Goal: Task Accomplishment & Management: Manage account settings

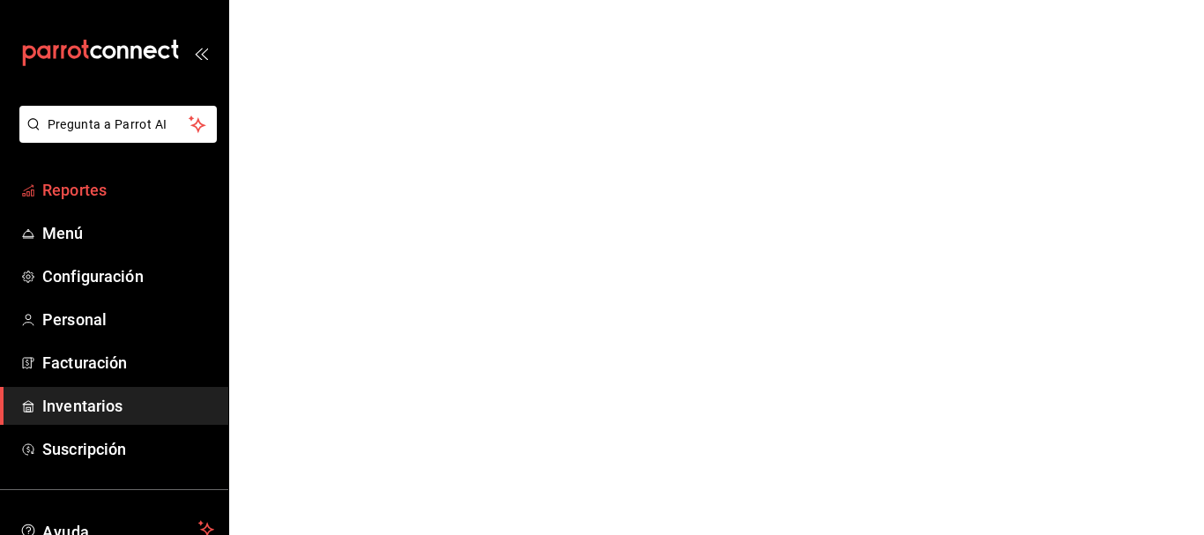
click at [91, 196] on span "Reportes" at bounding box center [128, 190] width 172 height 24
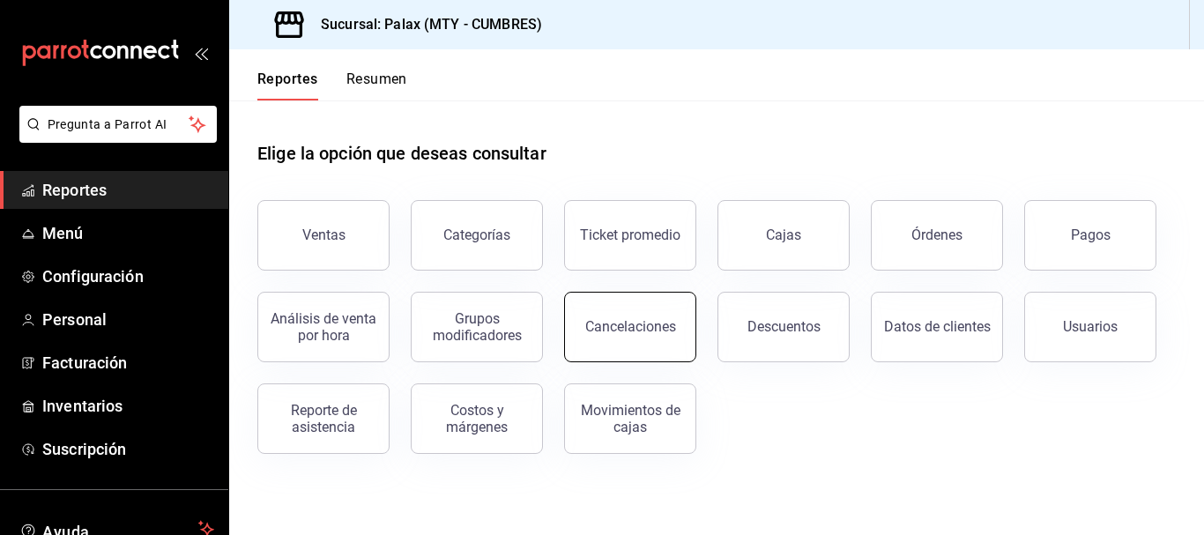
click at [623, 317] on button "Cancelaciones" at bounding box center [630, 327] width 132 height 71
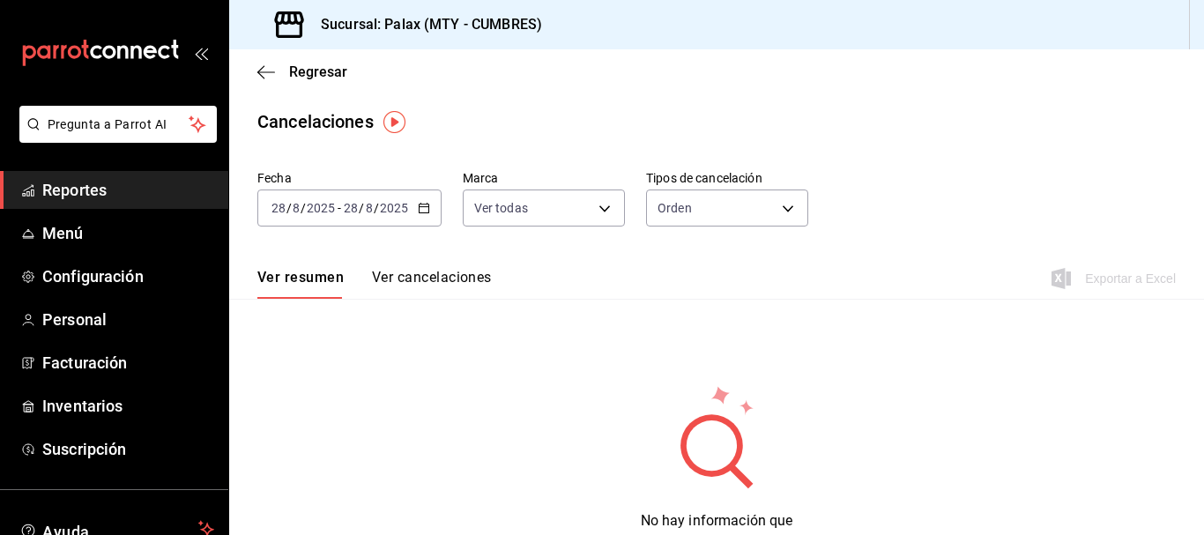
click at [420, 205] on \(Stroke\) "button" at bounding box center [424, 209] width 11 height 10
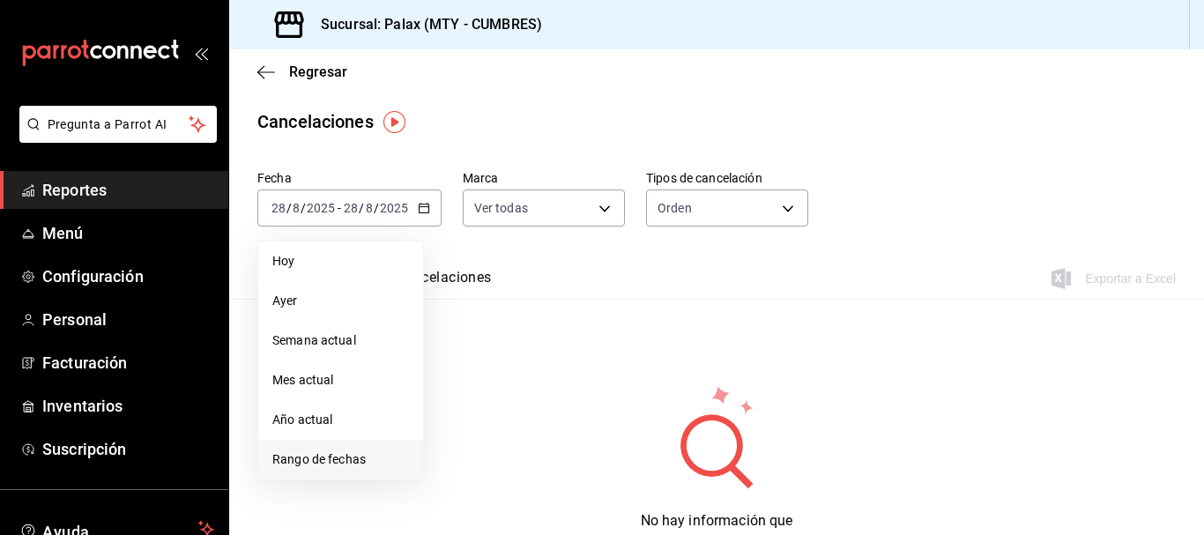
click at [332, 457] on span "Rango de fechas" at bounding box center [340, 460] width 137 height 19
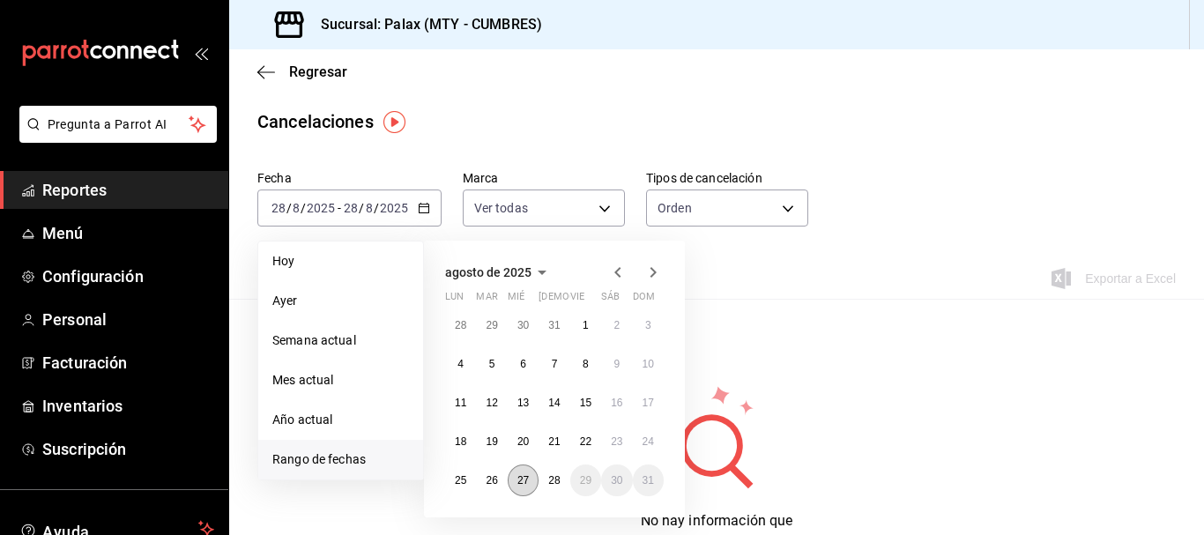
click at [530, 477] on button "27" at bounding box center [523, 481] width 31 height 32
click at [553, 473] on button "28" at bounding box center [554, 481] width 31 height 32
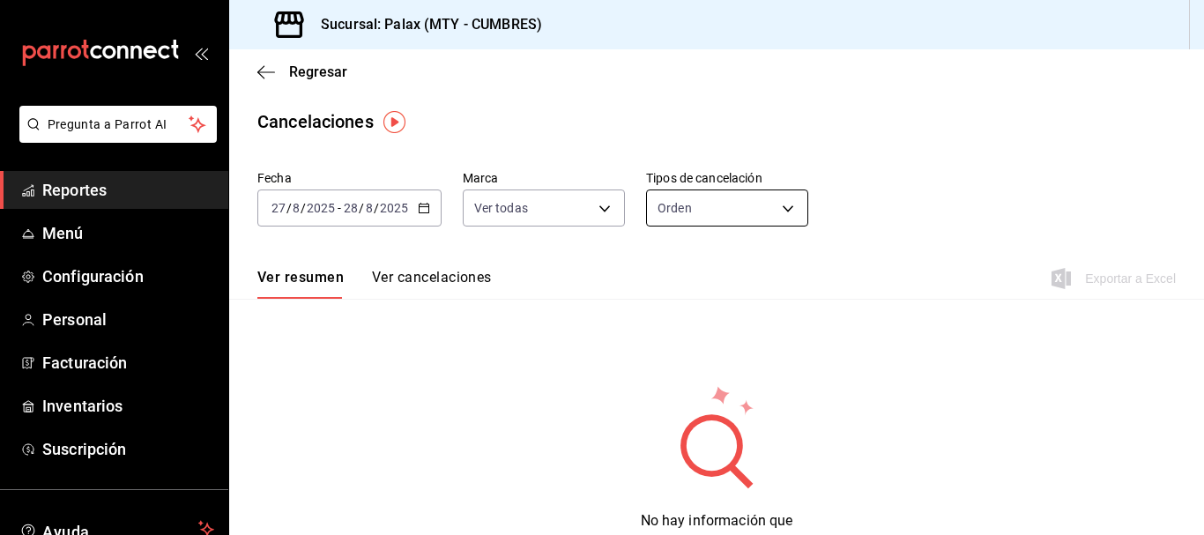
click at [766, 207] on body "Pregunta a Parrot AI Reportes Menú Configuración Personal Facturación Inventari…" at bounding box center [602, 267] width 1204 height 535
click at [745, 292] on li "Artículo" at bounding box center [722, 292] width 158 height 29
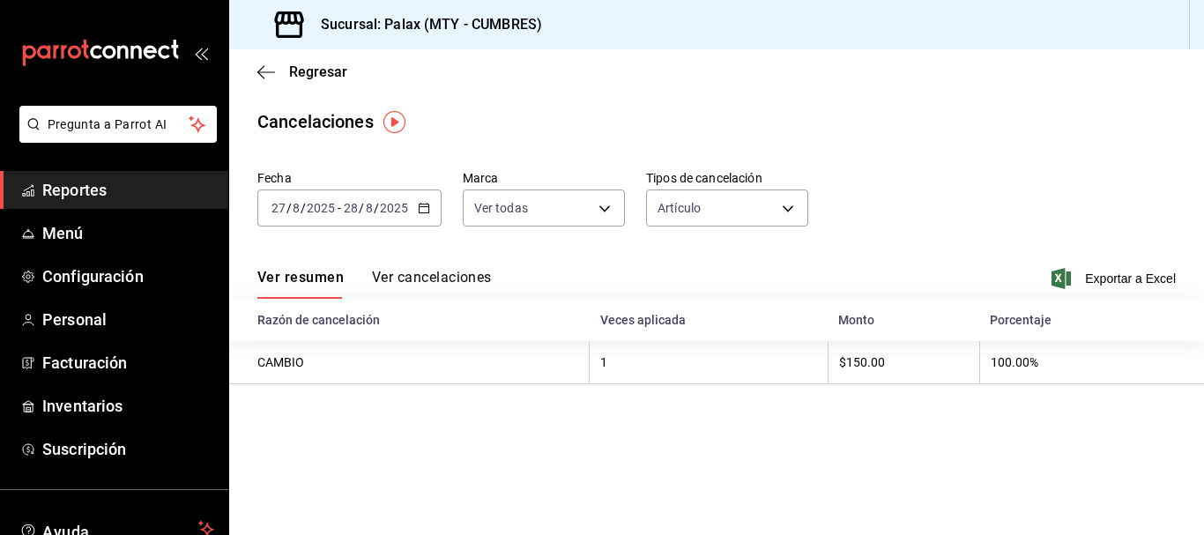
click at [439, 270] on button "Ver cancelaciones" at bounding box center [432, 284] width 120 height 30
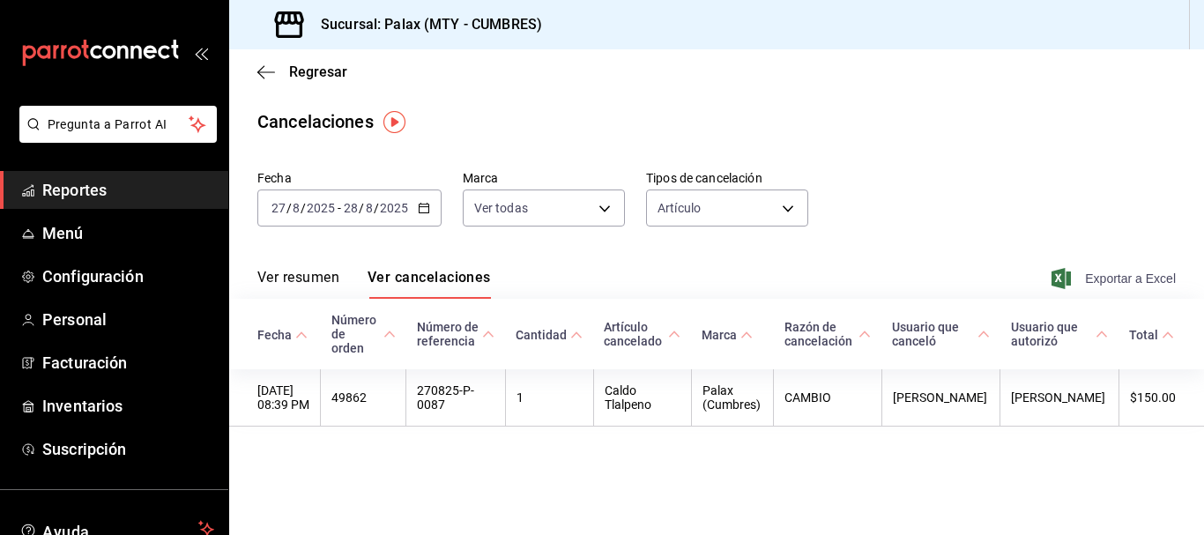
click at [1116, 283] on span "Exportar a Excel" at bounding box center [1115, 278] width 121 height 21
click at [682, 202] on body "Pregunta a Parrot AI Reportes Menú Configuración Personal Facturación Inventari…" at bounding box center [602, 267] width 1204 height 535
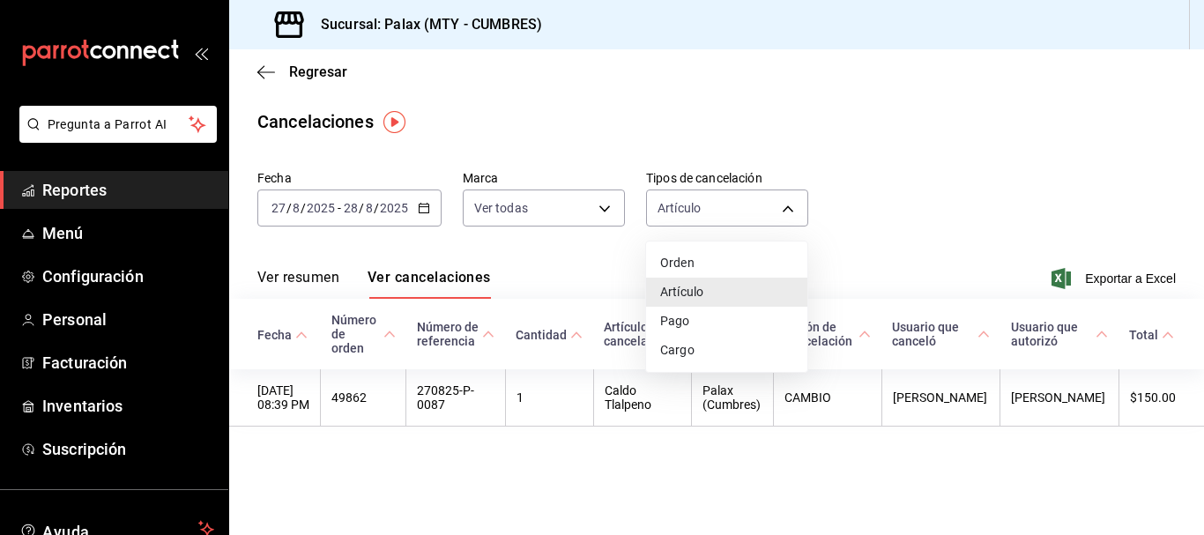
click at [709, 328] on li "Pago" at bounding box center [726, 321] width 161 height 29
type input "ORDER_PAYMENT"
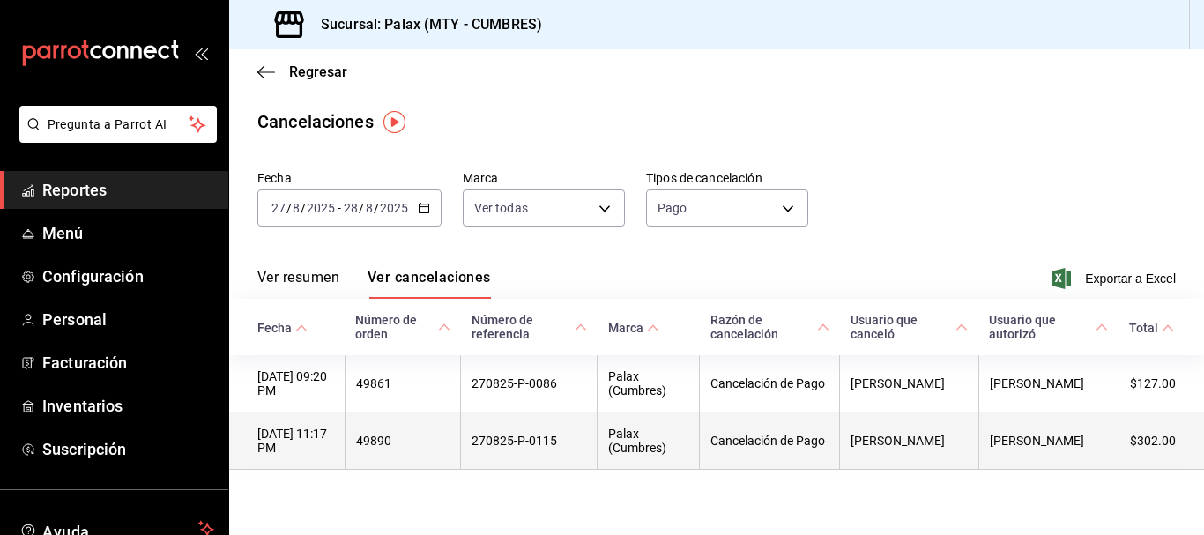
click at [521, 441] on th "270825-P-0115" at bounding box center [529, 441] width 137 height 57
click at [521, 442] on th "270825-P-0115" at bounding box center [529, 441] width 137 height 57
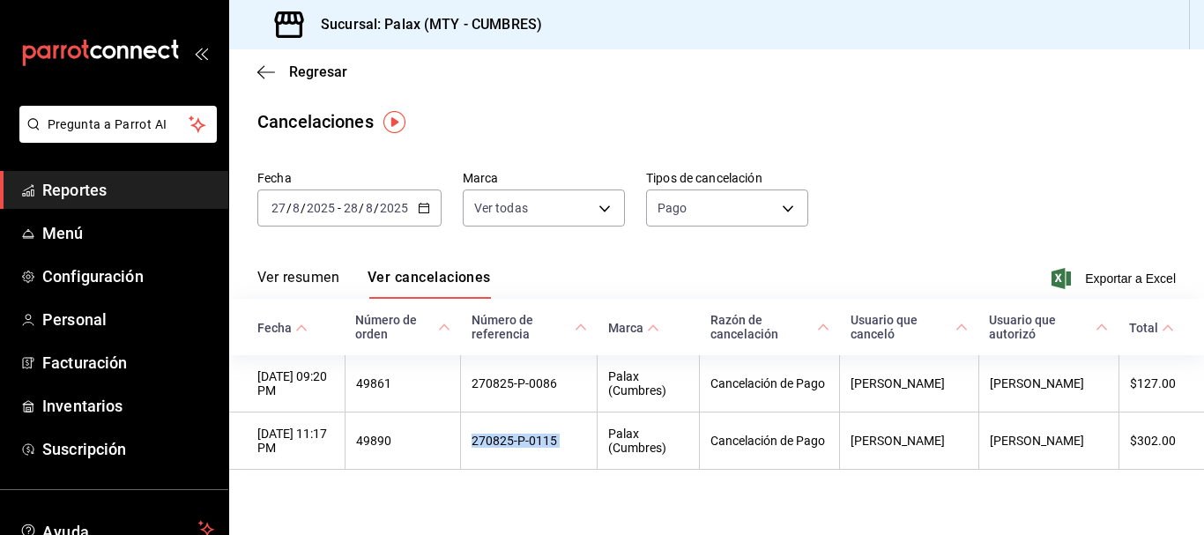
copy th "270825-P-0115"
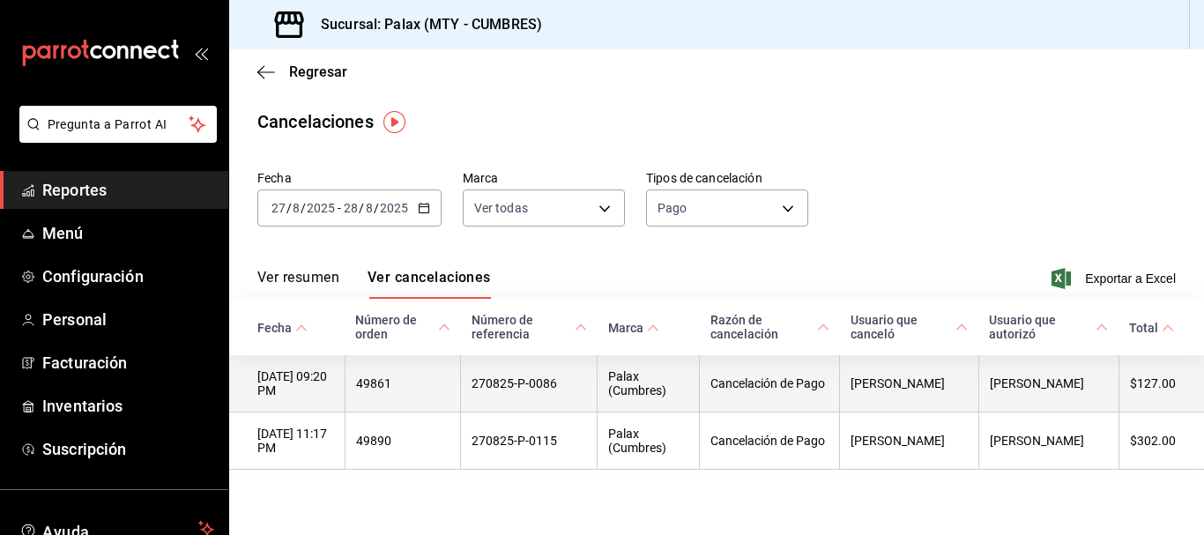
click at [528, 380] on th "270825-P-0086" at bounding box center [529, 383] width 137 height 57
click at [529, 382] on th "270825-P-0086" at bounding box center [529, 383] width 137 height 57
copy th "270825-P-0086"
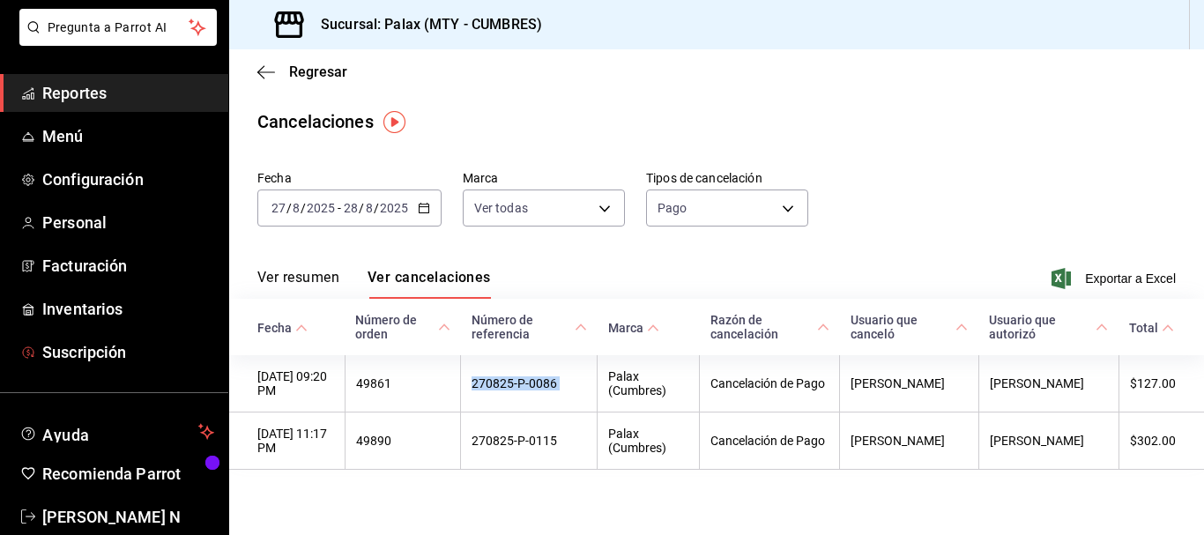
scroll to position [130, 0]
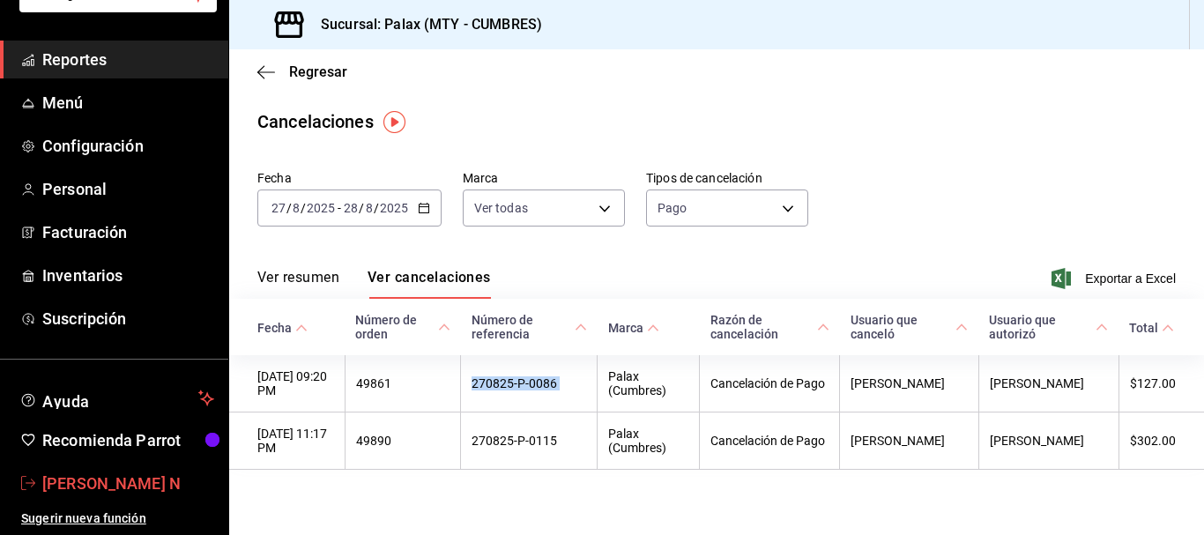
click at [120, 481] on span "Jaqueline N" at bounding box center [128, 484] width 172 height 24
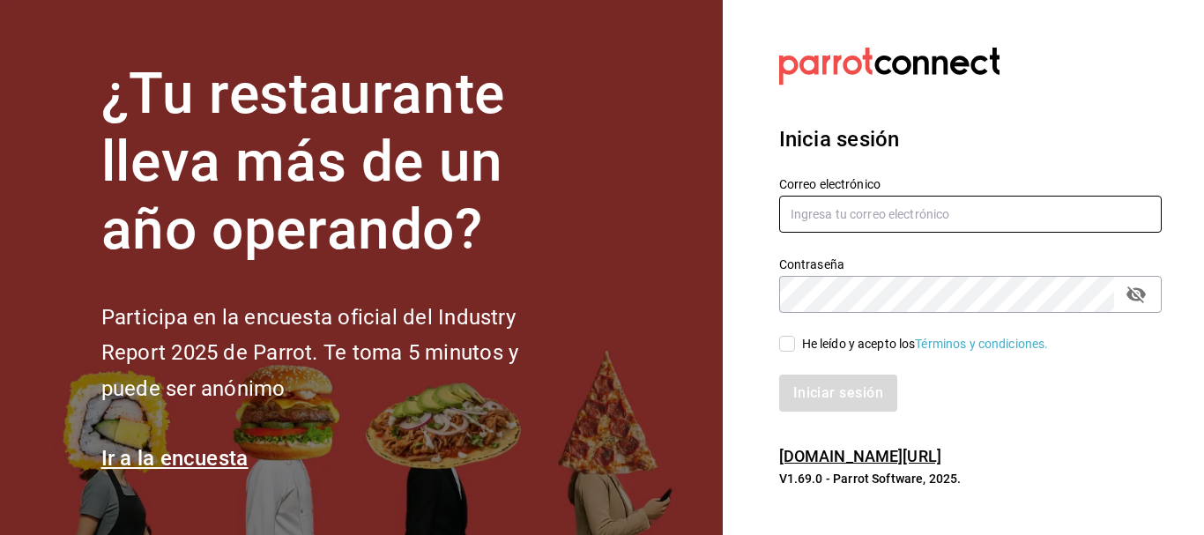
click at [928, 210] on input "text" at bounding box center [970, 214] width 383 height 37
click at [848, 214] on input "text" at bounding box center [970, 214] width 383 height 37
type input "M"
type input "multiuser@palax.com"
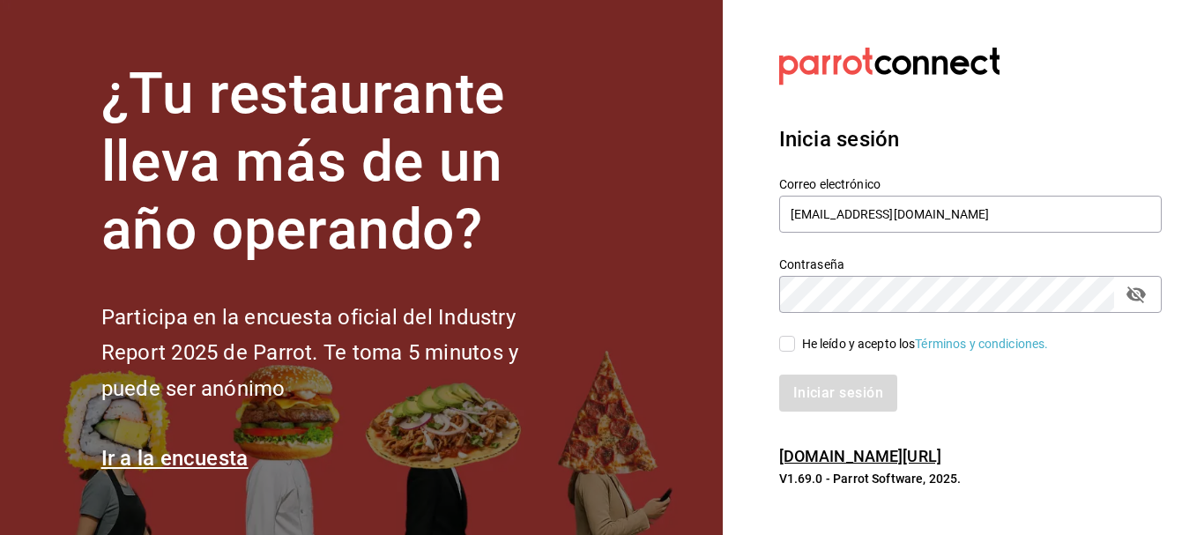
click at [1141, 286] on icon "passwordField" at bounding box center [1136, 294] width 21 height 21
click at [1136, 287] on icon "passwordField" at bounding box center [1136, 294] width 21 height 21
click at [1147, 289] on button "passwordField" at bounding box center [1137, 294] width 30 height 30
click at [794, 337] on input "He leído y acepto los Términos y condiciones." at bounding box center [787, 344] width 16 height 16
checkbox input "true"
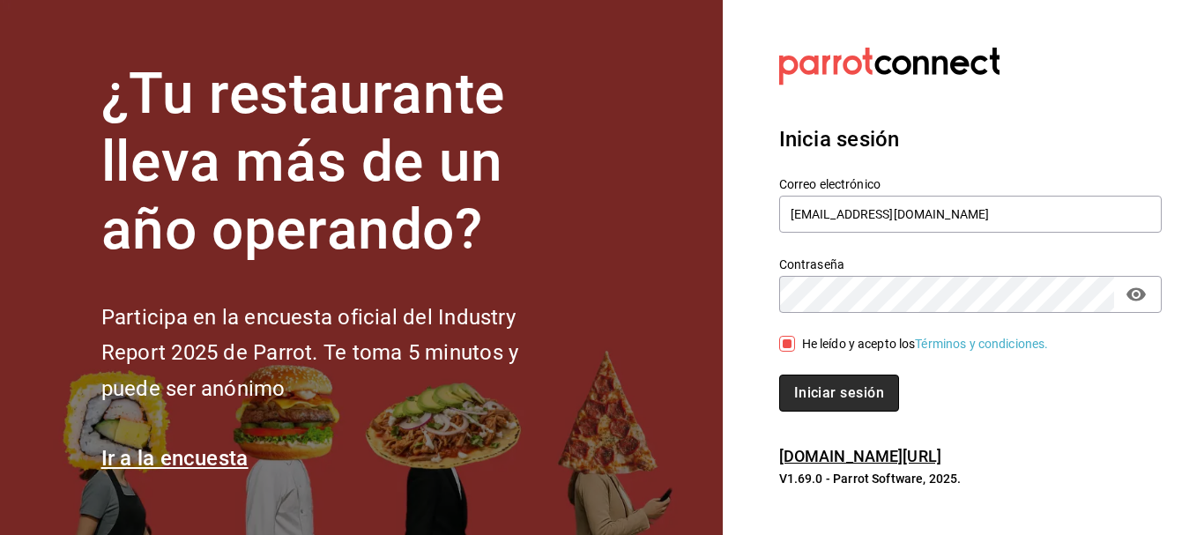
click at [845, 378] on button "Iniciar sesión" at bounding box center [839, 393] width 120 height 37
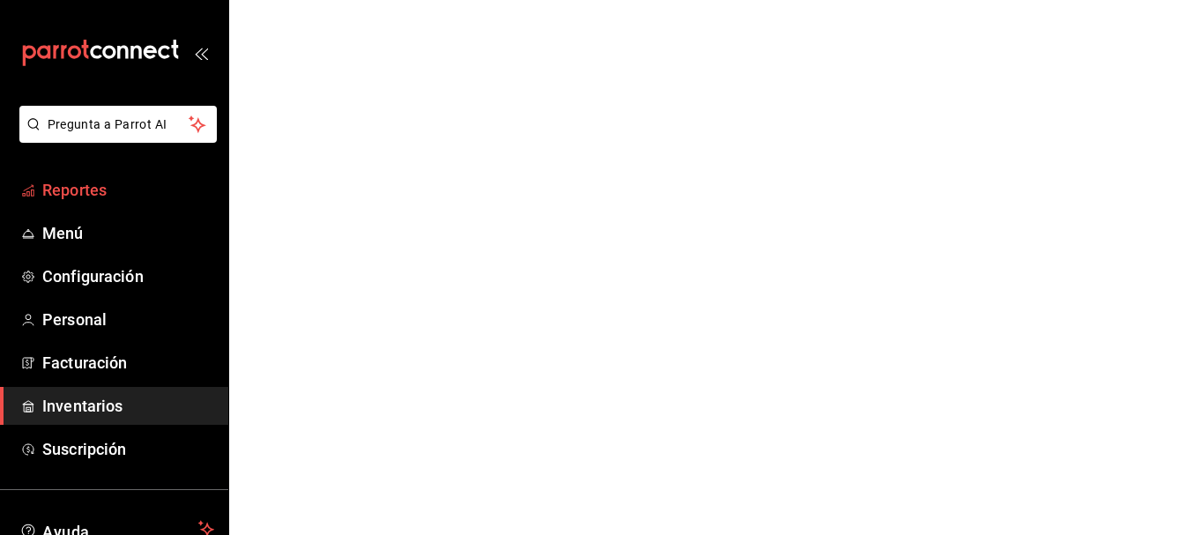
click at [73, 187] on span "Reportes" at bounding box center [128, 190] width 172 height 24
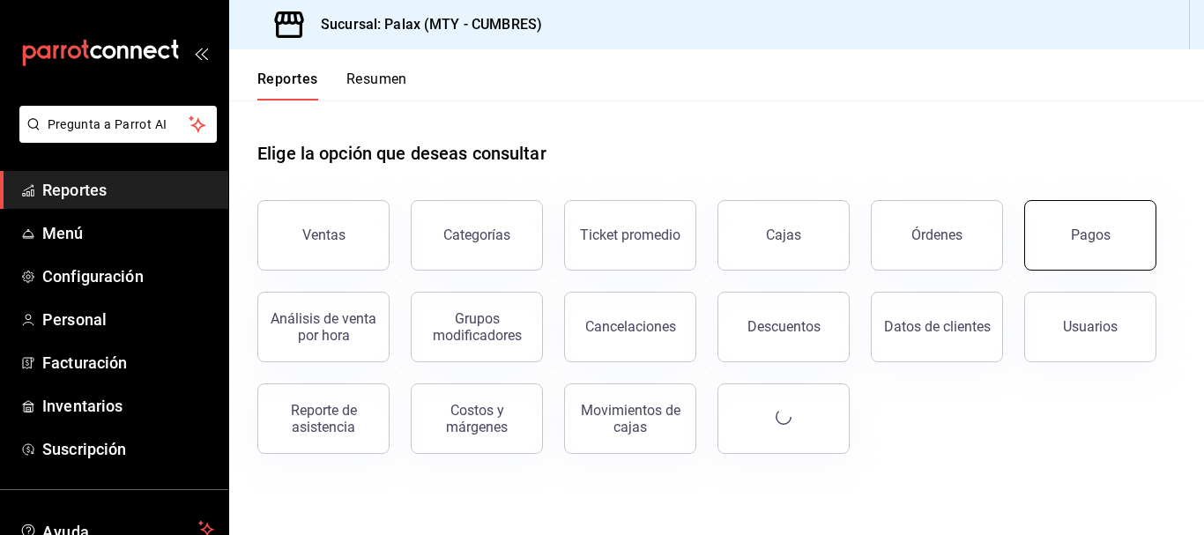
click at [1082, 219] on button "Pagos" at bounding box center [1091, 235] width 132 height 71
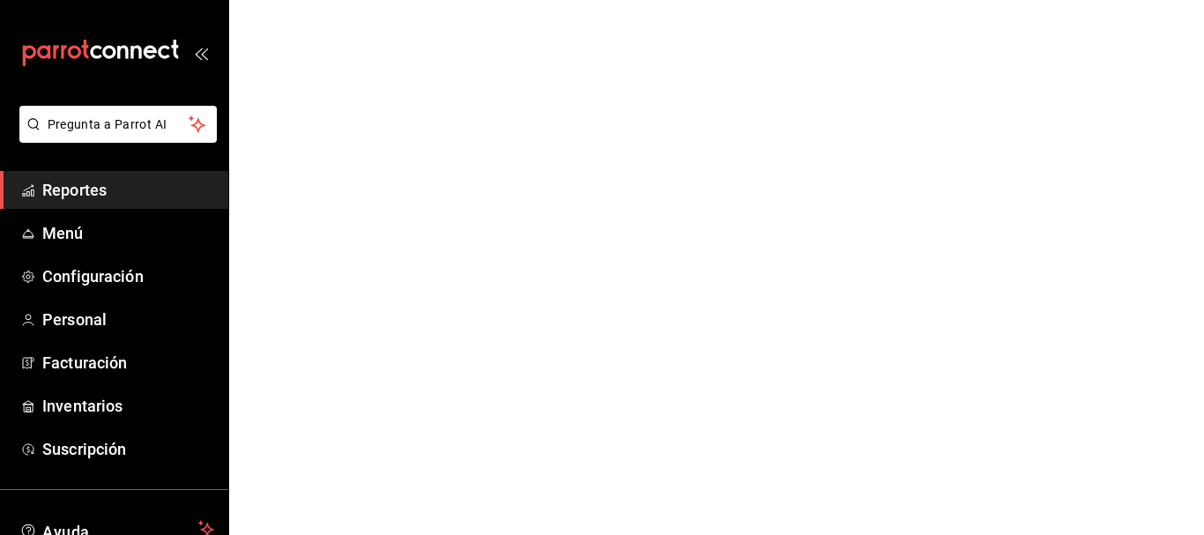
click at [1095, 0] on html "Pregunta a Parrot AI Reportes Menú Configuración Personal Facturación Inventari…" at bounding box center [602, 0] width 1204 height 0
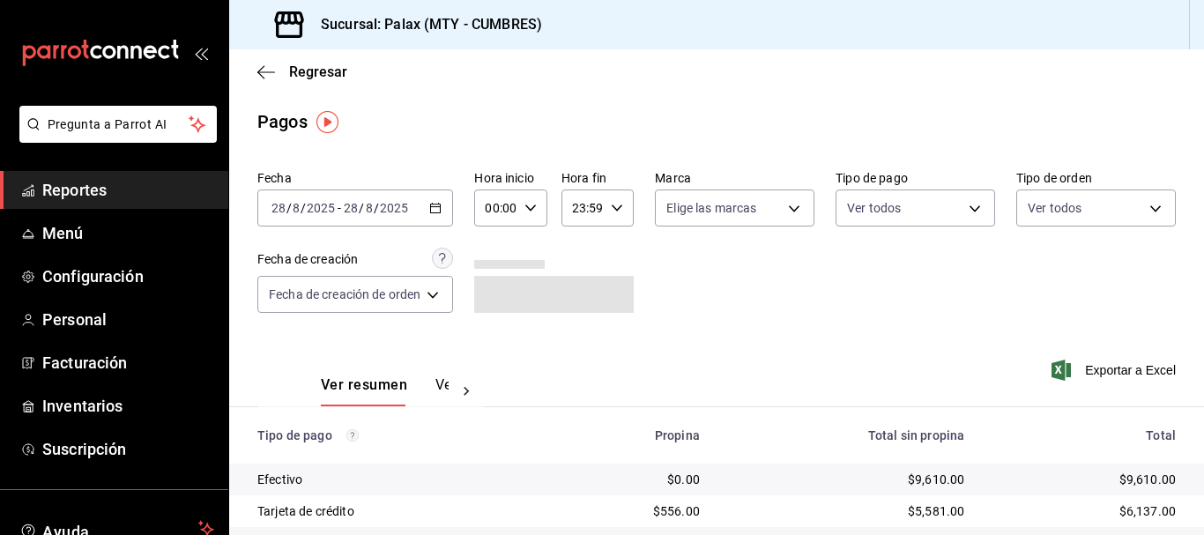
click at [430, 210] on div "2025-08-28 28 / 8 / 2025 - 2025-08-28 28 / 8 / 2025" at bounding box center [355, 208] width 196 height 37
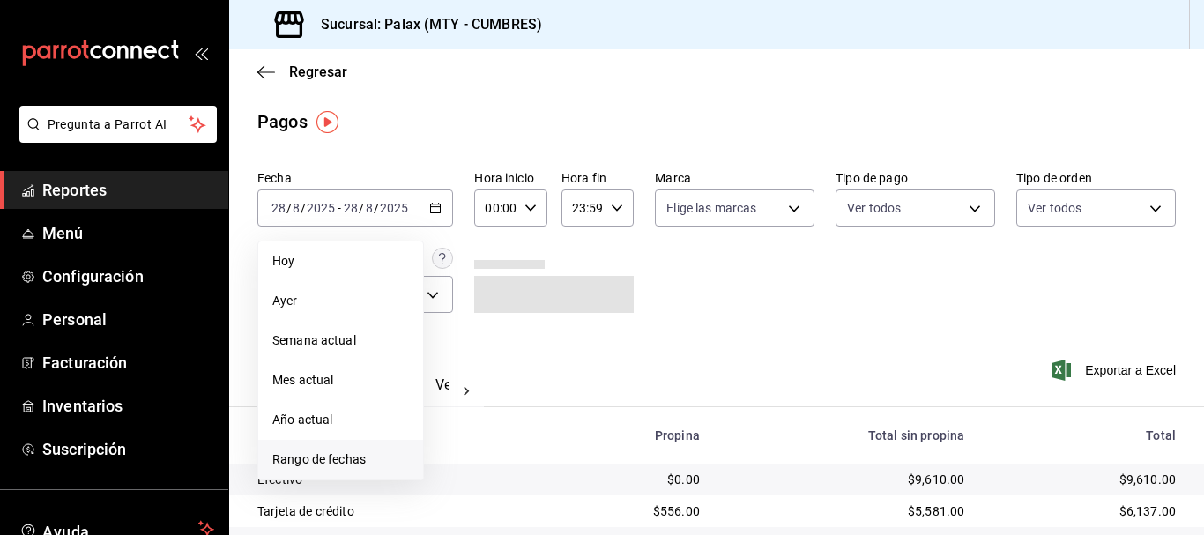
click at [324, 456] on span "Rango de fechas" at bounding box center [340, 460] width 137 height 19
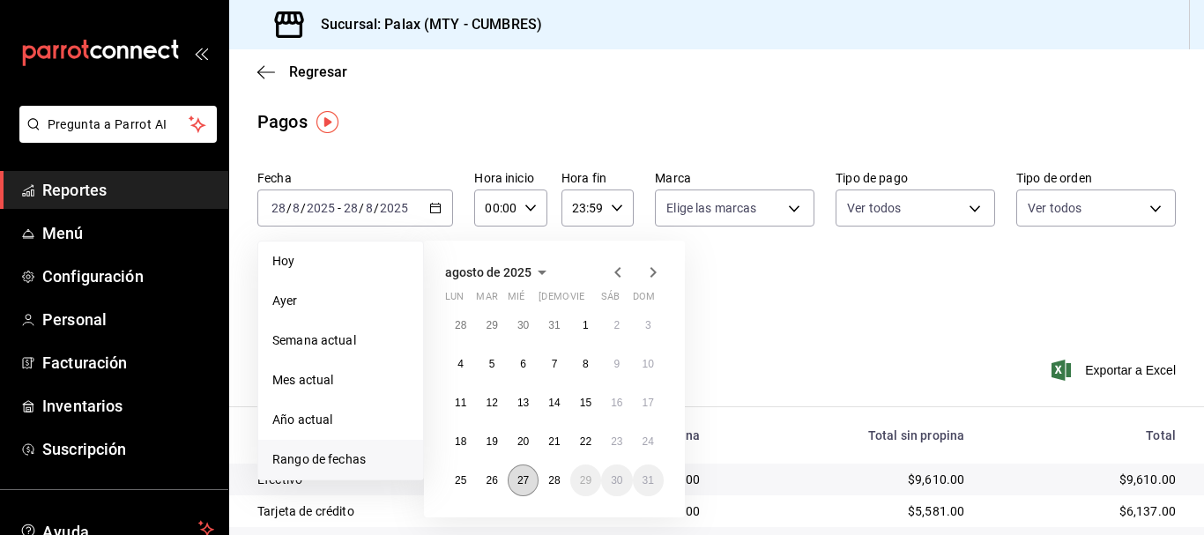
click at [526, 488] on button "27" at bounding box center [523, 481] width 31 height 32
click at [555, 476] on abbr "28" at bounding box center [553, 480] width 11 height 12
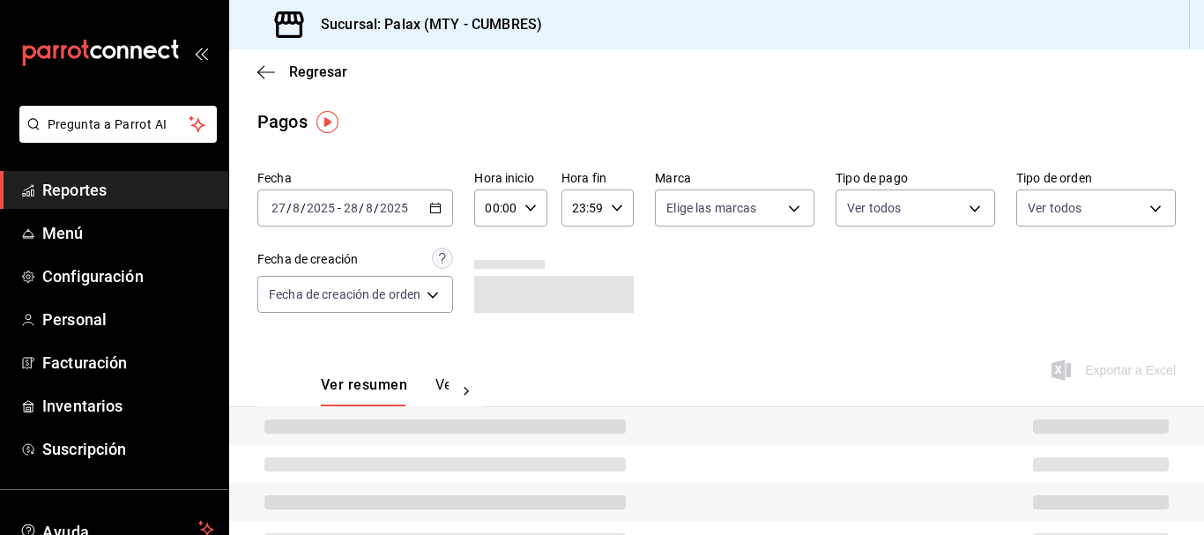
click at [794, 269] on div "Fecha 2025-08-27 27 / 8 / 2025 - 2025-08-28 28 / 8 / 2025 Hora inicio 00:00 Hor…" at bounding box center [716, 248] width 919 height 171
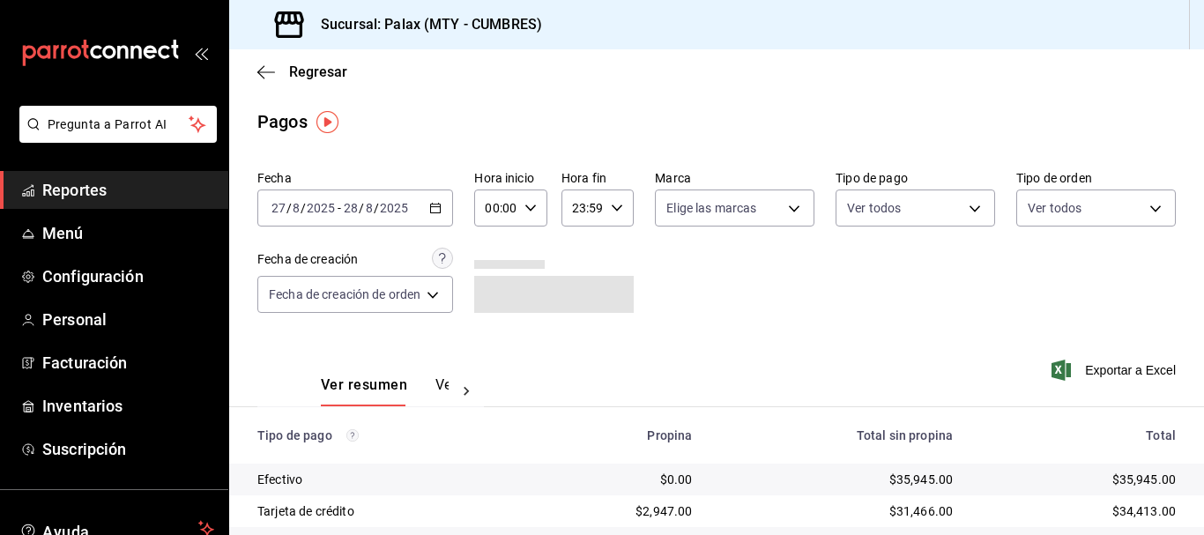
click at [449, 385] on div at bounding box center [466, 391] width 35 height 30
click at [416, 387] on button "Ver pagos" at bounding box center [416, 391] width 66 height 30
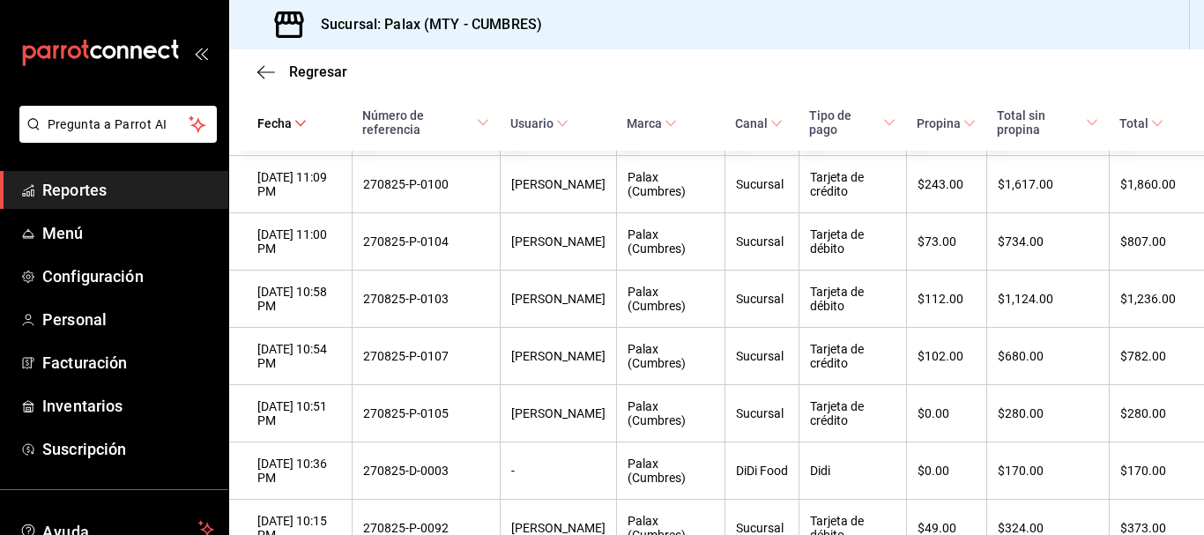
scroll to position [6760, 0]
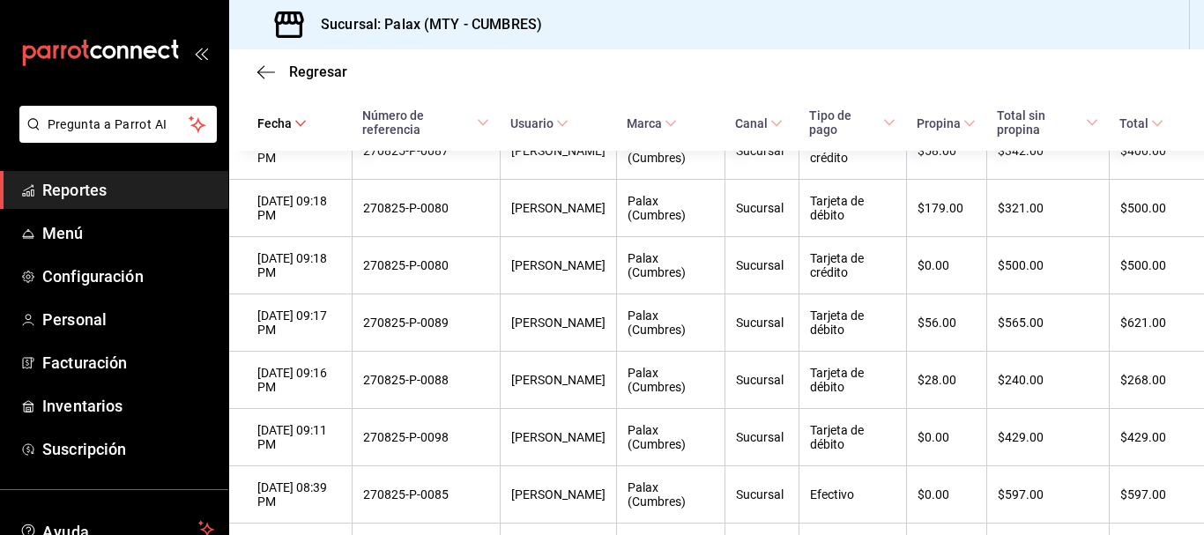
click at [703, 42] on div "Sucursal: Palax (MTY - CUMBRES)" at bounding box center [716, 24] width 975 height 49
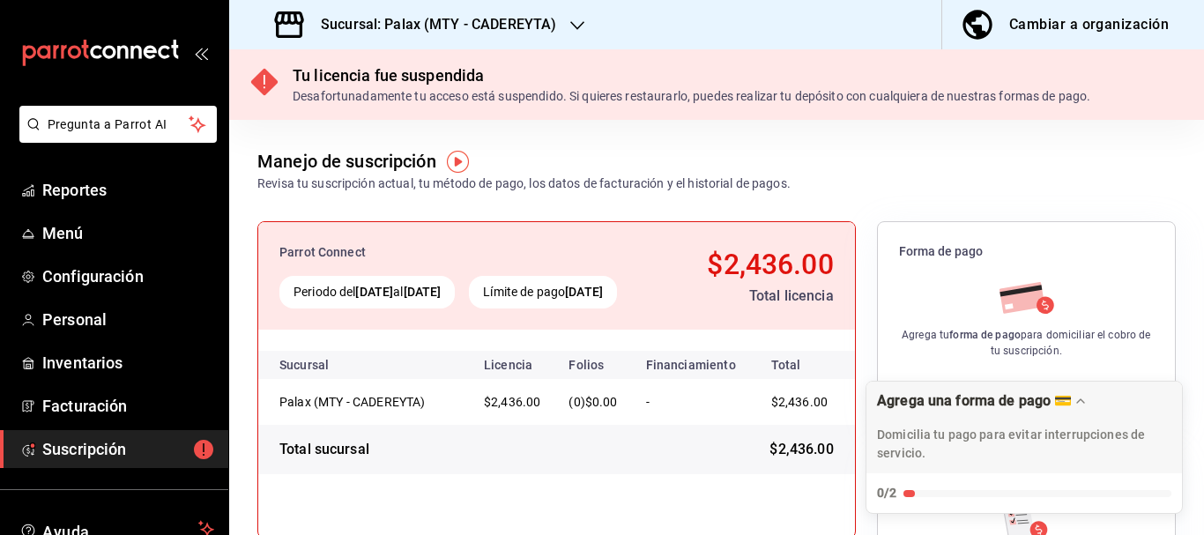
click at [572, 22] on icon "button" at bounding box center [577, 26] width 14 height 14
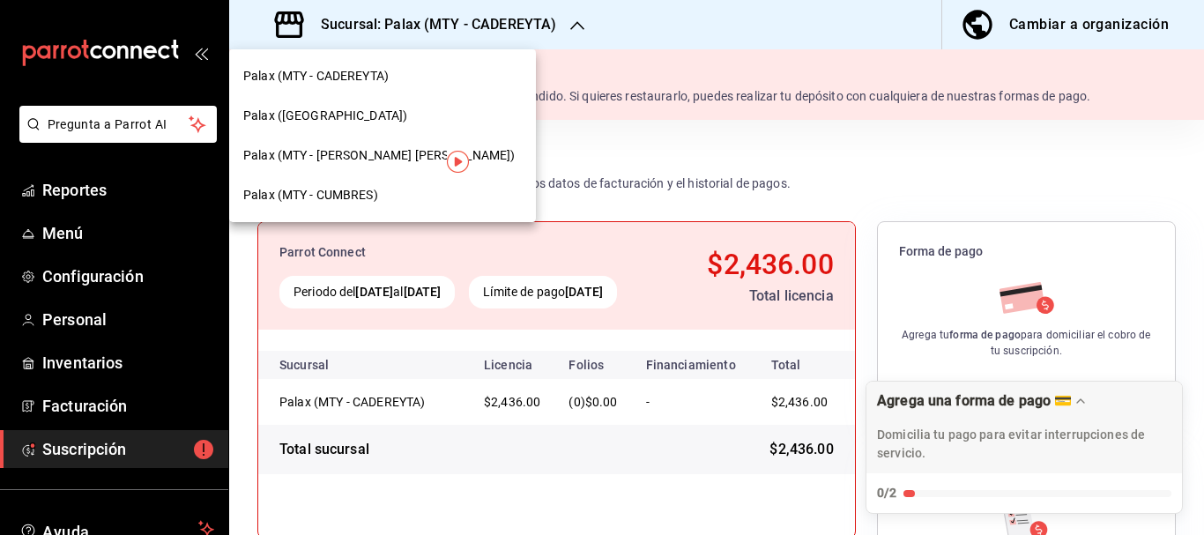
click at [356, 191] on span "Palax (MTY - CUMBRES)" at bounding box center [310, 195] width 135 height 19
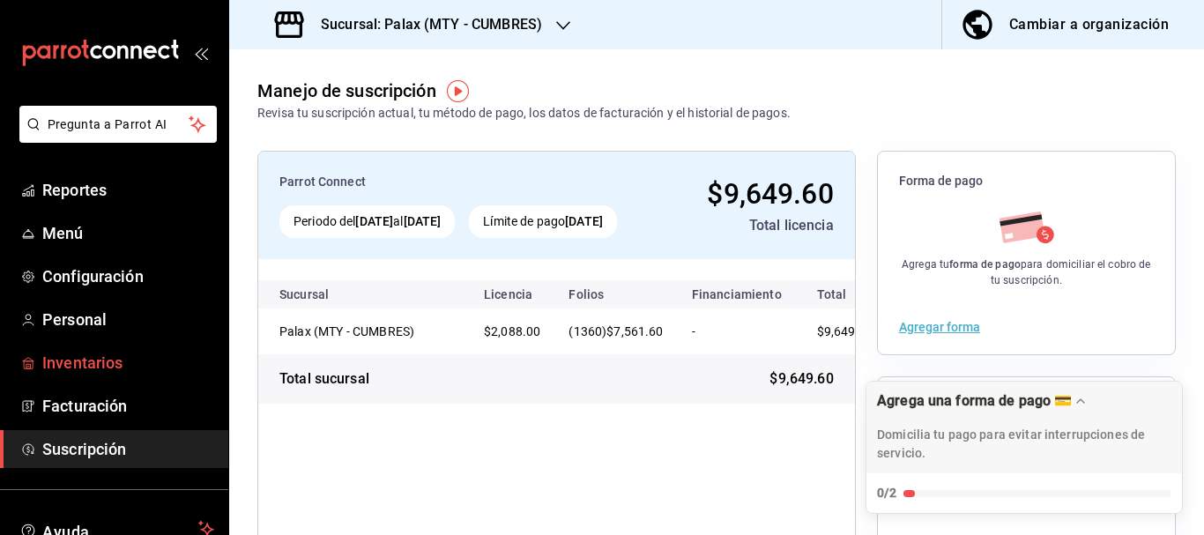
click at [97, 368] on span "Inventarios" at bounding box center [128, 363] width 172 height 24
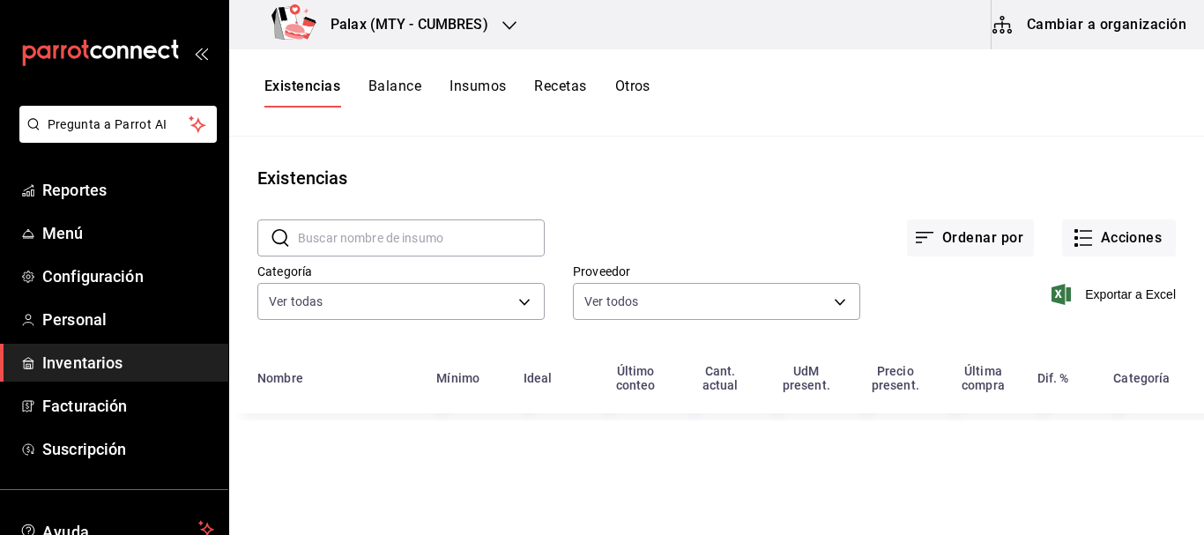
click at [1100, 18] on button "Cambiar a organización" at bounding box center [1091, 24] width 198 height 49
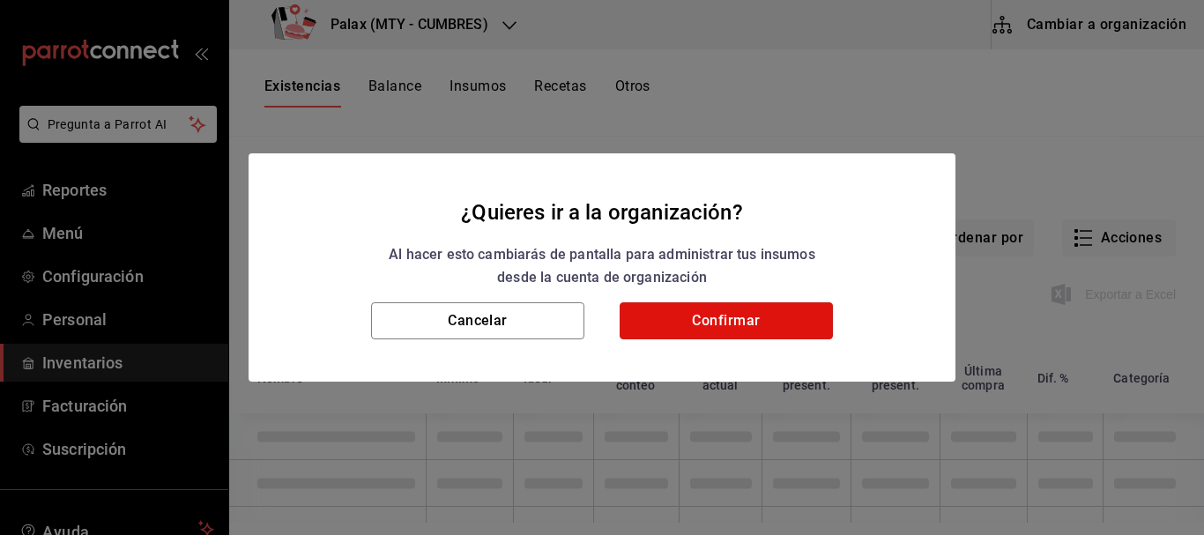
click at [686, 320] on button "Confirmar" at bounding box center [726, 320] width 213 height 37
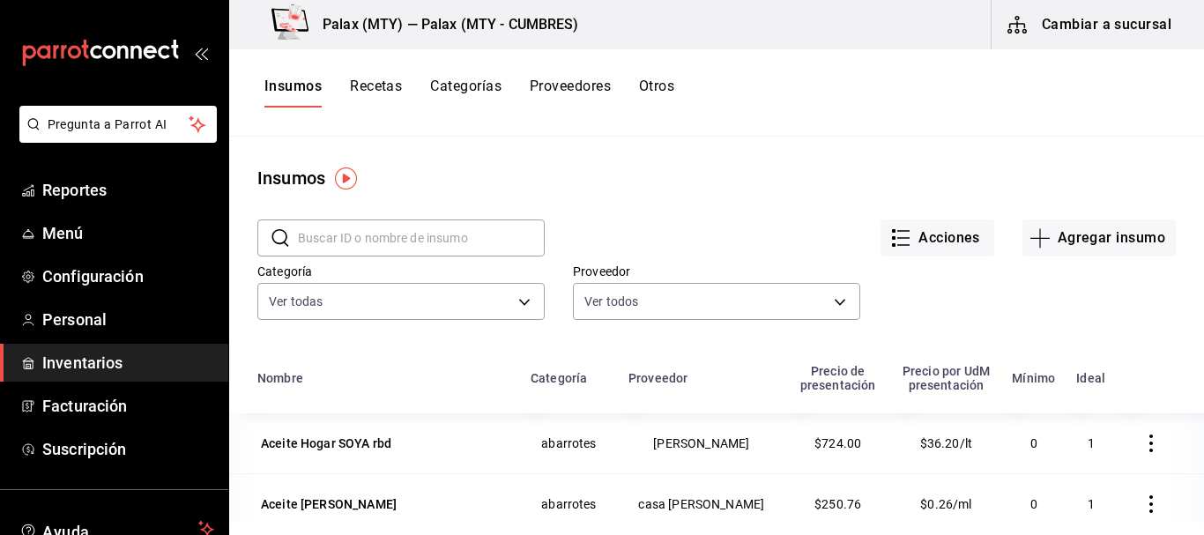
click at [344, 220] on input "text" at bounding box center [421, 237] width 247 height 35
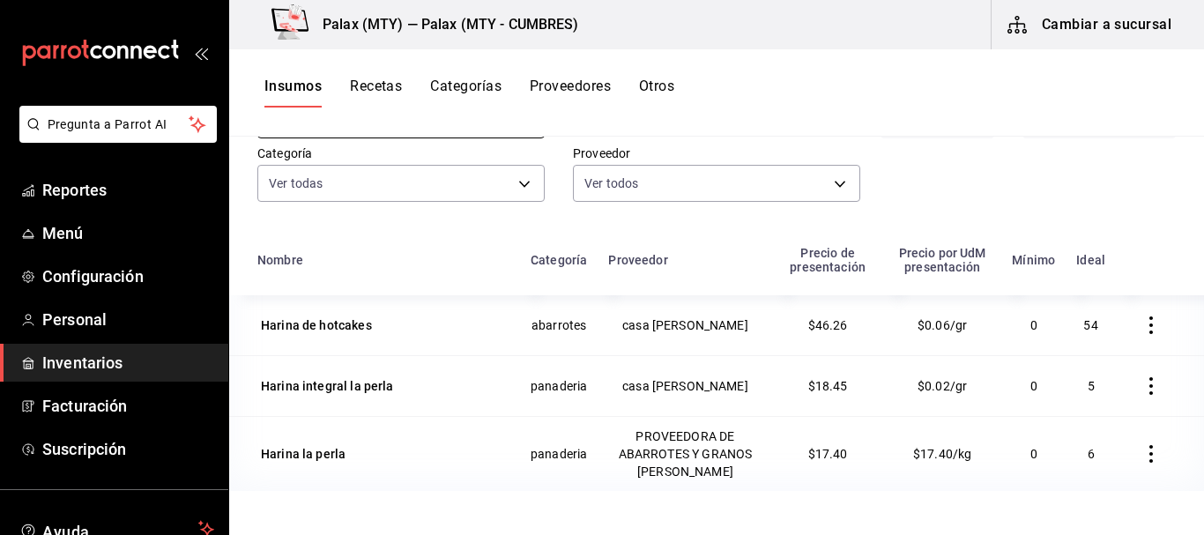
scroll to position [88, 0]
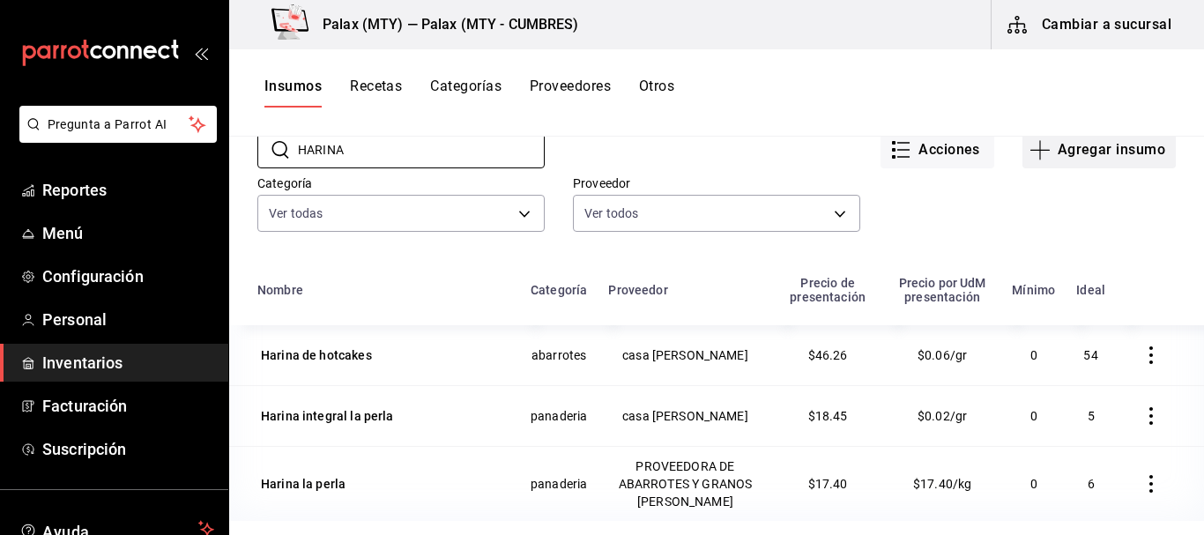
type input "HARINA"
click at [1087, 152] on button "Agregar insumo" at bounding box center [1099, 149] width 153 height 37
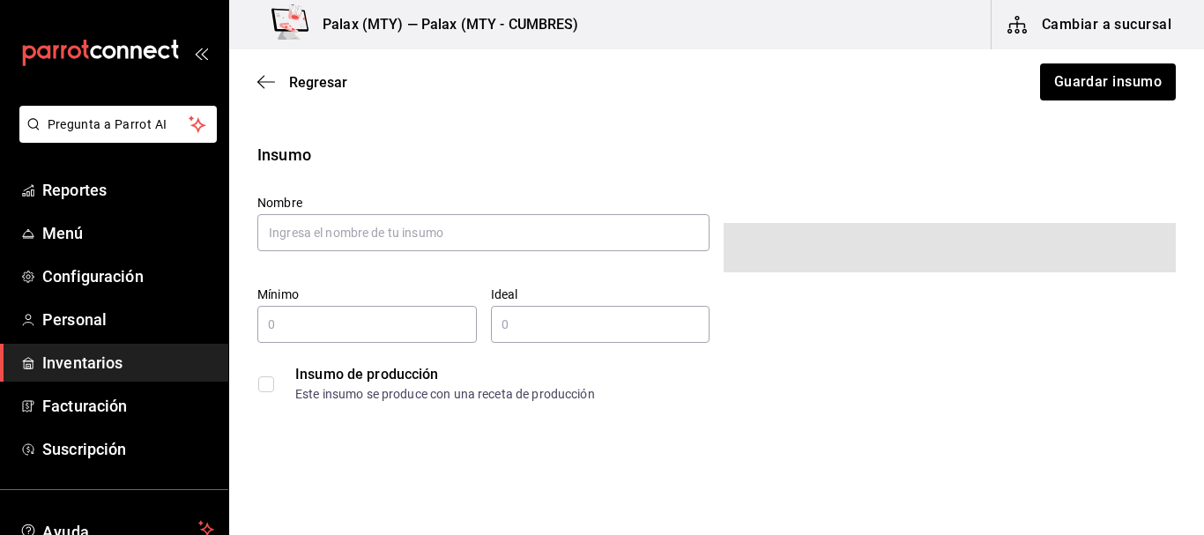
type input "$0.00"
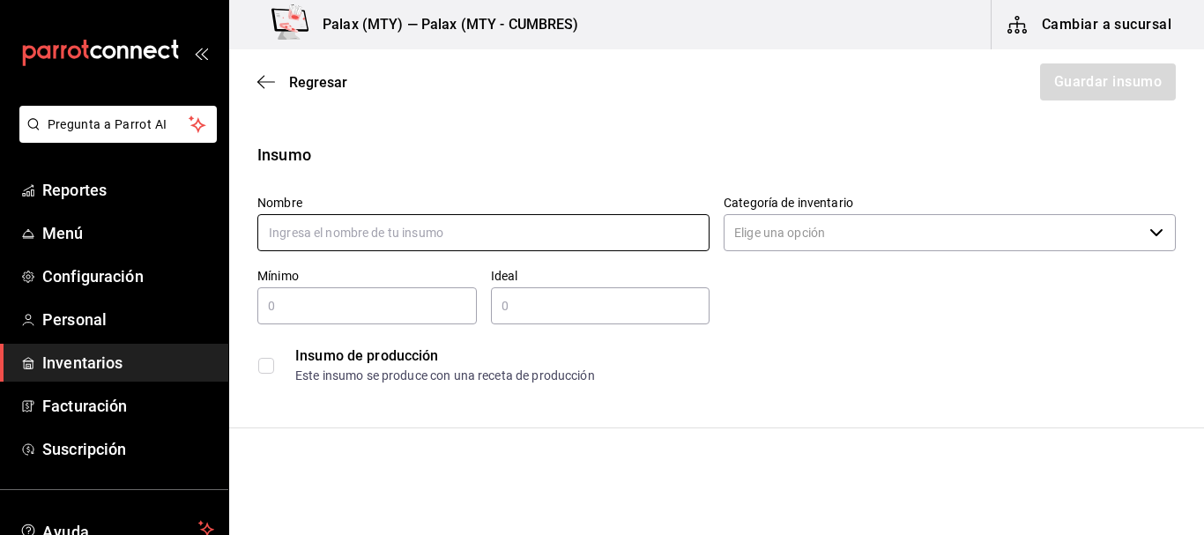
click at [478, 230] on input "text" at bounding box center [483, 232] width 452 height 37
type input "HARINA PARA HOT CAKES GAMESA"
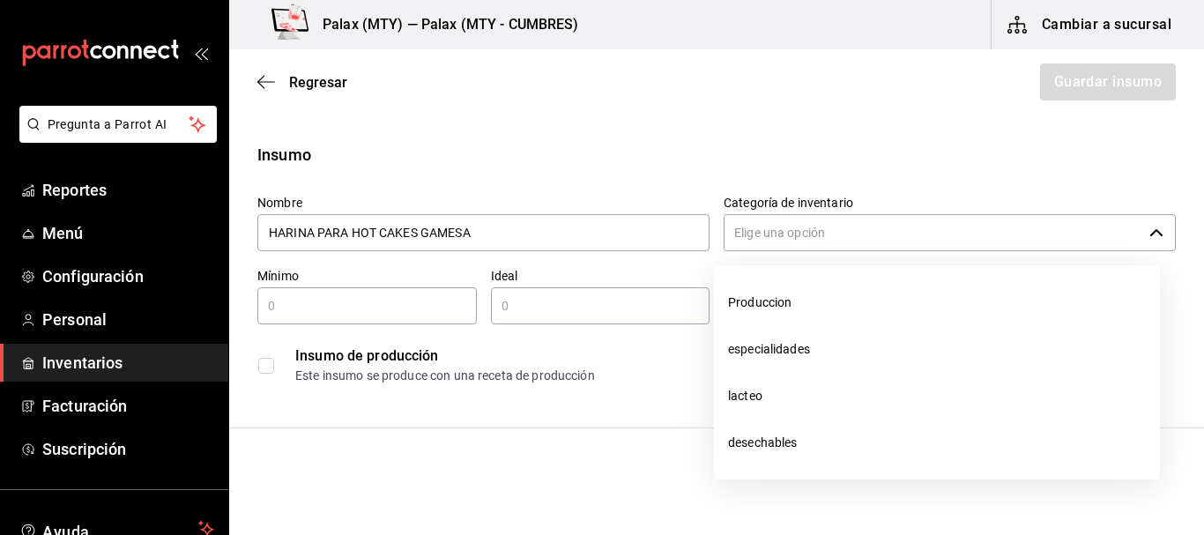
click at [786, 217] on input "Categoría de inventario" at bounding box center [933, 232] width 419 height 37
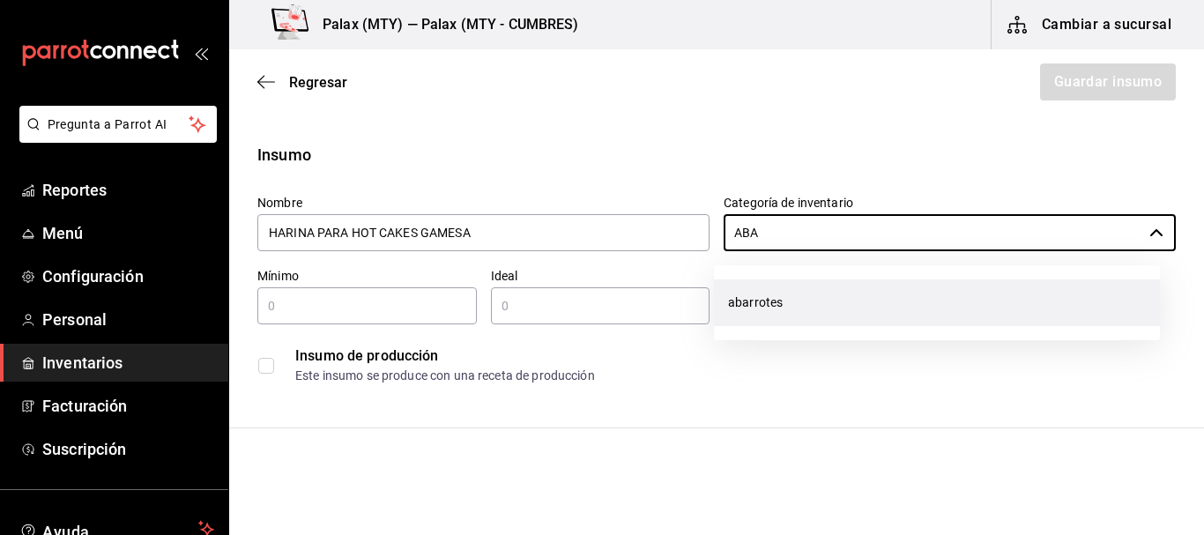
click at [754, 299] on li "abarrotes" at bounding box center [937, 302] width 446 height 47
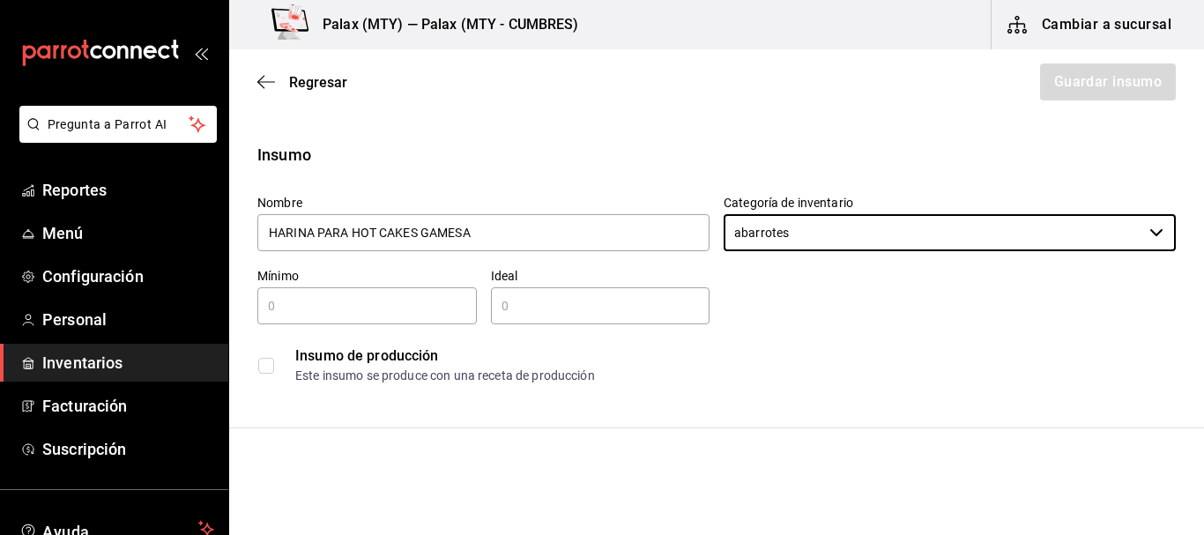
type input "abarrotes"
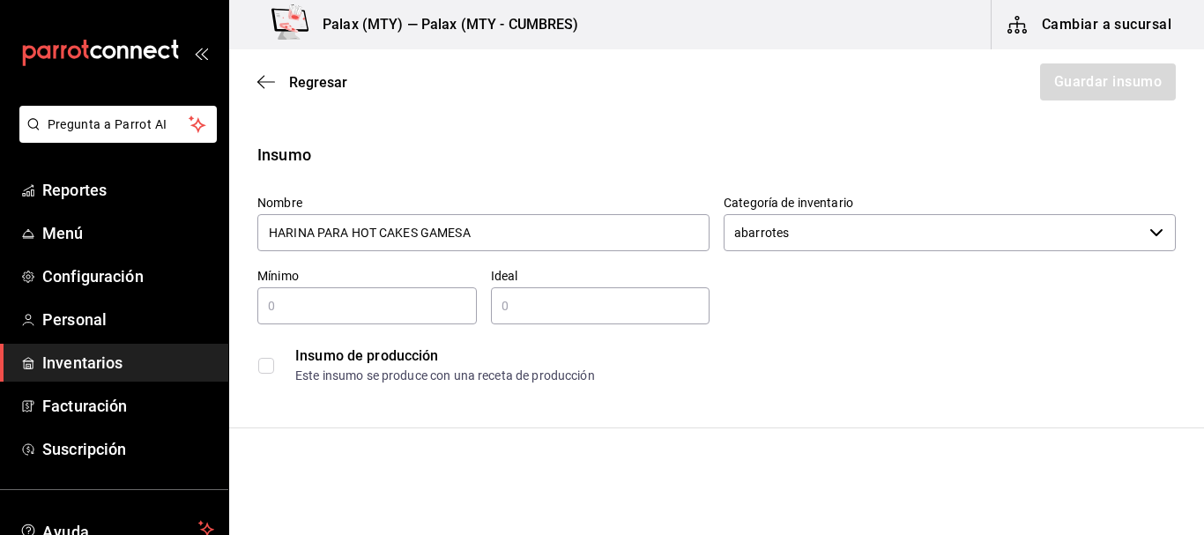
click at [865, 341] on div "Insumo de producción Este insumo se produce con una receta de producción" at bounding box center [716, 366] width 919 height 54
drag, startPoint x: 294, startPoint y: 290, endPoint x: 314, endPoint y: 322, distance: 37.2
click at [296, 290] on div "​" at bounding box center [367, 305] width 220 height 37
type input "0"
click at [518, 304] on input "text" at bounding box center [601, 305] width 220 height 21
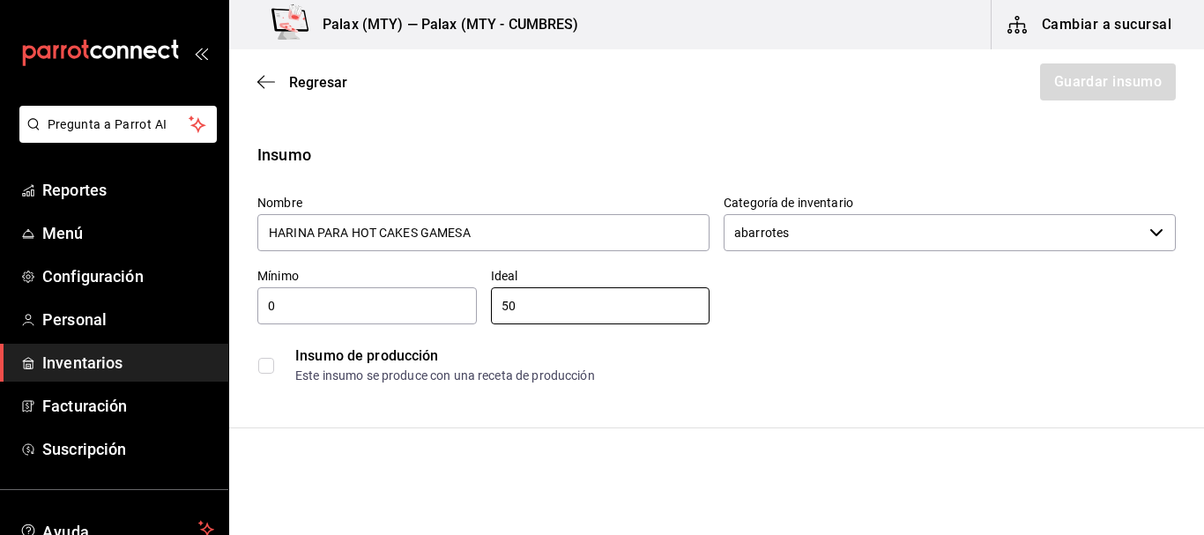
type input "50"
click at [1014, 337] on div "Insumo de producción Este insumo se produce con una receta de producción" at bounding box center [709, 358] width 933 height 68
click at [813, 308] on div "Nombre HARINA PARA HOT CAKES GAMESA Categoría de inventario abarrotes ​ Mínimo …" at bounding box center [709, 287] width 933 height 212
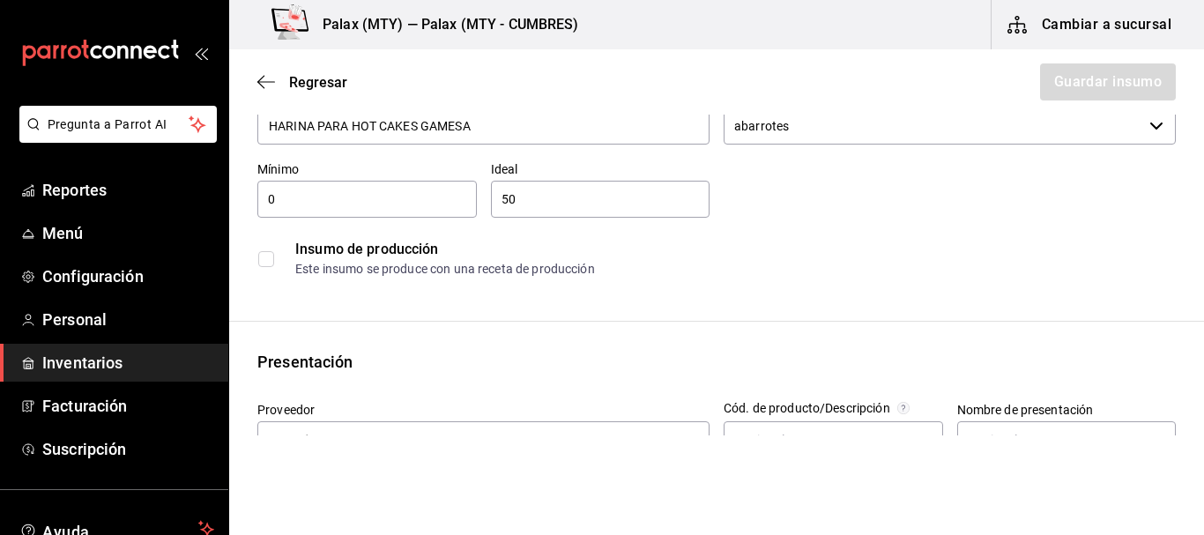
scroll to position [265, 0]
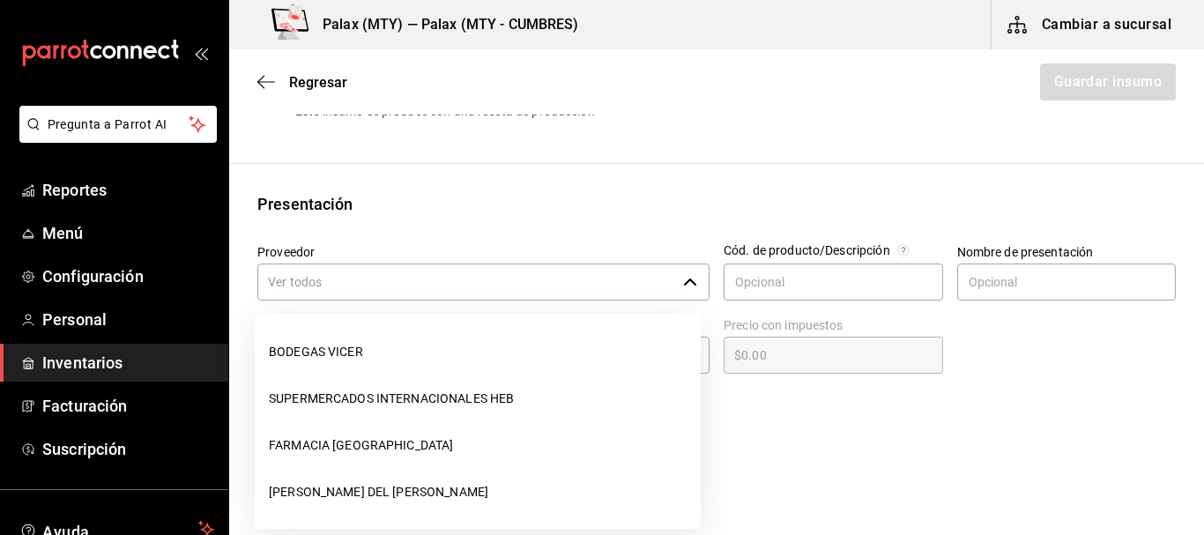
click at [410, 287] on input "Proveedor" at bounding box center [466, 282] width 419 height 37
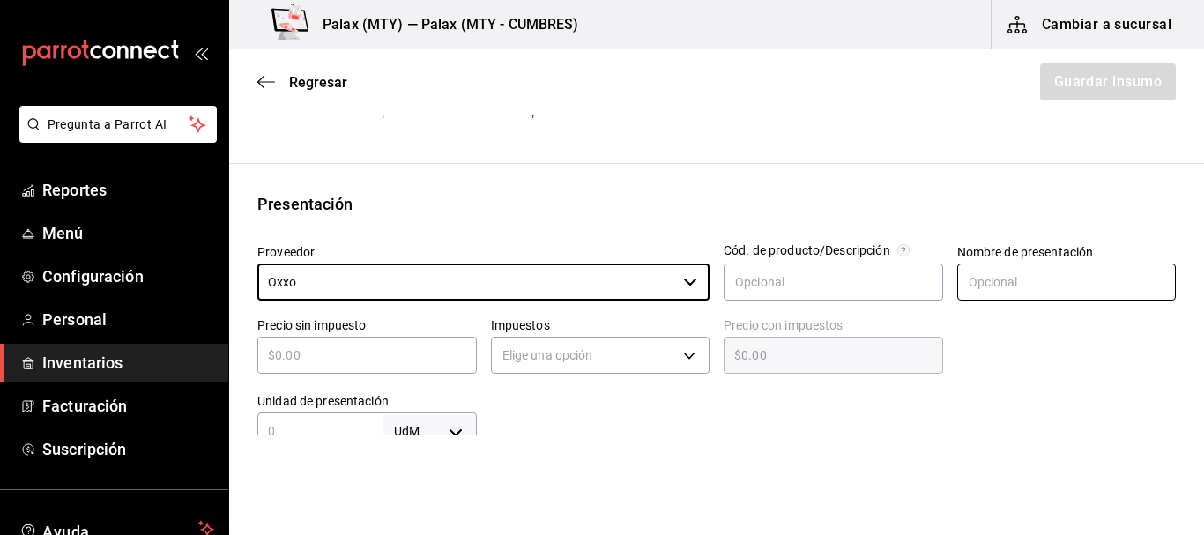
type input "Oxxo"
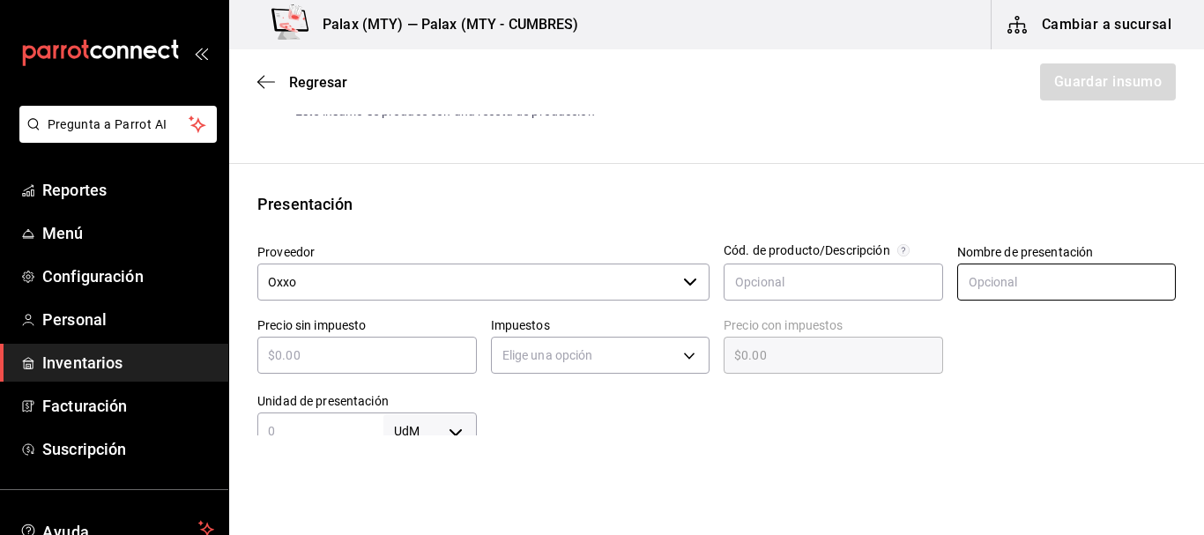
click at [1000, 272] on input "text" at bounding box center [1068, 282] width 220 height 37
click at [1059, 284] on input "kilo" at bounding box center [1068, 282] width 220 height 37
type input "PIEZA"
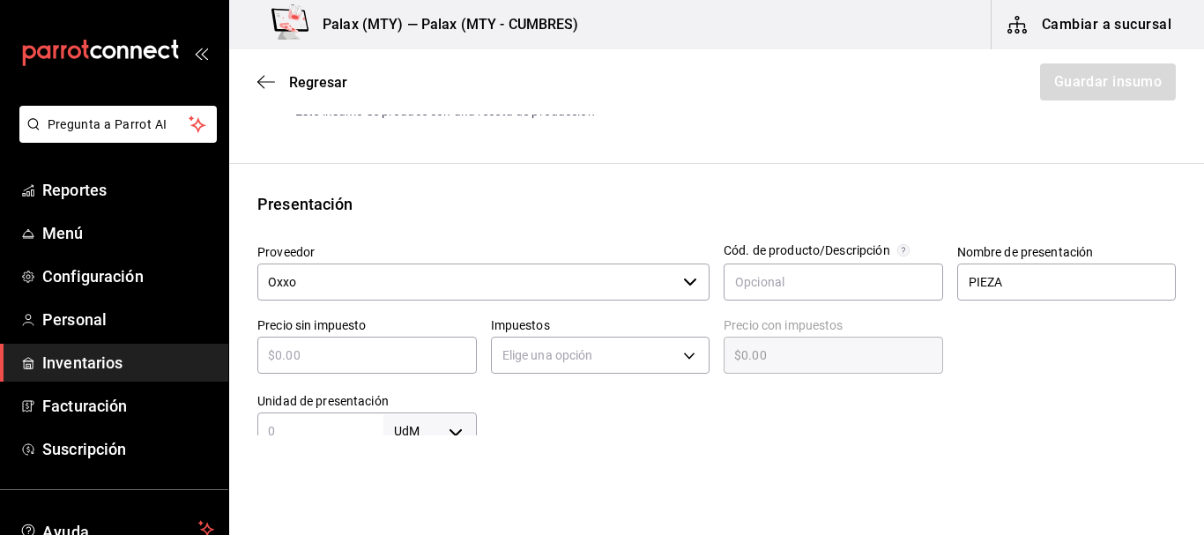
click at [1000, 337] on div at bounding box center [1060, 341] width 234 height 76
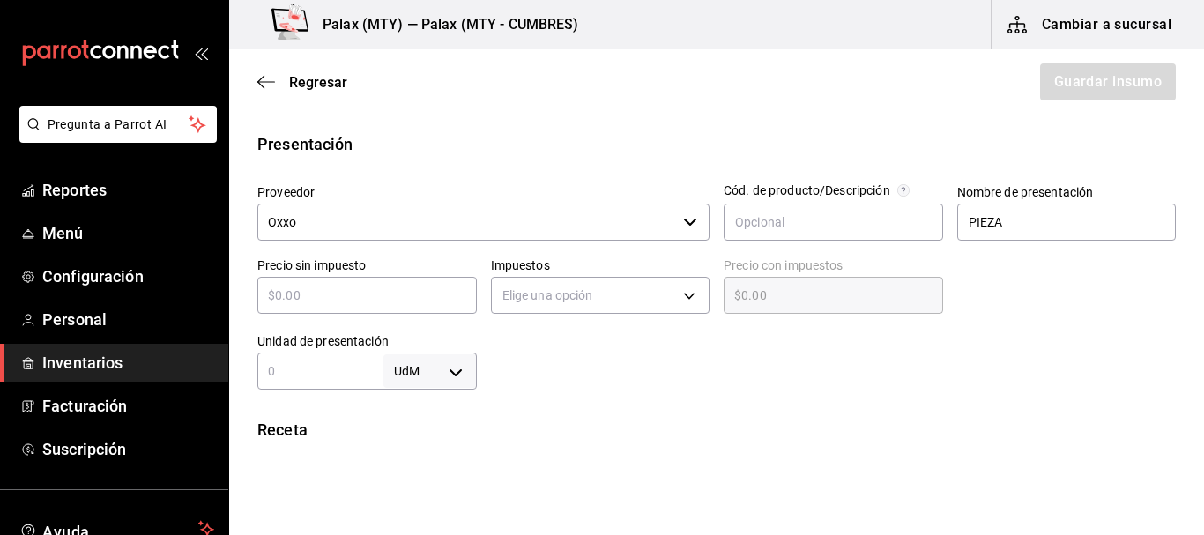
scroll to position [353, 0]
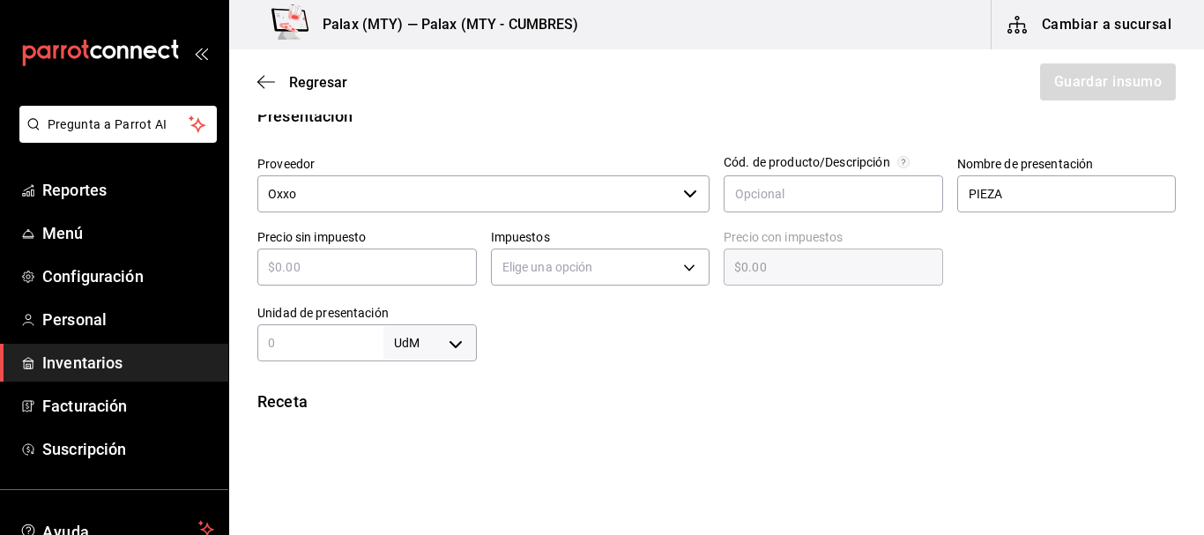
click at [324, 253] on div "​" at bounding box center [367, 267] width 220 height 37
type input "$5"
type input "$5.00"
type input "$51"
type input "$51.00"
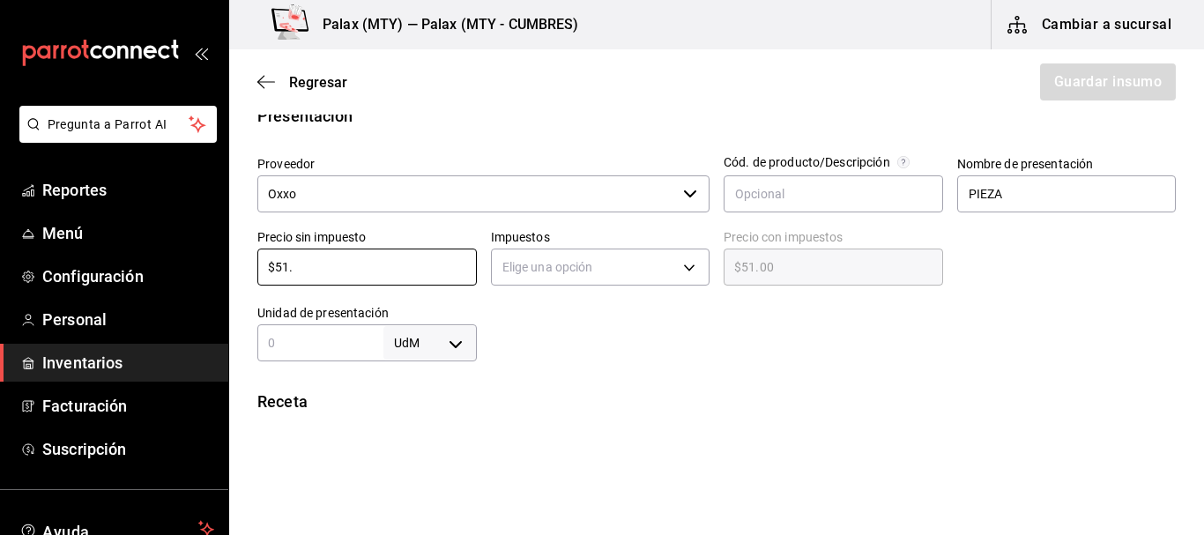
type input "$51.9"
type input "$51.90"
click at [559, 272] on body "Pregunta a Parrot AI Reportes Menú Configuración Personal Inventarios Facturaci…" at bounding box center [602, 218] width 1204 height 436
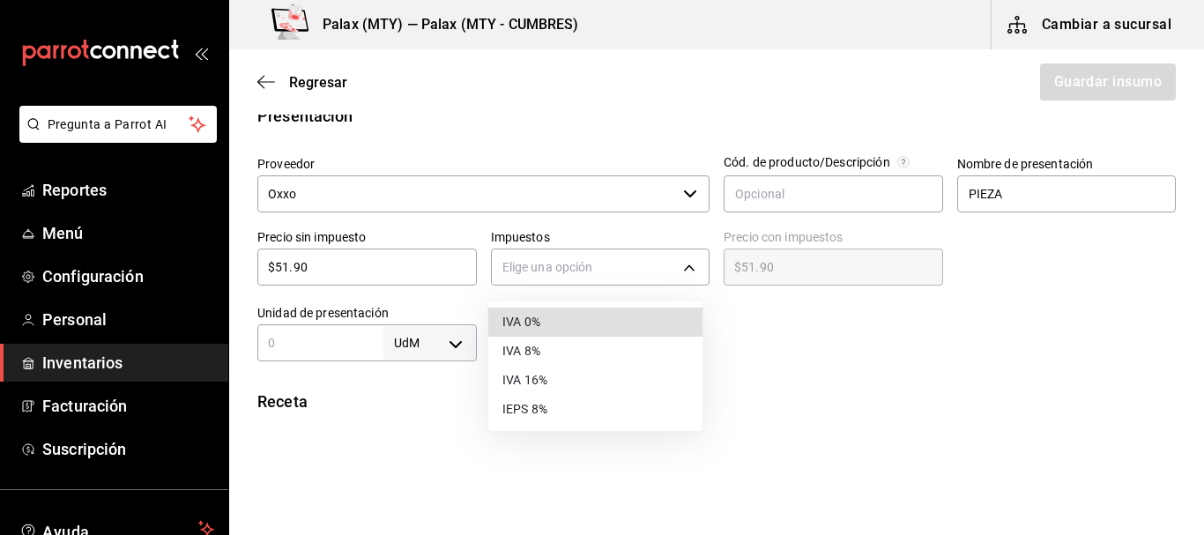
click at [554, 317] on li "IVA 0%" at bounding box center [595, 322] width 214 height 29
type input "IVA_0"
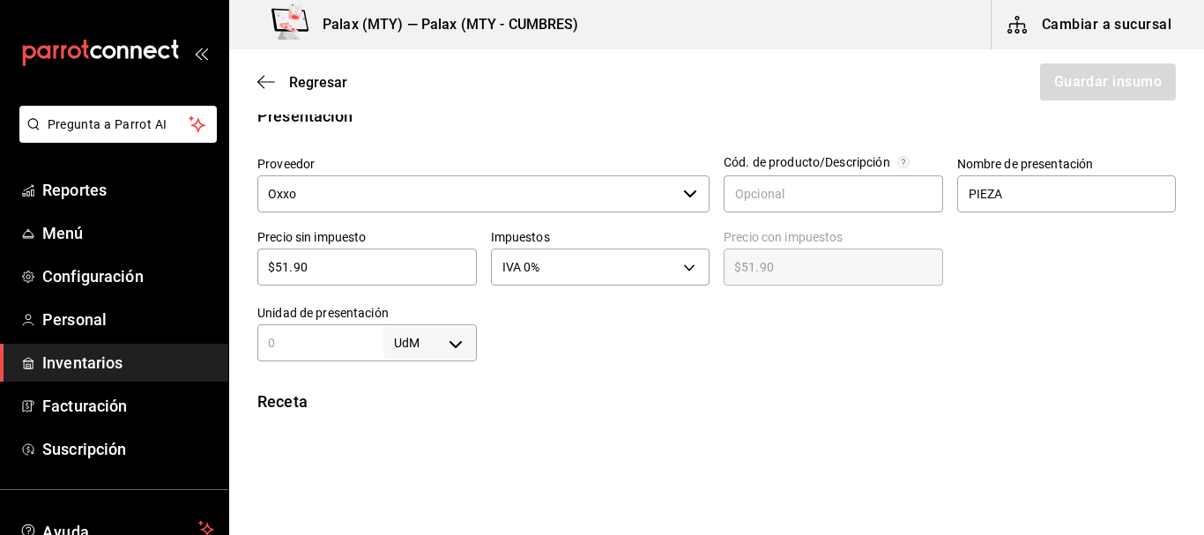
click at [423, 347] on body "Pregunta a Parrot AI Reportes Menú Configuración Personal Inventarios Facturaci…" at bounding box center [602, 218] width 1204 height 436
click at [411, 393] on li "gr" at bounding box center [427, 396] width 92 height 29
type input "GRAM"
click at [317, 350] on input "text" at bounding box center [320, 342] width 126 height 21
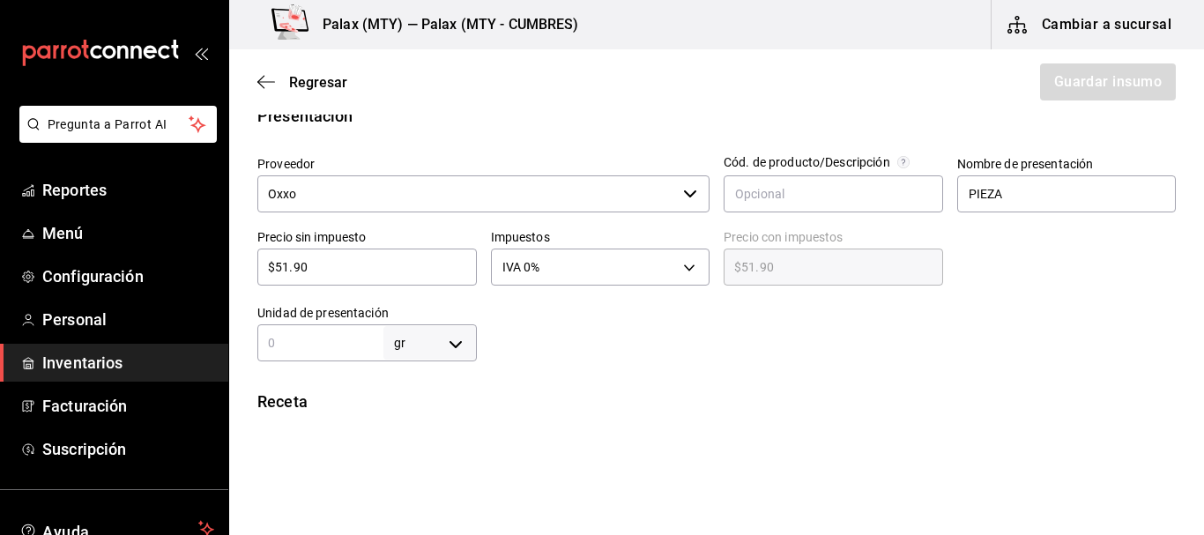
type input "8"
type input "80"
type input "800"
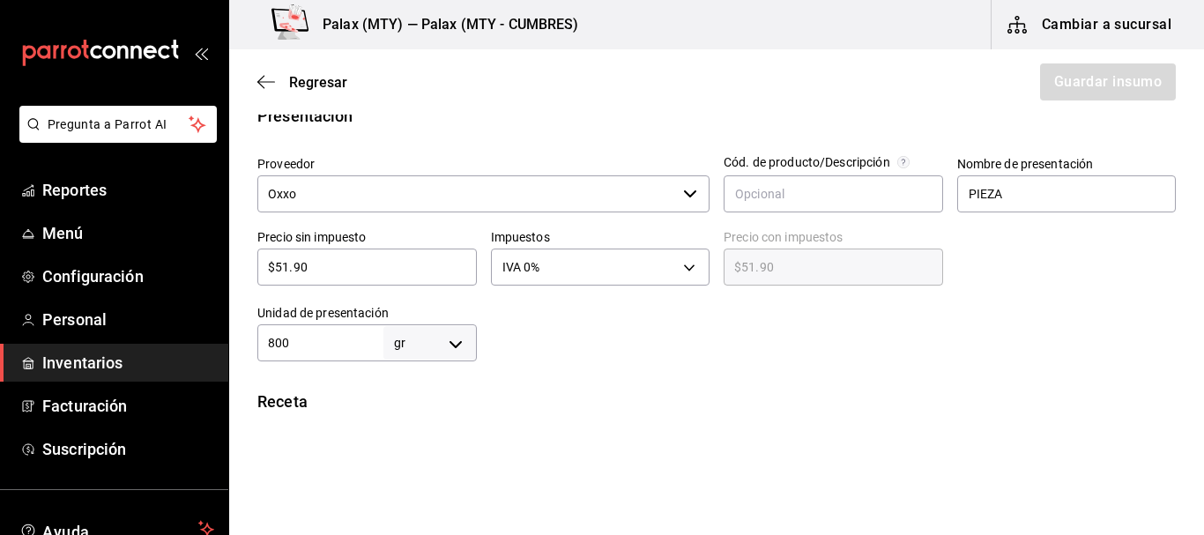
type input "800"
click at [628, 385] on div "Insumo Nombre HARINA PARA HOT CAKES GAMESA Categoría de inventario abarrotes ​ …" at bounding box center [716, 336] width 975 height 1092
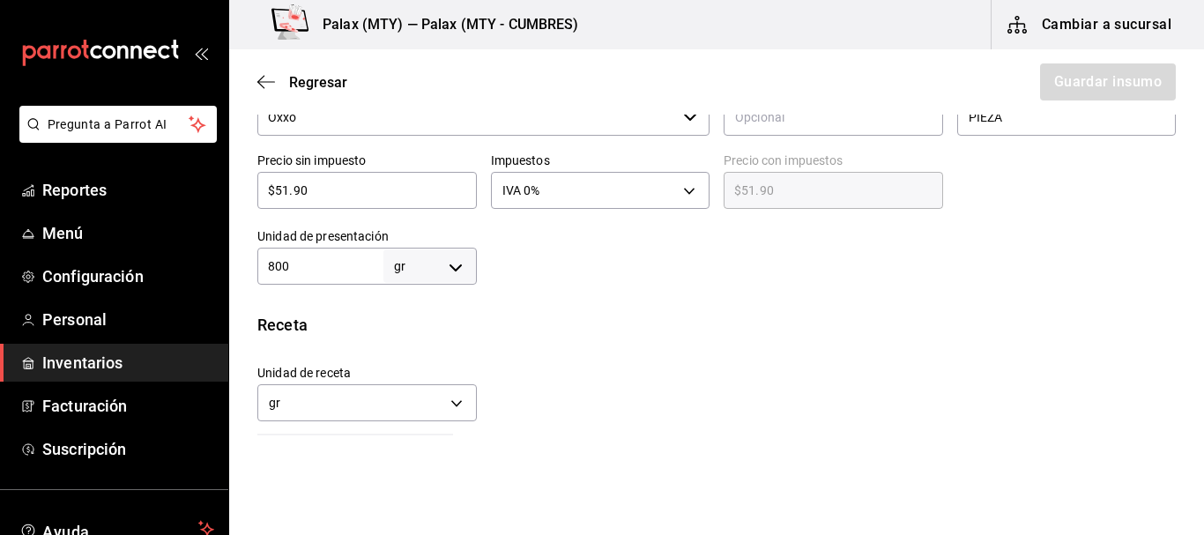
scroll to position [617, 0]
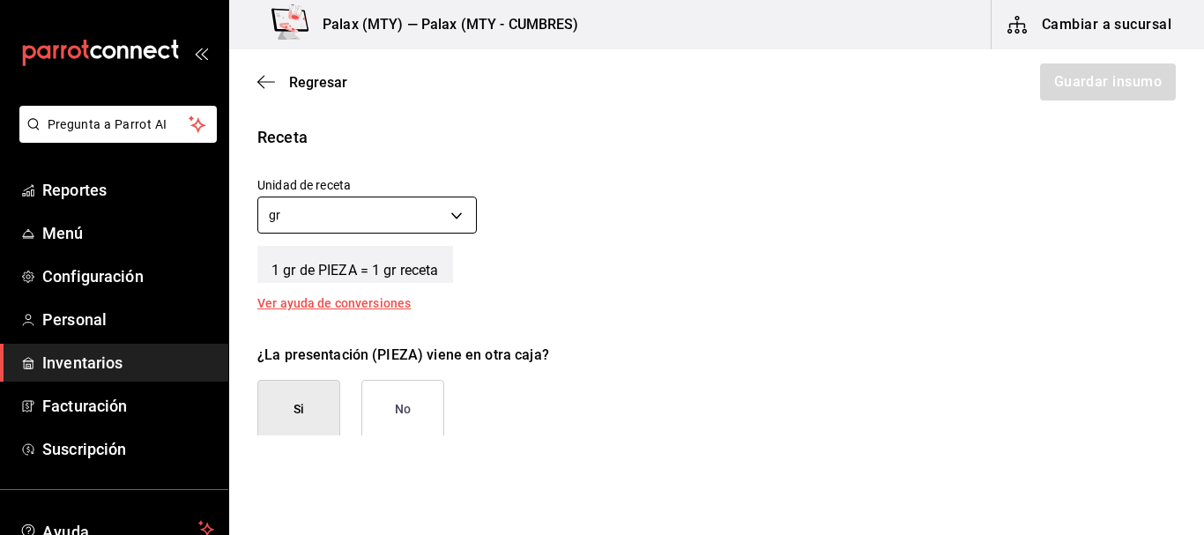
click at [450, 209] on body "Pregunta a Parrot AI Reportes Menú Configuración Personal Inventarios Facturaci…" at bounding box center [602, 218] width 1204 height 436
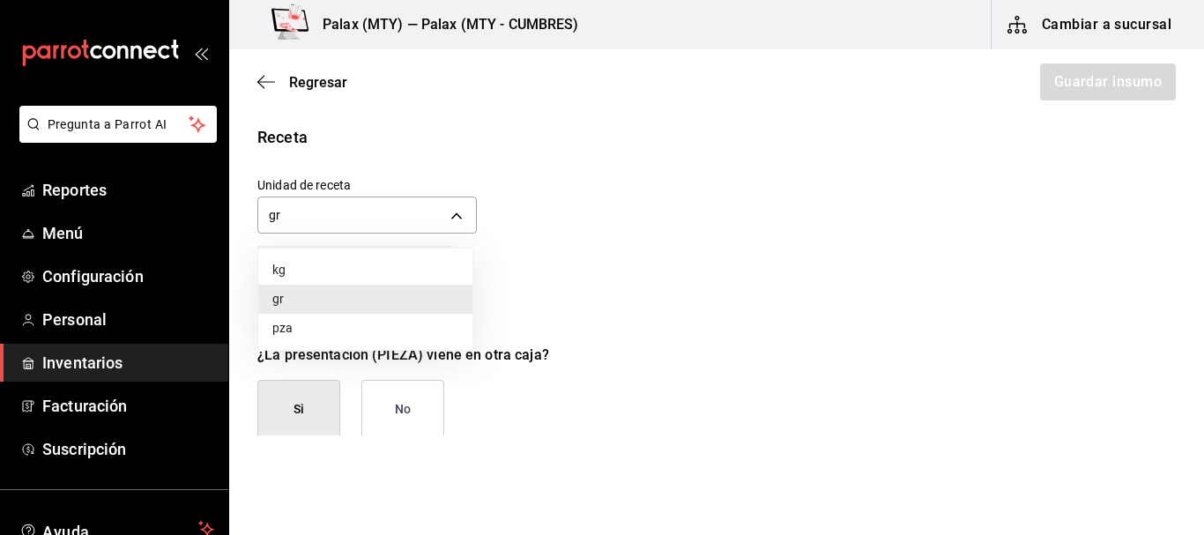
click at [355, 301] on li "gr" at bounding box center [365, 299] width 214 height 29
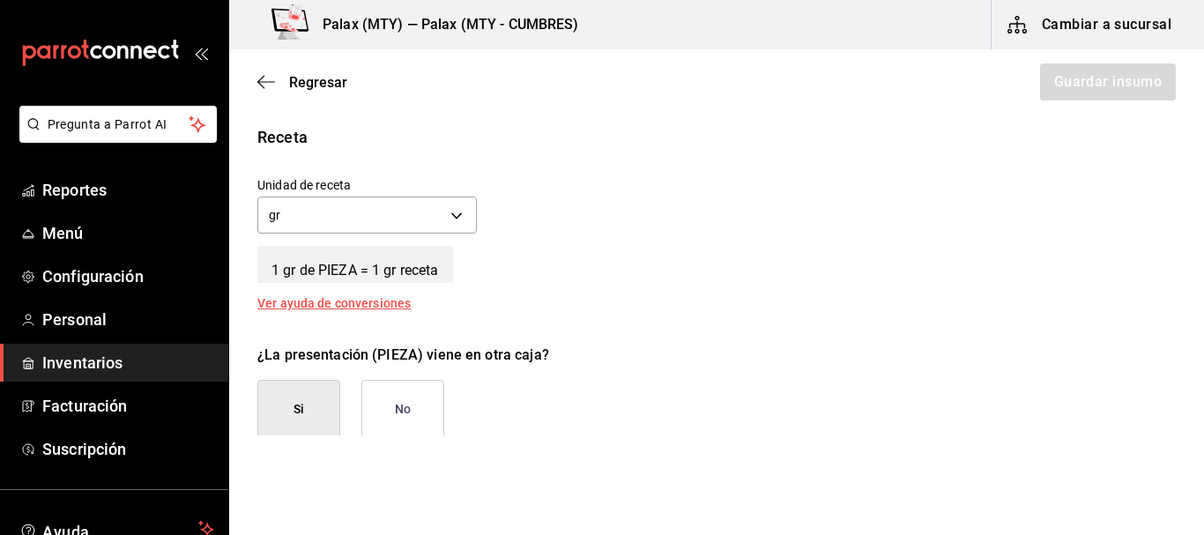
click at [752, 293] on div "Receta Unidad de receta gr GRAM Factor de conversión 800 ​ 1 gr de PIEZA = 1 gr…" at bounding box center [716, 217] width 975 height 184
click at [379, 408] on button "No" at bounding box center [402, 409] width 83 height 59
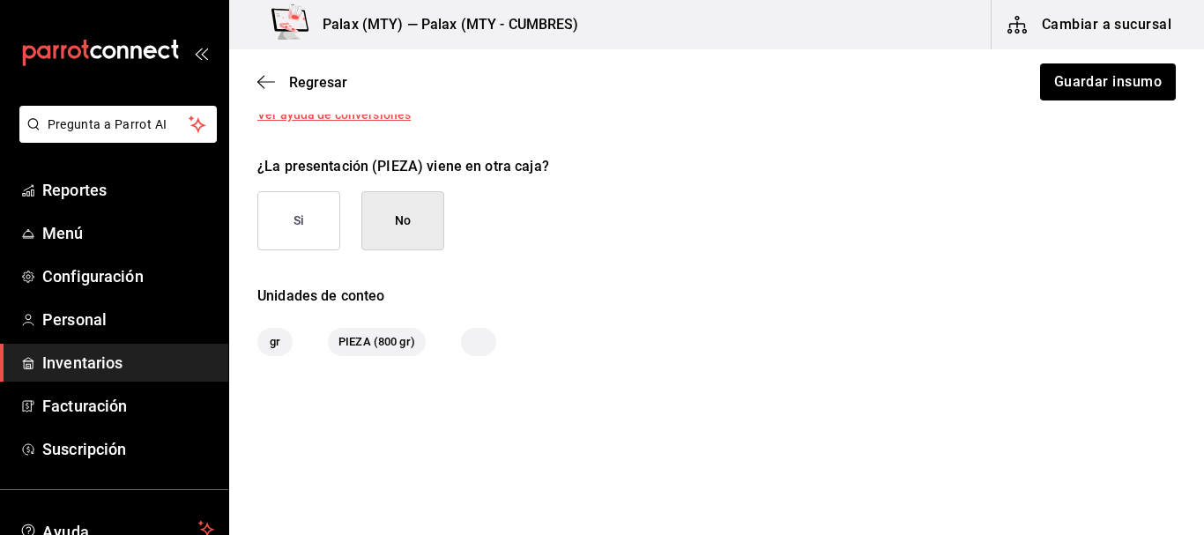
scroll to position [811, 0]
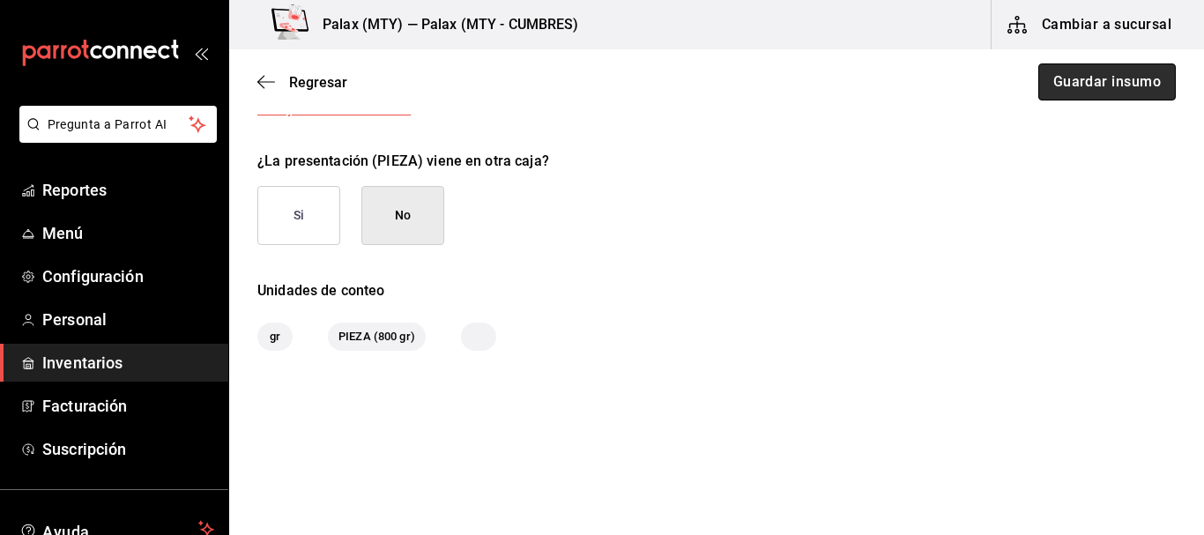
click at [1094, 85] on button "Guardar insumo" at bounding box center [1108, 81] width 138 height 37
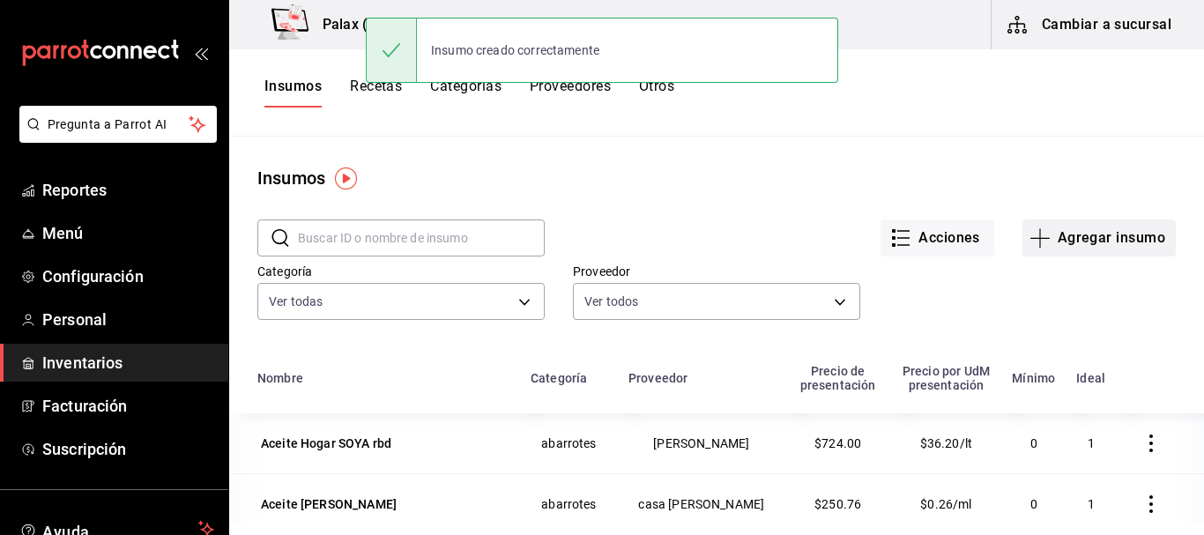
click at [1107, 235] on button "Agregar insumo" at bounding box center [1099, 238] width 153 height 37
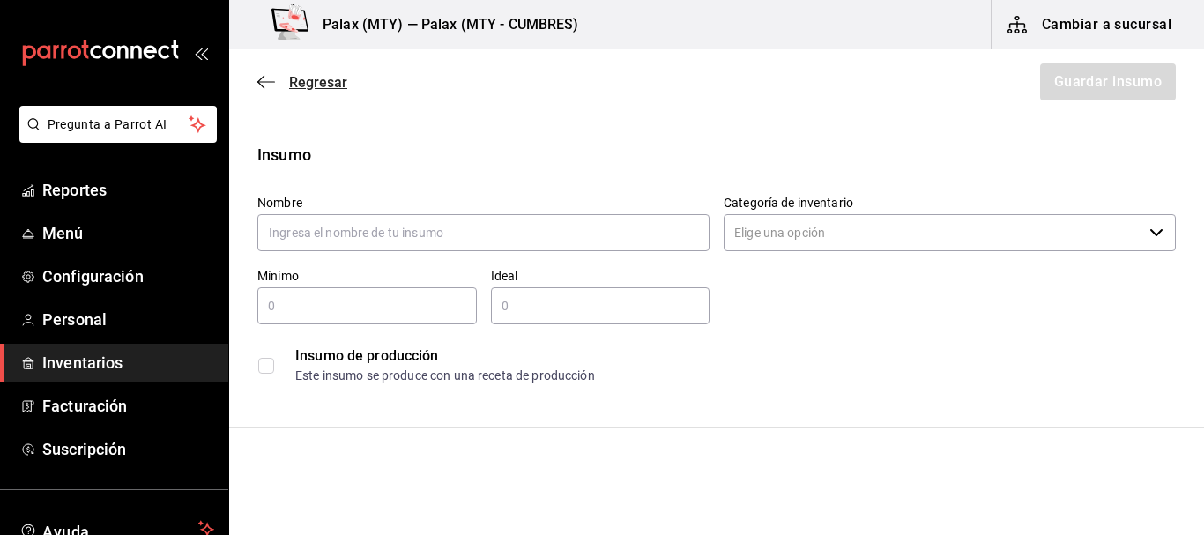
click at [328, 83] on span "Regresar" at bounding box center [318, 82] width 58 height 17
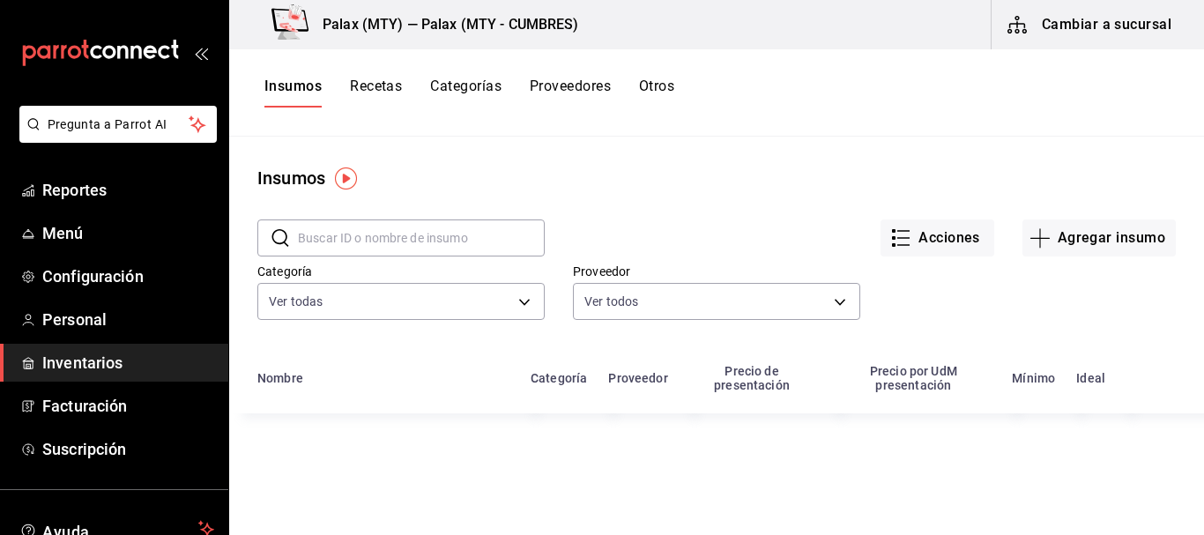
click at [421, 261] on div "Categoría Ver todas 1bd5924b-a116-43cc-a1f3-b2230b5d895a,295ba39c-74a3-434c-af7…" at bounding box center [387, 280] width 316 height 90
click at [418, 244] on input "text" at bounding box center [421, 237] width 247 height 35
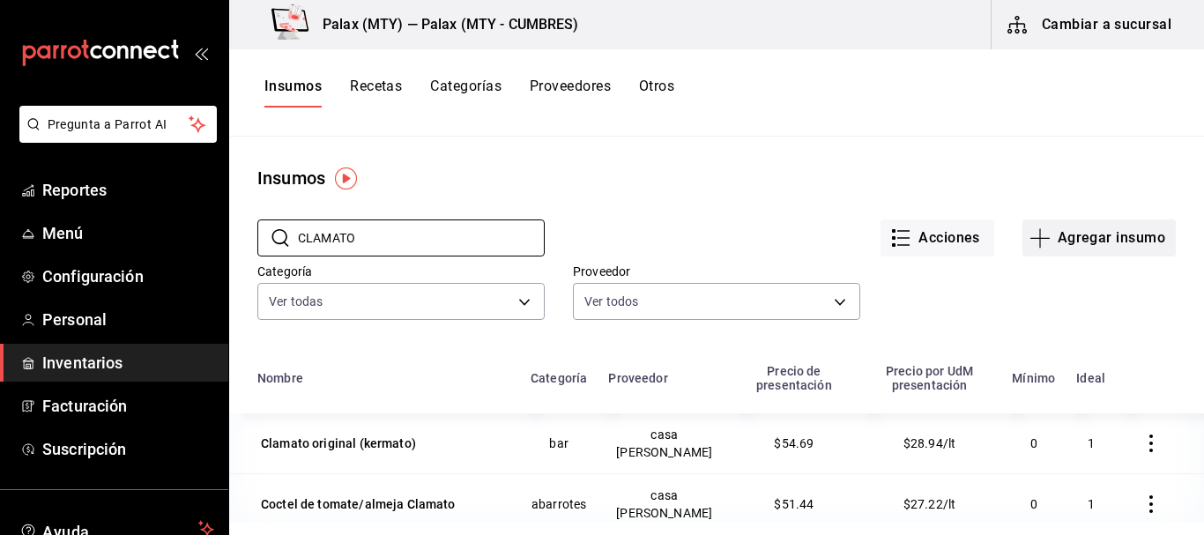
type input "CLAMATO"
click at [1097, 229] on button "Agregar insumo" at bounding box center [1099, 238] width 153 height 37
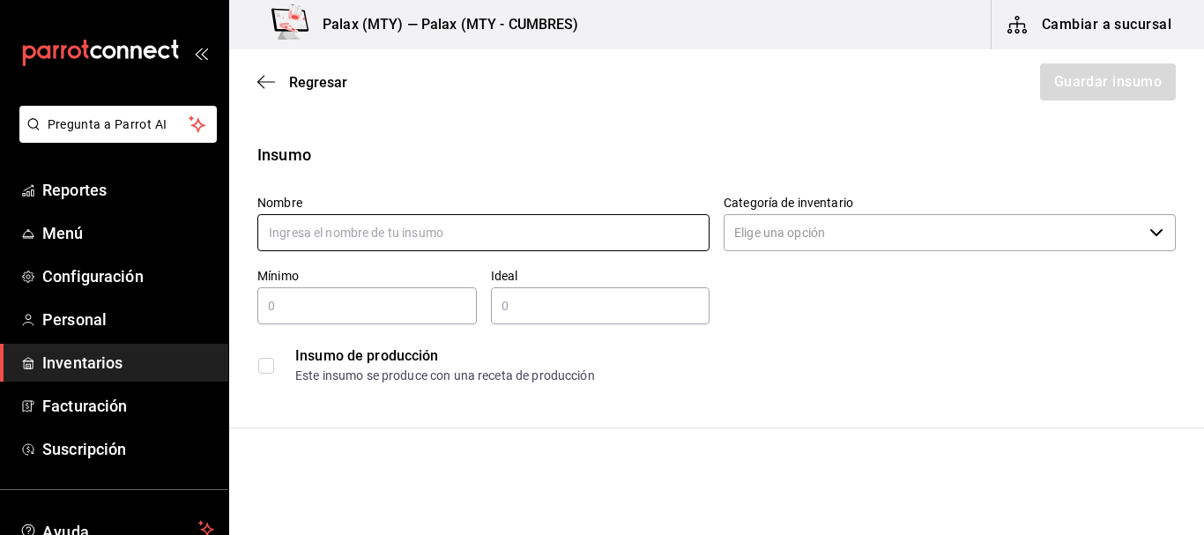
click at [372, 231] on input "text" at bounding box center [483, 232] width 452 height 37
type input "CLAMATO TOMATE Y [PERSON_NAME]"
click at [905, 227] on input "Categoría de inventario" at bounding box center [933, 232] width 419 height 37
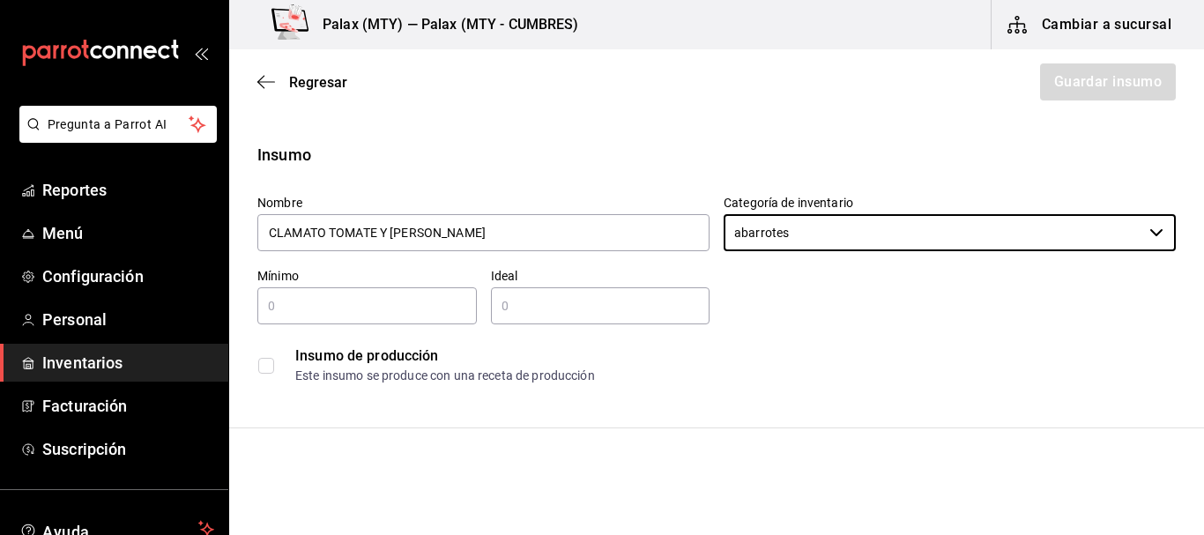
type input "abarrotes"
click at [346, 301] on input "text" at bounding box center [367, 305] width 220 height 21
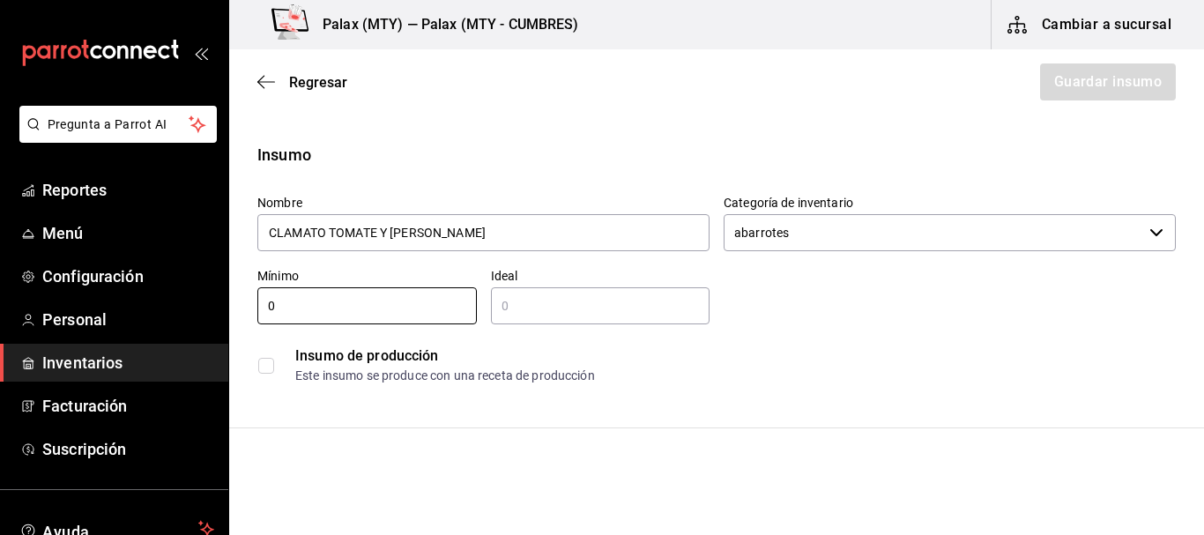
type input "0"
click at [570, 307] on input "text" at bounding box center [601, 305] width 220 height 21
click at [543, 312] on input "text" at bounding box center [601, 305] width 220 height 21
type input "2"
click at [767, 311] on div "Nombre CLAMATO TOMATE Y ALMEJA Categoría de inventario abarrotes ​ Mínimo 0 ​ I…" at bounding box center [709, 287] width 933 height 212
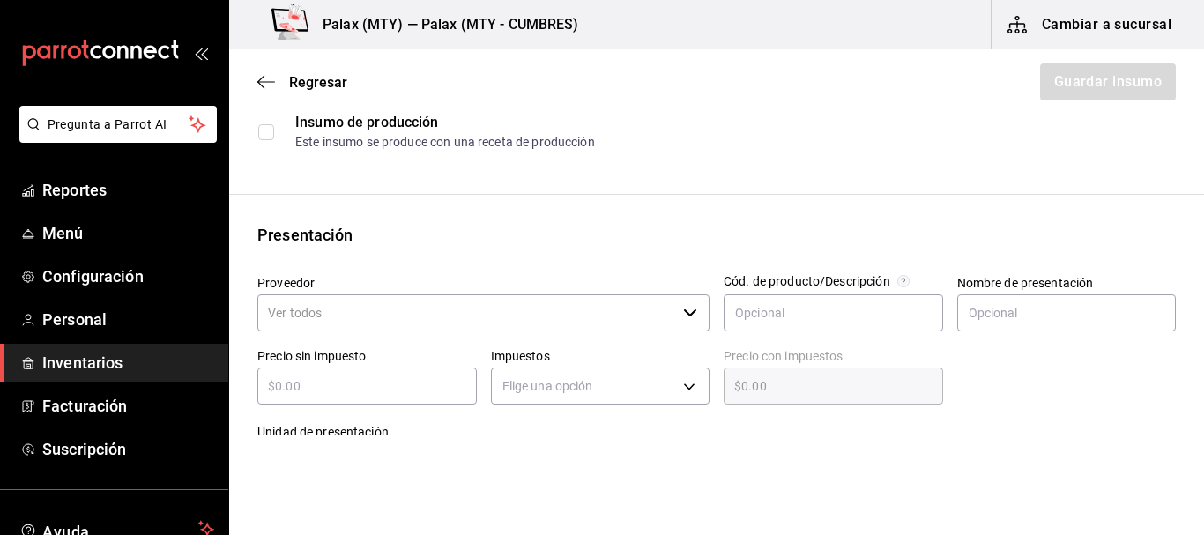
scroll to position [265, 0]
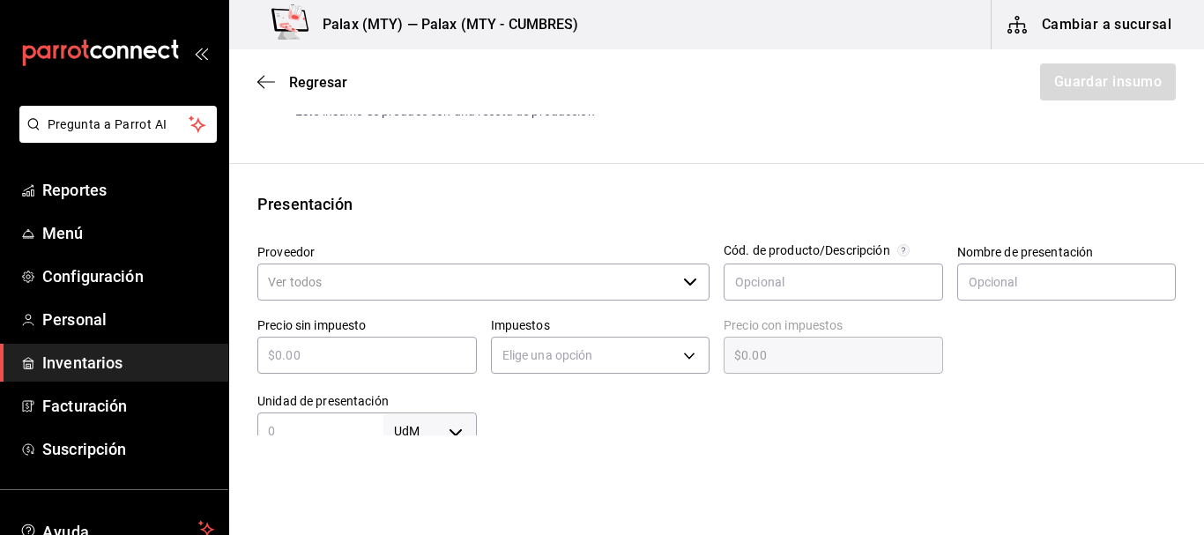
click at [362, 295] on input "Proveedor" at bounding box center [466, 282] width 419 height 37
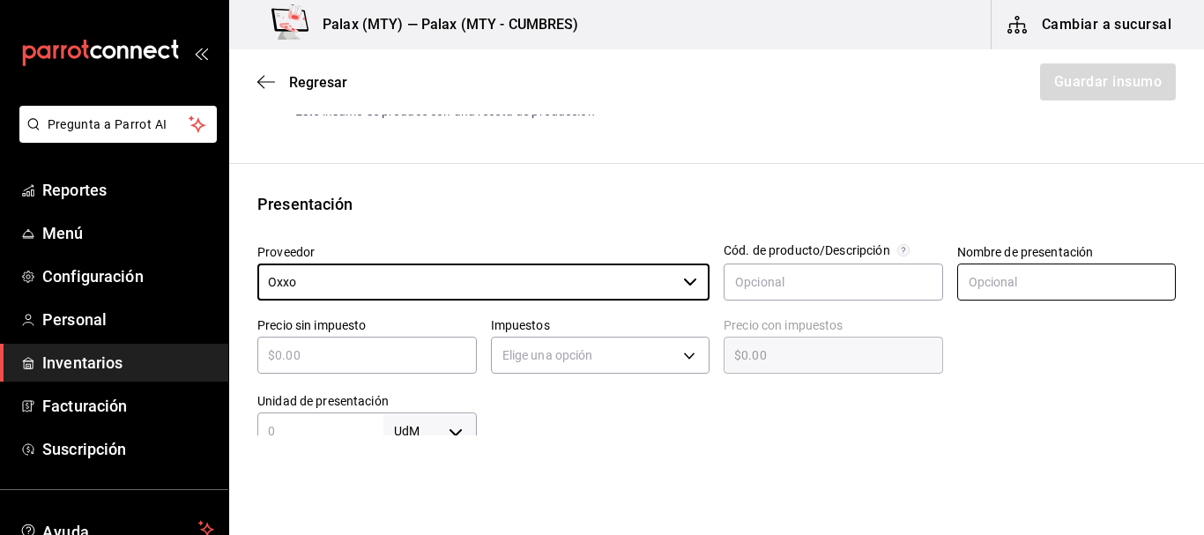
type input "Oxxo"
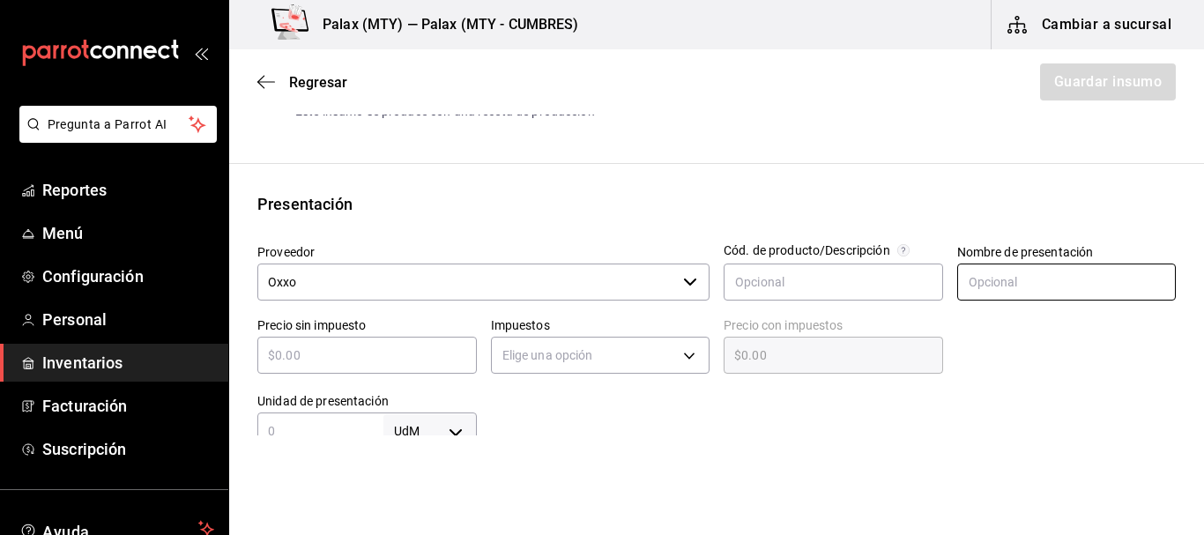
click at [1084, 300] on input "text" at bounding box center [1068, 282] width 220 height 37
click at [983, 287] on input "text" at bounding box center [1068, 282] width 220 height 37
type input "BOTE"
click at [999, 332] on div at bounding box center [1060, 341] width 234 height 76
click at [383, 341] on div "​" at bounding box center [367, 355] width 220 height 37
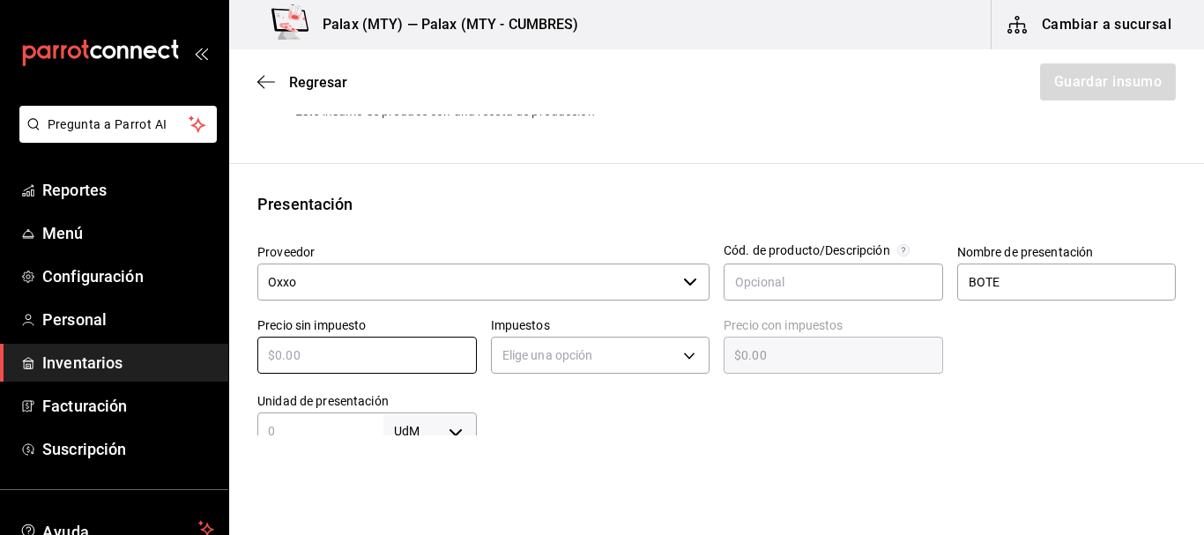
type input "$4"
type input "$4.00"
type input "$47"
type input "$47.00"
type input "$47"
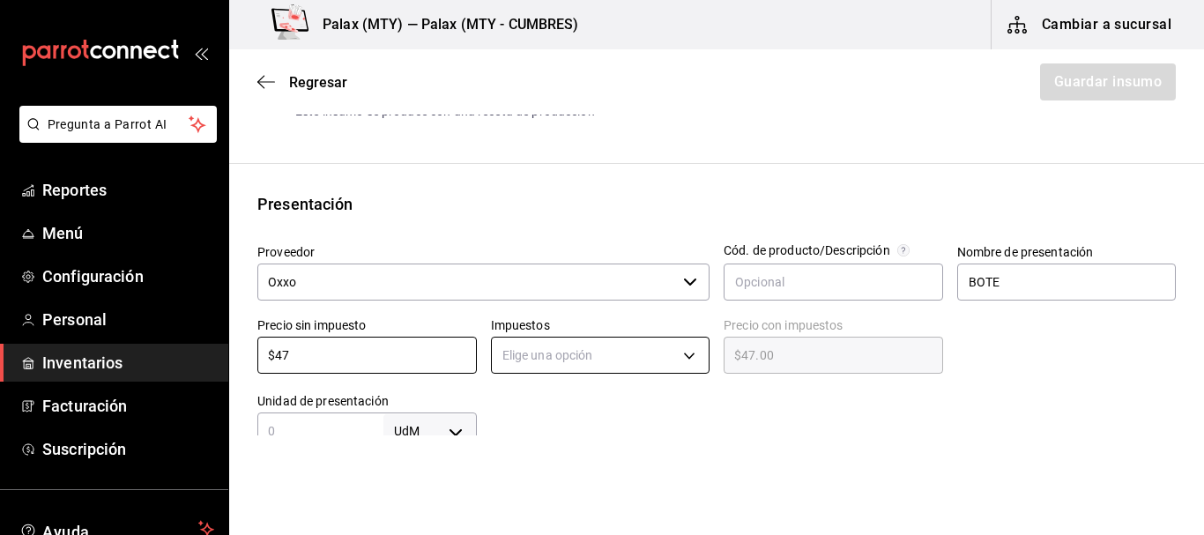
click at [550, 338] on body "Pregunta a Parrot AI Reportes Menú Configuración Personal Inventarios Facturaci…" at bounding box center [602, 218] width 1204 height 436
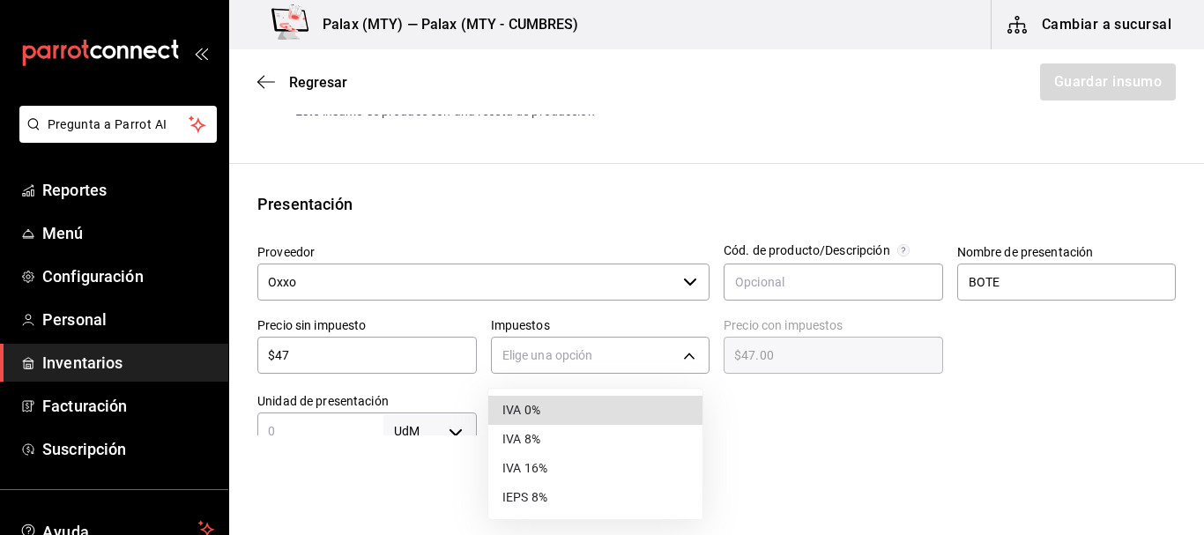
click at [515, 414] on li "IVA 0%" at bounding box center [595, 410] width 214 height 29
type input "IVA_0"
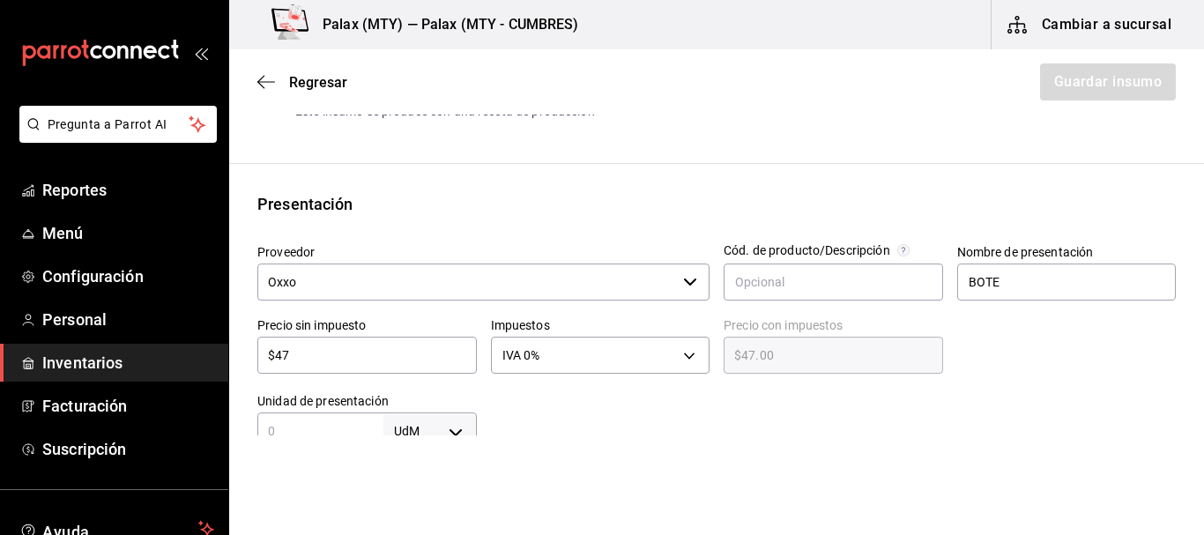
click at [611, 422] on div at bounding box center [827, 414] width 700 height 71
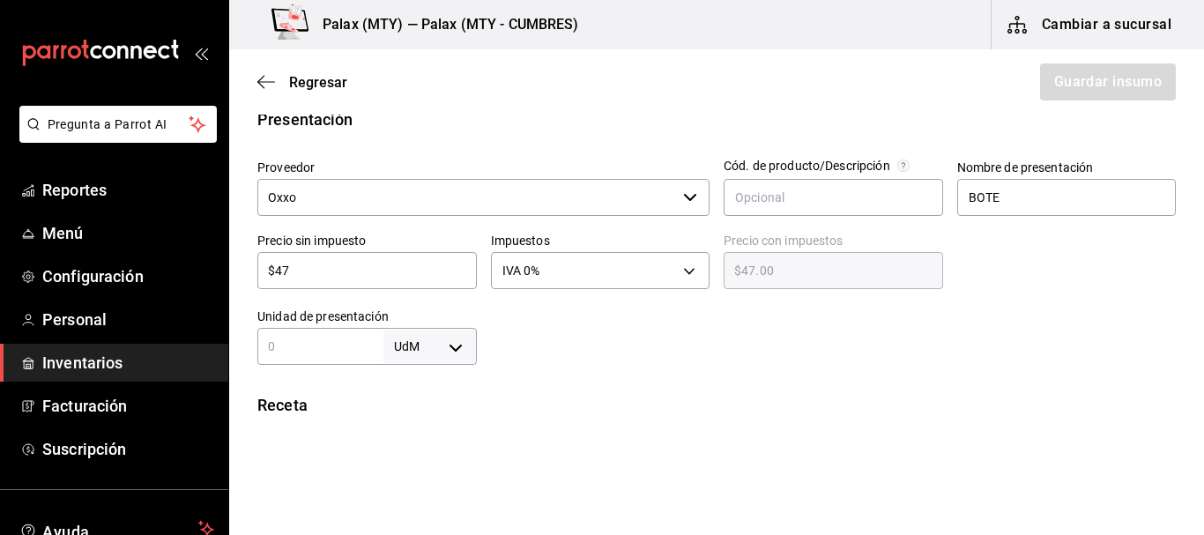
scroll to position [441, 0]
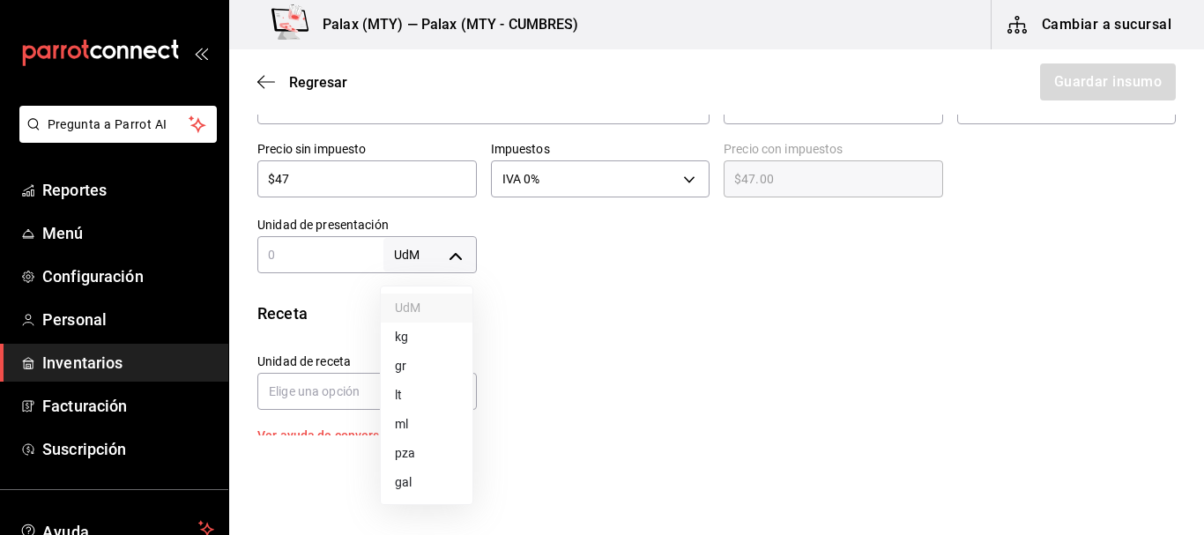
click at [458, 253] on body "Pregunta a Parrot AI Reportes Menú Configuración Personal Inventarios Facturaci…" at bounding box center [602, 218] width 1204 height 436
click at [411, 418] on li "ml" at bounding box center [427, 424] width 92 height 29
type input "MILLILITER"
click at [327, 272] on div "ml MILLILITER ​" at bounding box center [367, 254] width 220 height 37
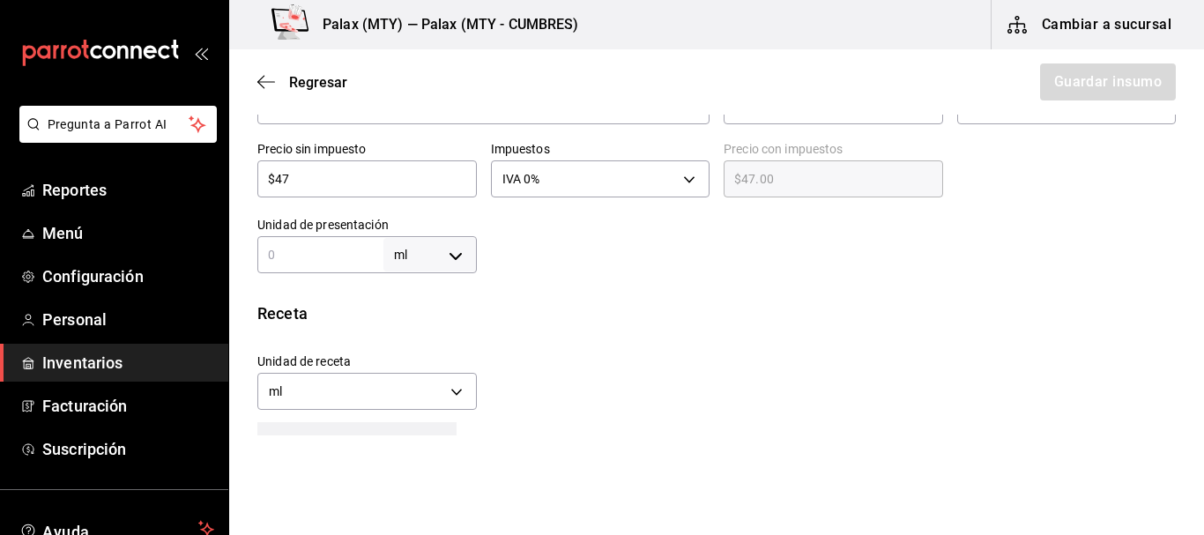
type input "9"
type input "94"
type input "946"
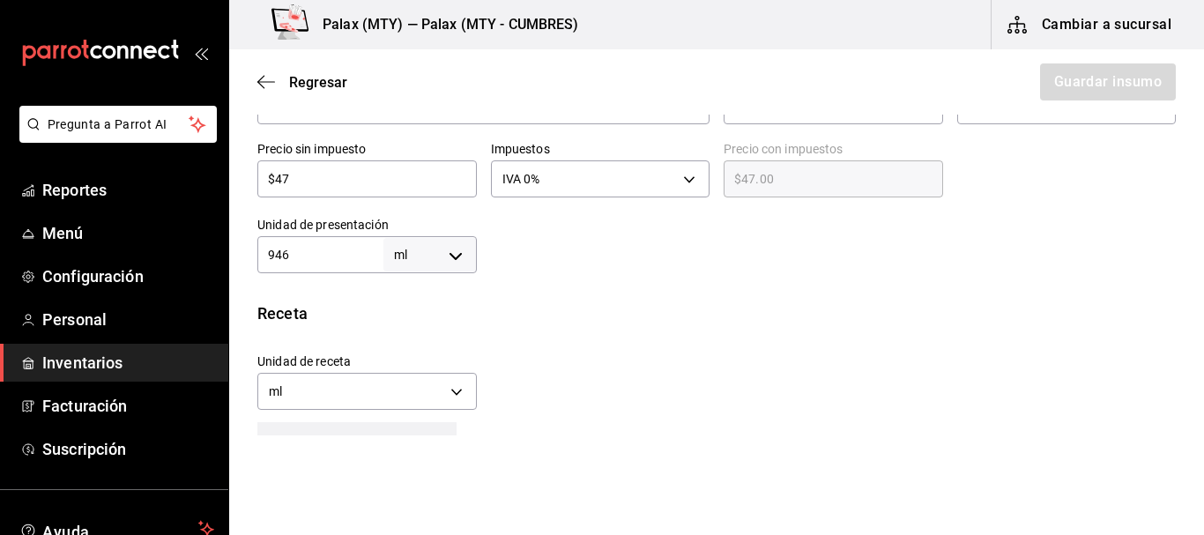
type input "946"
click at [659, 369] on div "Unidad de receta ml MILLILITER Factor de conversión 946 ​" at bounding box center [709, 377] width 933 height 76
click at [357, 394] on body "Pregunta a Parrot AI Reportes Menú Configuración Personal Inventarios Facturaci…" at bounding box center [602, 218] width 1204 height 436
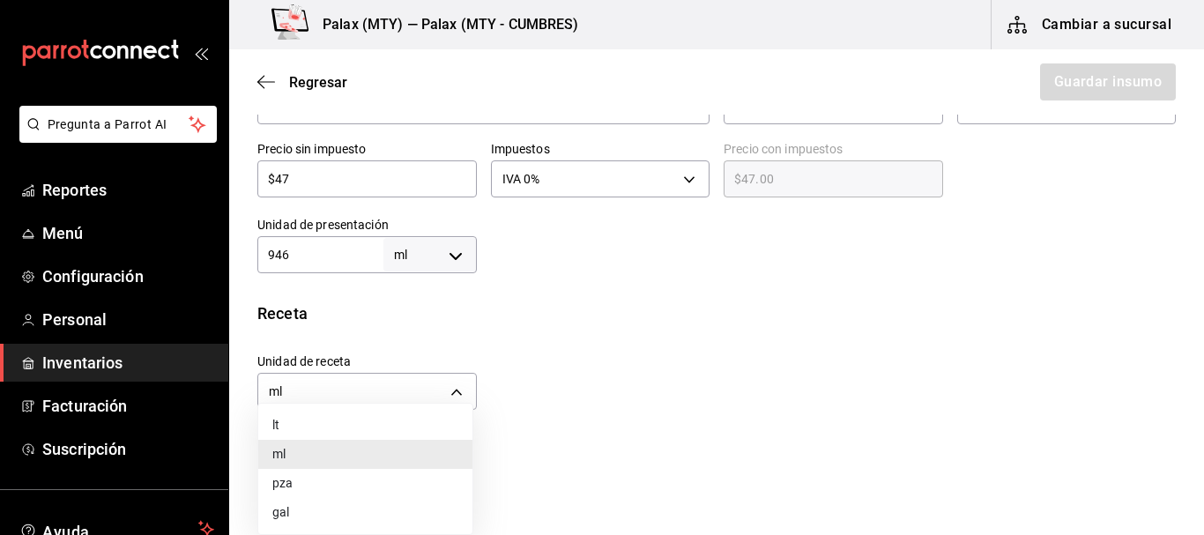
click at [304, 455] on li "ml" at bounding box center [365, 454] width 214 height 29
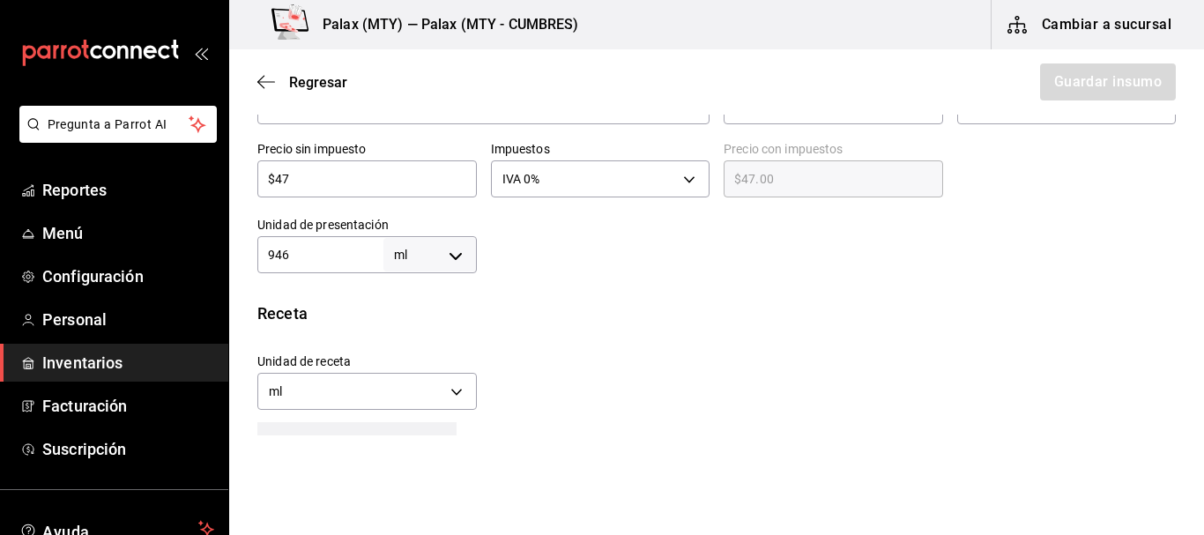
click at [605, 375] on div "Unidad de receta ml MILLILITER Factor de conversión 946 ​" at bounding box center [709, 377] width 933 height 76
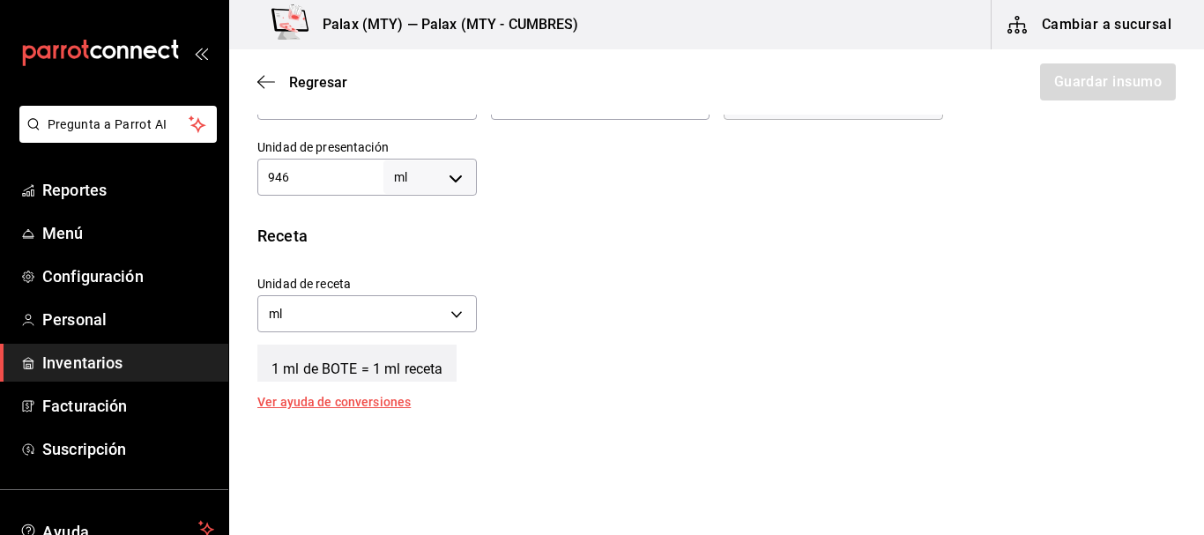
scroll to position [617, 0]
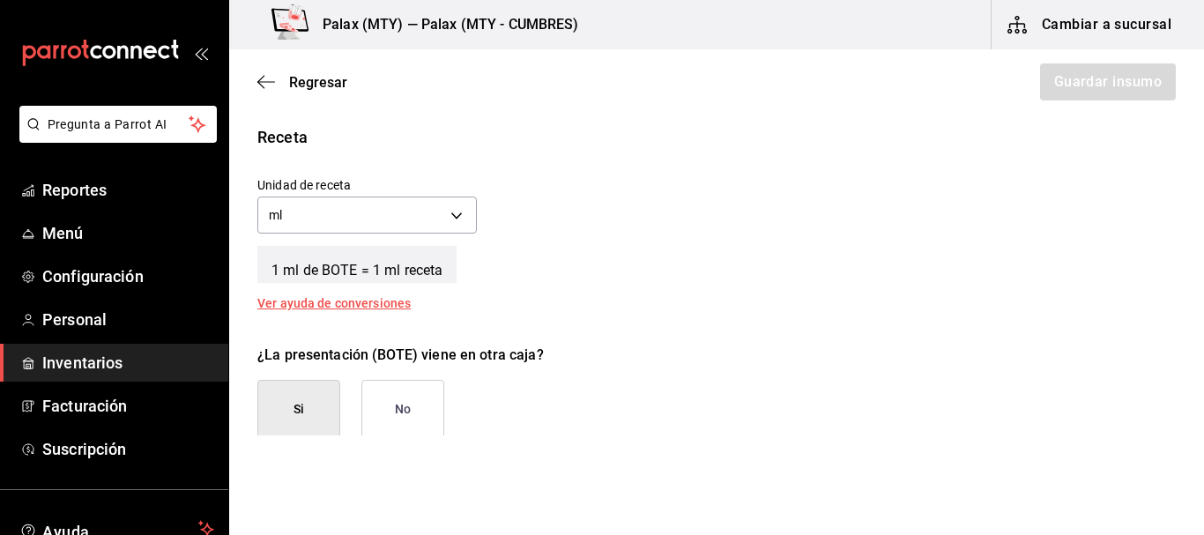
click at [405, 403] on button "No" at bounding box center [402, 409] width 83 height 59
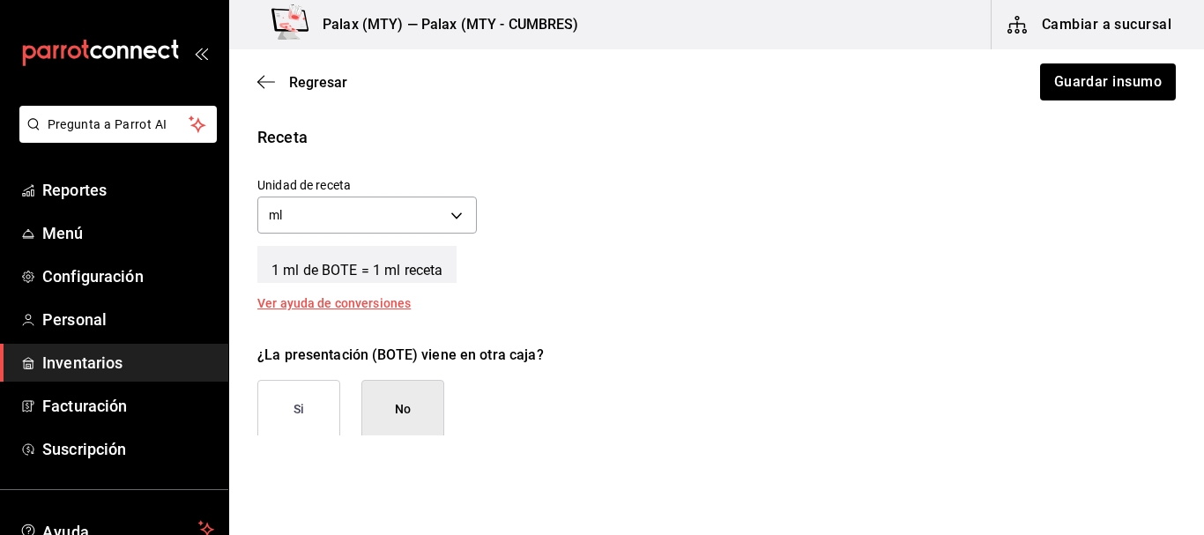
click at [821, 297] on div "Receta Unidad de receta ml MILLILITER Factor de conversión 946 ​ 1 ml de BOTE =…" at bounding box center [716, 217] width 975 height 184
click at [1113, 86] on button "Guardar insumo" at bounding box center [1108, 81] width 138 height 37
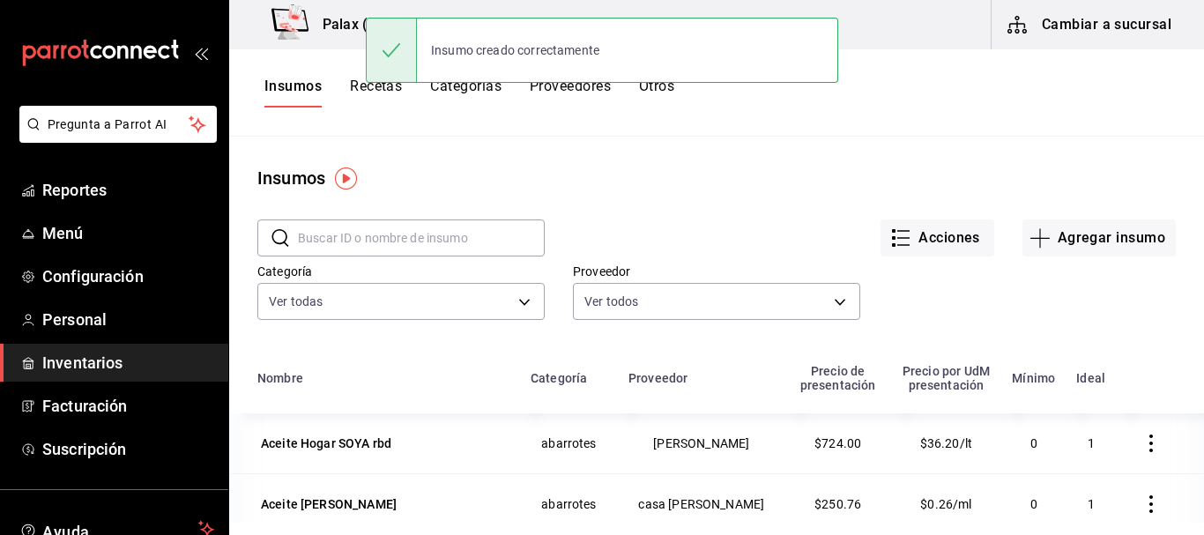
click at [384, 236] on input "text" at bounding box center [421, 237] width 247 height 35
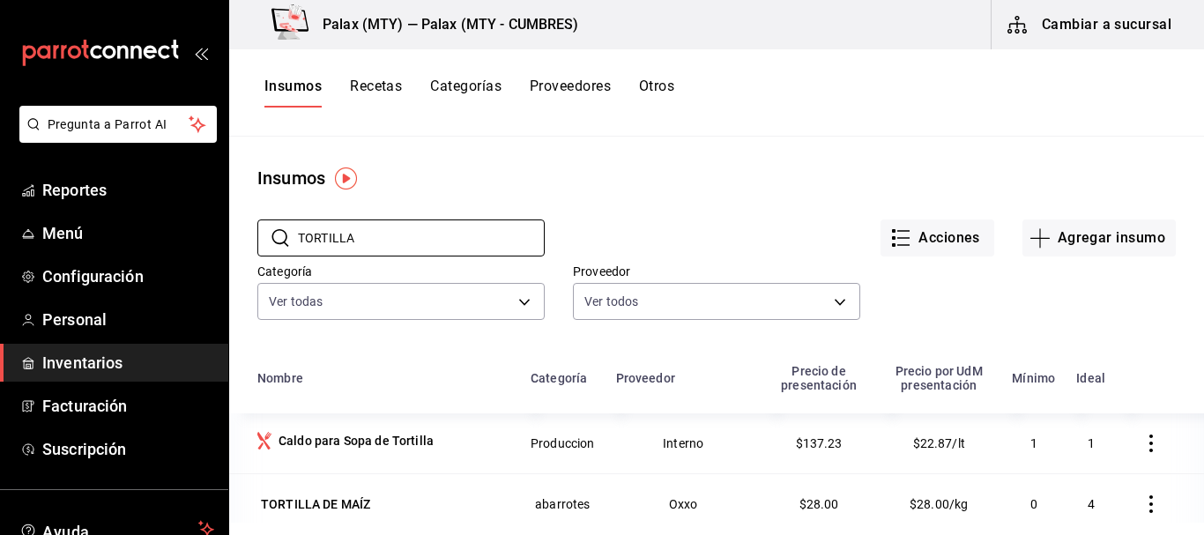
type input "TORTILLA"
click at [646, 209] on div "Acciones Agregar insumo" at bounding box center [860, 223] width 631 height 65
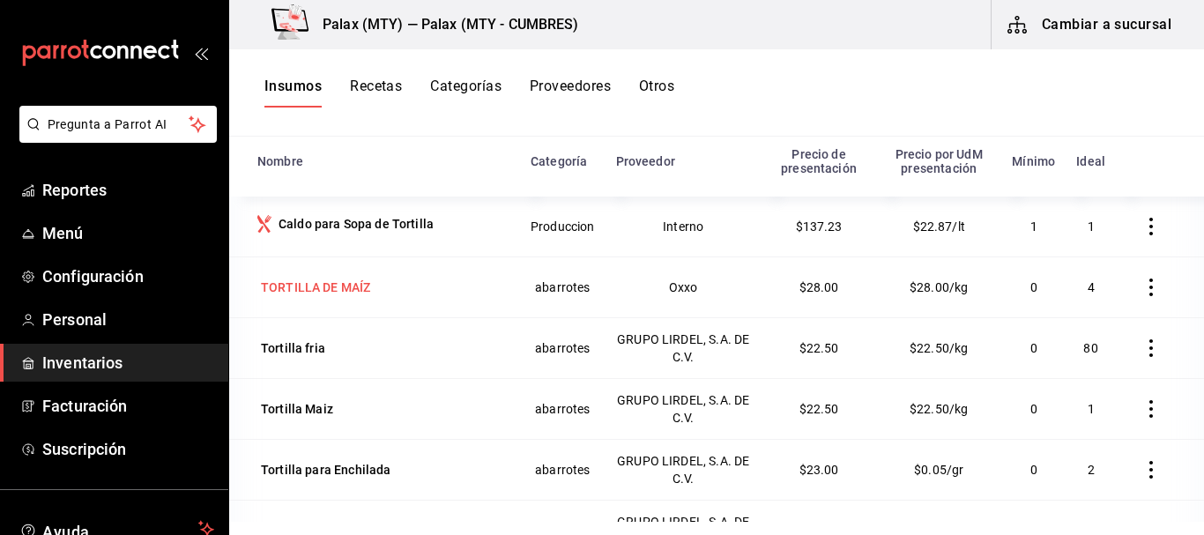
click at [311, 285] on div "TORTILLA DE MAÍZ" at bounding box center [315, 288] width 109 height 18
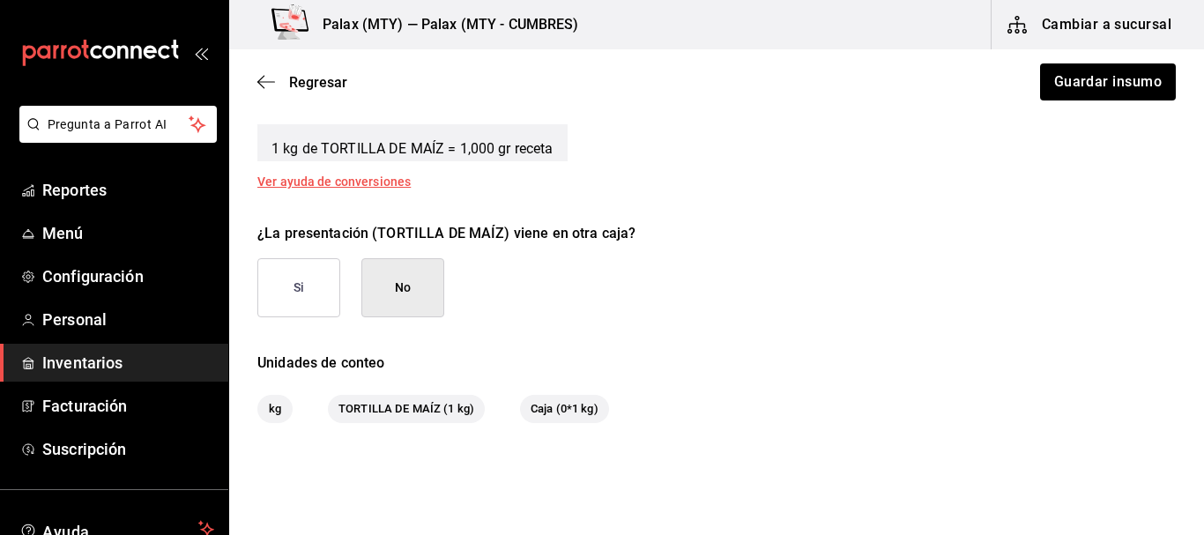
scroll to position [672, 0]
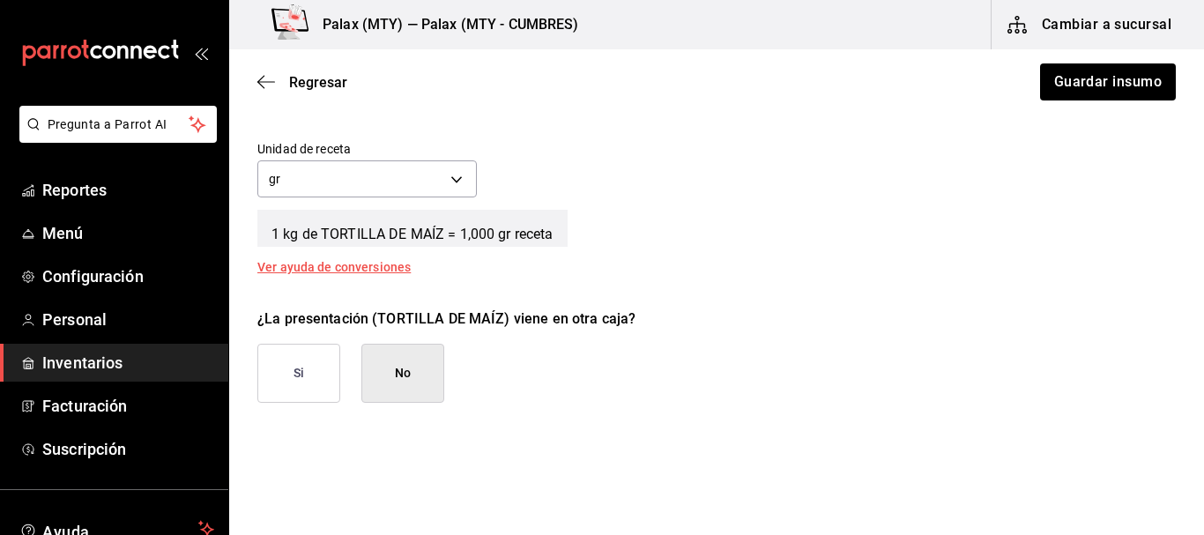
click at [316, 71] on div "Regresar Guardar insumo" at bounding box center [716, 81] width 975 height 65
click at [312, 77] on span "Regresar" at bounding box center [318, 82] width 58 height 17
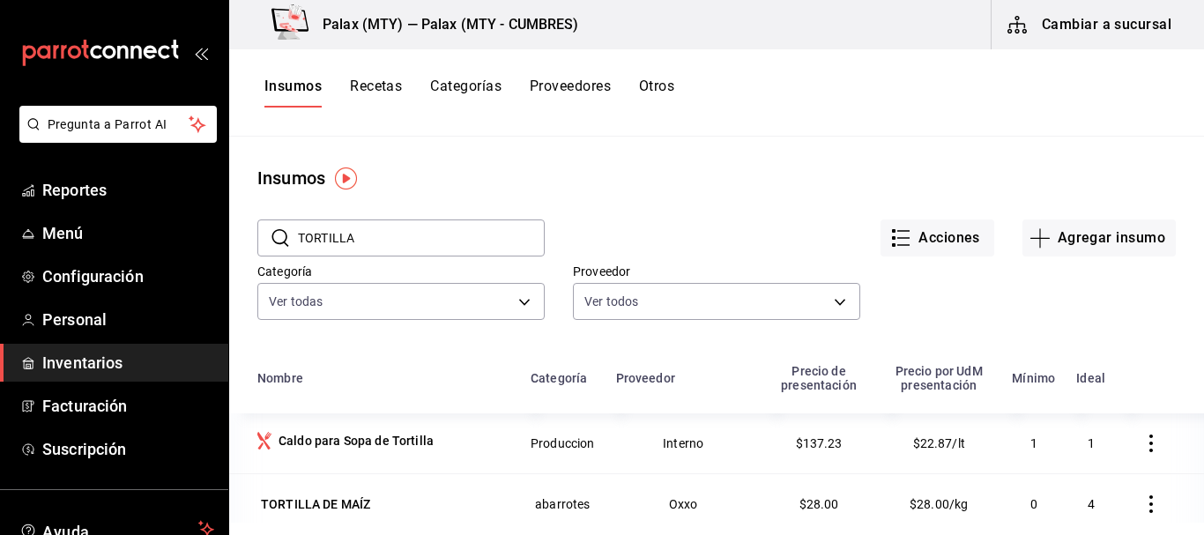
click at [429, 255] on input "TORTILLA" at bounding box center [421, 237] width 247 height 35
click at [428, 249] on input "TORTILLA" at bounding box center [421, 237] width 247 height 35
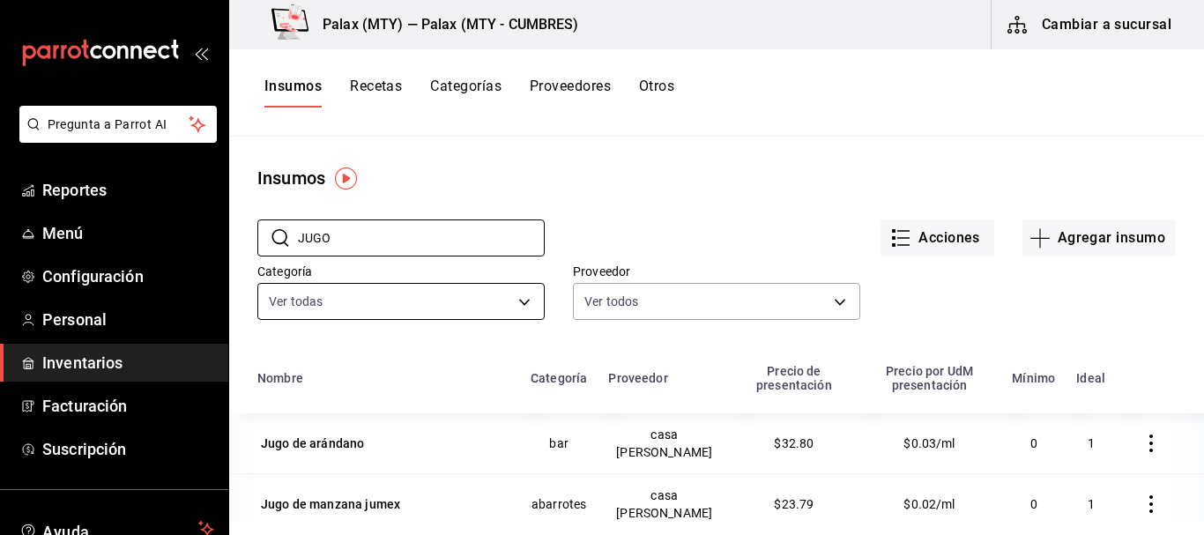
type input "jugo de nara"
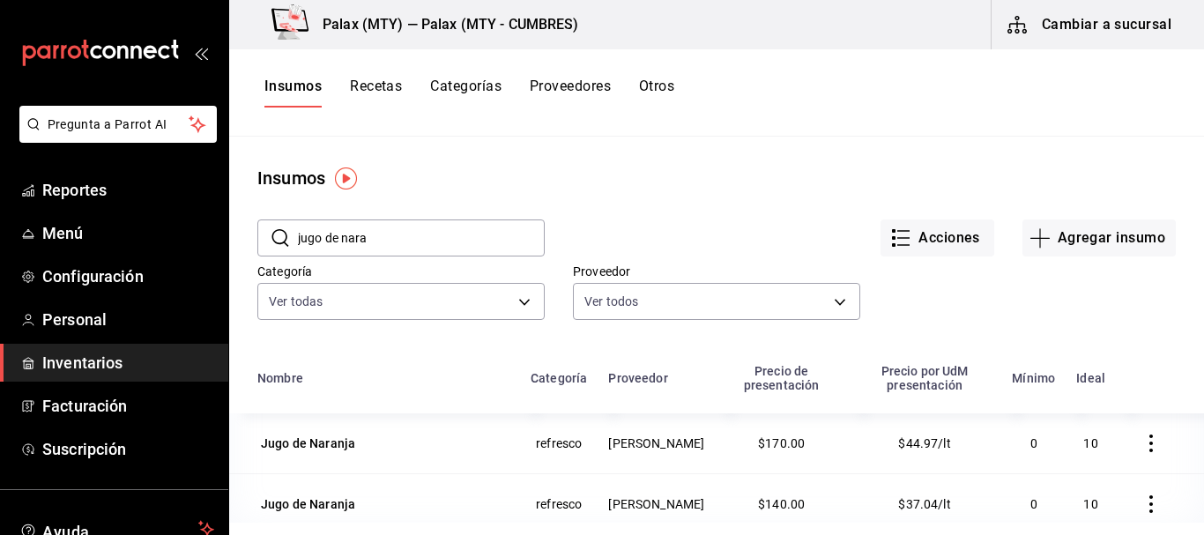
click at [683, 202] on div "Acciones Agregar insumo" at bounding box center [860, 223] width 631 height 65
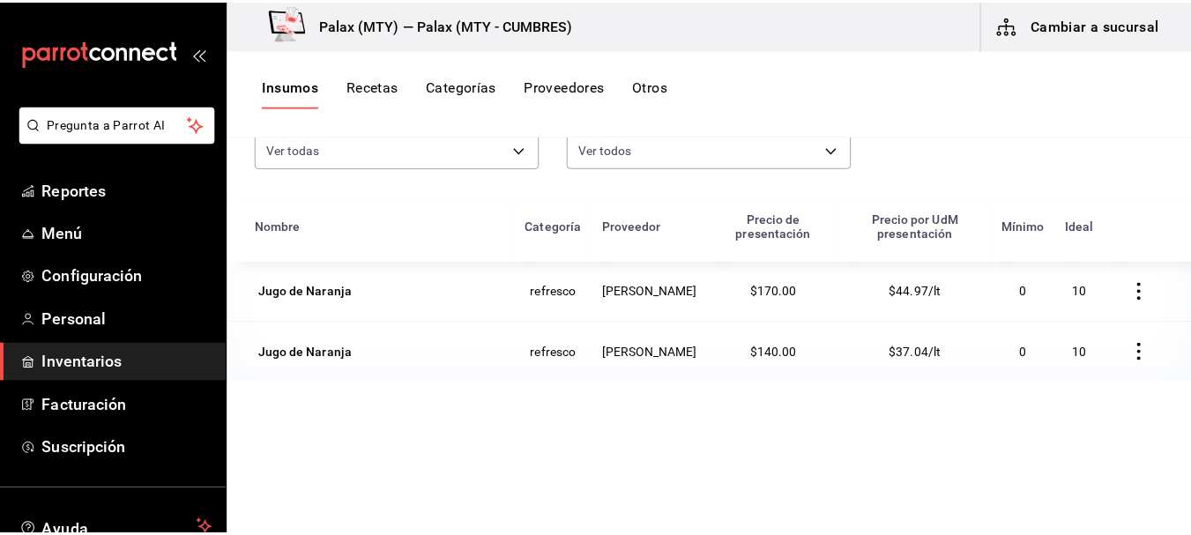
scroll to position [176, 0]
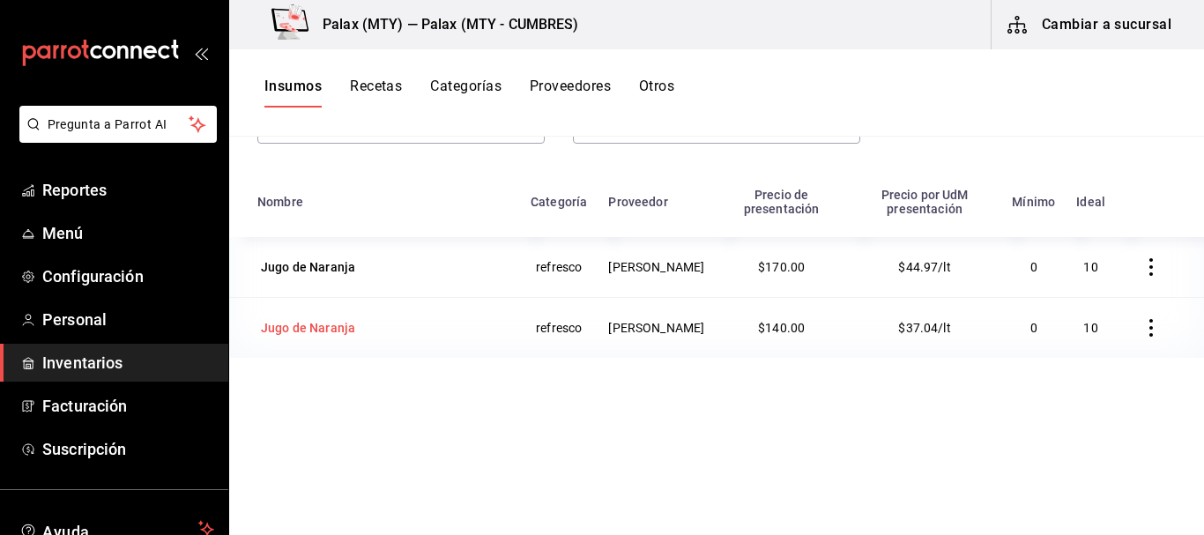
click at [302, 328] on div "Jugo de Naranja" at bounding box center [308, 328] width 94 height 18
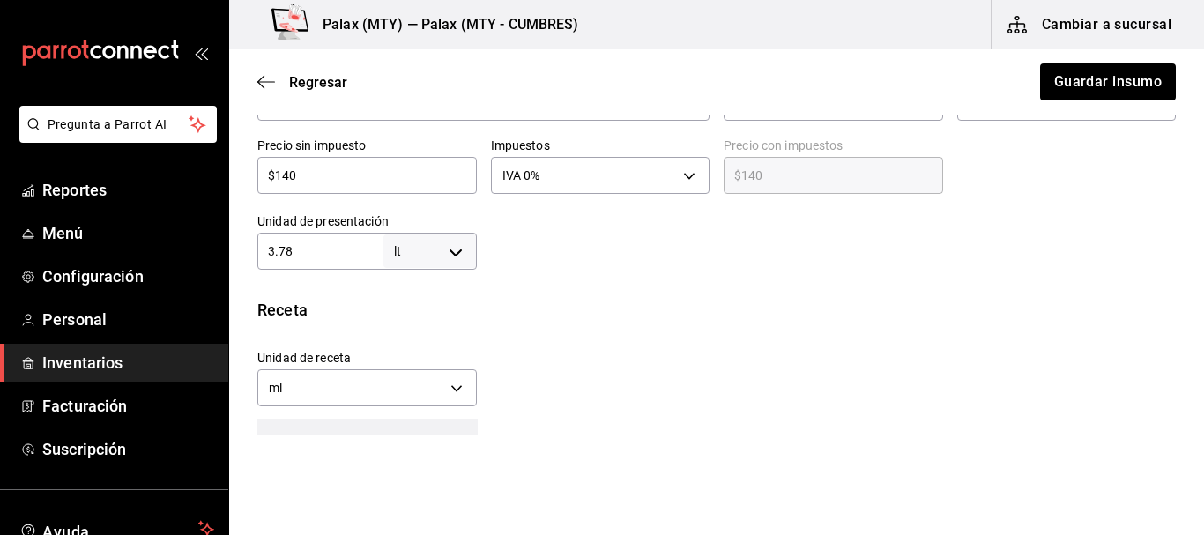
scroll to position [353, 0]
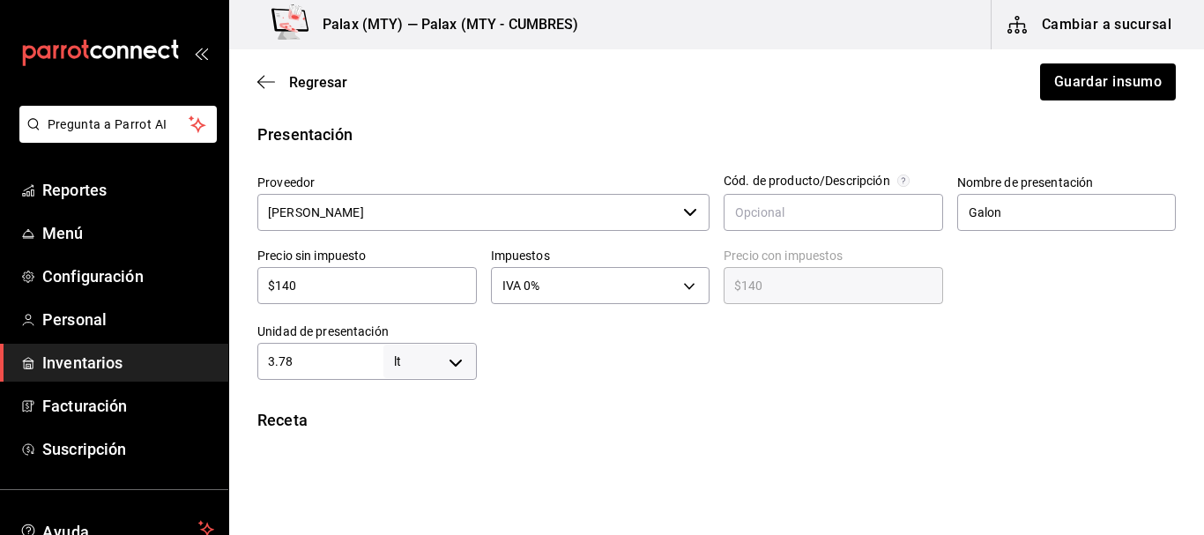
click at [340, 283] on input "$140" at bounding box center [367, 285] width 220 height 21
type input "$1"
type input "$1.00"
type input "$15"
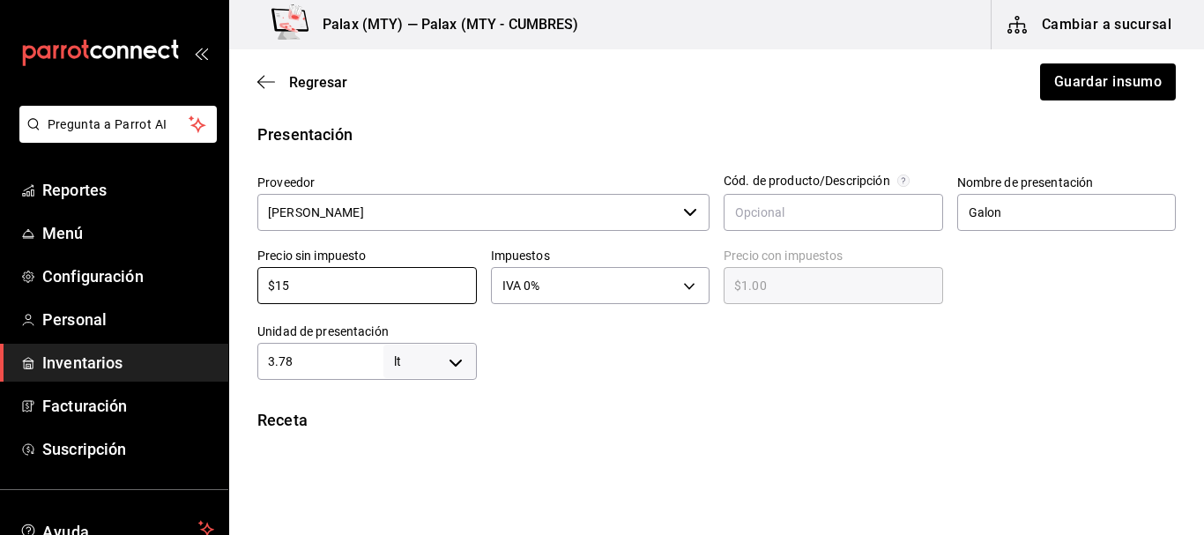
type input "$15.00"
type input "$150"
type input "$150.00"
type input "$150"
click at [702, 382] on div "Insumo IN-1754770663292 Nombre Jugo de Naranja Categoría de inventario refresco…" at bounding box center [716, 309] width 975 height 1038
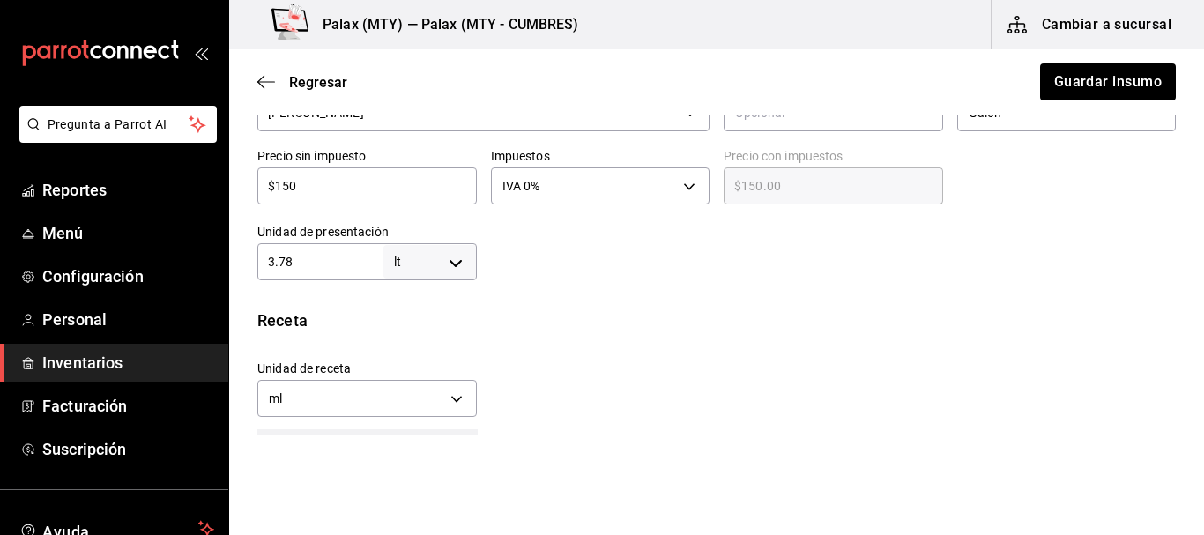
scroll to position [529, 0]
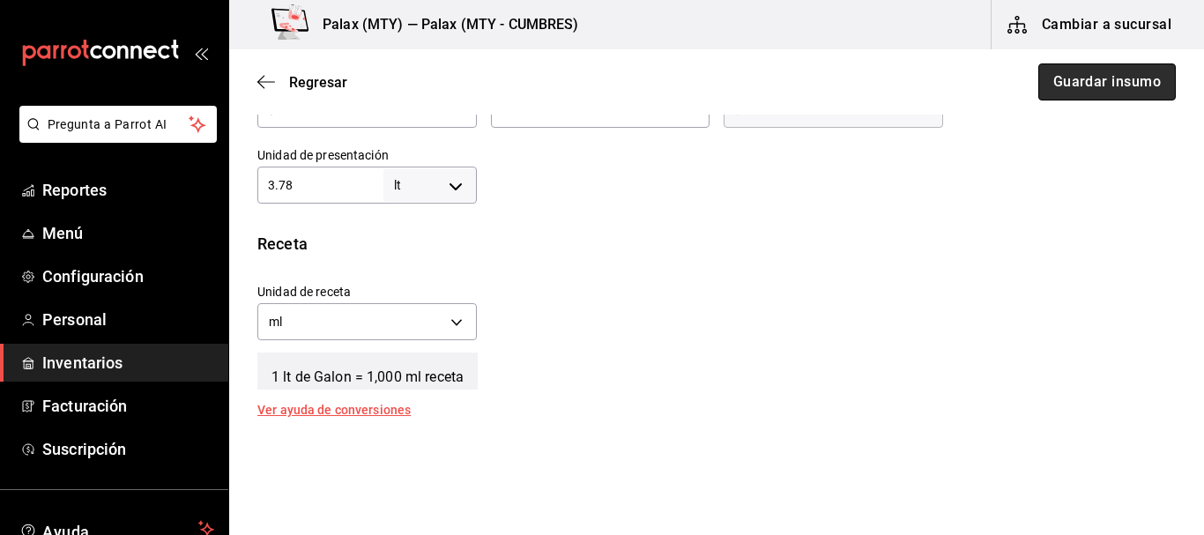
click at [1092, 82] on button "Guardar insumo" at bounding box center [1108, 81] width 138 height 37
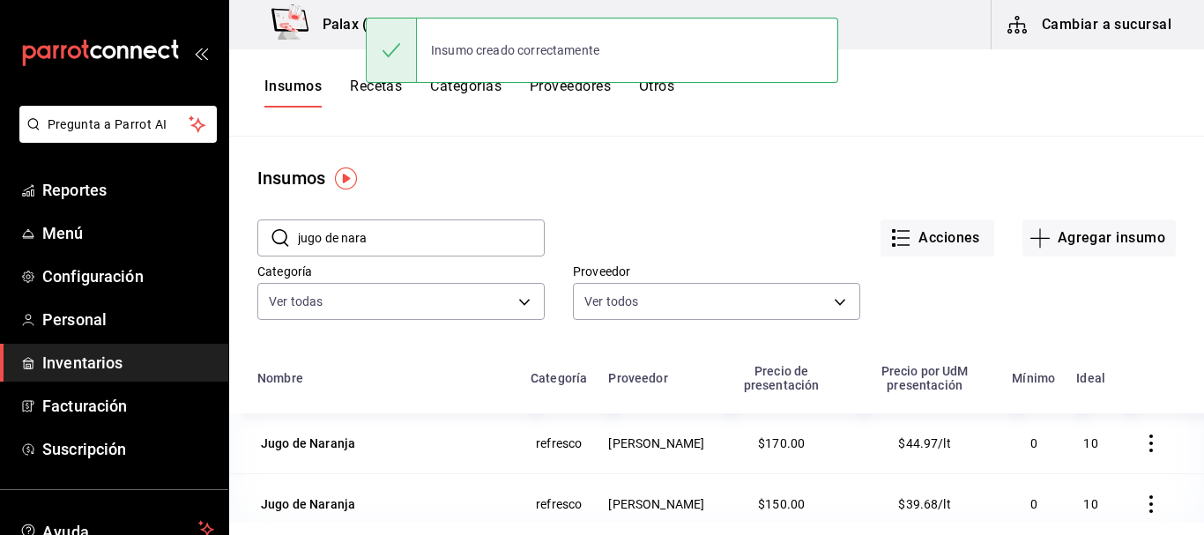
click at [379, 230] on input "jugo de nara" at bounding box center [421, 237] width 247 height 35
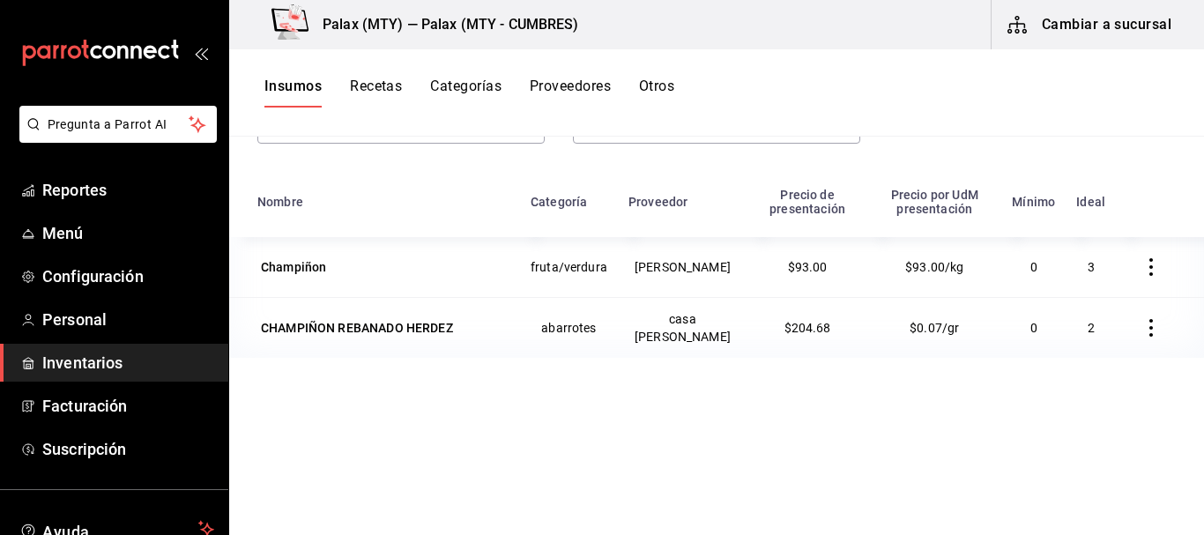
scroll to position [88, 0]
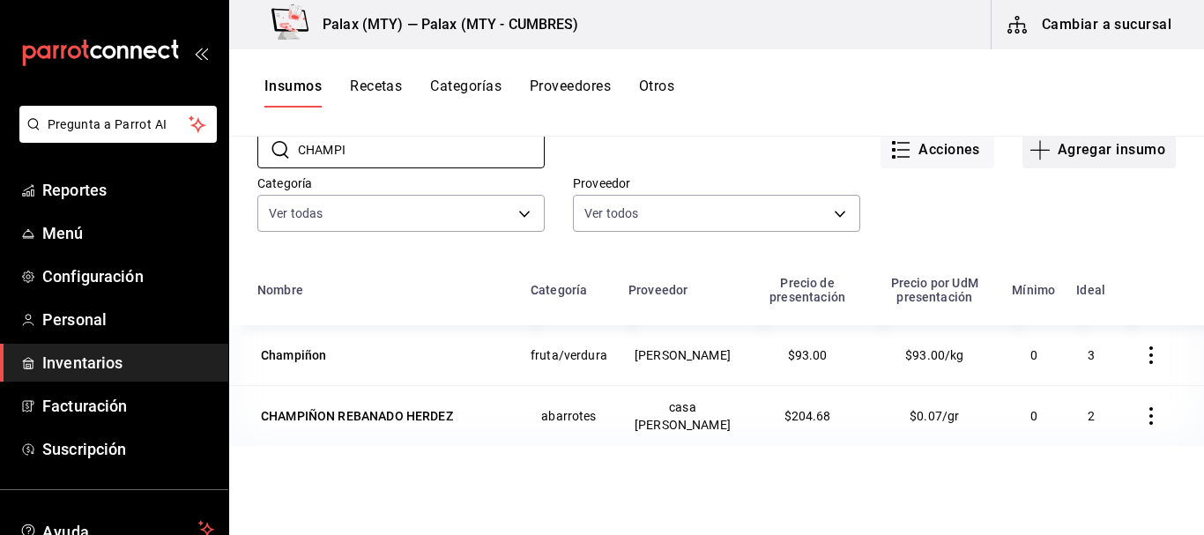
type input "CHAMPI"
click at [1104, 148] on button "Agregar insumo" at bounding box center [1099, 149] width 153 height 37
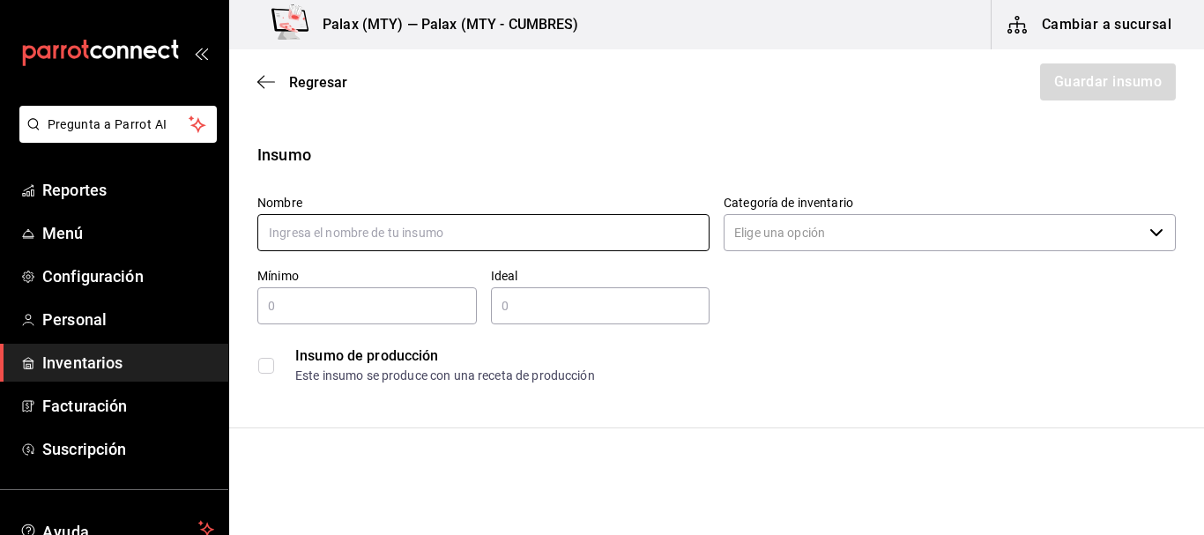
click at [531, 233] on input "text" at bounding box center [483, 232] width 452 height 37
type input "CHAMPIÑON REBANADO [PERSON_NAME]"
click at [879, 228] on input "Categoría de inventario" at bounding box center [933, 232] width 419 height 37
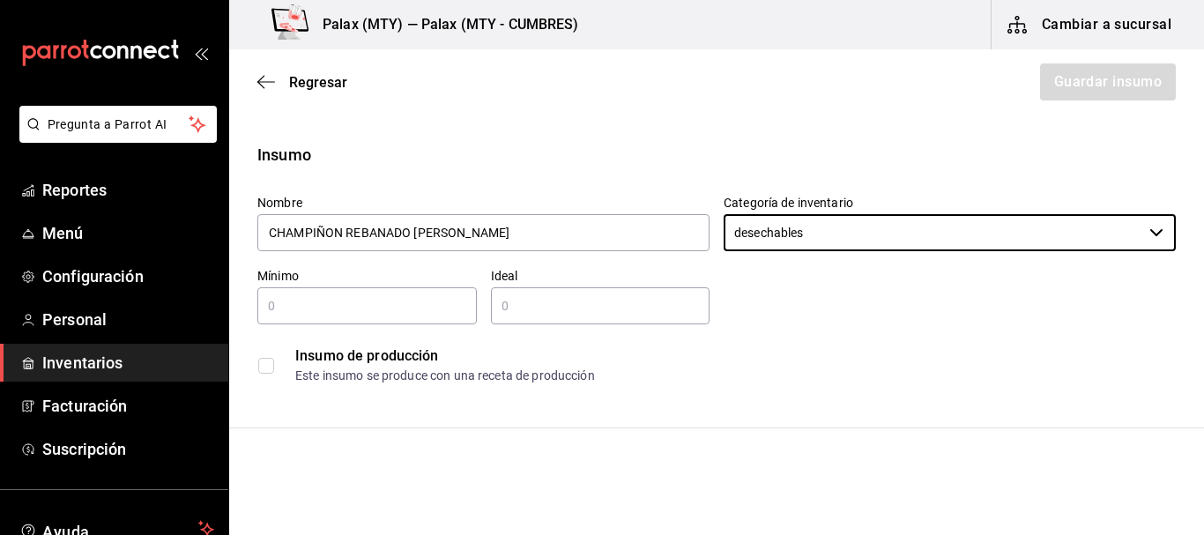
type input "desechables"
click at [393, 312] on input "text" at bounding box center [367, 305] width 220 height 21
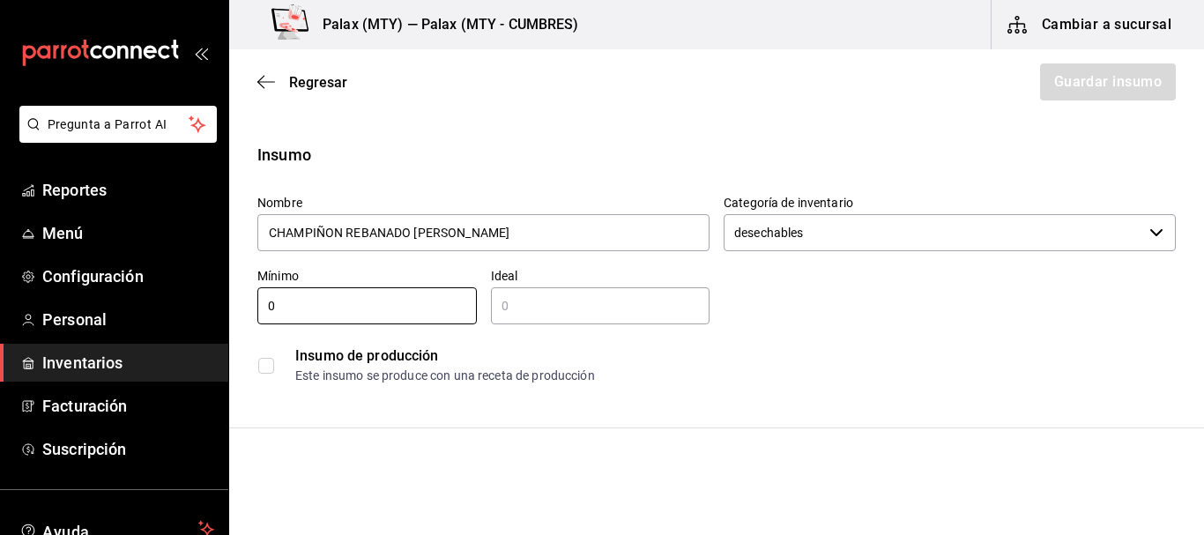
type input "0"
click at [605, 302] on input "text" at bounding box center [601, 305] width 220 height 21
type input "2"
click at [955, 328] on div "Insumo de producción Este insumo se produce con una receta de producción" at bounding box center [709, 358] width 933 height 68
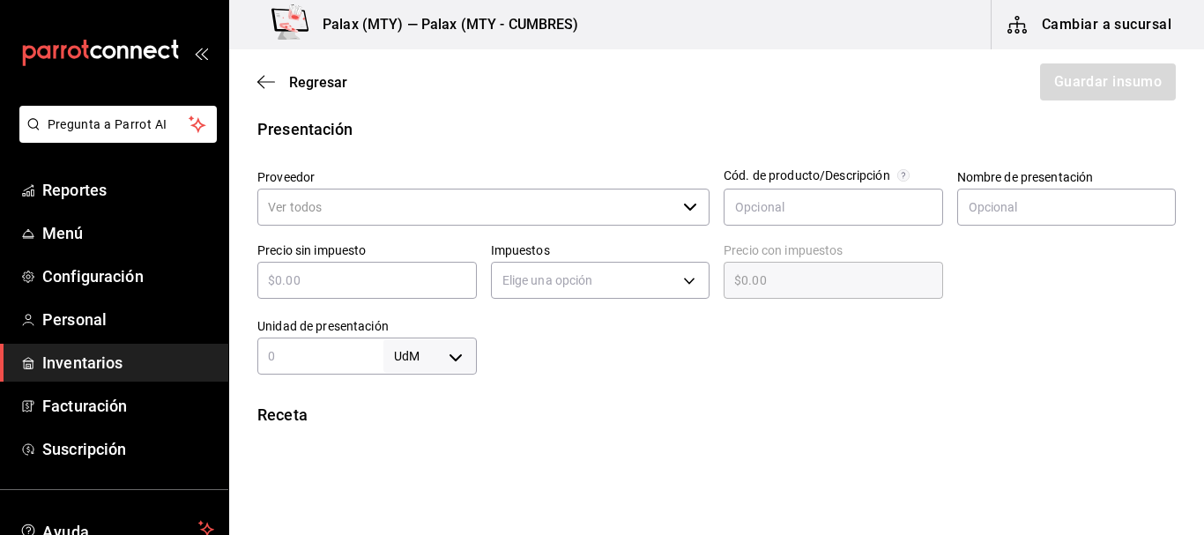
scroll to position [353, 0]
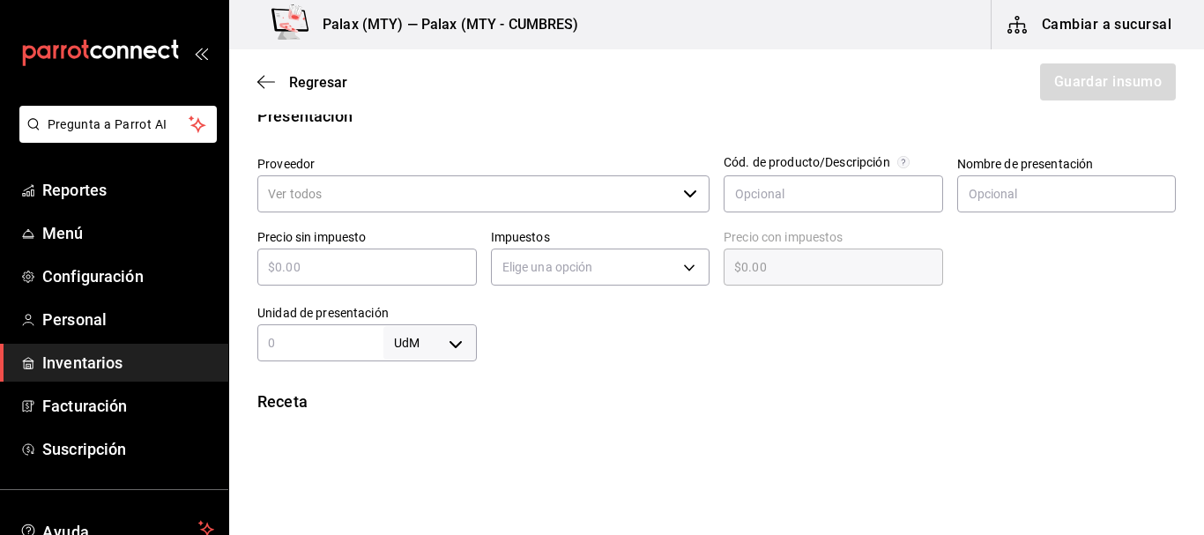
click at [427, 204] on input "Proveedor" at bounding box center [466, 193] width 419 height 37
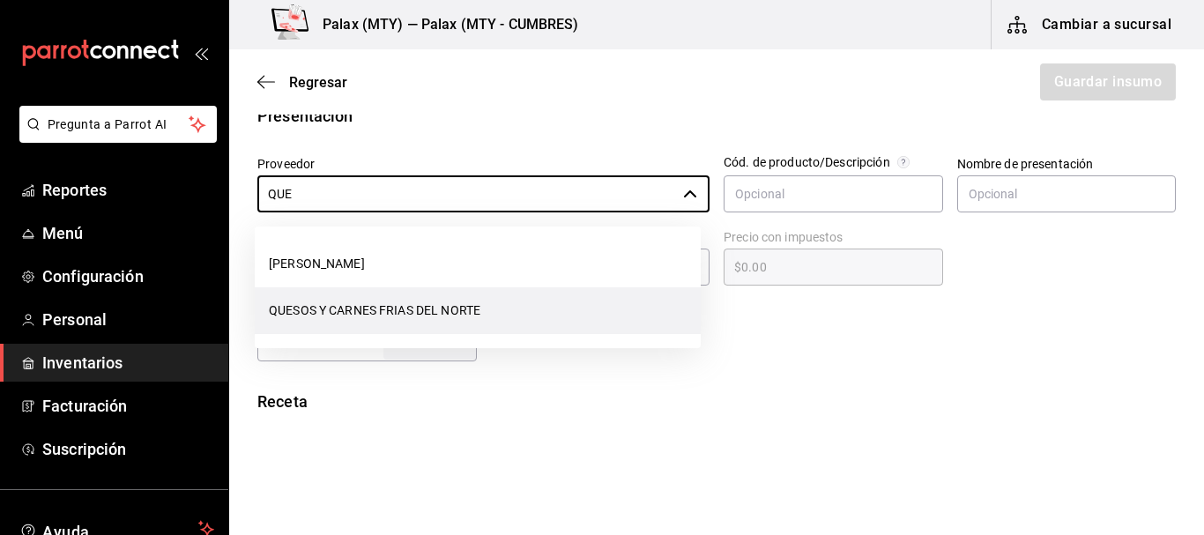
click at [396, 311] on li "QUESOS Y CARNES FRIAS DEL NORTE" at bounding box center [478, 310] width 446 height 47
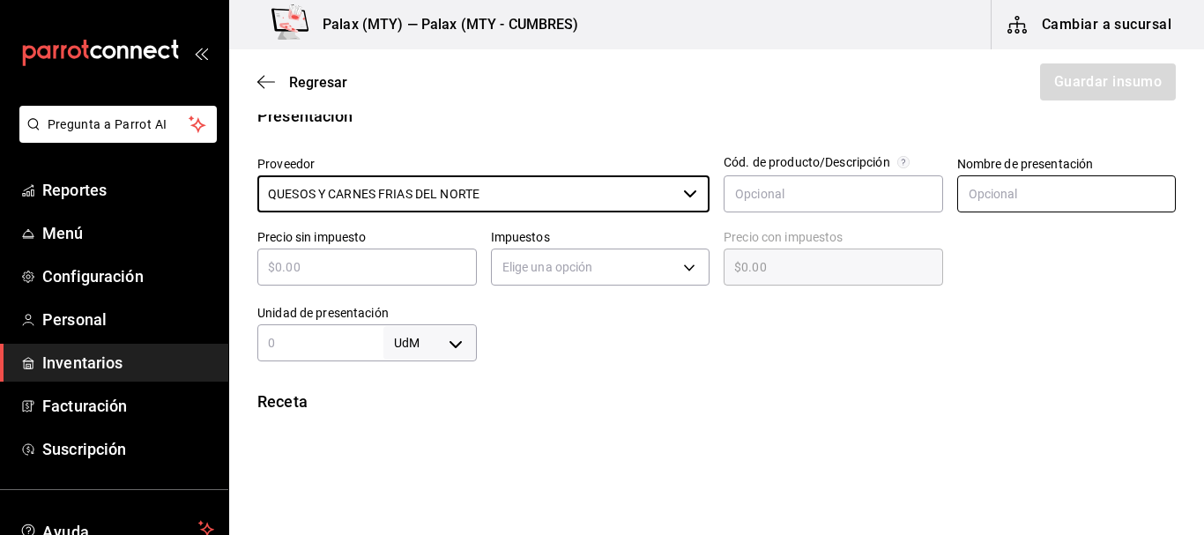
type input "QUESOS Y CARNES FRIAS DEL NORTE"
click at [1018, 190] on input "text" at bounding box center [1068, 193] width 220 height 37
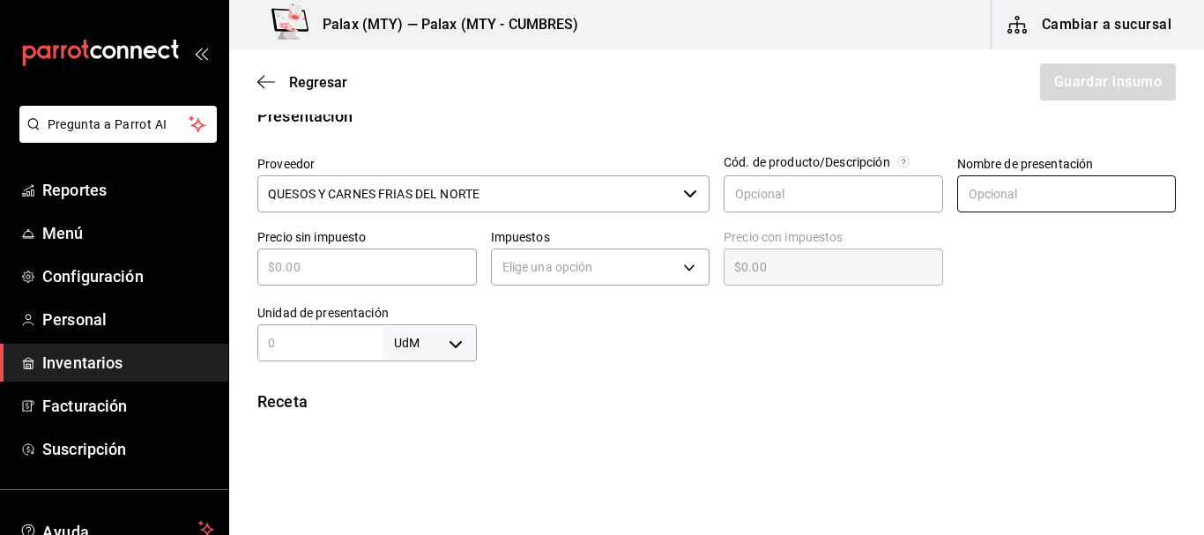
click at [1069, 197] on input "text" at bounding box center [1068, 193] width 220 height 37
type input "LATA"
click at [993, 271] on div at bounding box center [1060, 253] width 234 height 76
click at [375, 249] on div "​" at bounding box center [367, 267] width 220 height 37
type input "$1"
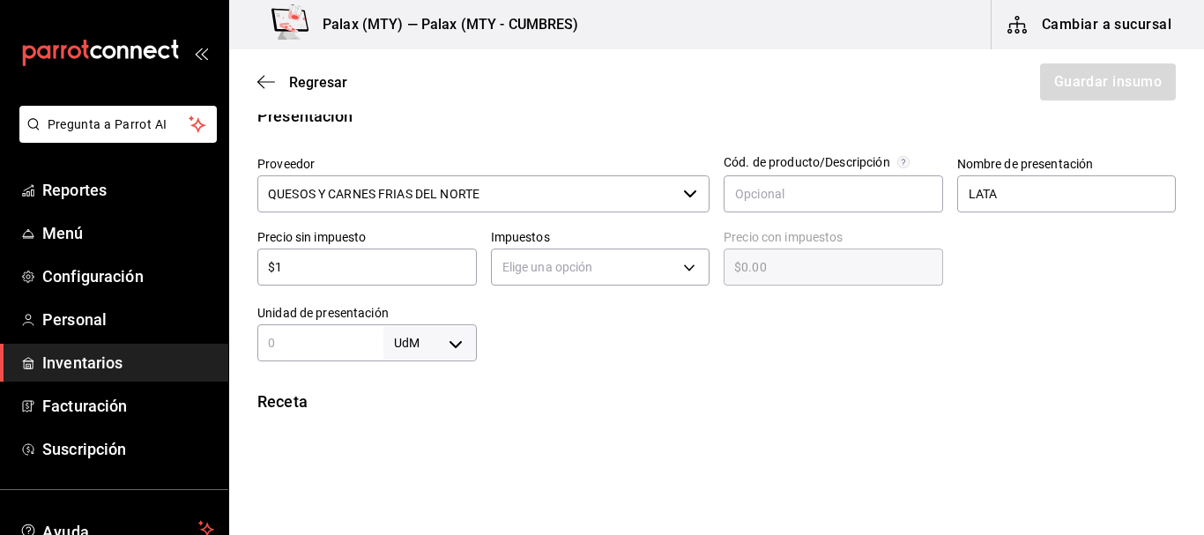
type input "$1.00"
type input "$16"
type input "$16.00"
type input "$166"
type input "$166.00"
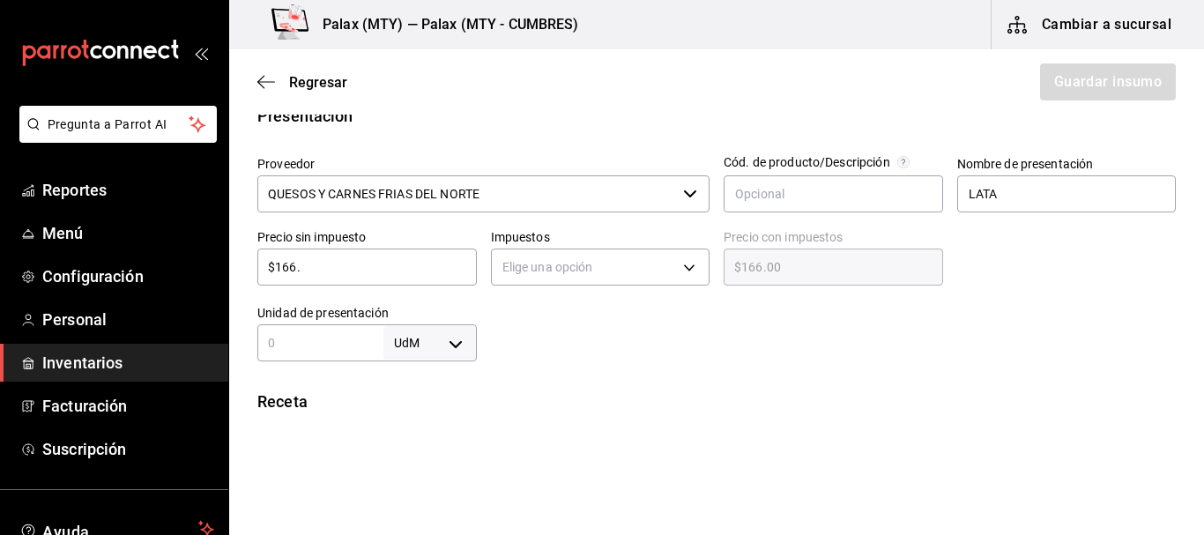
type input "$166.5"
type input "$166.50"
type input "$166.5"
click at [588, 347] on div at bounding box center [827, 326] width 700 height 71
click at [582, 249] on body "Pregunta a Parrot AI Reportes Menú Configuración Personal Inventarios Facturaci…" at bounding box center [602, 218] width 1204 height 436
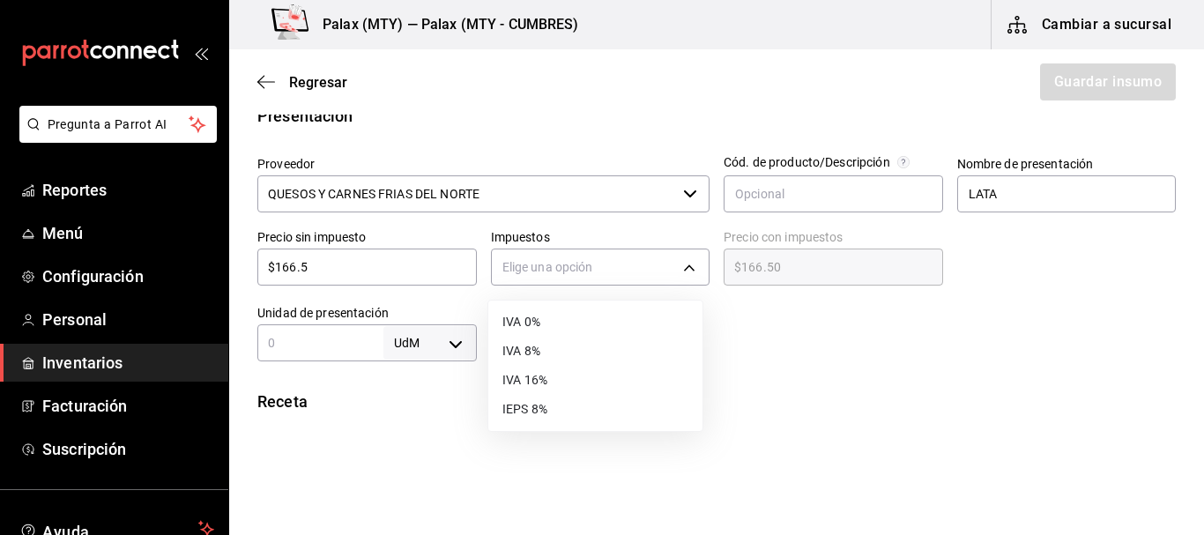
click at [547, 329] on li "IVA 0%" at bounding box center [595, 322] width 214 height 29
type input "IVA_0"
click at [676, 326] on div at bounding box center [827, 326] width 700 height 71
click at [331, 346] on input "text" at bounding box center [320, 342] width 126 height 21
type input "2.8"
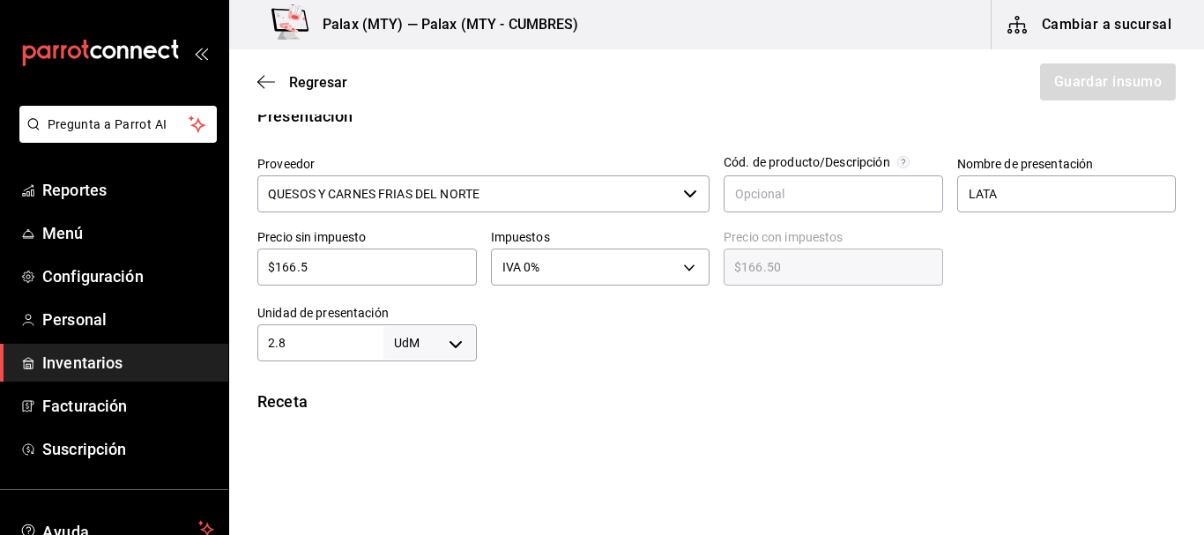
click at [425, 342] on body "Pregunta a Parrot AI Reportes Menú Configuración Personal Inventarios Facturaci…" at bounding box center [602, 218] width 1204 height 436
click at [409, 376] on li "kg" at bounding box center [427, 367] width 92 height 29
type input "KILOGRAM"
type input "2.8"
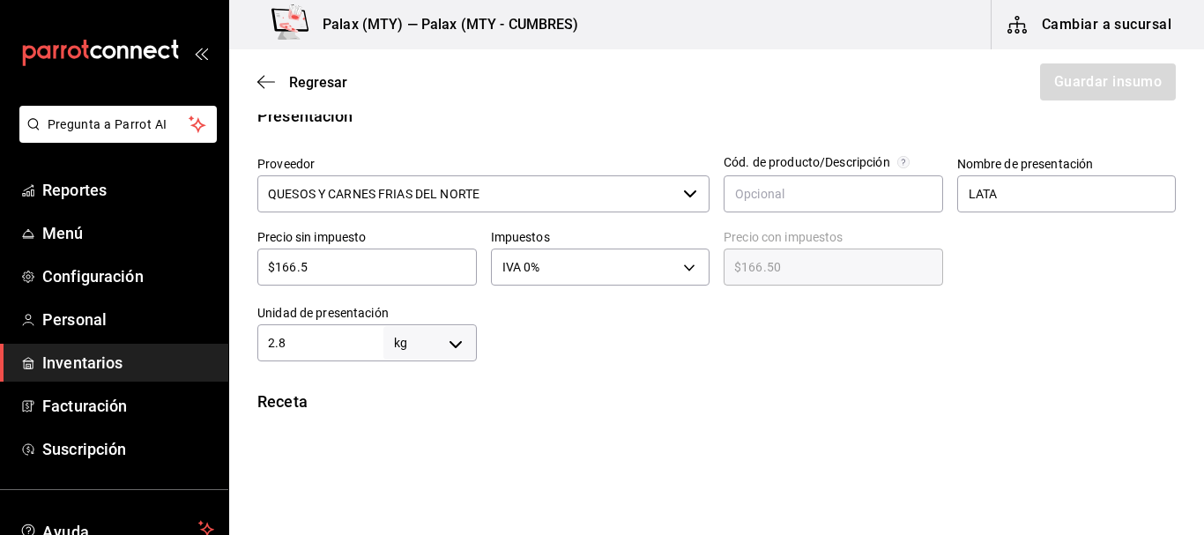
click at [580, 347] on div at bounding box center [827, 326] width 700 height 71
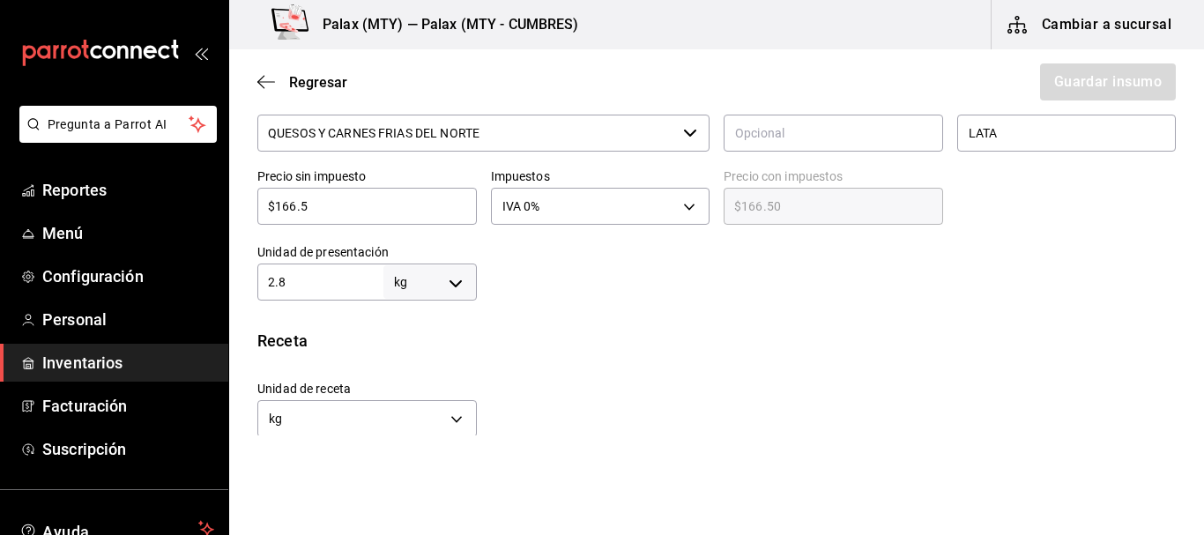
scroll to position [529, 0]
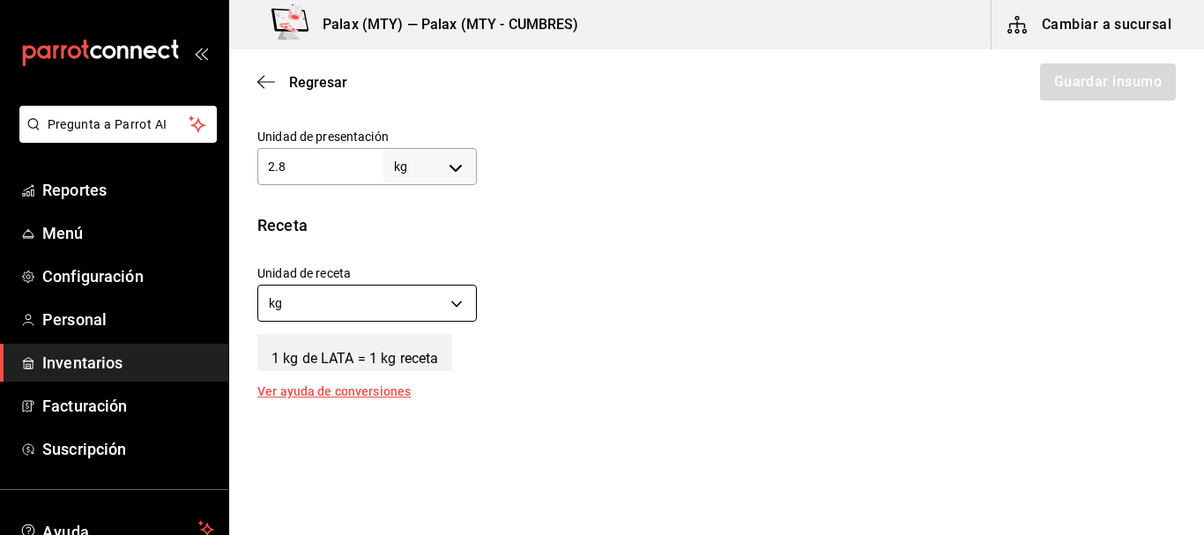
click at [358, 297] on body "Pregunta a Parrot AI Reportes Menú Configuración Personal Inventarios Facturaci…" at bounding box center [602, 218] width 1204 height 436
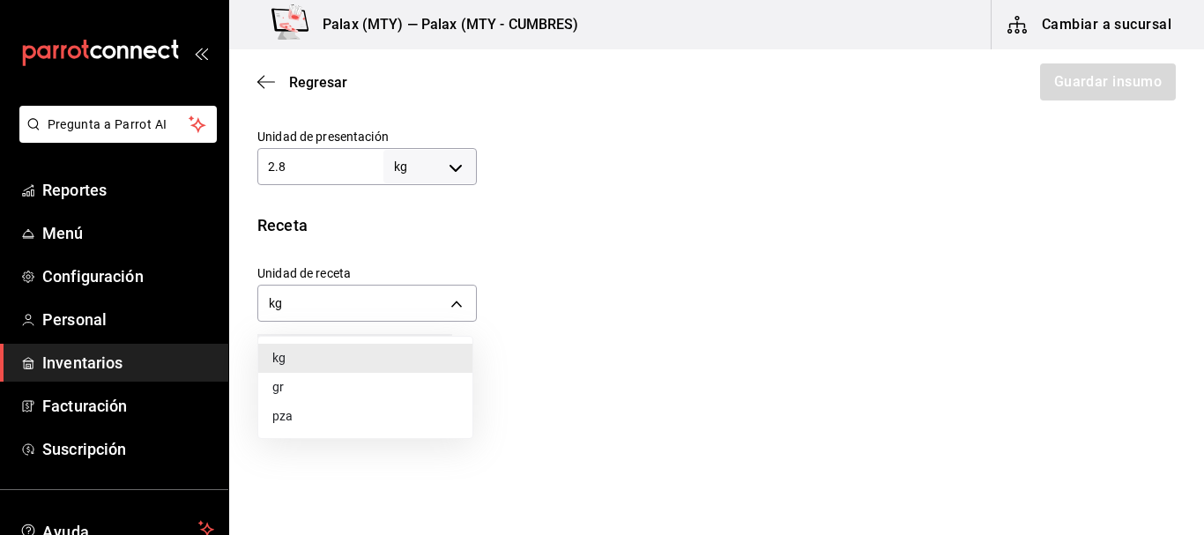
click at [339, 383] on li "gr" at bounding box center [365, 387] width 214 height 29
type input "GRAM"
type input "2,800"
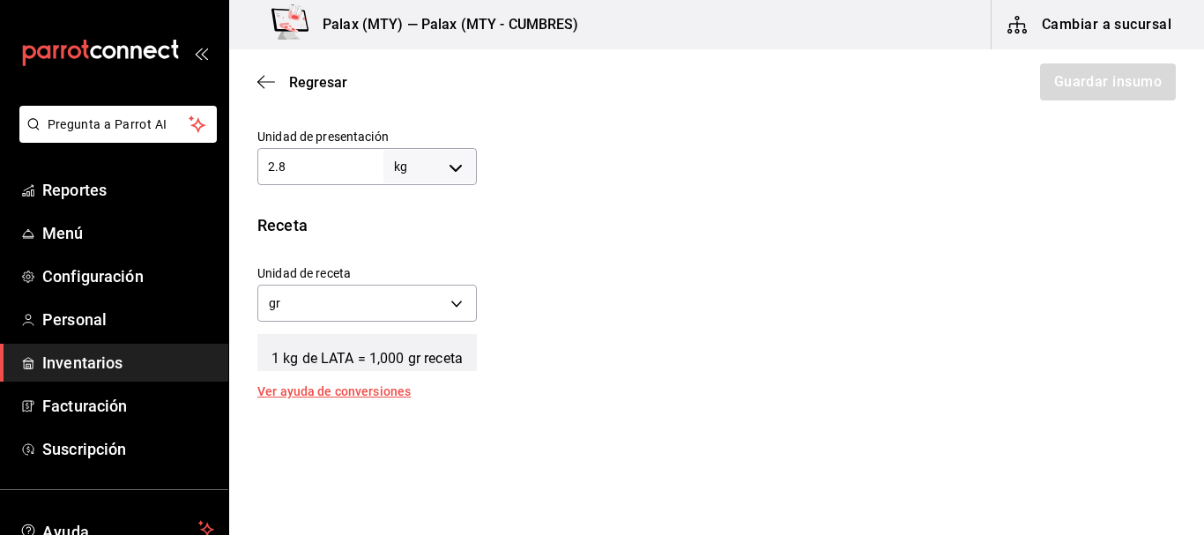
click at [670, 294] on div "Unidad de receta gr GRAM Factor de conversión 2,800 ​" at bounding box center [709, 289] width 933 height 76
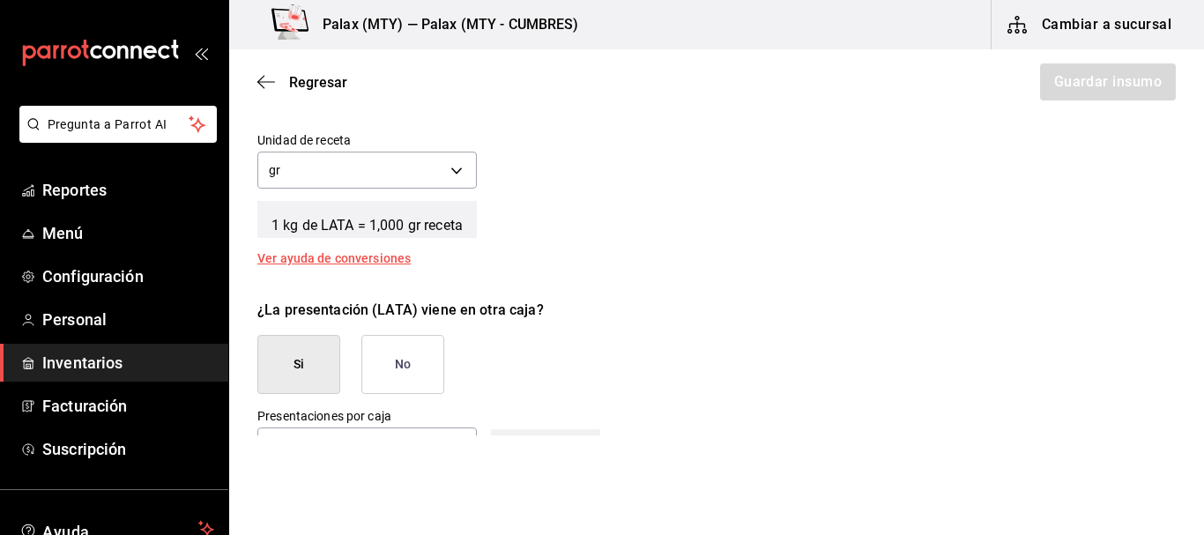
scroll to position [794, 0]
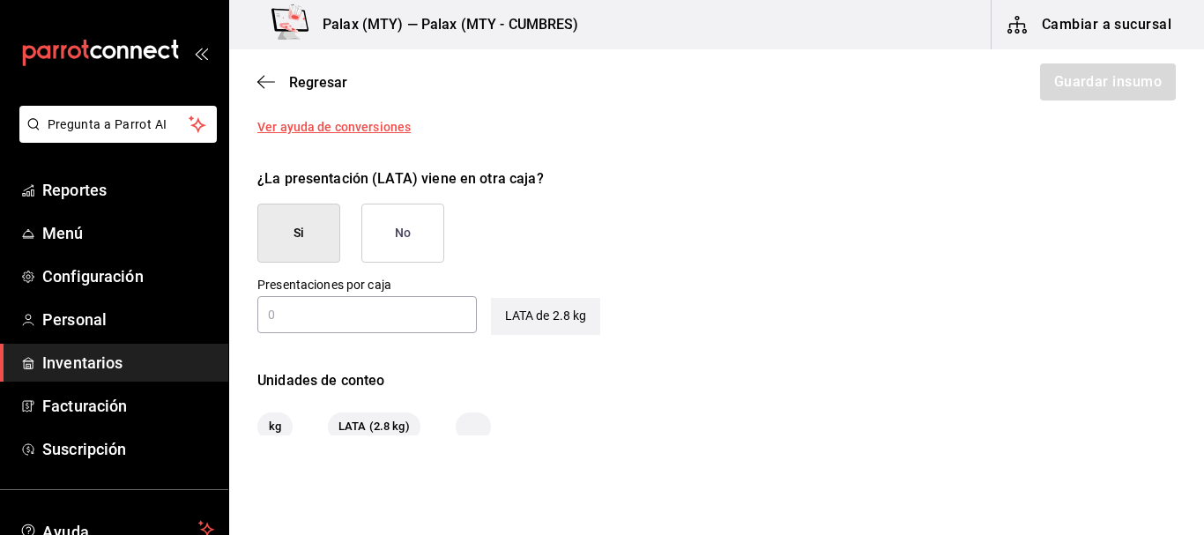
click at [419, 235] on button "No" at bounding box center [402, 233] width 83 height 59
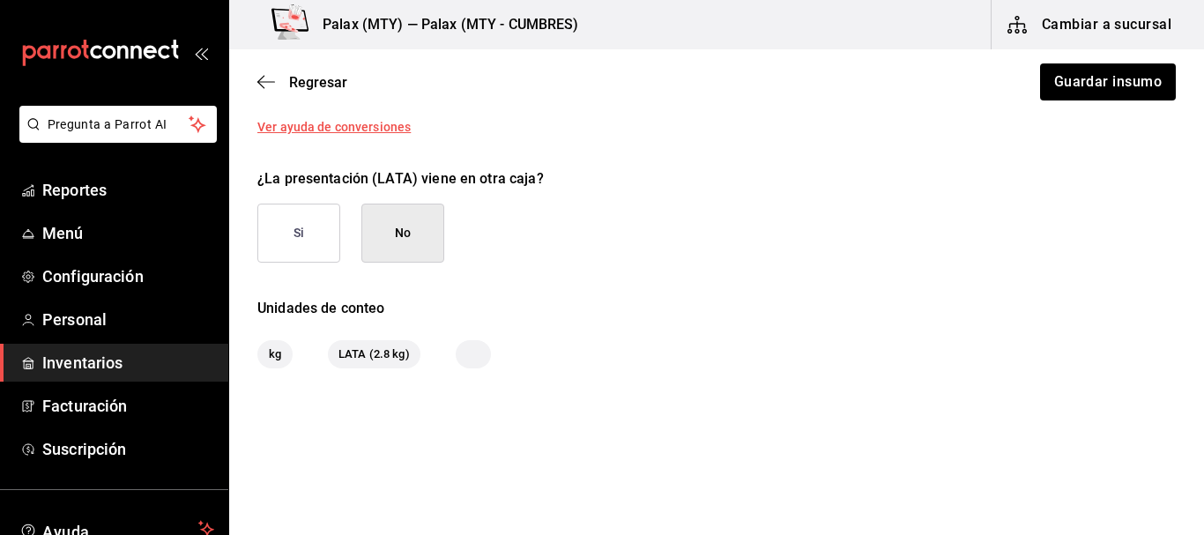
click at [726, 229] on div "¿La presentación (LATA) viene en otra caja? Si No" at bounding box center [709, 208] width 933 height 108
click at [1143, 98] on button "Guardar insumo" at bounding box center [1108, 81] width 138 height 37
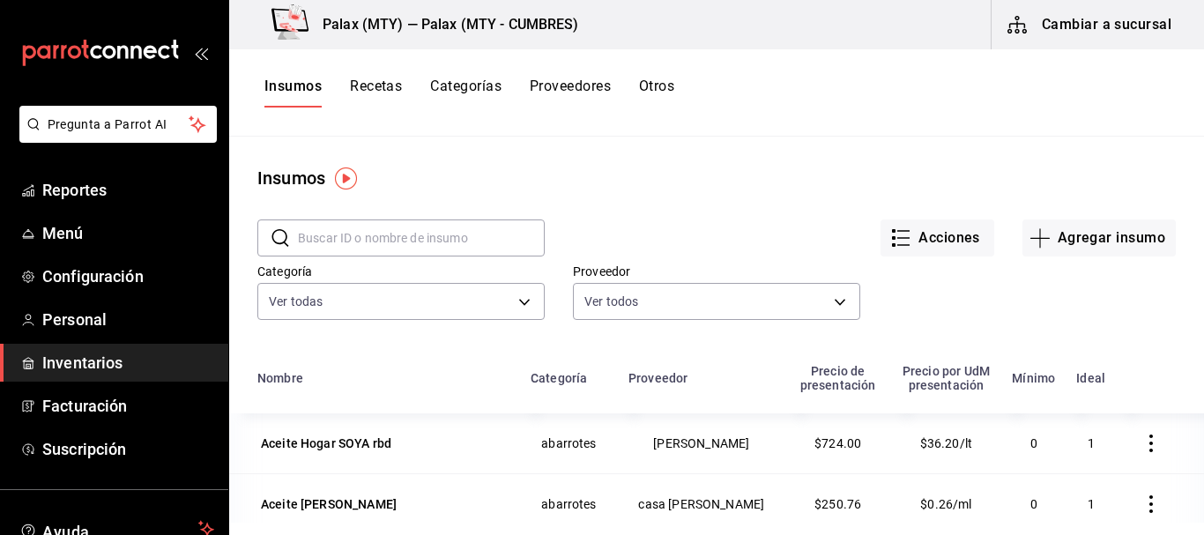
click at [449, 237] on input "text" at bounding box center [421, 237] width 247 height 35
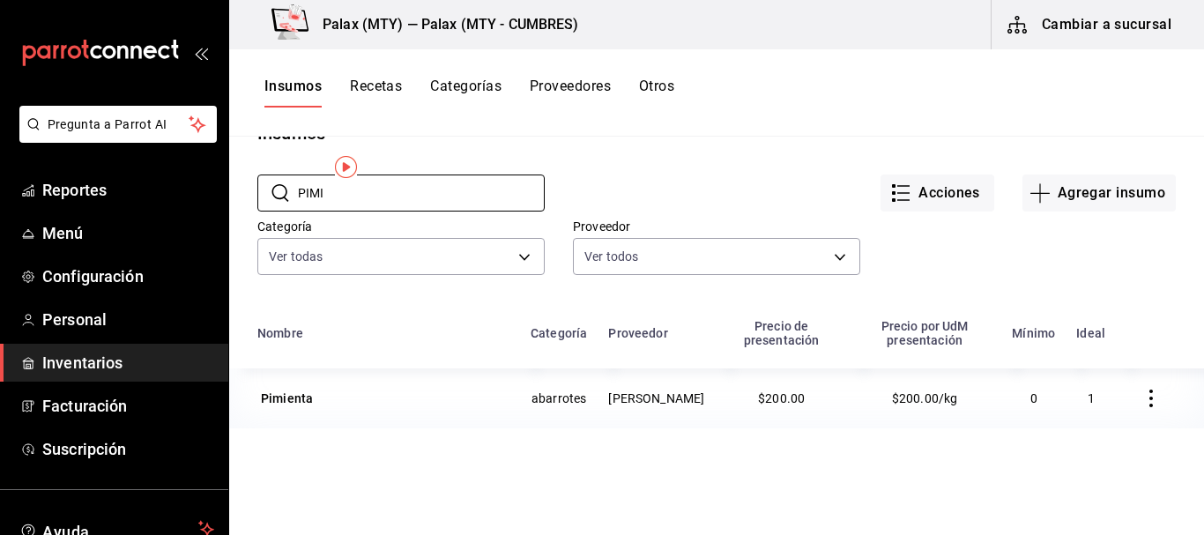
scroll to position [88, 0]
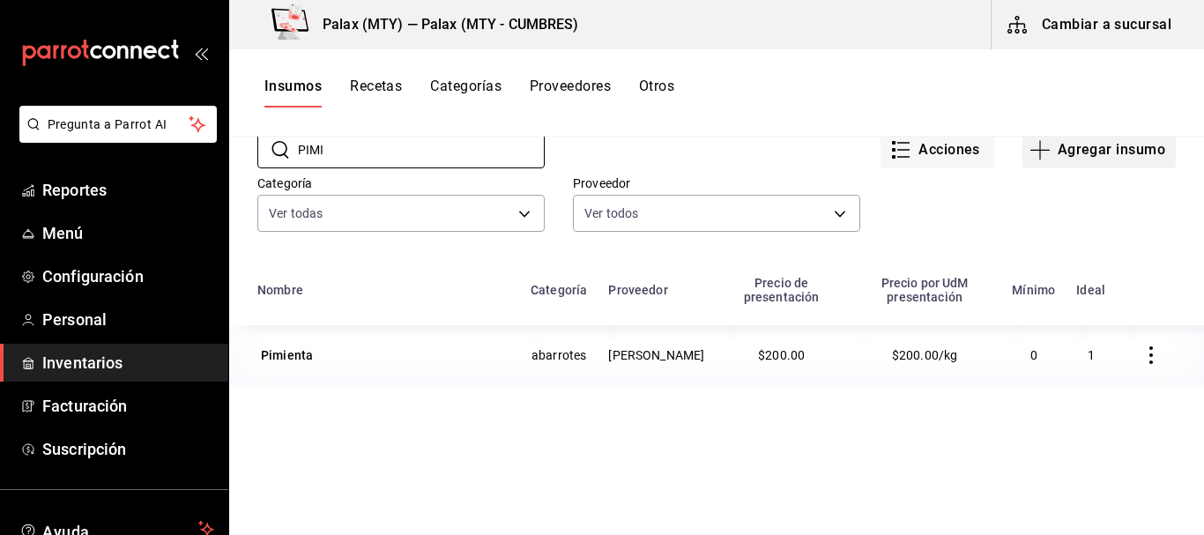
type input "PIMI"
click at [1087, 139] on button "Agregar insumo" at bounding box center [1099, 149] width 153 height 37
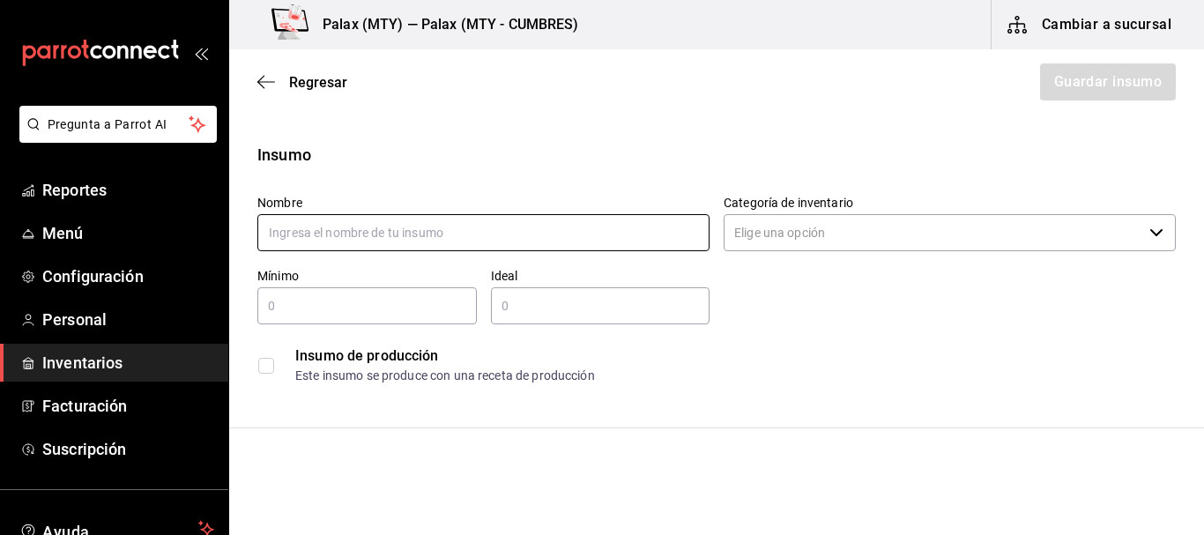
click at [451, 220] on input "text" at bounding box center [483, 232] width 452 height 37
type input "PIMIENTA CON LIMON"
click at [816, 223] on input "Categoría de inventario" at bounding box center [933, 232] width 419 height 37
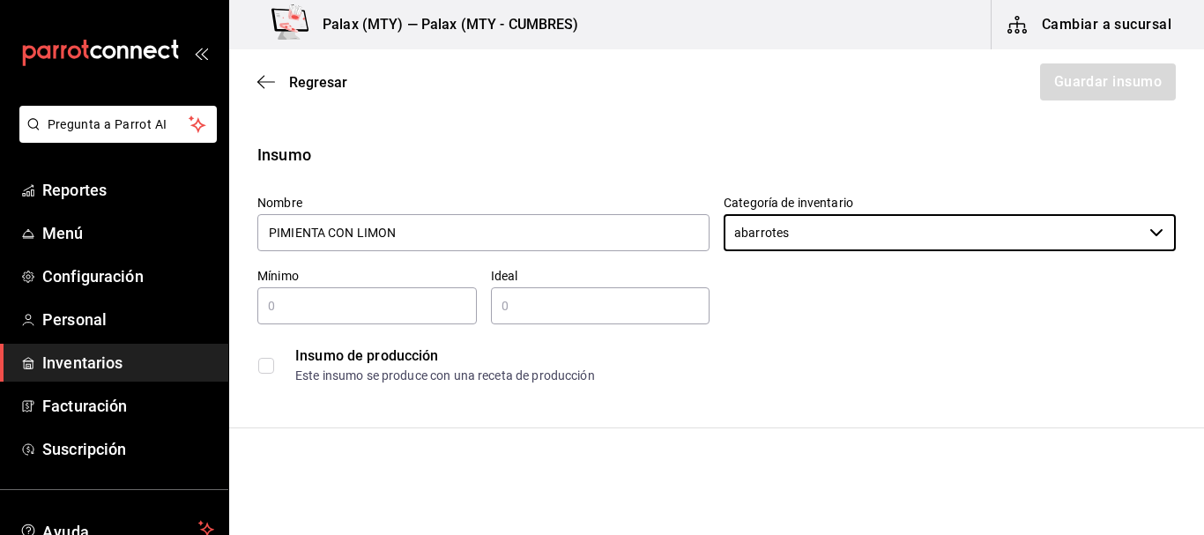
type input "abarrotes"
click at [305, 321] on div "​" at bounding box center [367, 305] width 220 height 37
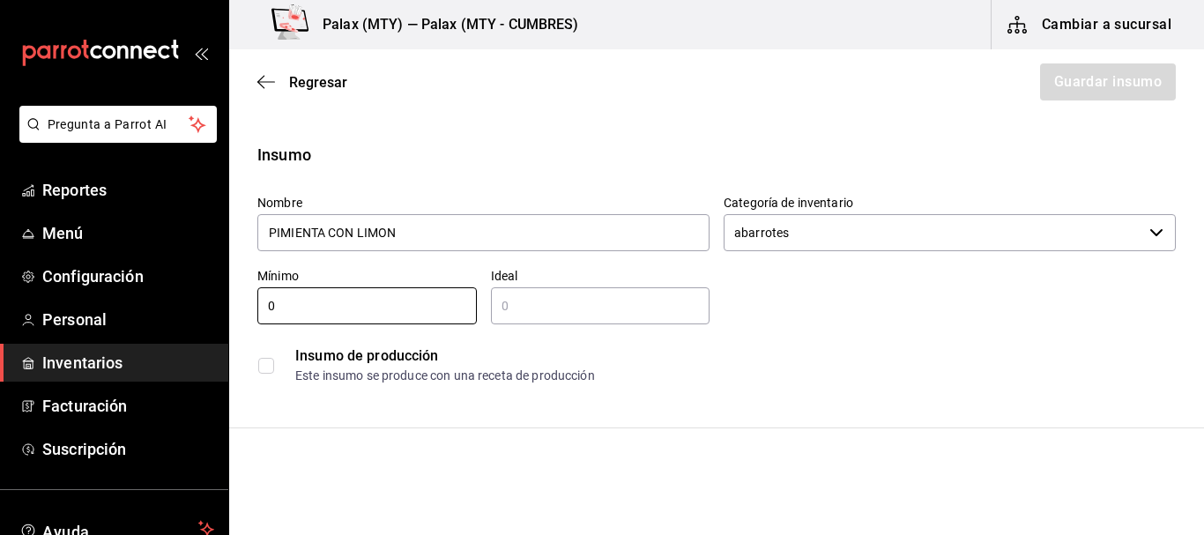
type input "0"
drag, startPoint x: 569, startPoint y: 295, endPoint x: 512, endPoint y: 271, distance: 61.6
click at [569, 295] on input "text" at bounding box center [601, 305] width 220 height 21
type input "2"
click at [1002, 368] on div "Este insumo se produce con una receta de producción" at bounding box center [735, 376] width 880 height 19
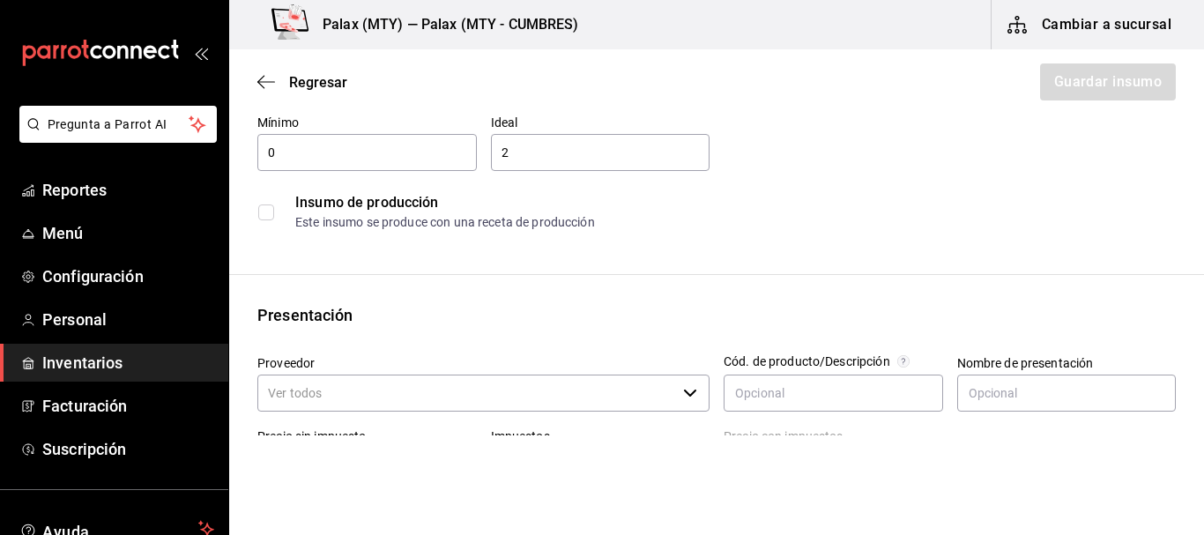
scroll to position [265, 0]
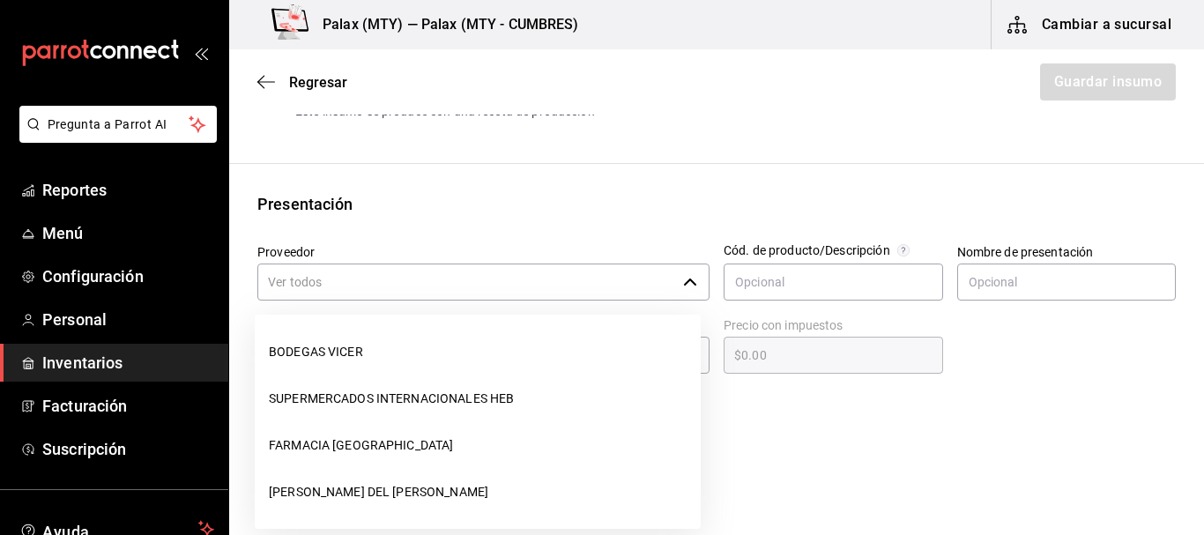
click at [443, 280] on input "Proveedor" at bounding box center [466, 282] width 419 height 37
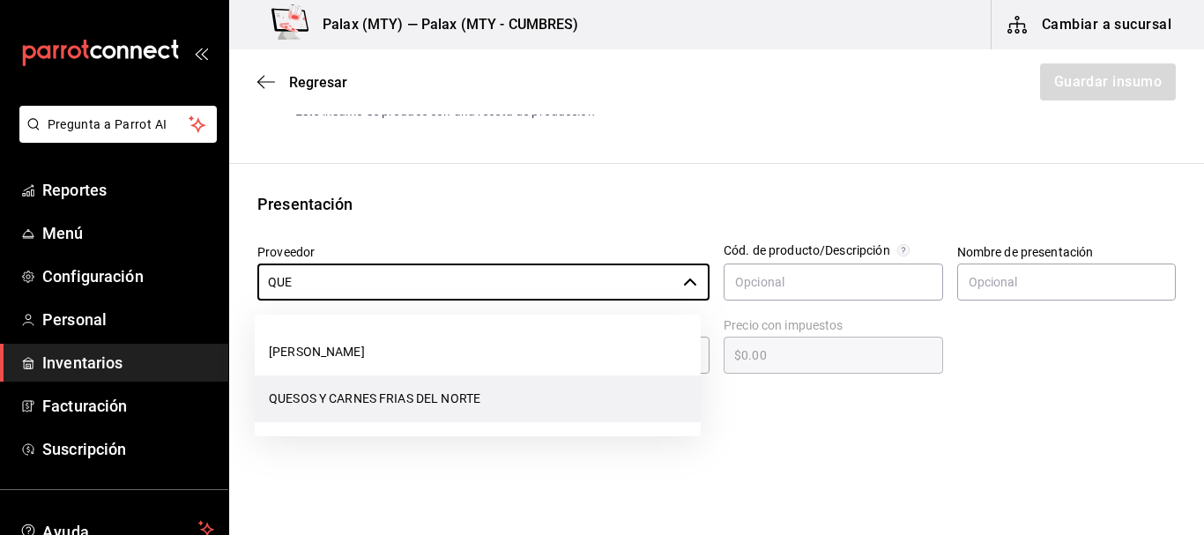
click at [447, 398] on li "QUESOS Y CARNES FRIAS DEL NORTE" at bounding box center [478, 399] width 446 height 47
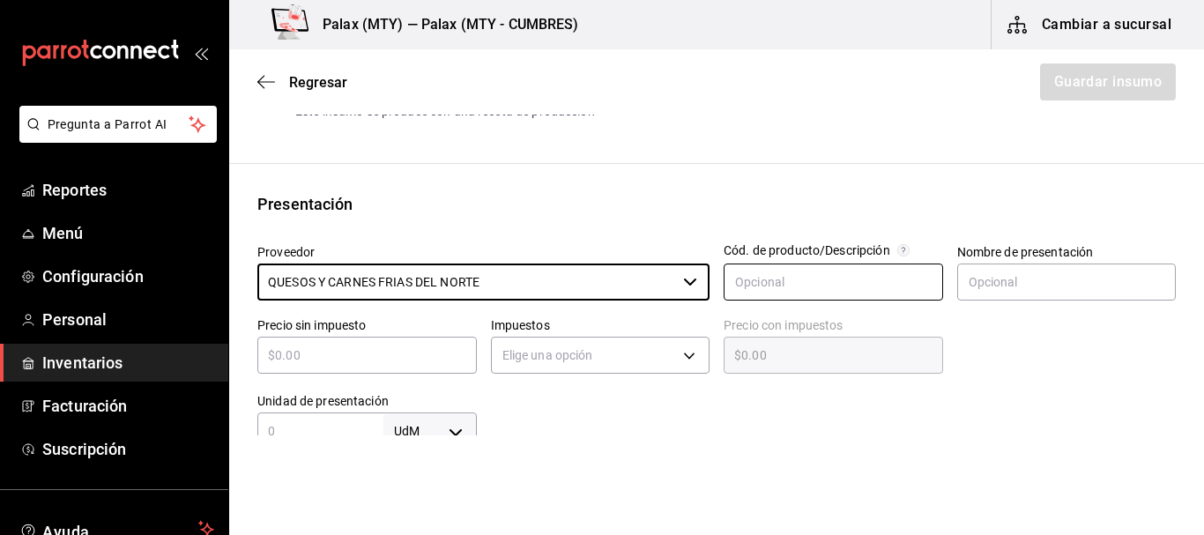
type input "QUESOS Y CARNES FRIAS DEL NORTE"
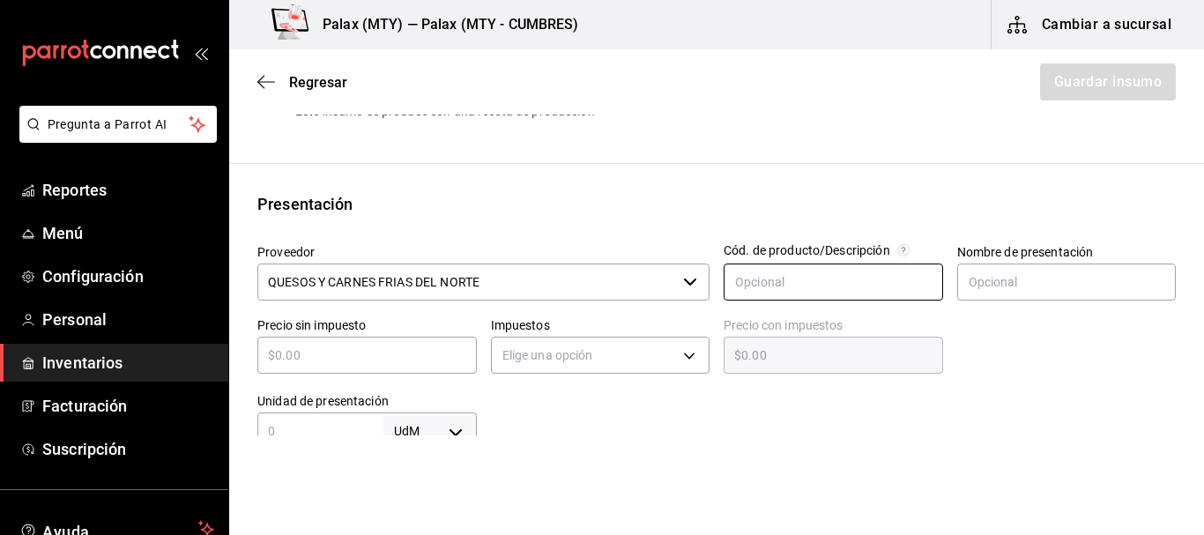
drag, startPoint x: 905, startPoint y: 274, endPoint x: 945, endPoint y: 274, distance: 40.6
click at [905, 274] on input "text" at bounding box center [834, 282] width 220 height 37
click at [1013, 273] on input "text" at bounding box center [1068, 282] width 220 height 37
type input "pieza"
click at [1010, 361] on div at bounding box center [1060, 341] width 234 height 76
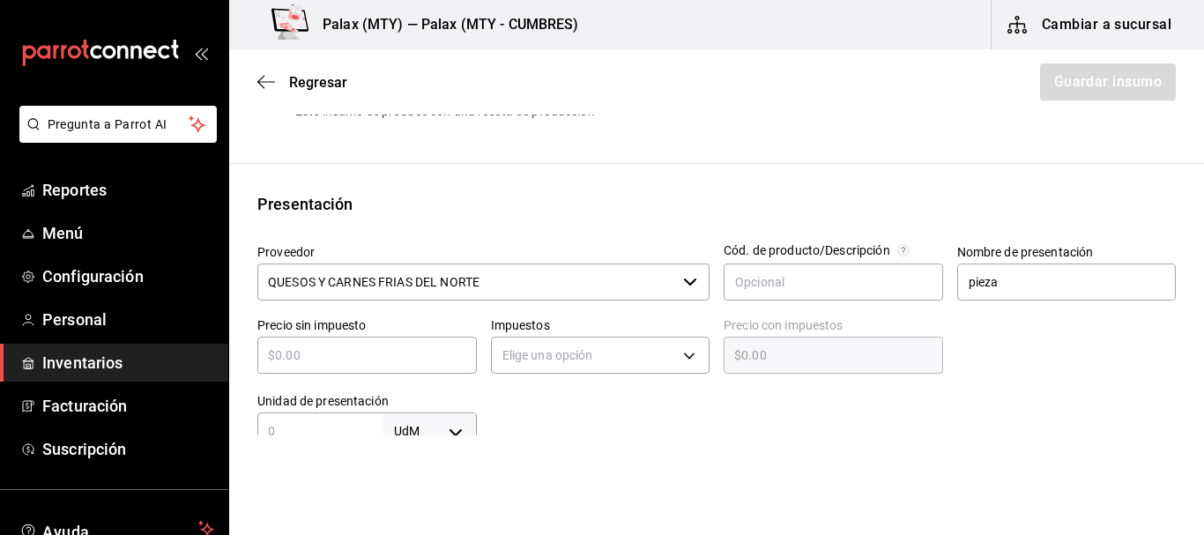
click at [361, 333] on div "Precio sin impuesto ​" at bounding box center [367, 345] width 220 height 56
click at [364, 366] on div "​" at bounding box center [367, 355] width 220 height 37
click at [360, 364] on input "text" at bounding box center [367, 355] width 220 height 21
type input "$1"
type input "$1.00"
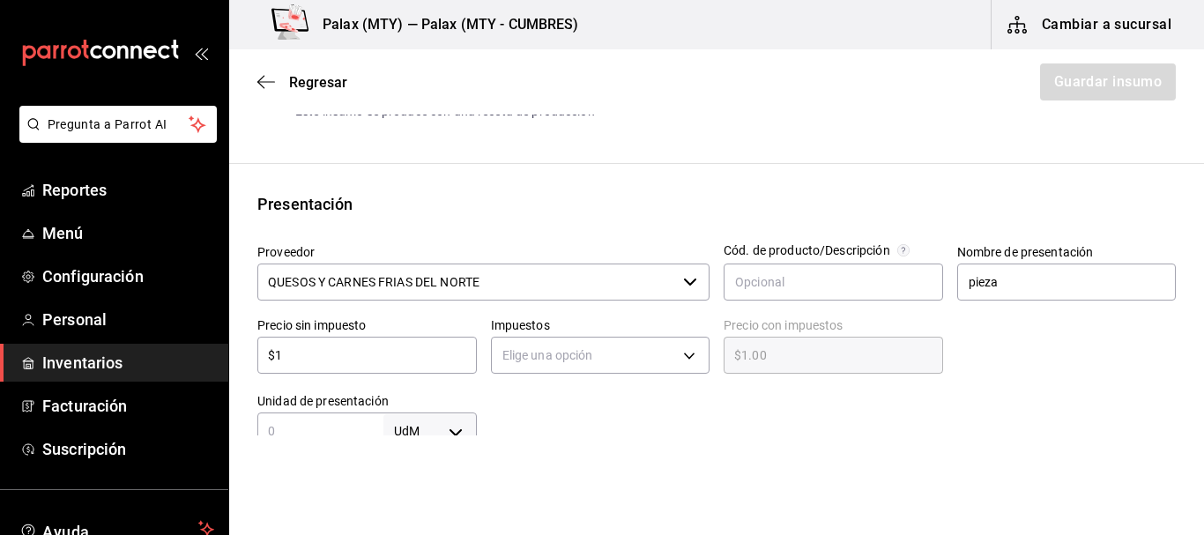
type input "$15"
type input "$15.00"
type input "$156"
type input "$156.00"
type input "$156.5"
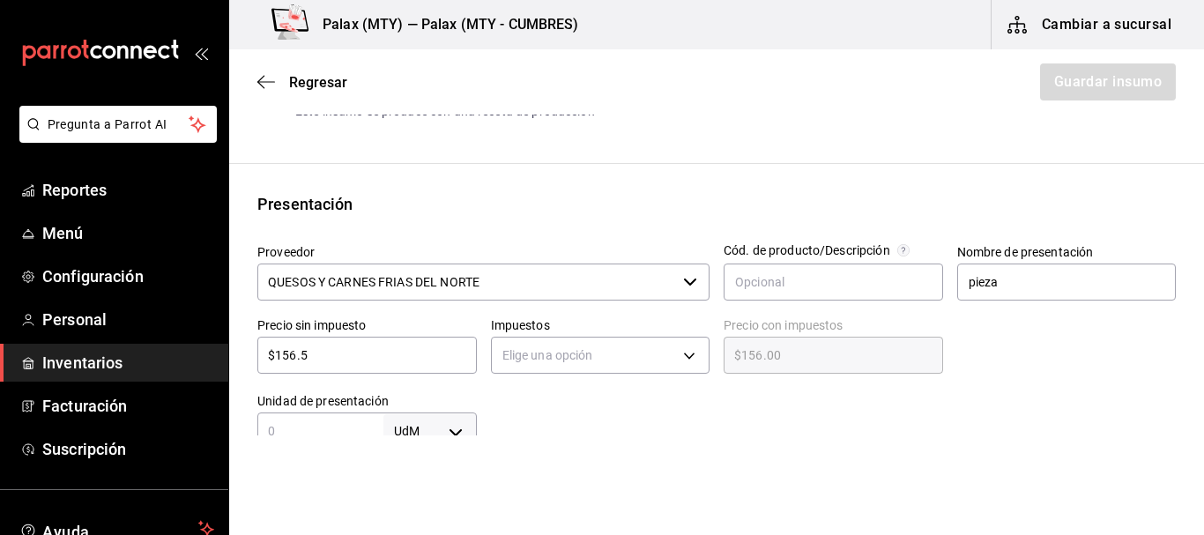
type input "$156.50"
click at [543, 354] on body "Pregunta a Parrot AI Reportes Menú Configuración Personal Inventarios Facturaci…" at bounding box center [602, 218] width 1204 height 436
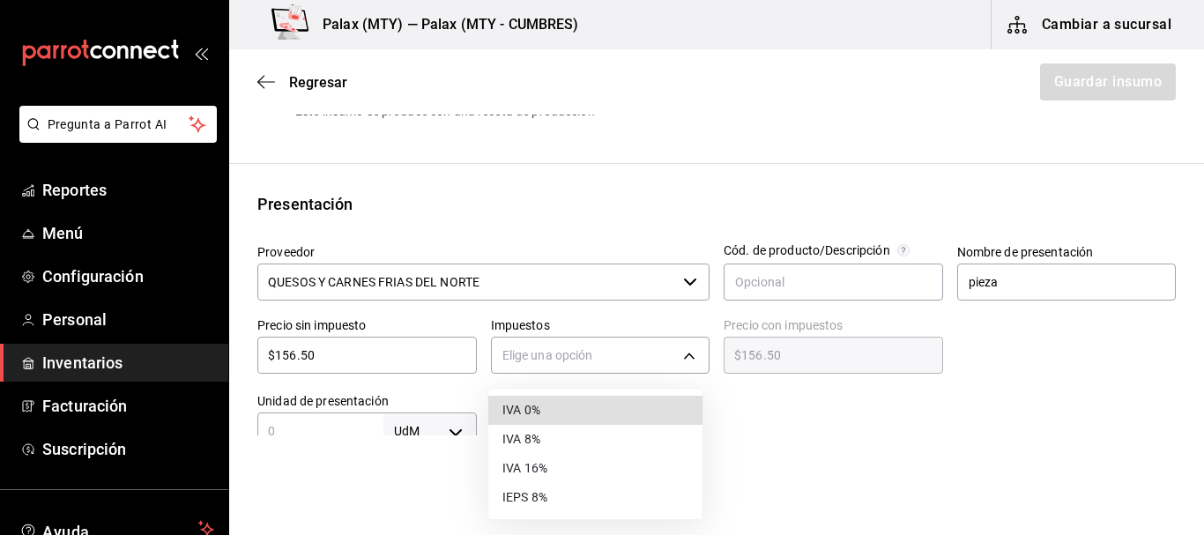
click at [565, 399] on li "IVA 0%" at bounding box center [595, 410] width 214 height 29
type input "IVA_0"
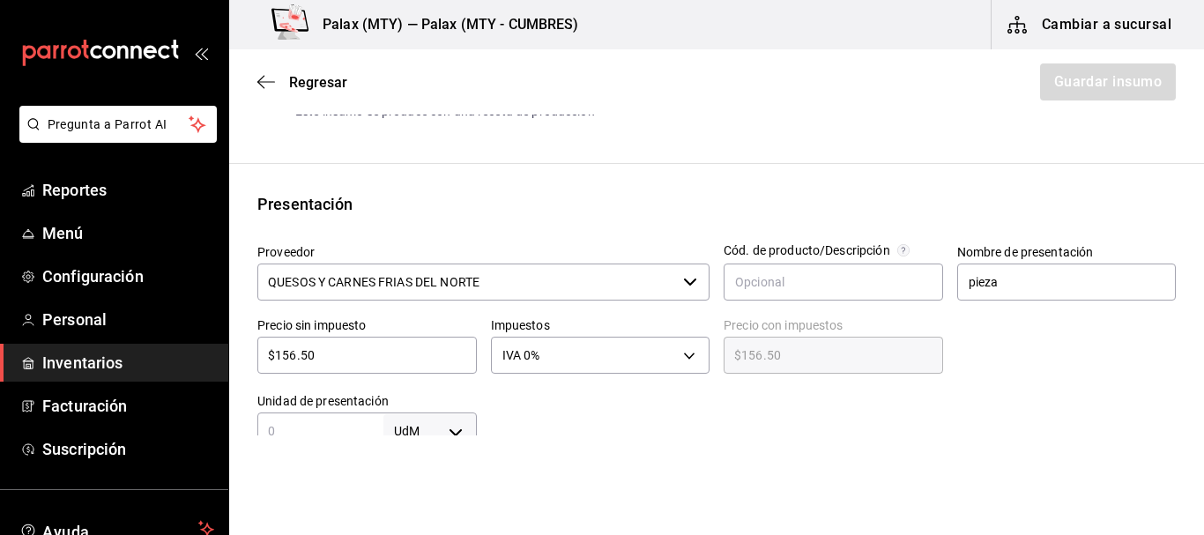
click at [782, 399] on div at bounding box center [827, 414] width 700 height 71
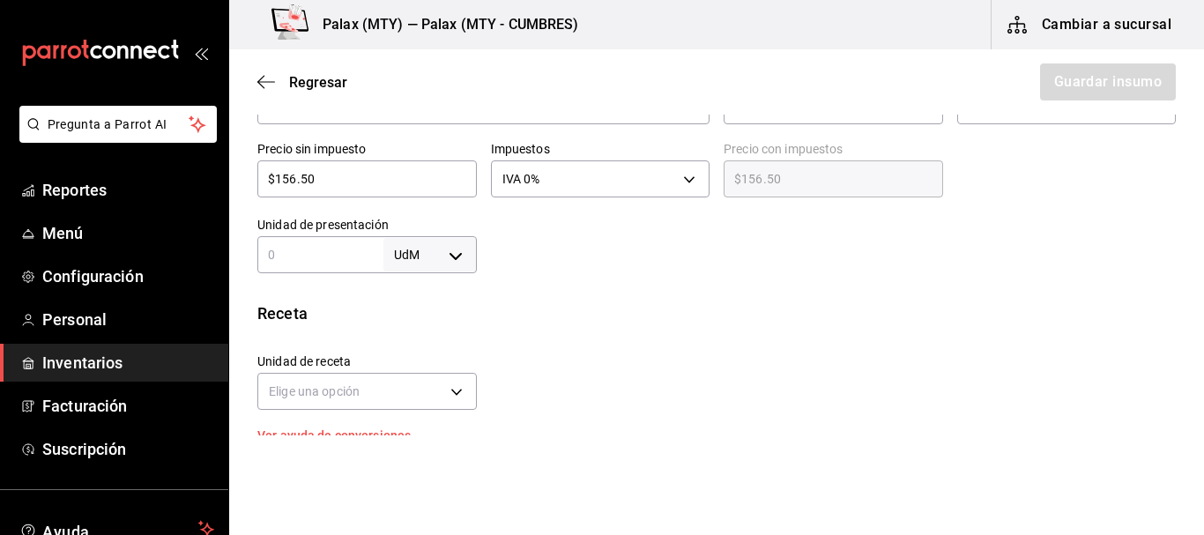
click at [329, 263] on input "text" at bounding box center [320, 254] width 126 height 21
type input "780"
click at [438, 253] on body "Pregunta a Parrot AI Reportes Menú Configuración Personal Inventarios Facturaci…" at bounding box center [602, 218] width 1204 height 436
click at [416, 364] on li "gr" at bounding box center [427, 366] width 92 height 29
type input "GRAM"
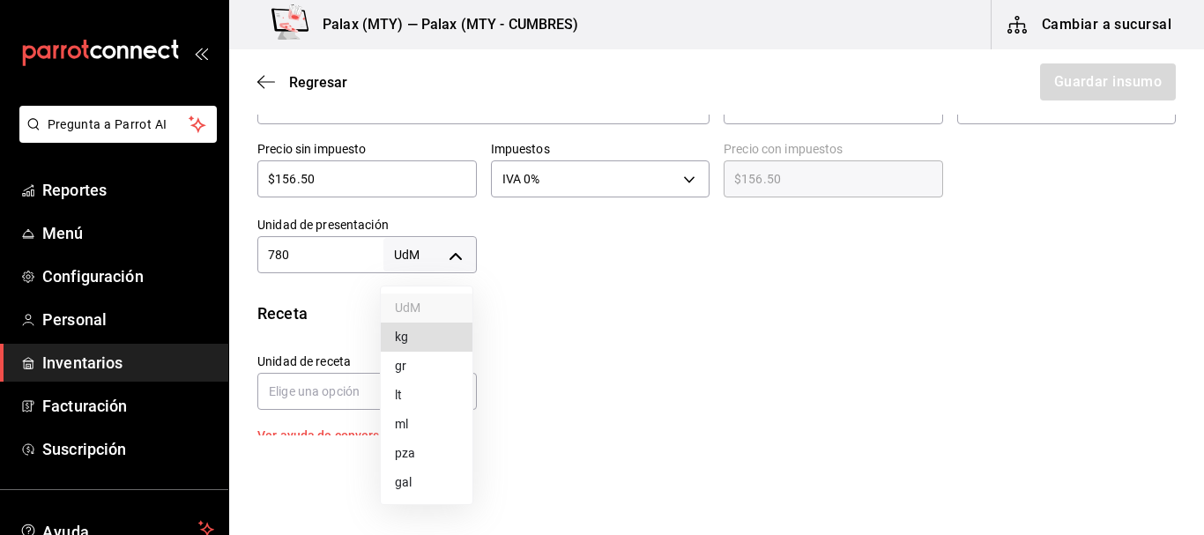
type input "GRAM"
type input "780"
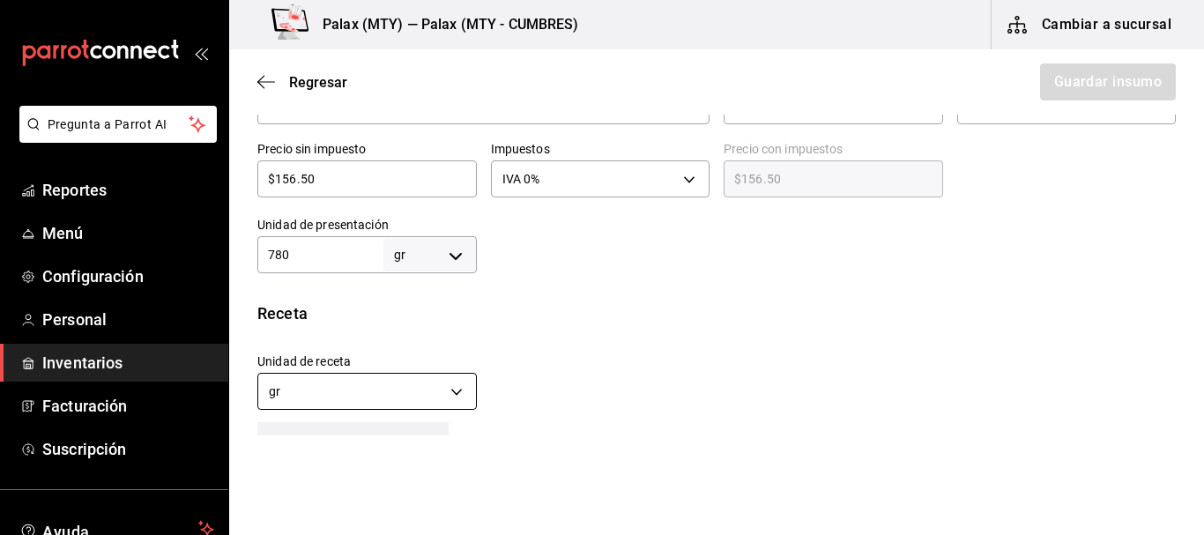
click at [391, 402] on body "Pregunta a Parrot AI Reportes Menú Configuración Personal Inventarios Facturaci…" at bounding box center [602, 218] width 1204 height 436
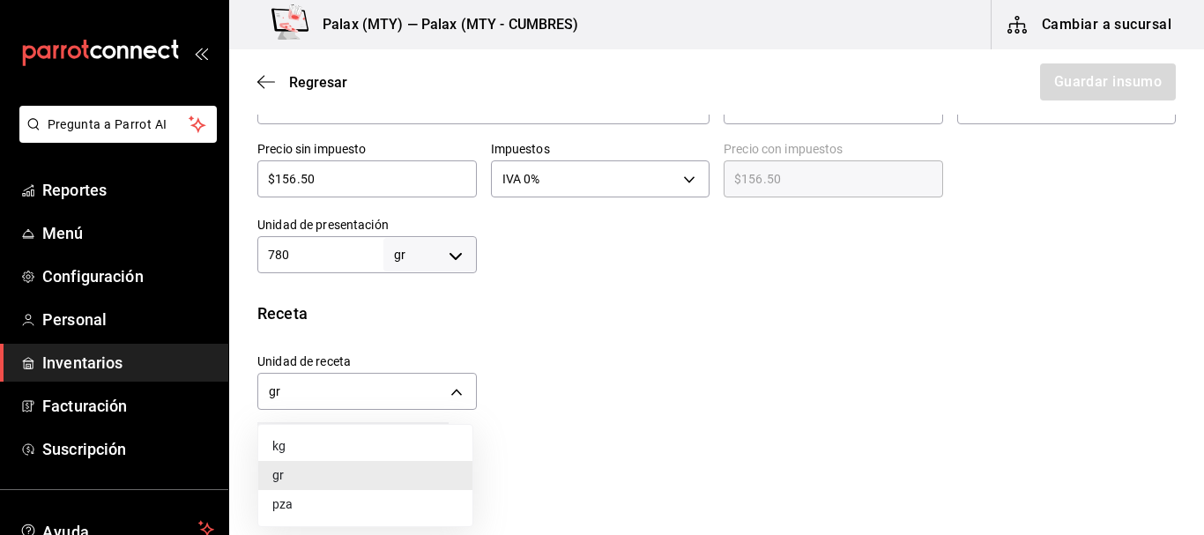
click at [745, 371] on div at bounding box center [602, 267] width 1204 height 535
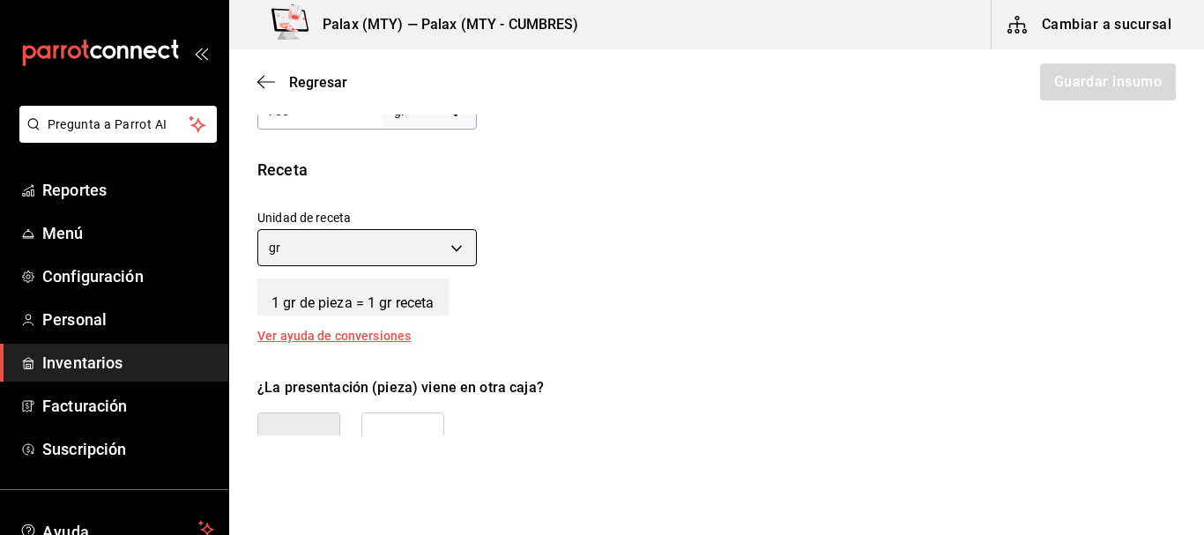
scroll to position [794, 0]
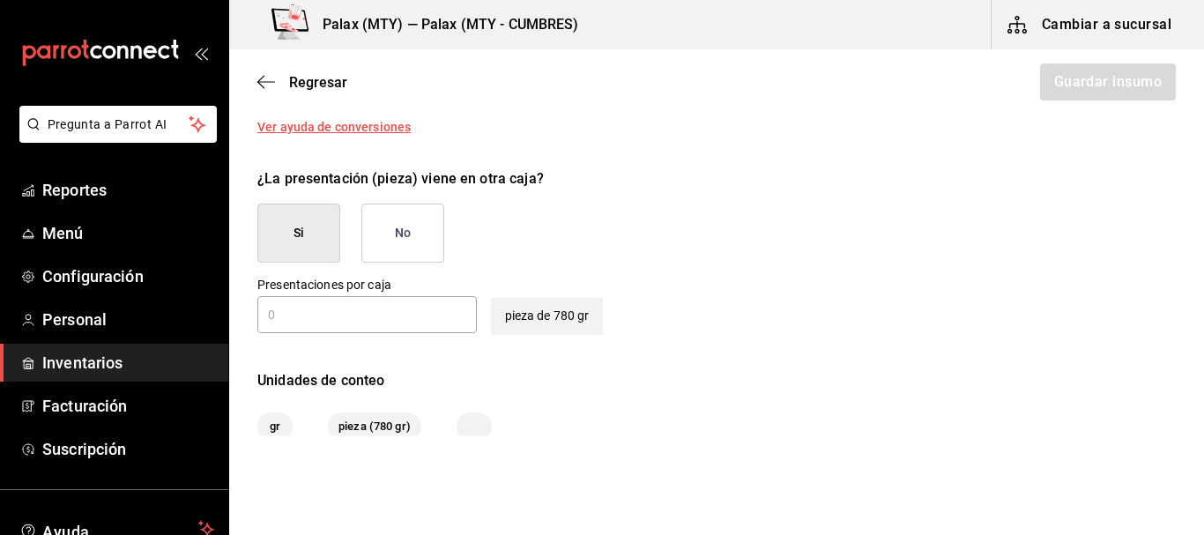
click at [402, 235] on button "No" at bounding box center [402, 233] width 83 height 59
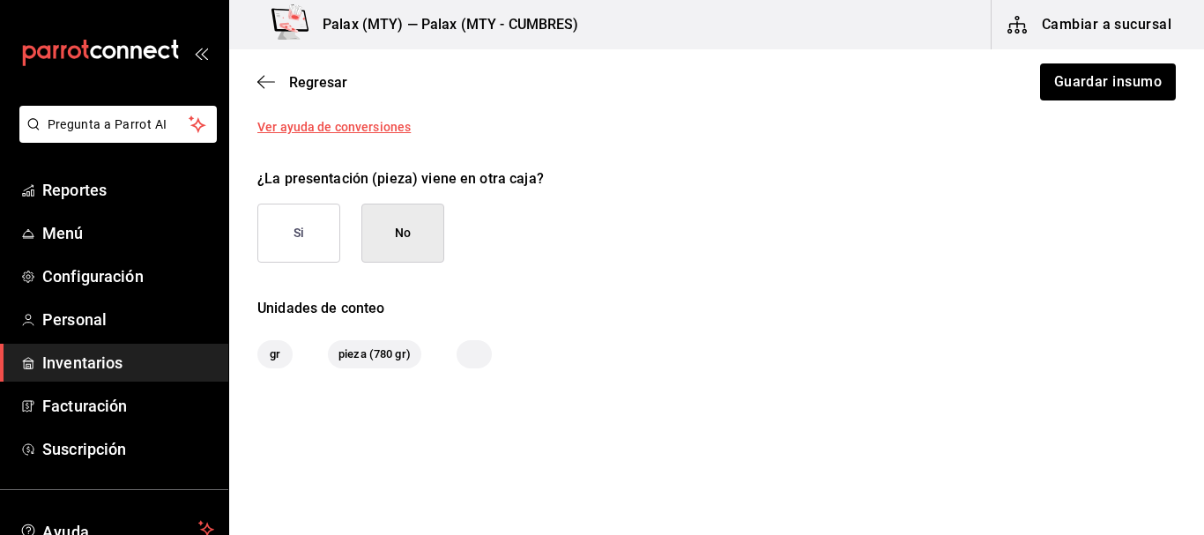
click at [789, 236] on div "¿La presentación (pieza) viene en otra caja? Si No" at bounding box center [709, 208] width 933 height 108
click at [1082, 62] on div "Regresar Guardar insumo" at bounding box center [716, 81] width 975 height 65
click at [1080, 83] on button "Guardar insumo" at bounding box center [1108, 81] width 138 height 37
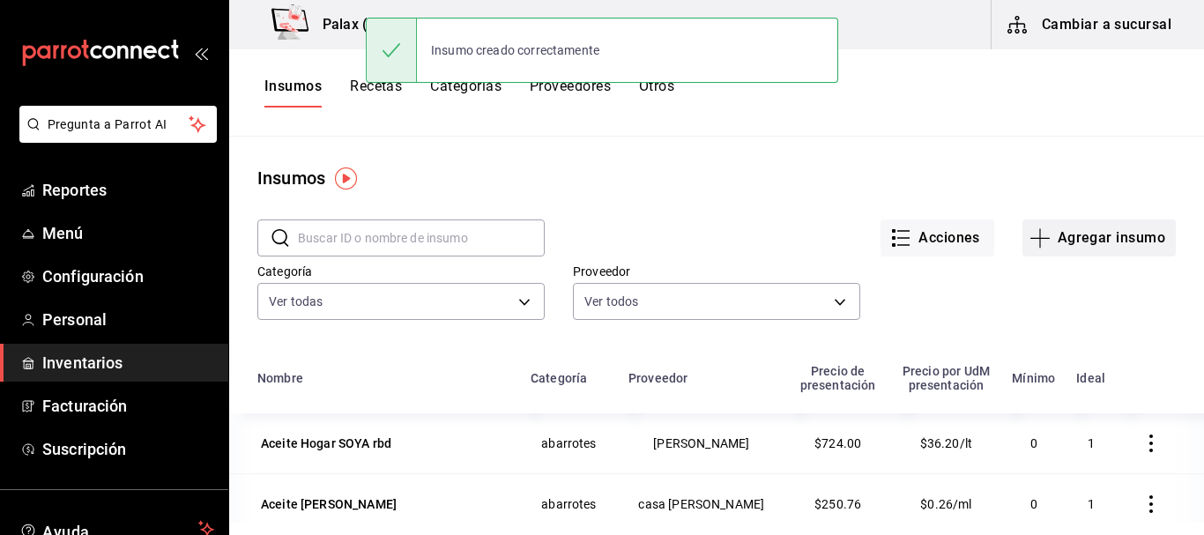
click at [1134, 240] on button "Agregar insumo" at bounding box center [1099, 238] width 153 height 37
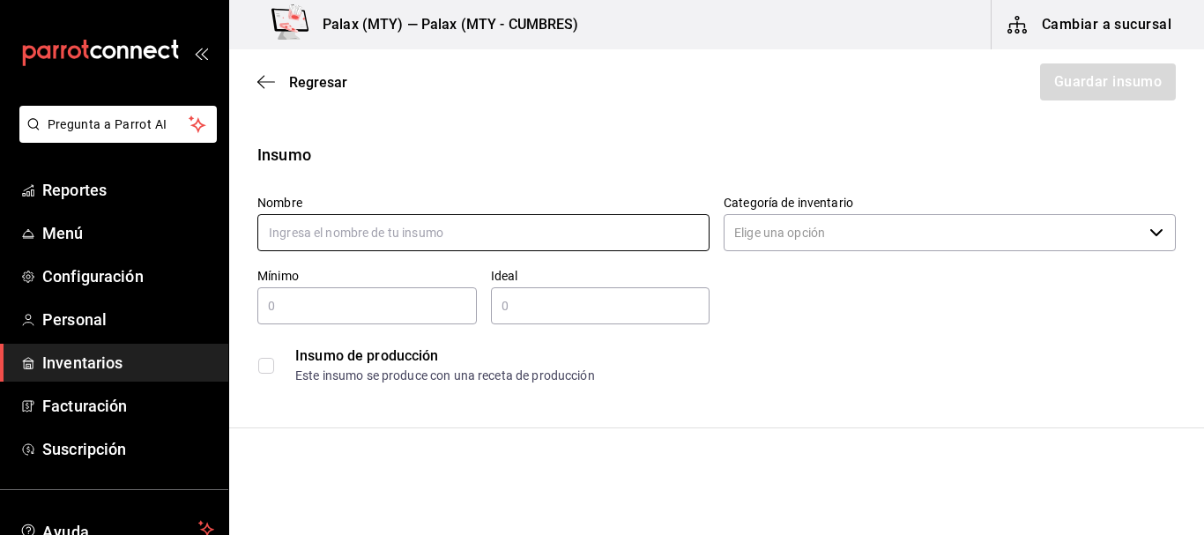
click at [472, 222] on input "text" at bounding box center [483, 232] width 452 height 37
type input "ARRACHERA"
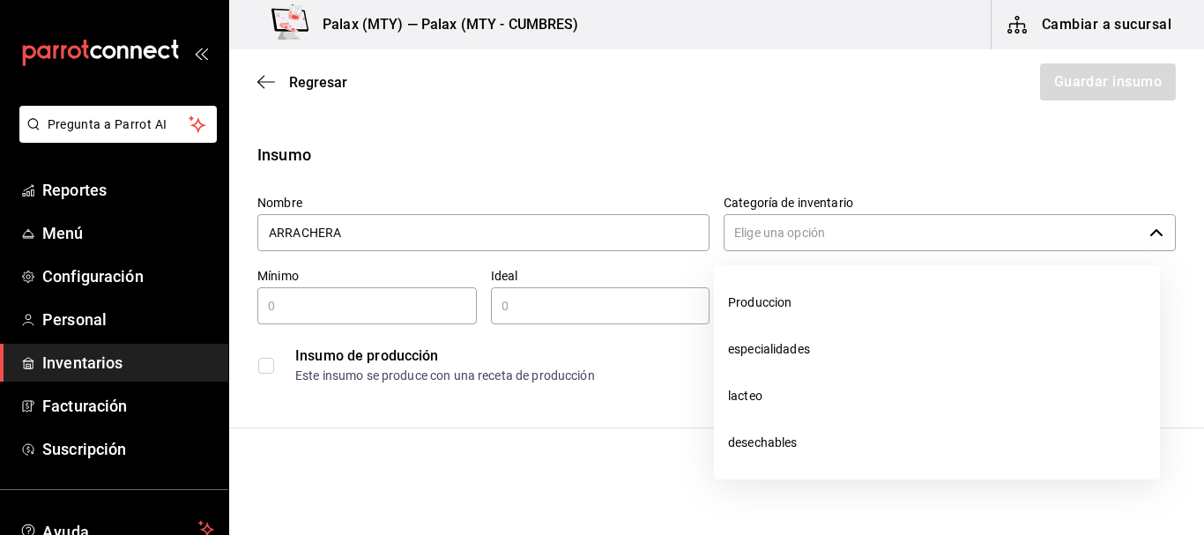
click at [898, 225] on input "Categoría de inventario" at bounding box center [933, 232] width 419 height 37
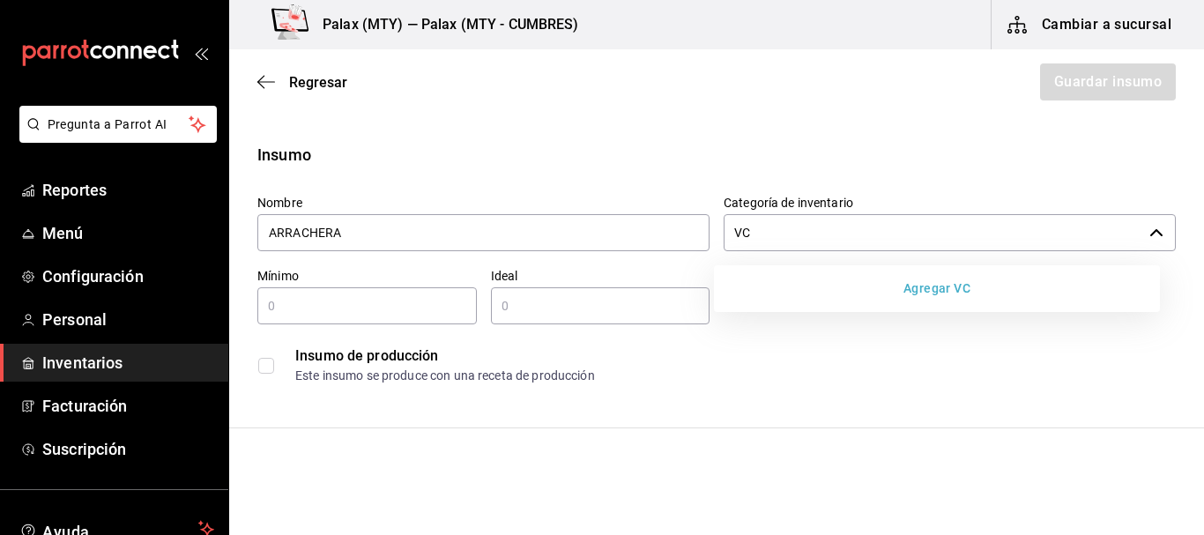
type input "V"
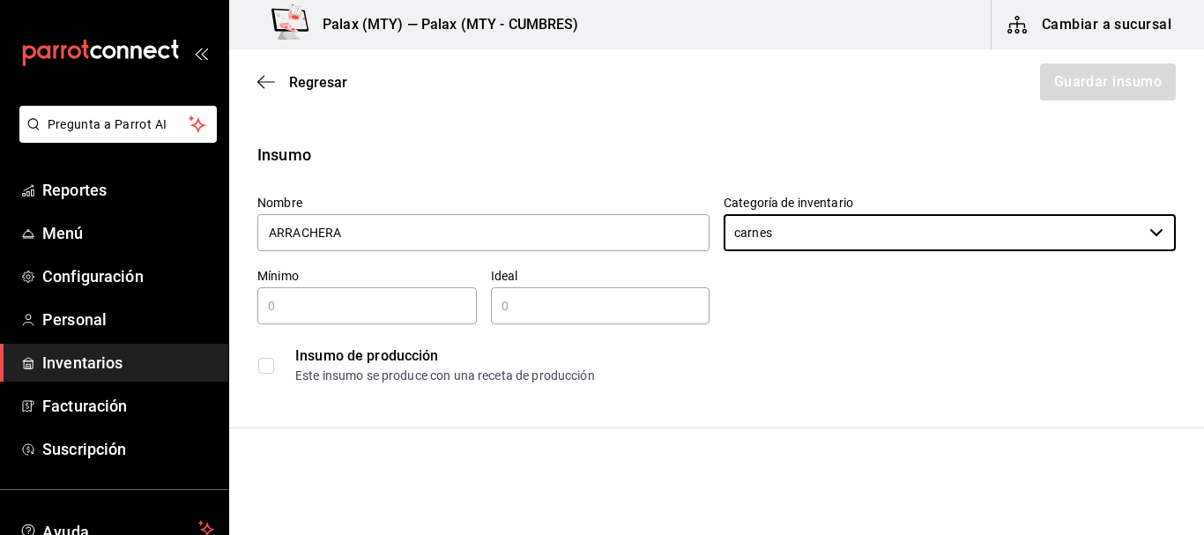
type input "carnes"
click at [456, 304] on input "text" at bounding box center [367, 305] width 220 height 21
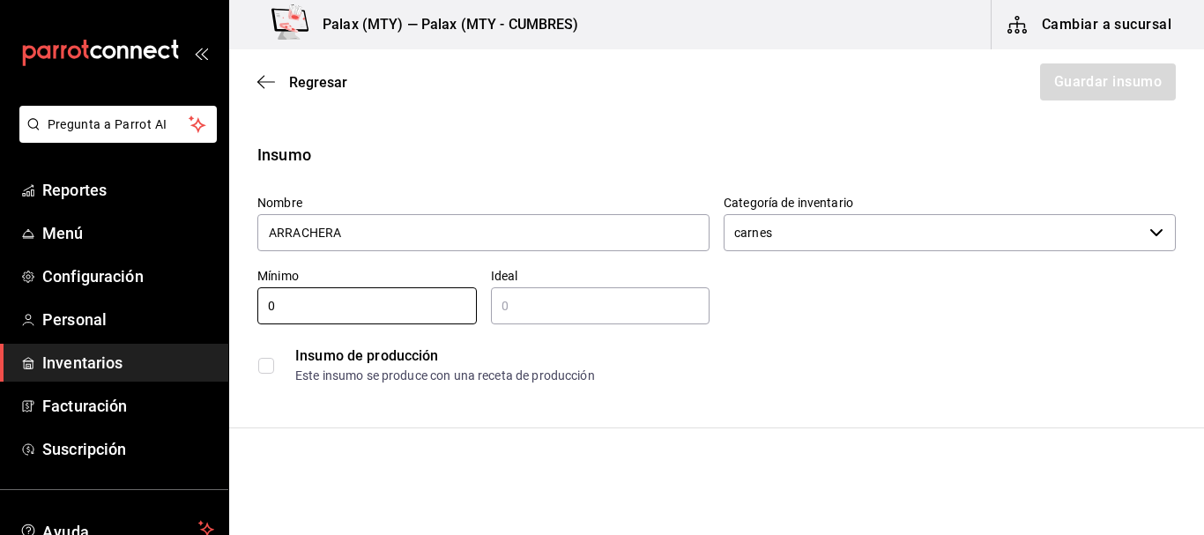
type input "0"
click at [585, 310] on input "text" at bounding box center [601, 305] width 220 height 21
type input "25"
click at [831, 336] on div "Insumo de producción Este insumo se produce con una receta de producción" at bounding box center [709, 358] width 933 height 68
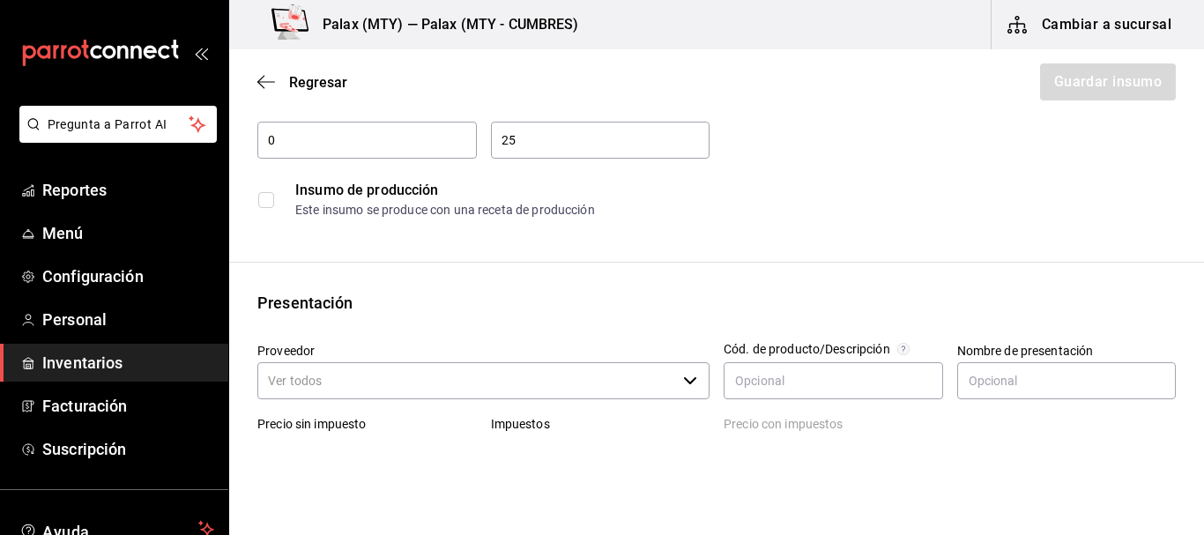
scroll to position [353, 0]
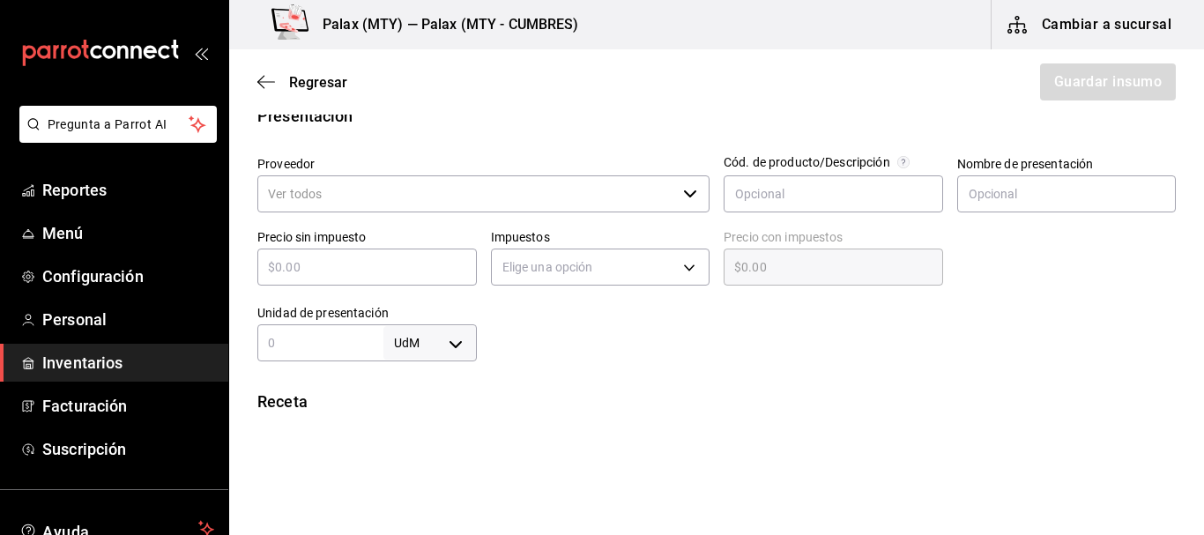
click at [463, 220] on div "Precio sin impuesto ​" at bounding box center [360, 253] width 234 height 76
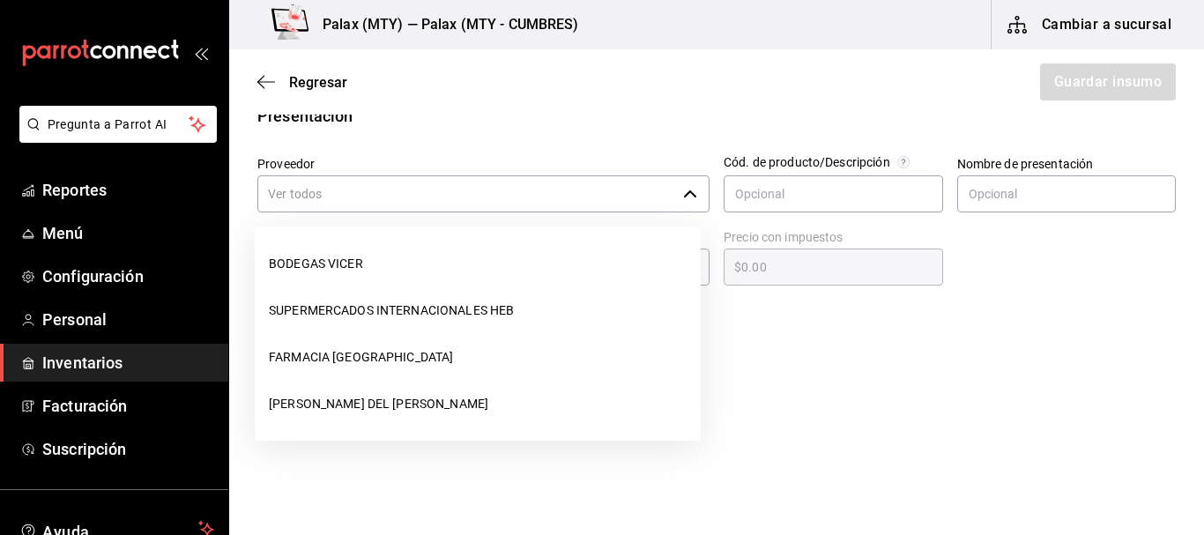
click at [458, 201] on input "Proveedor" at bounding box center [466, 193] width 419 height 37
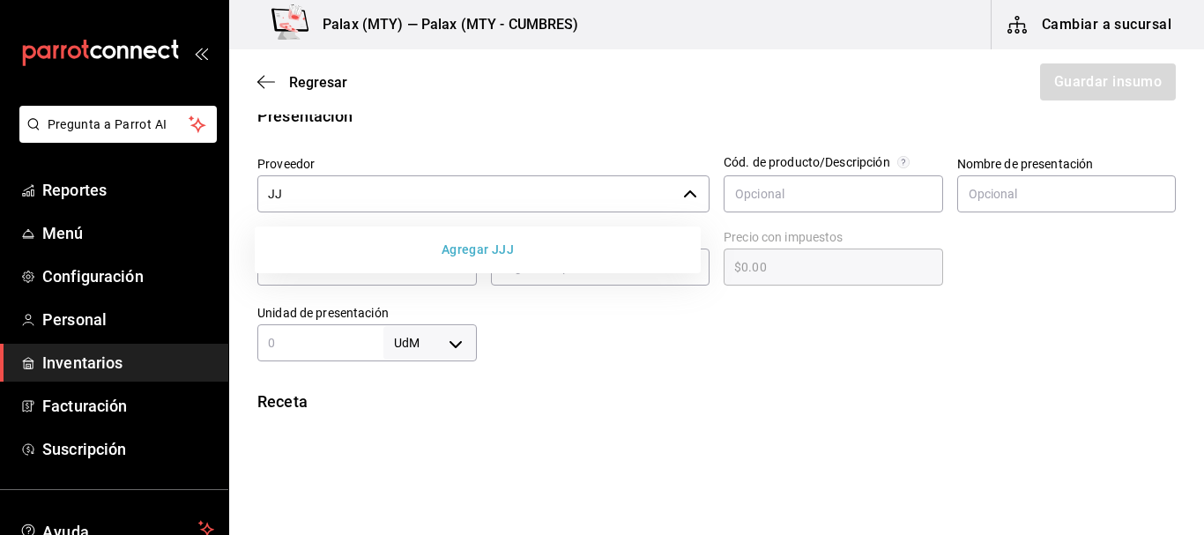
type input "J"
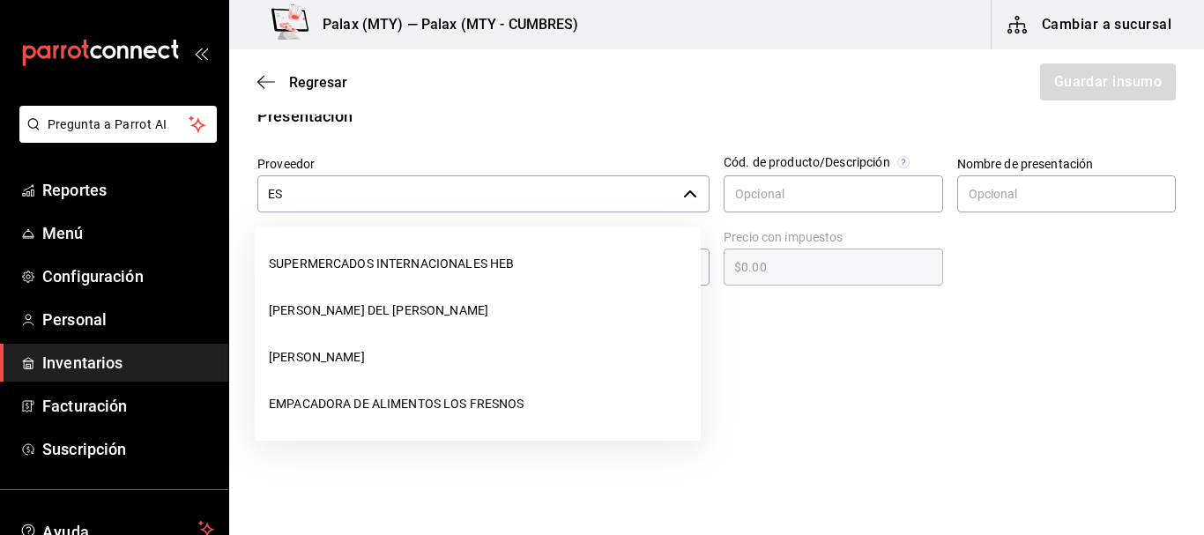
type input "E"
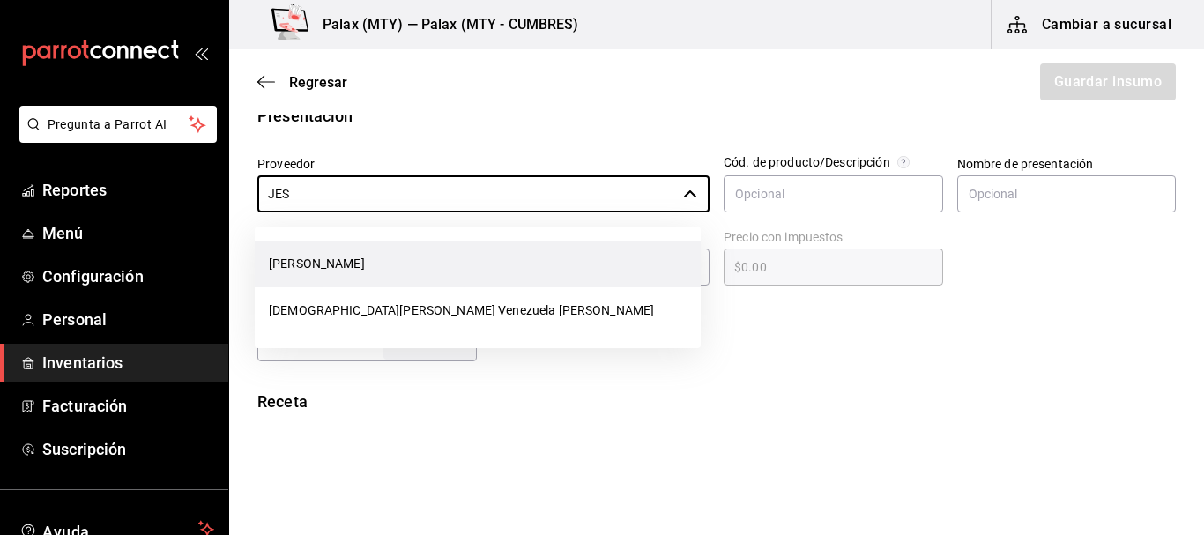
click at [422, 257] on li "[PERSON_NAME]" at bounding box center [478, 264] width 446 height 47
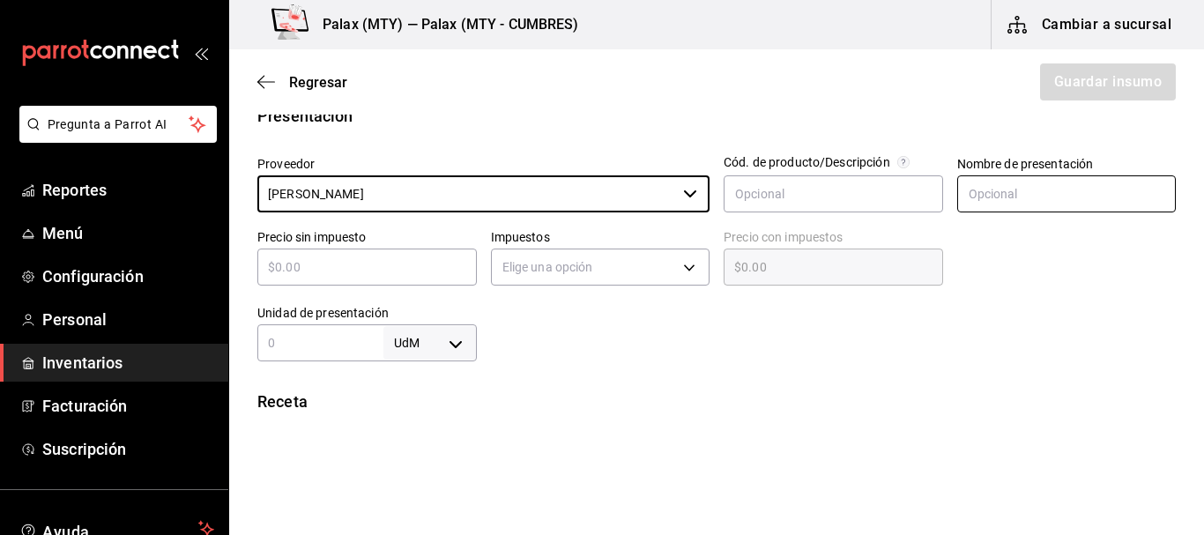
type input "[PERSON_NAME]"
click at [982, 200] on input "text" at bounding box center [1068, 193] width 220 height 37
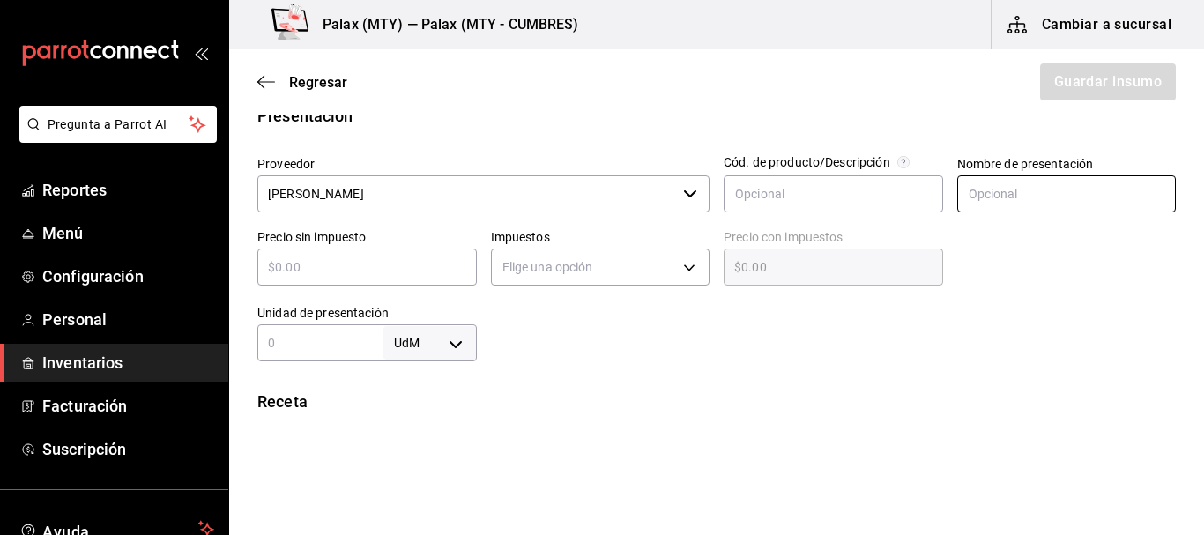
type input "kilo"
click at [373, 257] on input "text" at bounding box center [367, 267] width 220 height 21
type input "$1"
type input "$1.00"
type input "$16"
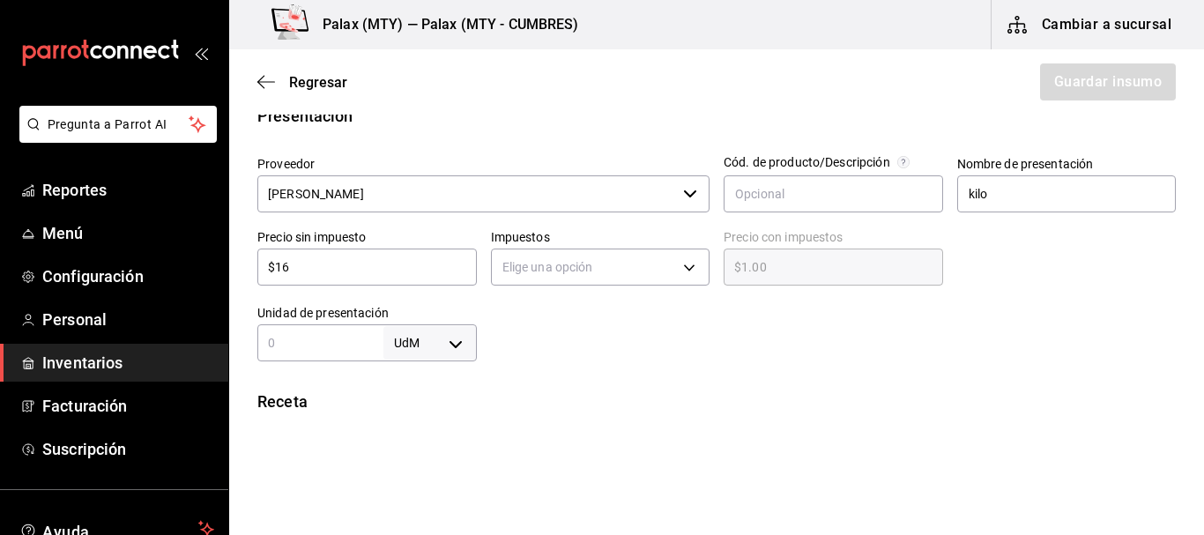
type input "$16.00"
type input "$160"
type input "$160.00"
type input "$160"
click at [562, 256] on body "Pregunta a Parrot AI Reportes Menú Configuración Personal Inventarios Facturaci…" at bounding box center [602, 218] width 1204 height 436
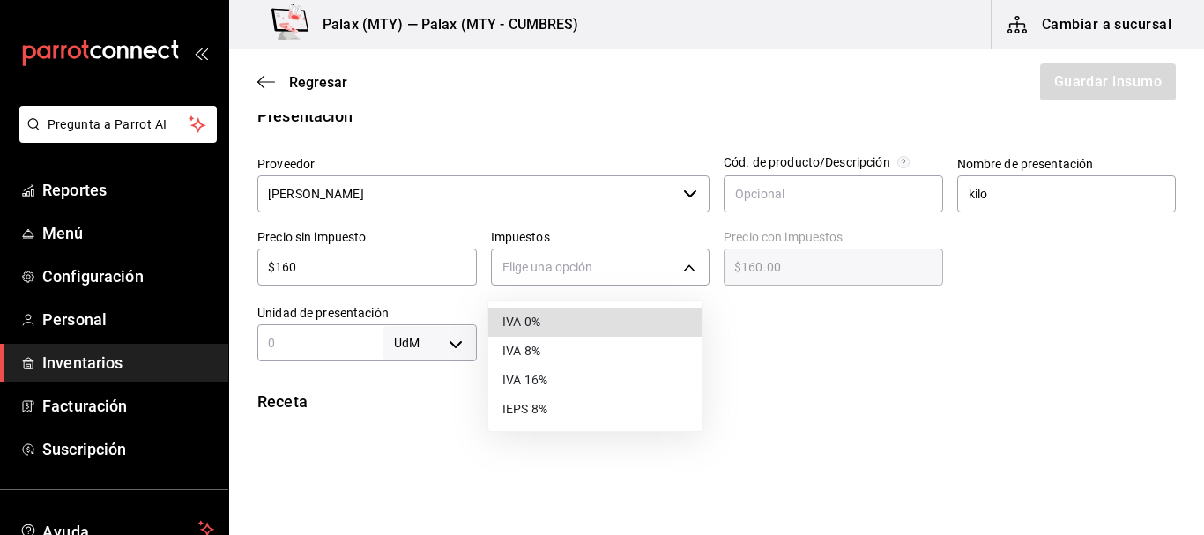
click at [568, 310] on li "IVA 0%" at bounding box center [595, 322] width 214 height 29
type input "IVA_0"
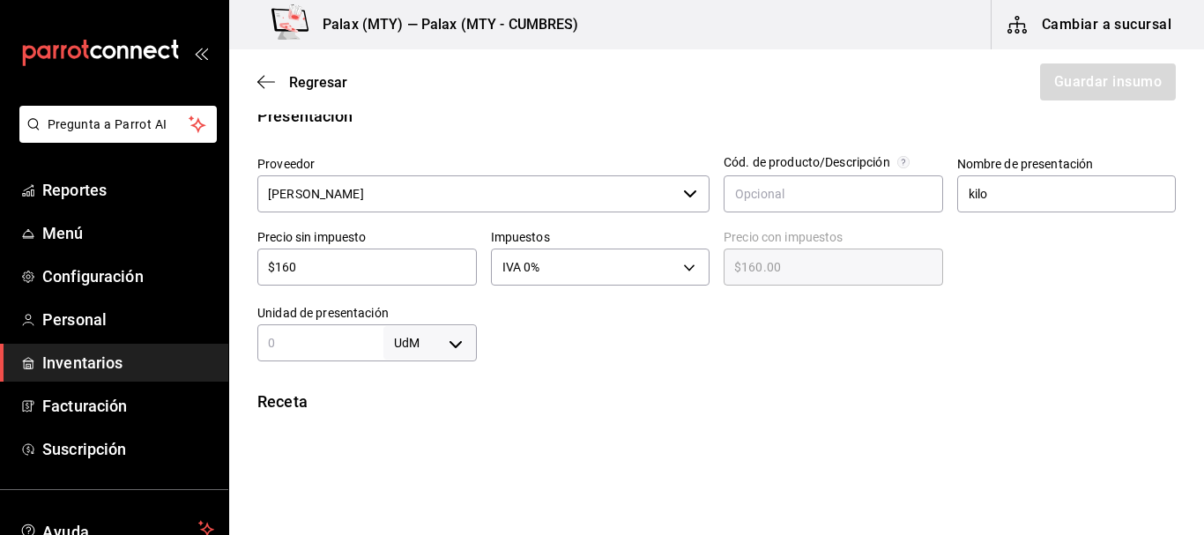
click at [638, 314] on div at bounding box center [827, 326] width 700 height 71
click at [386, 341] on body "Pregunta a Parrot AI Reportes Menú Configuración Personal Inventarios Facturaci…" at bounding box center [602, 218] width 1204 height 436
click at [400, 365] on li "kg" at bounding box center [427, 367] width 92 height 29
type input "KILOGRAM"
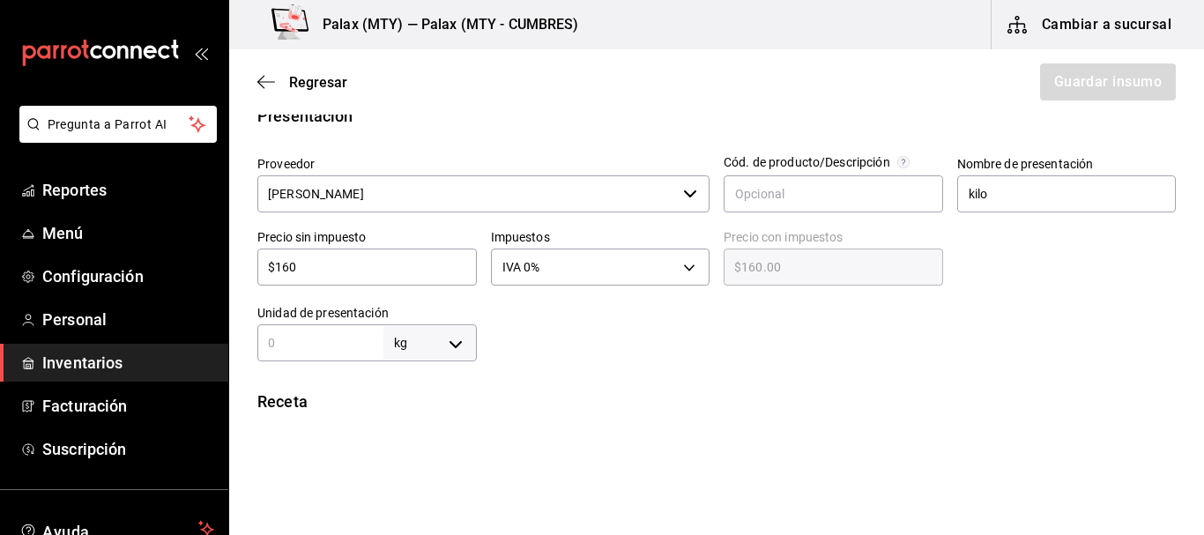
click at [279, 335] on input "text" at bounding box center [320, 342] width 126 height 21
type input "1"
click at [553, 361] on div "Insumo Nombre ARRACHERA Categoría de inventario carnes ​ Mínimo 0 ​ Ideal 25 ​ …" at bounding box center [716, 336] width 975 height 1092
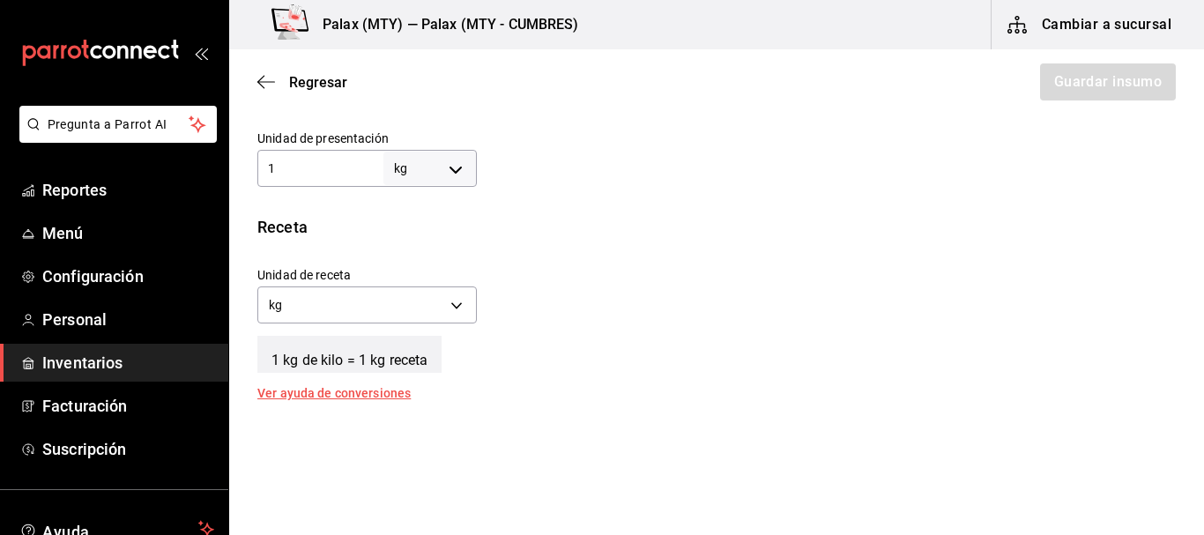
scroll to position [529, 0]
click at [366, 274] on label "Unidad de receta" at bounding box center [367, 273] width 220 height 12
click at [369, 300] on body "Pregunta a Parrot AI Reportes Menú Configuración Personal Inventarios Facturaci…" at bounding box center [602, 218] width 1204 height 436
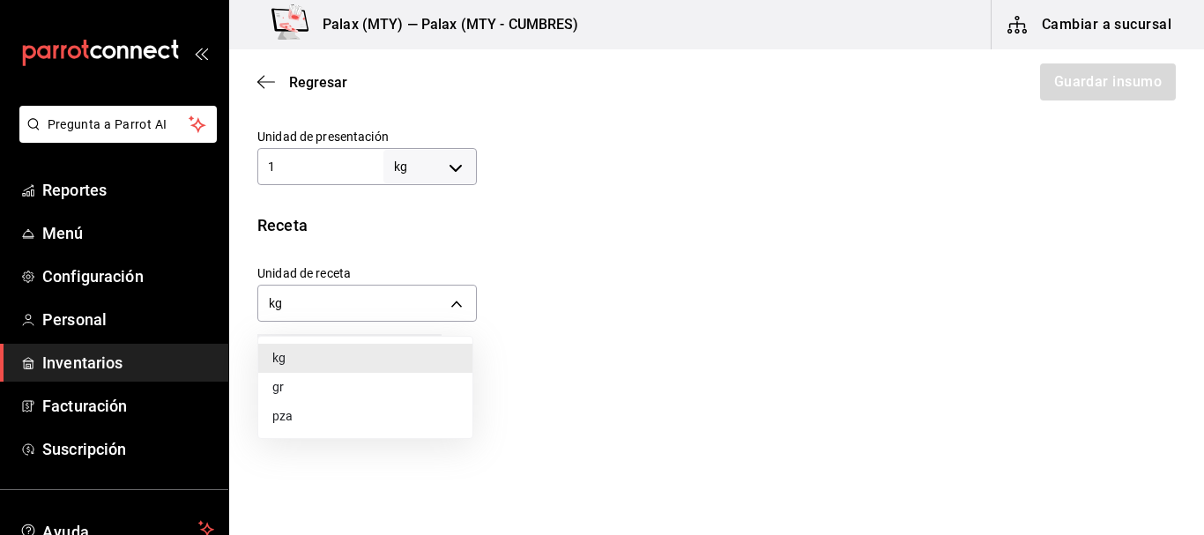
click at [337, 390] on li "gr" at bounding box center [365, 387] width 214 height 29
type input "GRAM"
type input "1,000"
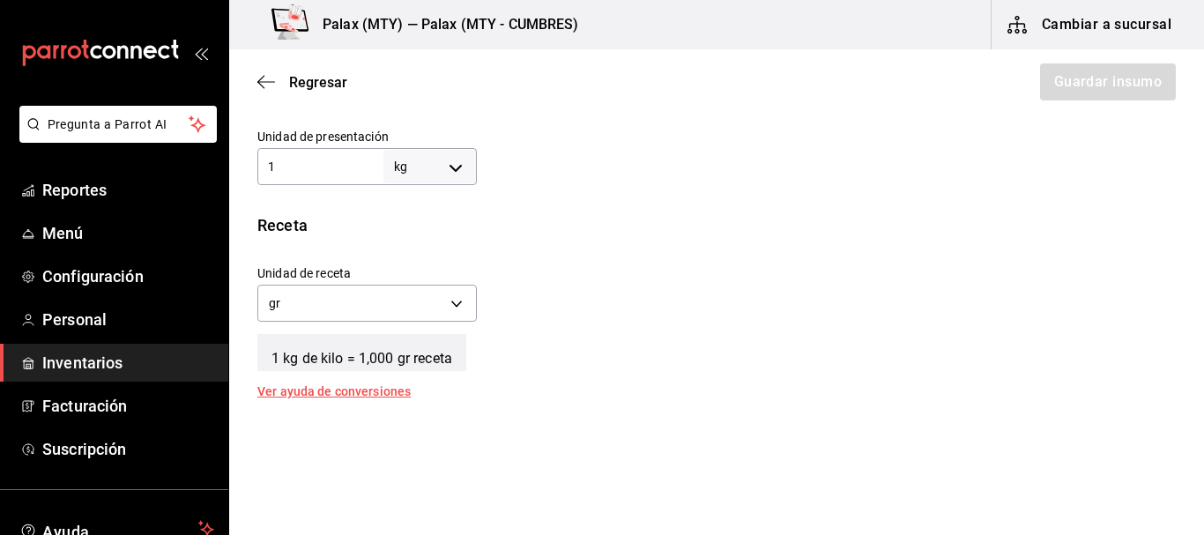
click at [599, 286] on div "Unidad de receta gr GRAM Factor de conversión 1,000 ​" at bounding box center [709, 289] width 933 height 76
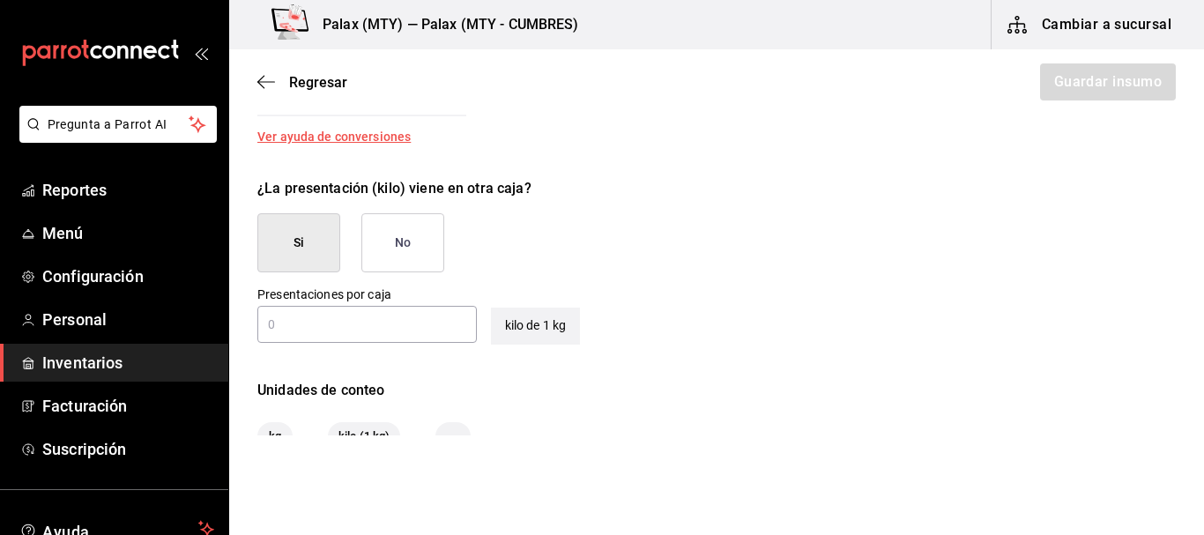
scroll to position [794, 0]
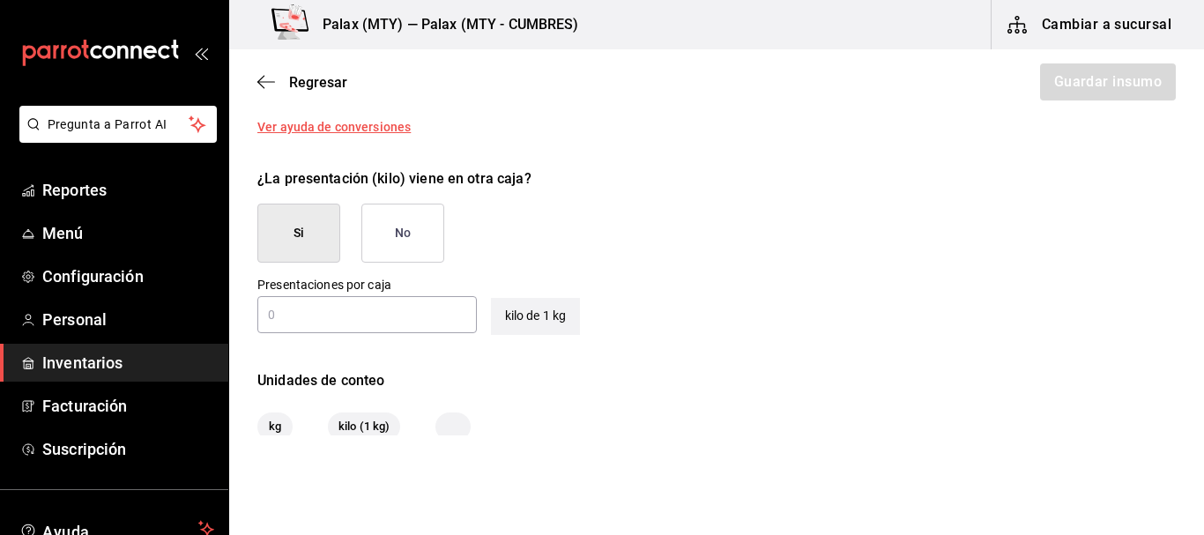
click at [403, 227] on button "No" at bounding box center [402, 233] width 83 height 59
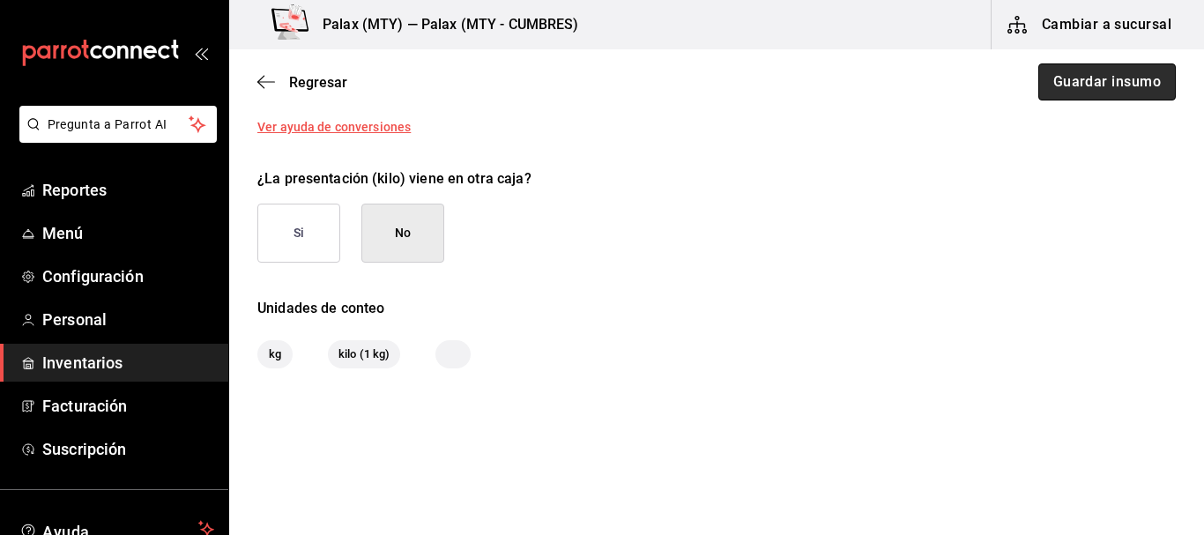
click at [1105, 80] on button "Guardar insumo" at bounding box center [1108, 81] width 138 height 37
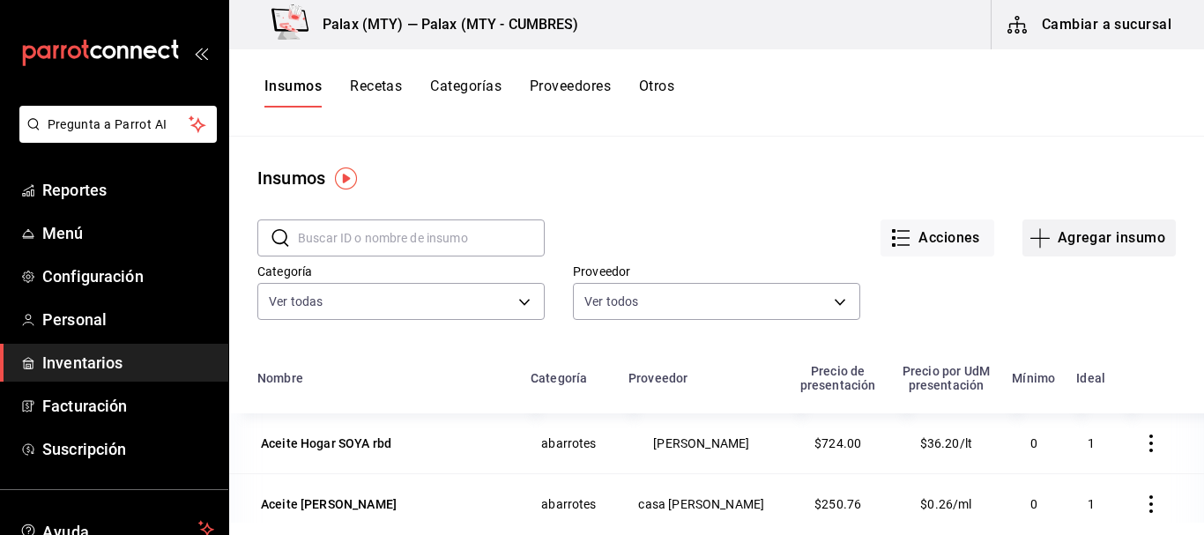
click at [1053, 230] on button "Agregar insumo" at bounding box center [1099, 238] width 153 height 37
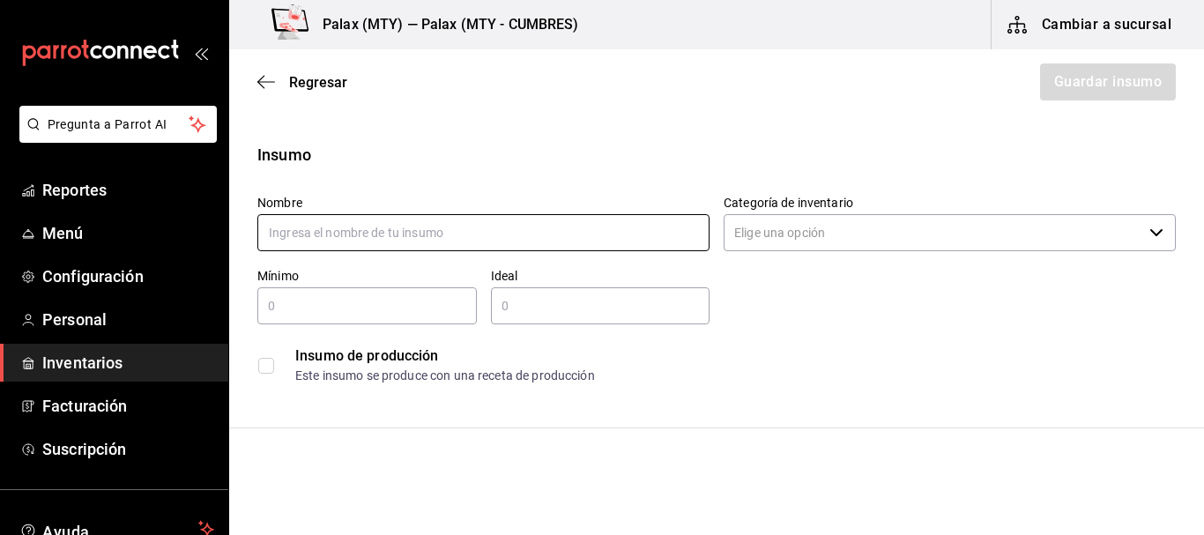
click at [403, 224] on input "text" at bounding box center [483, 232] width 452 height 37
type input "V"
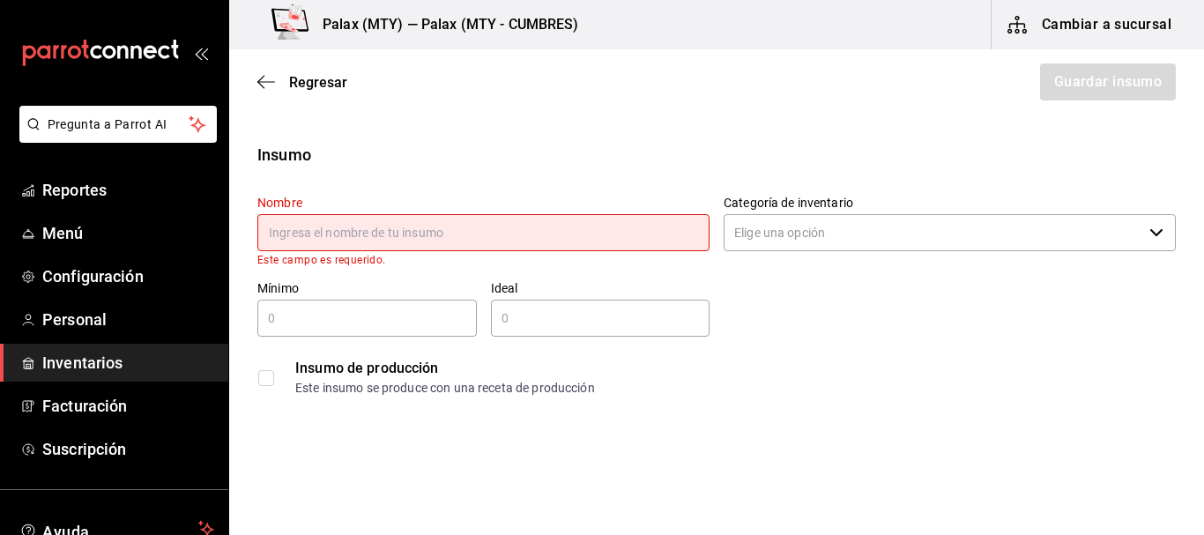
click at [312, 70] on div "Regresar Guardar insumo" at bounding box center [716, 81] width 975 height 65
click at [302, 89] on span "Regresar" at bounding box center [318, 82] width 58 height 17
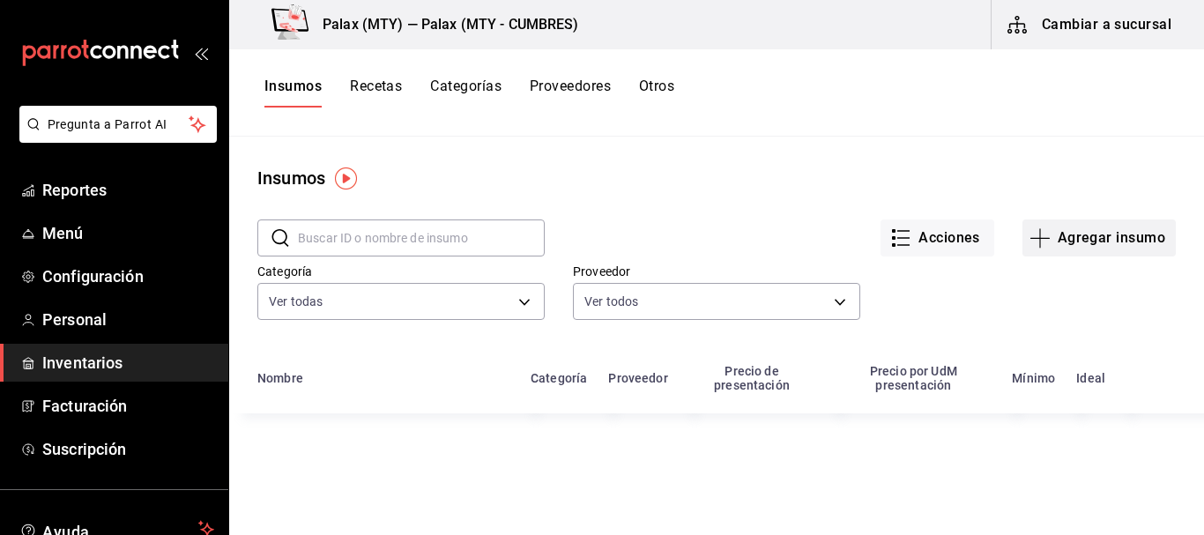
click at [1114, 230] on button "Agregar insumo" at bounding box center [1099, 238] width 153 height 37
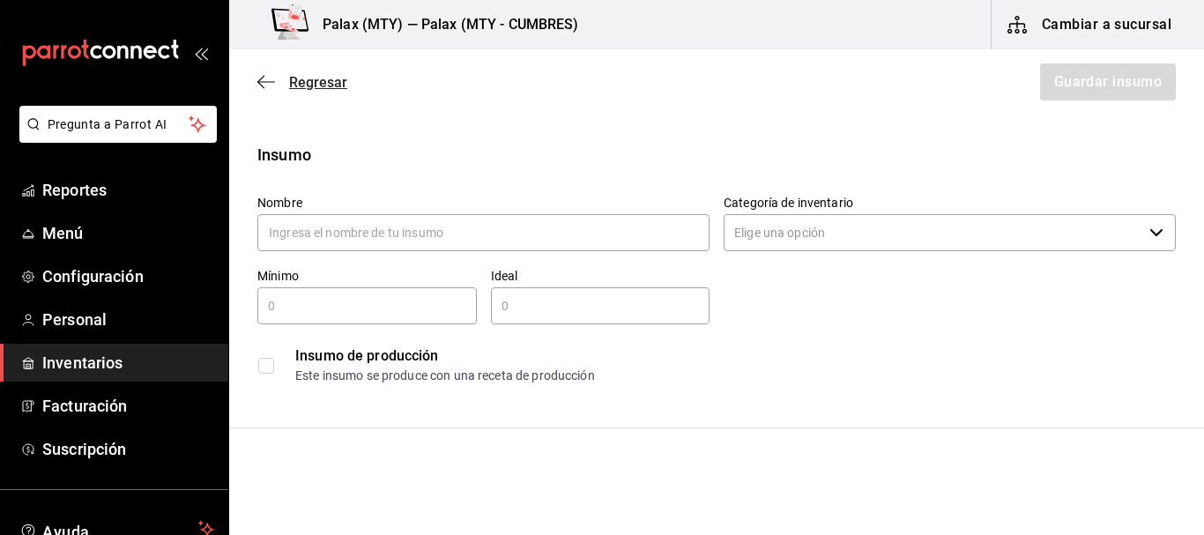
drag, startPoint x: 325, startPoint y: 78, endPoint x: 305, endPoint y: 76, distance: 20.4
click at [305, 76] on span "Regresar" at bounding box center [318, 82] width 58 height 17
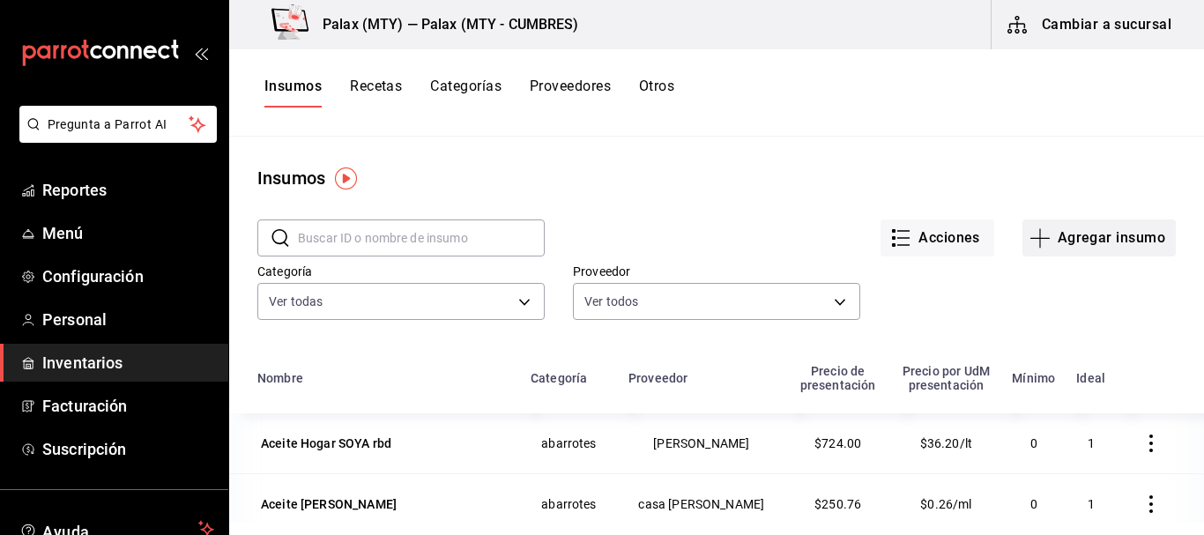
click at [1087, 239] on button "Agregar insumo" at bounding box center [1099, 238] width 153 height 37
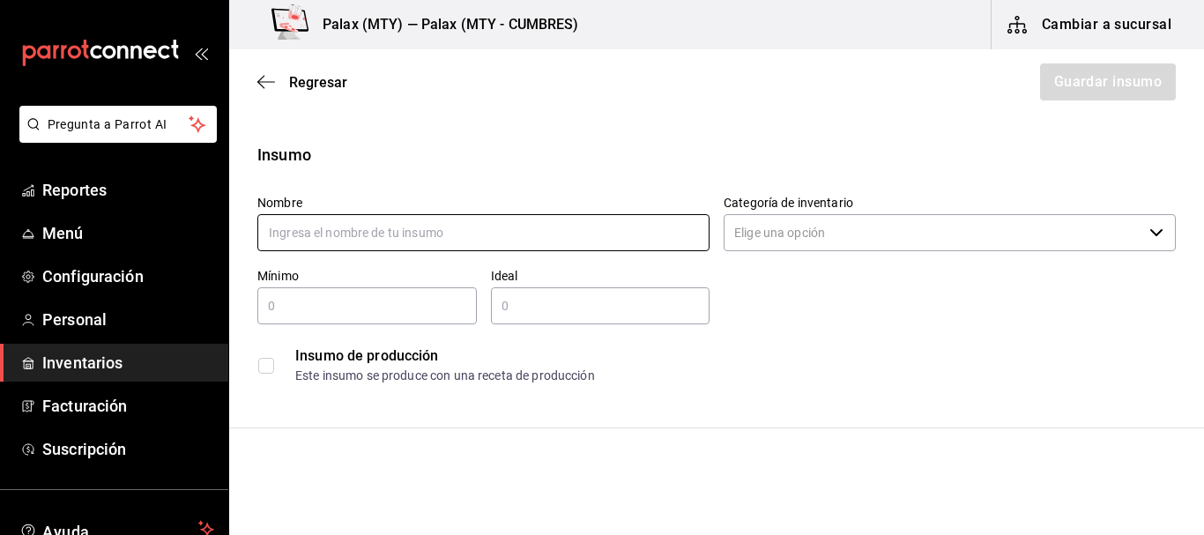
click at [521, 235] on input "text" at bounding box center [483, 232] width 452 height 37
type input "SAL"
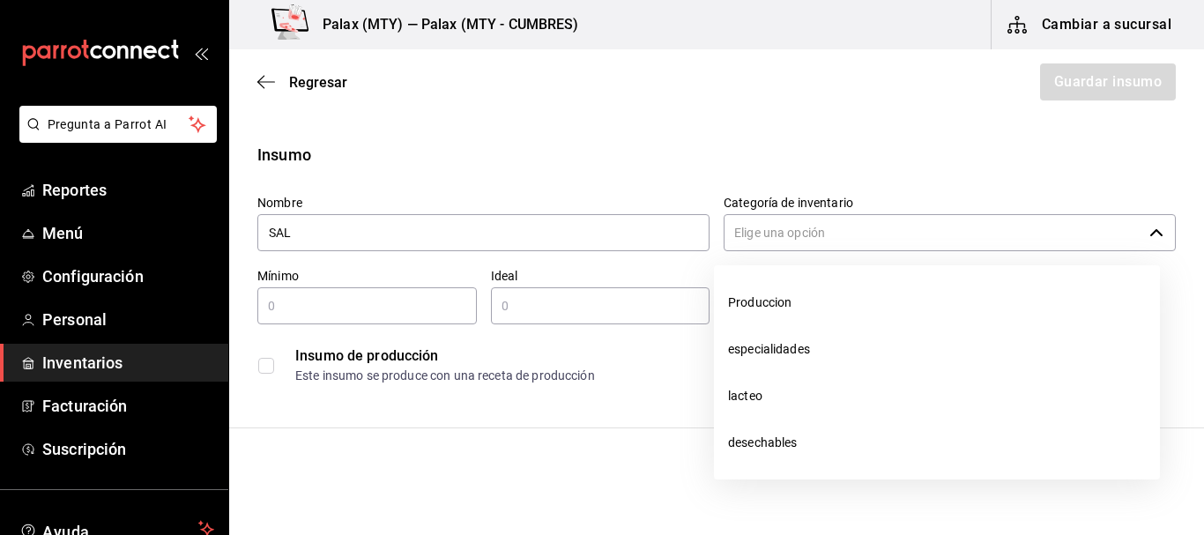
click at [823, 241] on input "Categoría de inventario" at bounding box center [933, 232] width 419 height 37
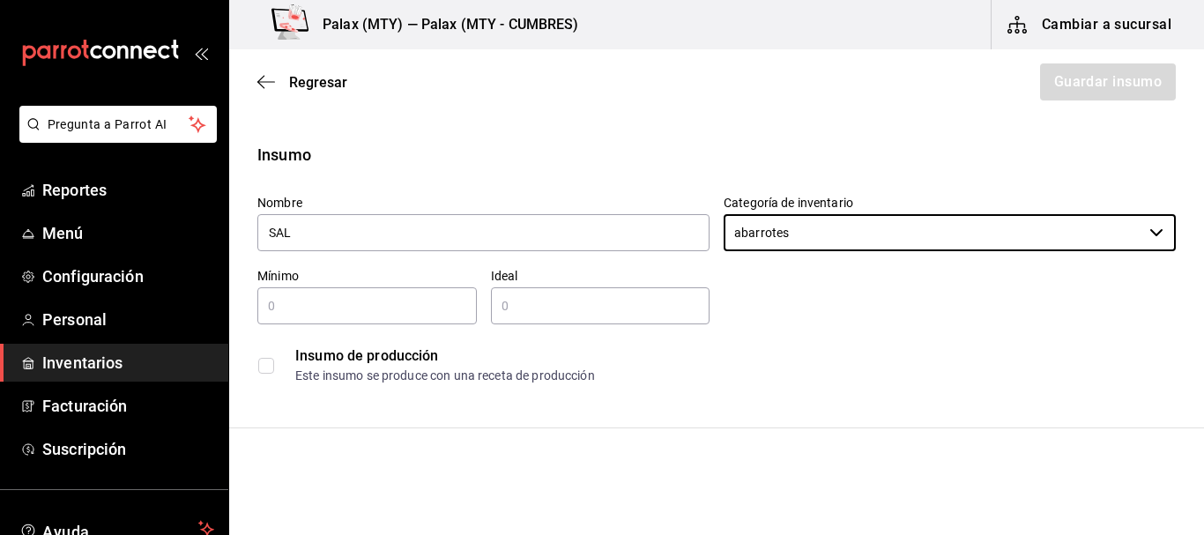
type input "abarrotes"
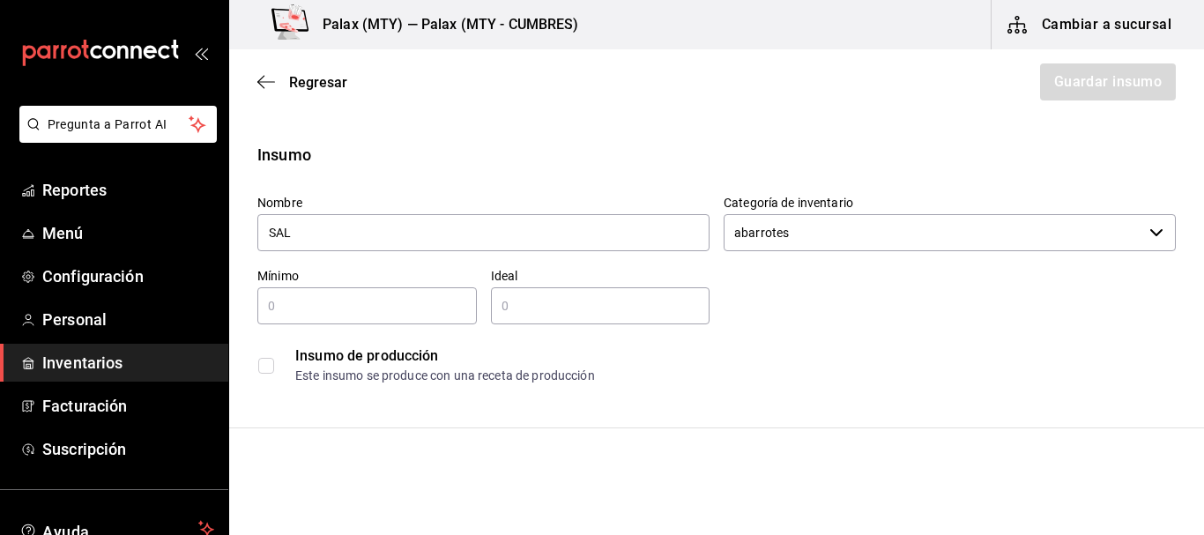
drag, startPoint x: 399, startPoint y: 313, endPoint x: 381, endPoint y: 309, distance: 18.2
click at [399, 313] on input "text" at bounding box center [367, 305] width 220 height 21
type input "0"
click at [577, 303] on input "text" at bounding box center [601, 305] width 220 height 21
type input "25"
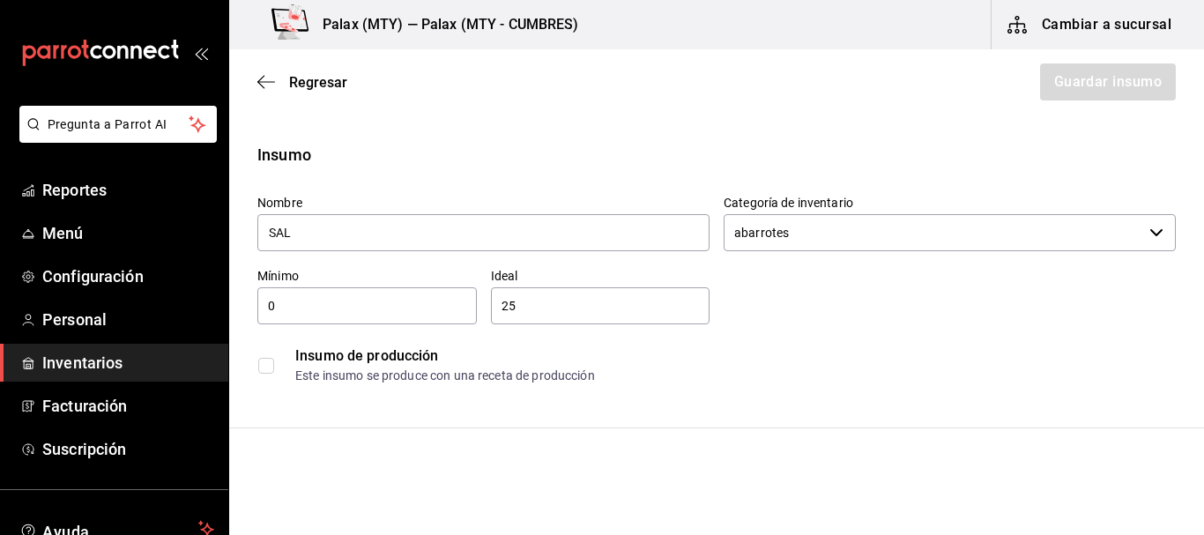
click at [860, 316] on div "Nombre SAL Categoría de inventario abarrotes ​ Mínimo 0 ​ Ideal 25 ​ Insumo de …" at bounding box center [709, 287] width 933 height 212
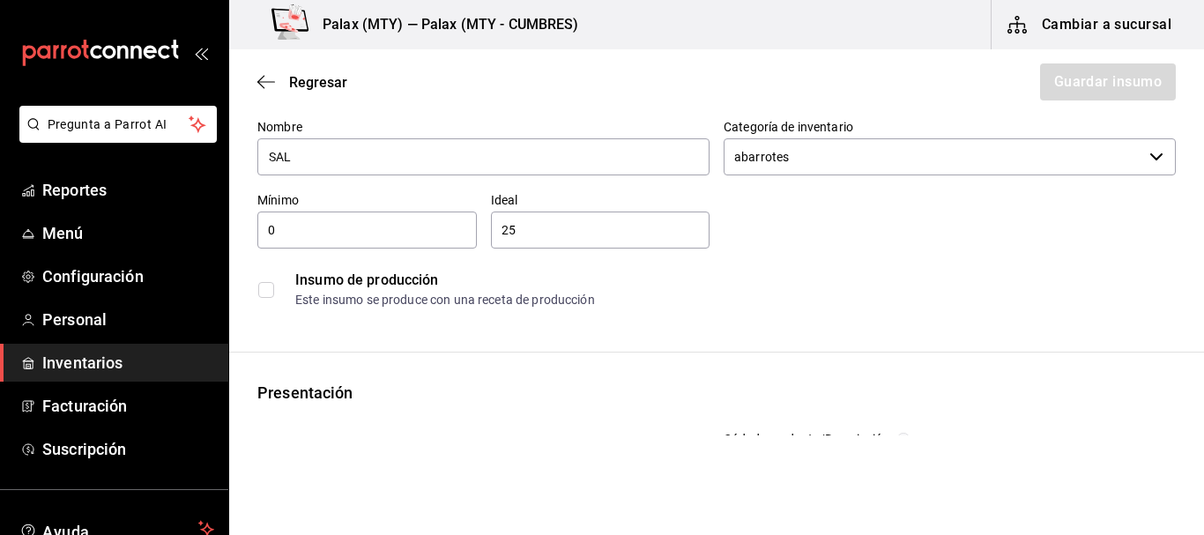
scroll to position [176, 0]
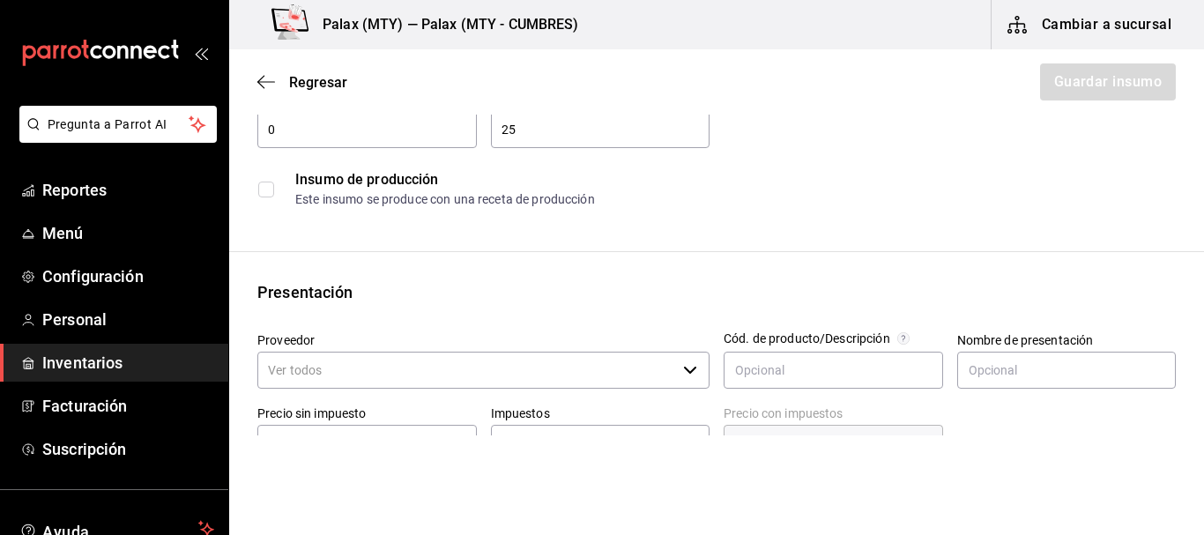
click at [368, 373] on input "Proveedor" at bounding box center [466, 370] width 419 height 37
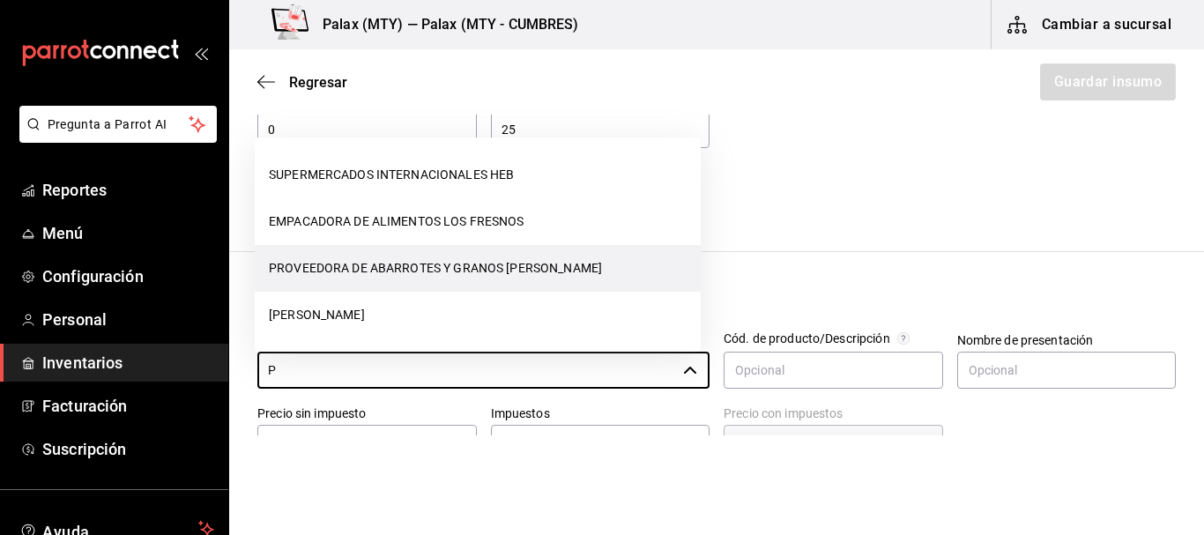
click at [460, 253] on li "PROVEEDORA DE ABARROTES Y GRANOS [PERSON_NAME]" at bounding box center [478, 268] width 446 height 47
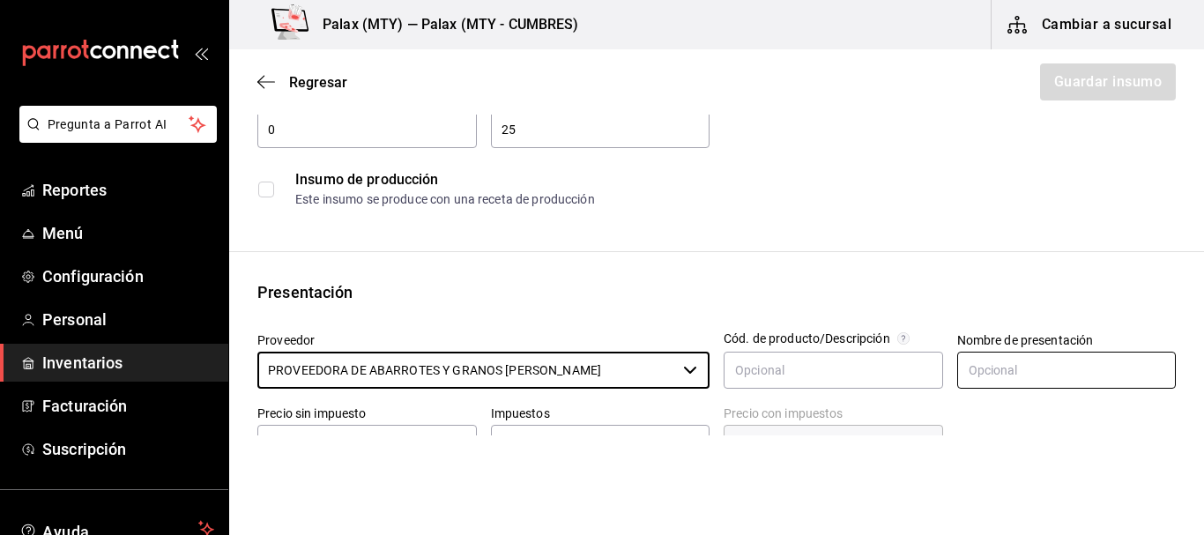
type input "PROVEEDORA DE ABARROTES Y GRANOS [PERSON_NAME]"
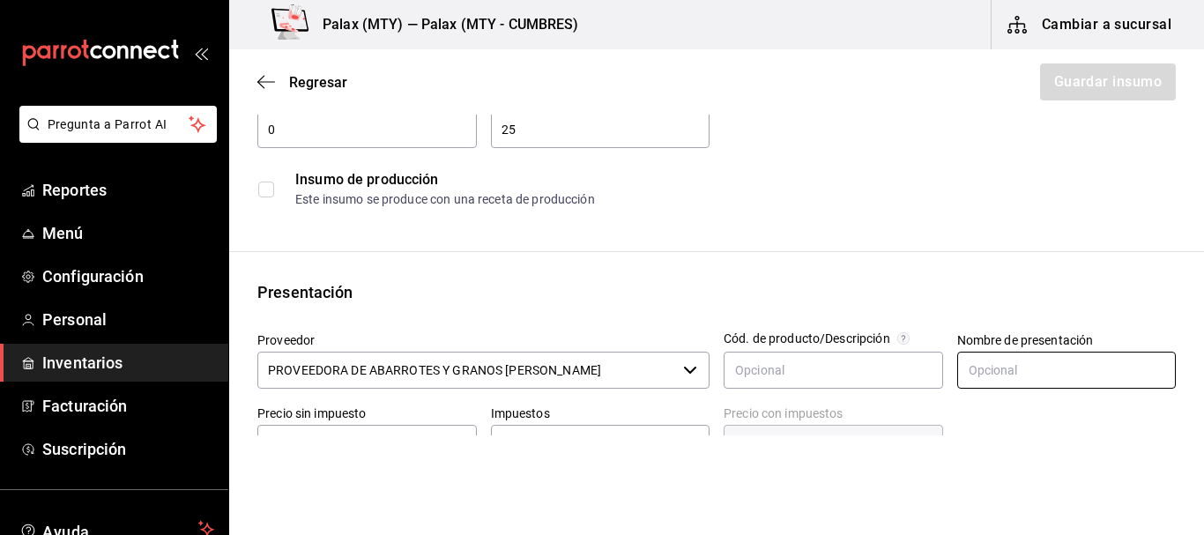
click at [1066, 376] on input "text" at bounding box center [1068, 370] width 220 height 37
click at [1084, 257] on div "Insumo Nombre SAL Categoría de inventario abarrotes ​ Mínimo 0 ​ Ideal 25 ​ Ins…" at bounding box center [716, 489] width 975 height 1047
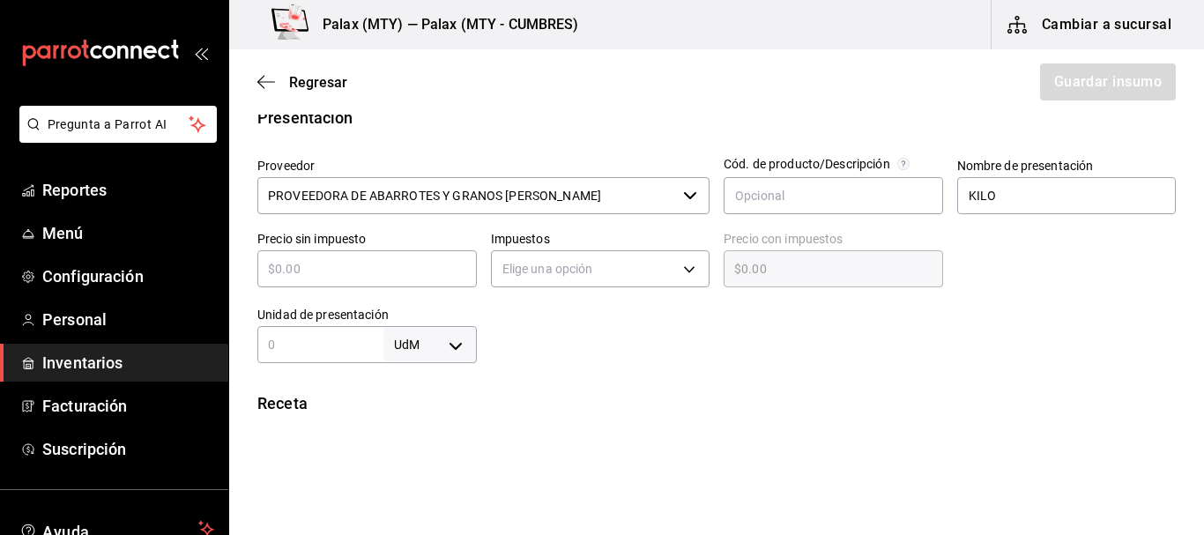
scroll to position [353, 0]
click at [1021, 190] on input "KILO" at bounding box center [1068, 193] width 220 height 37
type input "BULTO"
click at [957, 242] on div at bounding box center [1060, 253] width 234 height 76
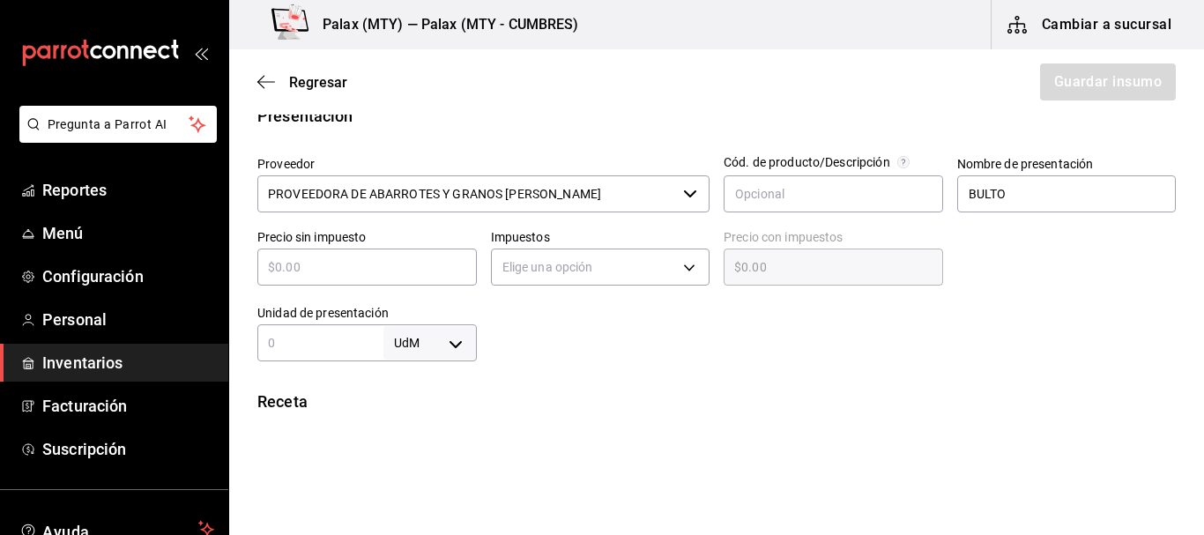
click at [332, 252] on div "​" at bounding box center [367, 267] width 220 height 37
type input "$7"
type input "$7.00"
type input "$7.2"
type input "$7.20"
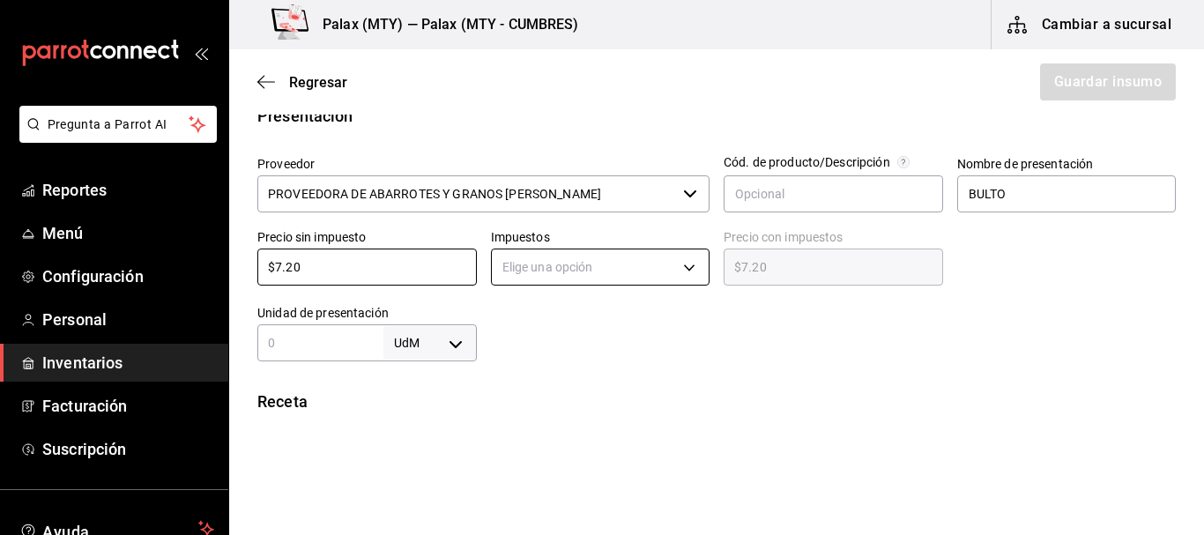
type input "$7.20"
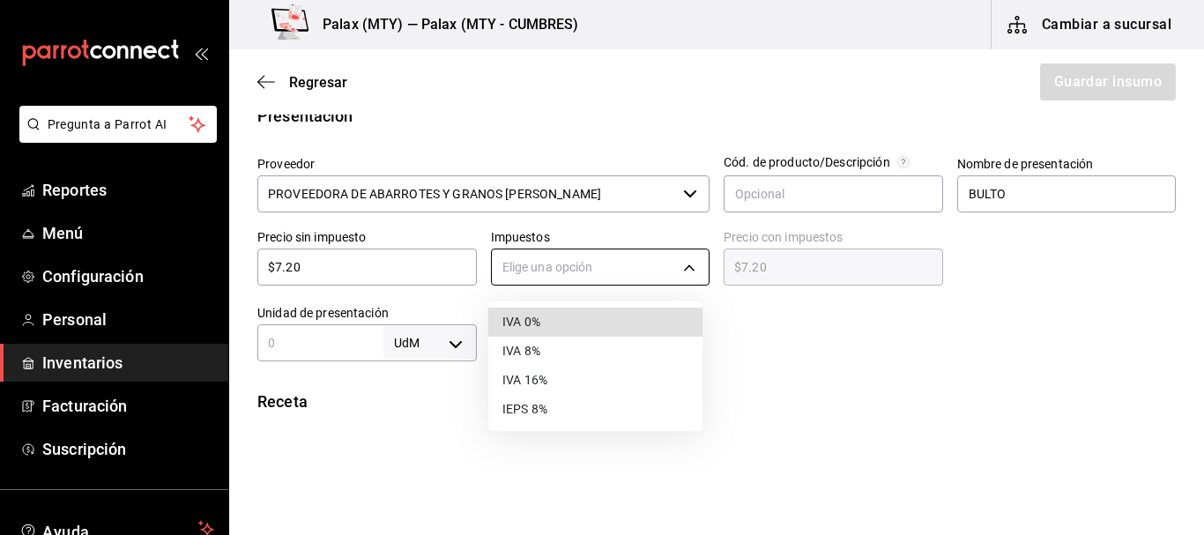
click at [600, 278] on body "Pregunta a Parrot AI Reportes Menú Configuración Personal Inventarios Facturaci…" at bounding box center [602, 218] width 1204 height 436
click at [588, 320] on li "IVA 0%" at bounding box center [595, 322] width 214 height 29
type input "IVA_0"
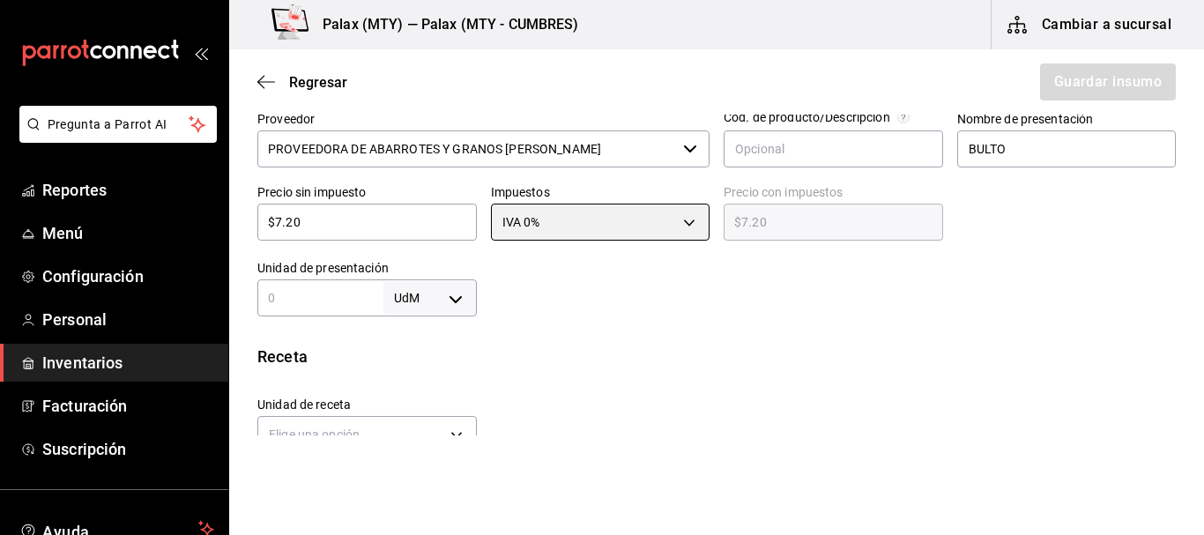
scroll to position [441, 0]
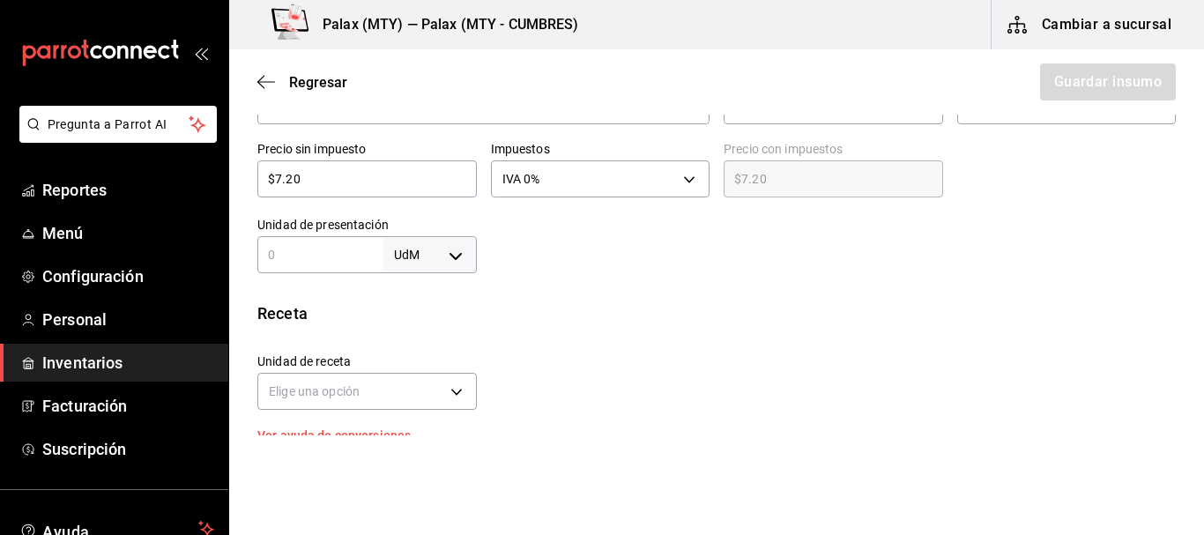
click at [362, 238] on div "UdM ​" at bounding box center [367, 254] width 220 height 37
click at [443, 255] on body "Pregunta a Parrot AI Reportes Menú Configuración Personal Inventarios Facturaci…" at bounding box center [602, 218] width 1204 height 436
click at [415, 335] on li "kg" at bounding box center [427, 337] width 92 height 29
type input "KILOGRAM"
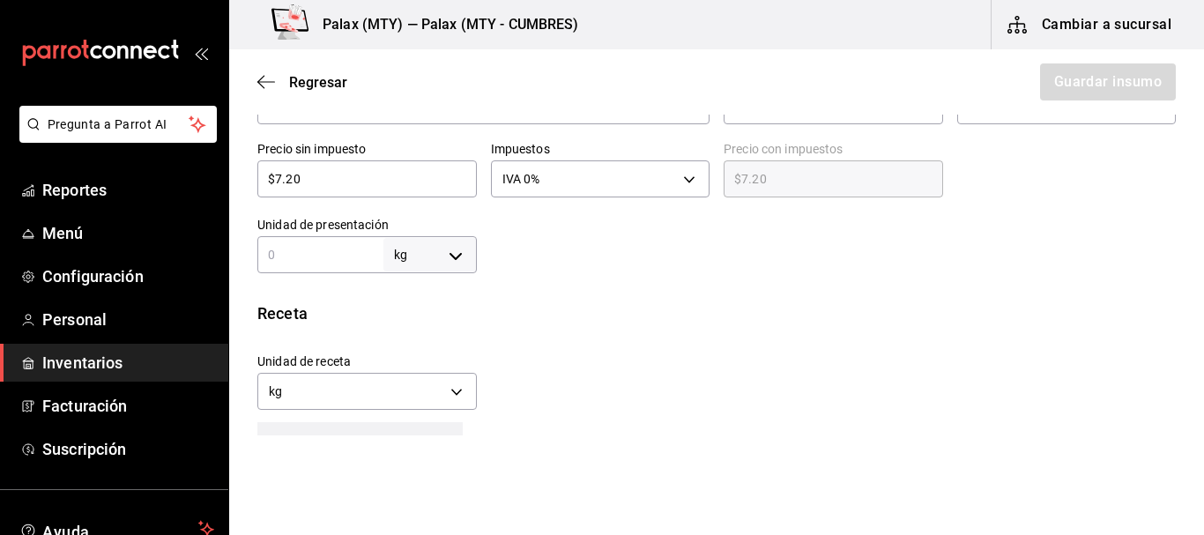
click at [339, 250] on input "text" at bounding box center [320, 254] width 126 height 21
type input "1"
click at [672, 277] on div "Insumo Nombre SAL Categoría de inventario abarrotes ​ Mínimo 0 ​ Ideal 25 ​ Ins…" at bounding box center [716, 248] width 975 height 1092
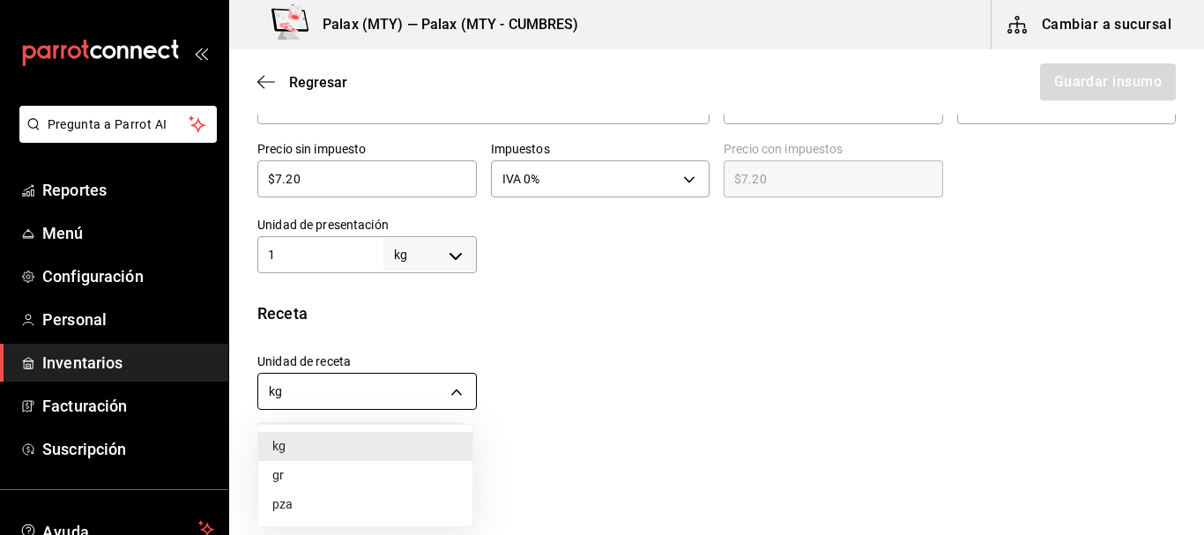
click at [447, 391] on body "Pregunta a Parrot AI Reportes Menú Configuración Personal Inventarios Facturaci…" at bounding box center [602, 218] width 1204 height 436
click at [275, 465] on li "gr" at bounding box center [365, 475] width 214 height 29
type input "GRAM"
type input "1,000"
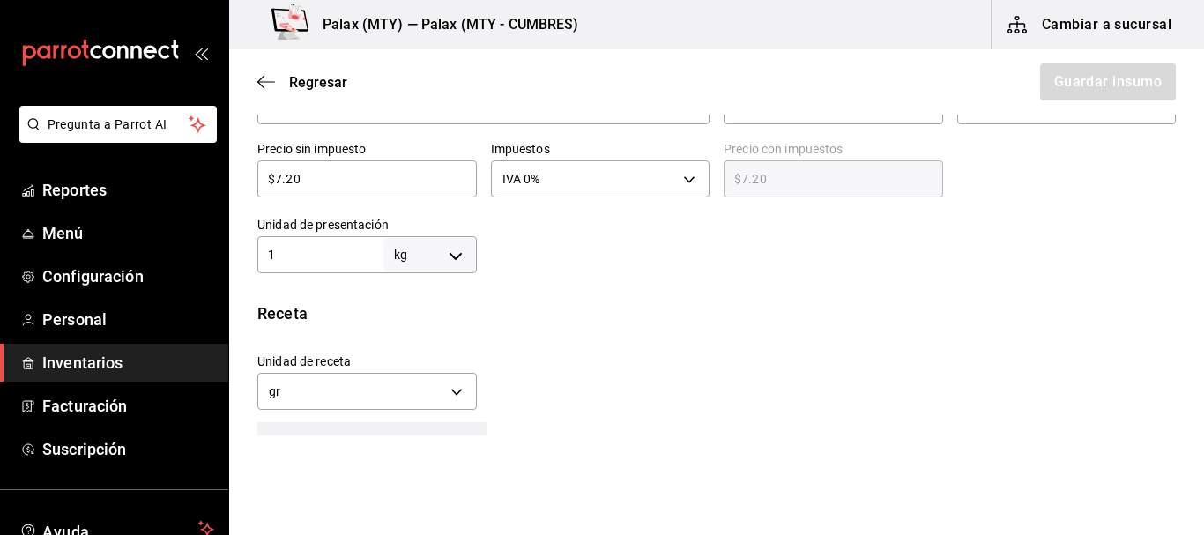
click at [650, 377] on div "Unidad de receta gr GRAM Factor de conversión 1,000 ​" at bounding box center [709, 377] width 933 height 76
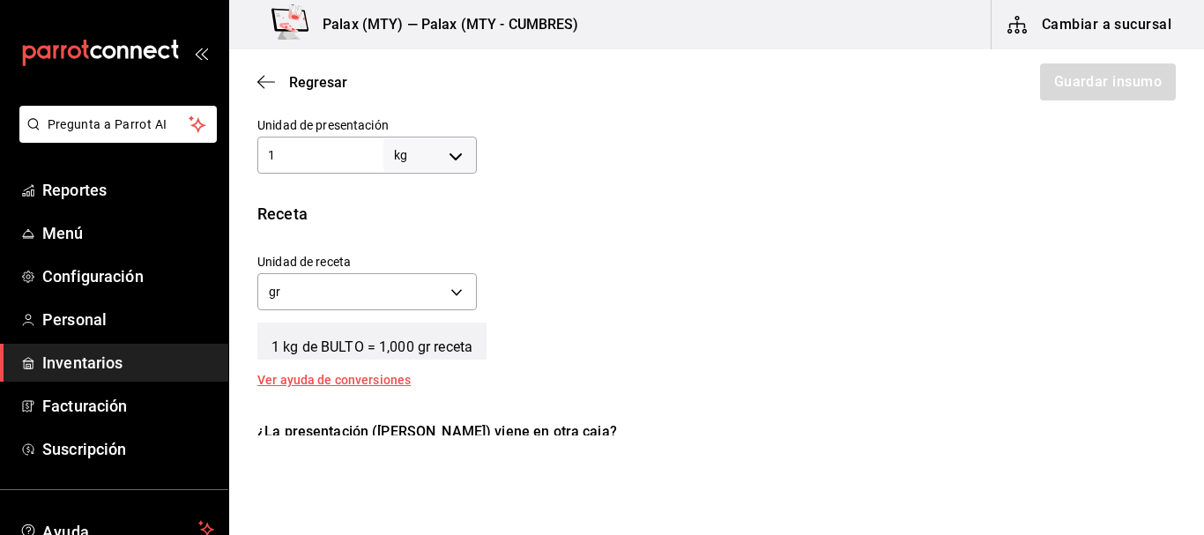
scroll to position [617, 0]
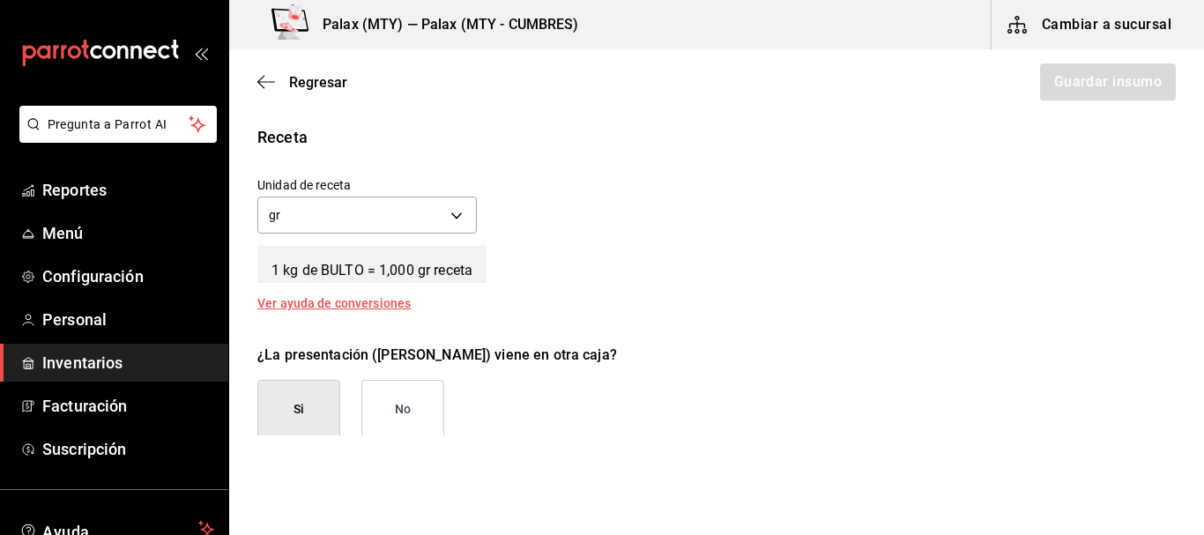
click at [395, 406] on button "No" at bounding box center [402, 409] width 83 height 59
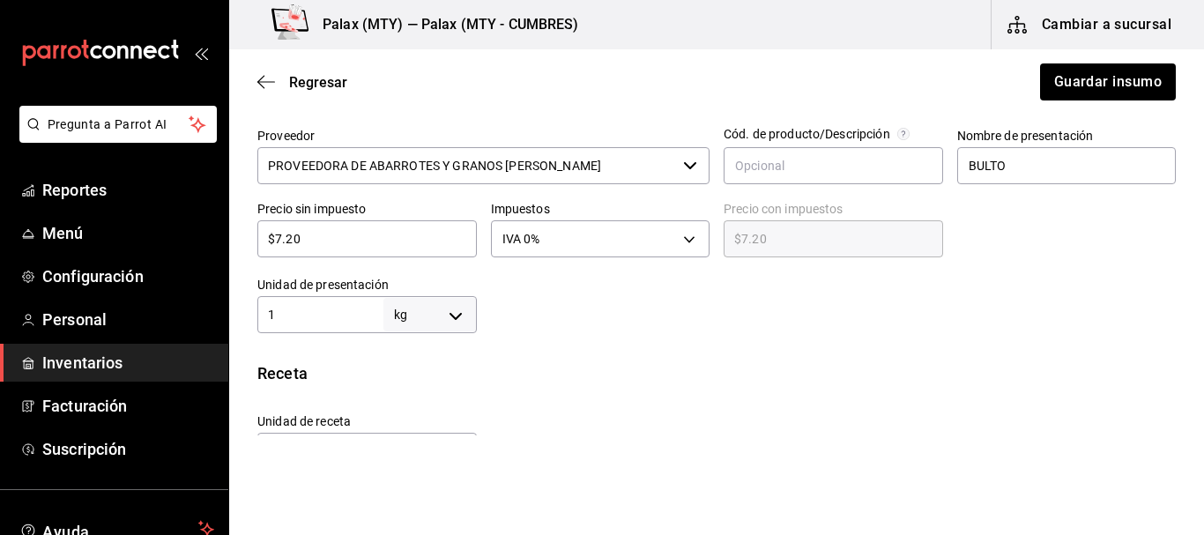
scroll to position [282, 0]
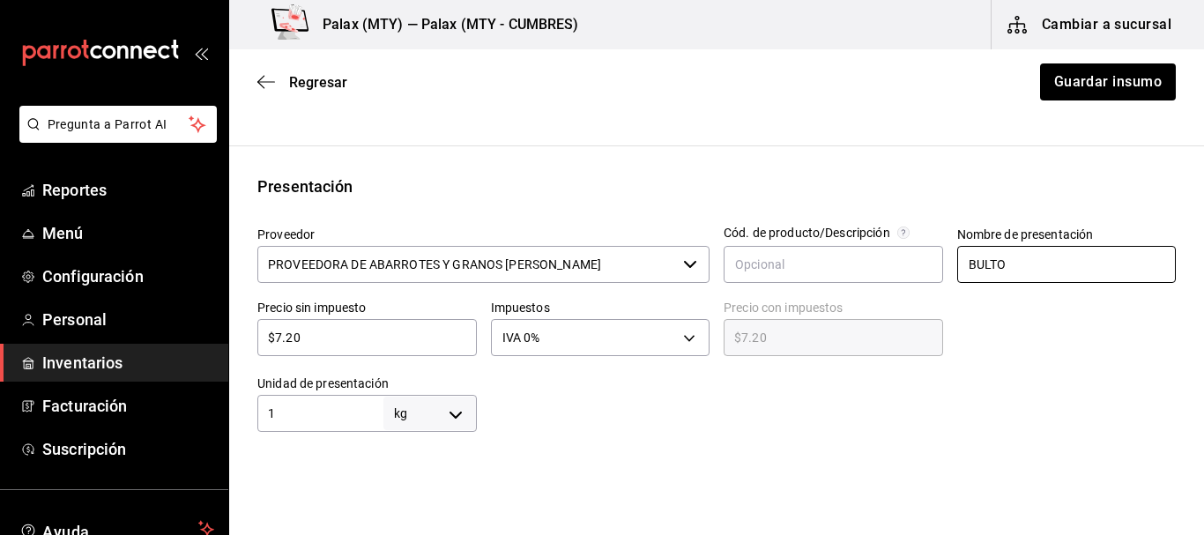
click at [1026, 262] on input "BULTO" at bounding box center [1068, 264] width 220 height 37
click at [1025, 262] on input "BULTO" at bounding box center [1068, 264] width 220 height 37
type input "KG"
click at [989, 267] on input "KG" at bounding box center [1068, 264] width 220 height 37
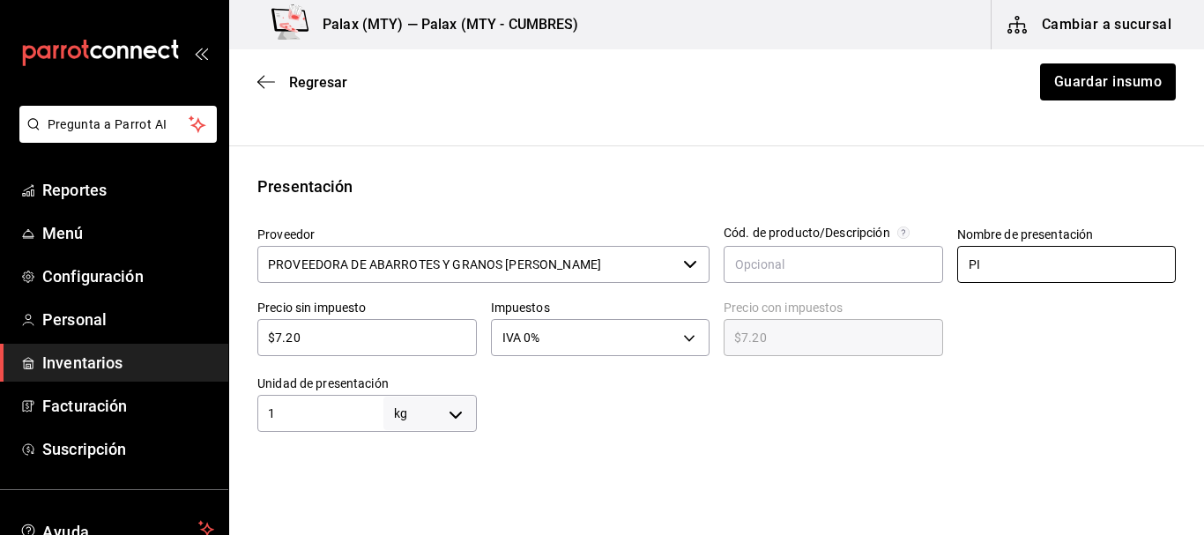
type input "P"
type input "S"
type input "B"
type input "KILO"
click at [991, 166] on div "Insumo Nombre SAL Categoría de inventario abarrotes ​ Mínimo 0 ​ Ideal 25 ​ Ins…" at bounding box center [716, 370] width 975 height 1019
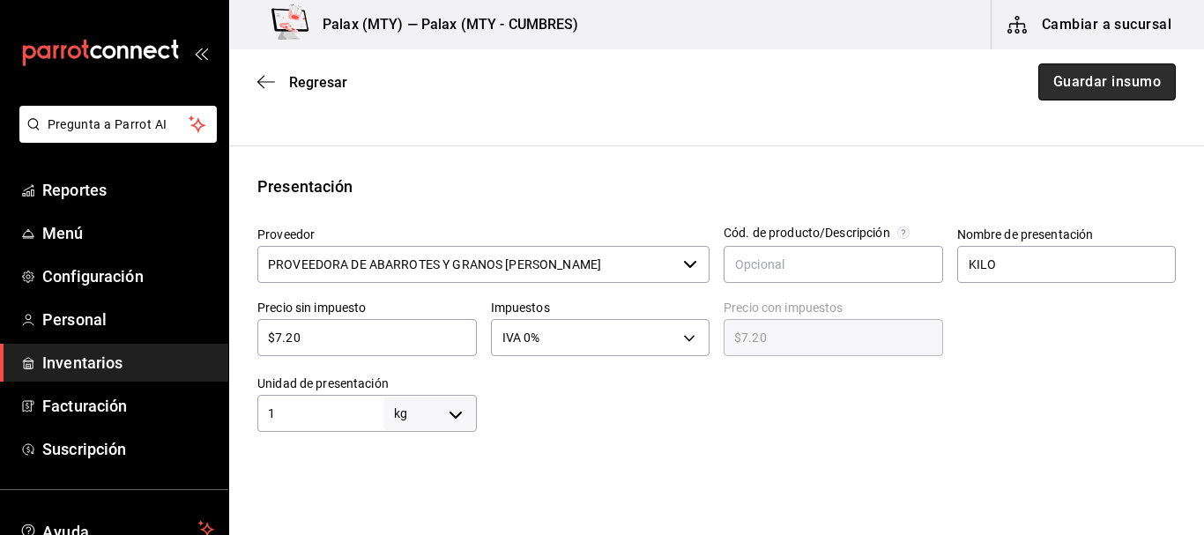
drag, startPoint x: 1084, startPoint y: 78, endPoint x: 1070, endPoint y: 74, distance: 13.7
click at [1084, 76] on button "Guardar insumo" at bounding box center [1108, 81] width 138 height 37
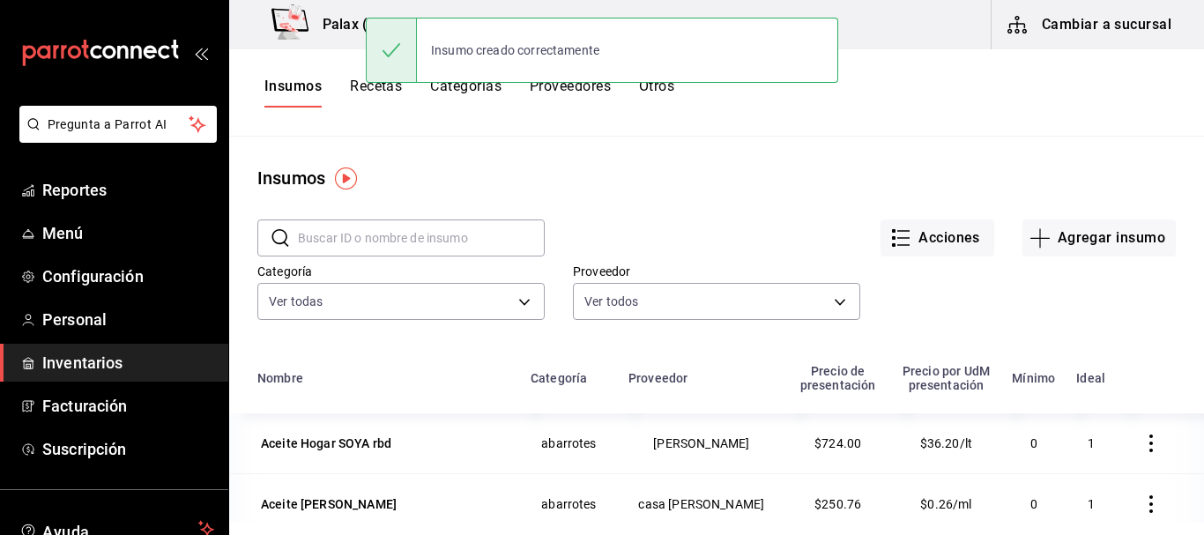
click at [445, 236] on input "text" at bounding box center [421, 237] width 247 height 35
type input "Z"
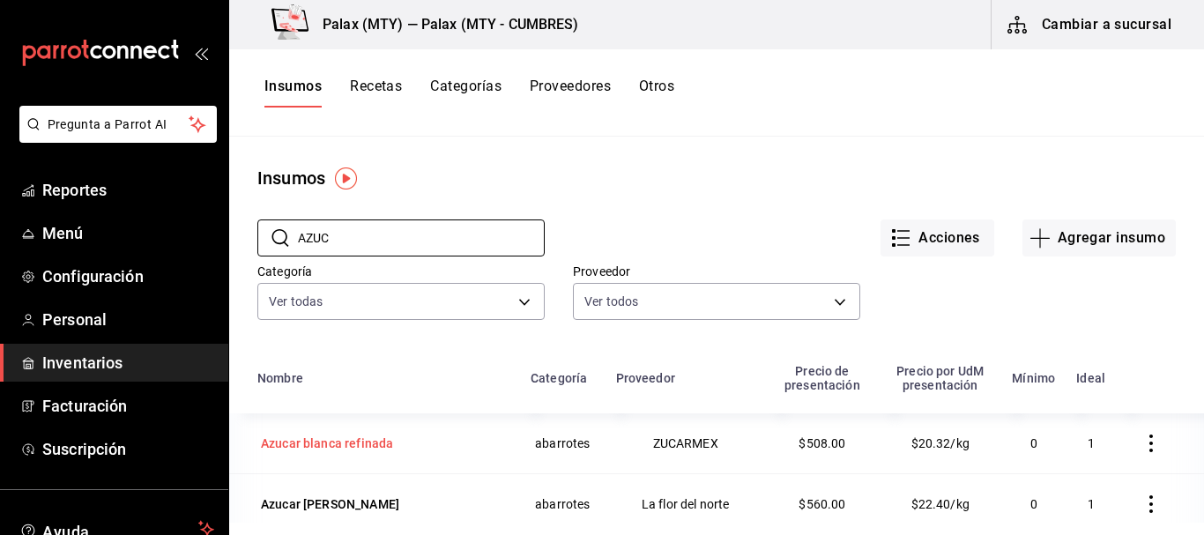
type input "AZUC"
click at [419, 448] on div "Azucar blanca refinada" at bounding box center [383, 443] width 252 height 25
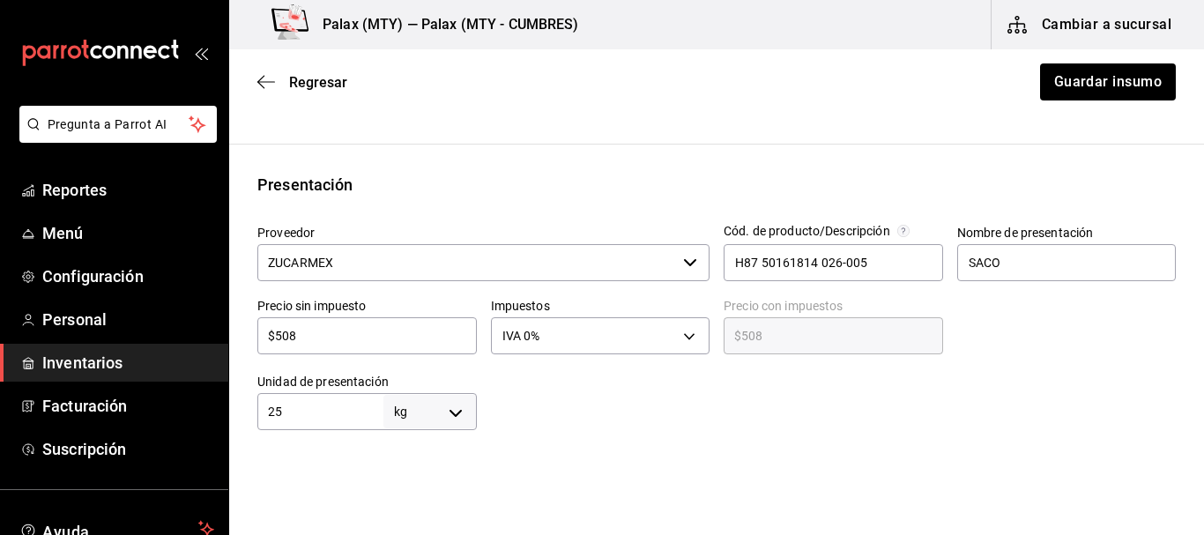
scroll to position [353, 0]
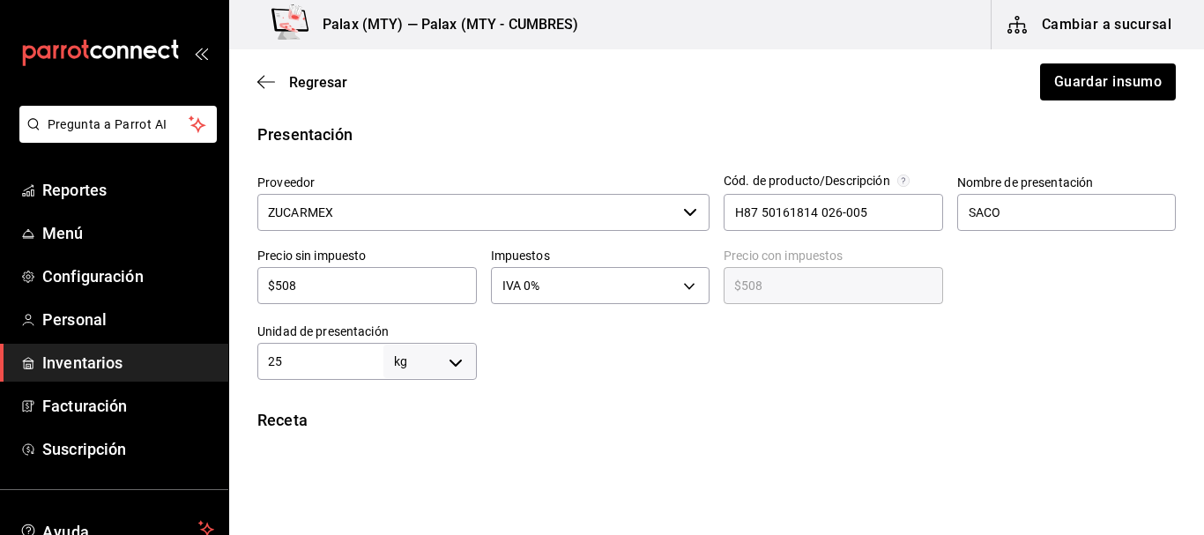
click at [333, 273] on div "$508 ​" at bounding box center [367, 285] width 220 height 37
click at [375, 294] on input "$508" at bounding box center [367, 285] width 220 height 21
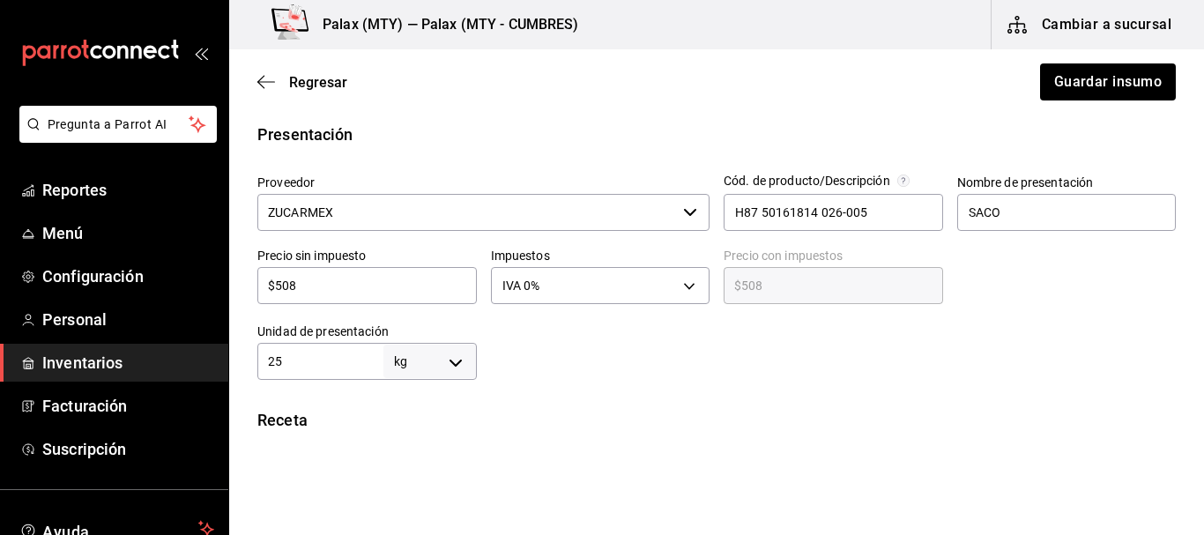
click at [375, 294] on input "$508" at bounding box center [367, 285] width 220 height 21
type input "$3"
type input "$3.00"
type input "$39"
type input "$39.00"
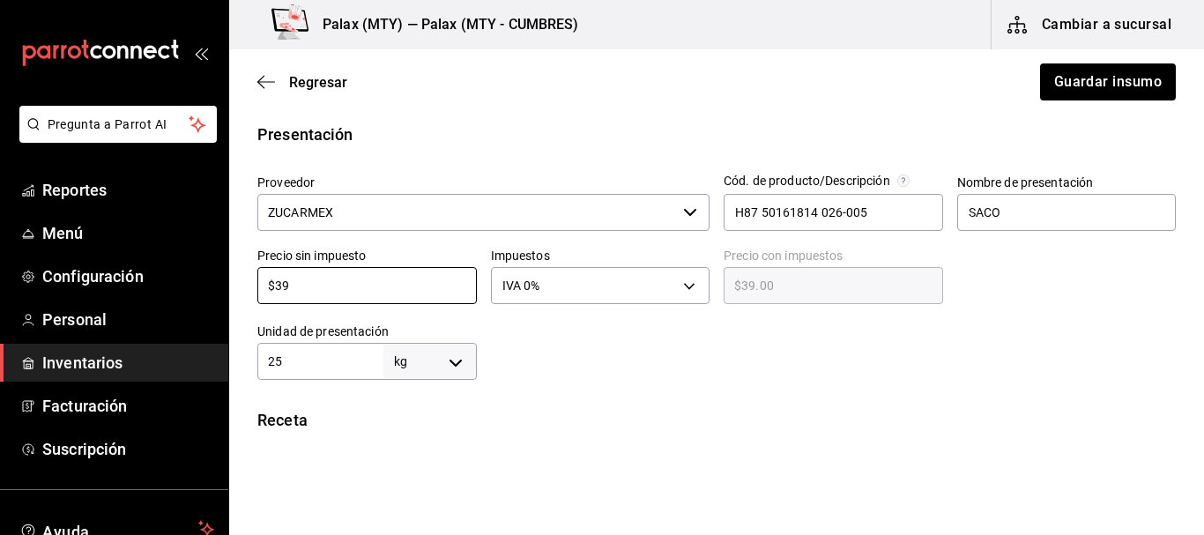
type input "$396"
type input "$396.00"
type input "$396"
click at [1003, 289] on div at bounding box center [1060, 272] width 234 height 76
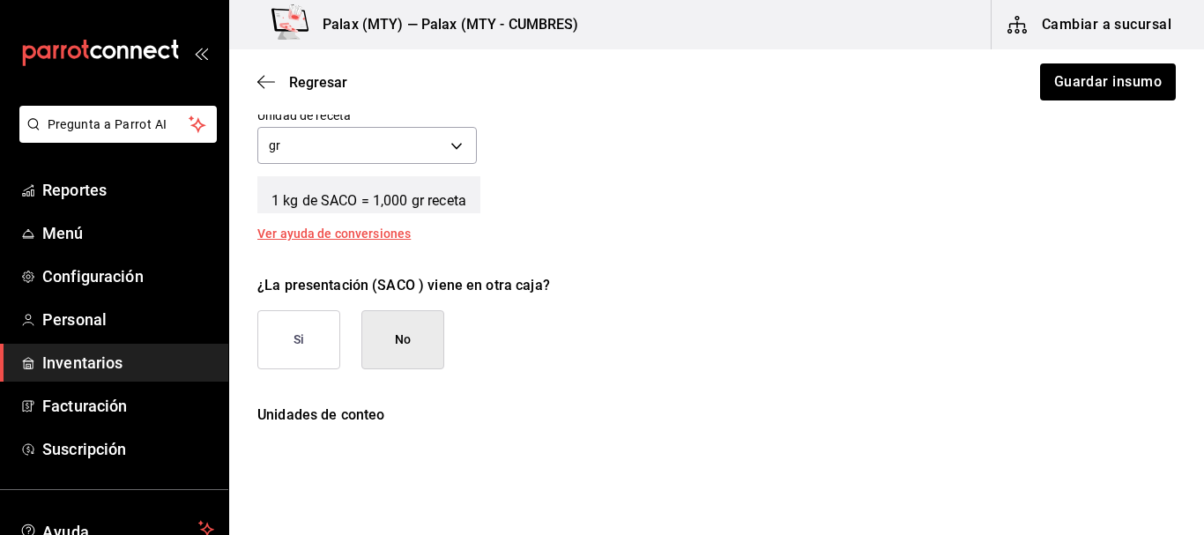
scroll to position [848, 0]
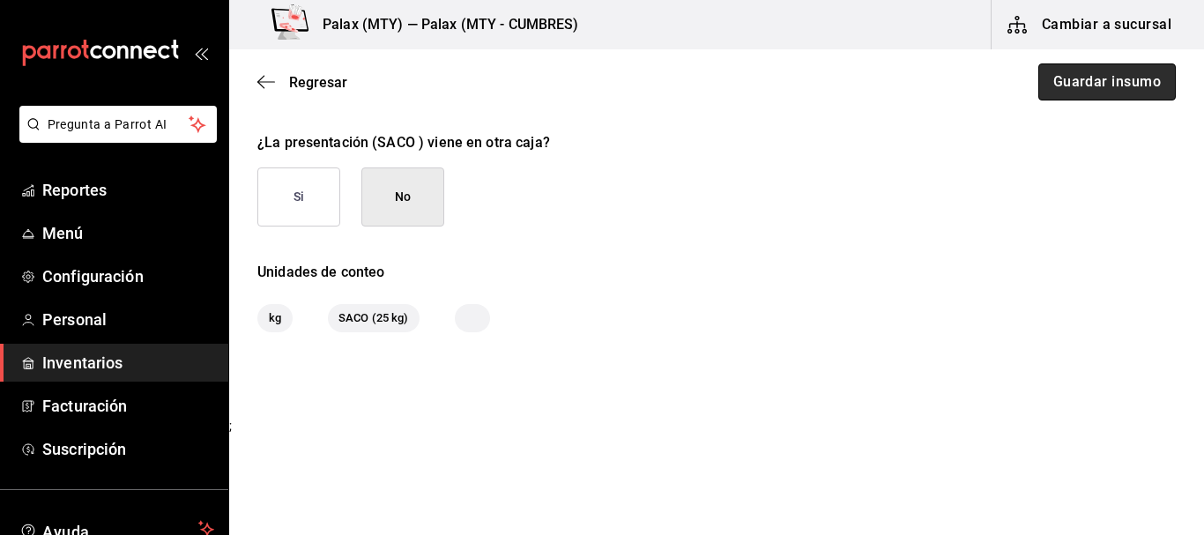
click at [1082, 73] on button "Guardar insumo" at bounding box center [1108, 81] width 138 height 37
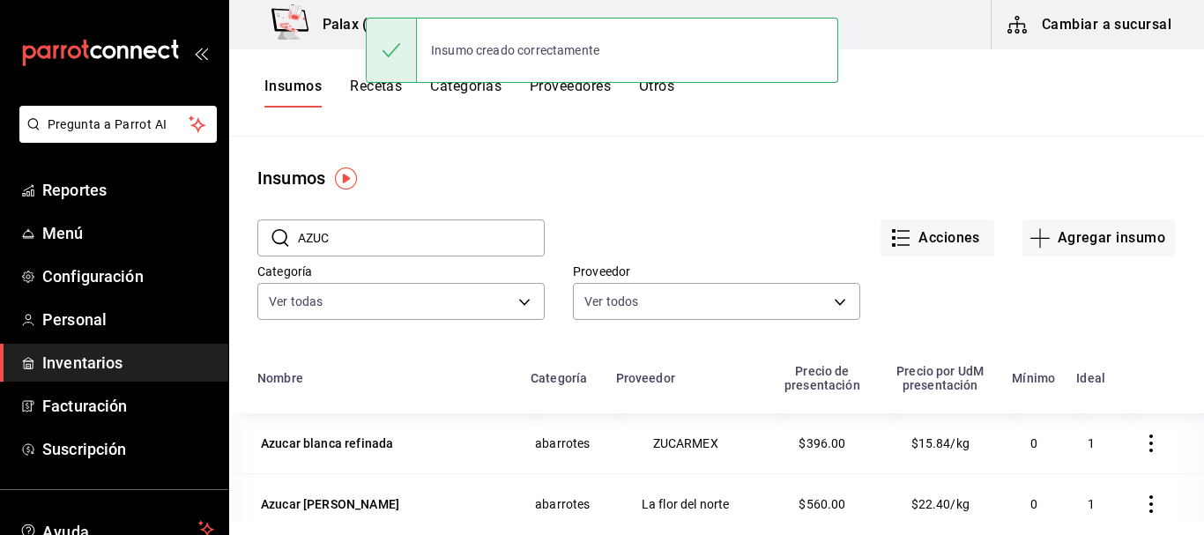
click at [457, 238] on input "AZUC" at bounding box center [421, 237] width 247 height 35
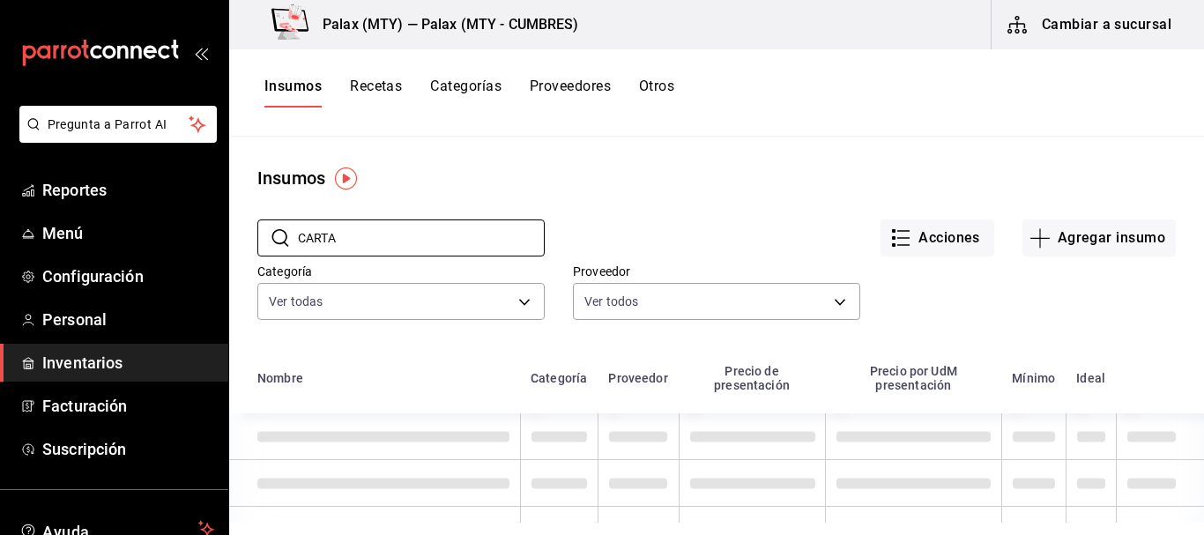
type input "CARTA"
click at [631, 214] on div "Acciones Agregar insumo" at bounding box center [860, 223] width 631 height 65
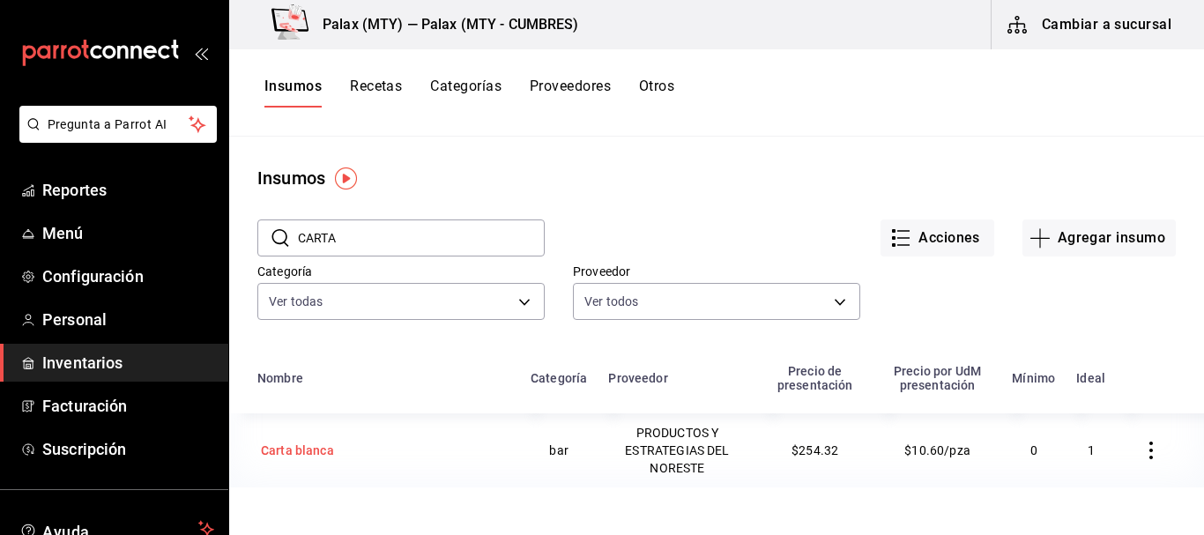
click at [326, 436] on td "Carta blanca" at bounding box center [374, 451] width 291 height 74
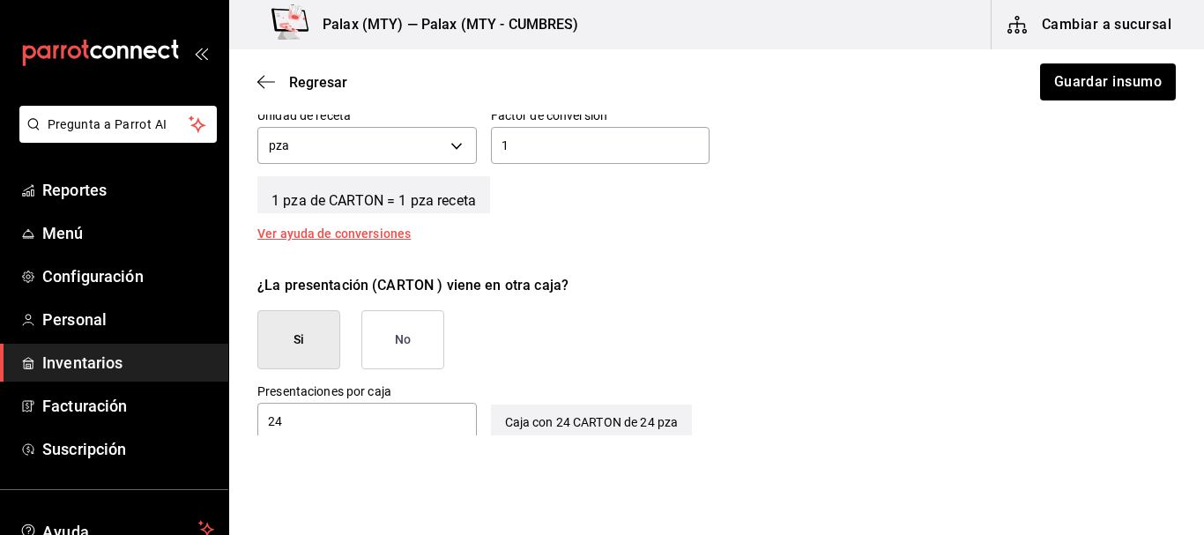
scroll to position [529, 0]
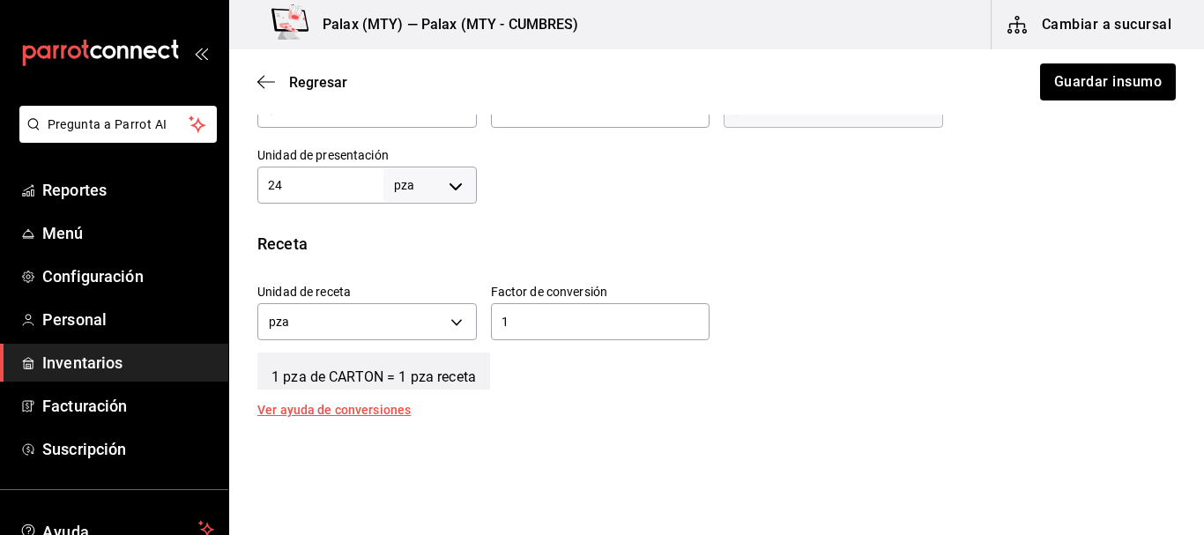
click at [350, 190] on input "24" at bounding box center [320, 185] width 126 height 21
type input "1"
click at [676, 248] on div "Receta" at bounding box center [716, 244] width 919 height 24
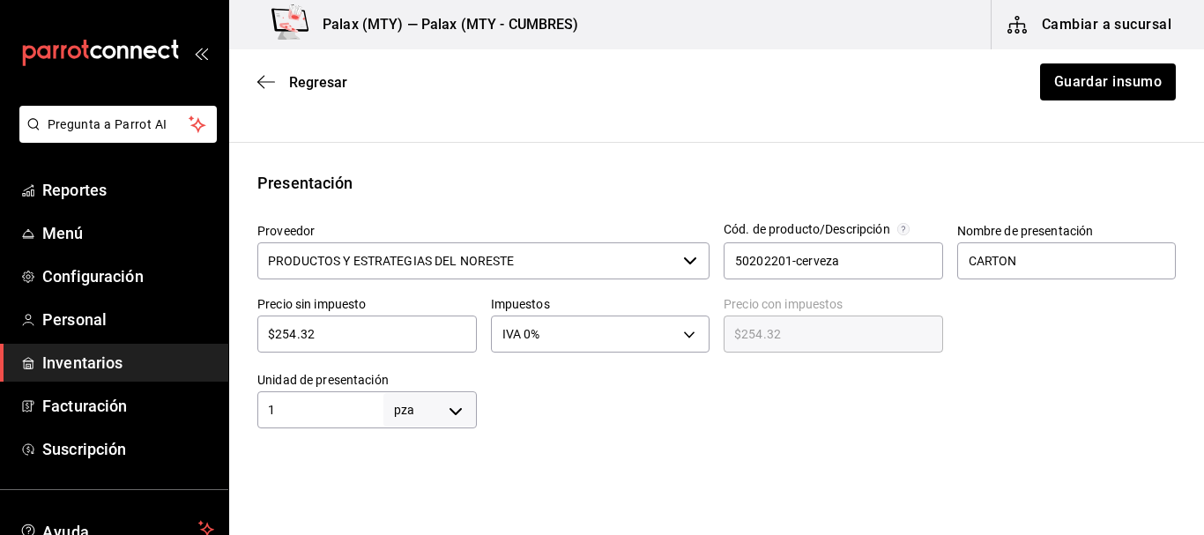
scroll to position [303, 0]
click at [356, 335] on input "$254.32" at bounding box center [367, 334] width 220 height 21
type input "$1"
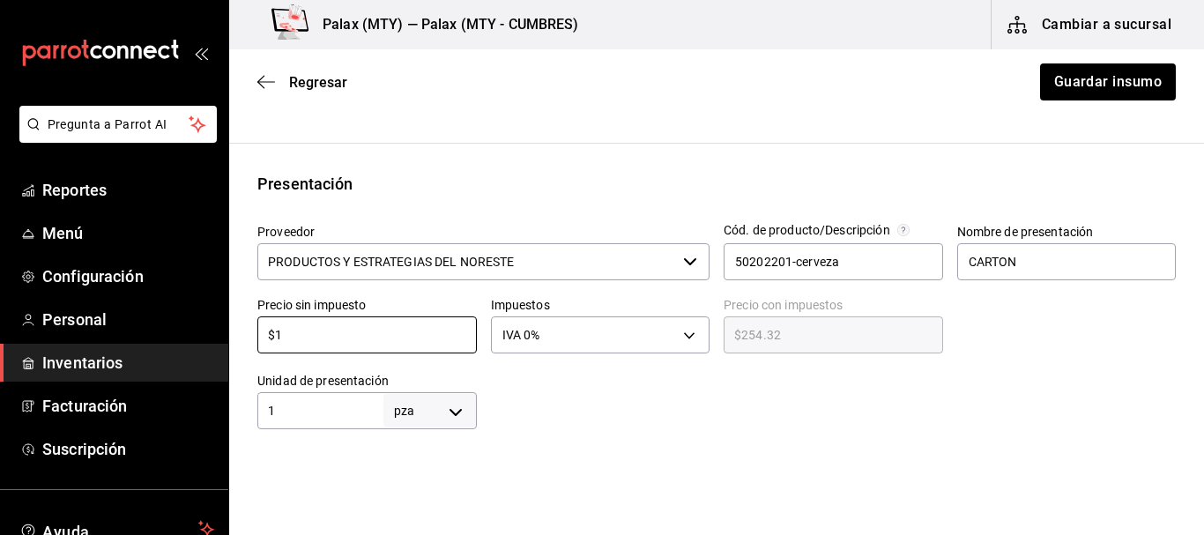
type input "$1.00"
type input "$10"
type input "$10.00"
type input "$10.5"
type input "$10.50"
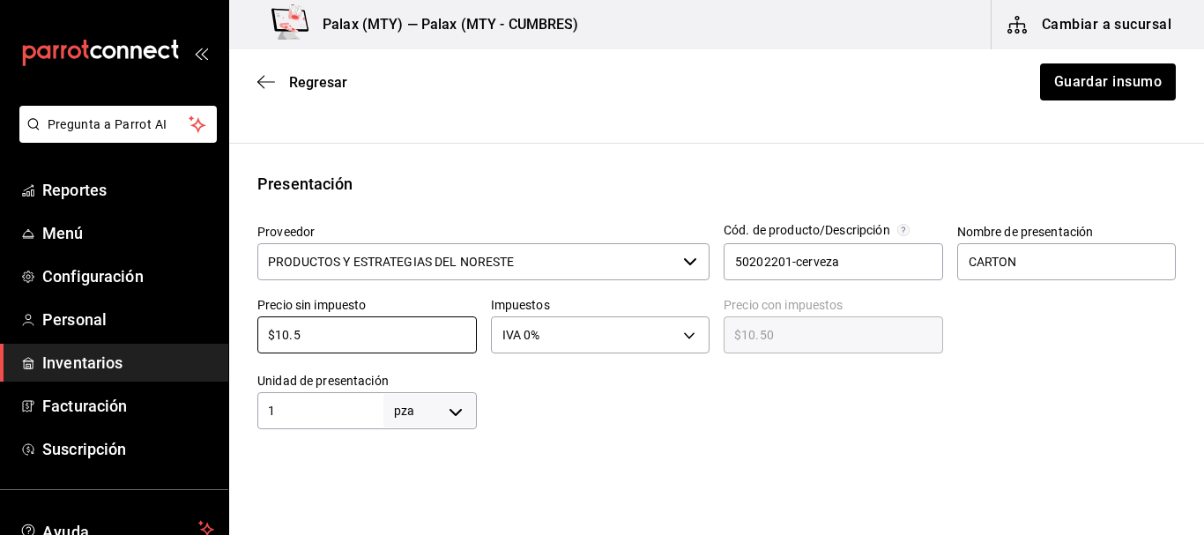
type input "$10.59"
click at [760, 436] on html "Pregunta a Parrot AI Reportes Menú Configuración Personal Inventarios Facturaci…" at bounding box center [602, 218] width 1204 height 436
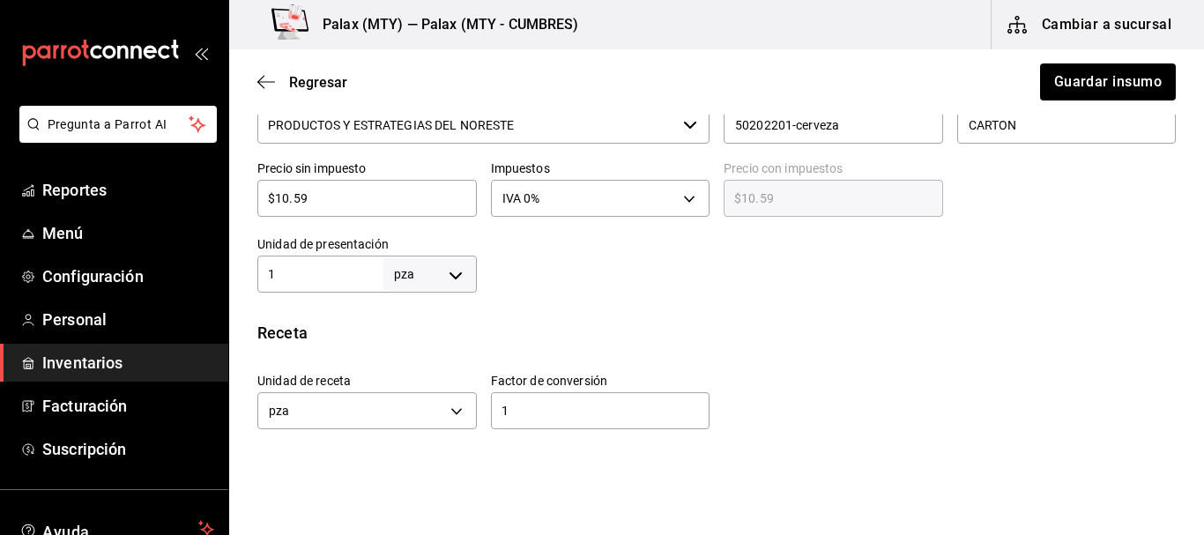
scroll to position [391, 0]
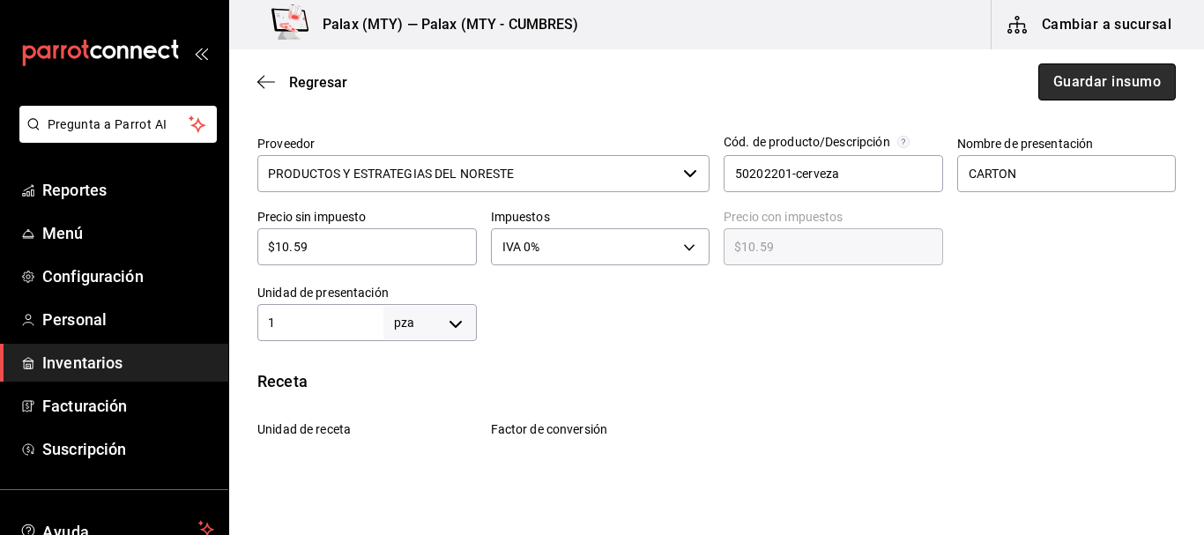
click at [1106, 84] on button "Guardar insumo" at bounding box center [1108, 81] width 138 height 37
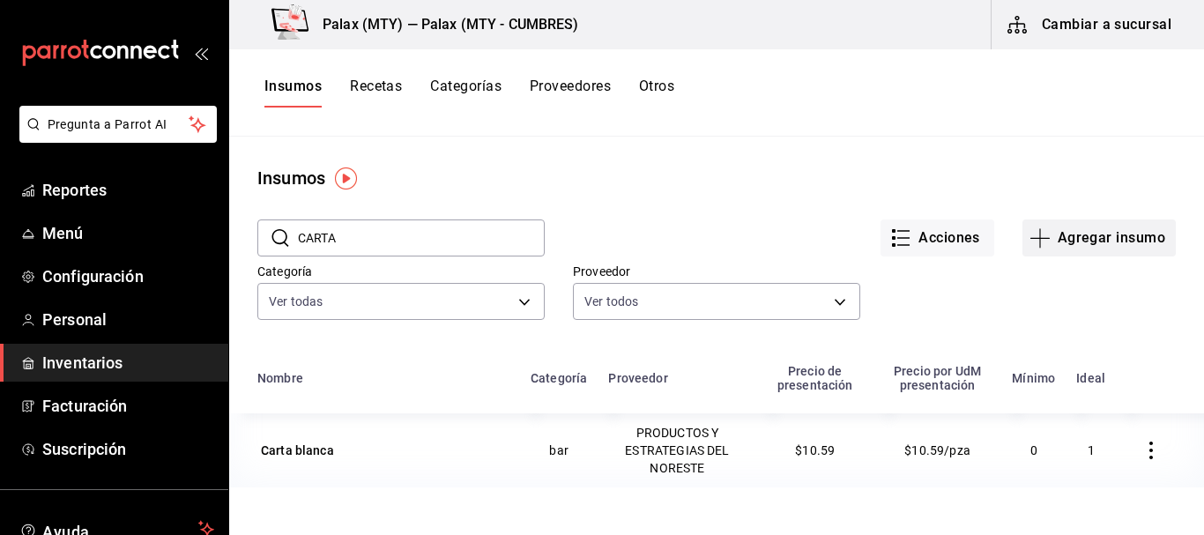
click at [1057, 246] on button "Agregar insumo" at bounding box center [1099, 238] width 153 height 37
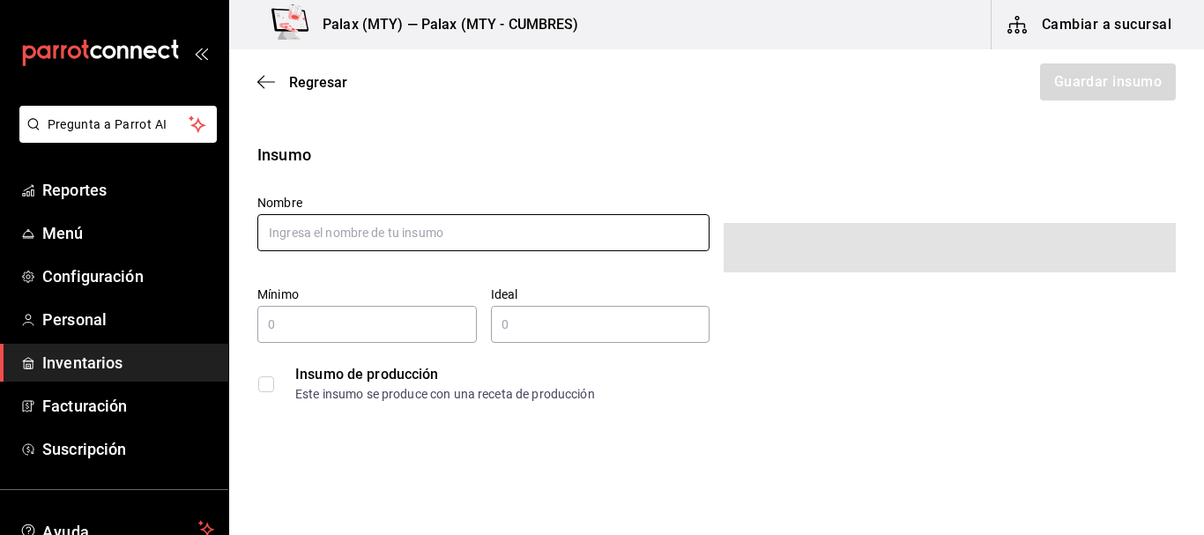
click at [539, 237] on input "text" at bounding box center [483, 232] width 452 height 37
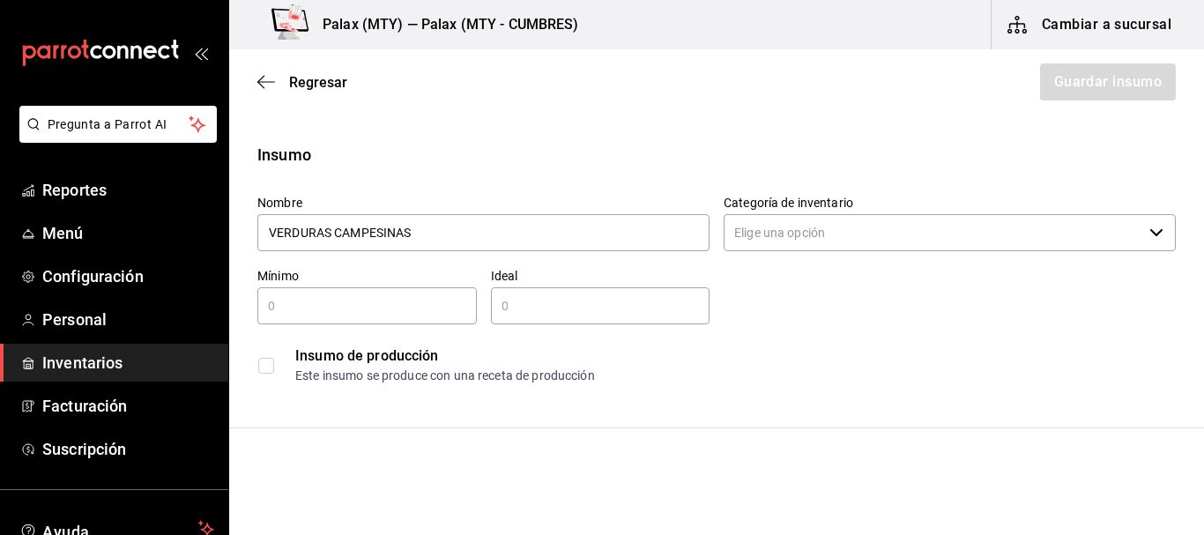
type input "VERDURAS CAMPESINAS"
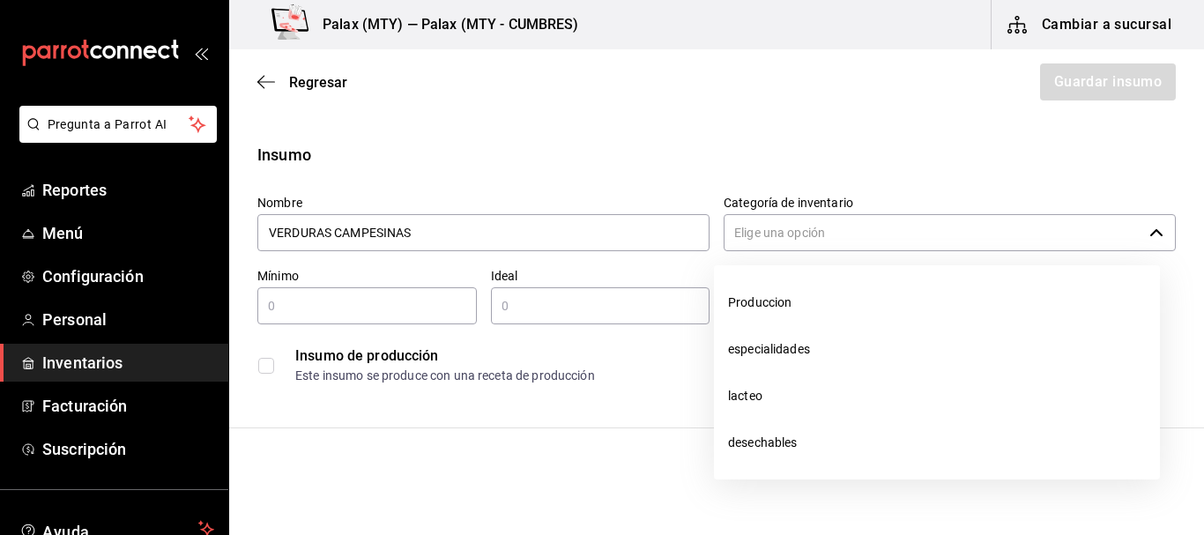
click at [845, 239] on input "Categoría de inventario" at bounding box center [933, 232] width 419 height 37
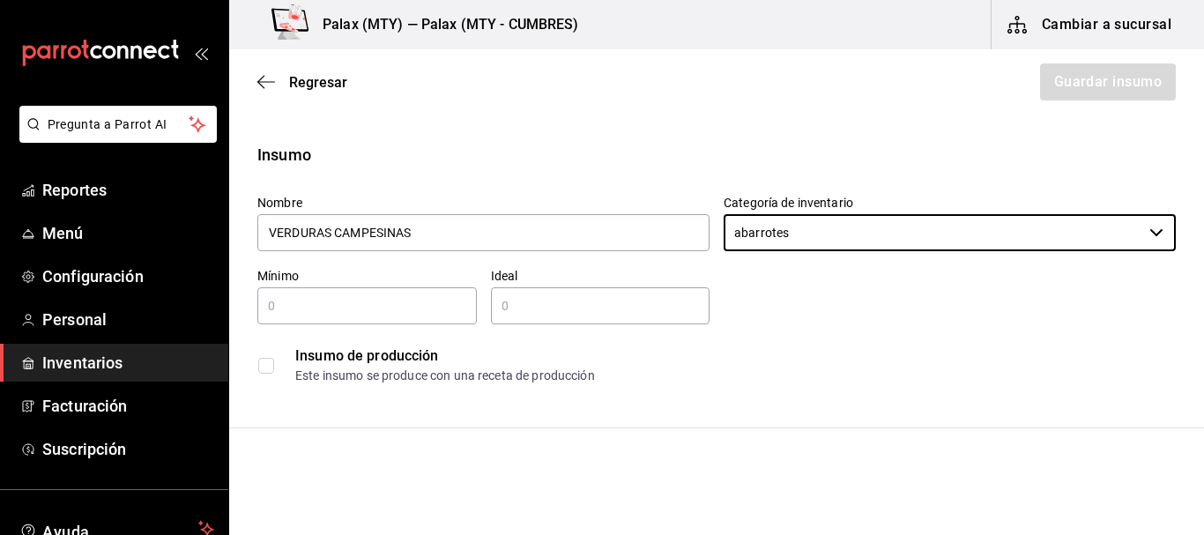
type input "abarrotes"
click at [347, 314] on input "text" at bounding box center [367, 305] width 220 height 21
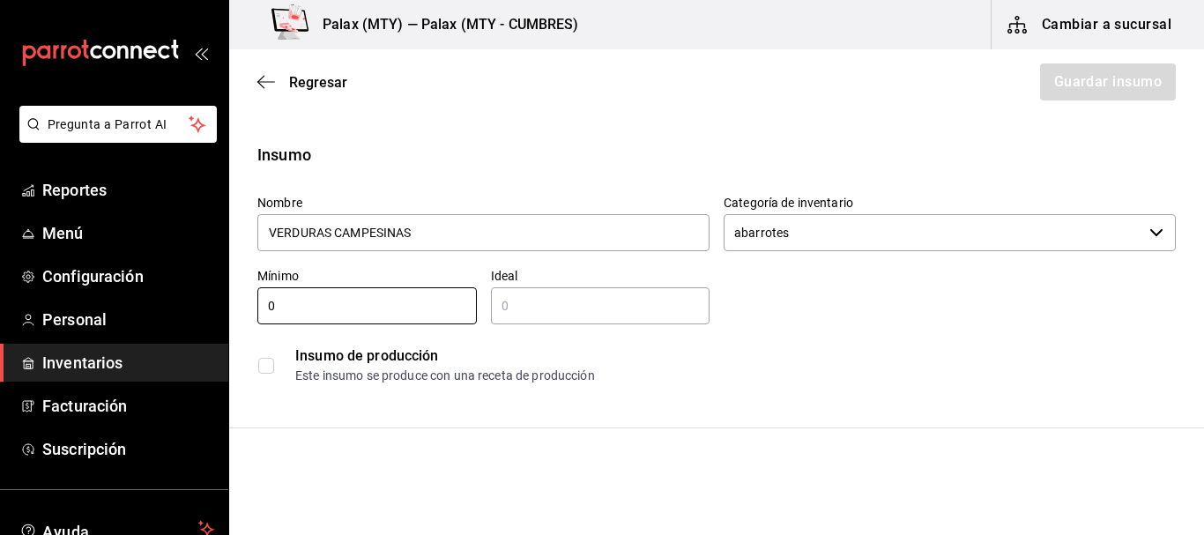
type input "0"
click at [547, 300] on input "text" at bounding box center [601, 305] width 220 height 21
type input "4"
click at [799, 351] on div "Insumo de producción" at bounding box center [735, 356] width 880 height 21
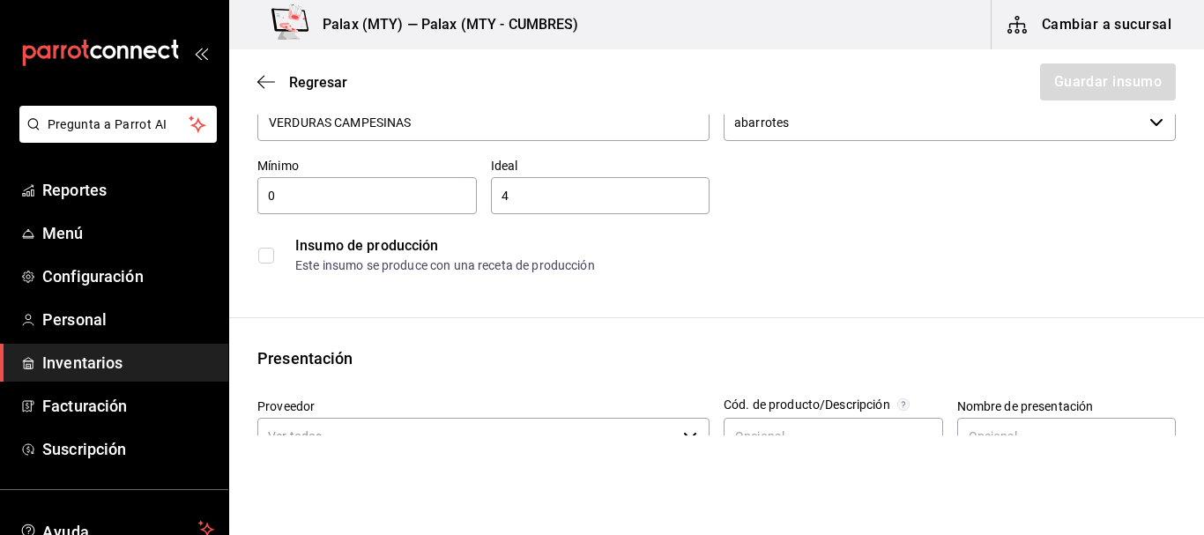
scroll to position [265, 0]
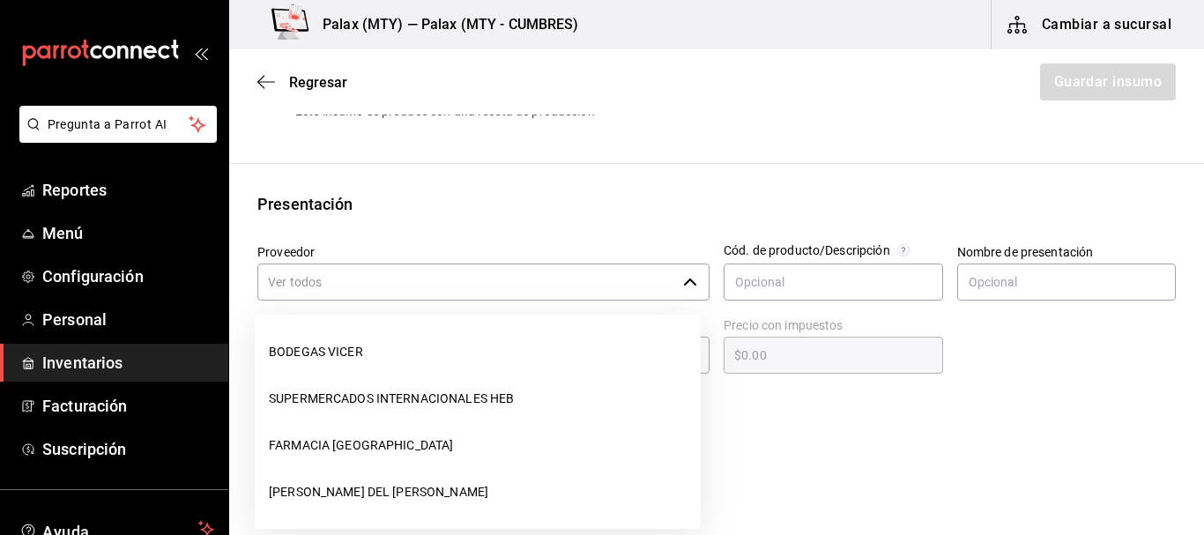
click at [437, 269] on input "Proveedor" at bounding box center [466, 282] width 419 height 37
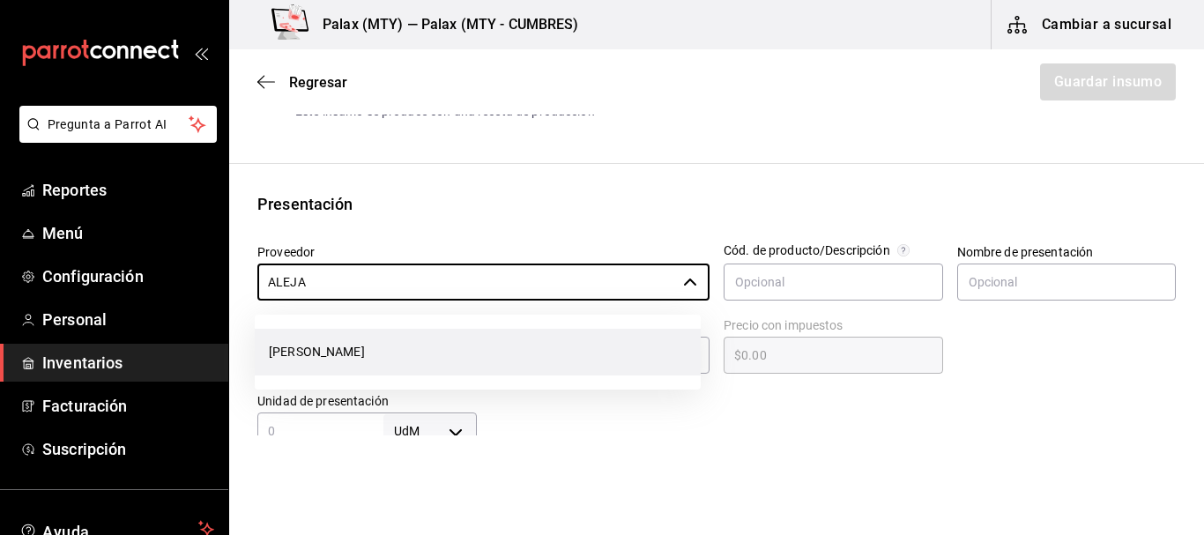
click at [488, 339] on li "[PERSON_NAME]" at bounding box center [478, 352] width 446 height 47
type input "[PERSON_NAME]"
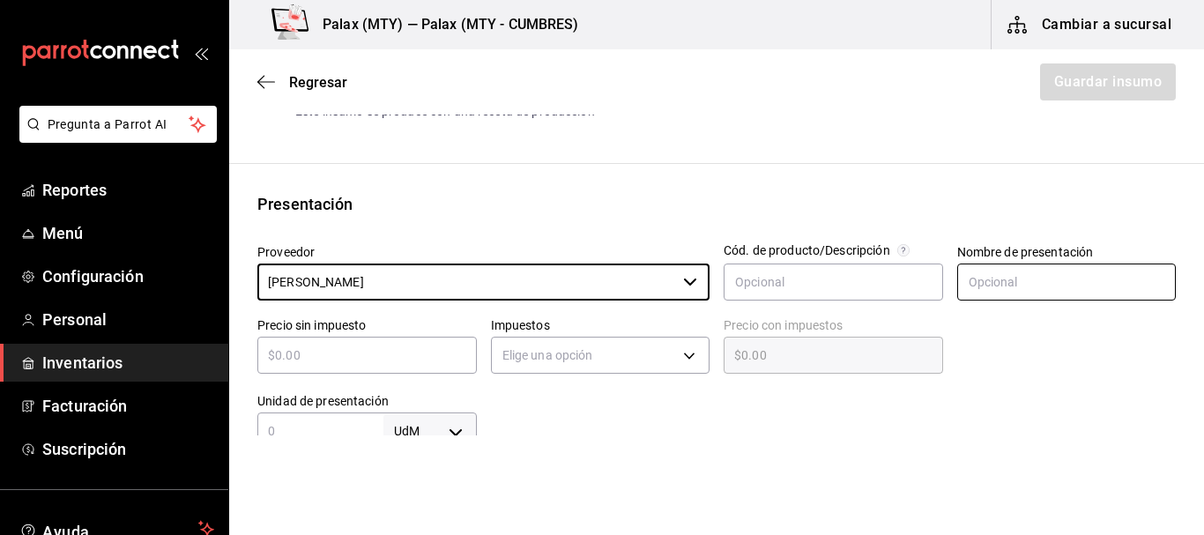
click at [1016, 296] on input "text" at bounding box center [1068, 282] width 220 height 37
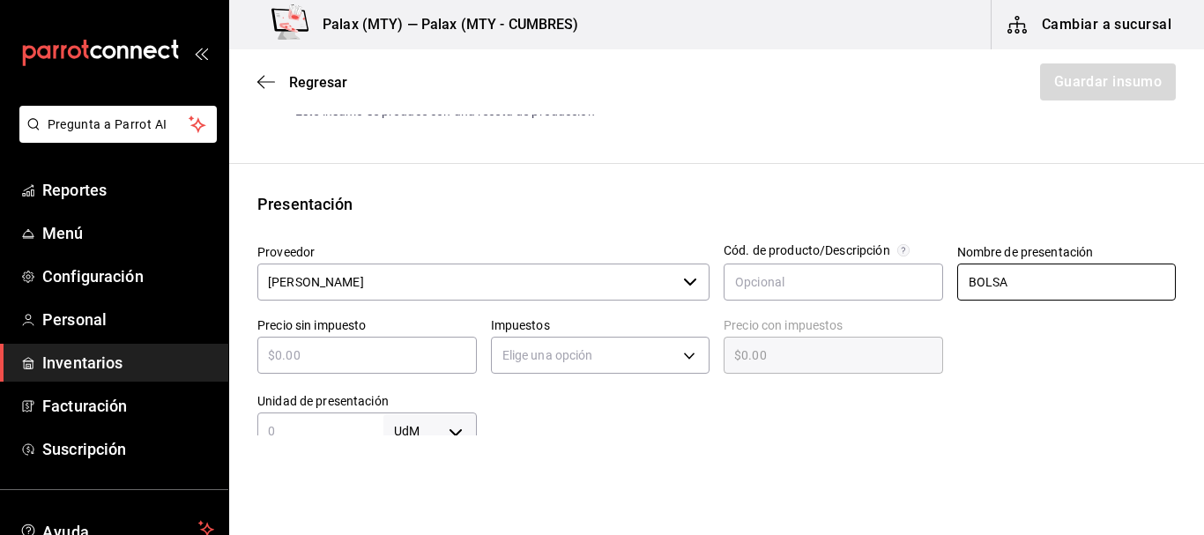
type input "BOLSA"
click at [986, 340] on div at bounding box center [1060, 341] width 234 height 76
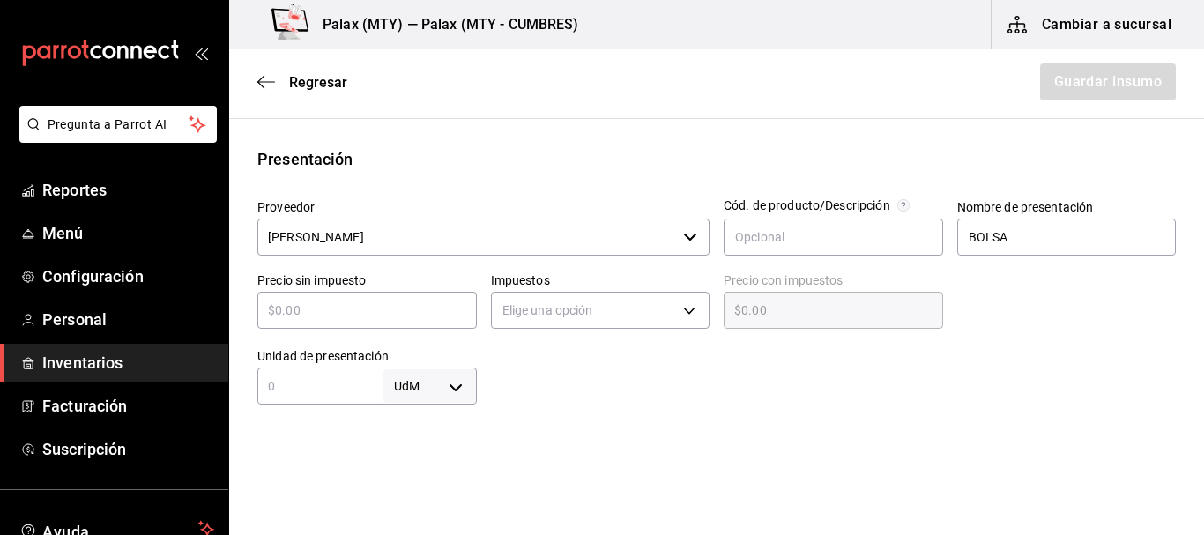
scroll to position [353, 0]
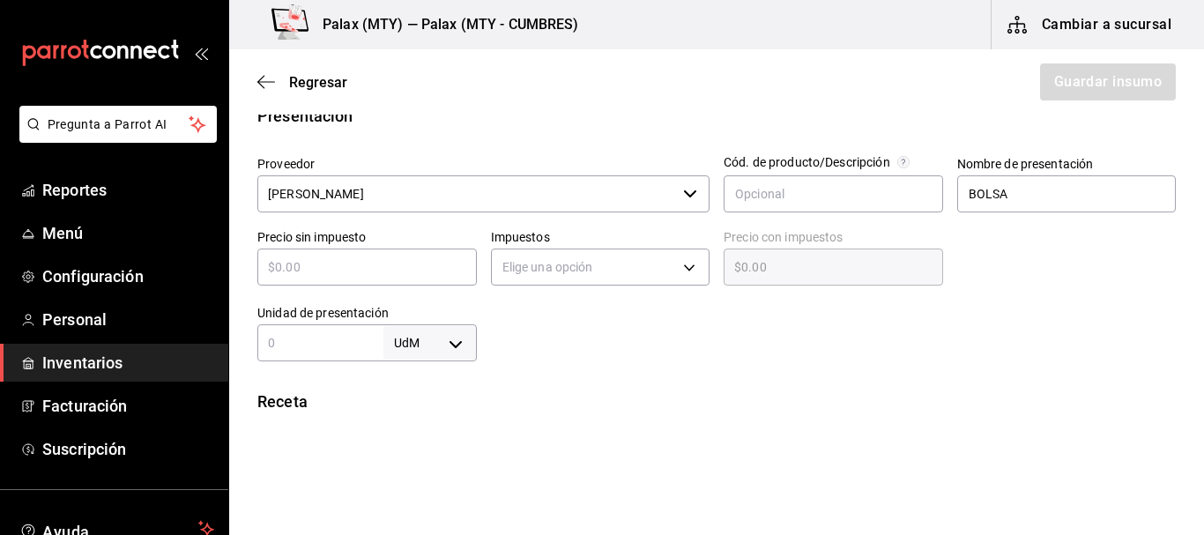
click at [365, 257] on input "text" at bounding box center [367, 267] width 220 height 21
type input "$2"
type input "$2.00"
type input "$24"
type input "$24.00"
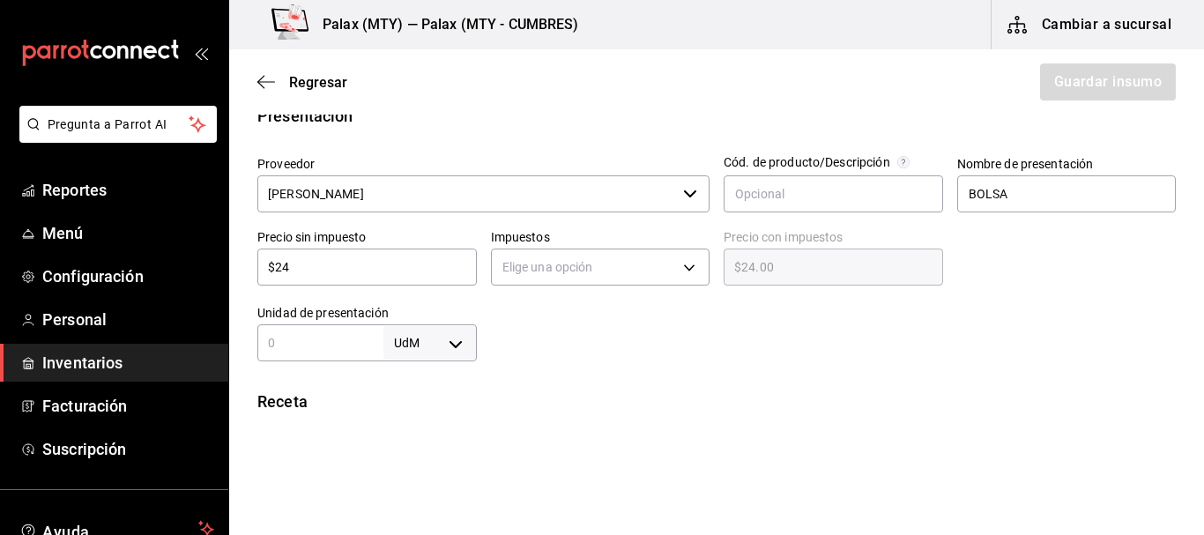
type input "$240"
type input "$240.00"
type input "$240"
click at [600, 271] on body "Pregunta a Parrot AI Reportes Menú Configuración Personal Inventarios Facturaci…" at bounding box center [602, 218] width 1204 height 436
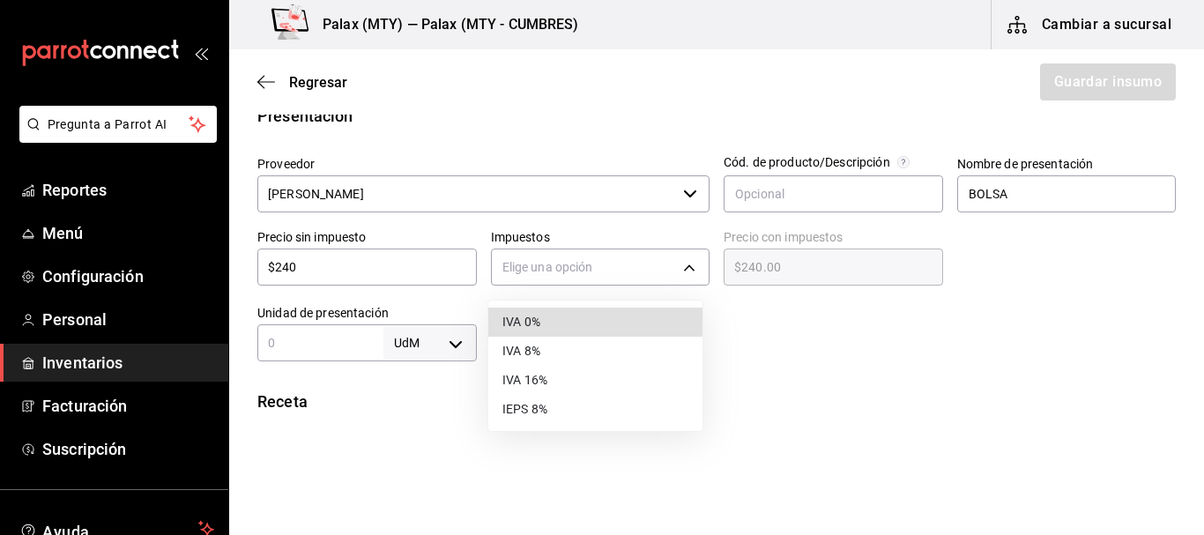
click at [518, 323] on li "IVA 0%" at bounding box center [595, 322] width 214 height 29
type input "IVA_0"
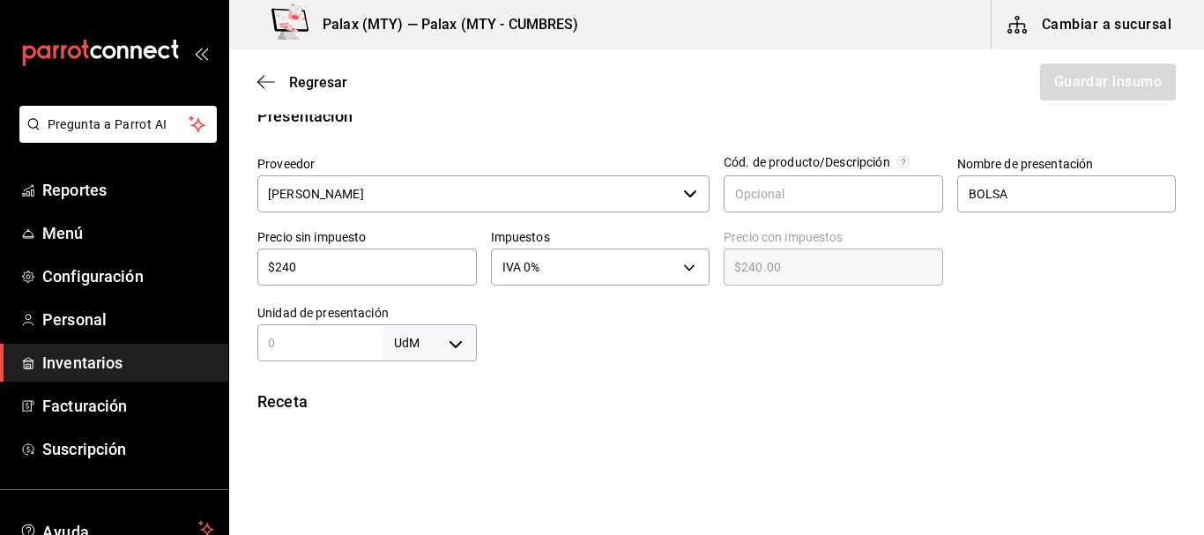
click at [683, 332] on div at bounding box center [827, 326] width 700 height 71
click at [295, 332] on input "text" at bounding box center [320, 342] width 126 height 21
type input "500"
click at [459, 343] on body "Pregunta a Parrot AI Reportes Menú Configuración Personal Inventarios Facturaci…" at bounding box center [602, 218] width 1204 height 436
click at [407, 399] on li "gr" at bounding box center [427, 396] width 92 height 29
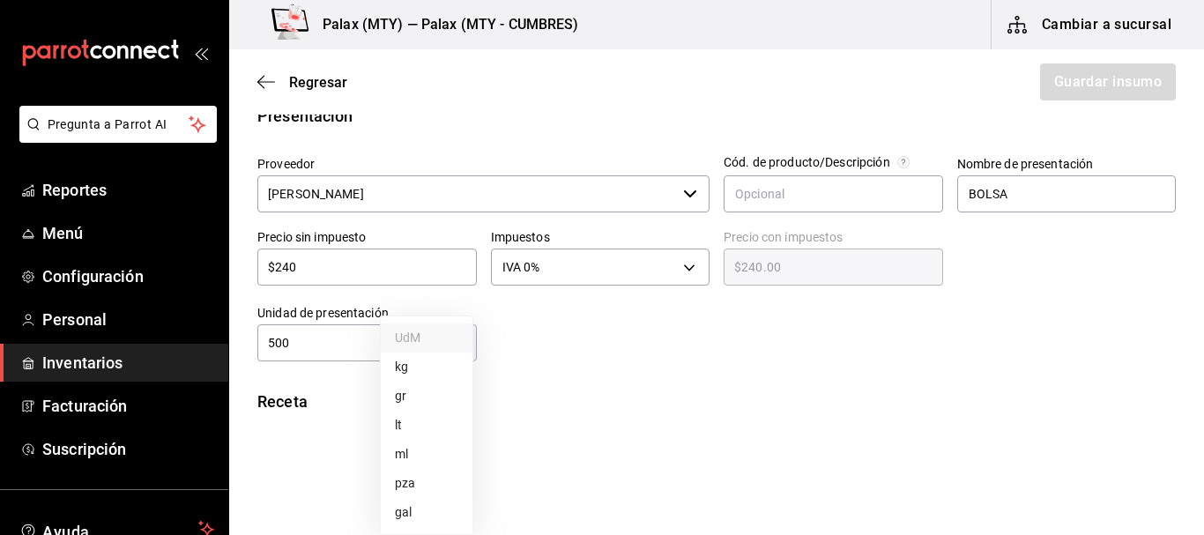
type input "GRAM"
type input "500"
click at [644, 339] on div at bounding box center [827, 326] width 700 height 71
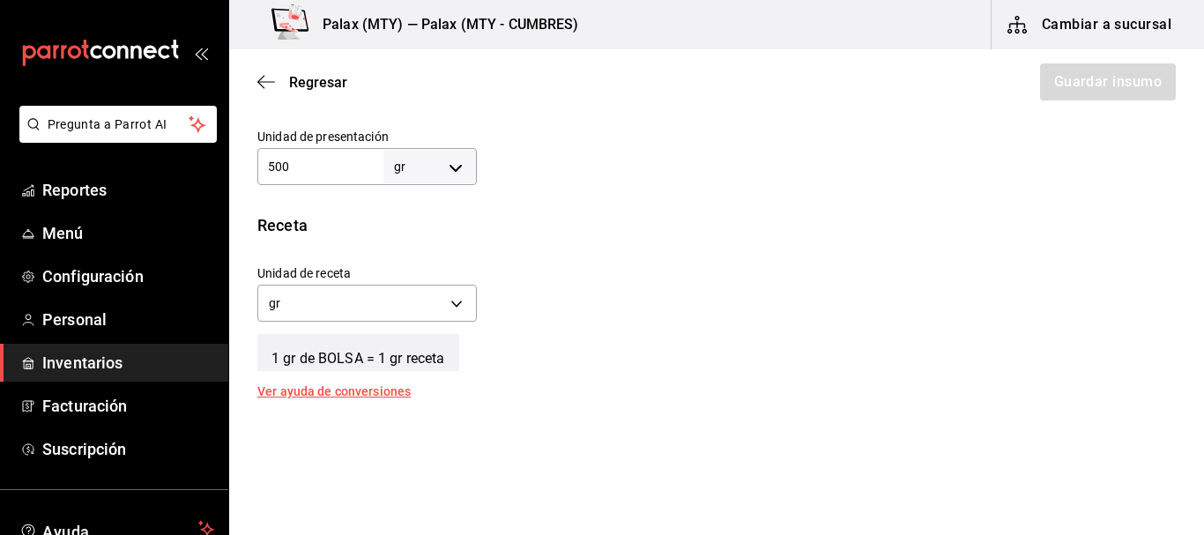
scroll to position [617, 0]
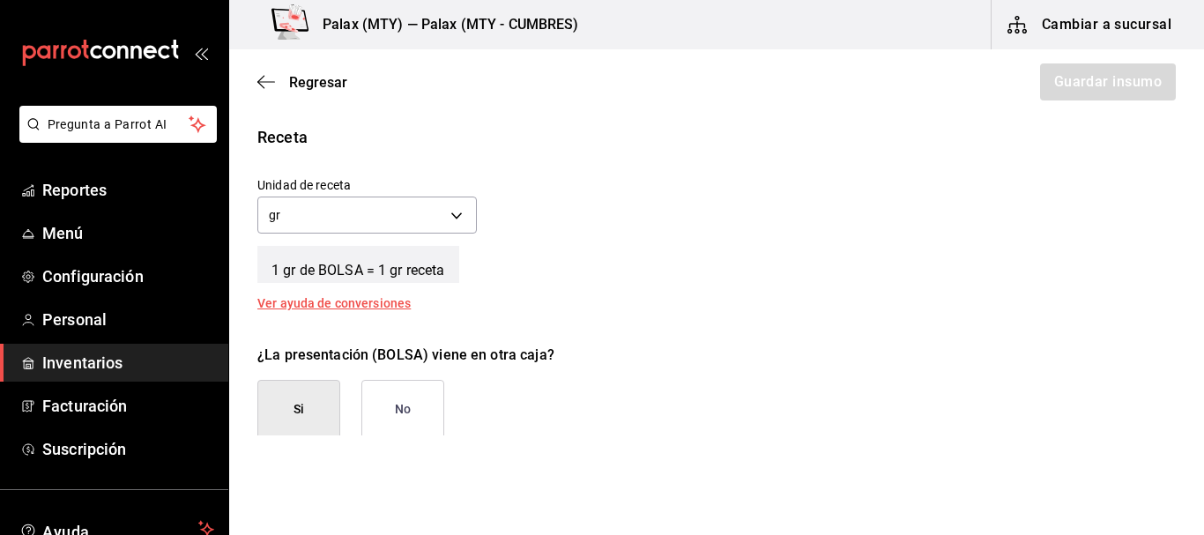
click at [591, 193] on div "Unidad de receta gr GRAM Factor de conversión 500 ​" at bounding box center [709, 201] width 933 height 76
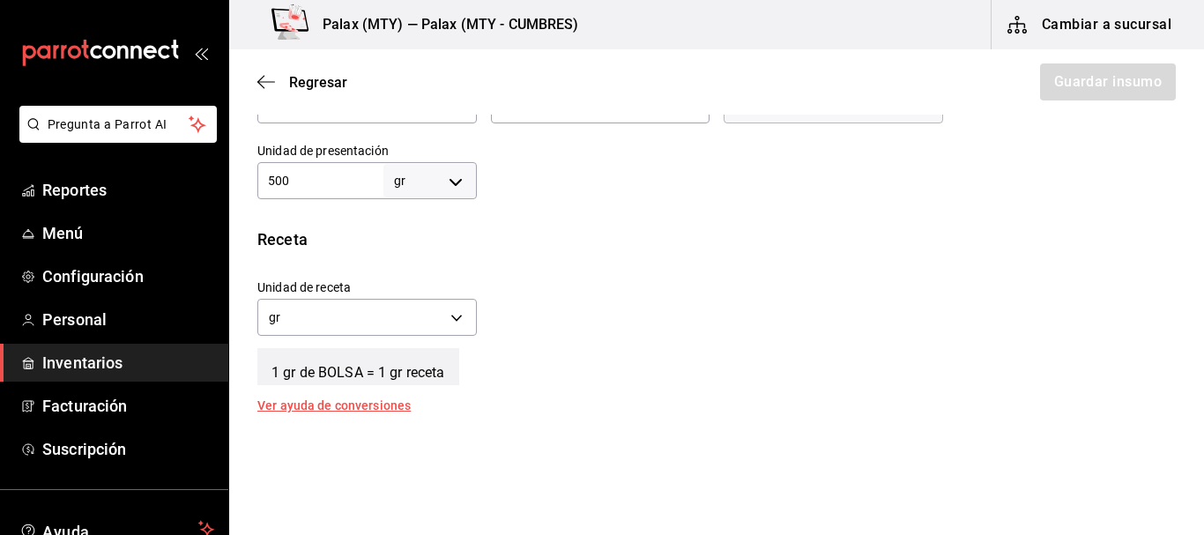
scroll to position [353, 0]
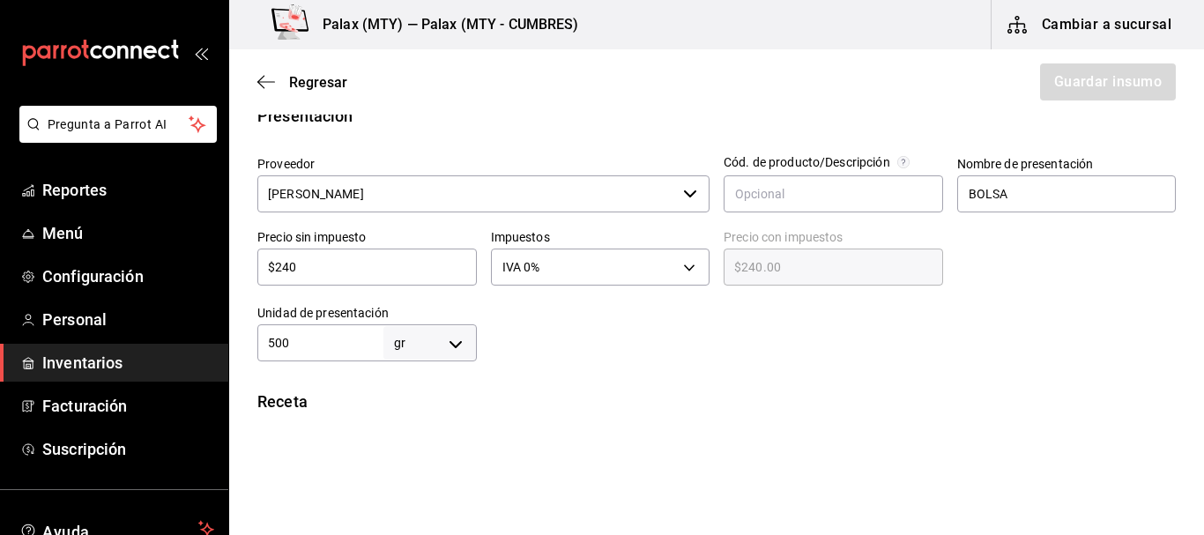
click at [310, 339] on input "500" at bounding box center [320, 342] width 126 height 21
type input "1"
click at [309, 339] on input "1" at bounding box center [320, 342] width 126 height 21
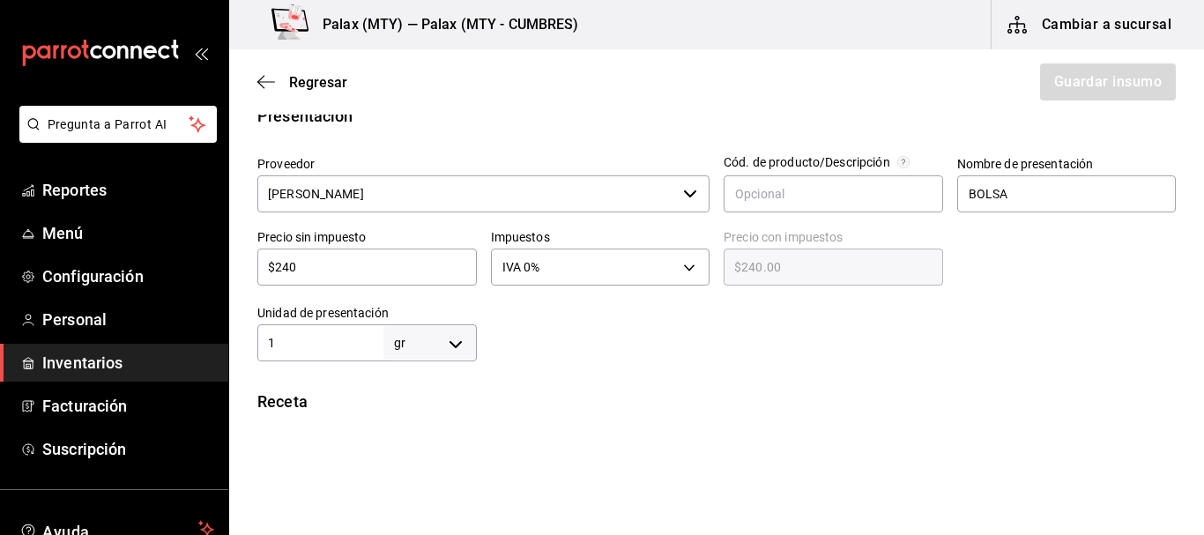
click at [309, 339] on input "1" at bounding box center [320, 342] width 126 height 21
type input "2"
click at [469, 341] on body "Pregunta a Parrot AI Reportes Menú Configuración Personal Inventarios Facturaci…" at bounding box center [602, 218] width 1204 height 436
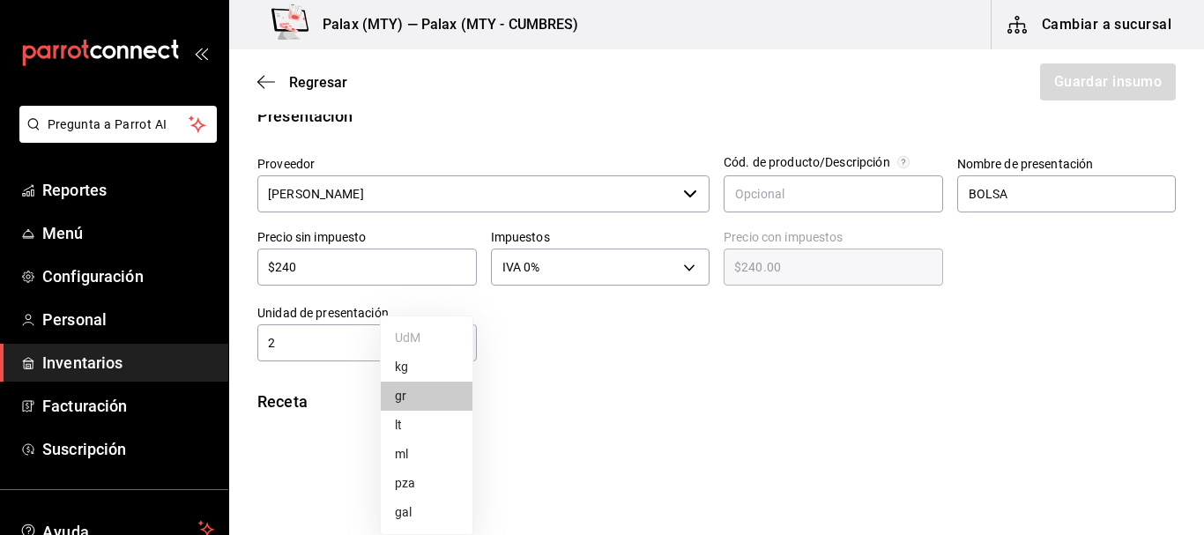
click at [420, 368] on li "kg" at bounding box center [427, 367] width 92 height 29
type input "KILOGRAM"
type input "2"
click at [565, 333] on div at bounding box center [827, 326] width 700 height 71
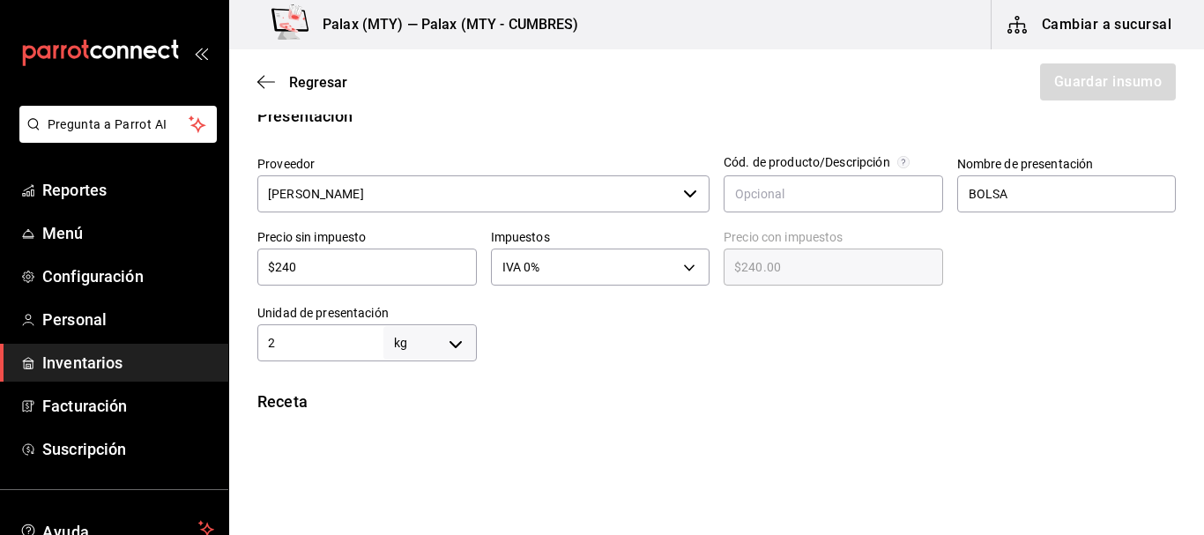
click at [593, 309] on div at bounding box center [827, 326] width 700 height 71
click at [561, 321] on div at bounding box center [827, 326] width 700 height 71
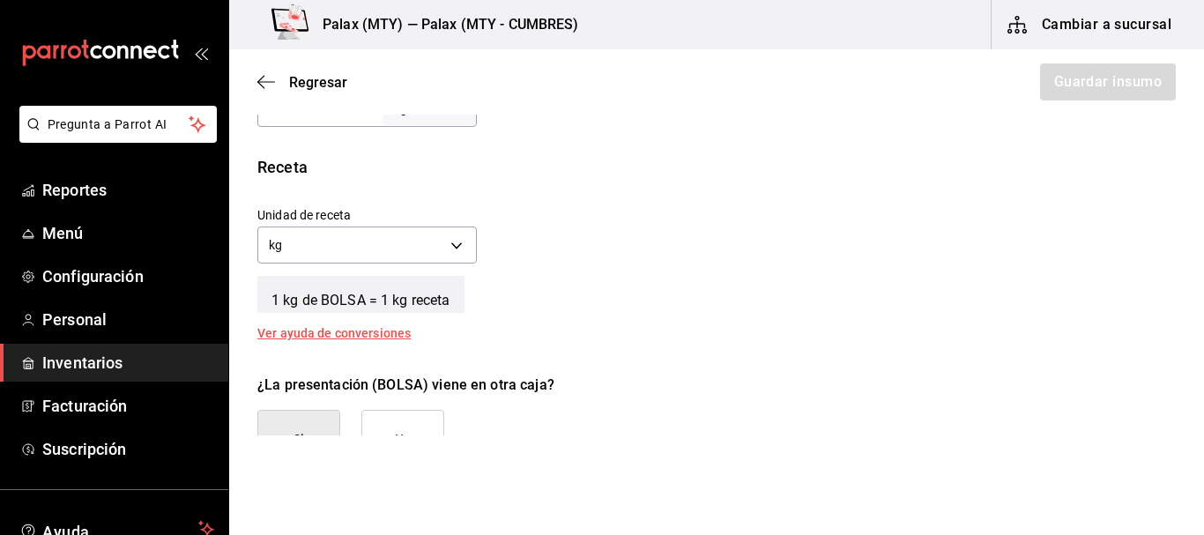
scroll to position [617, 0]
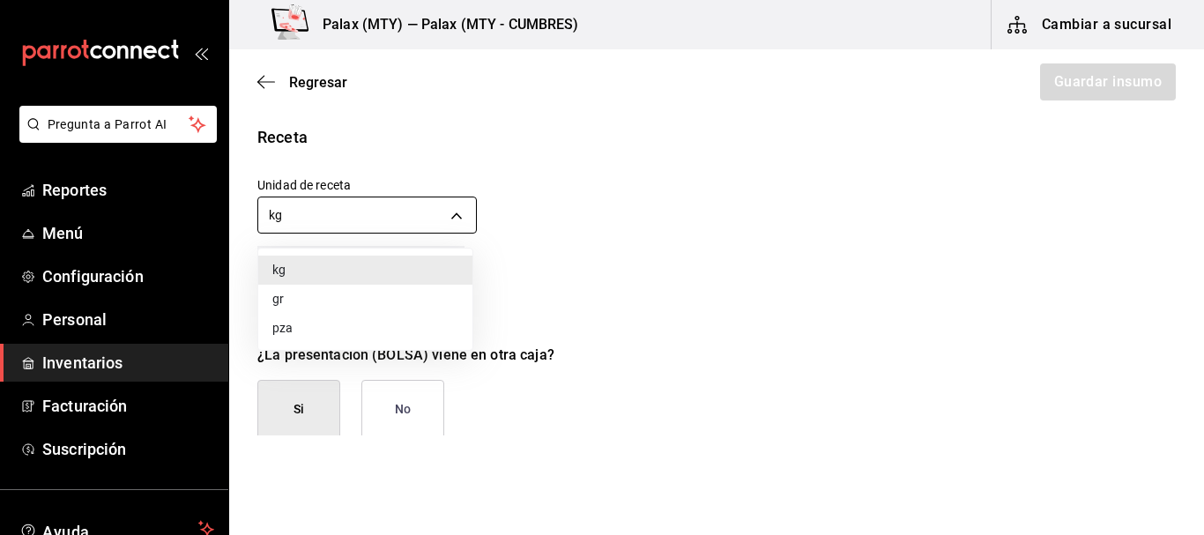
click at [468, 218] on body "Pregunta a Parrot AI Reportes Menú Configuración Personal Inventarios Facturaci…" at bounding box center [602, 218] width 1204 height 436
click at [351, 293] on li "gr" at bounding box center [365, 299] width 214 height 29
type input "GRAM"
type input "2,000"
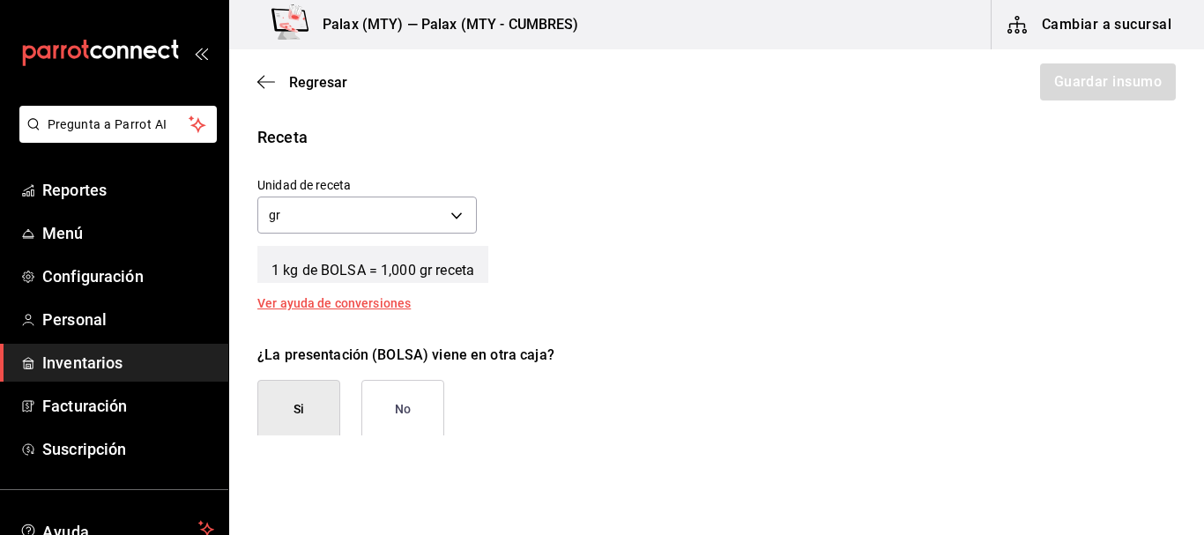
click at [639, 235] on div "Unidad de receta gr GRAM Factor de conversión 2,000 ​" at bounding box center [709, 201] width 933 height 76
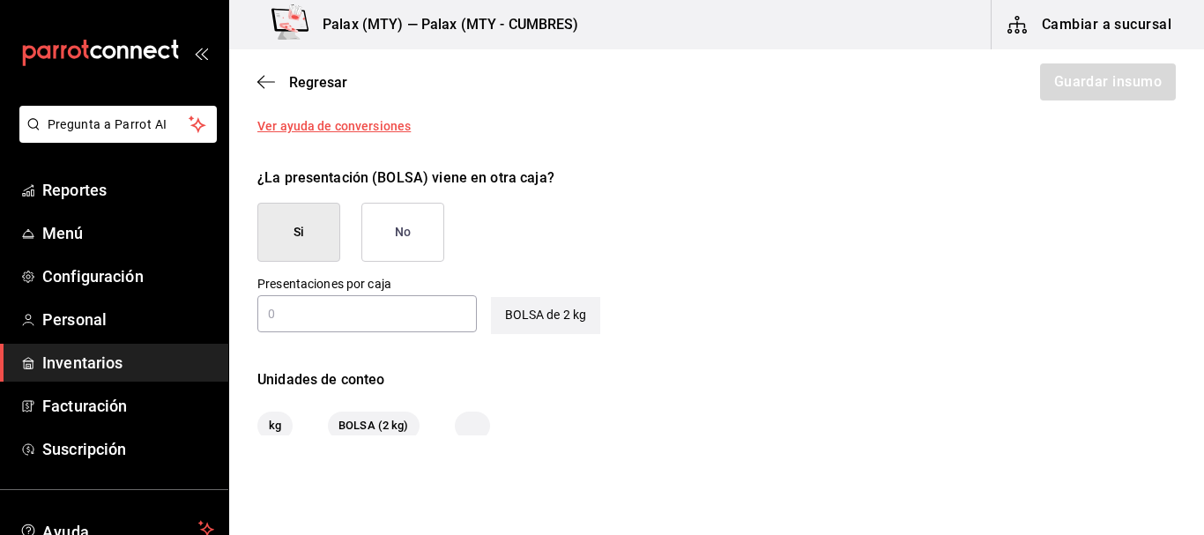
scroll to position [795, 0]
click at [400, 243] on button "No" at bounding box center [402, 231] width 83 height 59
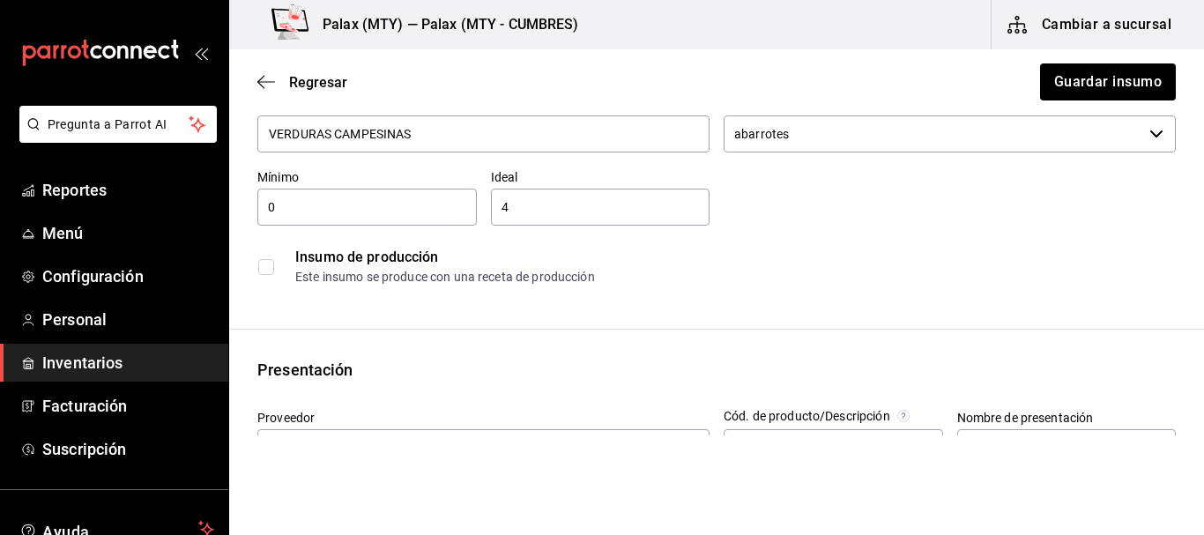
scroll to position [0, 0]
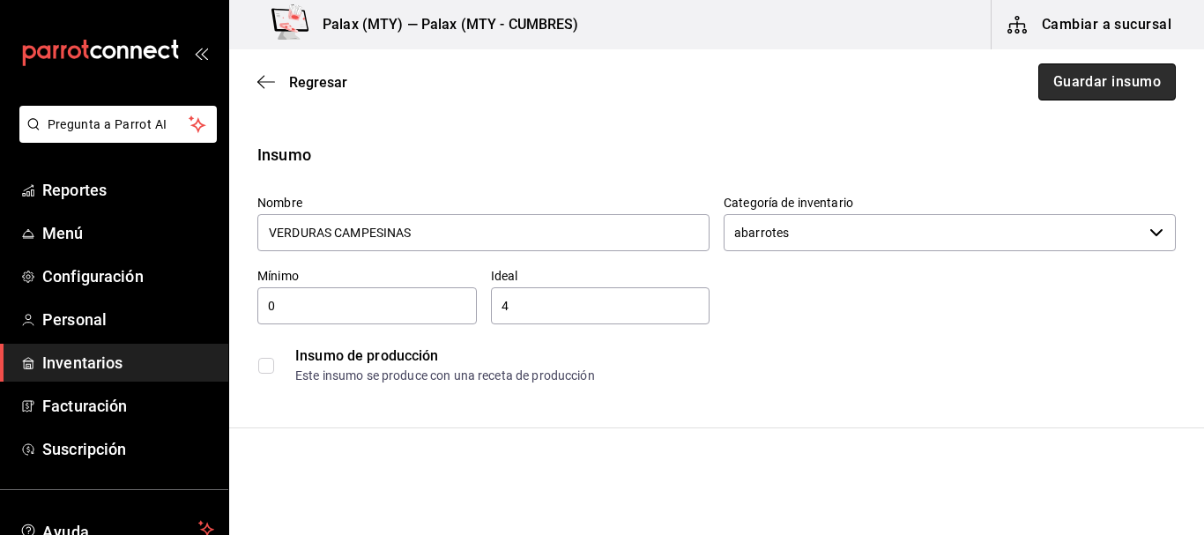
click at [1086, 80] on button "Guardar insumo" at bounding box center [1108, 81] width 138 height 37
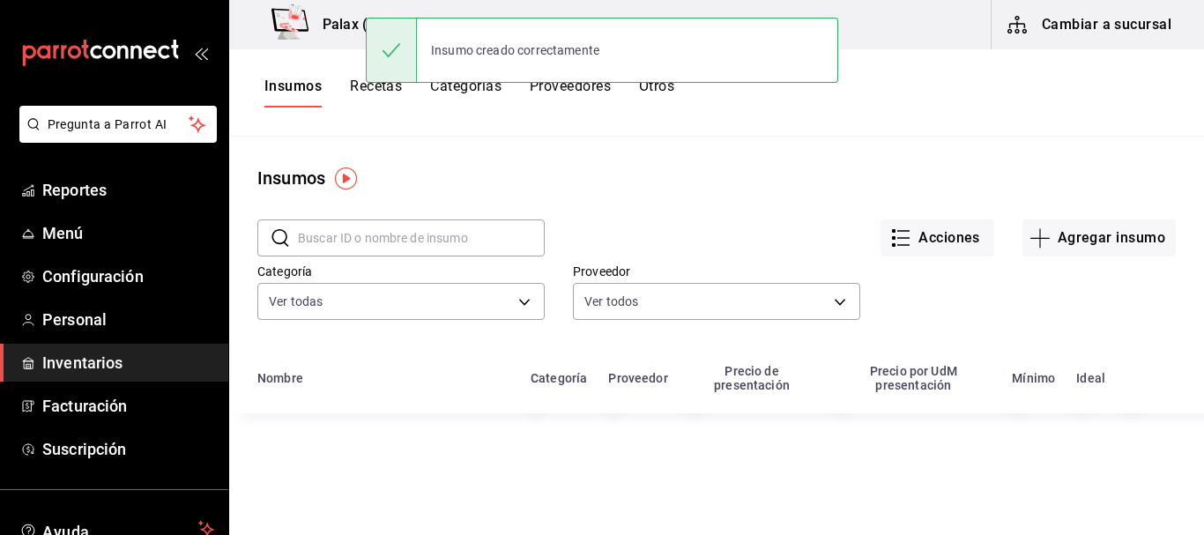
click at [451, 254] on input "text" at bounding box center [421, 237] width 247 height 35
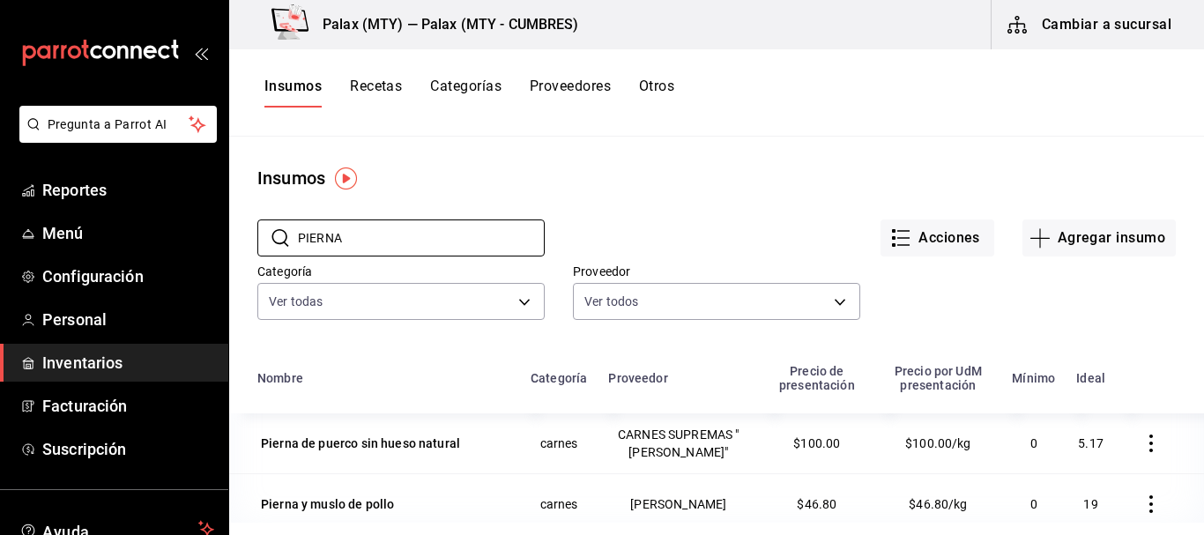
click at [376, 208] on div "​ PIERNA ​" at bounding box center [387, 223] width 316 height 65
click at [384, 235] on input "PIERNA" at bounding box center [421, 237] width 247 height 35
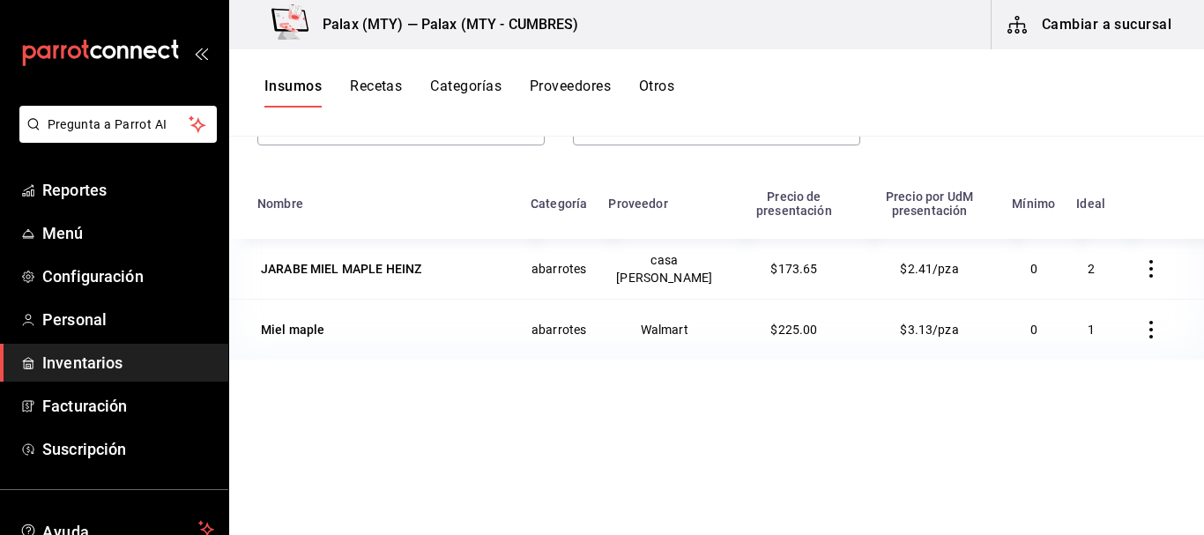
scroll to position [176, 0]
type input "MAP"
click at [368, 262] on div "JARABE MIEL MAPLE HEINZ" at bounding box center [341, 267] width 160 height 18
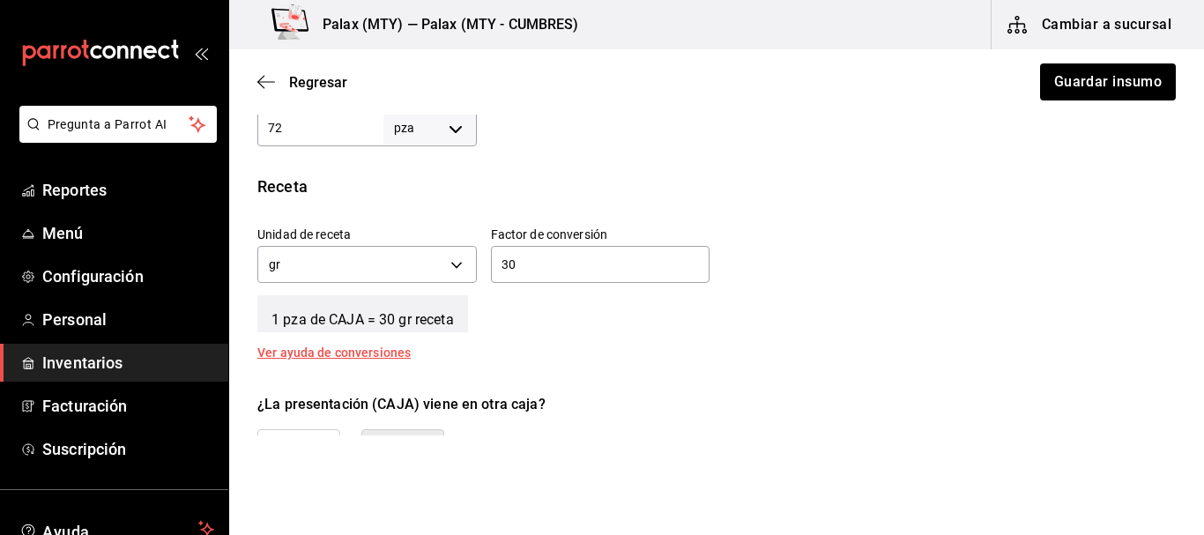
scroll to position [617, 0]
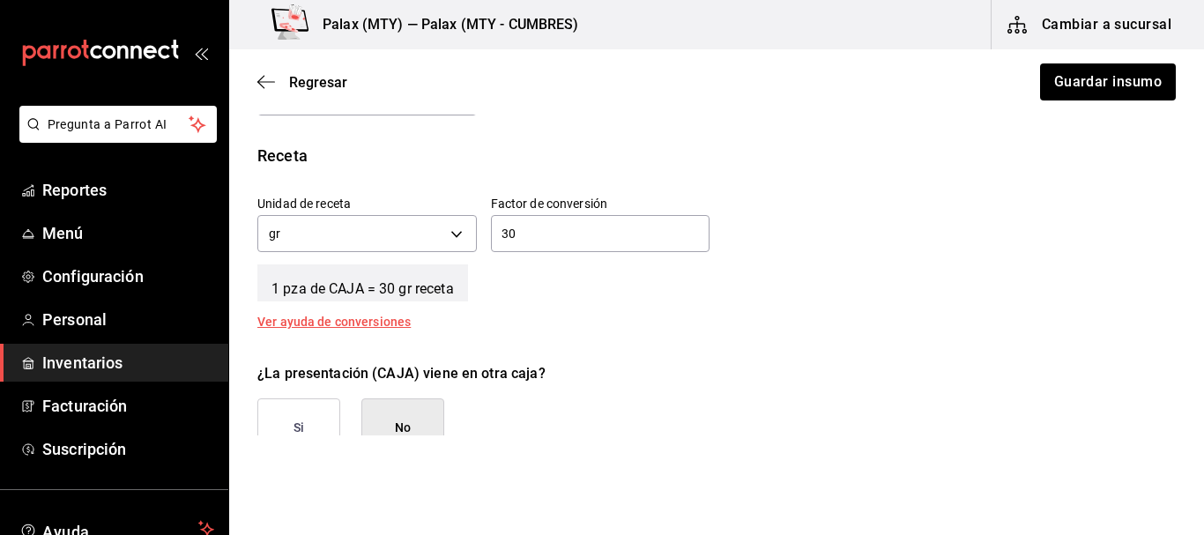
click at [581, 232] on input "30" at bounding box center [601, 233] width 220 height 21
click at [505, 292] on div "1 pza de CAJA = 30 gr receta" at bounding box center [716, 279] width 919 height 44
click at [548, 242] on input "30" at bounding box center [601, 233] width 220 height 21
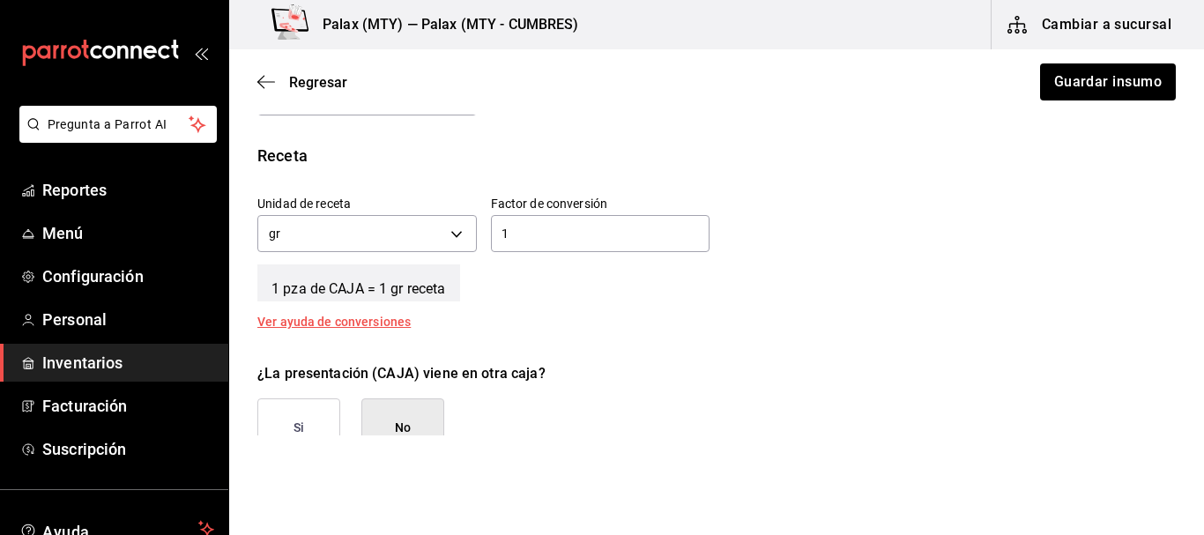
click at [808, 255] on div "Unidad de receta gr GRAM Factor de conversión 1 ​" at bounding box center [709, 220] width 933 height 76
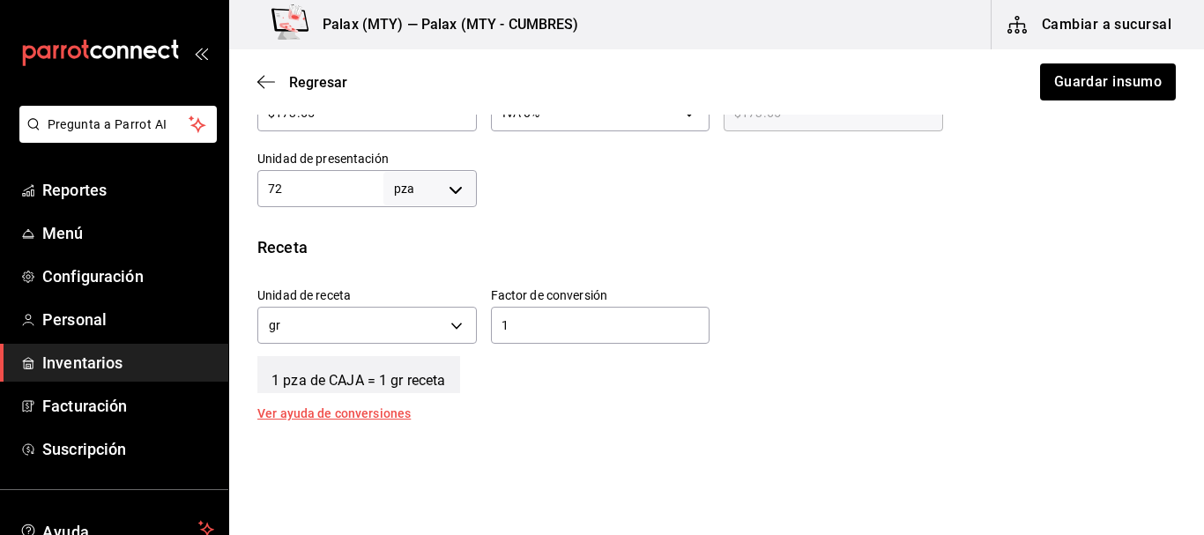
scroll to position [441, 0]
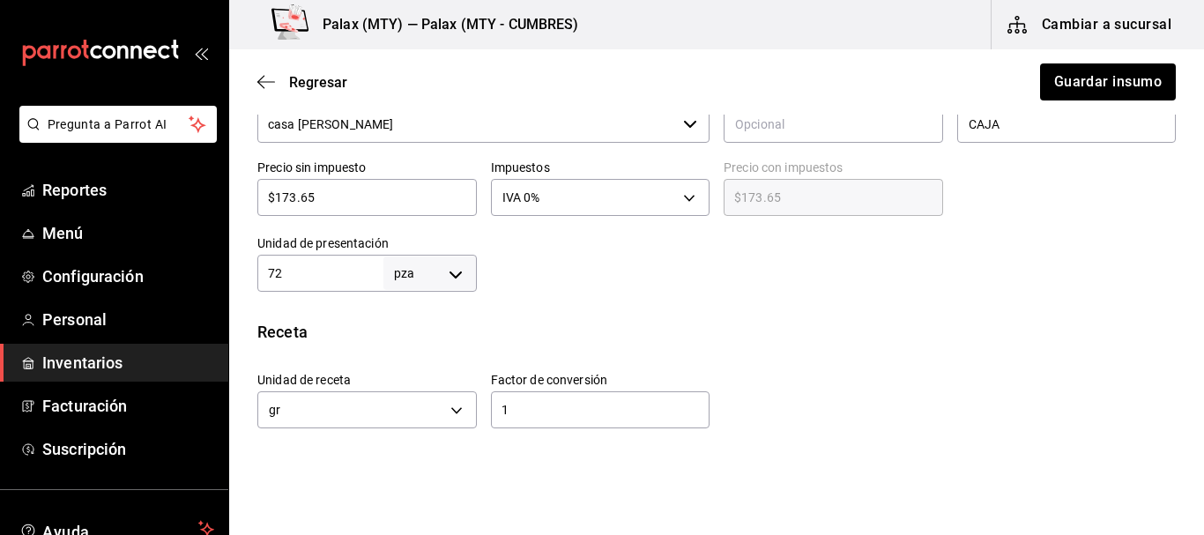
click at [331, 282] on input "72" at bounding box center [320, 273] width 126 height 21
click at [351, 274] on input "72" at bounding box center [320, 273] width 126 height 21
click at [424, 273] on body "Pregunta a Parrot AI Reportes Menú Configuración Personal Inventarios Facturaci…" at bounding box center [602, 218] width 1204 height 436
click at [421, 384] on li "gr" at bounding box center [427, 384] width 92 height 29
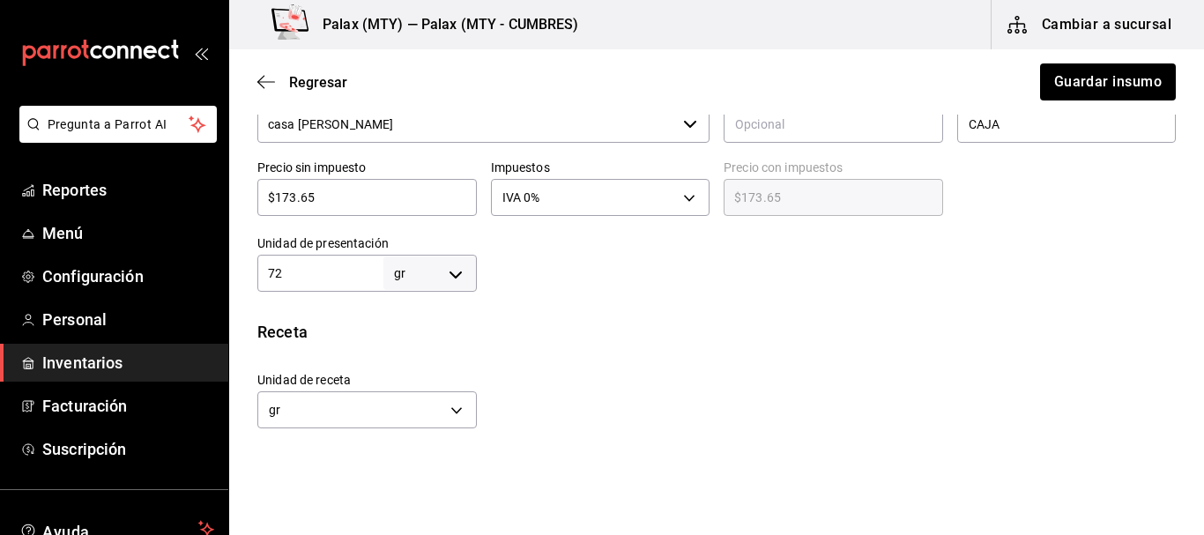
click at [311, 279] on input "72" at bounding box center [320, 273] width 126 height 21
click at [311, 278] on input "72" at bounding box center [320, 273] width 126 height 21
click at [672, 295] on div "Insumo IN-1755029140892 Nombre JARABE MIEL MAPLE [PERSON_NAME] Categoría de inv…" at bounding box center [716, 221] width 975 height 1038
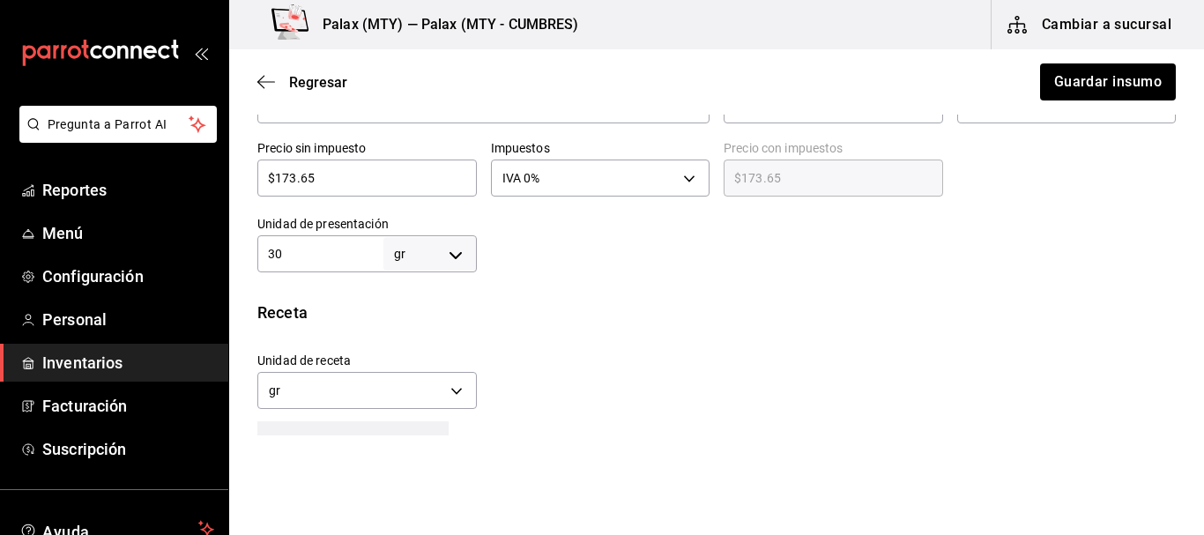
scroll to position [353, 0]
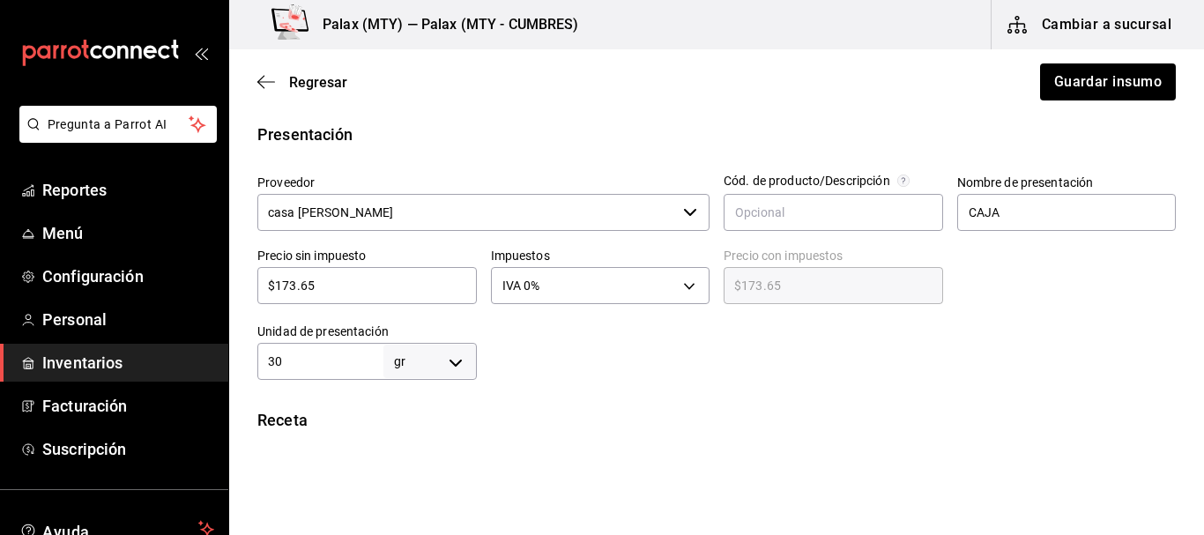
click at [361, 289] on input "$173.65" at bounding box center [367, 285] width 220 height 21
click at [675, 378] on div at bounding box center [827, 344] width 700 height 71
click at [1034, 205] on input "CAJA" at bounding box center [1068, 212] width 220 height 37
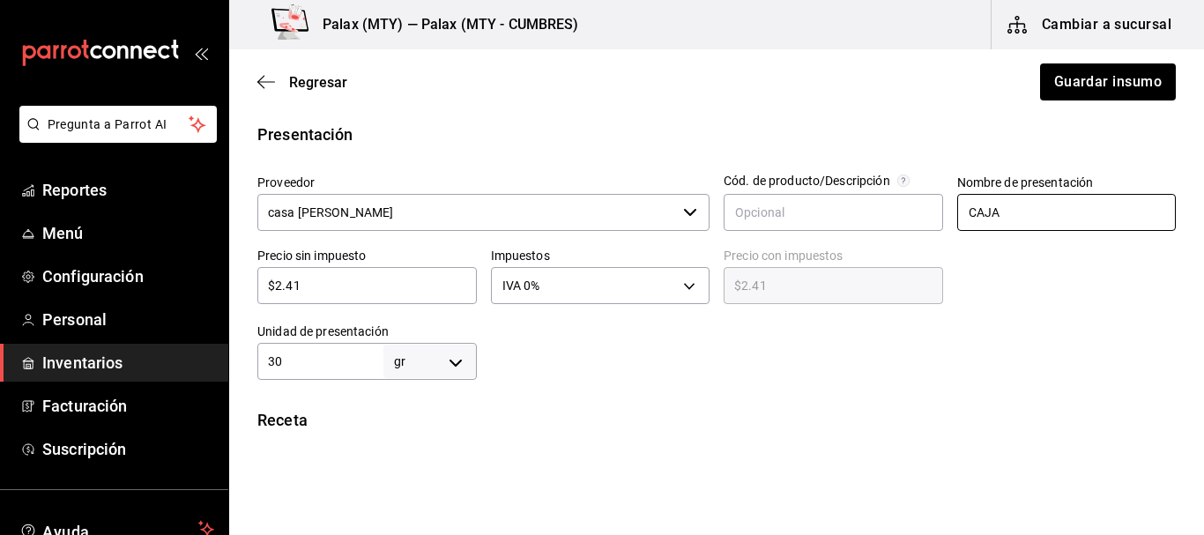
click at [1034, 205] on input "CAJA" at bounding box center [1068, 212] width 220 height 37
click at [1068, 280] on div at bounding box center [1060, 272] width 234 height 76
click at [1102, 212] on input "PIEZA 30 GRM" at bounding box center [1068, 212] width 220 height 37
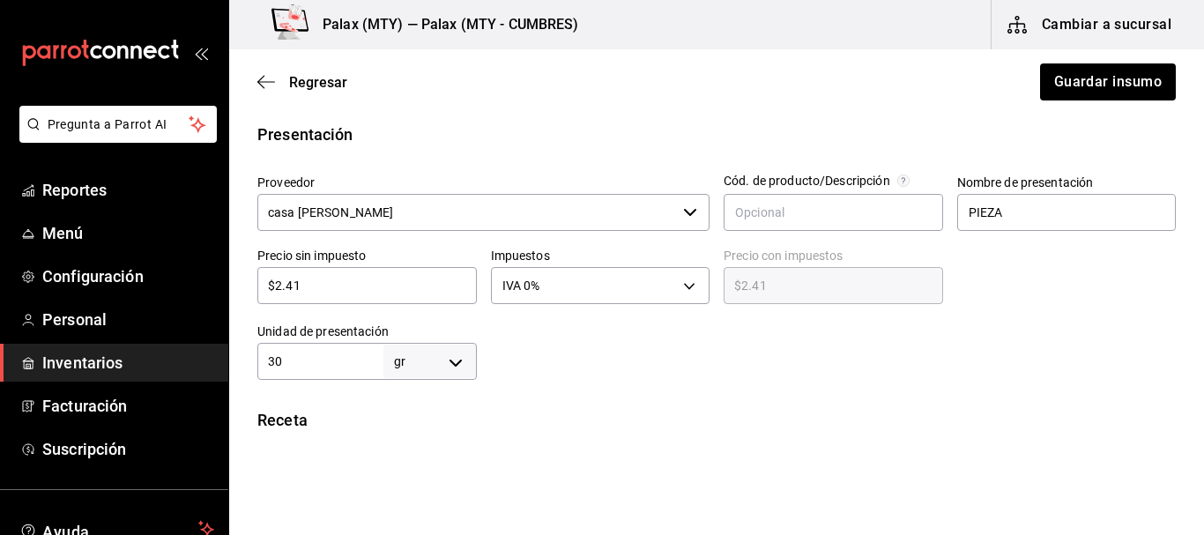
click at [969, 324] on div at bounding box center [827, 344] width 700 height 71
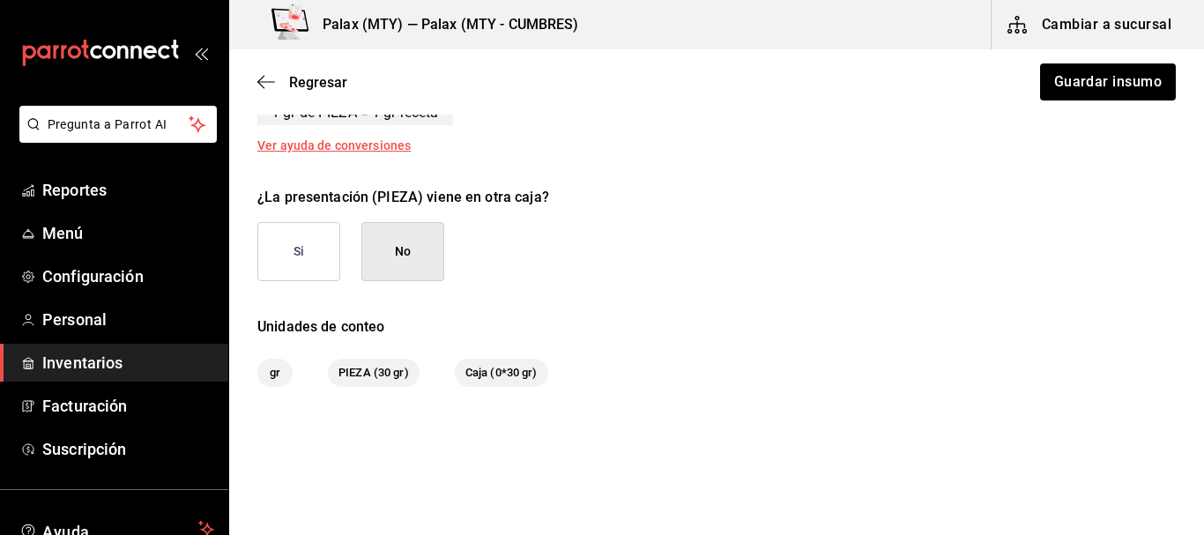
scroll to position [848, 0]
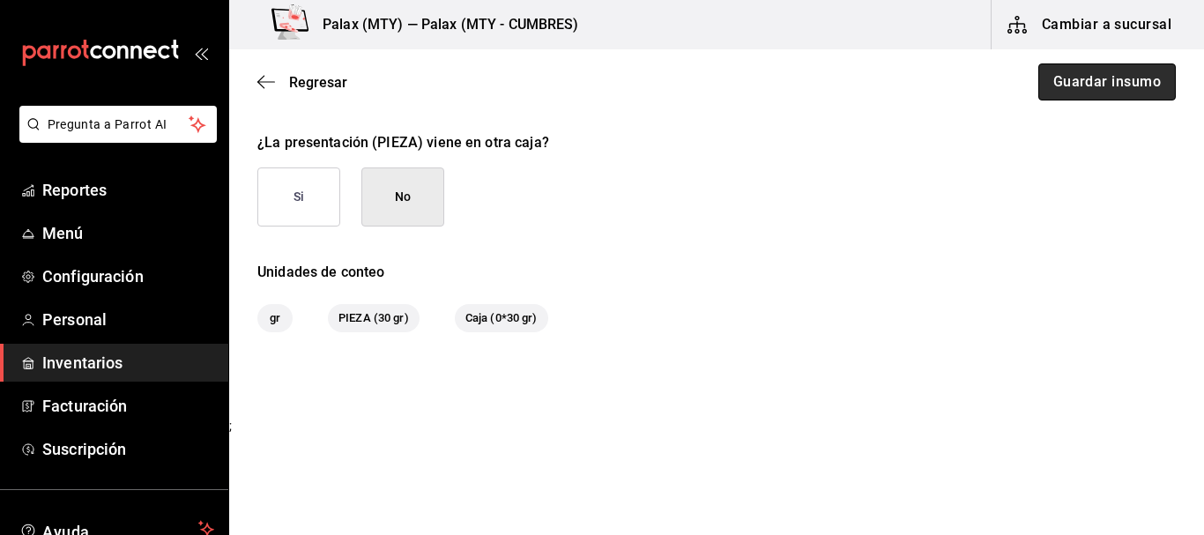
click at [1148, 98] on button "Guardar insumo" at bounding box center [1108, 81] width 138 height 37
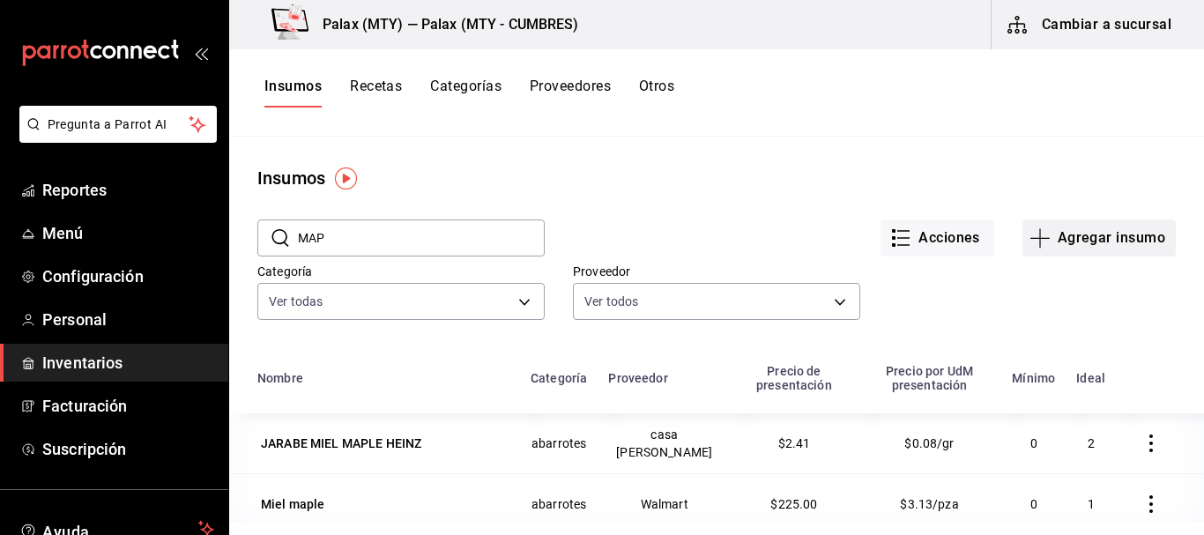
click at [1097, 242] on button "Agregar insumo" at bounding box center [1099, 238] width 153 height 37
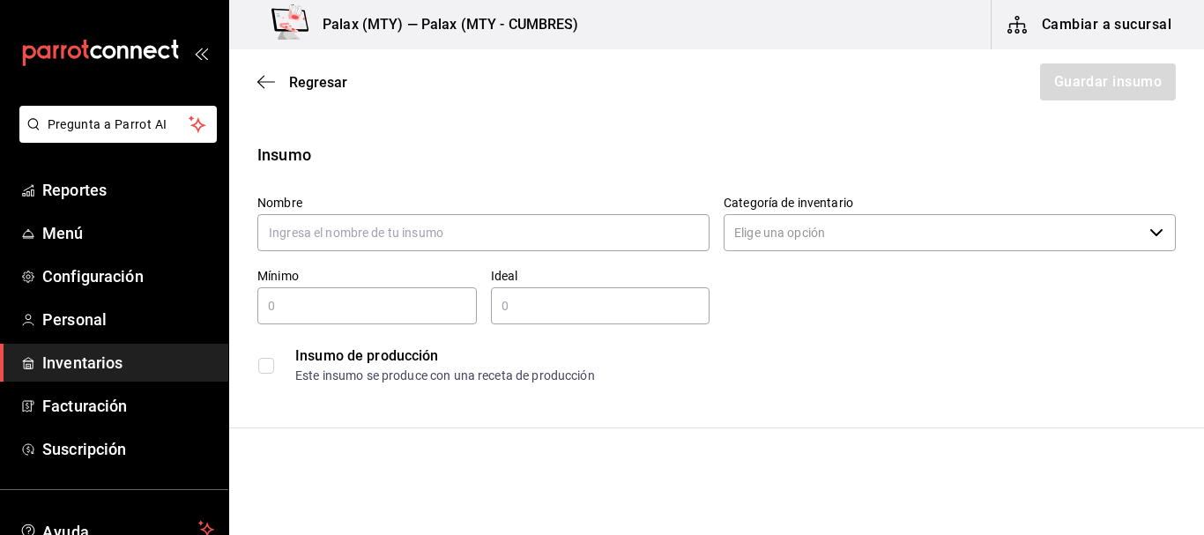
click at [525, 251] on div "Nombre" at bounding box center [483, 224] width 452 height 59
click at [524, 247] on input "text" at bounding box center [483, 232] width 452 height 37
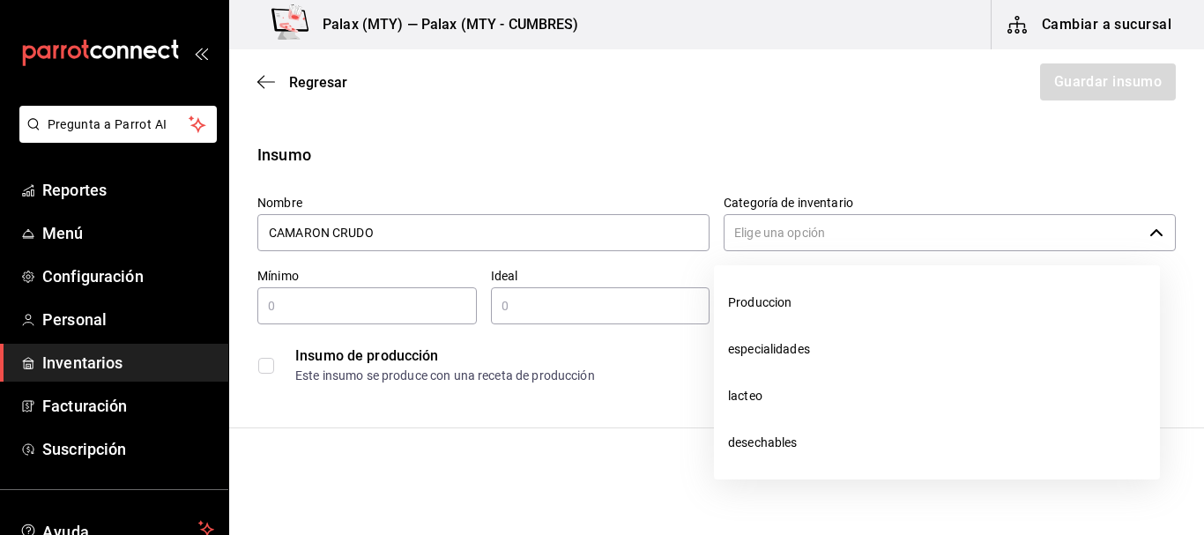
click at [823, 248] on input "Categoría de inventario" at bounding box center [933, 232] width 419 height 37
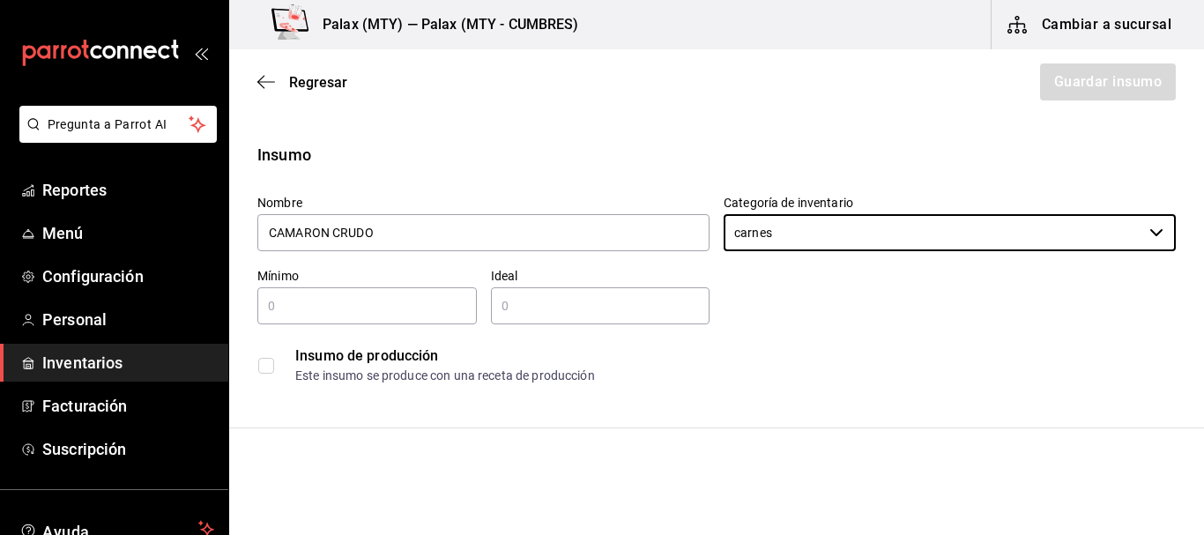
click at [289, 274] on label "Mínimo" at bounding box center [367, 276] width 220 height 12
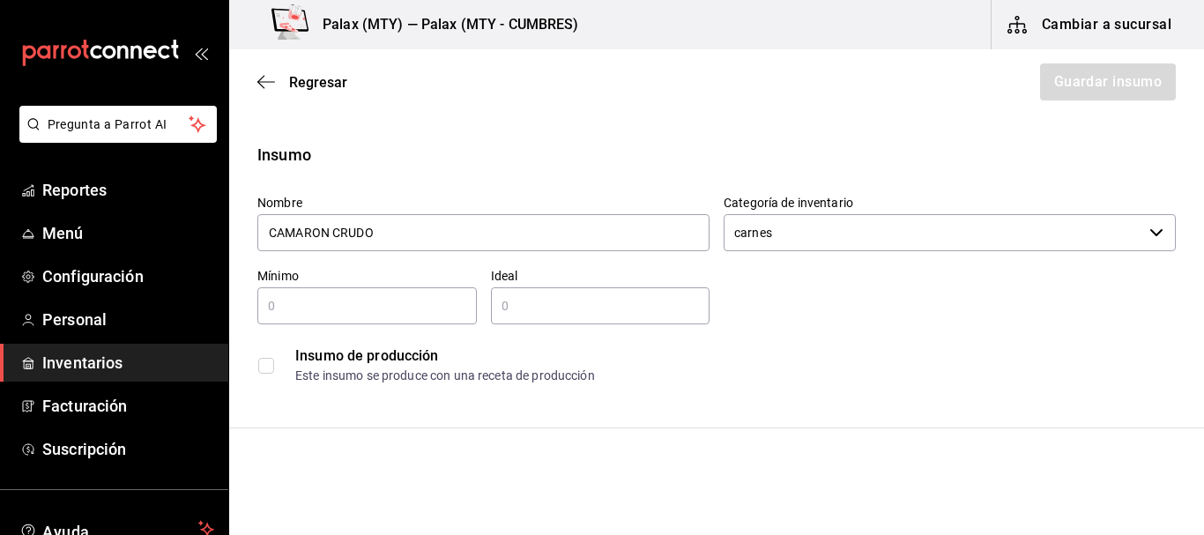
click at [316, 301] on input "text" at bounding box center [367, 305] width 220 height 21
click at [582, 303] on input "text" at bounding box center [601, 305] width 220 height 21
drag, startPoint x: 1009, startPoint y: 369, endPoint x: 992, endPoint y: 367, distance: 16.8
click at [1009, 369] on div "Este insumo se produce con una receta de producción" at bounding box center [735, 376] width 880 height 19
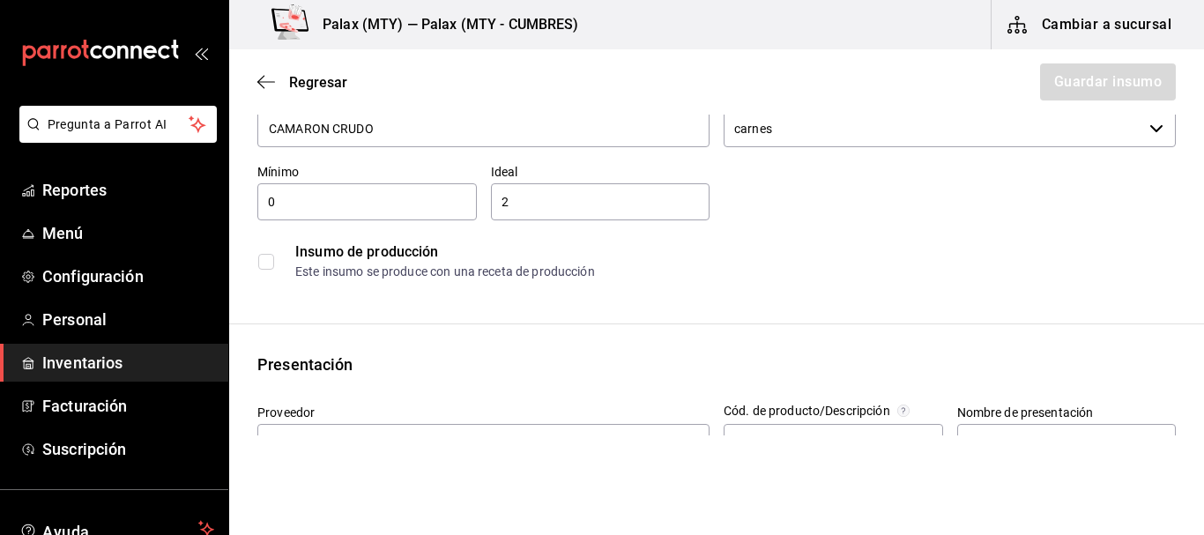
scroll to position [265, 0]
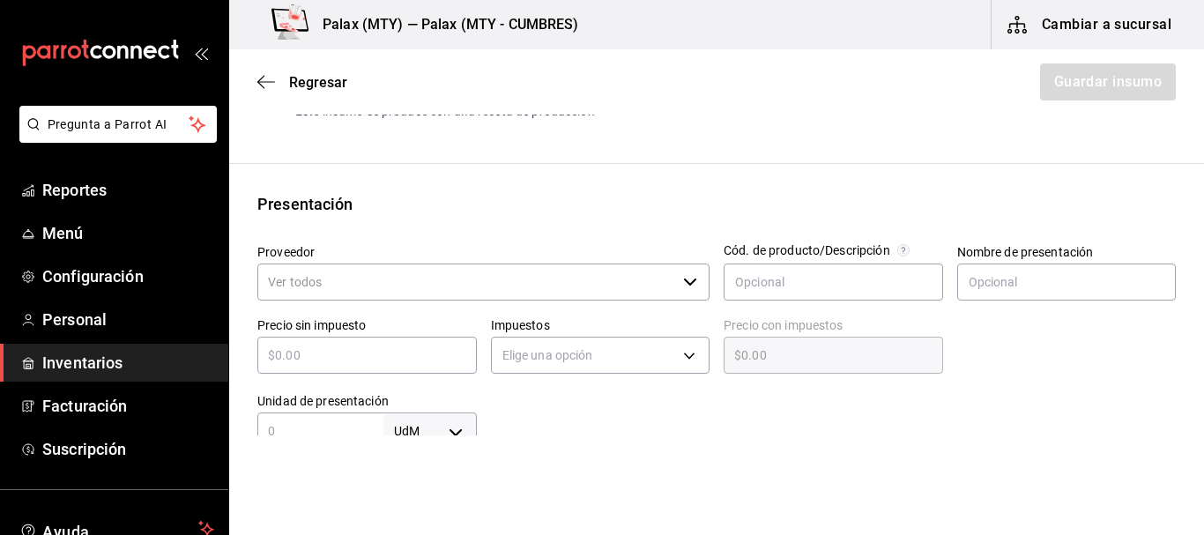
click at [349, 261] on div "Proveedor ​" at bounding box center [483, 273] width 452 height 59
click at [354, 279] on input "Proveedor" at bounding box center [466, 282] width 419 height 37
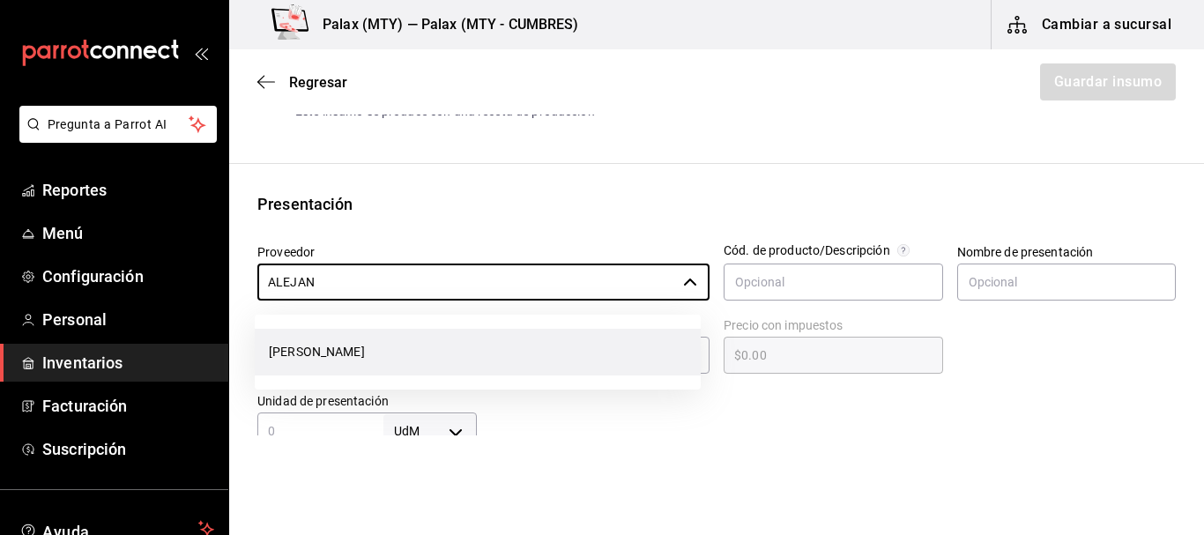
click at [480, 338] on li "[PERSON_NAME]" at bounding box center [478, 352] width 446 height 47
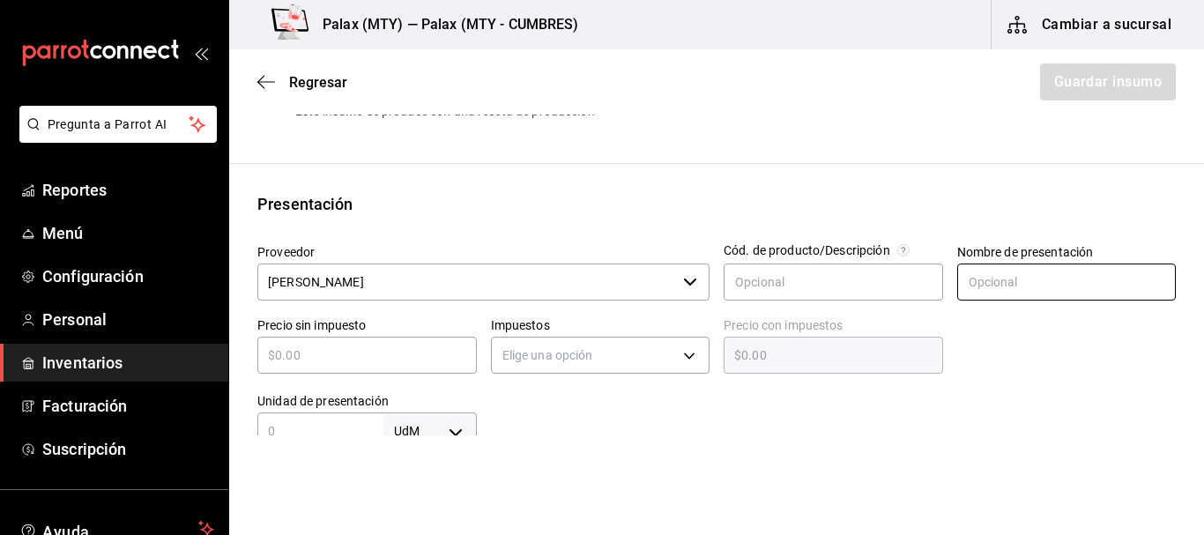
click at [1003, 274] on input "text" at bounding box center [1068, 282] width 220 height 37
click at [975, 323] on div at bounding box center [1060, 341] width 234 height 76
click at [349, 360] on input "text" at bounding box center [367, 355] width 220 height 21
click at [600, 365] on body "Pregunta a Parrot AI Reportes Menú Configuración Personal Inventarios Facturaci…" at bounding box center [602, 218] width 1204 height 436
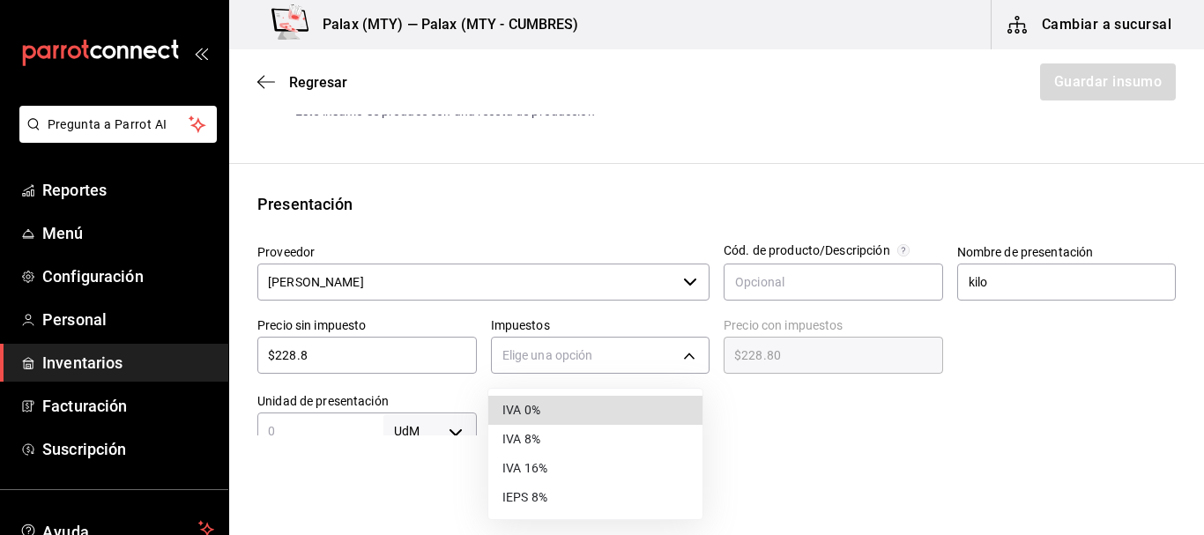
click at [559, 403] on li "IVA 0%" at bounding box center [595, 410] width 214 height 29
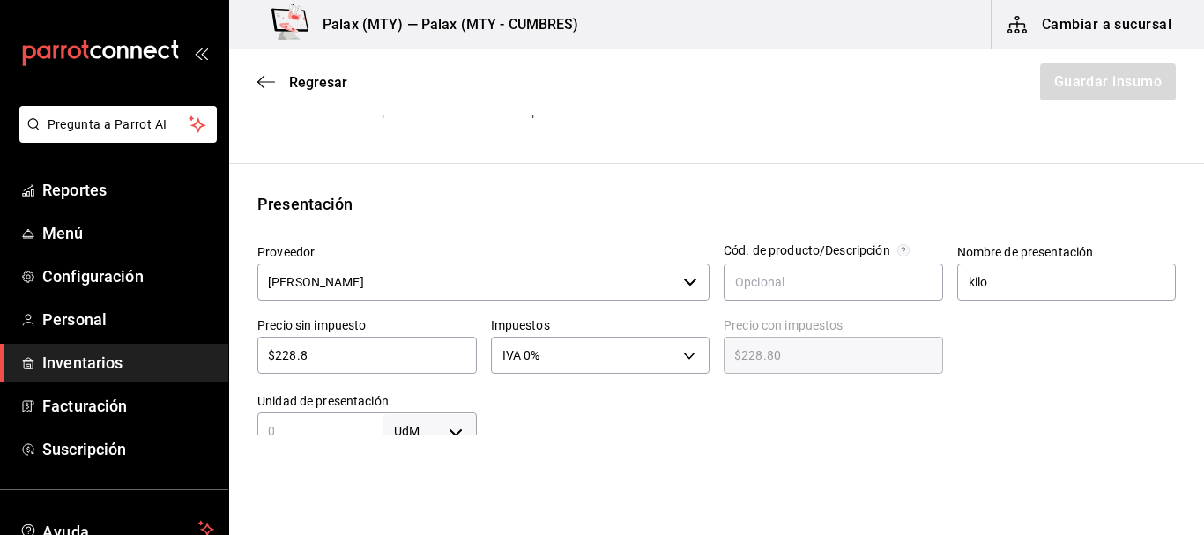
click at [789, 413] on div at bounding box center [827, 414] width 700 height 71
click at [420, 425] on body "Pregunta a Parrot AI Reportes Menú Configuración Personal Inventarios Facturaci…" at bounding box center [602, 218] width 1204 height 436
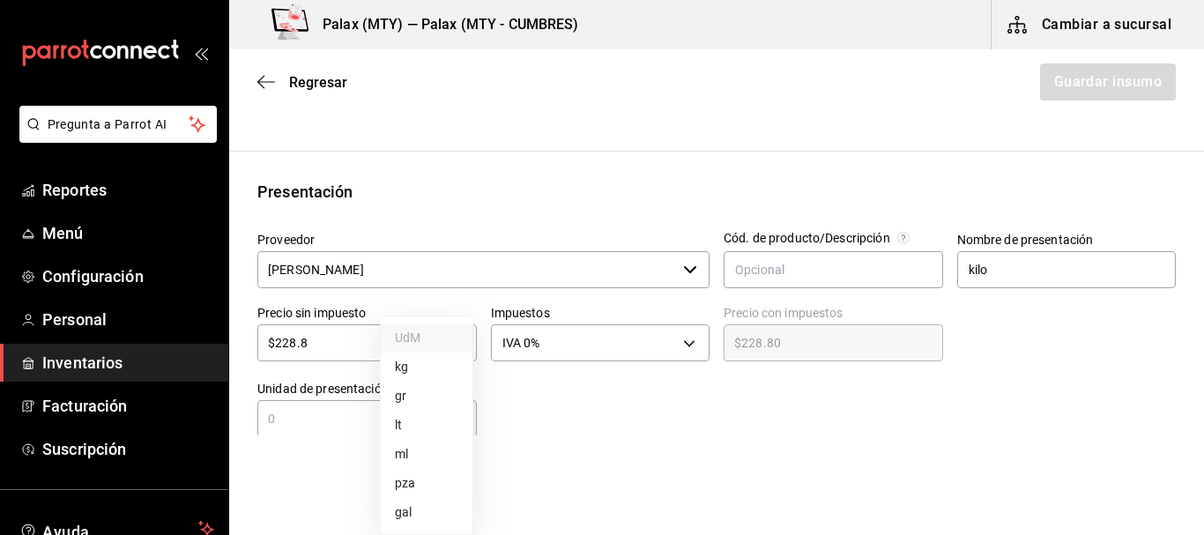
click at [412, 371] on li "kg" at bounding box center [427, 367] width 92 height 29
click at [322, 424] on input "text" at bounding box center [320, 418] width 126 height 21
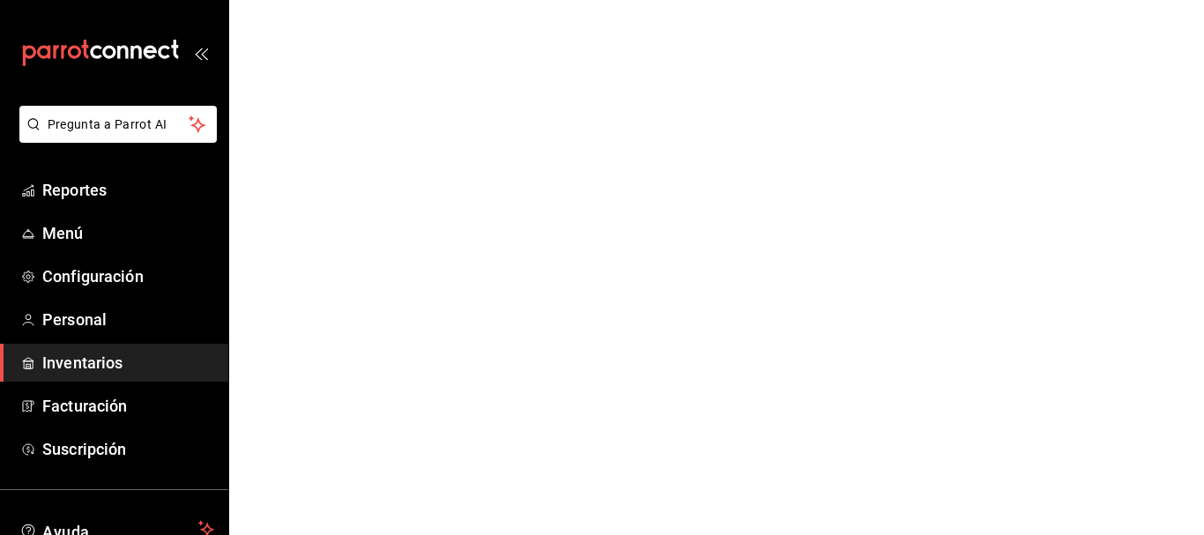
click at [61, 367] on span "Inventarios" at bounding box center [128, 363] width 172 height 24
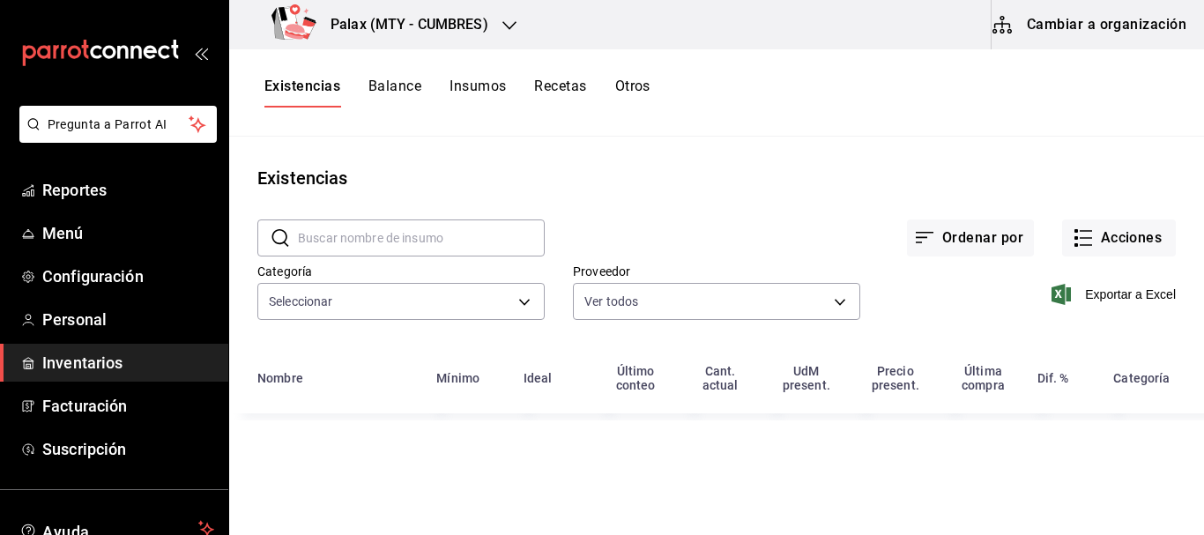
type input "1bd5924b-a116-43cc-a1f3-b2230b5d895a,295ba39c-74a3-434c-af72-f852c590be20,861d8…"
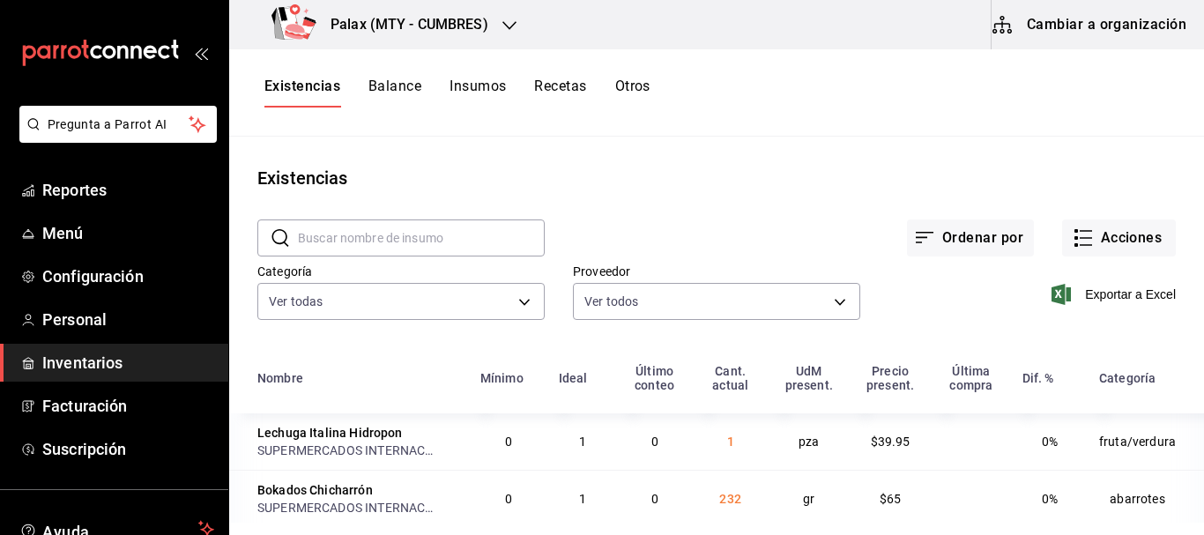
click at [463, 230] on input "text" at bounding box center [421, 237] width 247 height 35
click at [1073, 239] on icon "button" at bounding box center [1083, 237] width 21 height 21
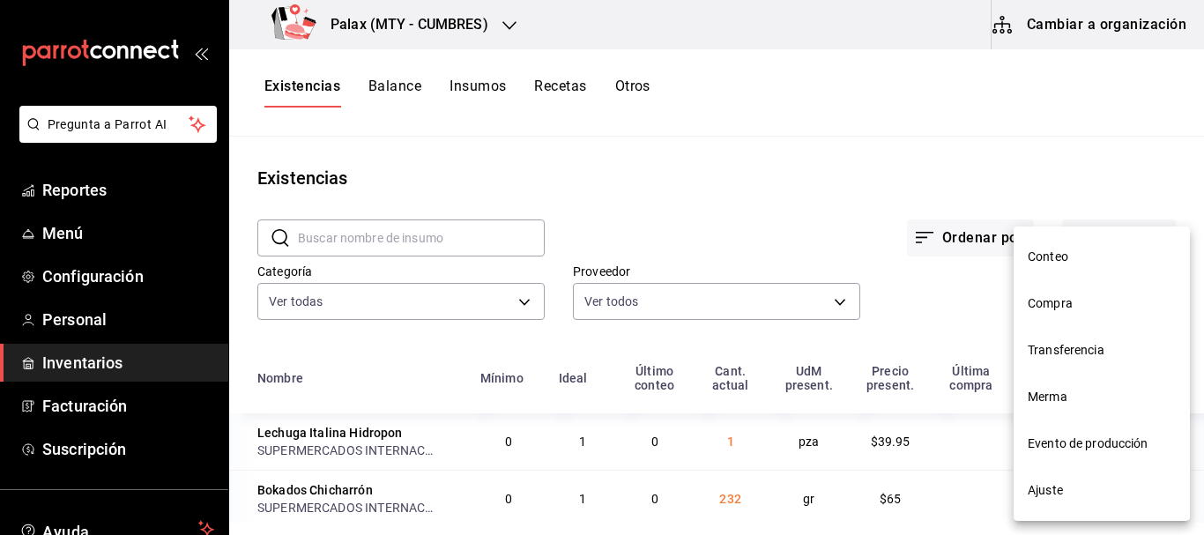
click at [1069, 309] on span "Compra" at bounding box center [1102, 303] width 148 height 19
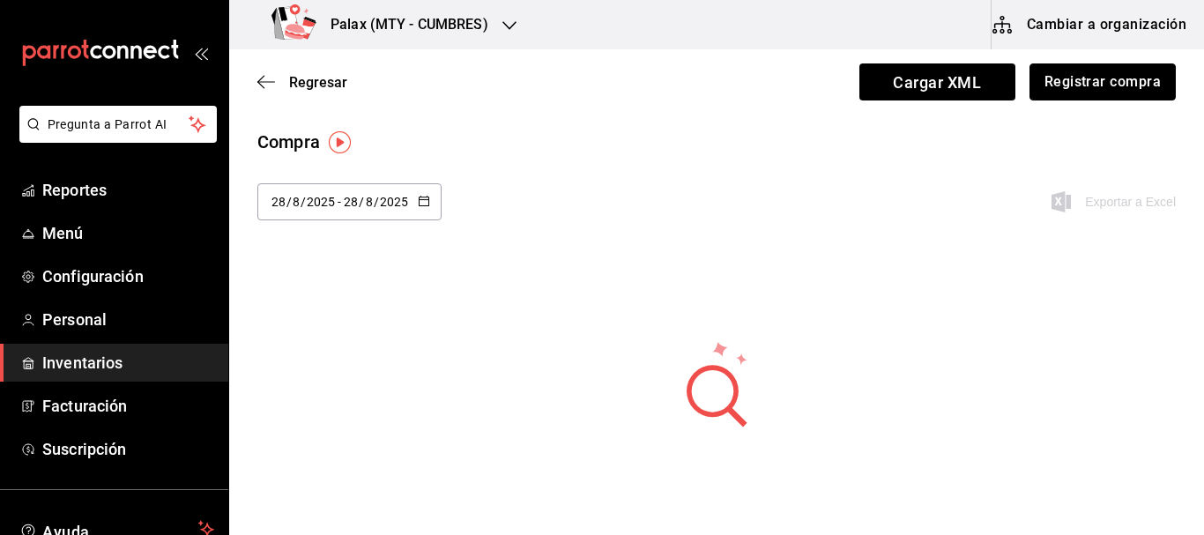
click at [1069, 83] on button "Registrar compra" at bounding box center [1103, 81] width 146 height 37
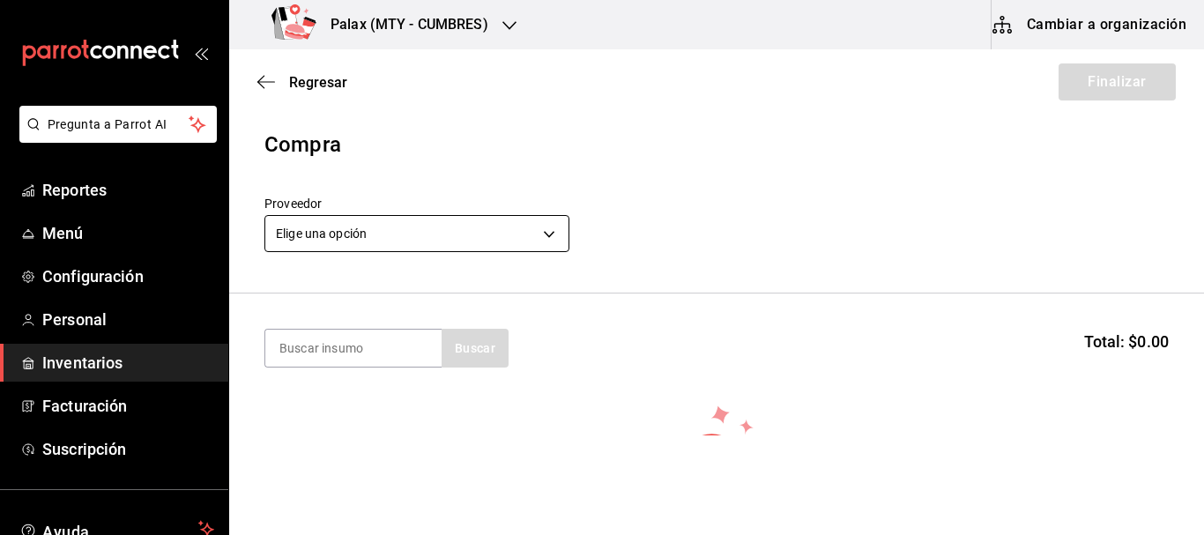
click at [399, 235] on body "Pregunta a Parrot AI Reportes Menú Configuración Personal Inventarios Facturaci…" at bounding box center [602, 218] width 1204 height 436
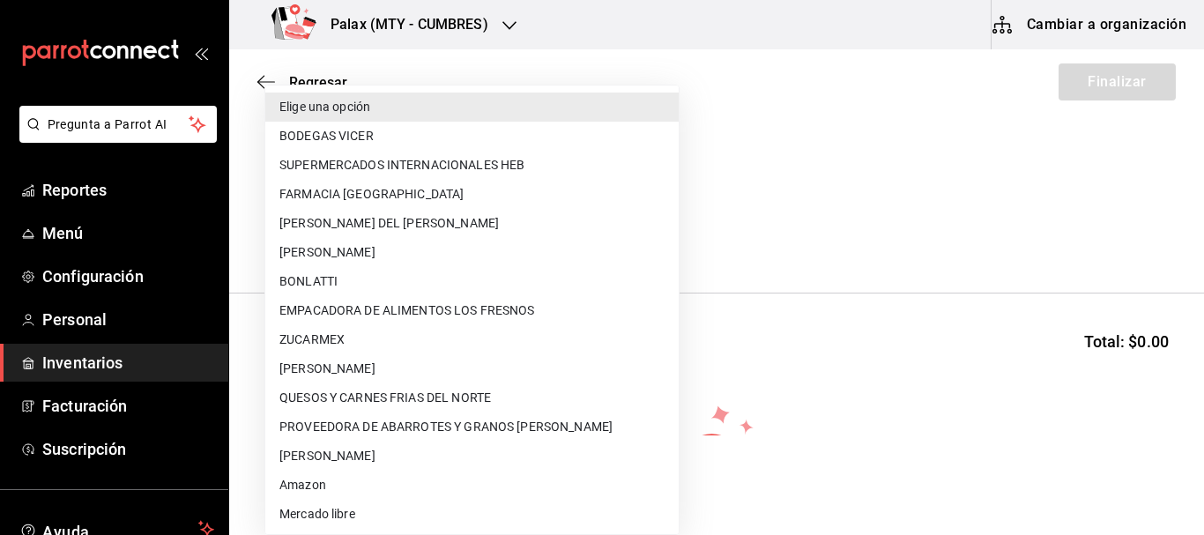
scroll to position [321, 0]
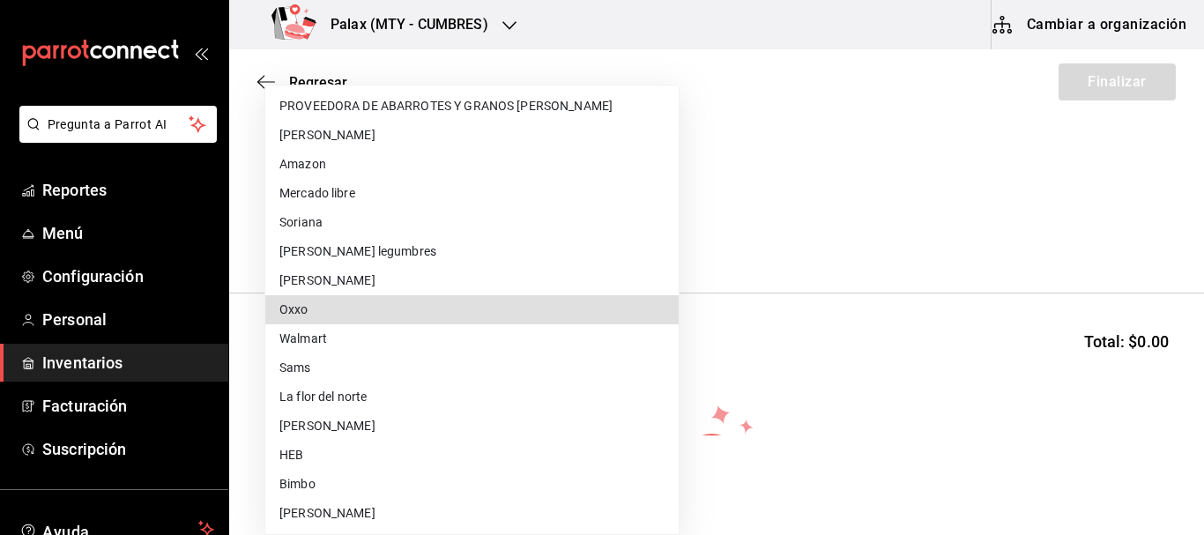
type input "bb88aff6-50a7-492c-ae74-fb4d13812be5"
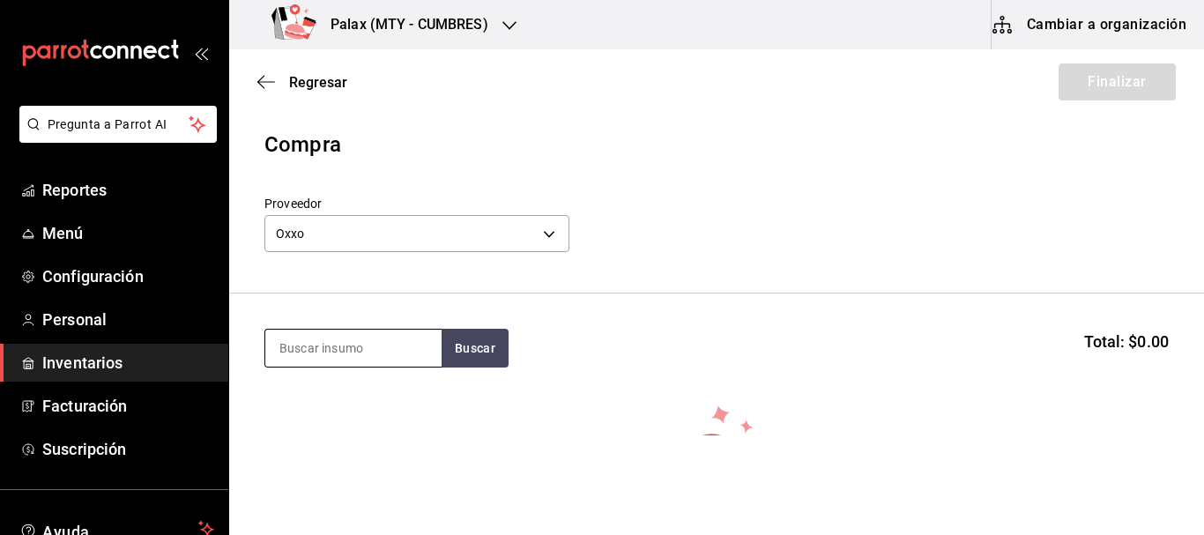
click at [351, 357] on input at bounding box center [353, 348] width 176 height 37
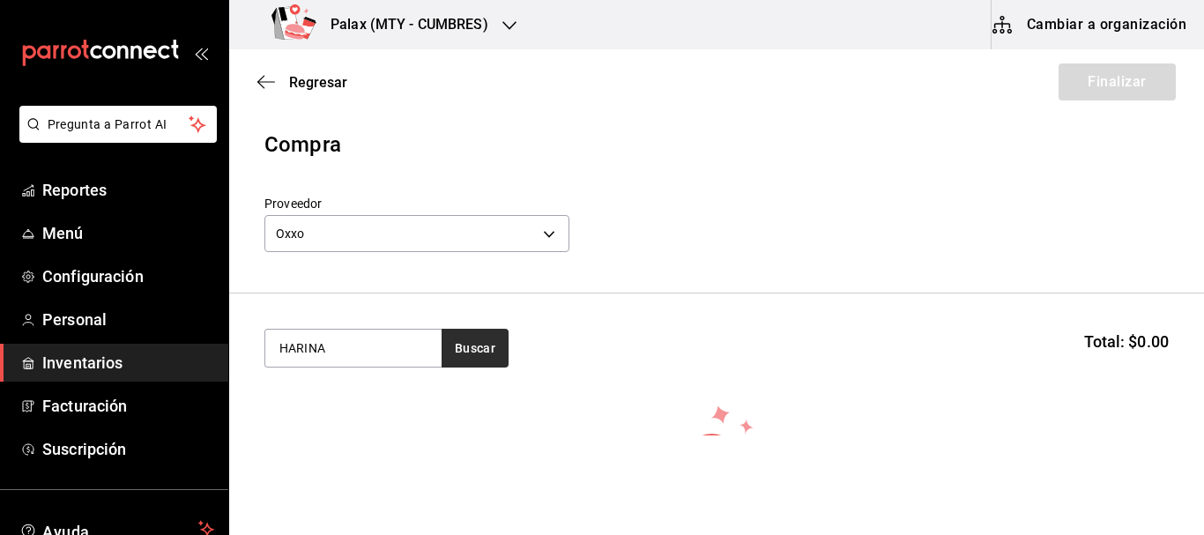
type input "HARINA"
click at [500, 357] on button "Buscar" at bounding box center [475, 348] width 67 height 39
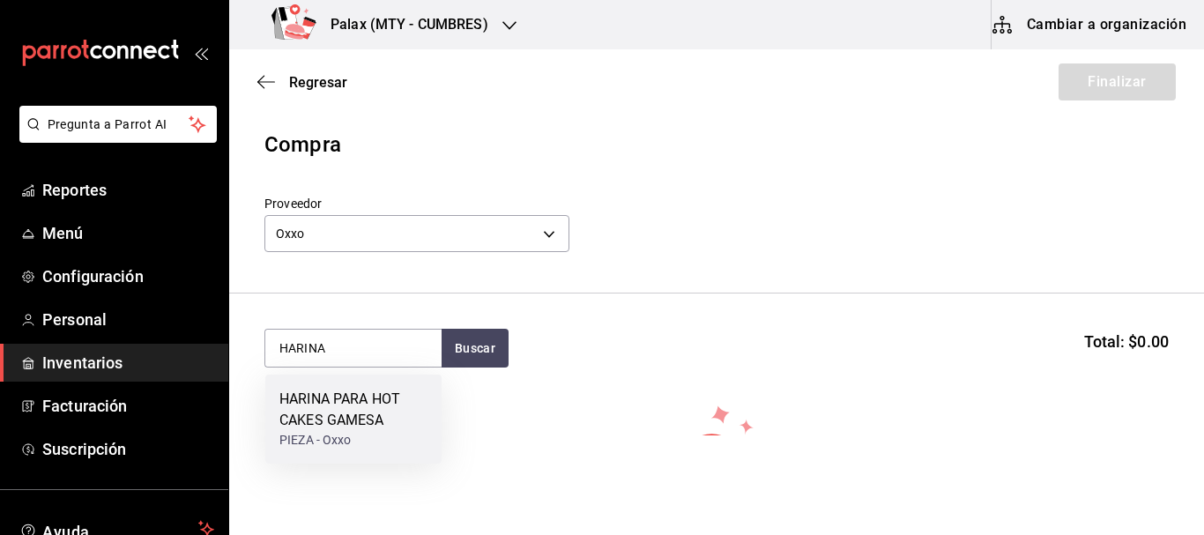
click at [381, 405] on div "HARINA PARA HOT CAKES GAMESA" at bounding box center [353, 410] width 148 height 42
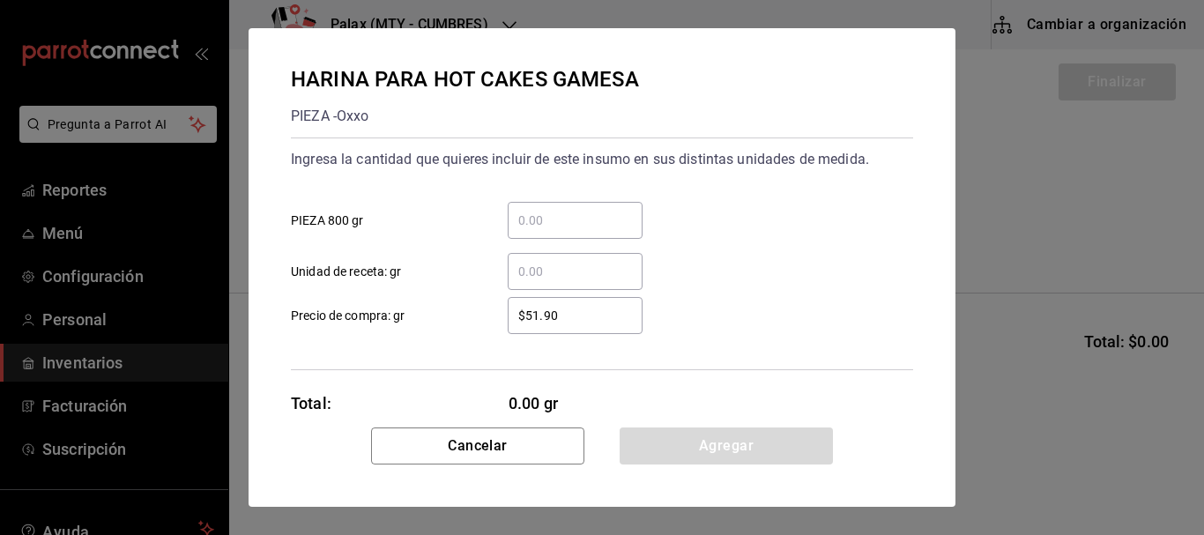
click at [588, 233] on div "​" at bounding box center [575, 220] width 135 height 37
click at [588, 231] on input "​ PIEZA 800 gr" at bounding box center [575, 220] width 135 height 21
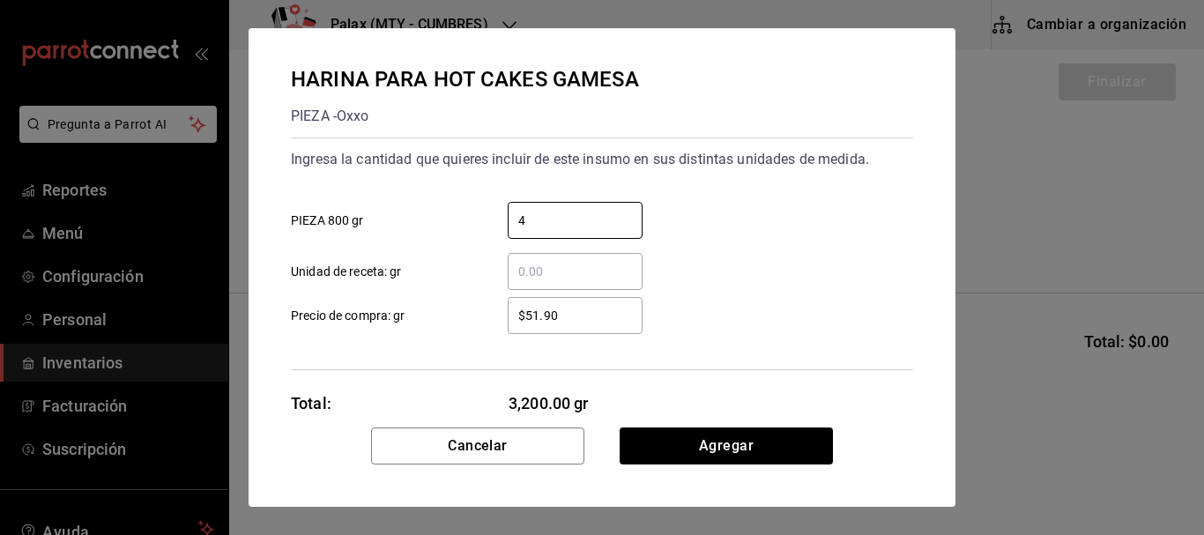
type input "4"
click at [794, 230] on div "4 ​ PIEZA 800 gr" at bounding box center [595, 213] width 637 height 51
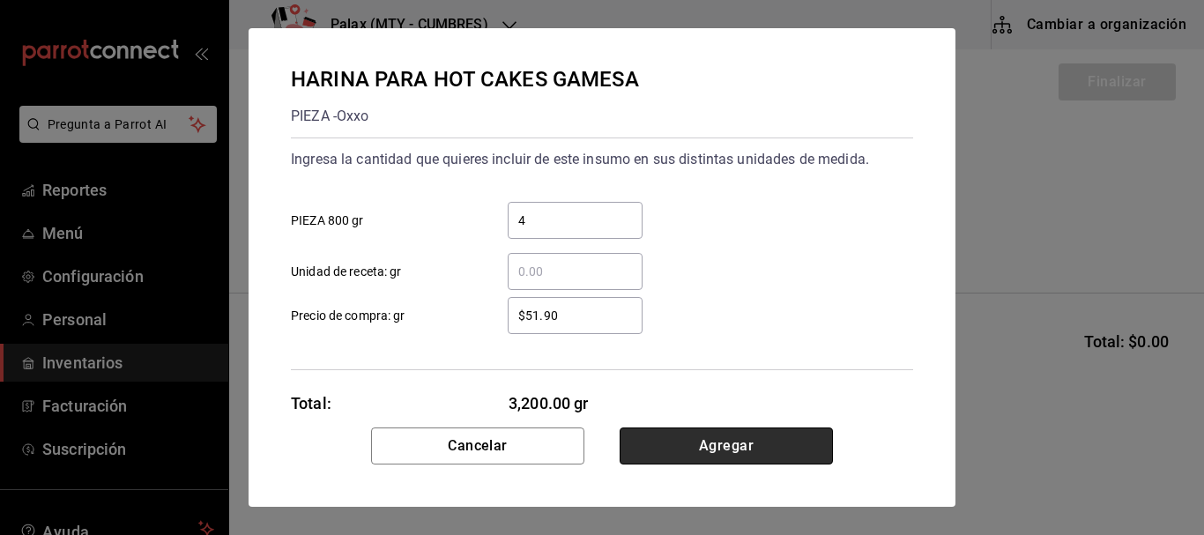
click at [741, 450] on button "Agregar" at bounding box center [726, 446] width 213 height 37
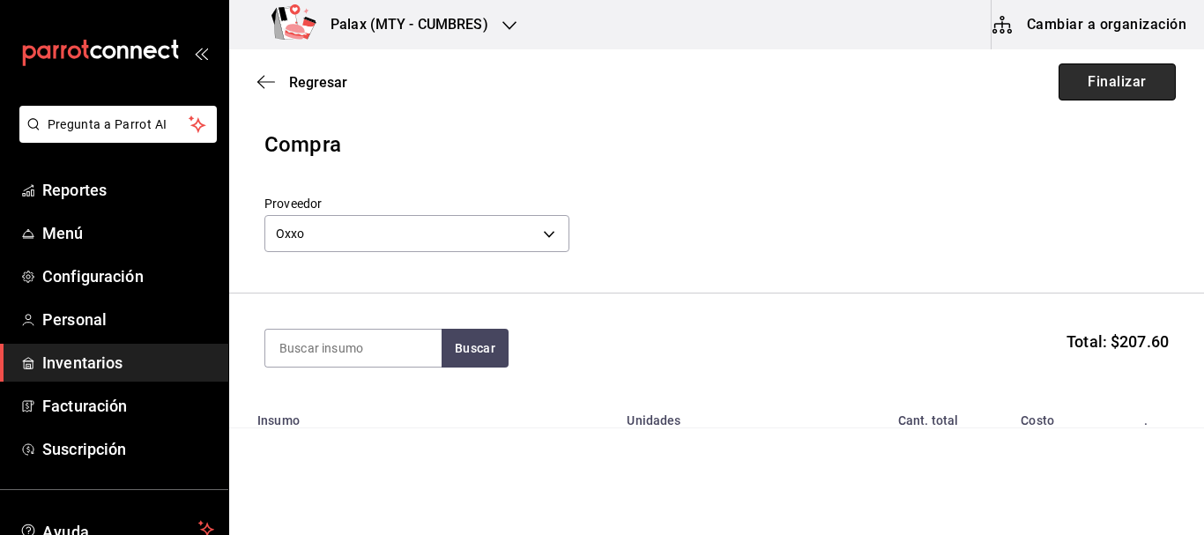
click at [1098, 91] on button "Finalizar" at bounding box center [1117, 81] width 117 height 37
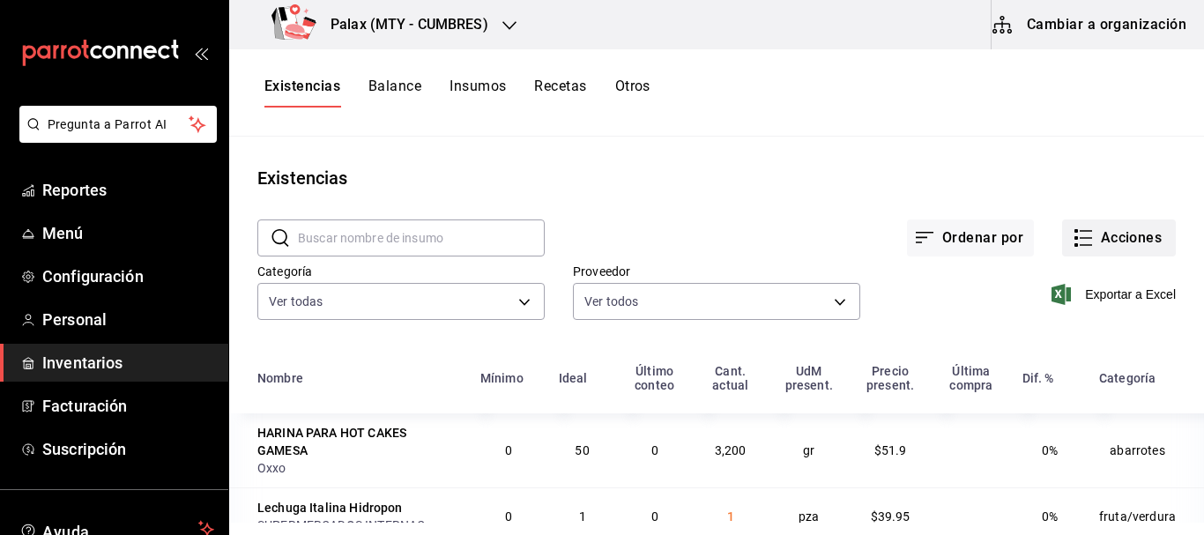
click at [1082, 226] on button "Acciones" at bounding box center [1119, 238] width 114 height 37
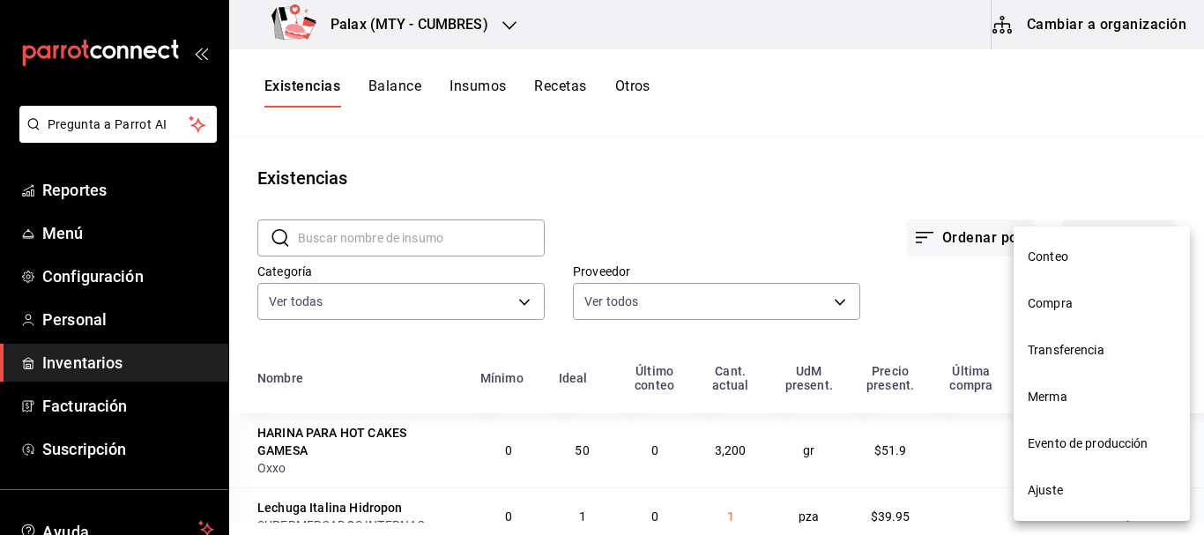
click at [1040, 304] on span "Compra" at bounding box center [1102, 303] width 148 height 19
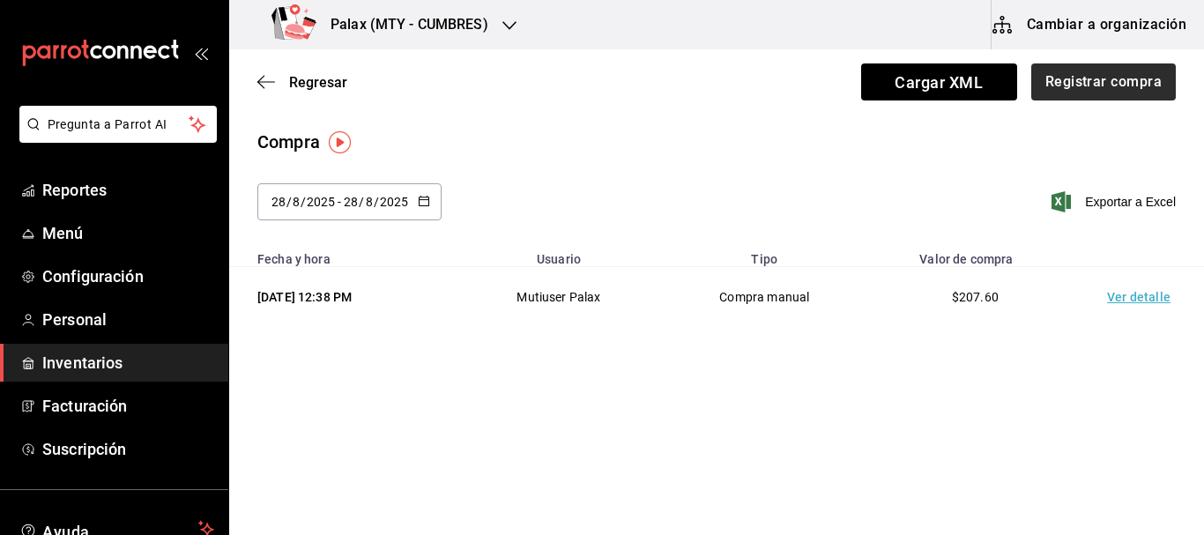
click at [1095, 63] on div "Regresar Cargar XML Registrar compra" at bounding box center [716, 81] width 975 height 65
click at [1092, 83] on button "Registrar compra" at bounding box center [1103, 81] width 146 height 37
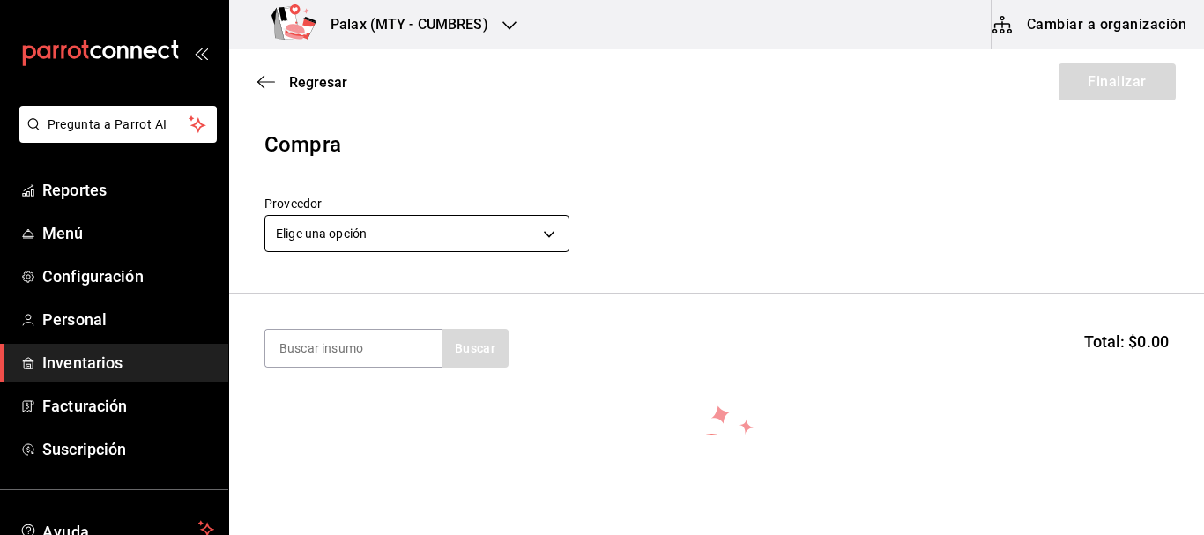
click at [382, 223] on body "Pregunta a Parrot AI Reportes Menú Configuración Personal Inventarios Facturaci…" at bounding box center [602, 218] width 1204 height 436
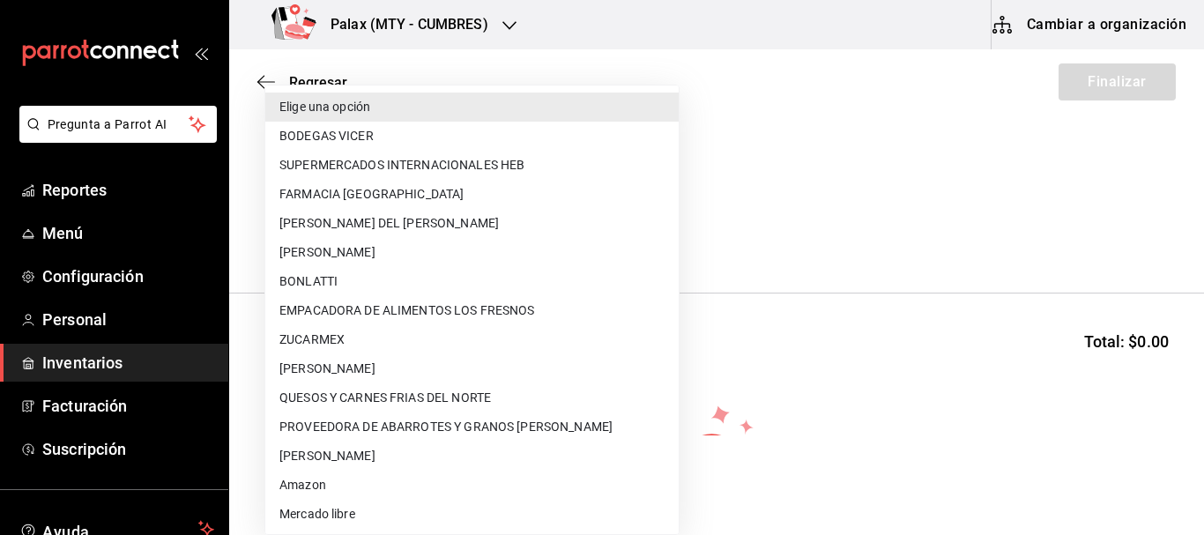
scroll to position [321, 0]
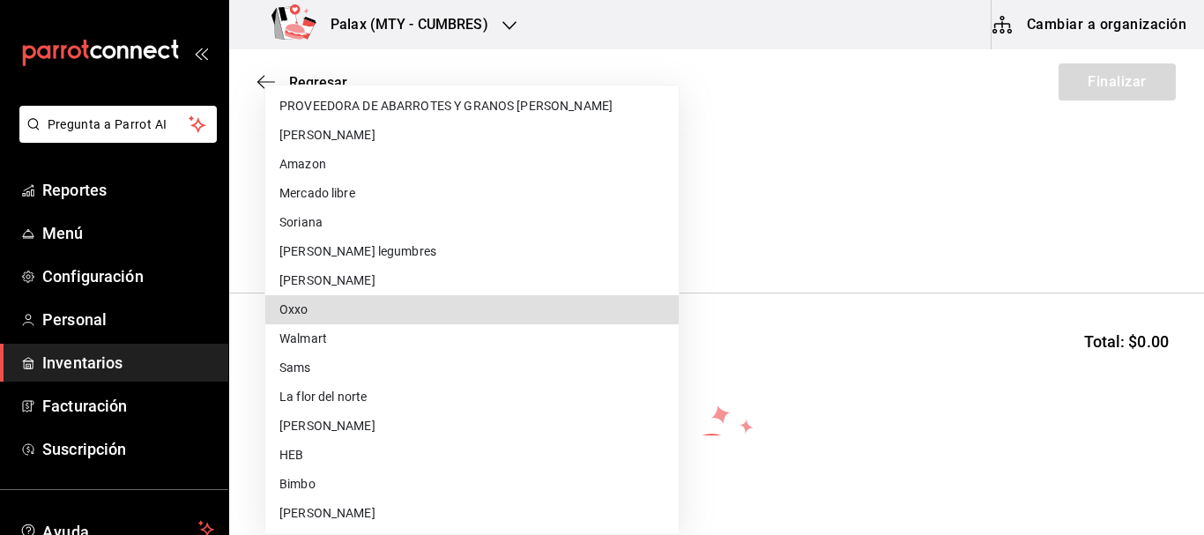
type input "bb88aff6-50a7-492c-ae74-fb4d13812be5"
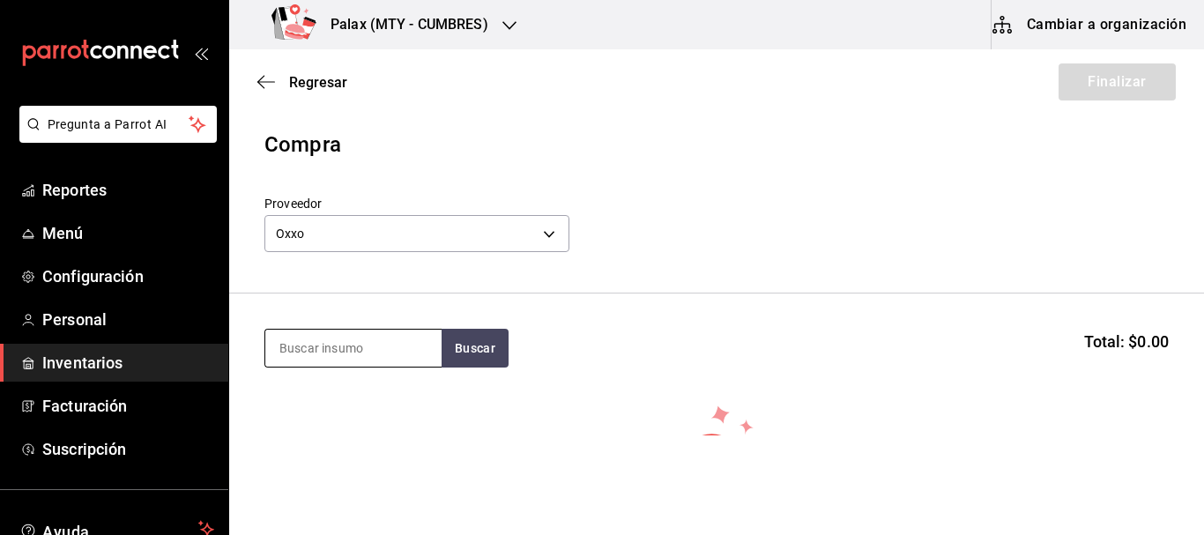
click at [403, 354] on input at bounding box center [353, 348] width 176 height 37
type input "CLAMA"
click at [492, 363] on button "Buscar" at bounding box center [475, 348] width 67 height 39
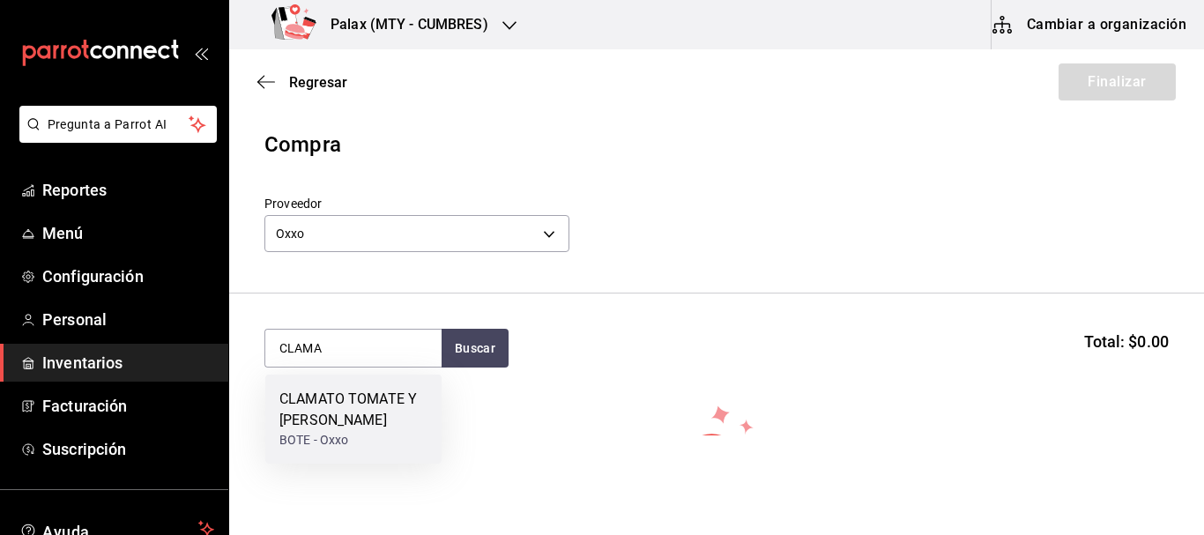
click at [323, 409] on div "CLAMATO TOMATE Y [PERSON_NAME]" at bounding box center [353, 410] width 148 height 42
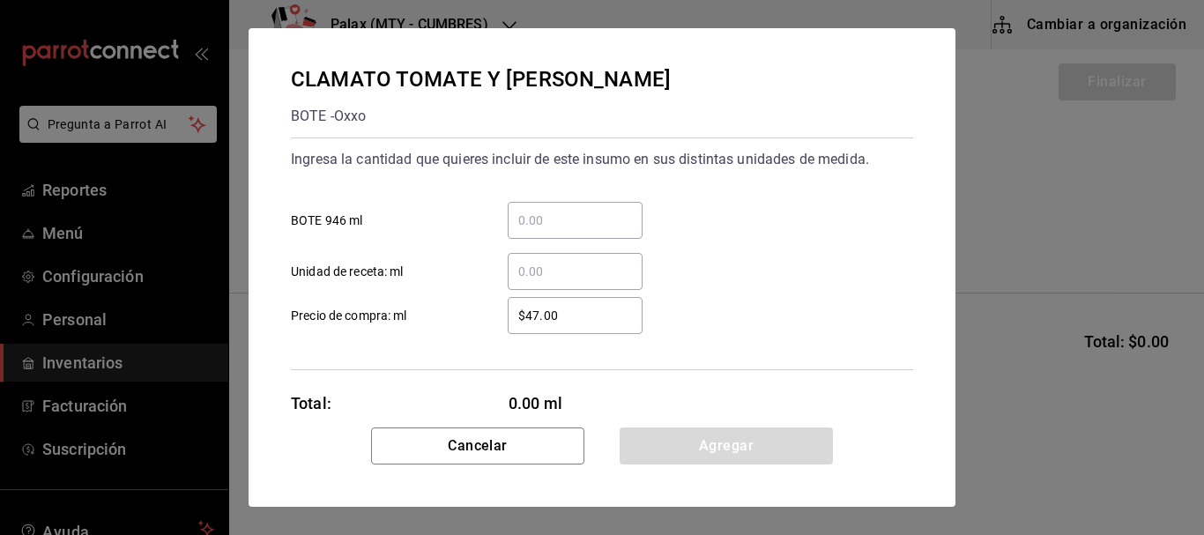
click at [568, 221] on input "​ BOTE 946 ml" at bounding box center [575, 220] width 135 height 21
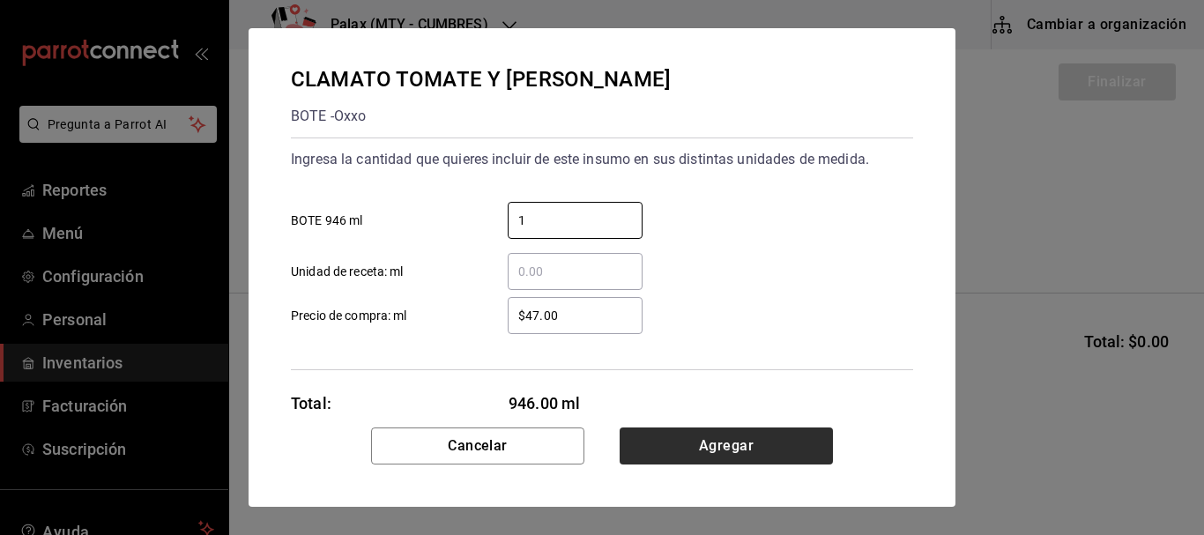
type input "1"
click at [755, 443] on button "Agregar" at bounding box center [726, 446] width 213 height 37
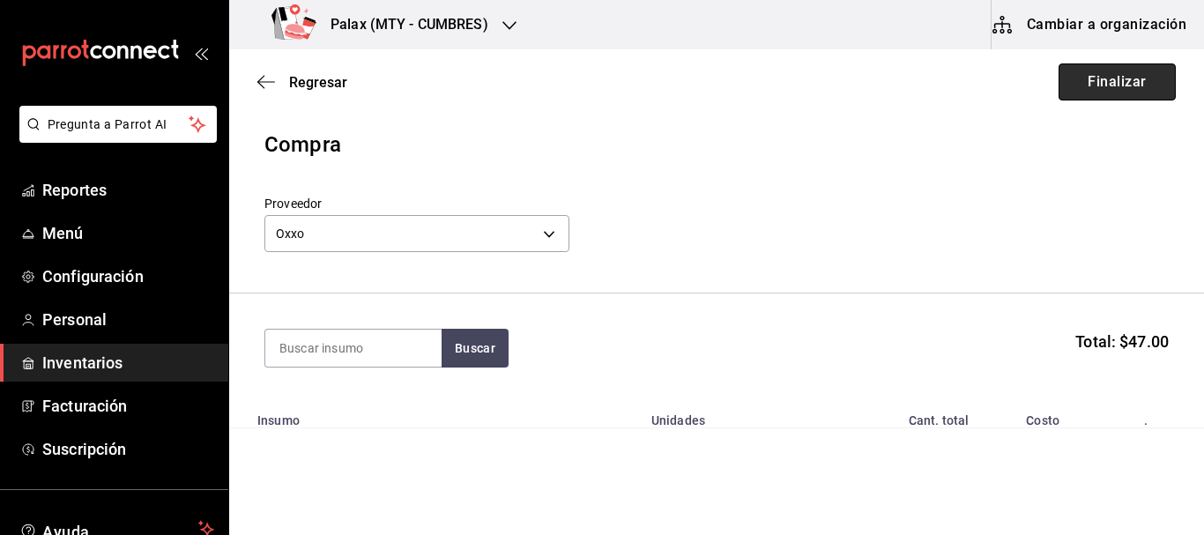
click at [1097, 84] on button "Finalizar" at bounding box center [1117, 81] width 117 height 37
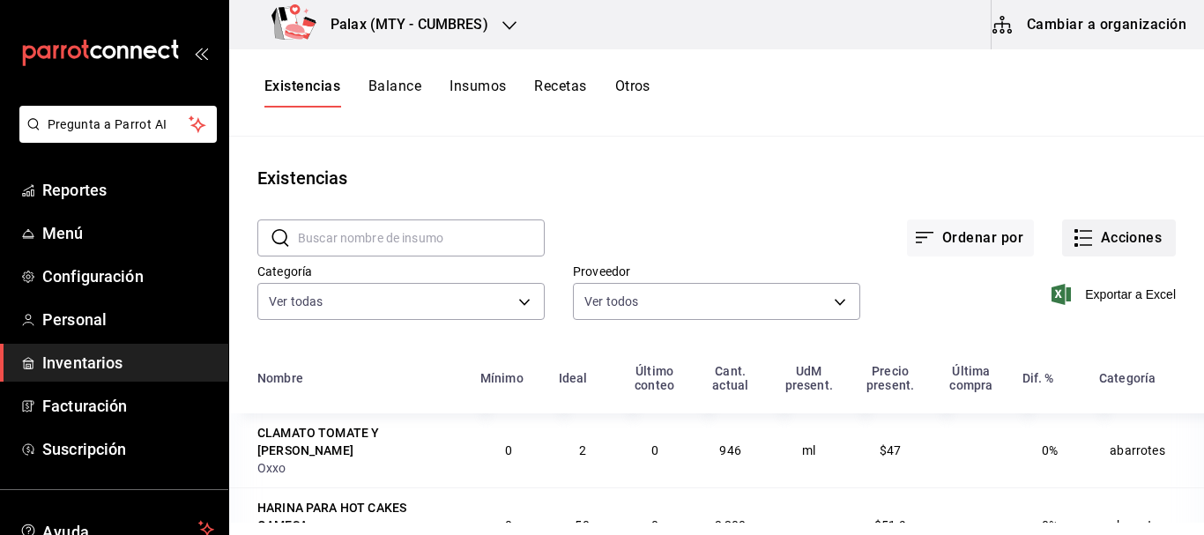
click at [1080, 239] on icon "button" at bounding box center [1083, 237] width 21 height 21
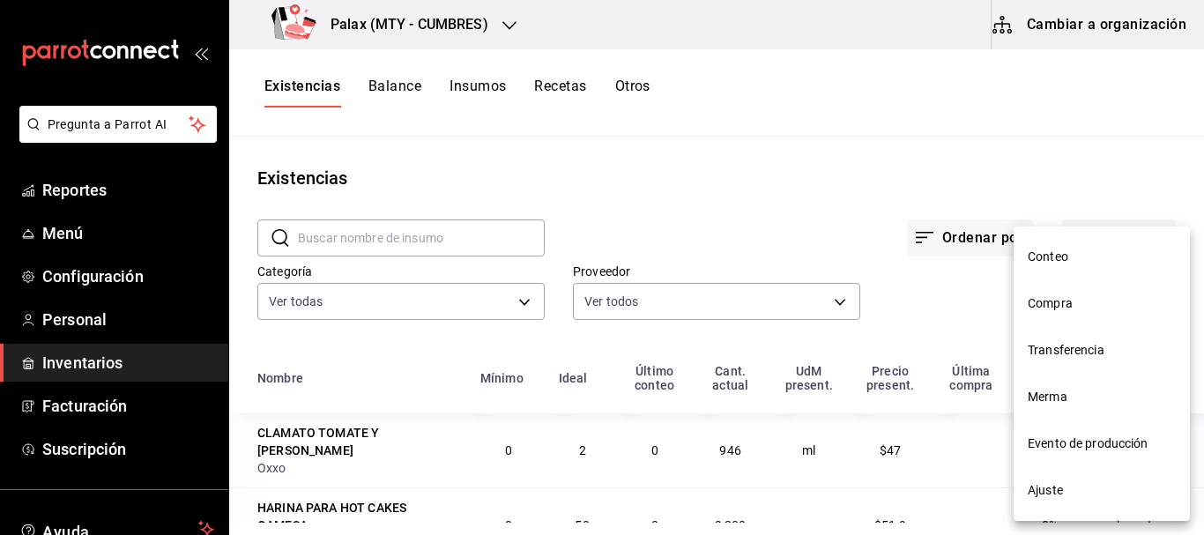
click at [1059, 302] on span "Compra" at bounding box center [1102, 303] width 148 height 19
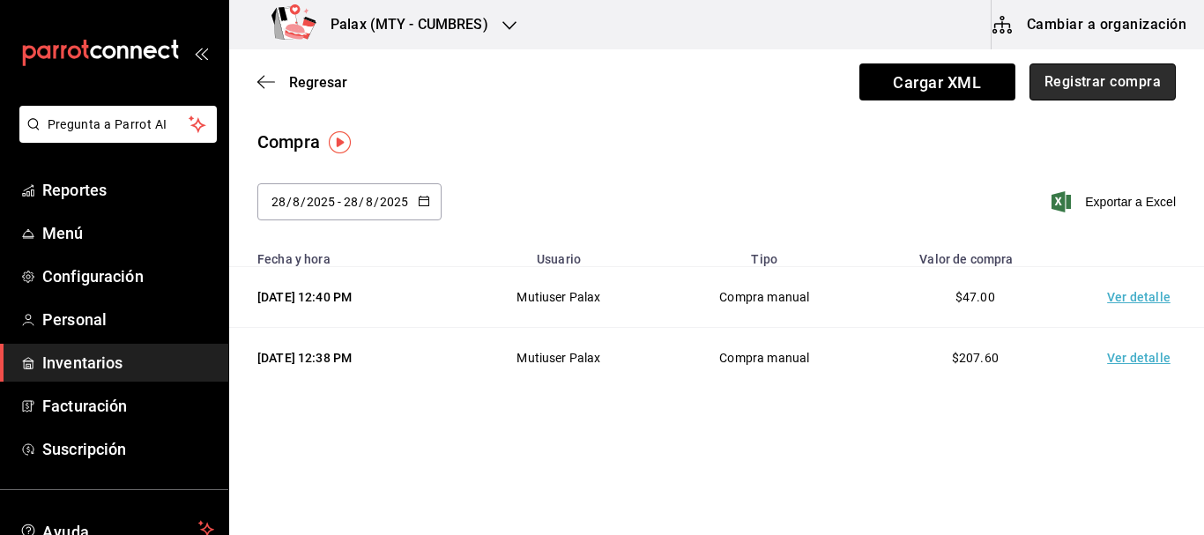
click at [1084, 86] on button "Registrar compra" at bounding box center [1103, 81] width 146 height 37
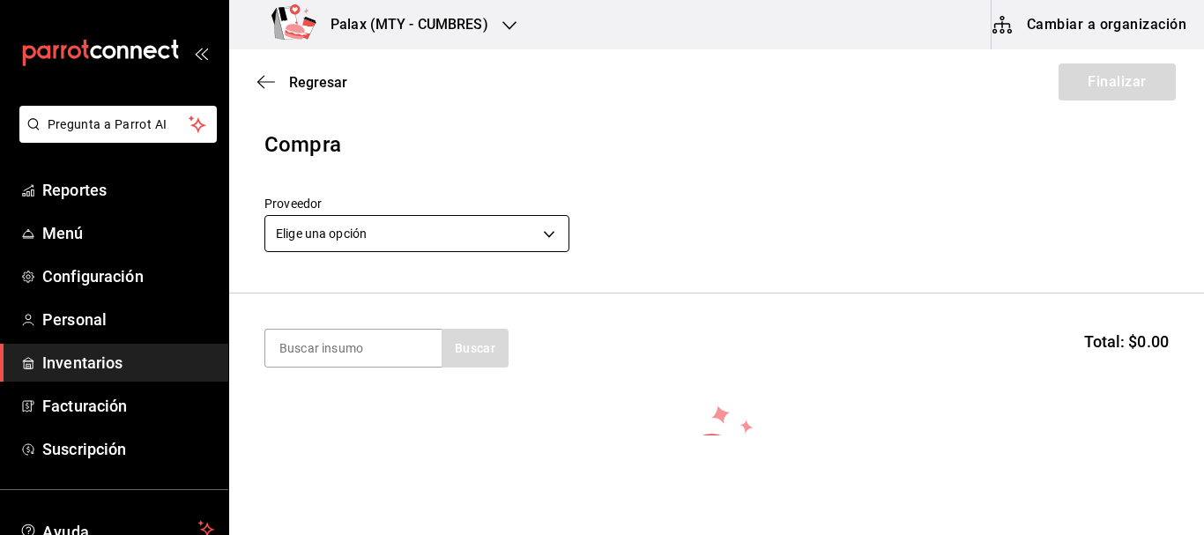
click at [392, 241] on body "Pregunta a Parrot AI Reportes Menú Configuración Personal Inventarios Facturaci…" at bounding box center [602, 218] width 1204 height 436
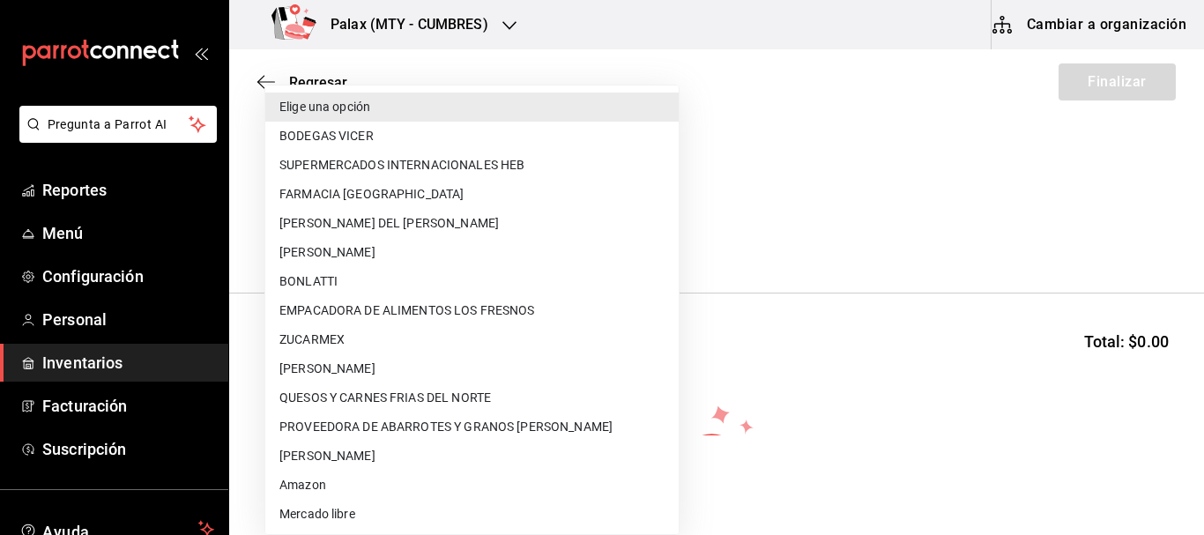
scroll to position [321, 0]
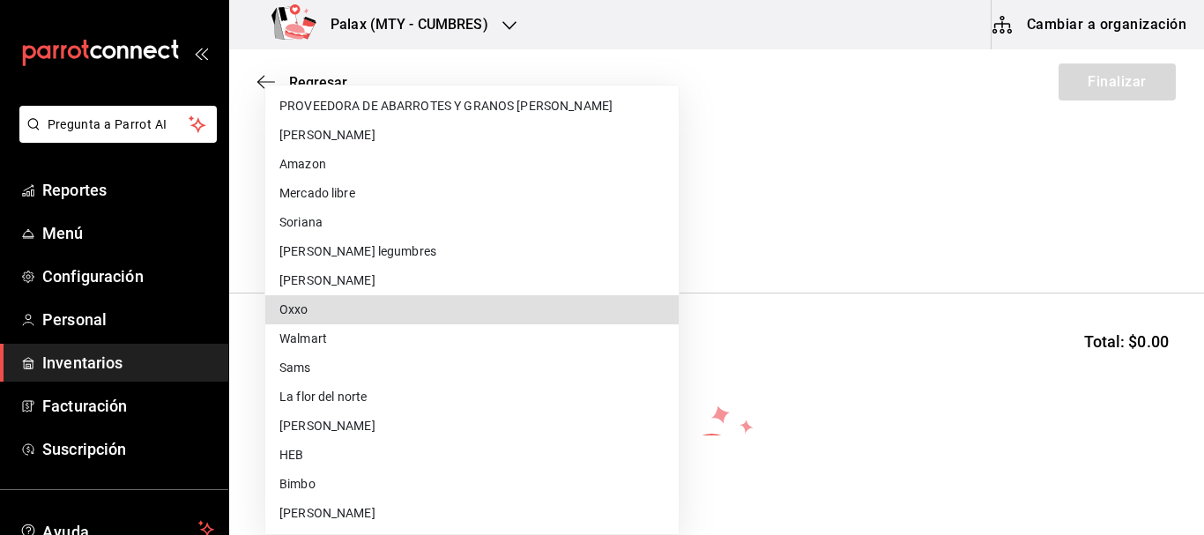
type input "bb88aff6-50a7-492c-ae74-fb4d13812be5"
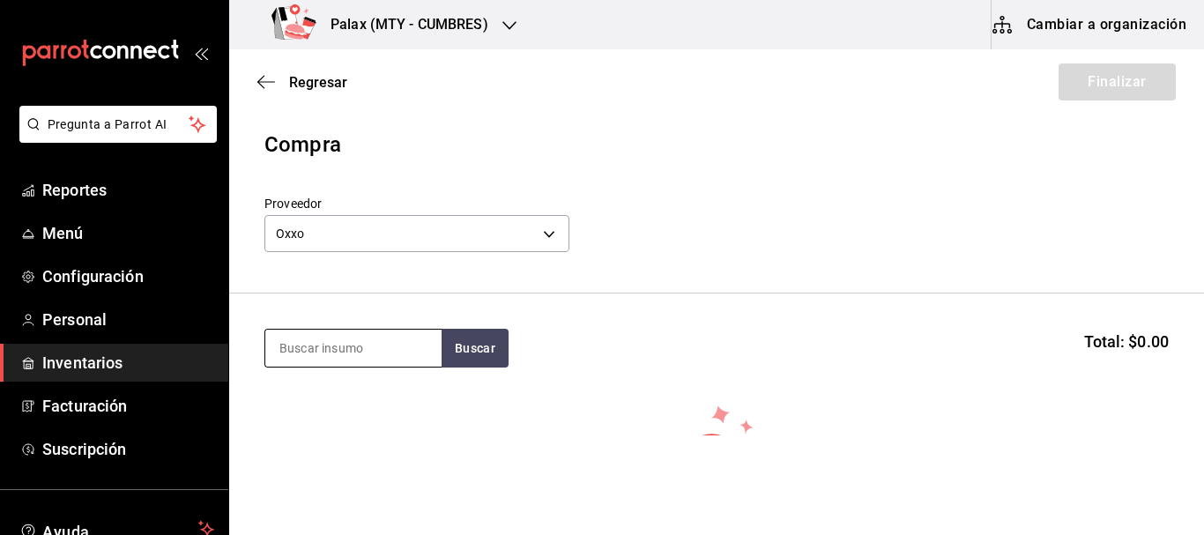
click at [369, 356] on input at bounding box center [353, 348] width 176 height 37
click at [440, 346] on input "TORTILL" at bounding box center [353, 348] width 176 height 37
type input "TORTILL"
click at [453, 349] on button "Buscar" at bounding box center [475, 348] width 67 height 39
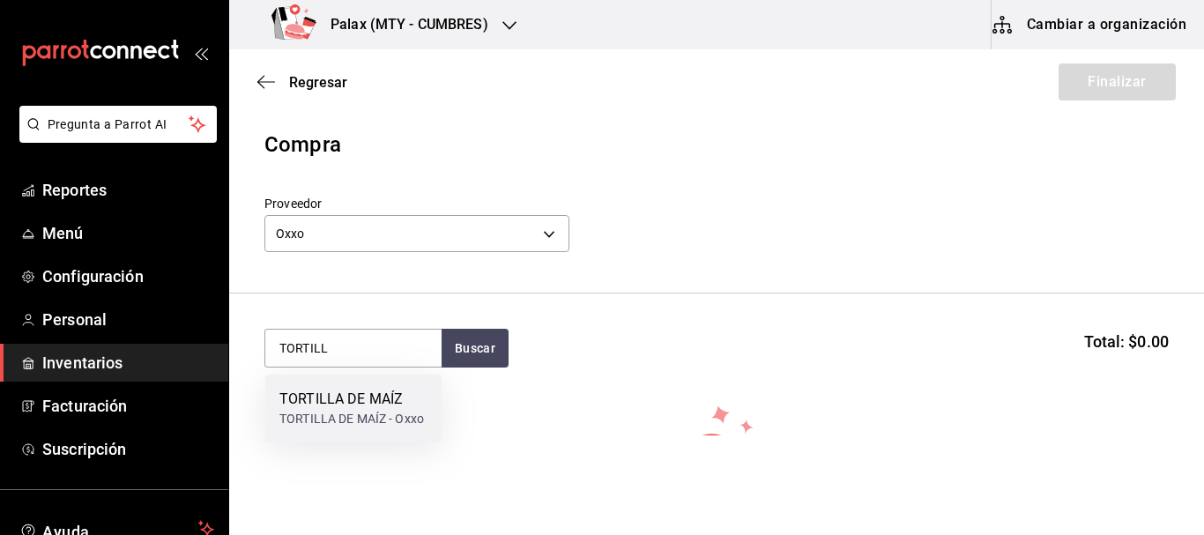
click at [378, 399] on div "TORTILLA DE MAÍZ" at bounding box center [351, 399] width 145 height 21
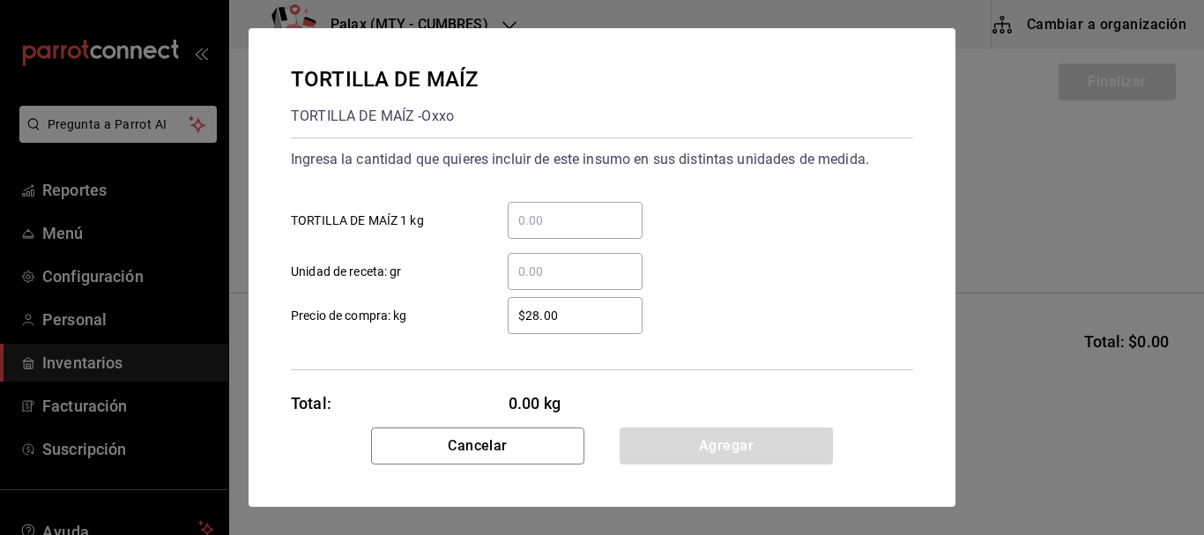
click at [600, 228] on input "​ TORTILLA DE MAÍZ 1 kg" at bounding box center [575, 220] width 135 height 21
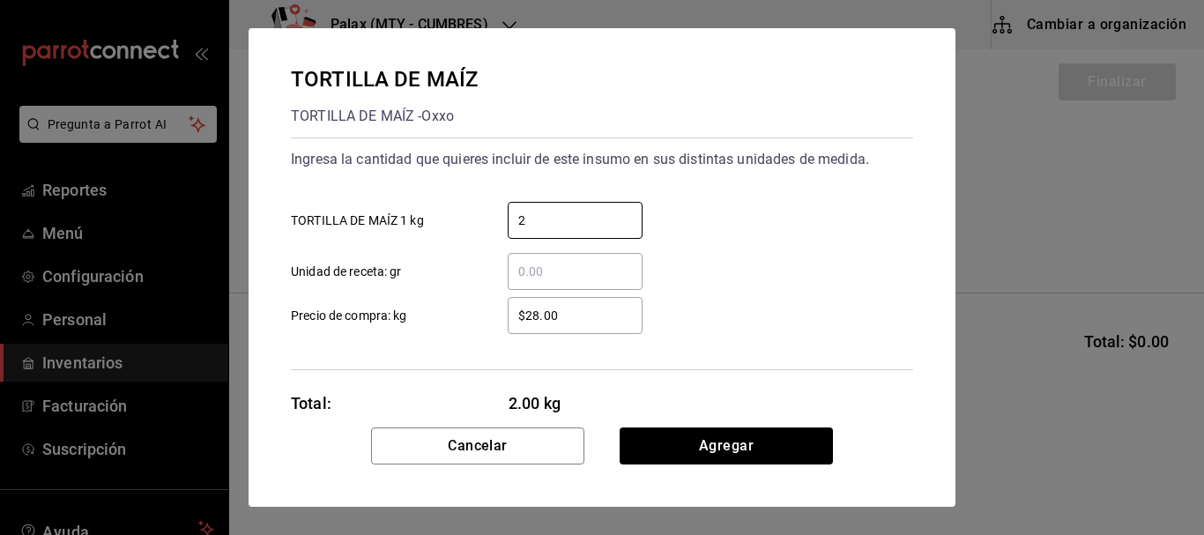
type input "2"
drag, startPoint x: 838, startPoint y: 184, endPoint x: 838, endPoint y: 216, distance: 31.7
click at [838, 184] on div "Ingresa la cantidad que quieres incluir de este insumo en sus distintas unidade…" at bounding box center [602, 217] width 622 height 145
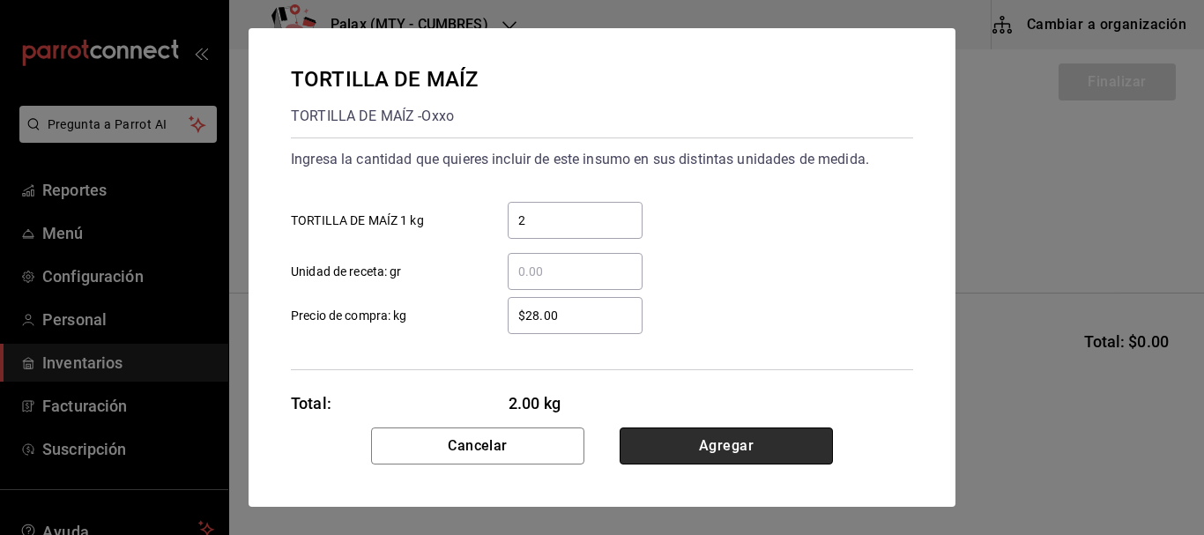
click at [771, 444] on button "Agregar" at bounding box center [726, 446] width 213 height 37
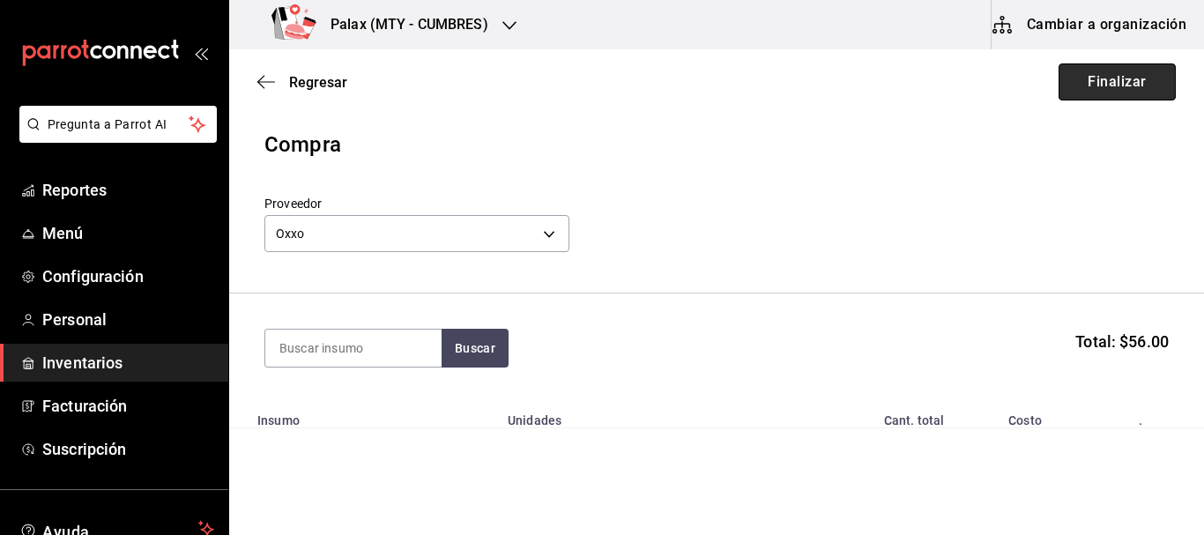
click at [1112, 85] on button "Finalizar" at bounding box center [1117, 81] width 117 height 37
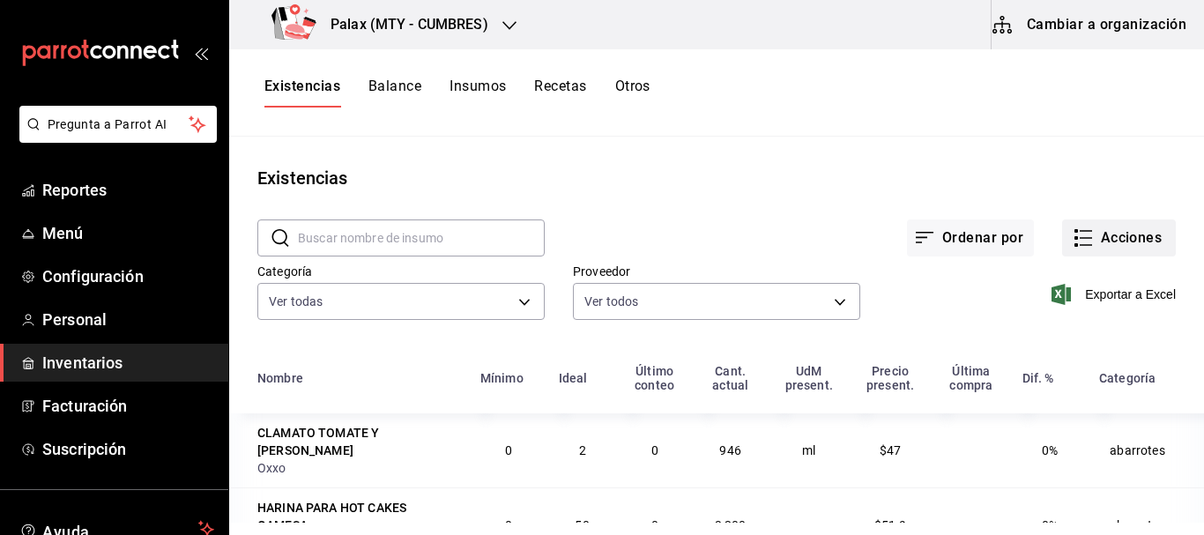
click at [1080, 238] on icon "button" at bounding box center [1086, 238] width 12 height 0
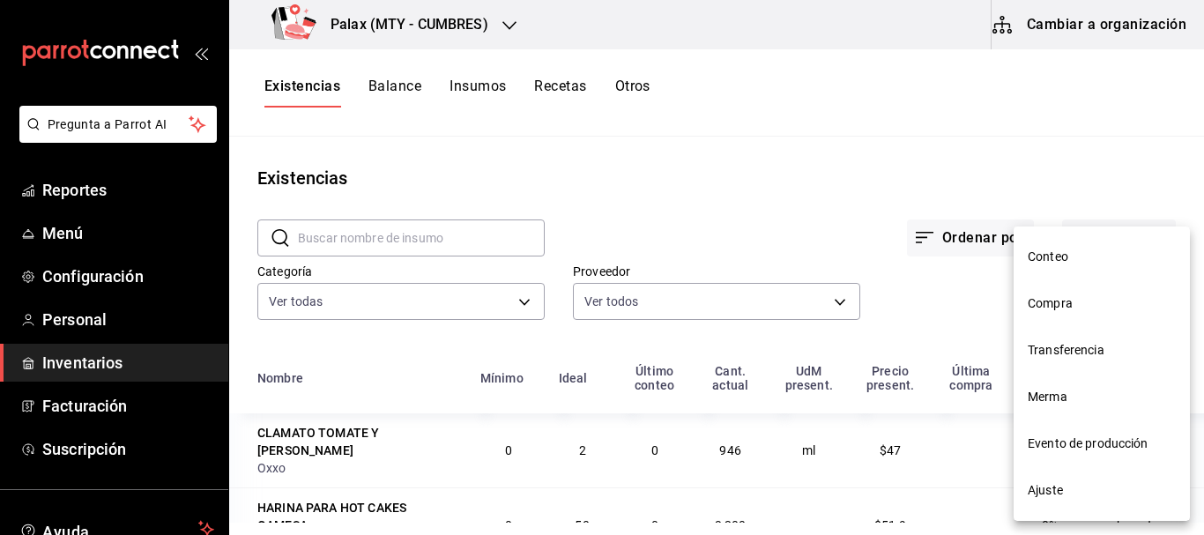
click at [1078, 306] on span "Compra" at bounding box center [1102, 303] width 148 height 19
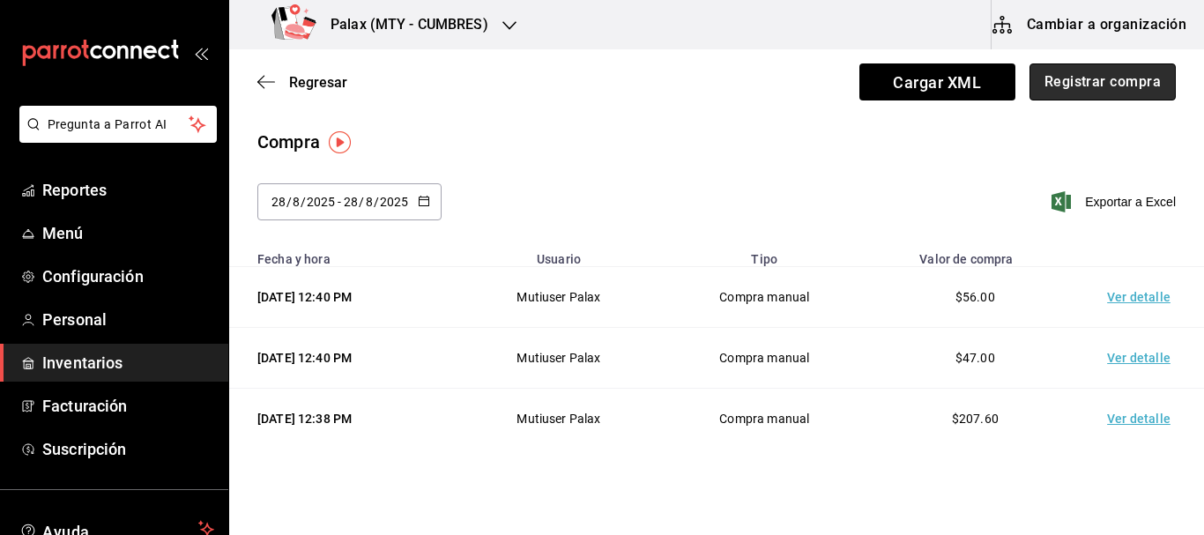
click at [1085, 84] on button "Registrar compra" at bounding box center [1103, 81] width 146 height 37
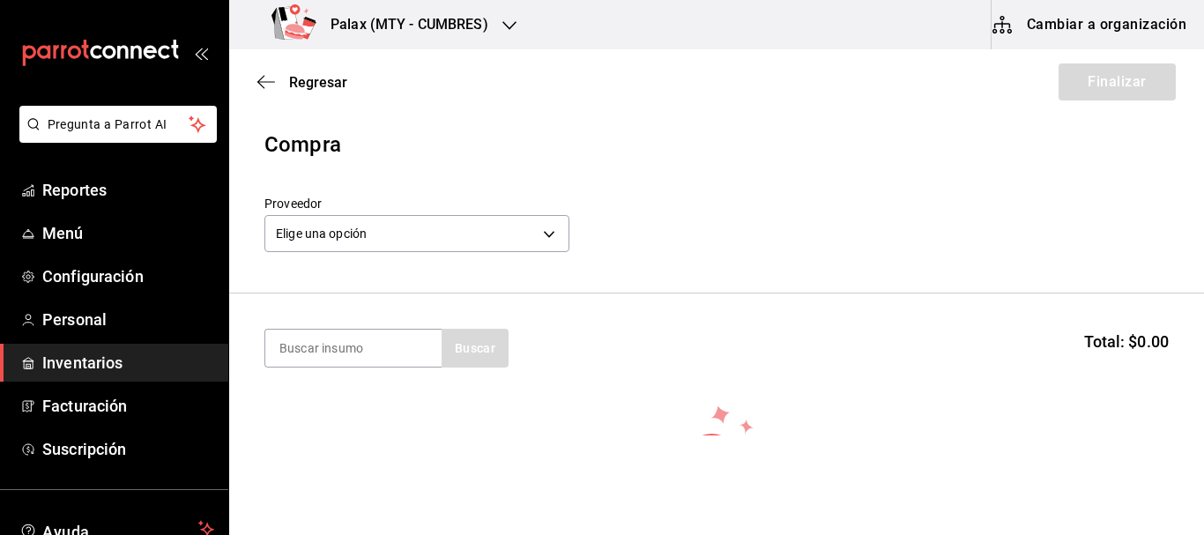
click at [465, 211] on div "Elige una opción default" at bounding box center [417, 231] width 305 height 47
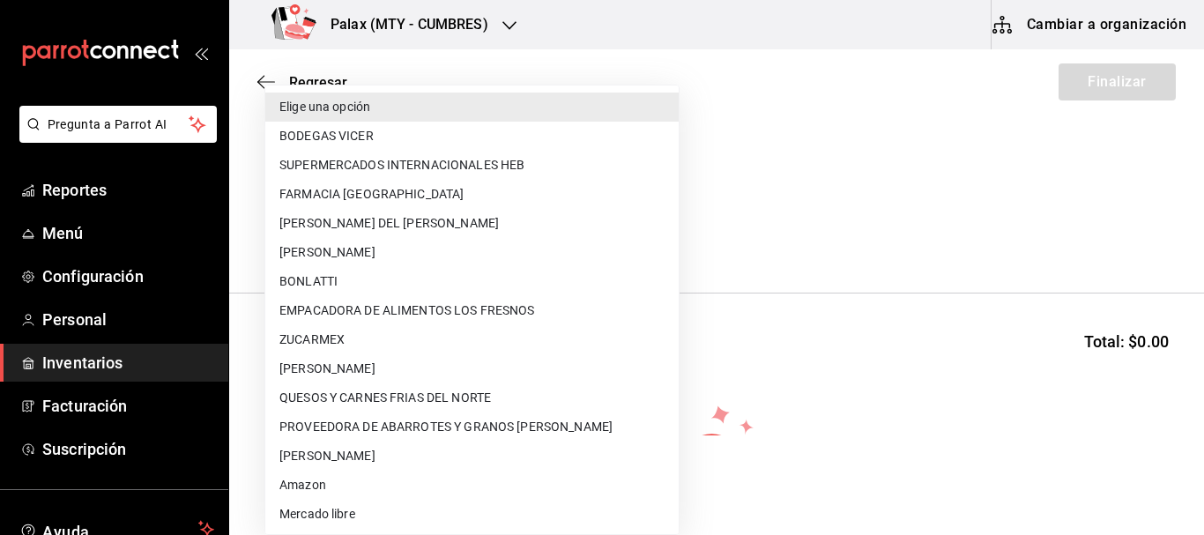
click at [451, 236] on body "Pregunta a Parrot AI Reportes Menú Configuración Personal Inventarios Facturaci…" at bounding box center [602, 218] width 1204 height 436
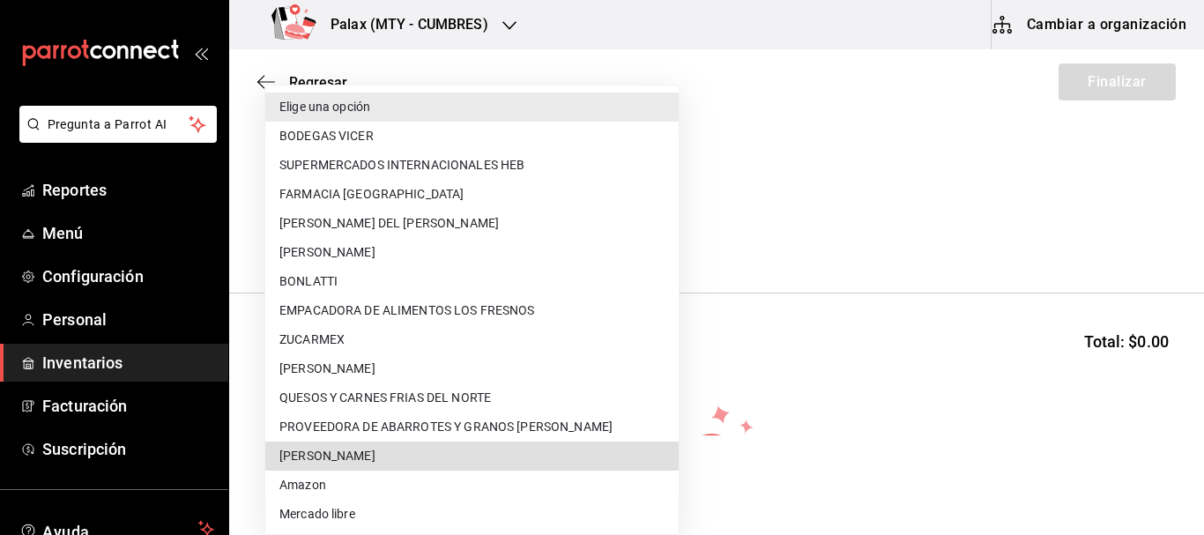
type input "261bc4b3-fe55-4ed9-b742-1ceaa0cd7f1b"
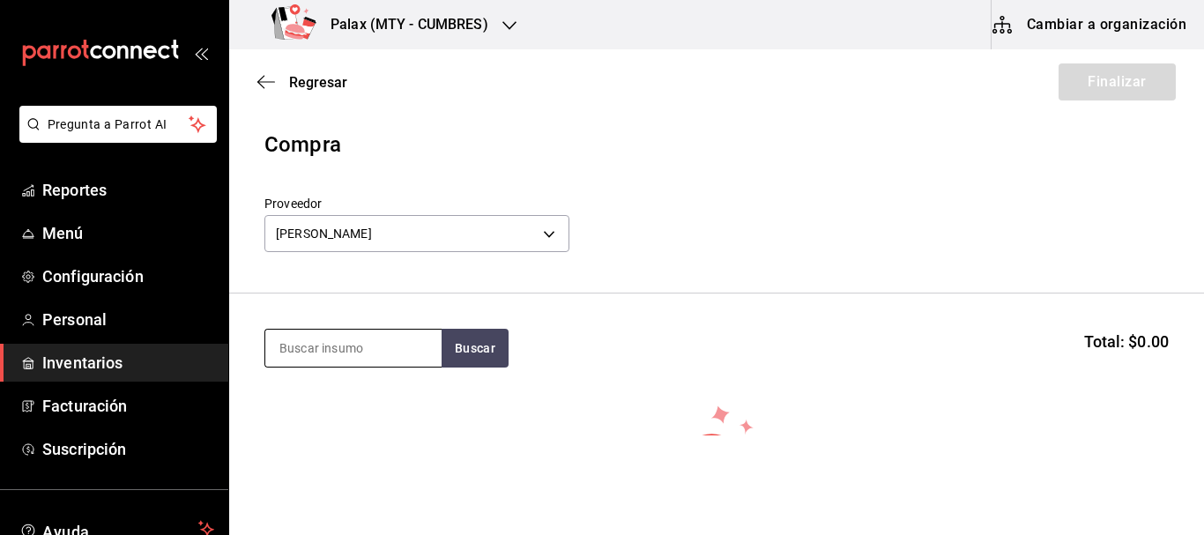
click at [334, 347] on input at bounding box center [353, 348] width 176 height 37
type input "J"
click at [471, 359] on button "Buscar" at bounding box center [475, 348] width 67 height 39
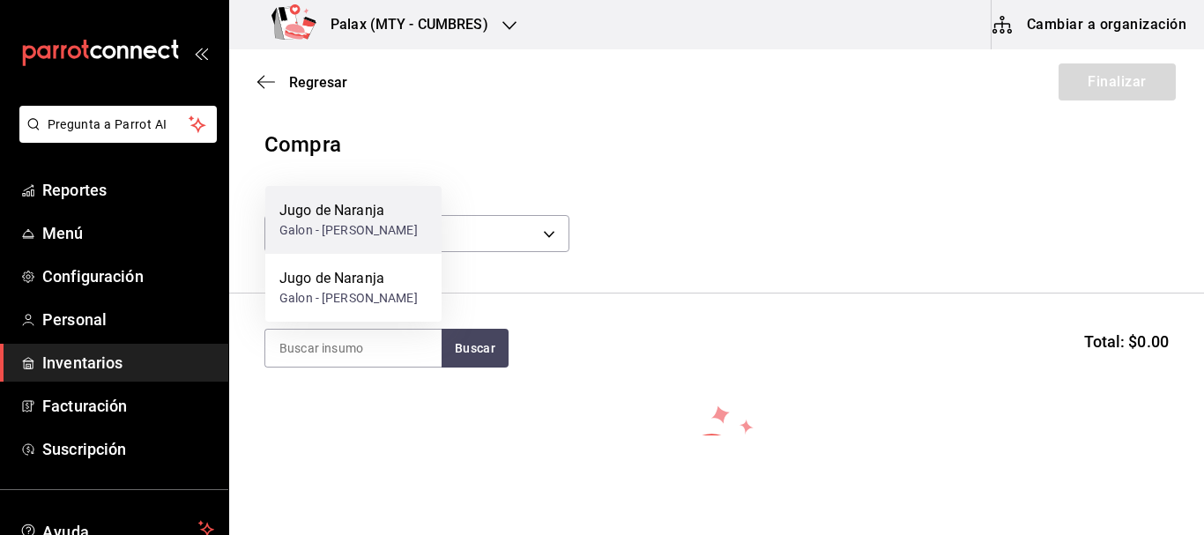
click at [350, 221] on div "Galon - LUIS ANGEL GOMEZ VILLARREAL" at bounding box center [348, 230] width 138 height 19
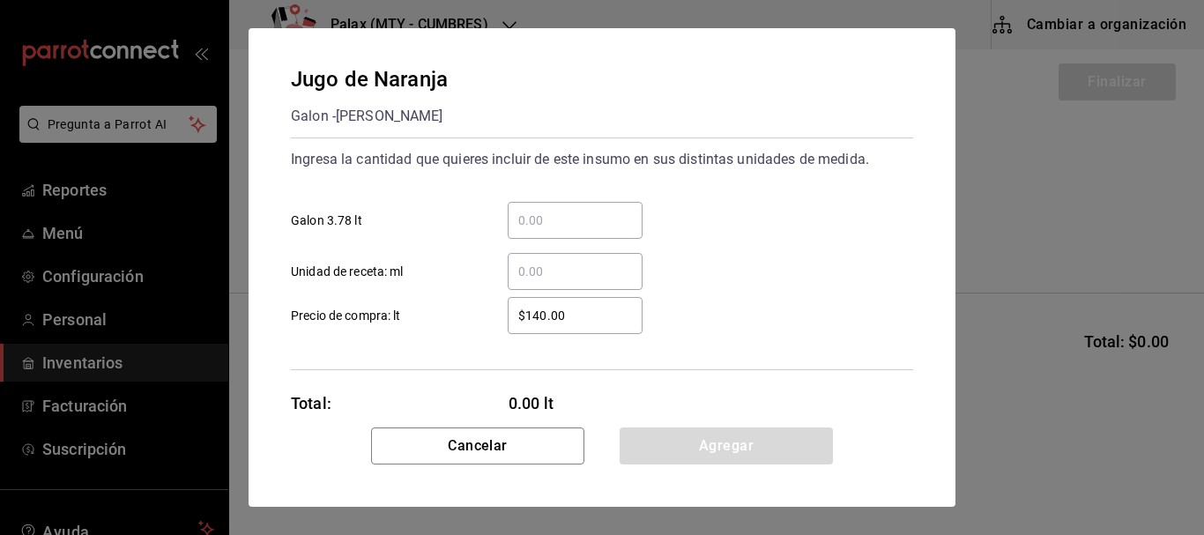
click at [541, 210] on input "​ Galon 3.78 lt" at bounding box center [575, 220] width 135 height 21
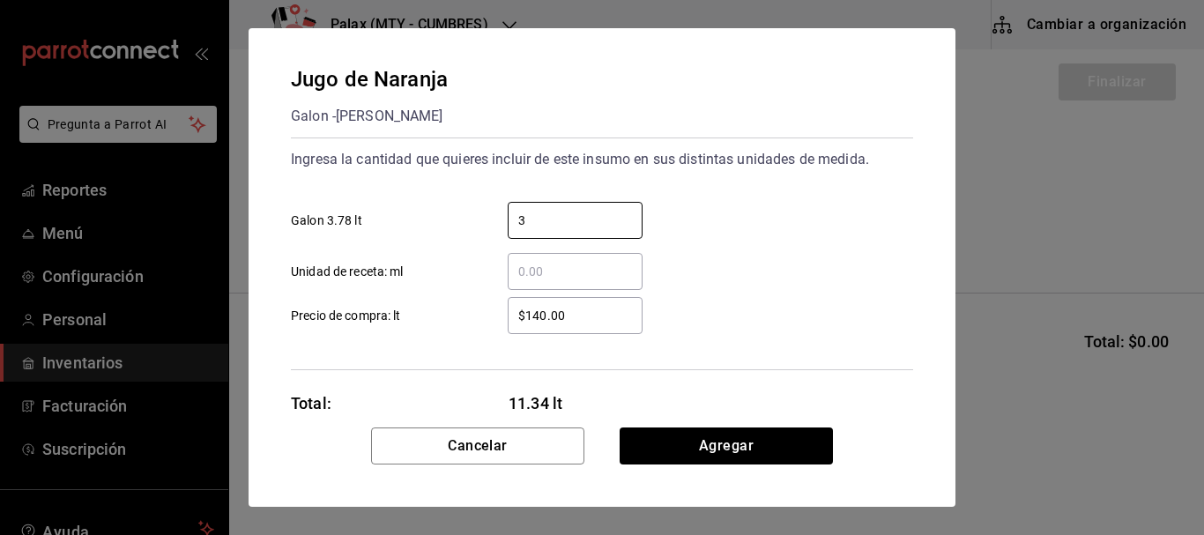
type input "3"
click at [756, 226] on div "3 ​ Galon 3.78 lt" at bounding box center [595, 213] width 637 height 51
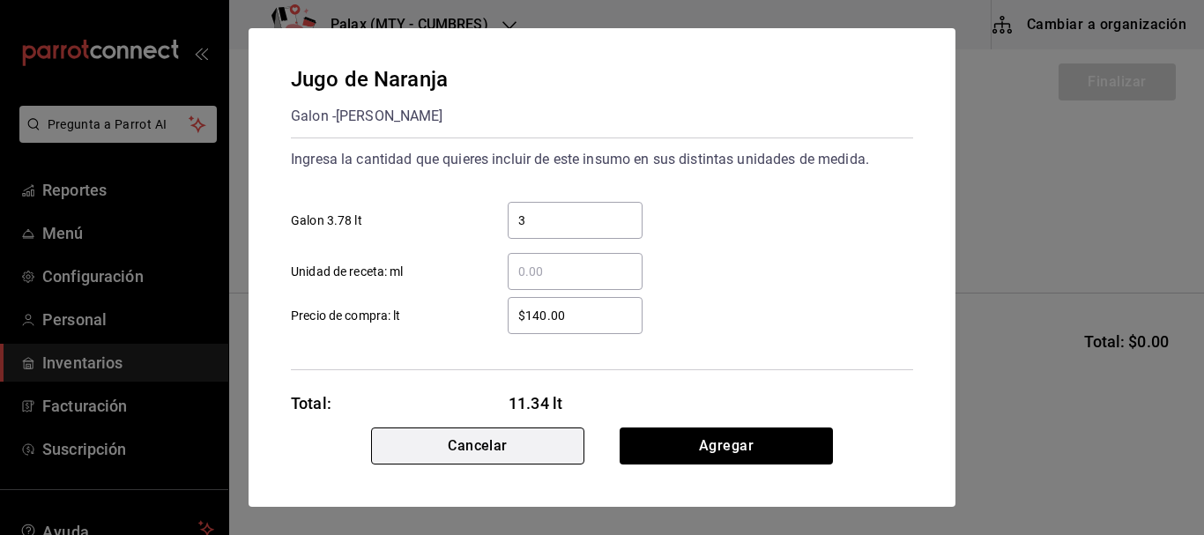
click at [496, 451] on button "Cancelar" at bounding box center [477, 446] width 213 height 37
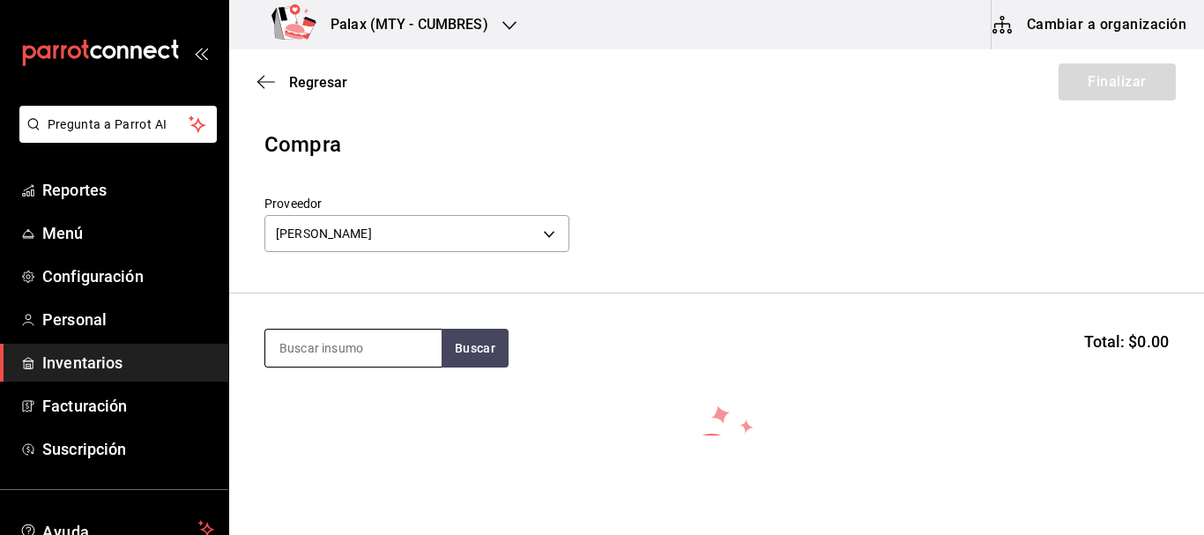
click at [379, 345] on input at bounding box center [353, 348] width 176 height 37
click at [469, 345] on button "Buscar" at bounding box center [475, 348] width 67 height 39
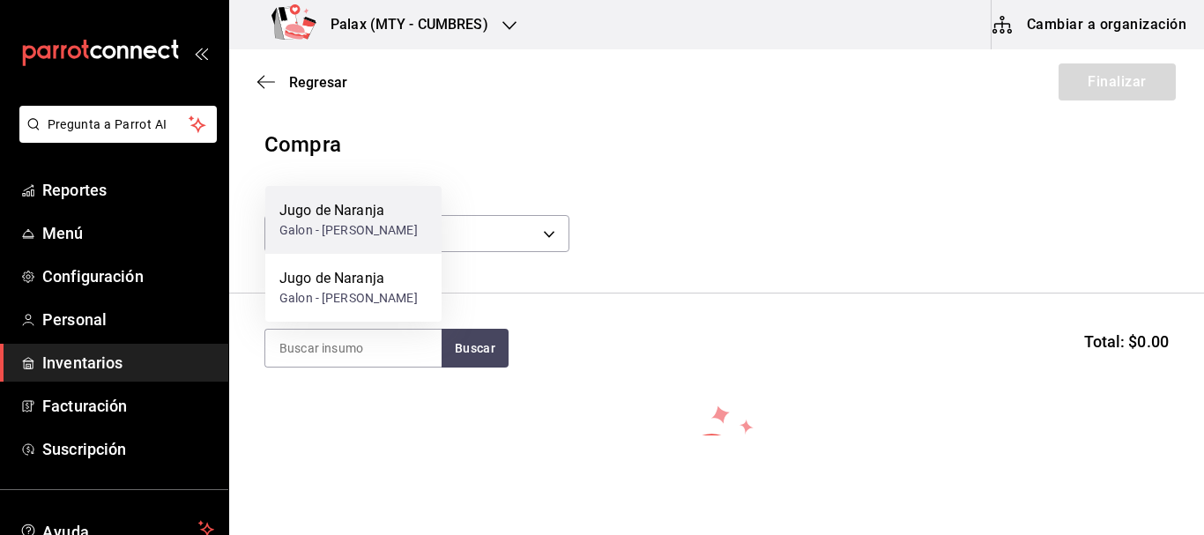
click at [358, 221] on div "Galon - LUIS ANGEL GOMEZ VILLARREAL" at bounding box center [348, 230] width 138 height 19
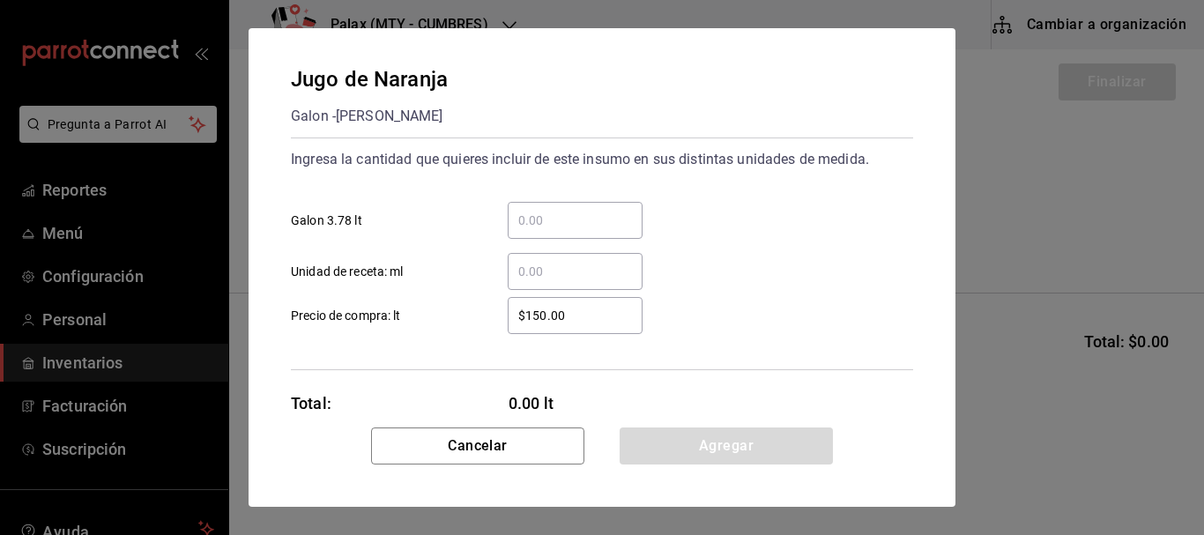
click at [585, 227] on input "​ Galon 3.78 lt" at bounding box center [575, 220] width 135 height 21
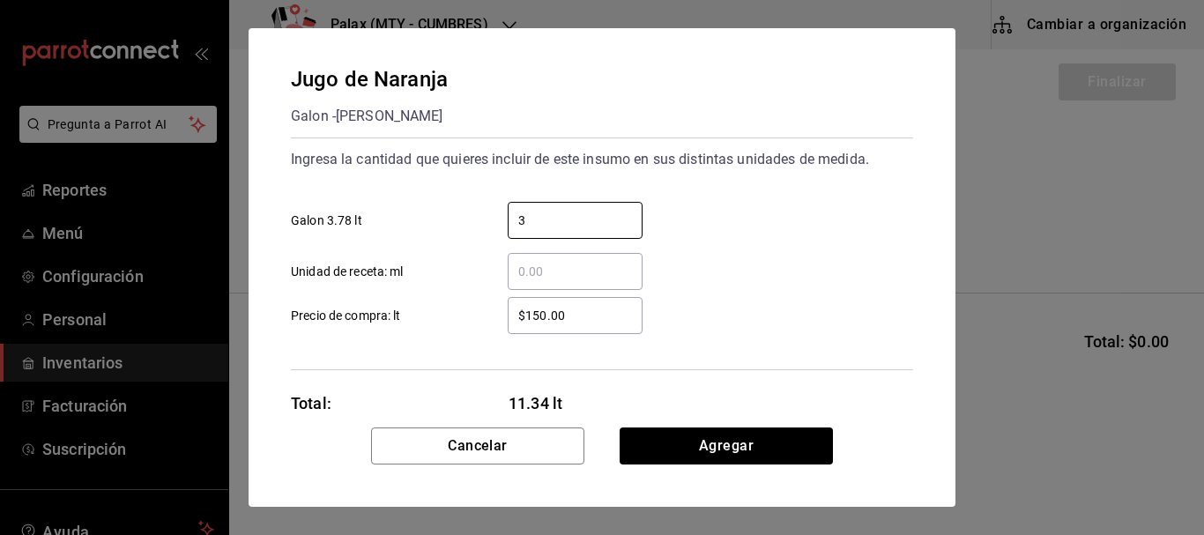
type input "3"
click at [774, 235] on div "3 ​ Galon 3.78 lt" at bounding box center [595, 213] width 637 height 51
click at [703, 470] on div "Cancelar Agregar" at bounding box center [602, 467] width 707 height 79
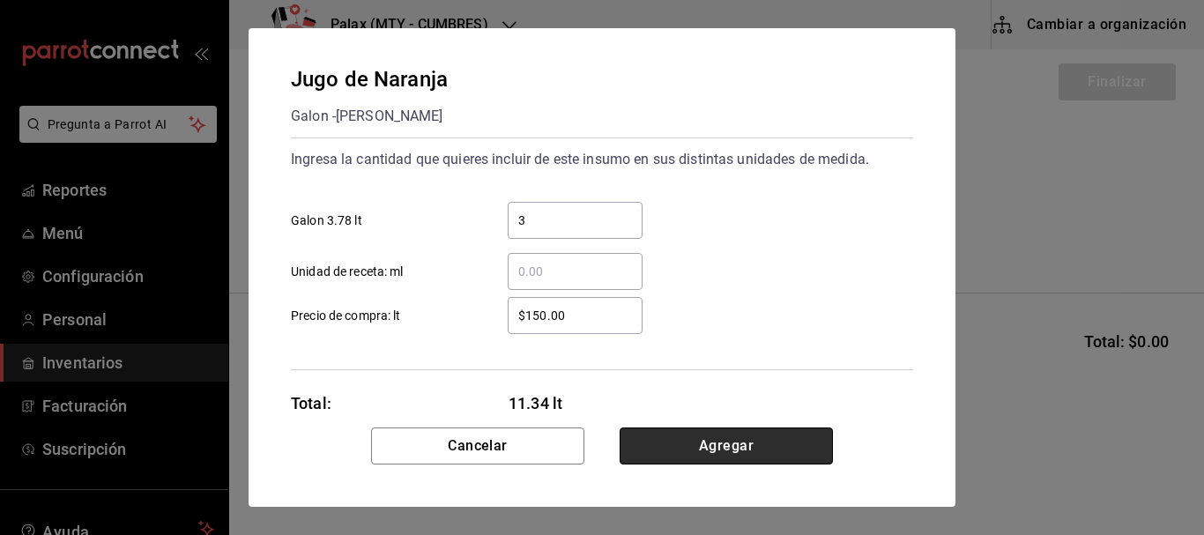
click at [709, 449] on button "Agregar" at bounding box center [726, 446] width 213 height 37
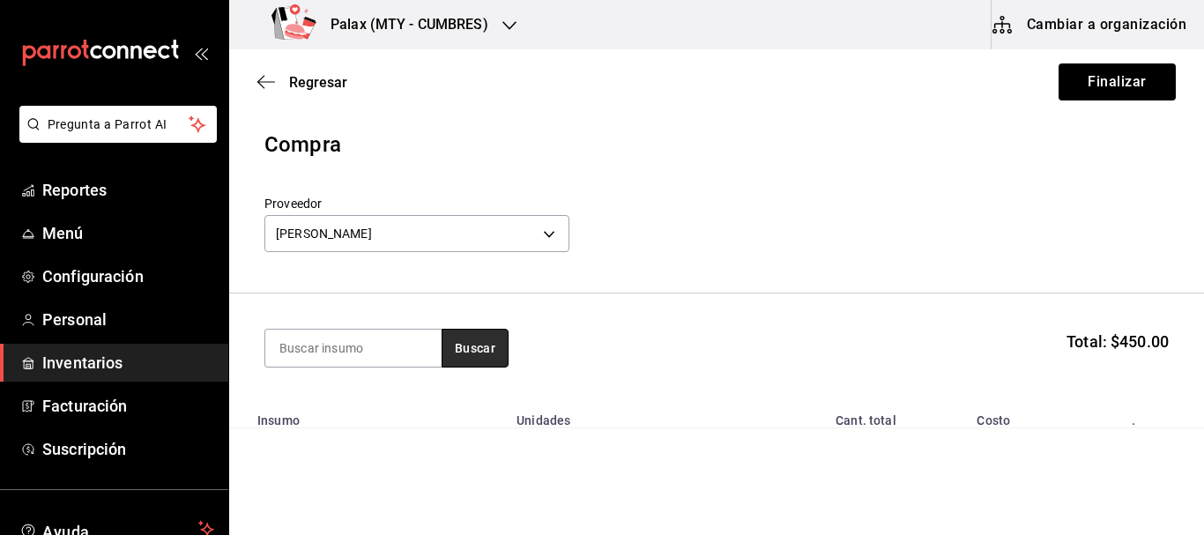
click at [490, 358] on button "Buscar" at bounding box center [475, 348] width 67 height 39
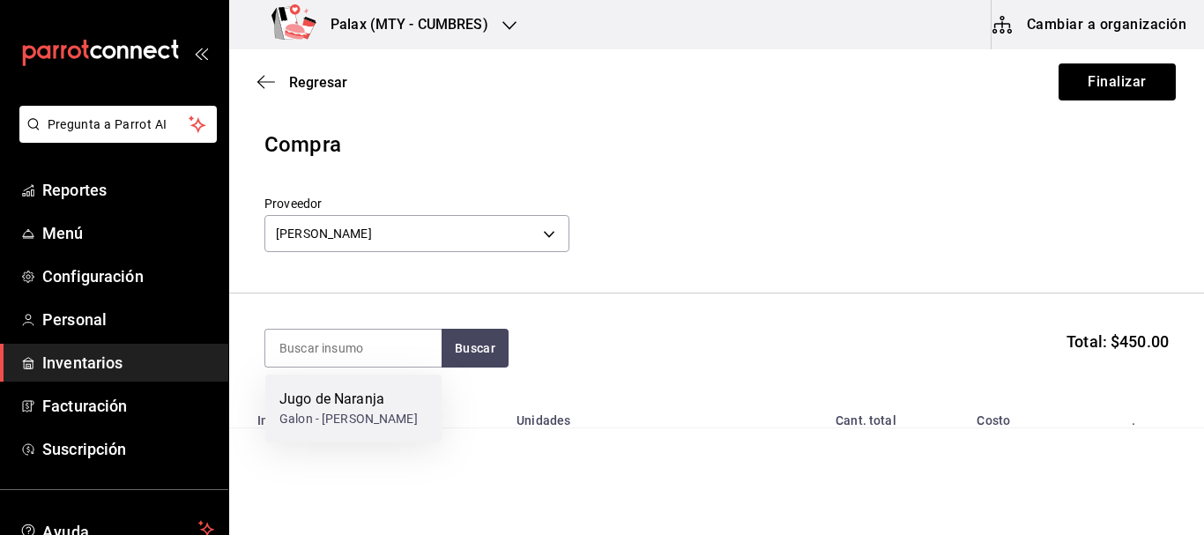
click at [354, 387] on div "Jugo de Naranja Galon - LUIS ANGEL GOMEZ VILLARREAL" at bounding box center [353, 409] width 176 height 68
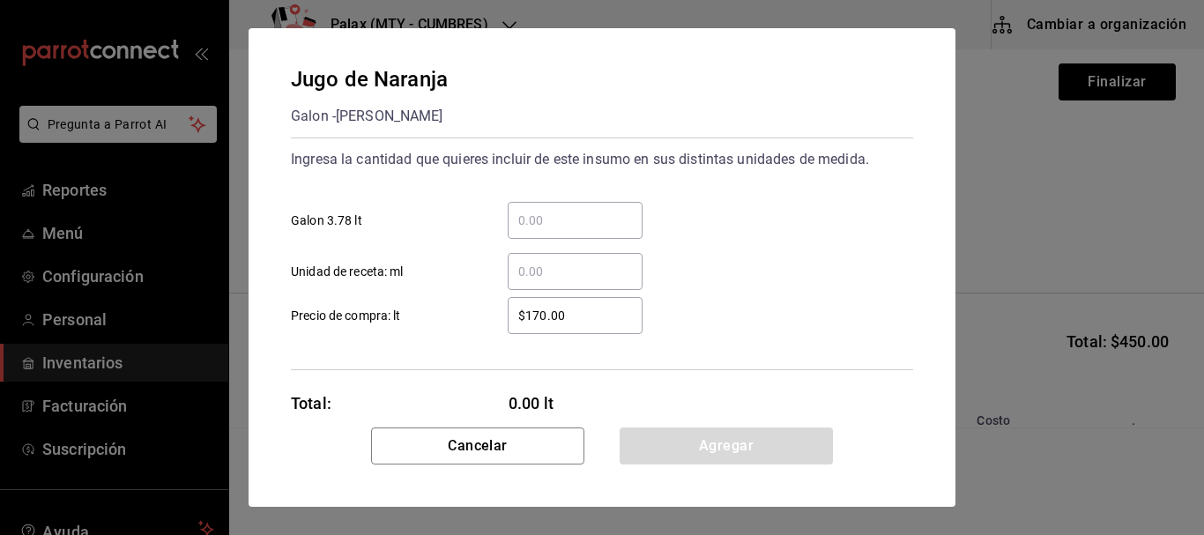
click at [540, 208] on div "​" at bounding box center [575, 220] width 135 height 37
click at [540, 210] on input "​ Galon 3.78 lt" at bounding box center [575, 220] width 135 height 21
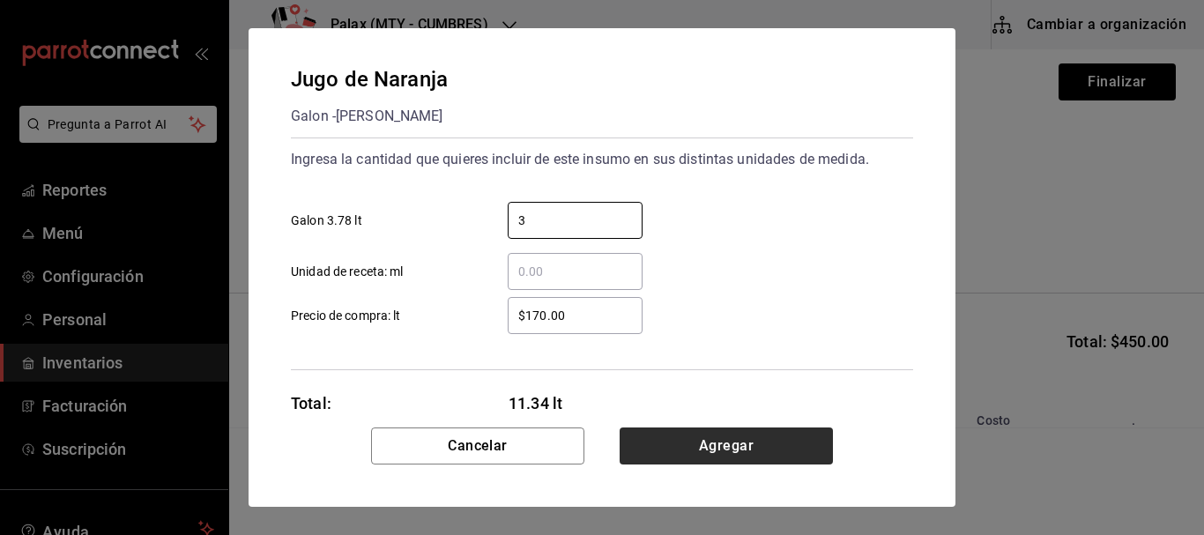
type input "3"
click at [791, 453] on button "Agregar" at bounding box center [726, 446] width 213 height 37
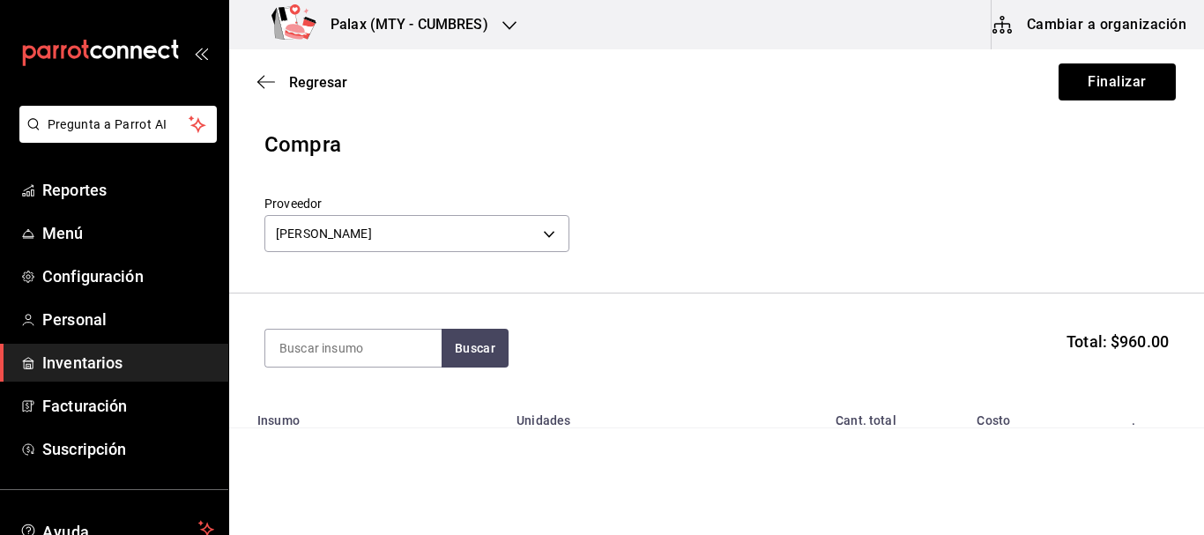
click at [909, 245] on div "Proveedor LUIS ANGEL GOMEZ VILLARREAL 261bc4b3-fe55-4ed9-b742-1ceaa0cd7f1b" at bounding box center [717, 227] width 905 height 62
click at [1112, 88] on button "Finalizar" at bounding box center [1117, 81] width 117 height 37
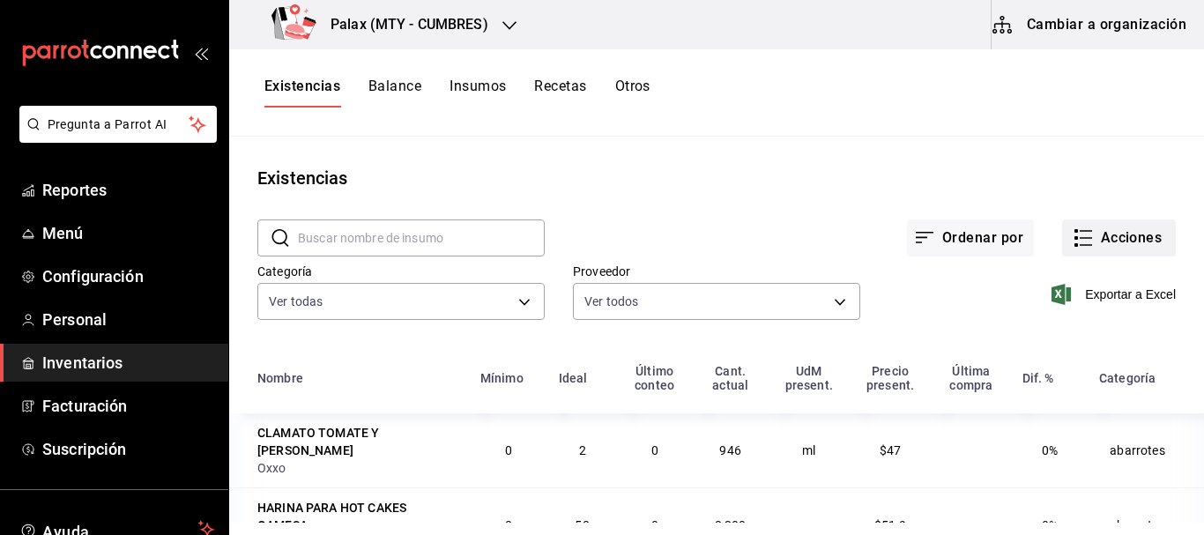
click at [1103, 234] on button "Acciones" at bounding box center [1119, 238] width 114 height 37
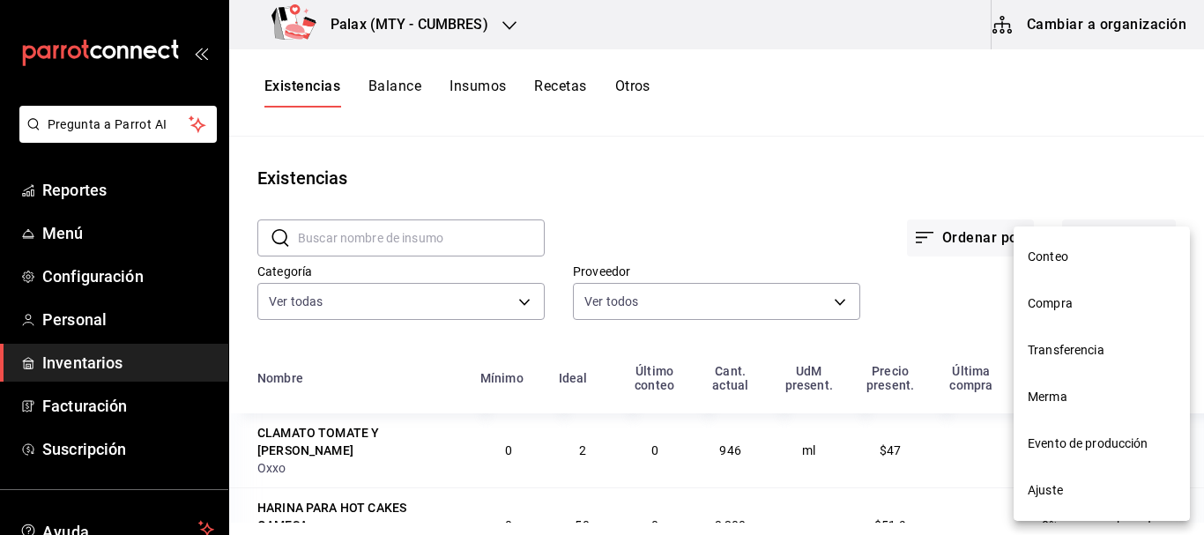
click at [1058, 303] on span "Compra" at bounding box center [1102, 303] width 148 height 19
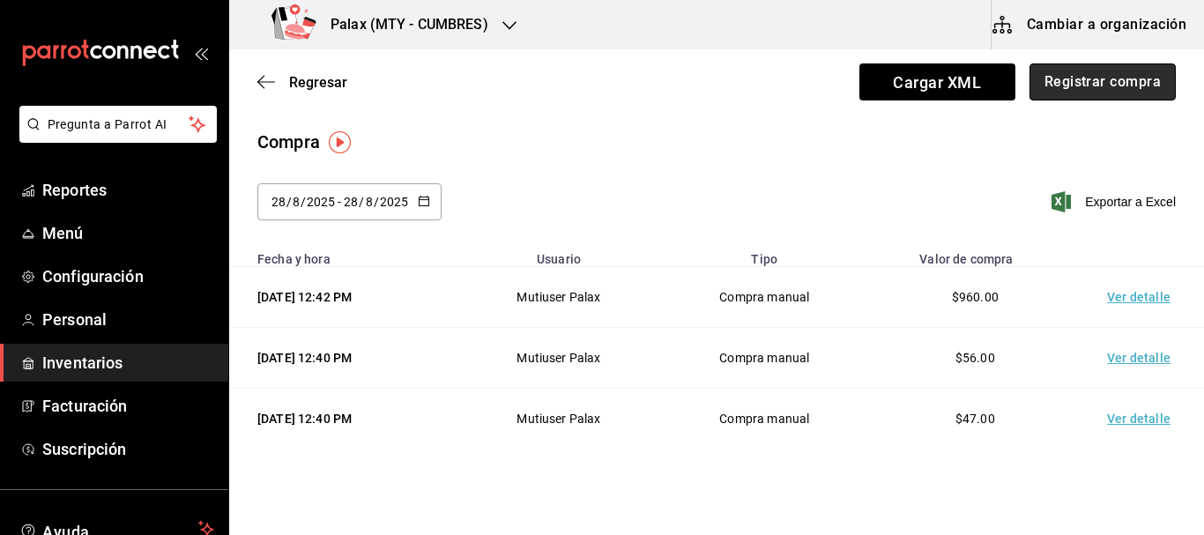
click at [1111, 83] on button "Registrar compra" at bounding box center [1103, 81] width 146 height 37
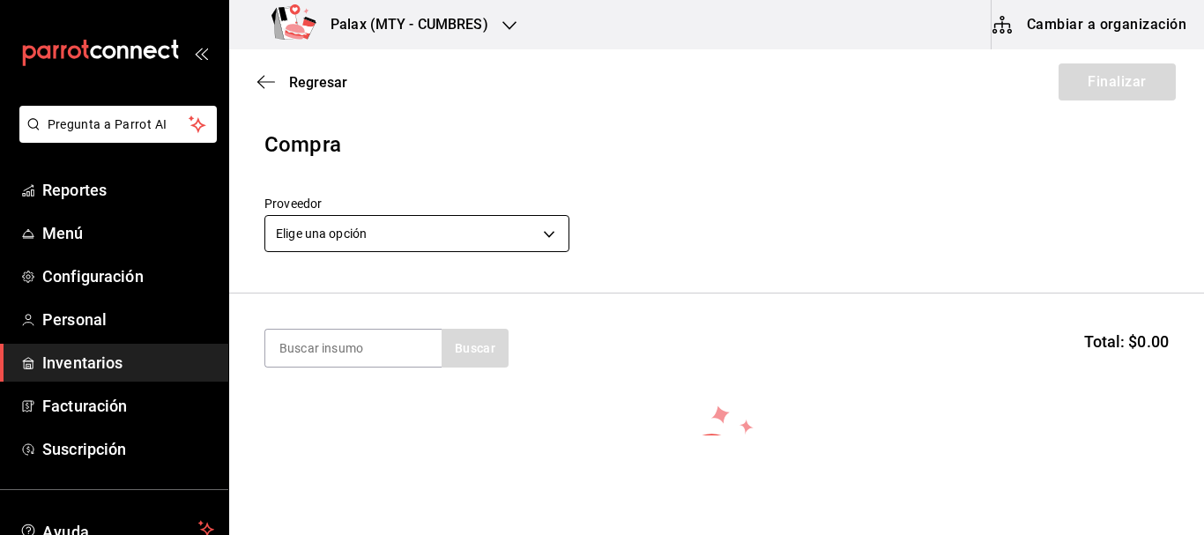
click at [434, 231] on body "Pregunta a Parrot AI Reportes Menú Configuración Personal Inventarios Facturaci…" at bounding box center [602, 218] width 1204 height 436
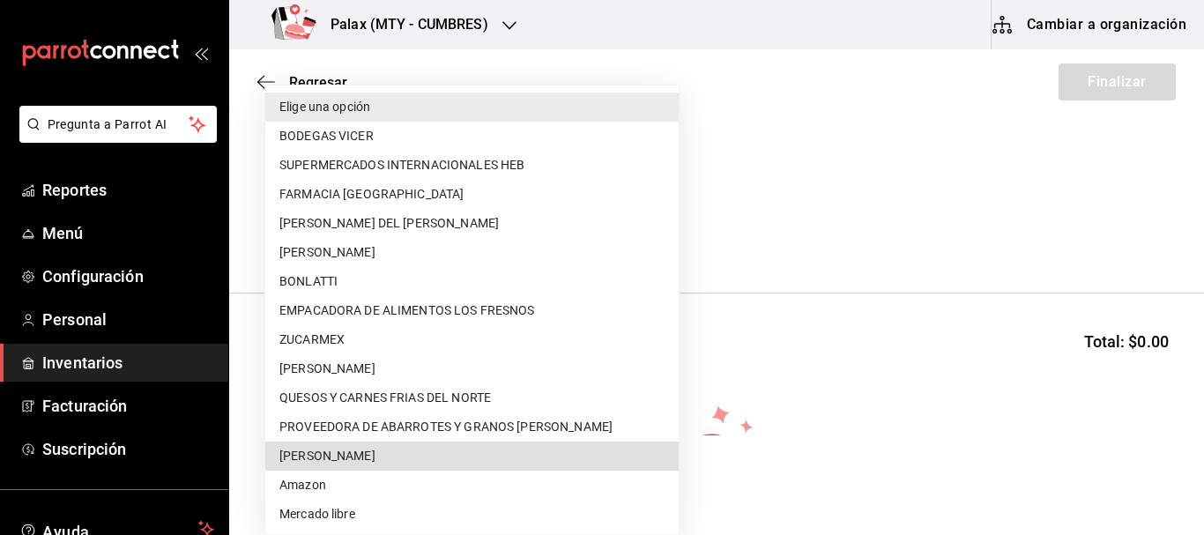
type input "261bc4b3-fe55-4ed9-b742-1ceaa0cd7f1b"
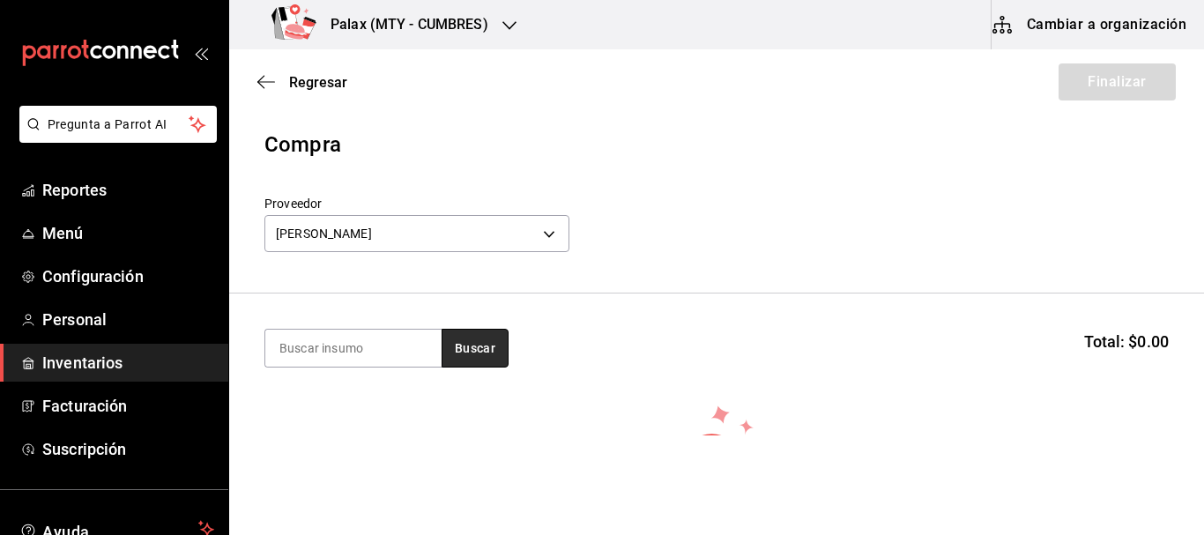
click at [493, 351] on button "Buscar" at bounding box center [475, 348] width 67 height 39
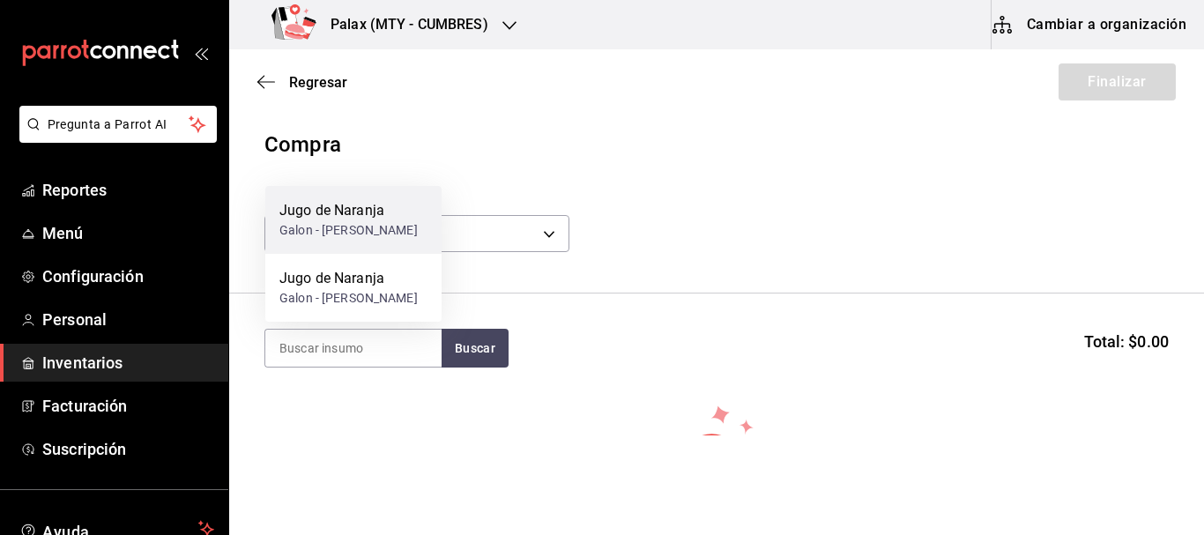
click at [347, 200] on div "Jugo de Naranja" at bounding box center [348, 210] width 138 height 21
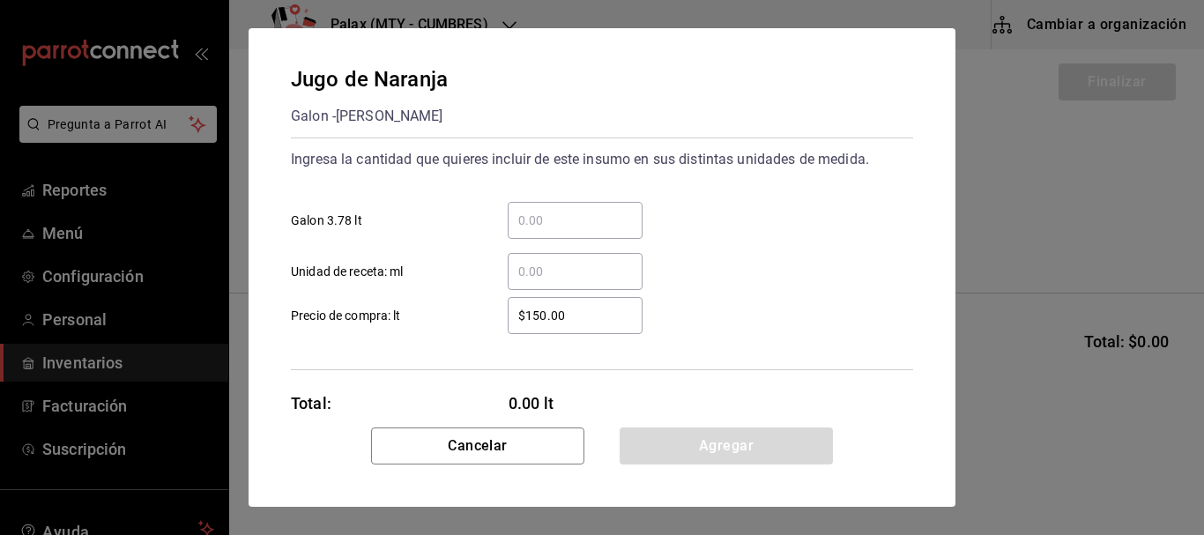
click at [556, 232] on div "​" at bounding box center [575, 220] width 135 height 37
click at [556, 231] on input "​ Galon 3.78 lt" at bounding box center [575, 220] width 135 height 21
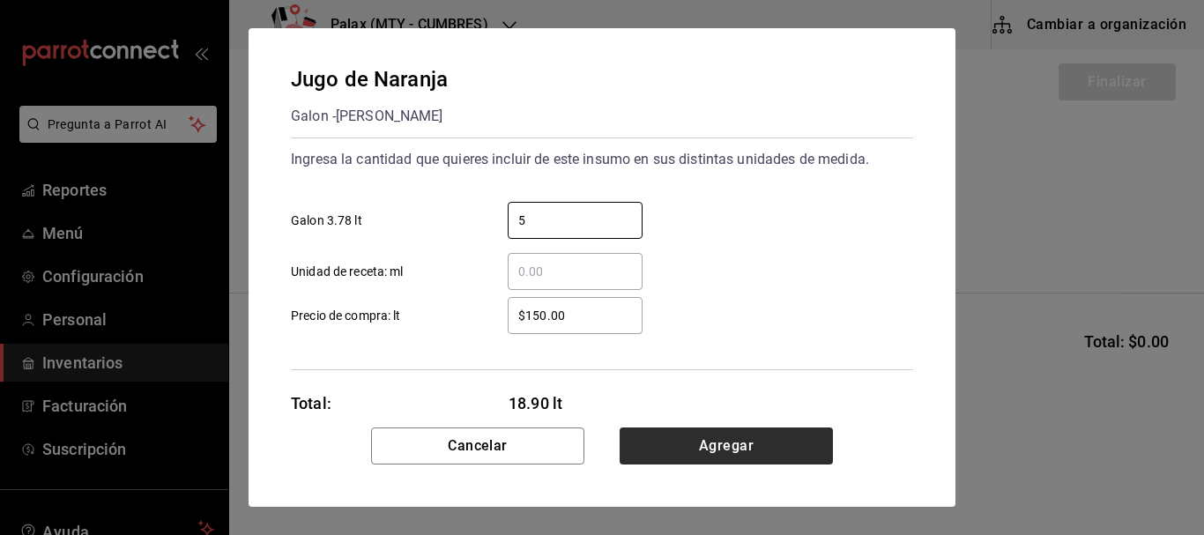
type input "5"
click at [757, 445] on button "Agregar" at bounding box center [726, 446] width 213 height 37
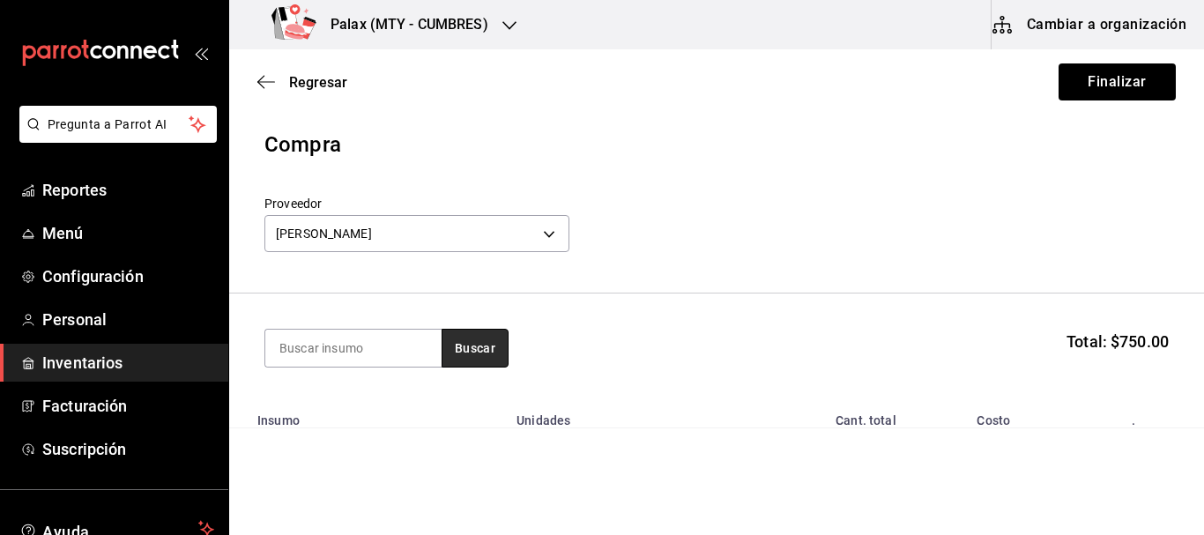
click at [471, 348] on button "Buscar" at bounding box center [475, 348] width 67 height 39
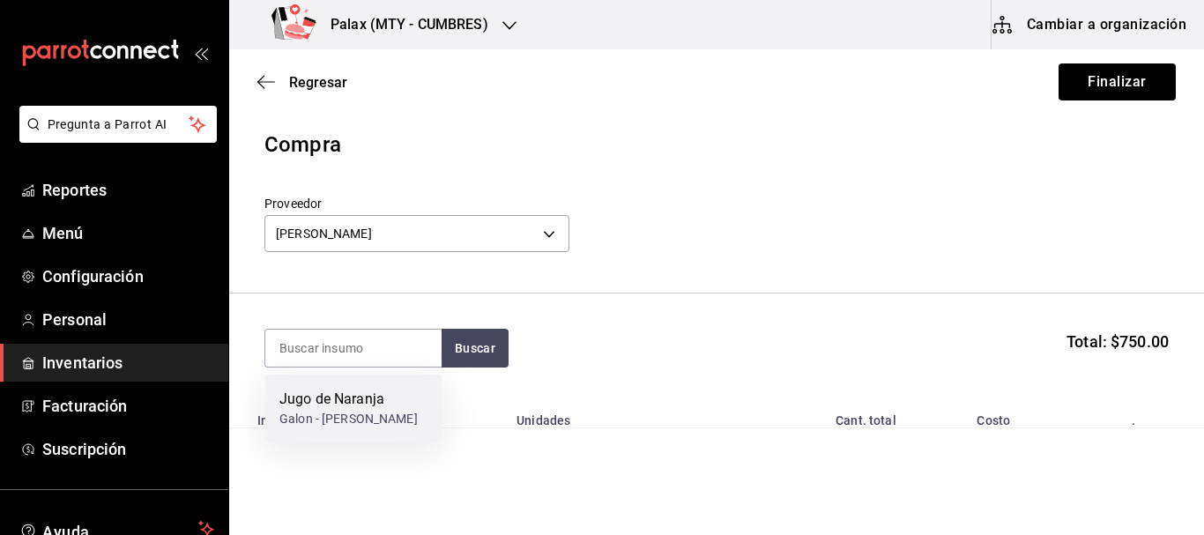
click at [335, 413] on div "Galon - LUIS ANGEL GOMEZ VILLARREAL" at bounding box center [348, 419] width 138 height 19
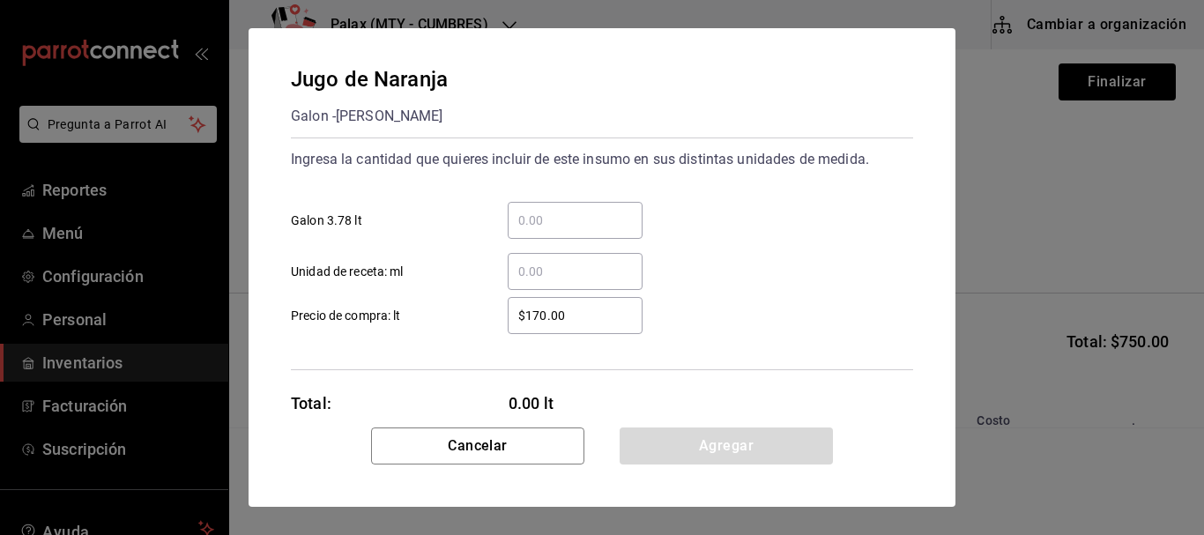
click at [525, 222] on input "​ Galon 3.78 lt" at bounding box center [575, 220] width 135 height 21
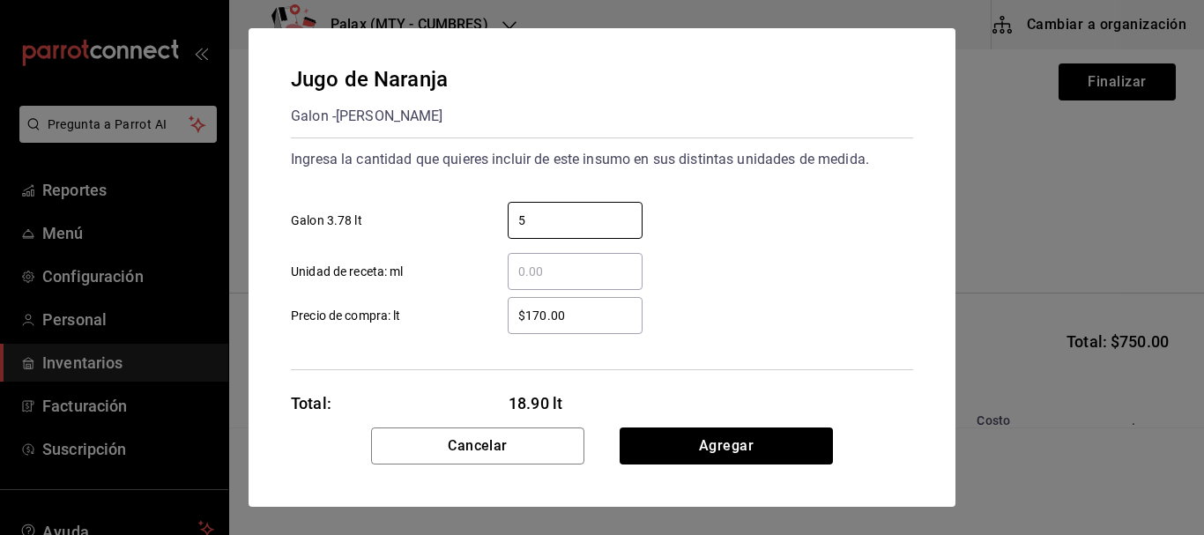
type input "5"
click at [796, 291] on div "$170.00 ​ Precio de compra: lt" at bounding box center [595, 308] width 637 height 51
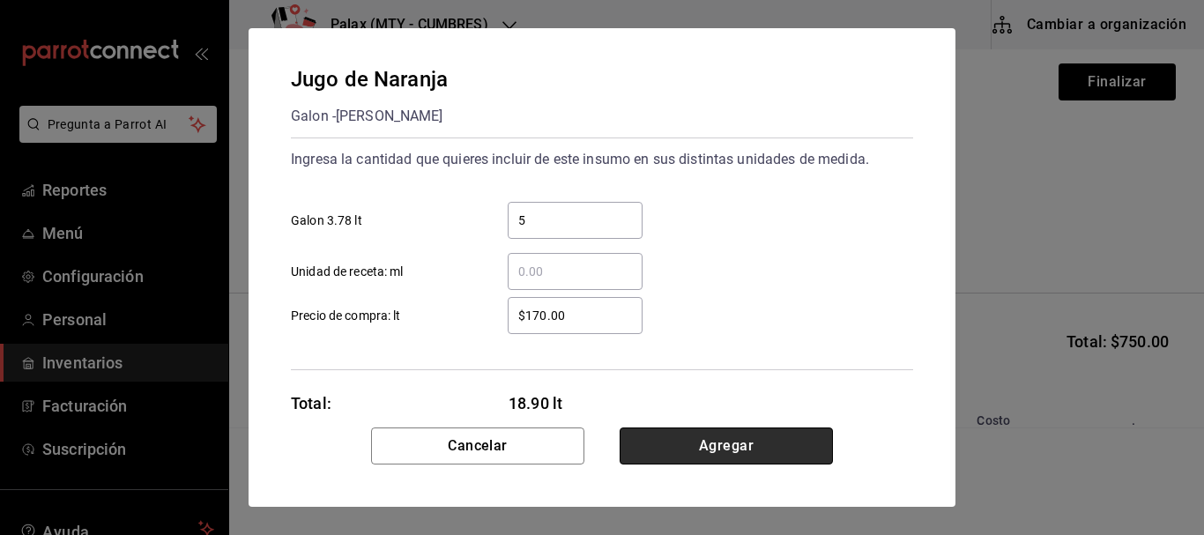
click at [758, 446] on button "Agregar" at bounding box center [726, 446] width 213 height 37
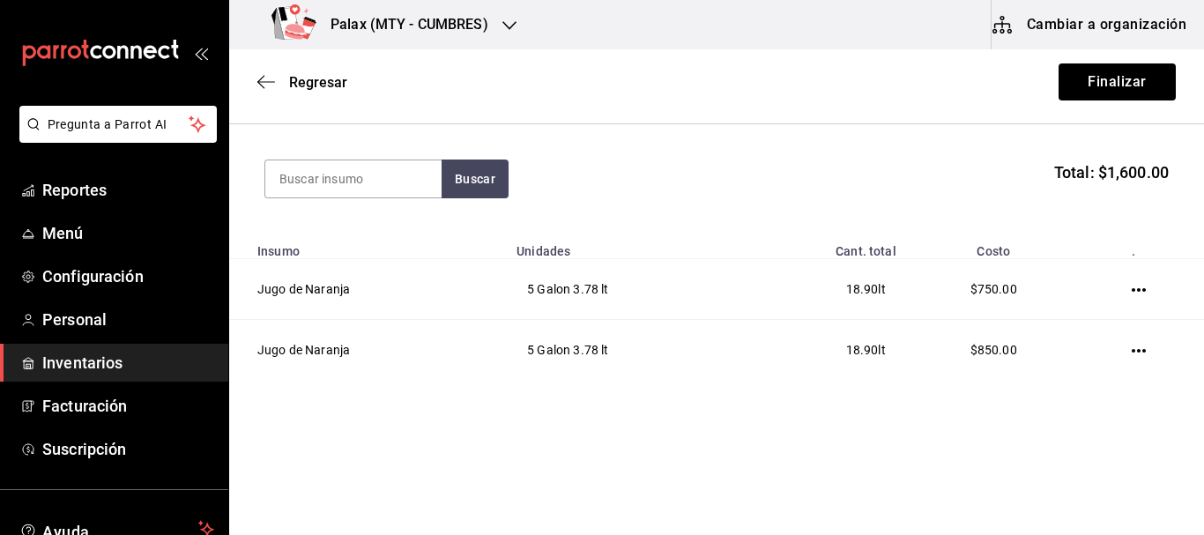
scroll to position [171, 0]
click at [1087, 74] on button "Finalizar" at bounding box center [1117, 81] width 117 height 37
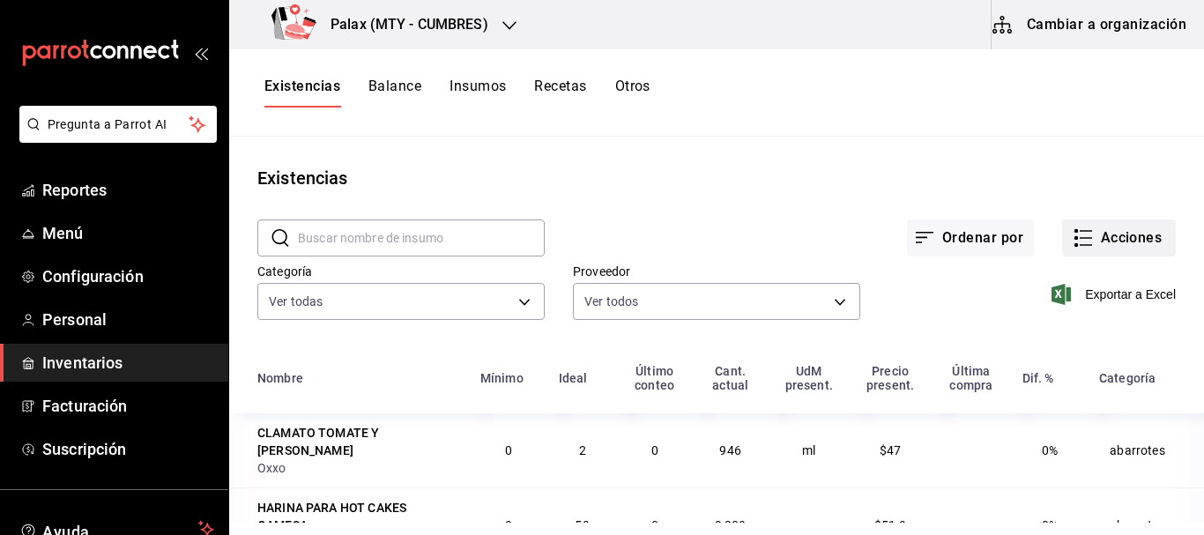
click at [1126, 244] on button "Acciones" at bounding box center [1119, 238] width 114 height 37
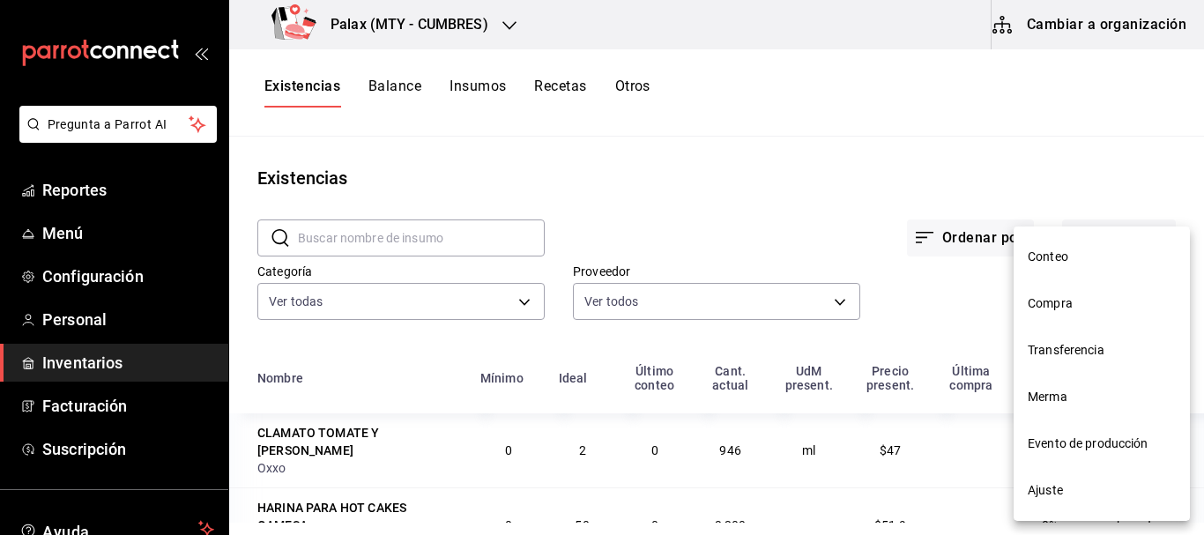
click at [1077, 305] on span "Compra" at bounding box center [1102, 303] width 148 height 19
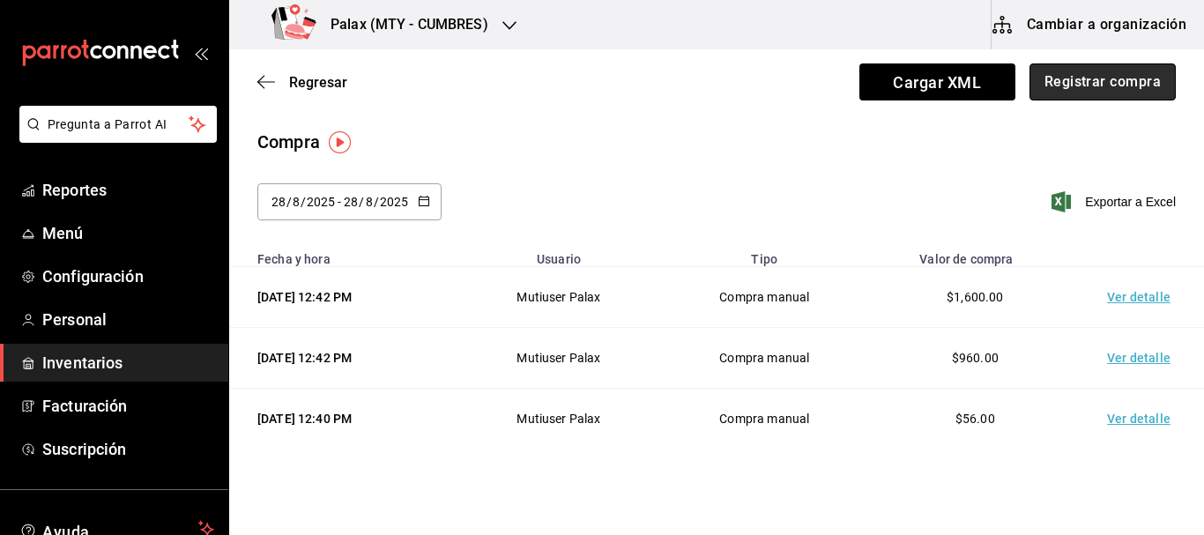
click at [1078, 86] on button "Registrar compra" at bounding box center [1103, 81] width 146 height 37
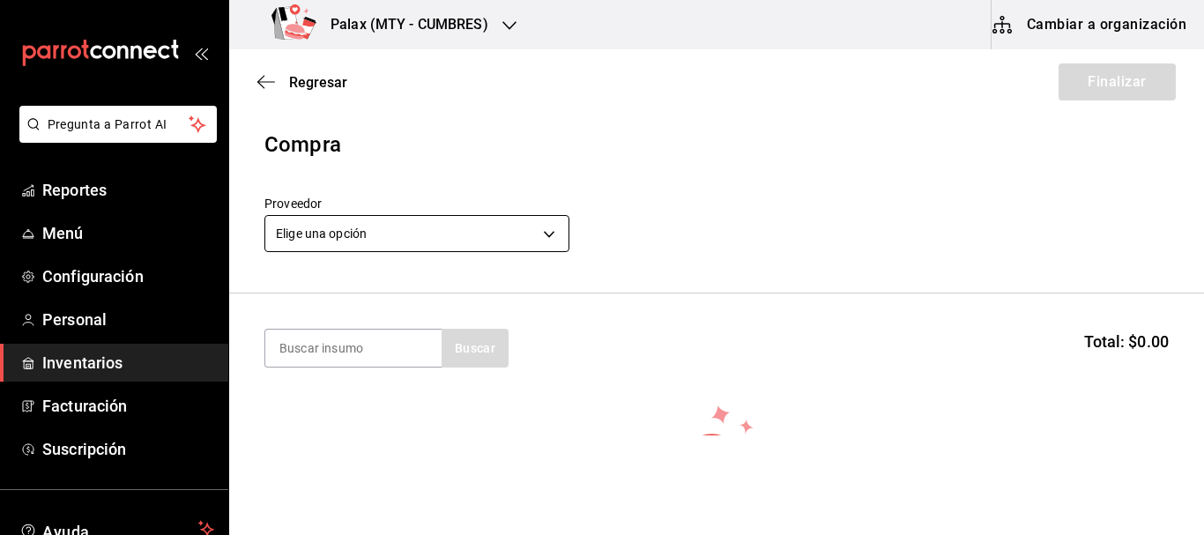
click at [460, 245] on body "Pregunta a Parrot AI Reportes Menú Configuración Personal Inventarios Facturaci…" at bounding box center [602, 218] width 1204 height 436
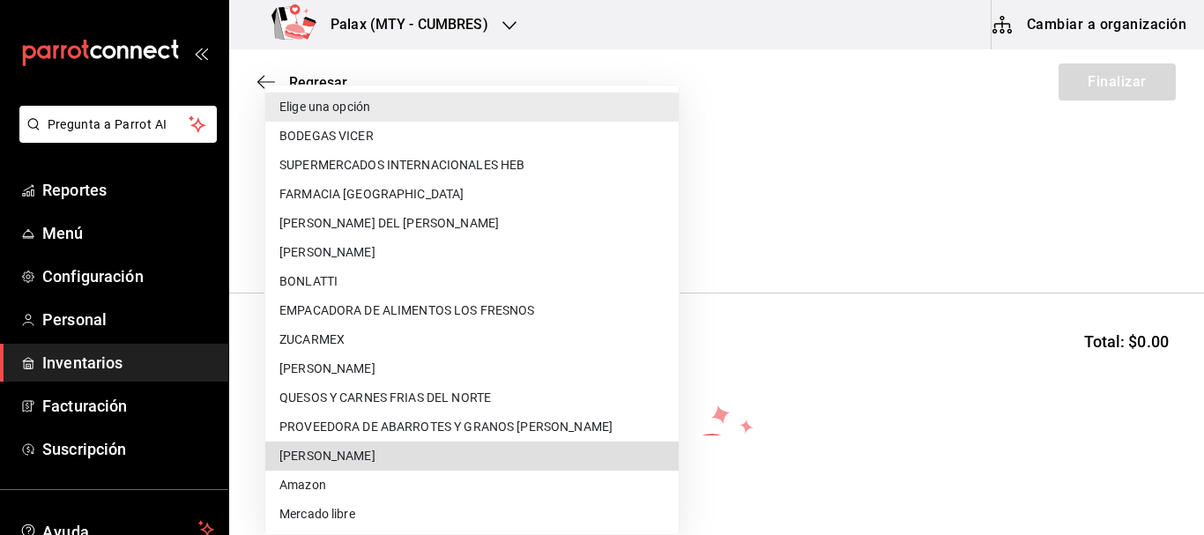
type input "261bc4b3-fe55-4ed9-b742-1ceaa0cd7f1b"
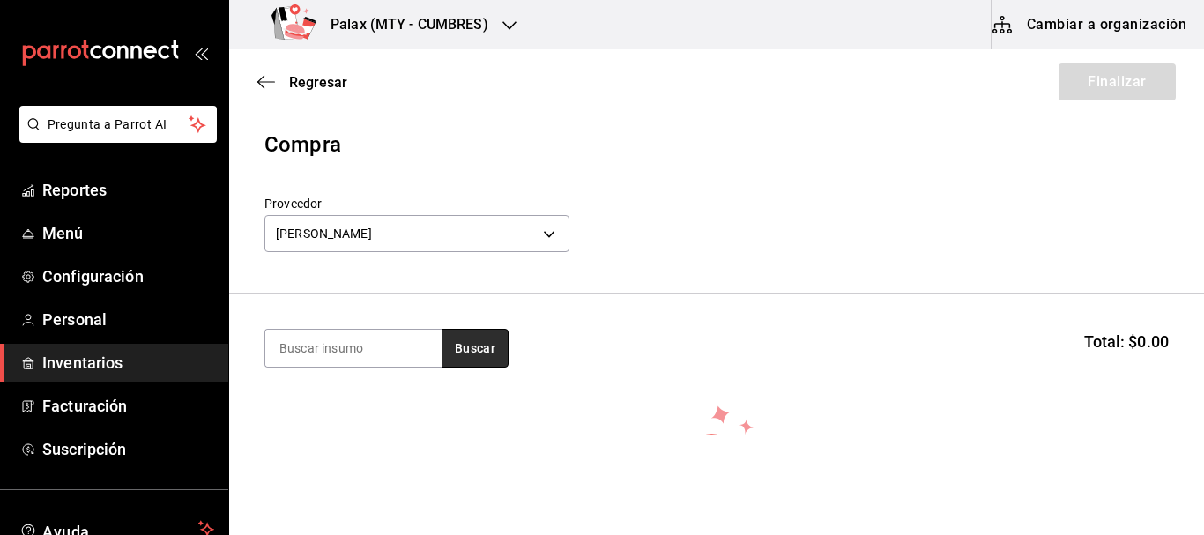
click at [465, 353] on button "Buscar" at bounding box center [475, 348] width 67 height 39
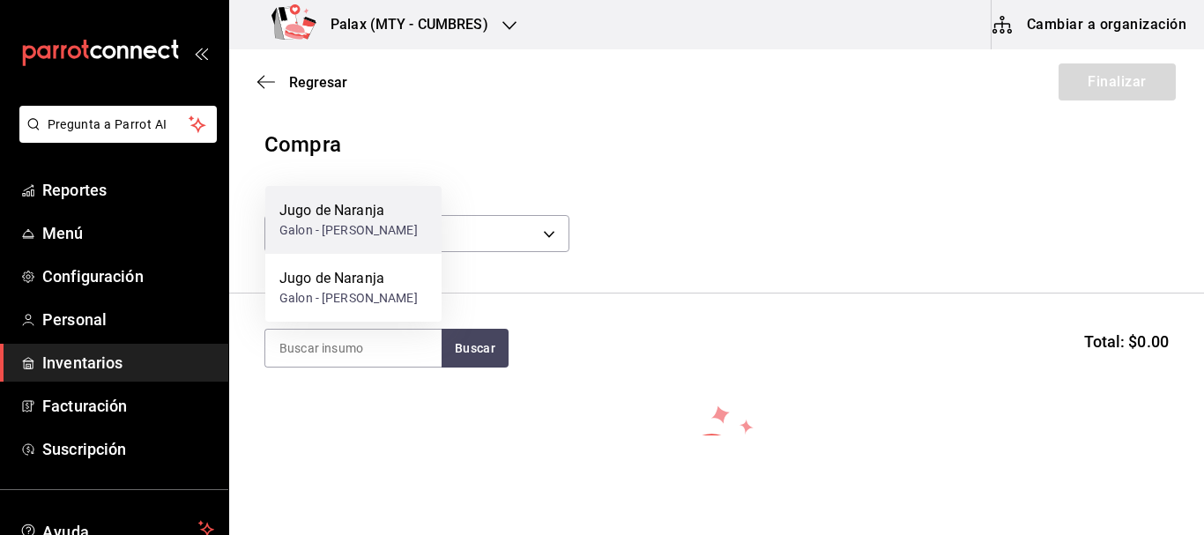
click at [332, 221] on div "Galon - LUIS ANGEL GOMEZ VILLARREAL" at bounding box center [348, 230] width 138 height 19
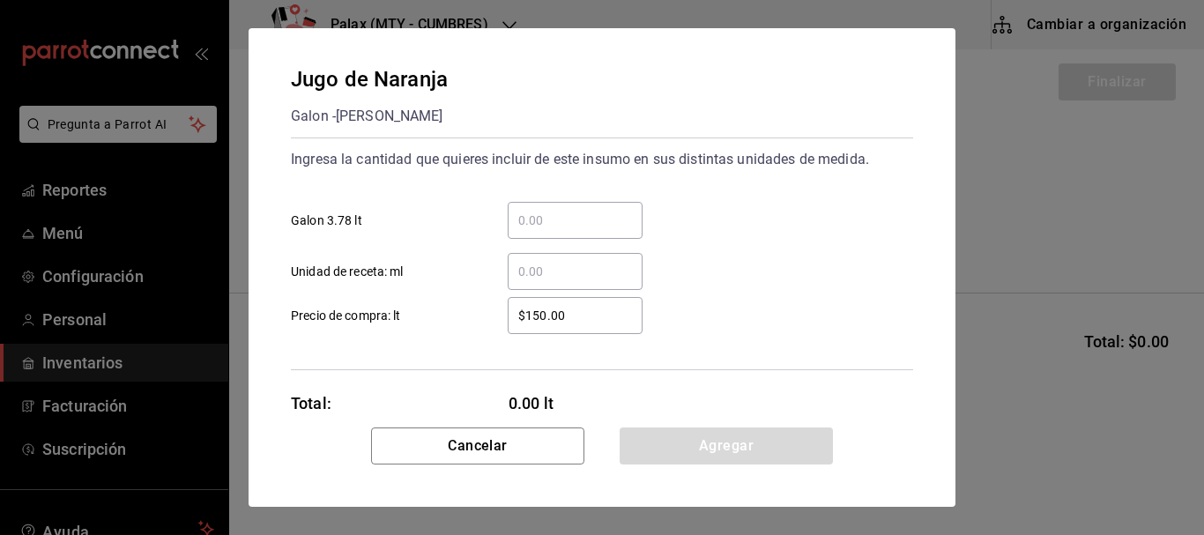
click at [593, 226] on input "​ Galon 3.78 lt" at bounding box center [575, 220] width 135 height 21
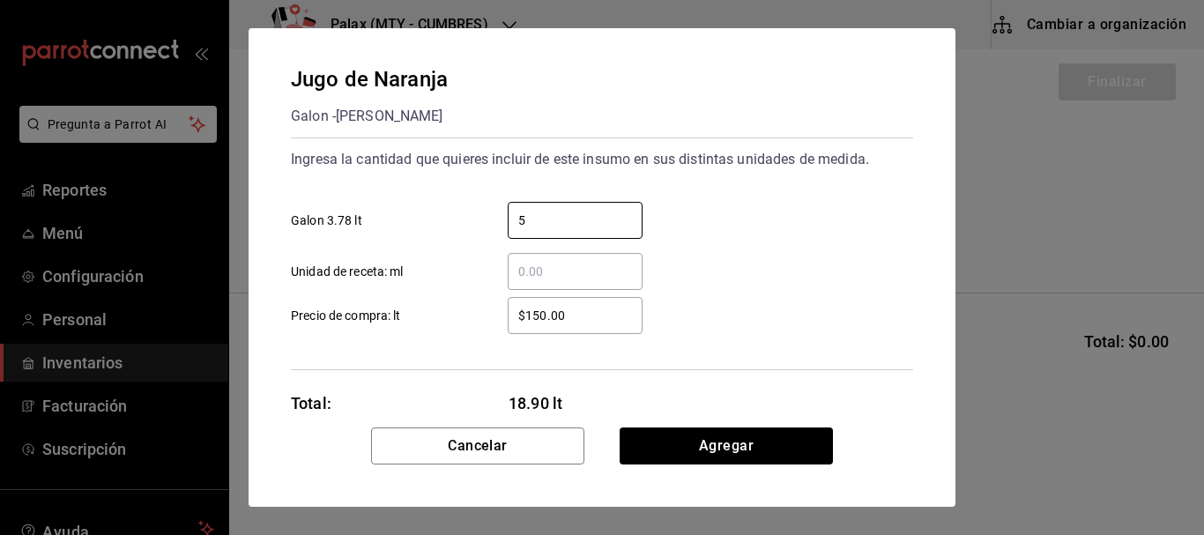
type input "5"
click at [795, 215] on div "5 ​ Galon 3.78 lt" at bounding box center [595, 213] width 637 height 51
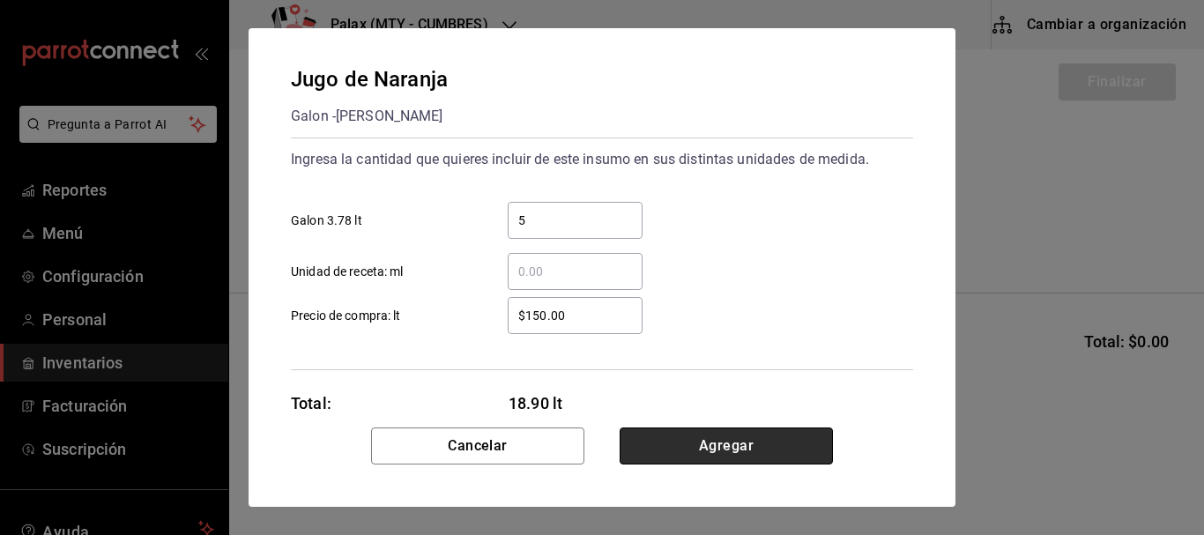
click at [734, 452] on button "Agregar" at bounding box center [726, 446] width 213 height 37
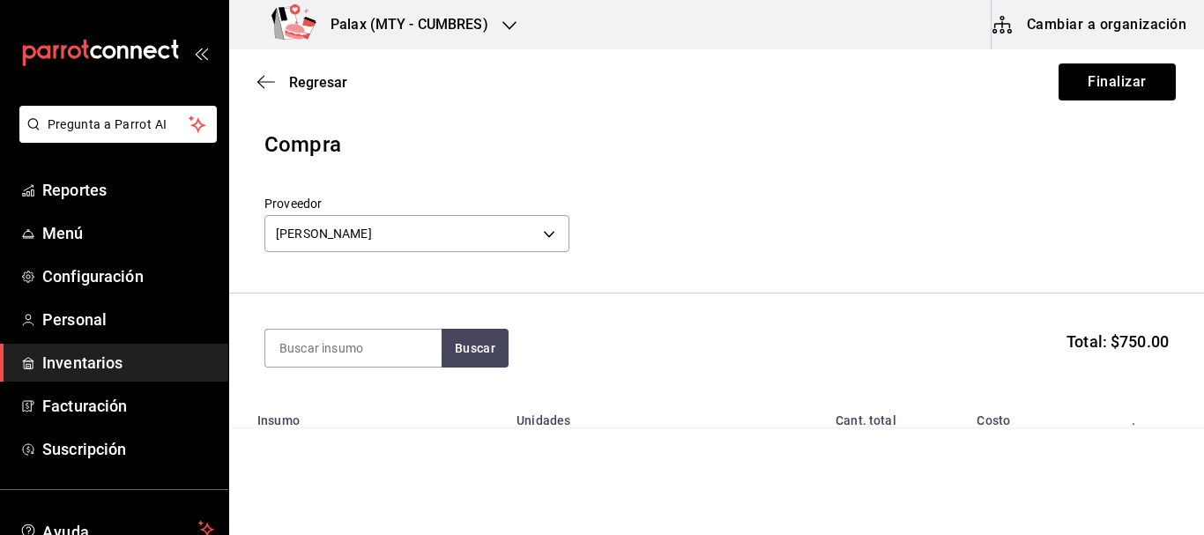
click at [434, 324] on section "Buscar Total: $750.00" at bounding box center [716, 348] width 975 height 109
click at [454, 336] on button "Buscar" at bounding box center [475, 348] width 67 height 39
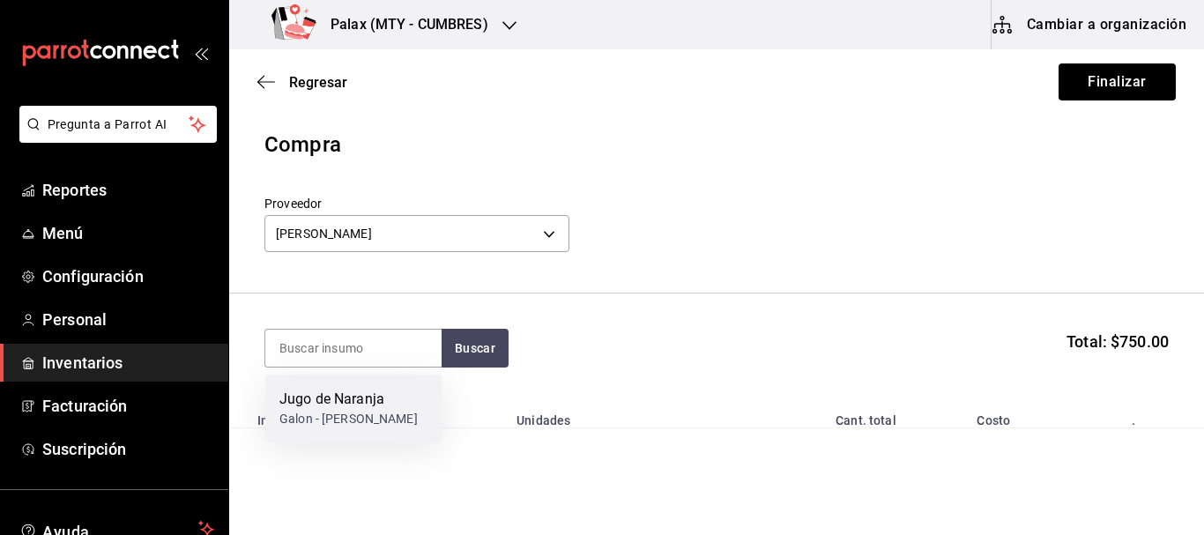
click at [369, 388] on div "Jugo de Naranja Galon - LUIS ANGEL GOMEZ VILLARREAL" at bounding box center [353, 409] width 176 height 68
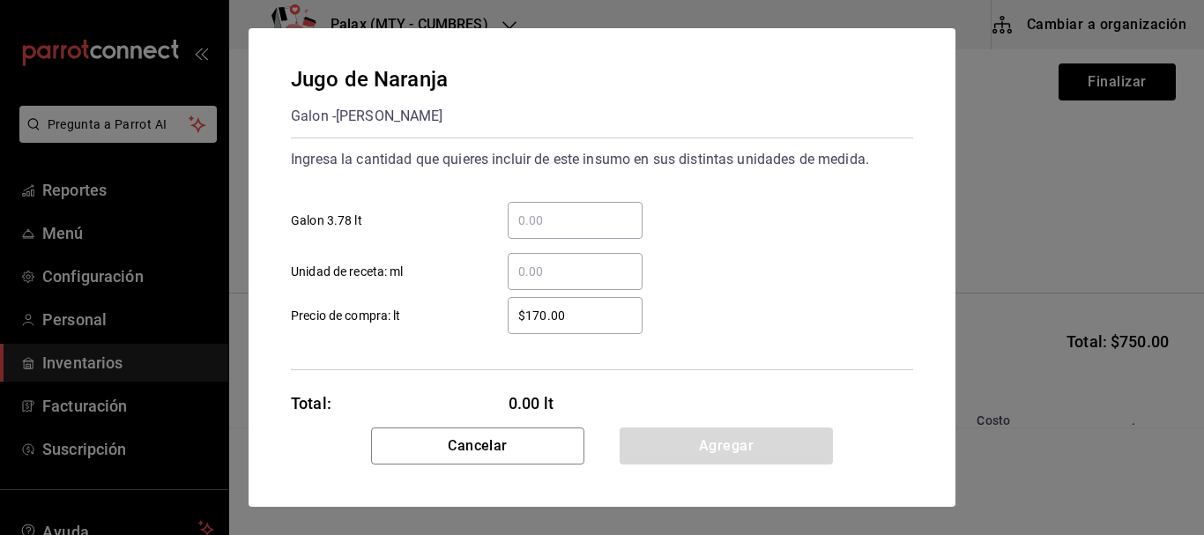
click at [576, 215] on input "​ Galon 3.78 lt" at bounding box center [575, 220] width 135 height 21
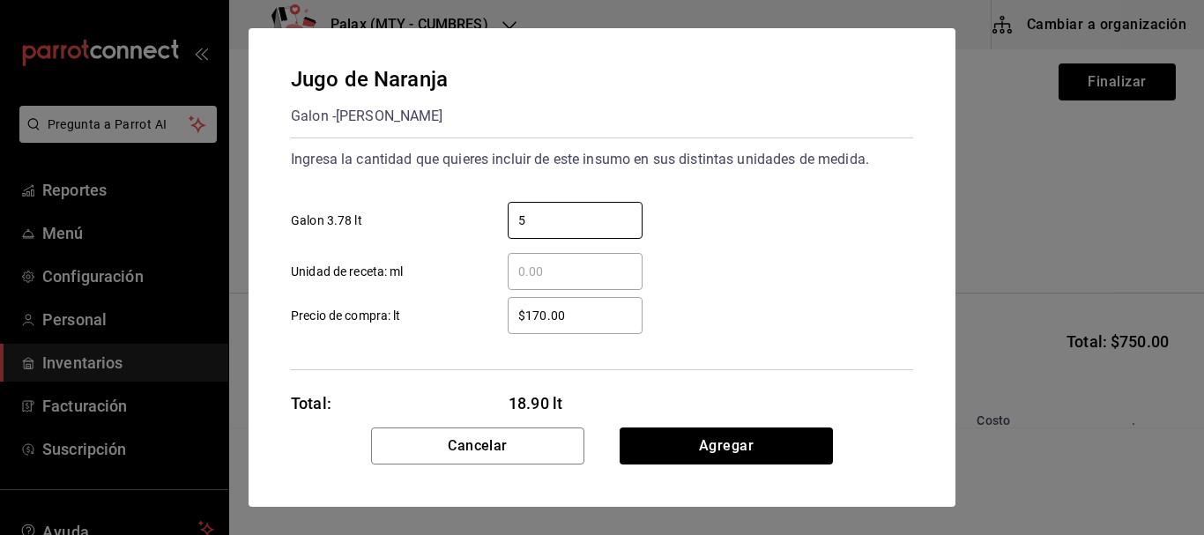
type input "5"
click at [765, 234] on div "5 ​ Galon 3.78 lt" at bounding box center [595, 213] width 637 height 51
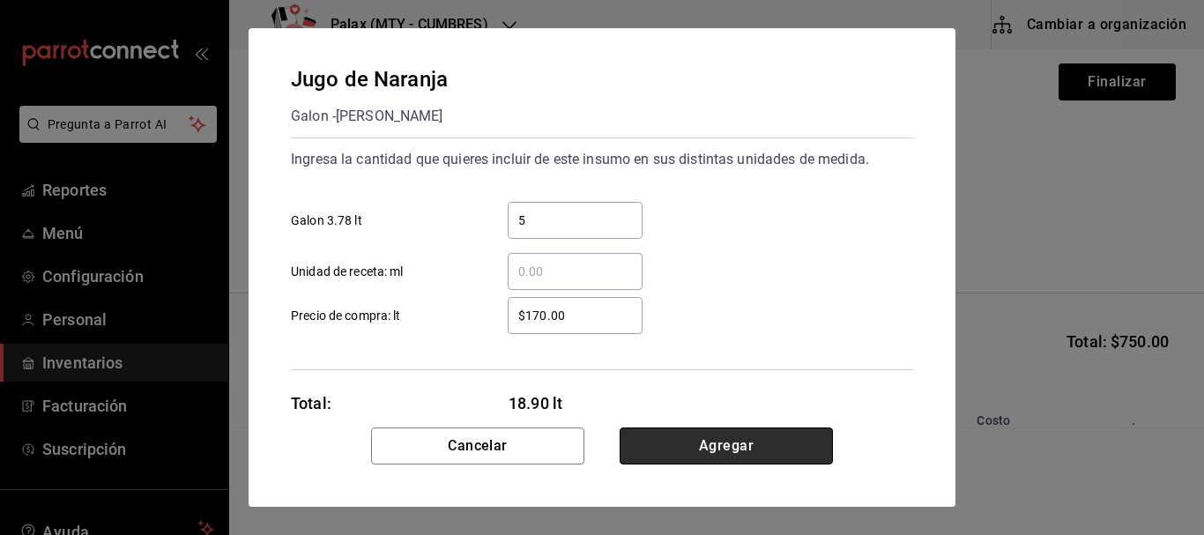
click at [744, 445] on button "Agregar" at bounding box center [726, 446] width 213 height 37
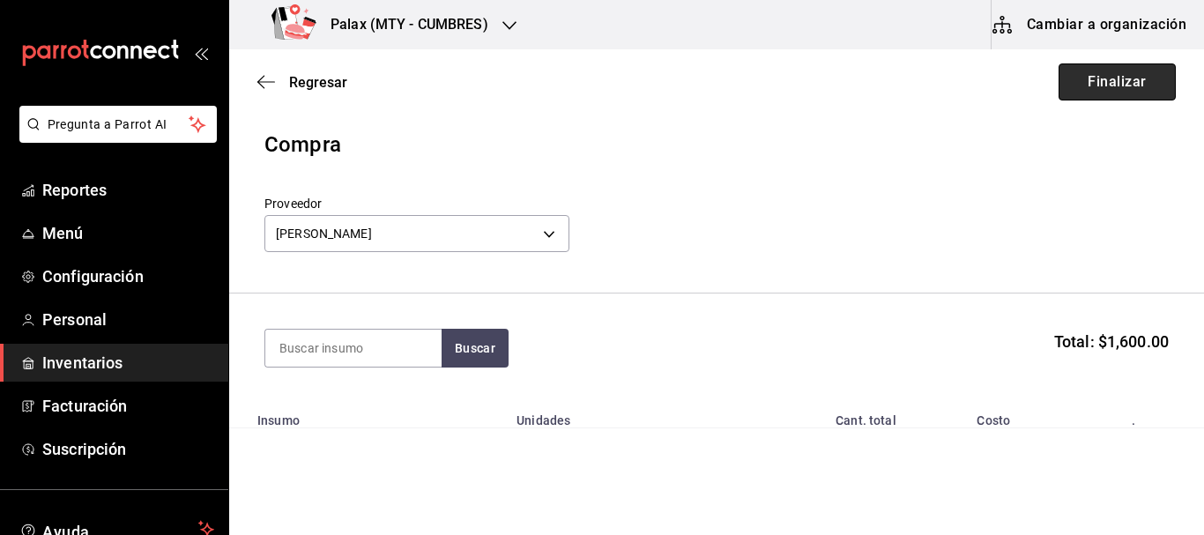
click at [1071, 74] on button "Finalizar" at bounding box center [1117, 81] width 117 height 37
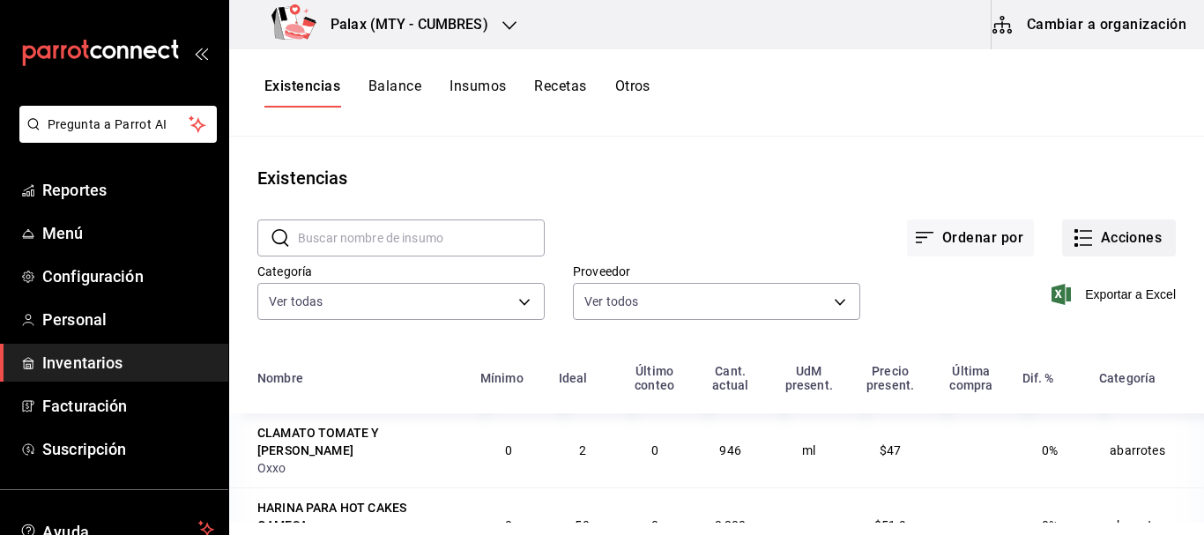
click at [1160, 232] on button "Acciones" at bounding box center [1119, 238] width 114 height 37
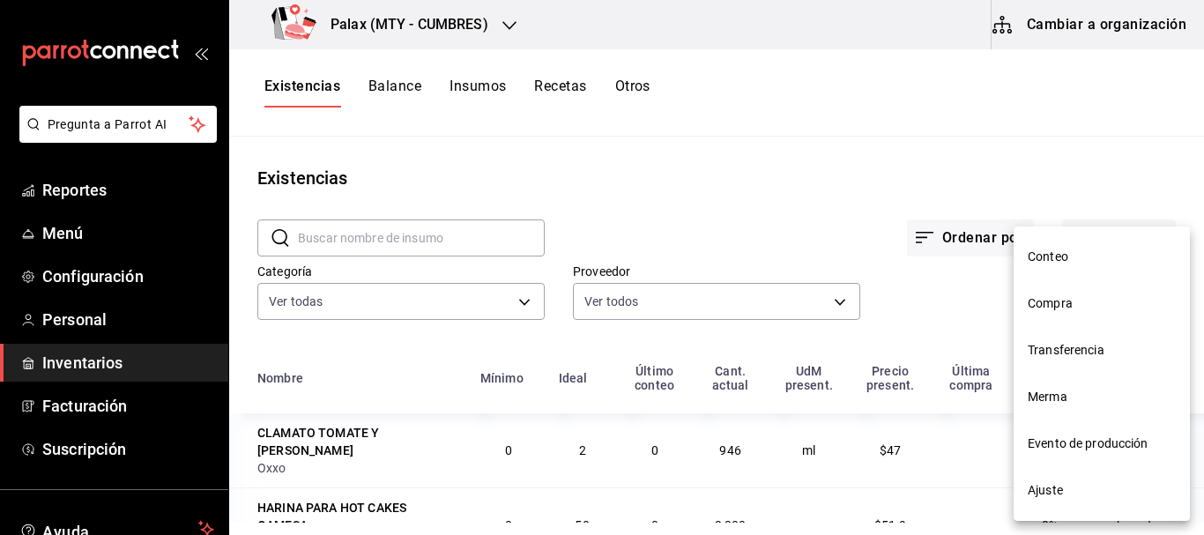
click at [1052, 304] on span "Compra" at bounding box center [1102, 303] width 148 height 19
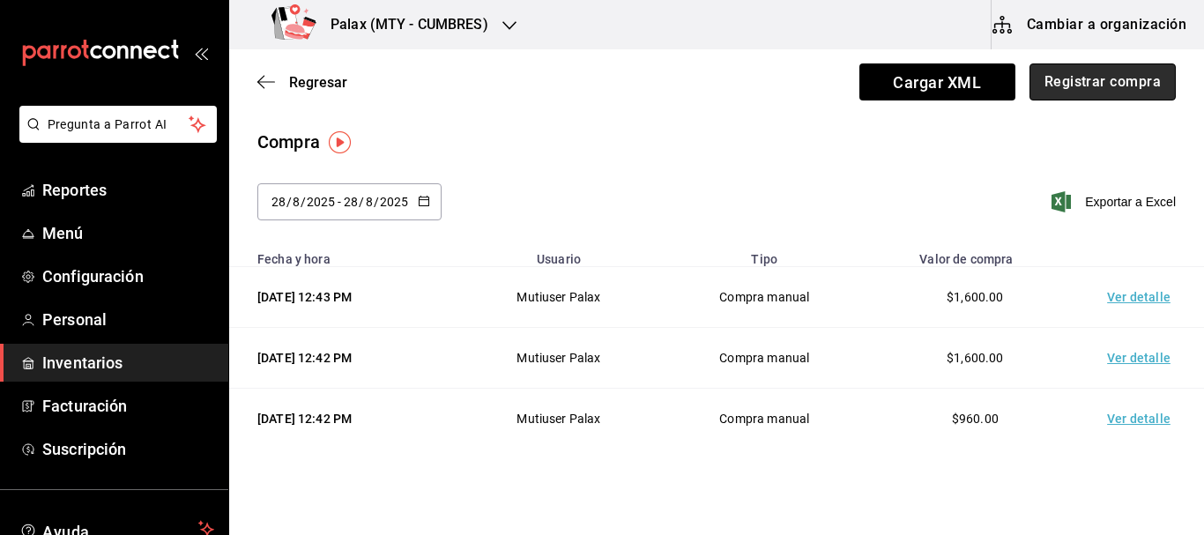
click at [1063, 73] on button "Registrar compra" at bounding box center [1103, 81] width 146 height 37
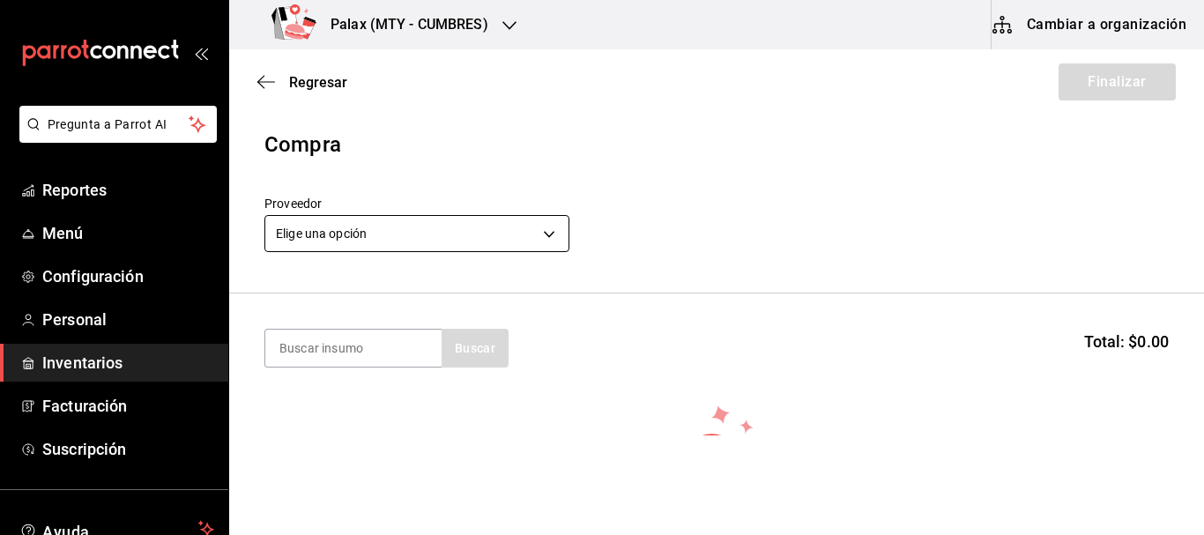
click at [364, 223] on body "Pregunta a Parrot AI Reportes Menú Configuración Personal Inventarios Facturaci…" at bounding box center [602, 218] width 1204 height 436
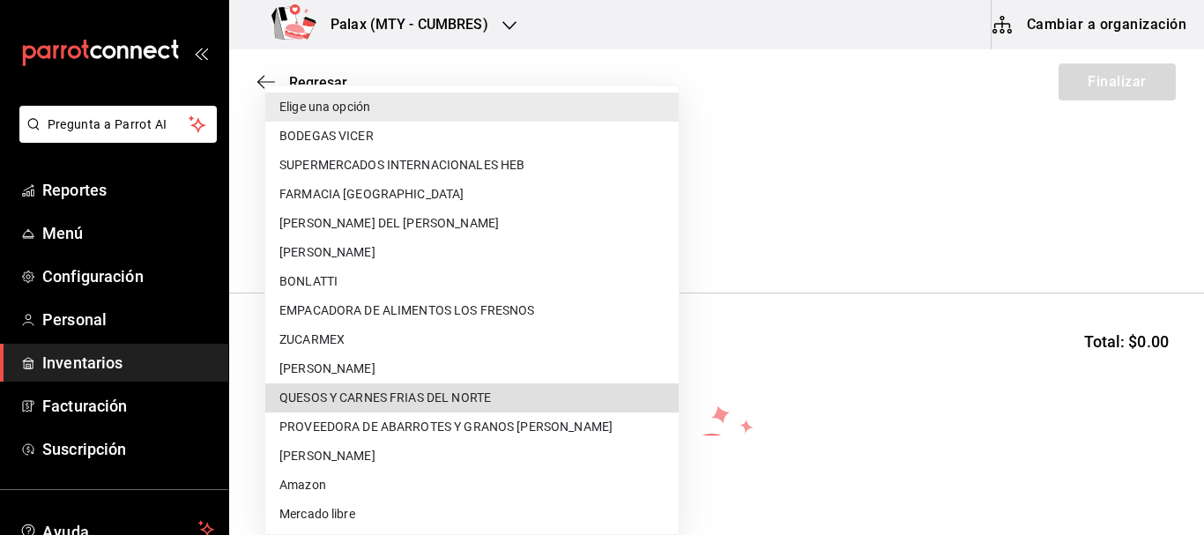
type input "39bb6361-a9d1-439b-ace3-81b354bd376b"
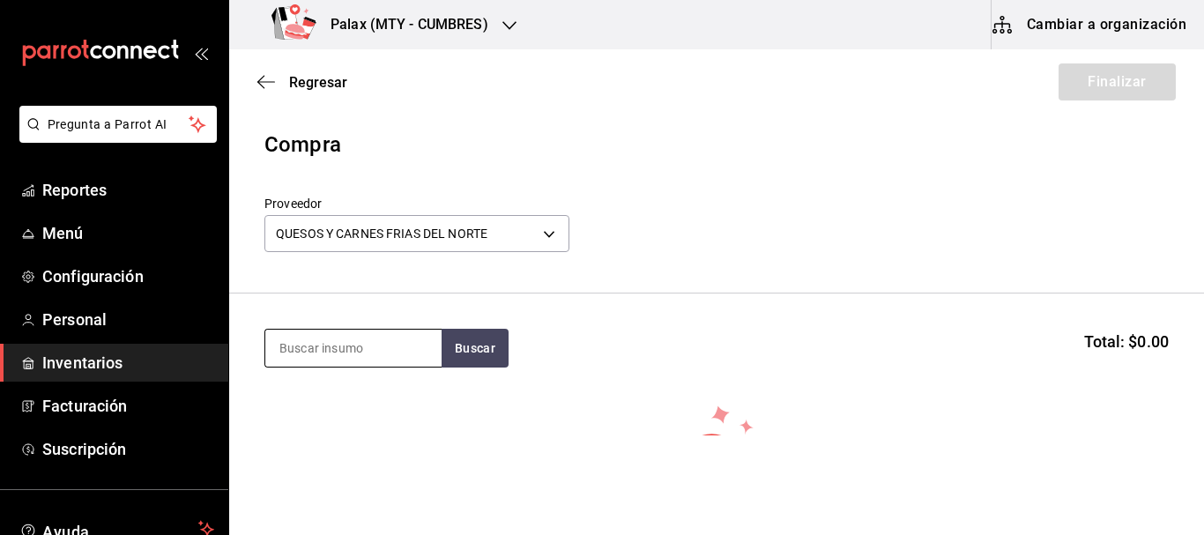
click at [393, 356] on input at bounding box center [353, 348] width 176 height 37
type input "CHAMPI"
click at [490, 348] on button "Buscar" at bounding box center [475, 348] width 67 height 39
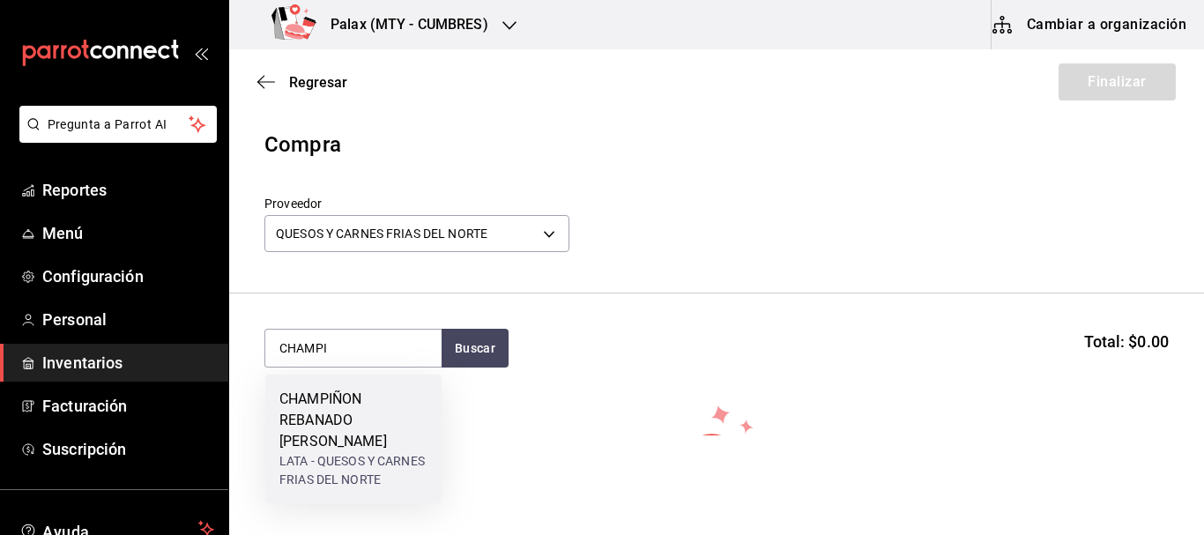
click at [372, 414] on div "CHAMPIÑON REBANADO [PERSON_NAME]" at bounding box center [353, 420] width 148 height 63
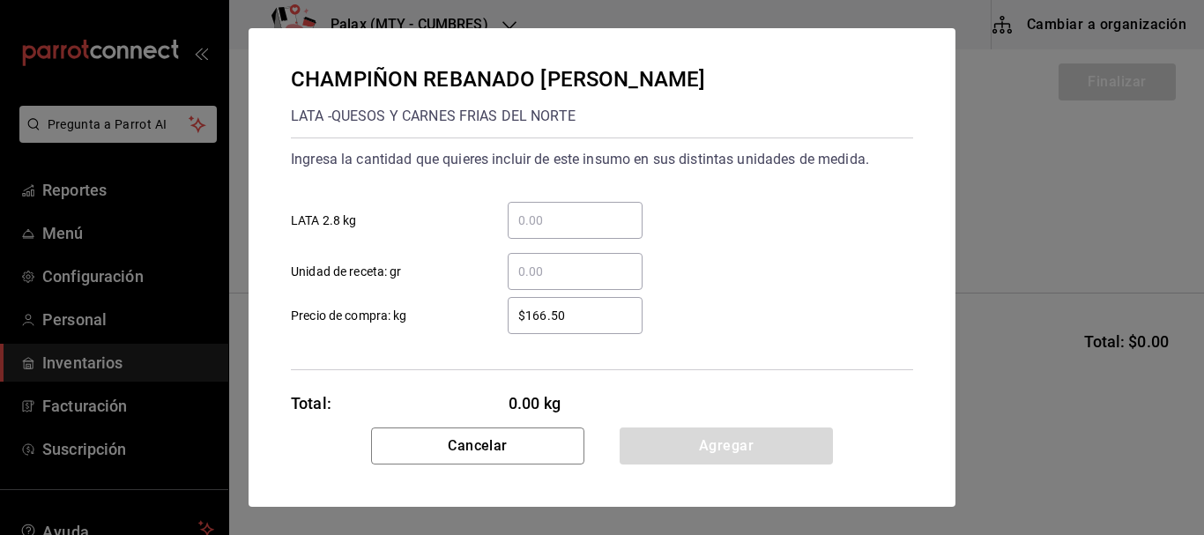
click at [590, 226] on input "​ LATA 2.8 kg" at bounding box center [575, 220] width 135 height 21
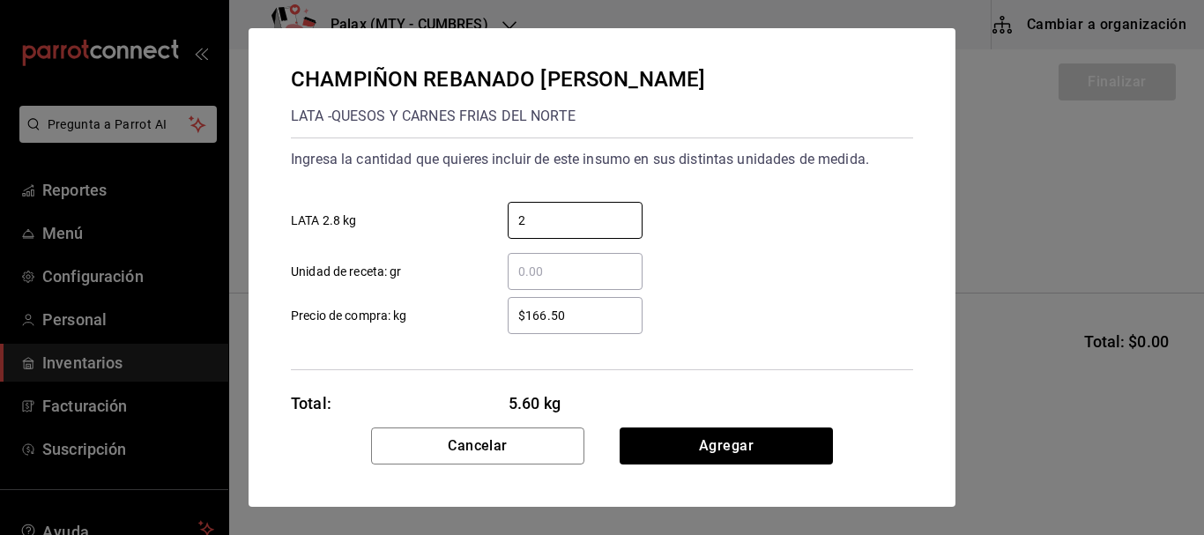
type input "2"
drag, startPoint x: 799, startPoint y: 219, endPoint x: 799, endPoint y: 279, distance: 60.0
click at [799, 219] on div "2 ​ LATA 2.8 kg" at bounding box center [595, 213] width 637 height 51
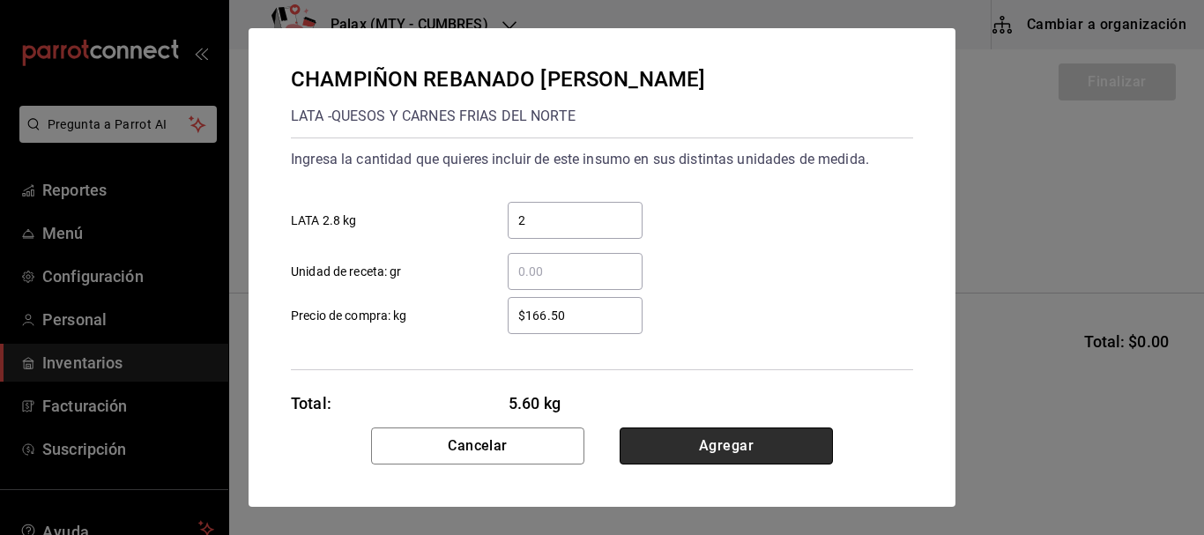
click at [758, 444] on button "Agregar" at bounding box center [726, 446] width 213 height 37
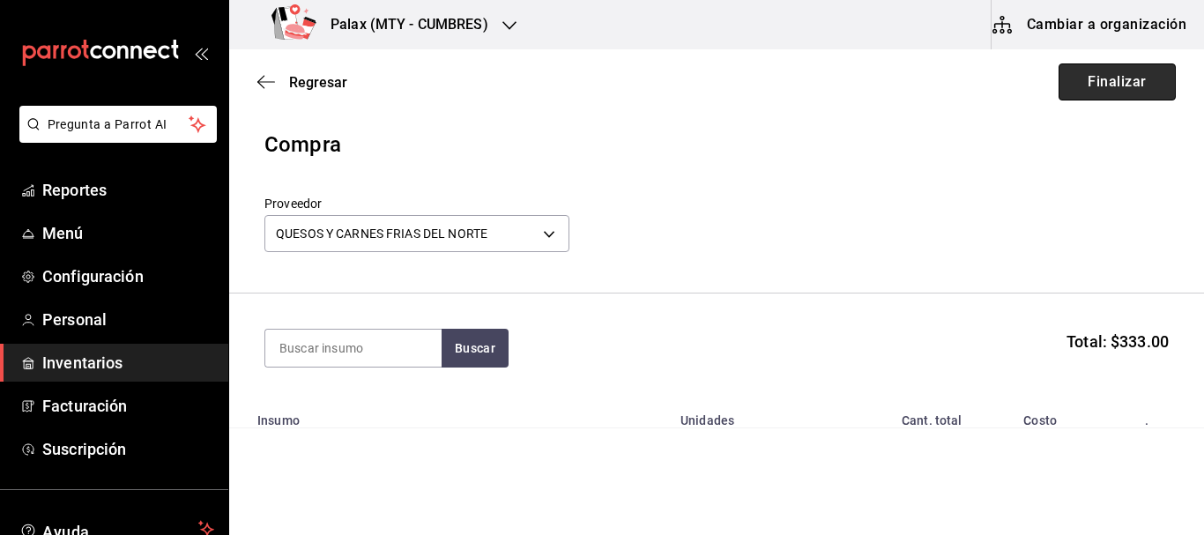
click at [1102, 81] on button "Finalizar" at bounding box center [1117, 81] width 117 height 37
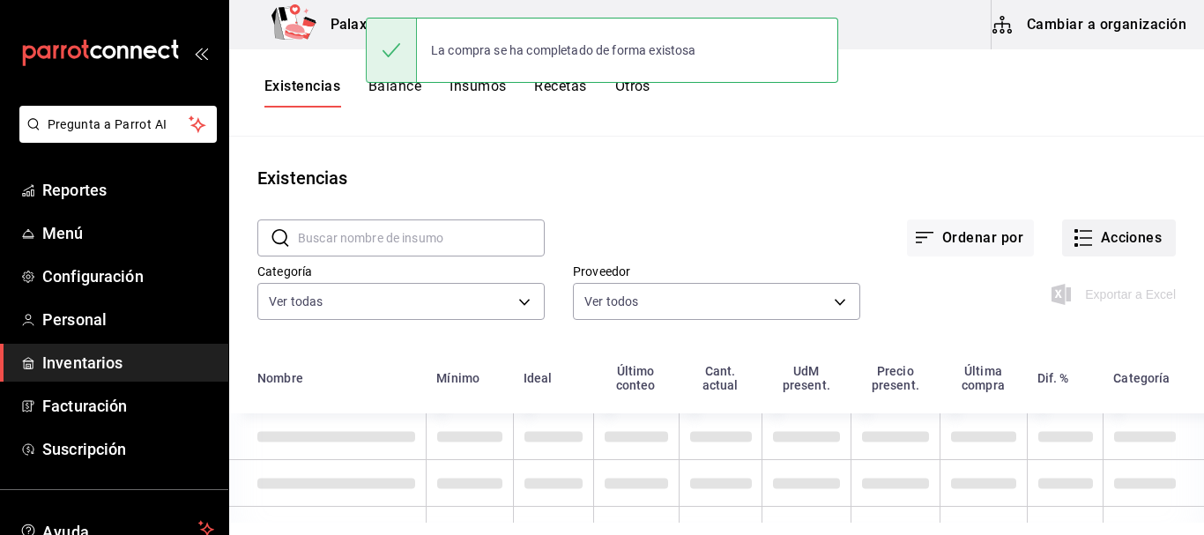
click at [1083, 234] on button "Acciones" at bounding box center [1119, 238] width 114 height 37
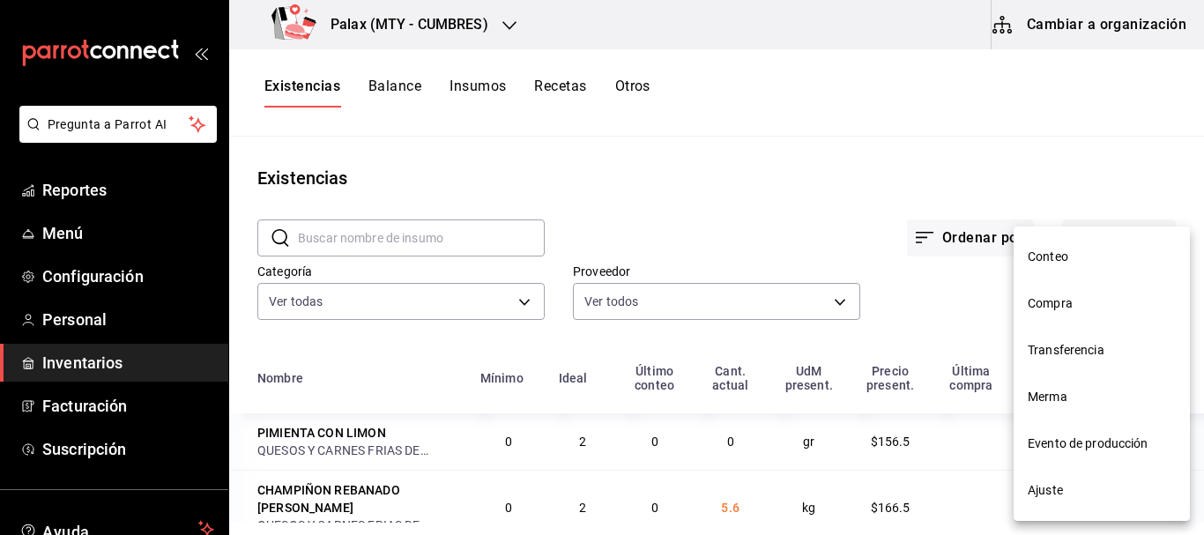
click at [1071, 306] on span "Compra" at bounding box center [1102, 303] width 148 height 19
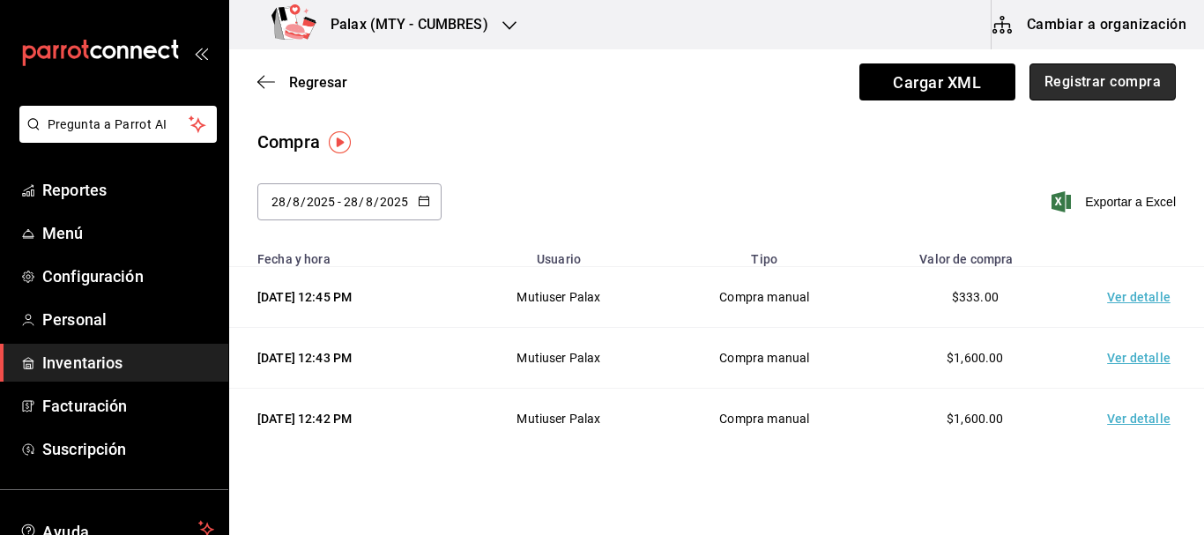
click at [1091, 93] on button "Registrar compra" at bounding box center [1103, 81] width 146 height 37
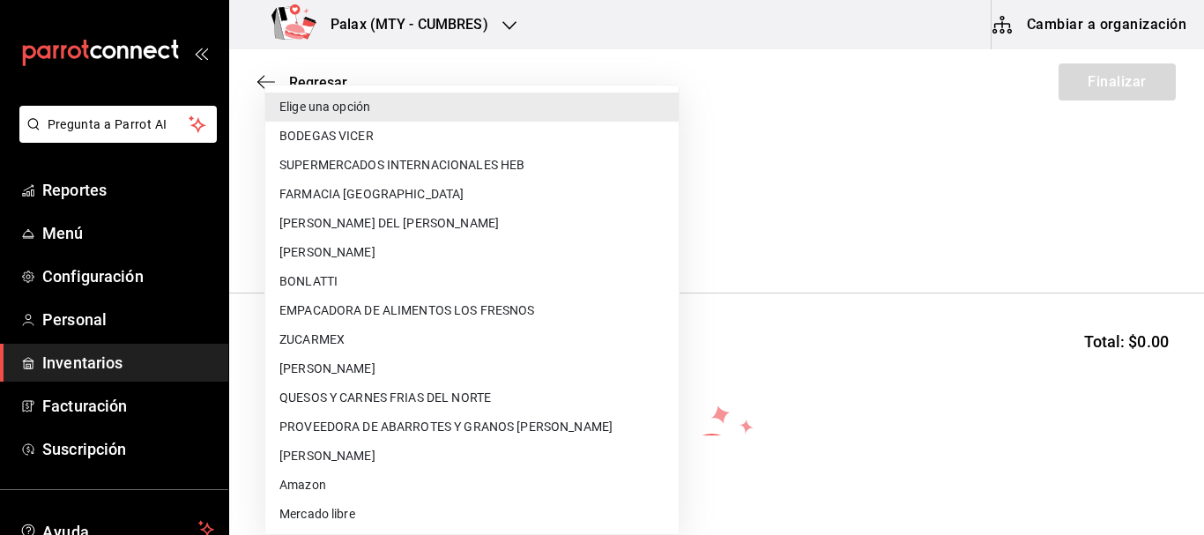
click at [466, 250] on body "Pregunta a Parrot AI Reportes Menú Configuración Personal Inventarios Facturaci…" at bounding box center [602, 218] width 1204 height 436
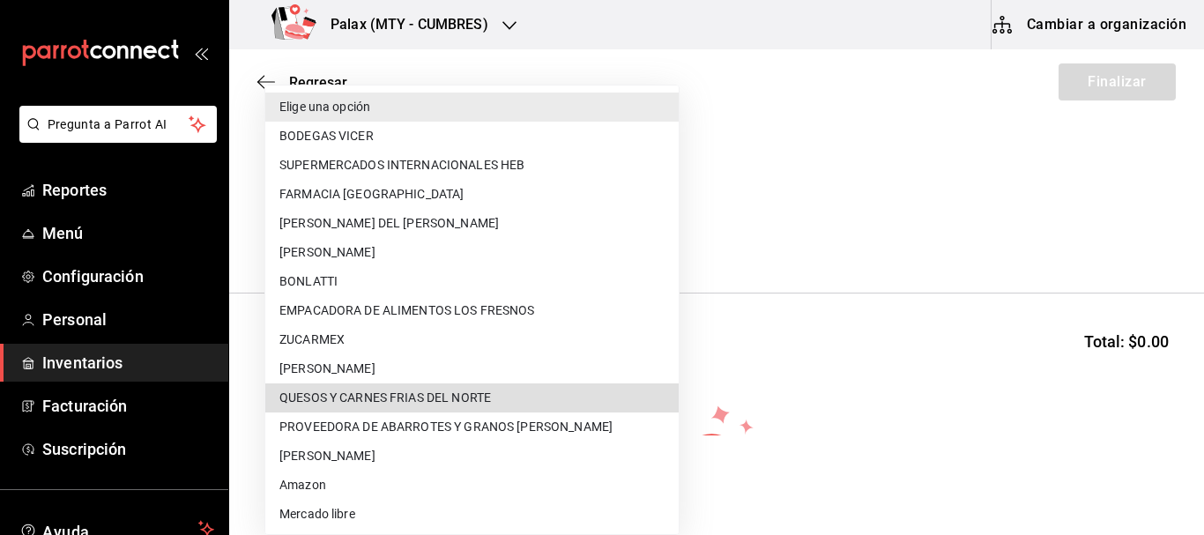
type input "39bb6361-a9d1-439b-ace3-81b354bd376b"
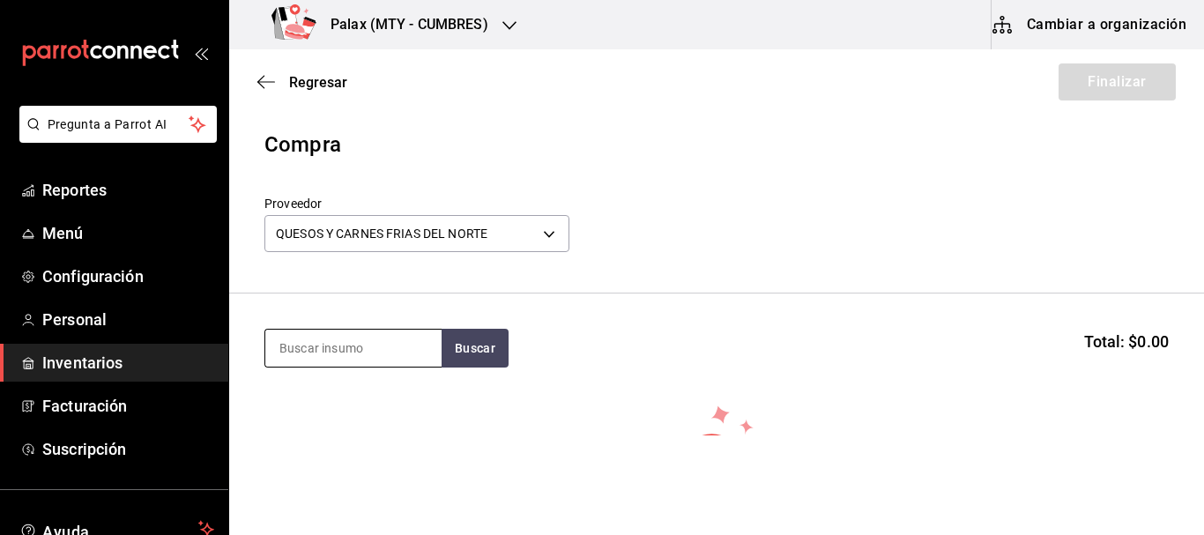
click at [361, 353] on input at bounding box center [353, 348] width 176 height 37
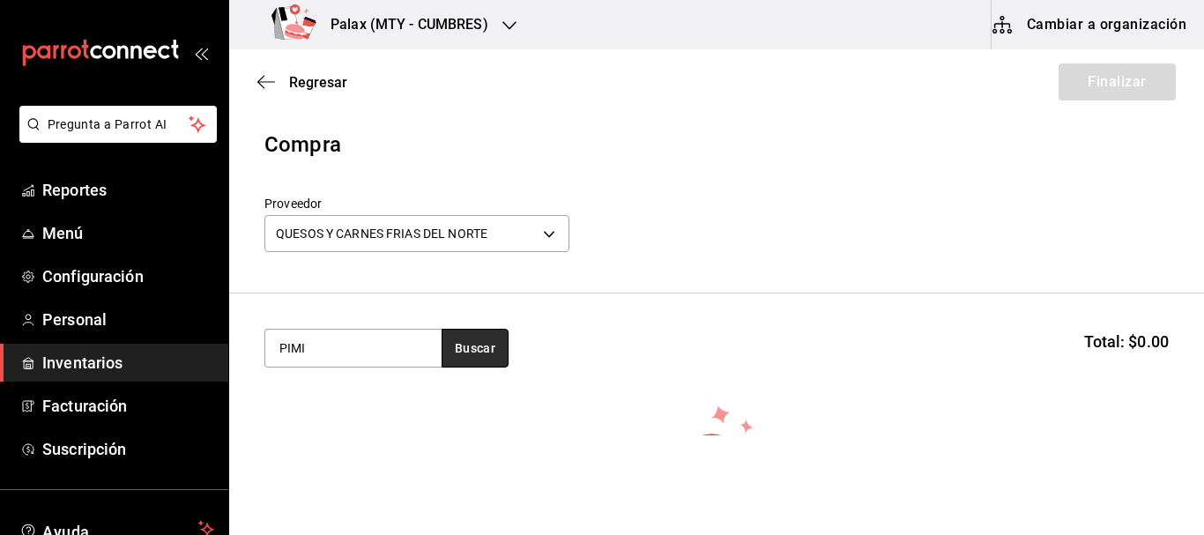
click at [464, 343] on button "Buscar" at bounding box center [475, 348] width 67 height 39
click at [359, 348] on input "PIMI" at bounding box center [353, 348] width 176 height 37
type input "PIMIENTA"
click at [481, 362] on button "Buscar" at bounding box center [475, 348] width 67 height 39
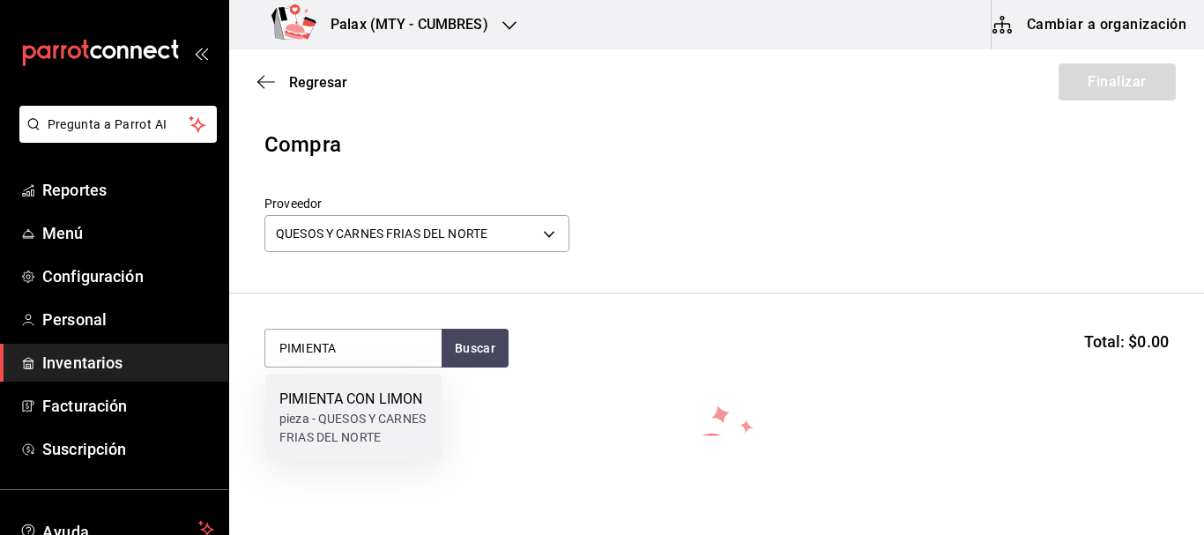
click at [349, 447] on div "pieza - QUESOS Y CARNES FRIAS DEL NORTE" at bounding box center [353, 428] width 148 height 37
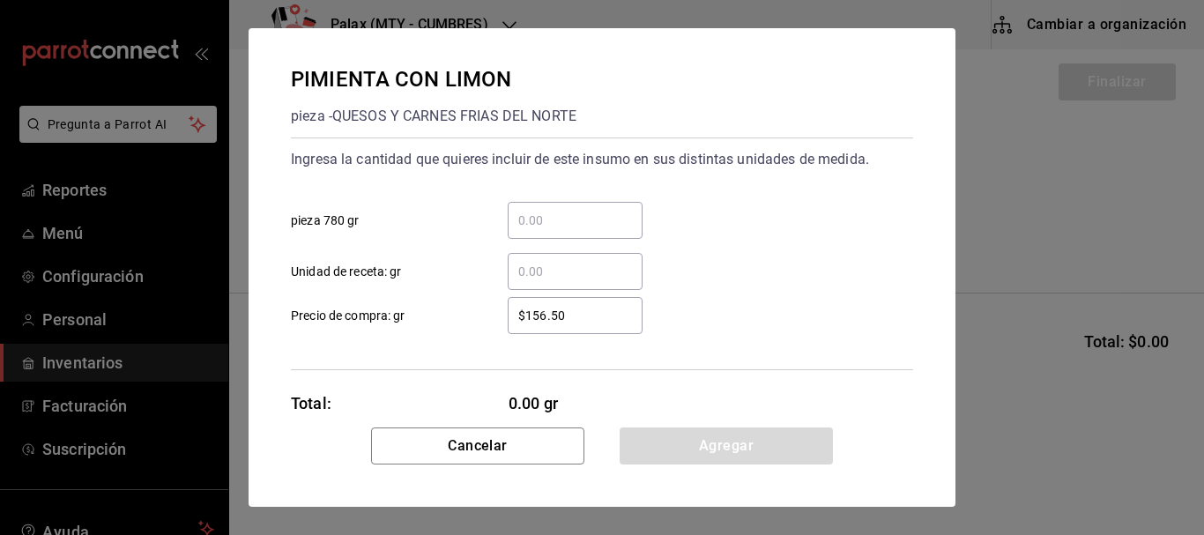
click at [600, 212] on input "​ pieza 780 gr" at bounding box center [575, 220] width 135 height 21
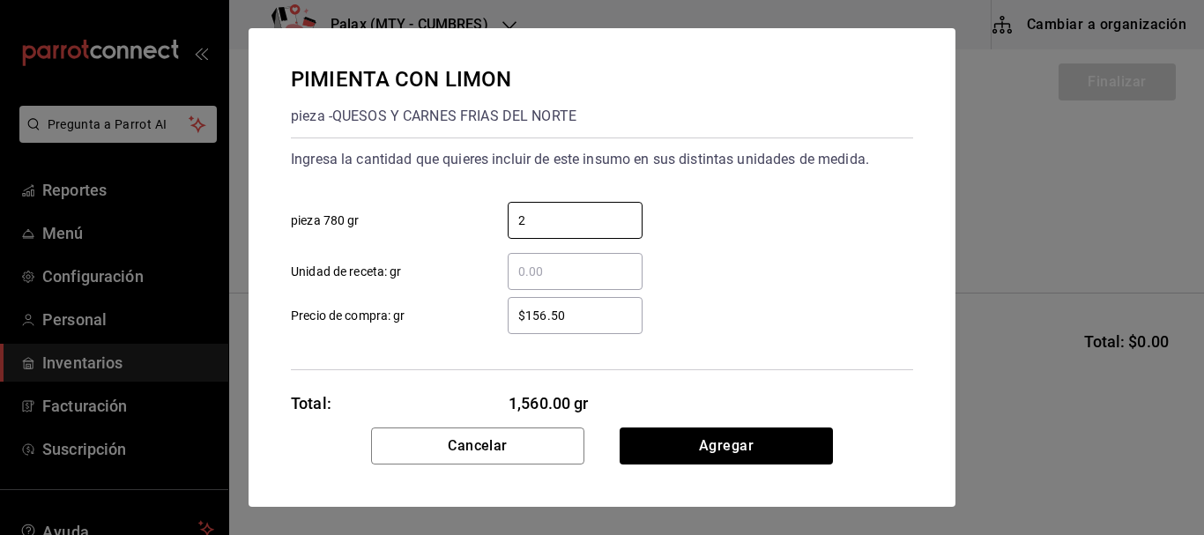
type input "2"
click at [761, 223] on div "2 ​ pieza 780 gr" at bounding box center [595, 213] width 637 height 51
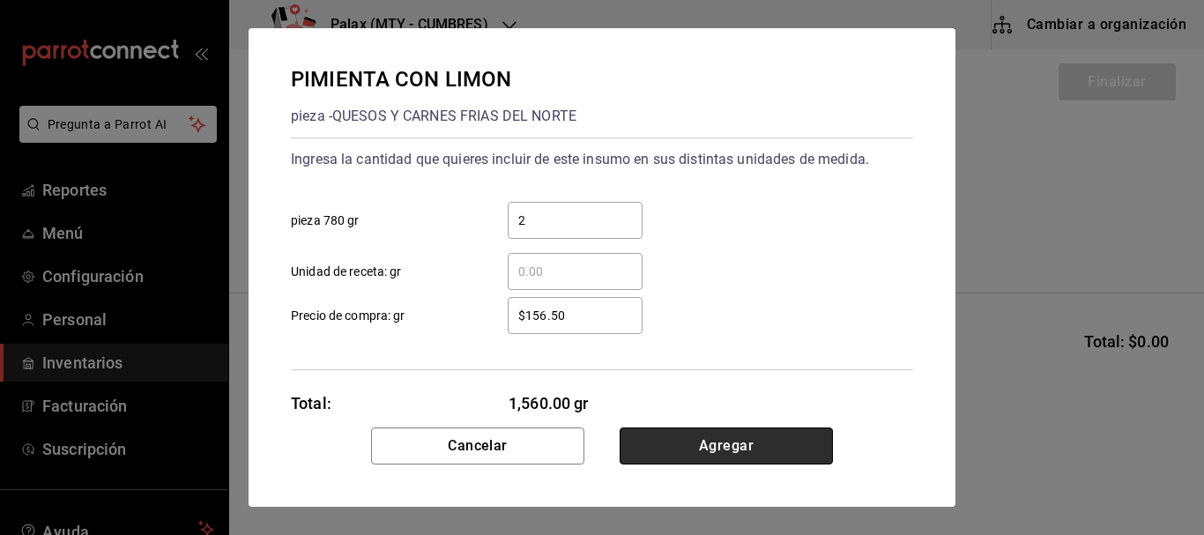
click at [734, 449] on button "Agregar" at bounding box center [726, 446] width 213 height 37
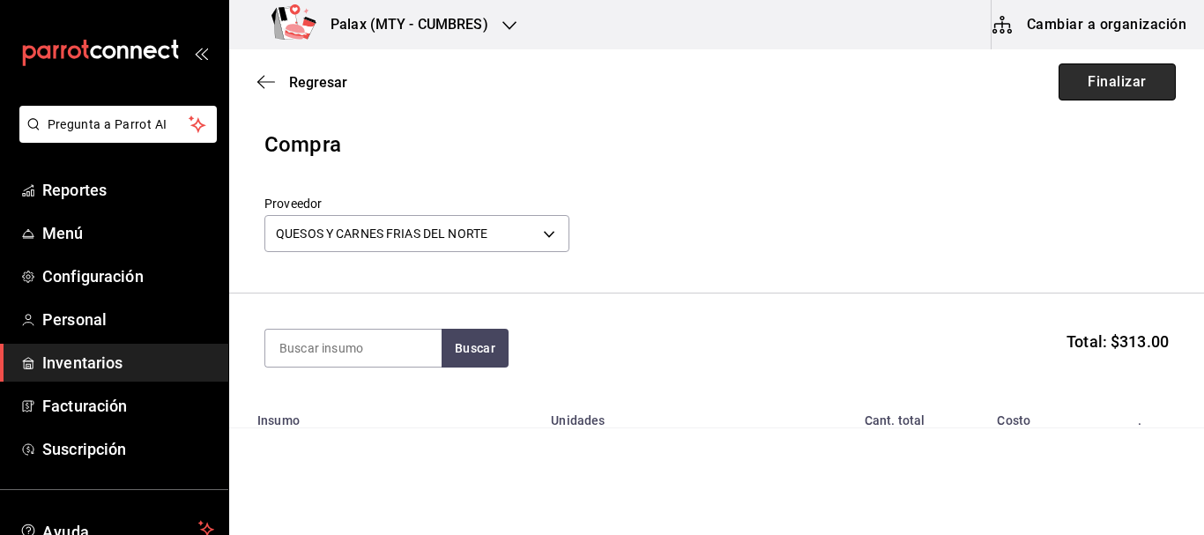
click at [1096, 69] on button "Finalizar" at bounding box center [1117, 81] width 117 height 37
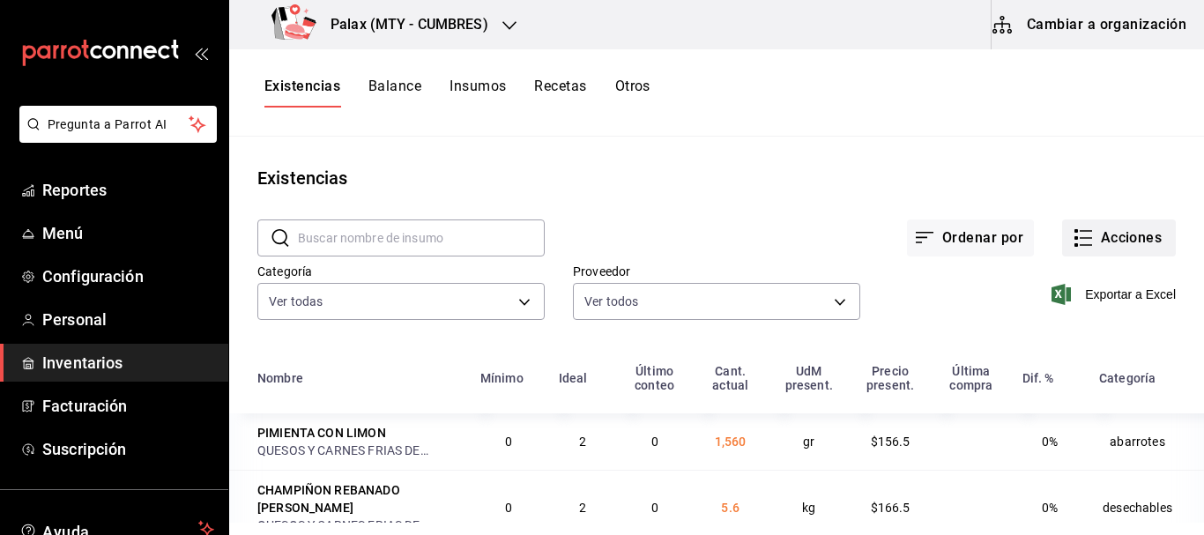
click at [1106, 244] on button "Acciones" at bounding box center [1119, 238] width 114 height 37
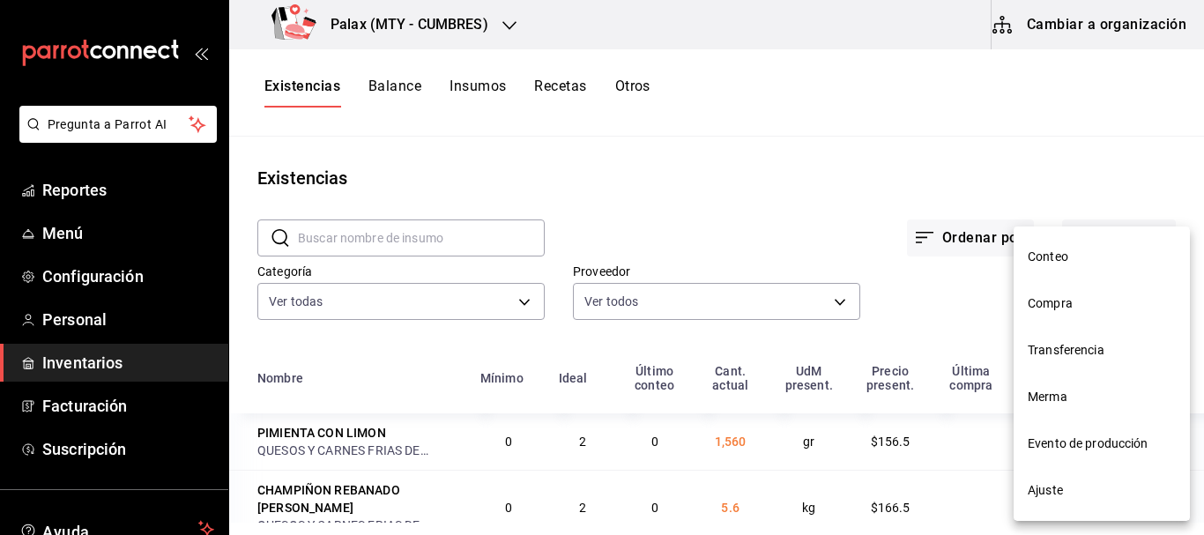
click at [1094, 294] on li "Compra" at bounding box center [1102, 303] width 176 height 47
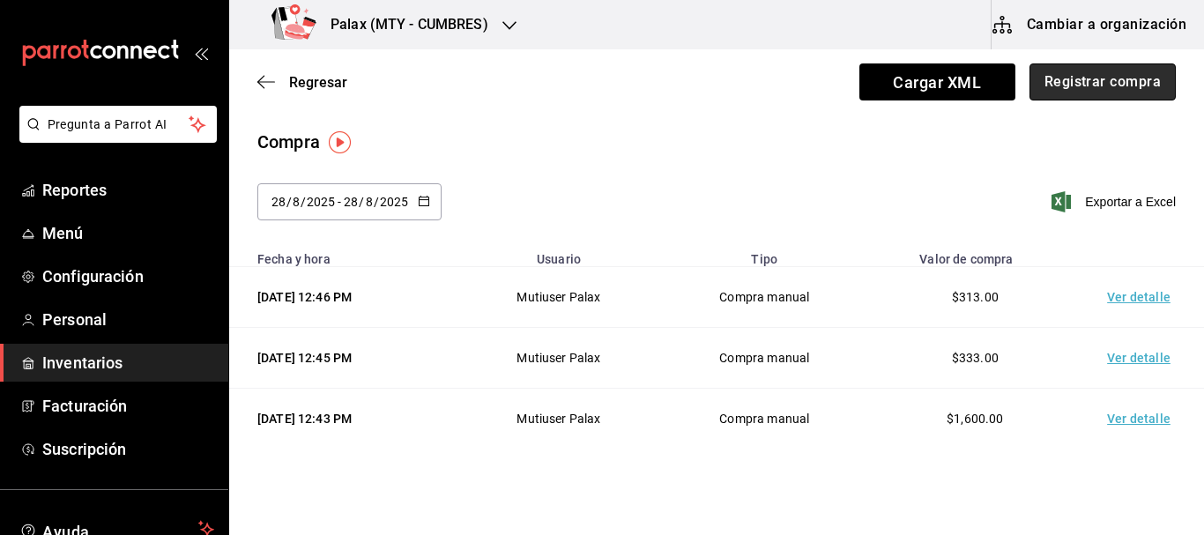
click at [1146, 79] on button "Registrar compra" at bounding box center [1103, 81] width 146 height 37
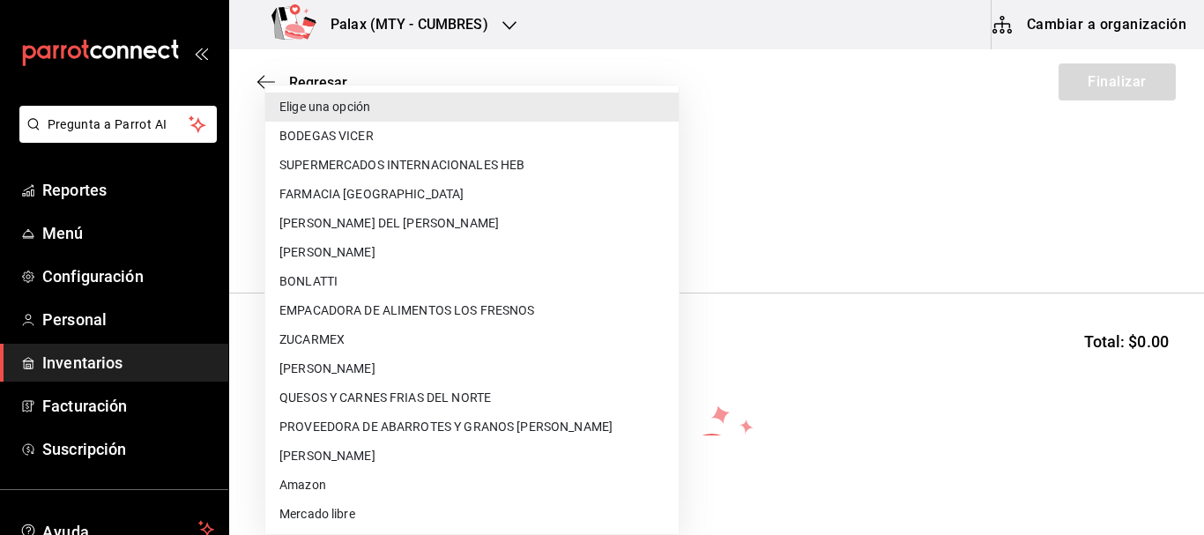
click at [447, 242] on body "Pregunta a Parrot AI Reportes Menú Configuración Personal Inventarios Facturaci…" at bounding box center [602, 218] width 1204 height 436
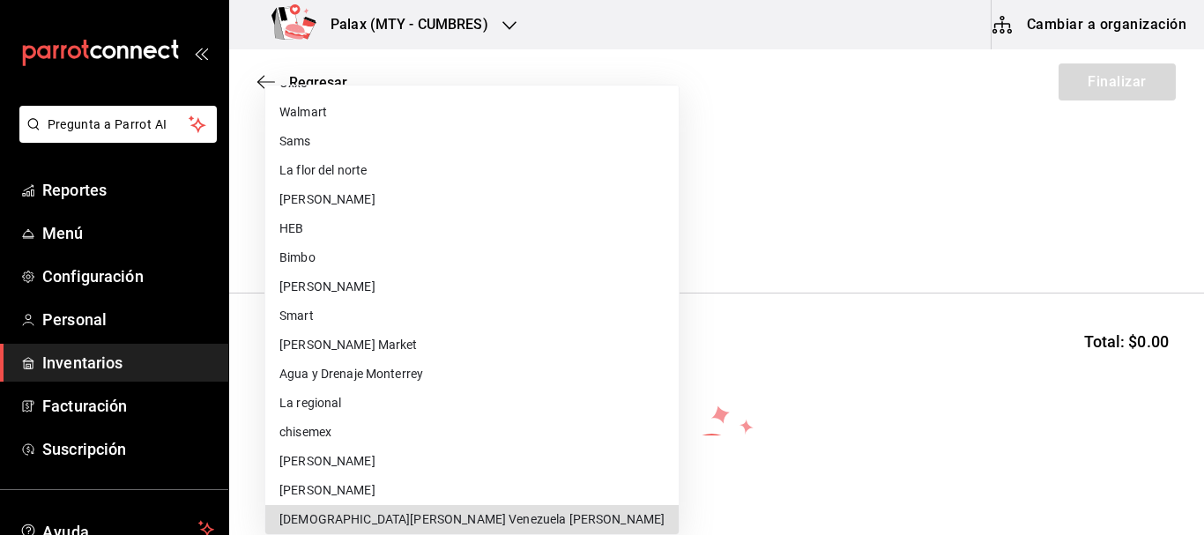
scroll to position [59, 0]
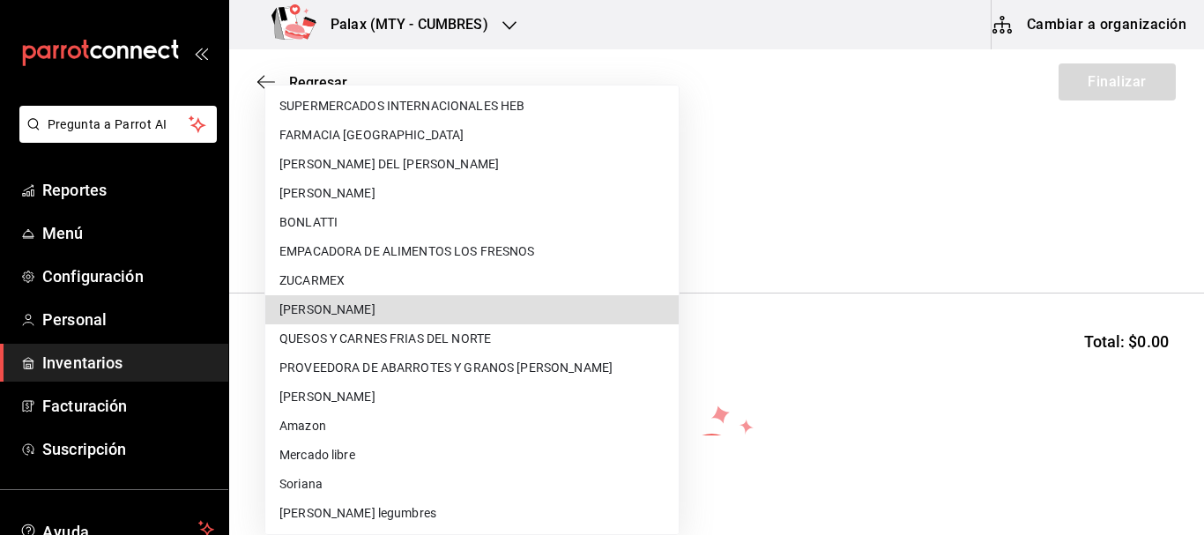
type input "1250e427-17b7-4e8b-9f34-f71d22092d62"
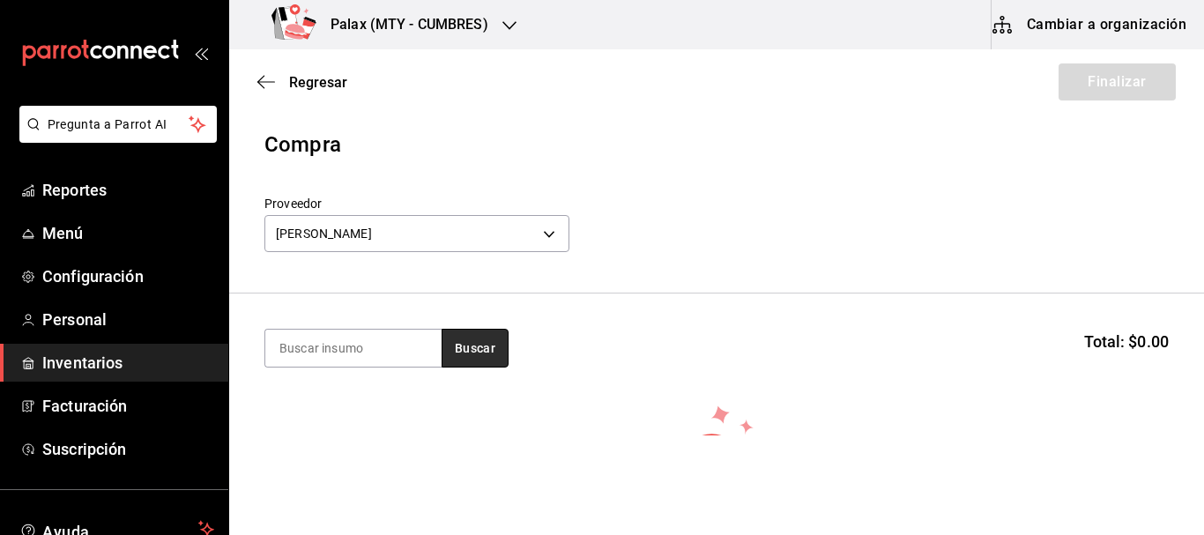
click at [466, 355] on button "Buscar" at bounding box center [475, 348] width 67 height 39
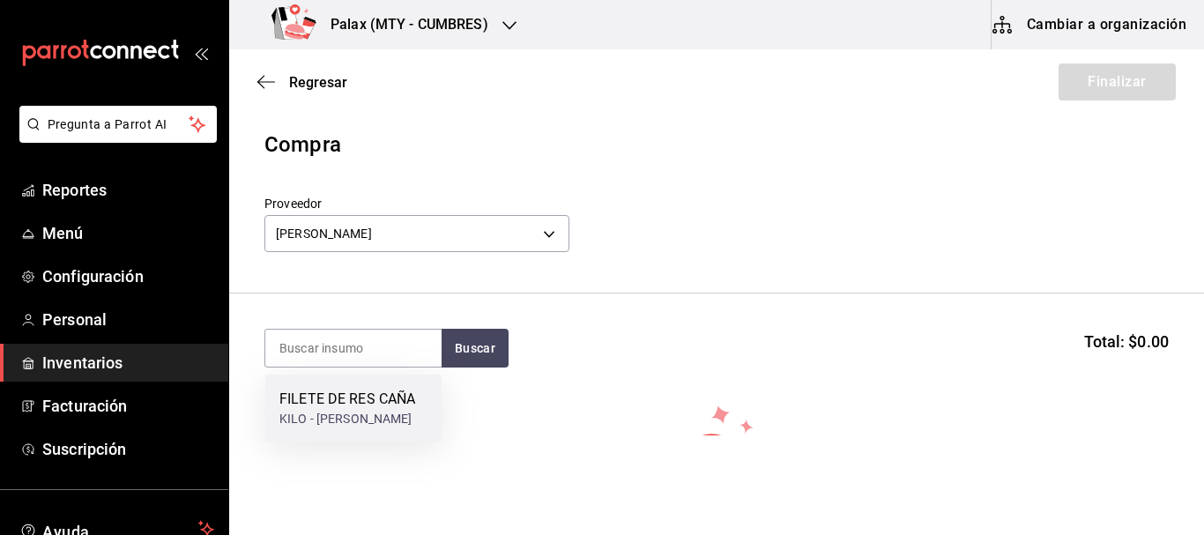
click at [362, 419] on div "KILO - JESUS MEJIA ENRIQUEZ" at bounding box center [347, 419] width 136 height 19
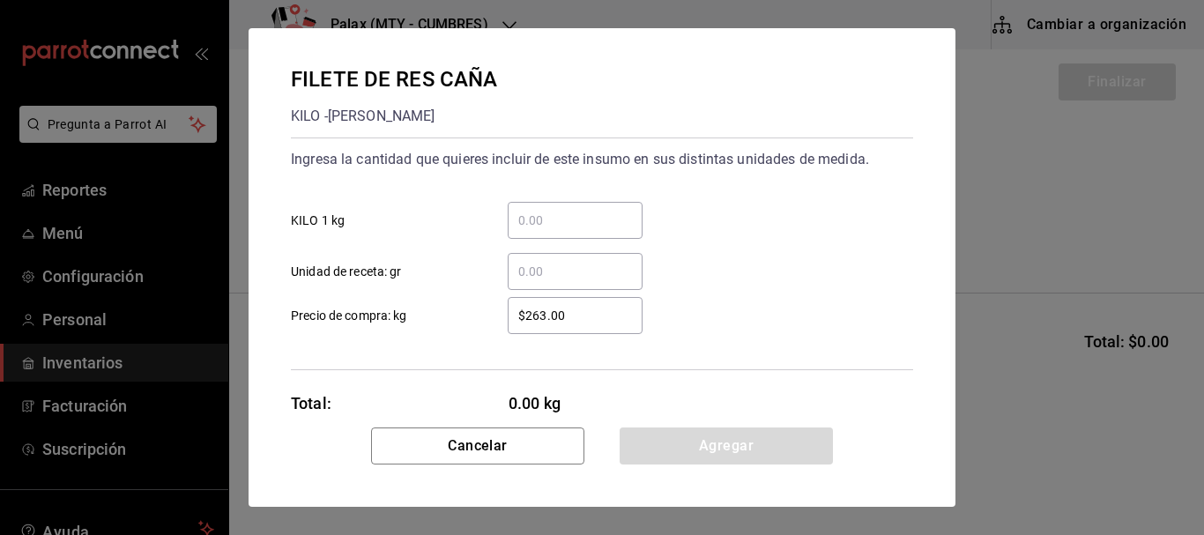
click at [593, 212] on input "​ KILO 1 kg" at bounding box center [575, 220] width 135 height 21
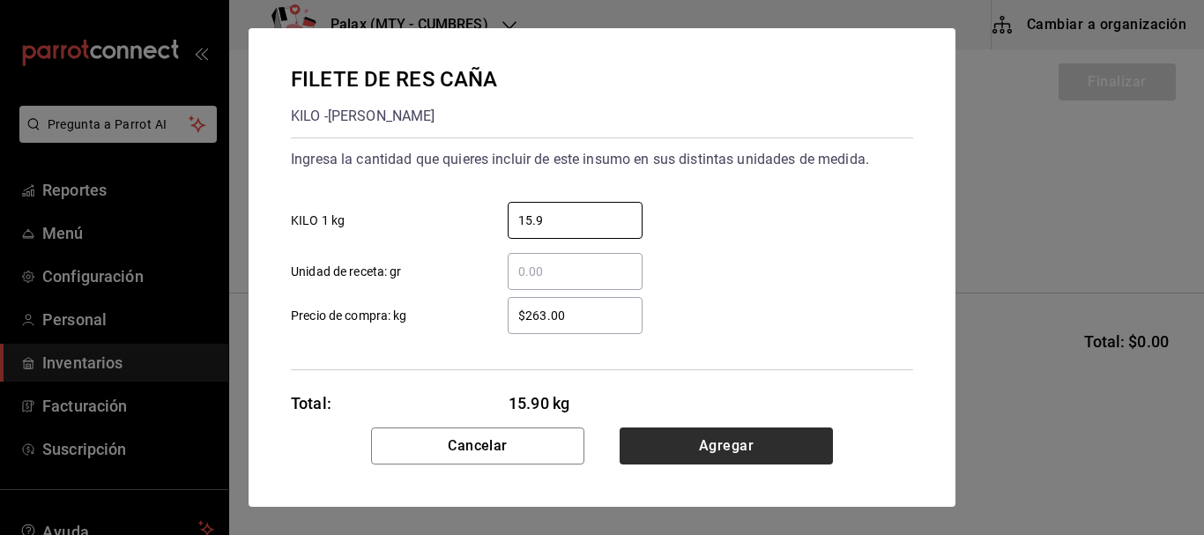
type input "15.9"
click at [755, 434] on button "Agregar" at bounding box center [726, 446] width 213 height 37
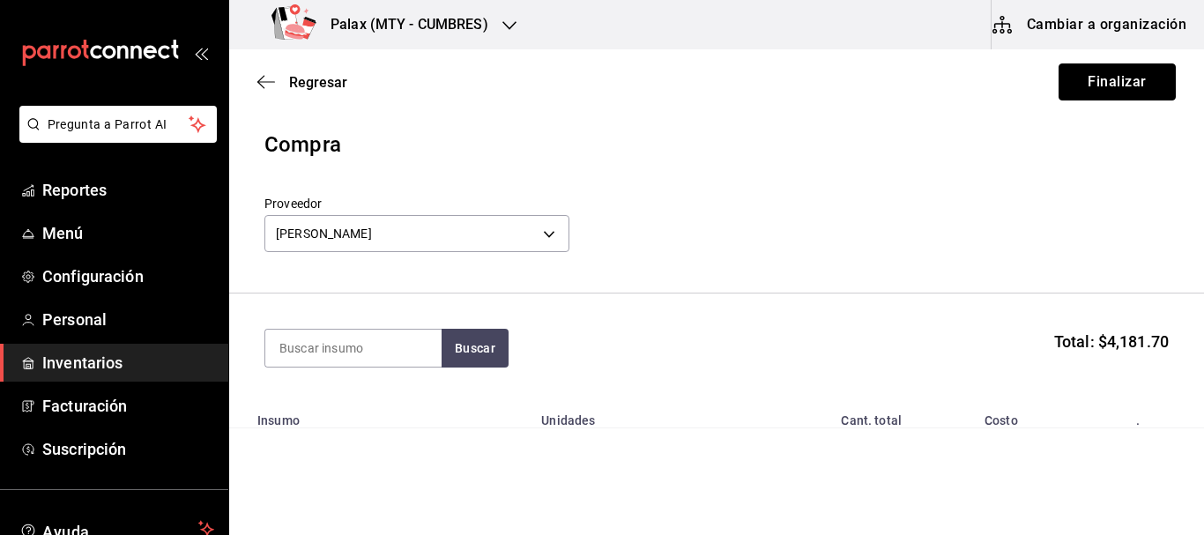
click at [1126, 93] on button "Finalizar" at bounding box center [1117, 81] width 117 height 37
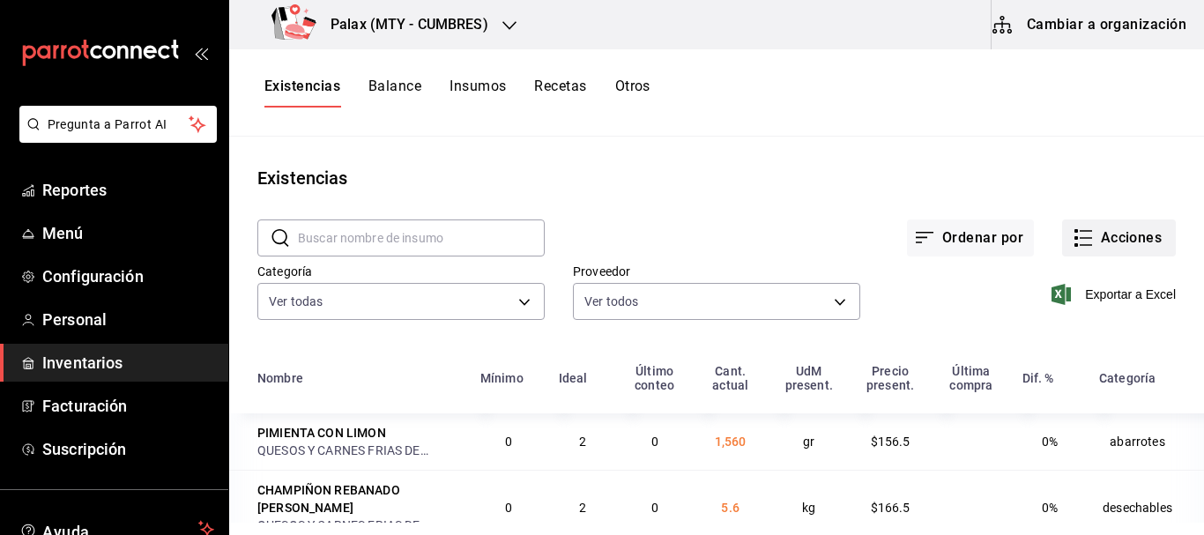
click at [1077, 235] on icon "button" at bounding box center [1083, 237] width 21 height 21
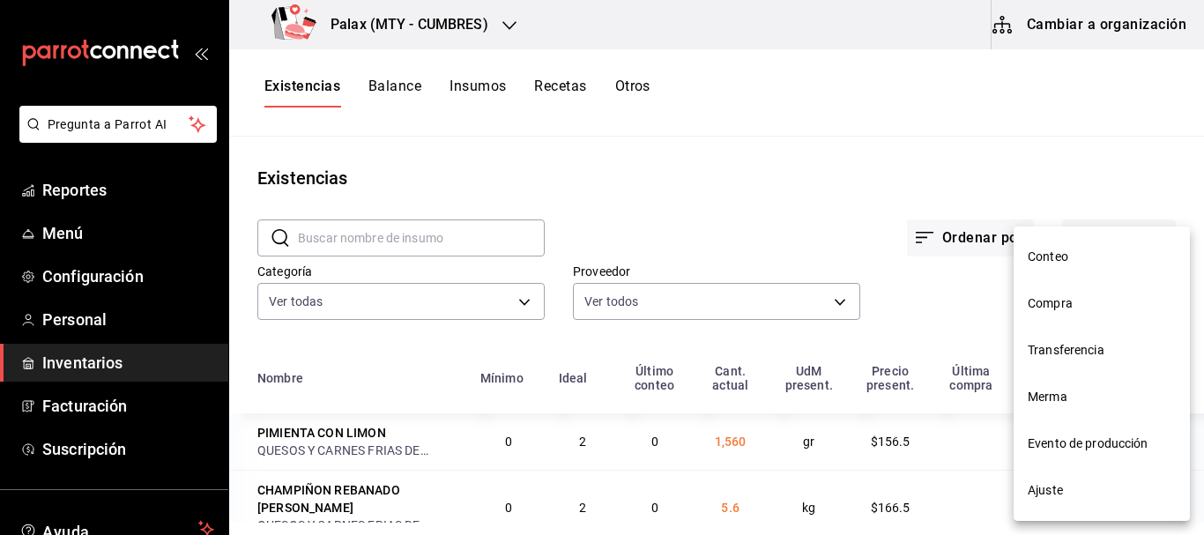
click at [1081, 299] on span "Compra" at bounding box center [1102, 303] width 148 height 19
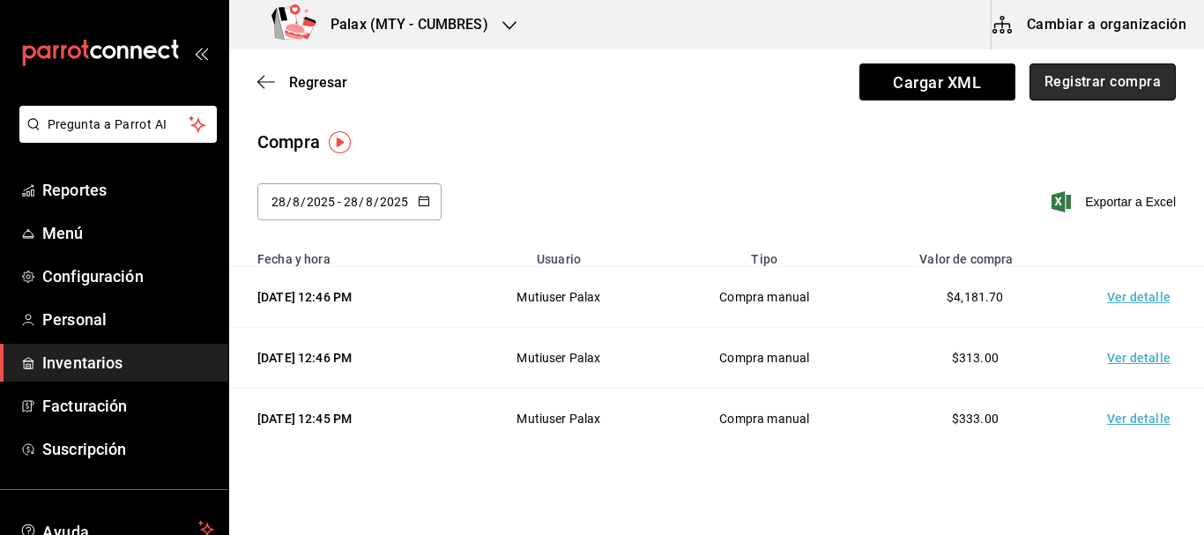
click at [1098, 85] on button "Registrar compra" at bounding box center [1103, 81] width 146 height 37
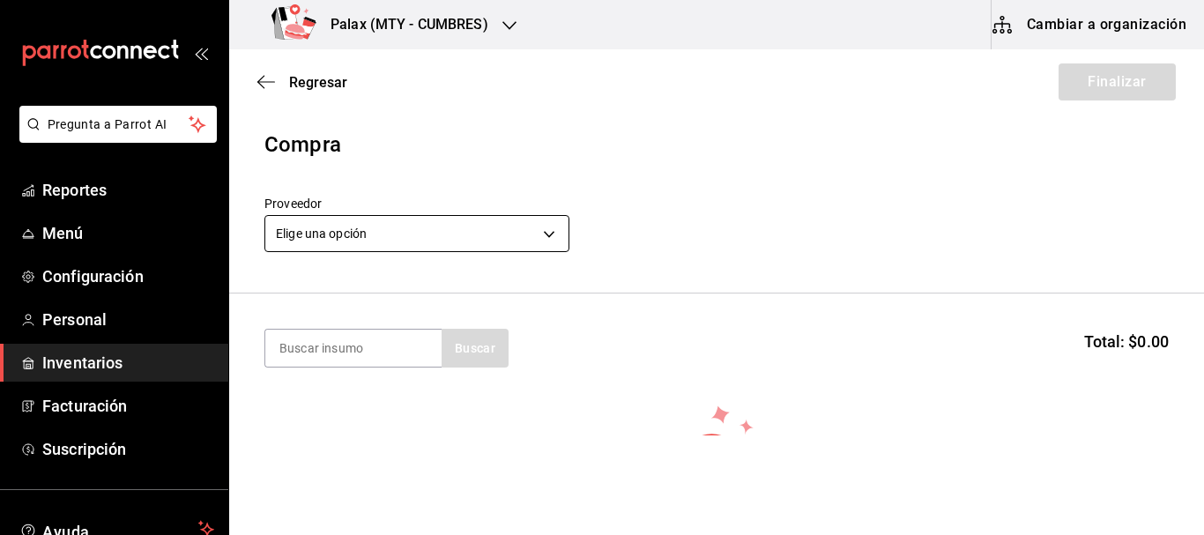
click at [354, 222] on body "Pregunta a Parrot AI Reportes Menú Configuración Personal Inventarios Facturaci…" at bounding box center [602, 218] width 1204 height 436
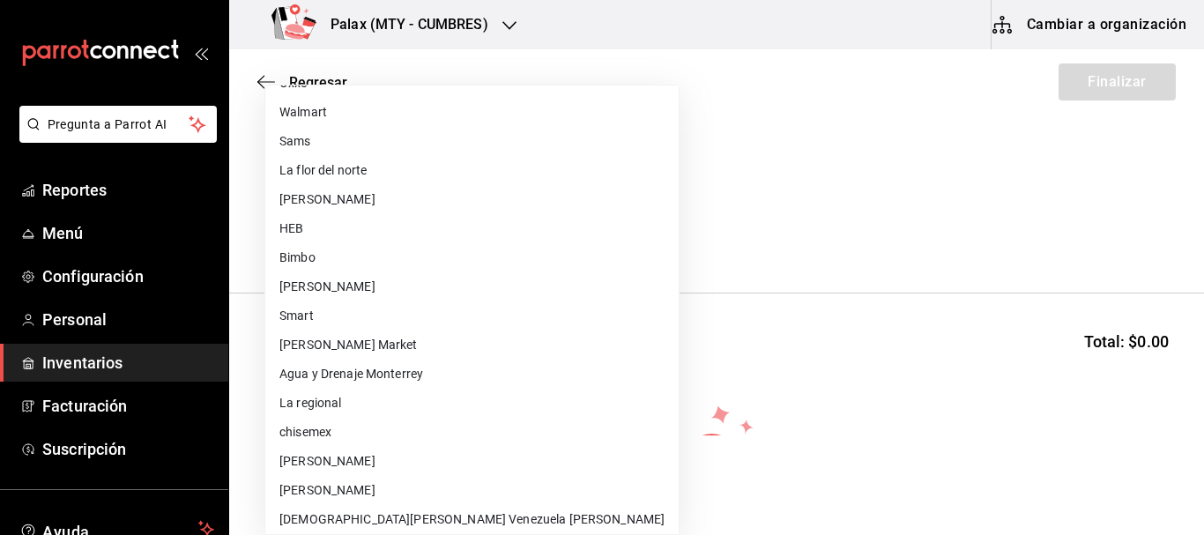
scroll to position [59, 0]
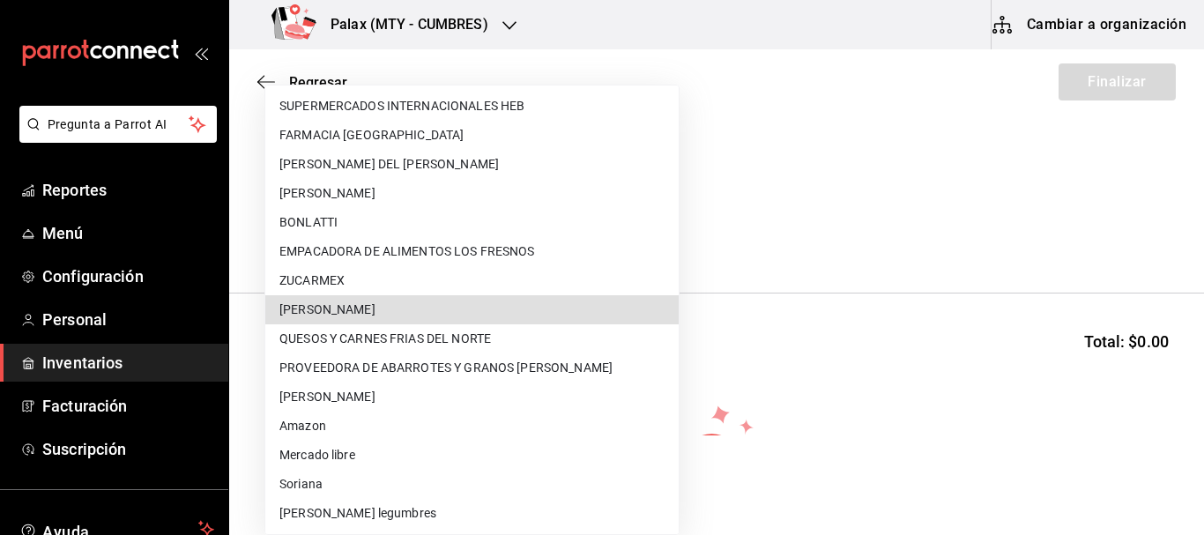
type input "1250e427-17b7-4e8b-9f34-f71d22092d62"
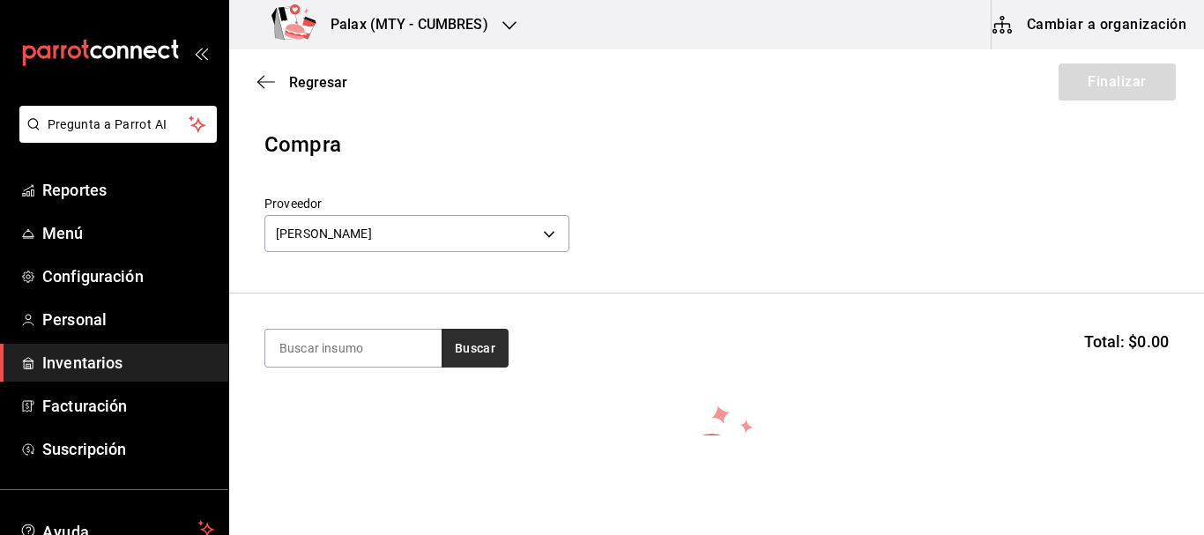
drag, startPoint x: 502, startPoint y: 369, endPoint x: 481, endPoint y: 334, distance: 40.4
click at [502, 367] on section "Buscar Total: $0.00" at bounding box center [716, 348] width 975 height 109
click at [481, 334] on button "Buscar" at bounding box center [475, 348] width 67 height 39
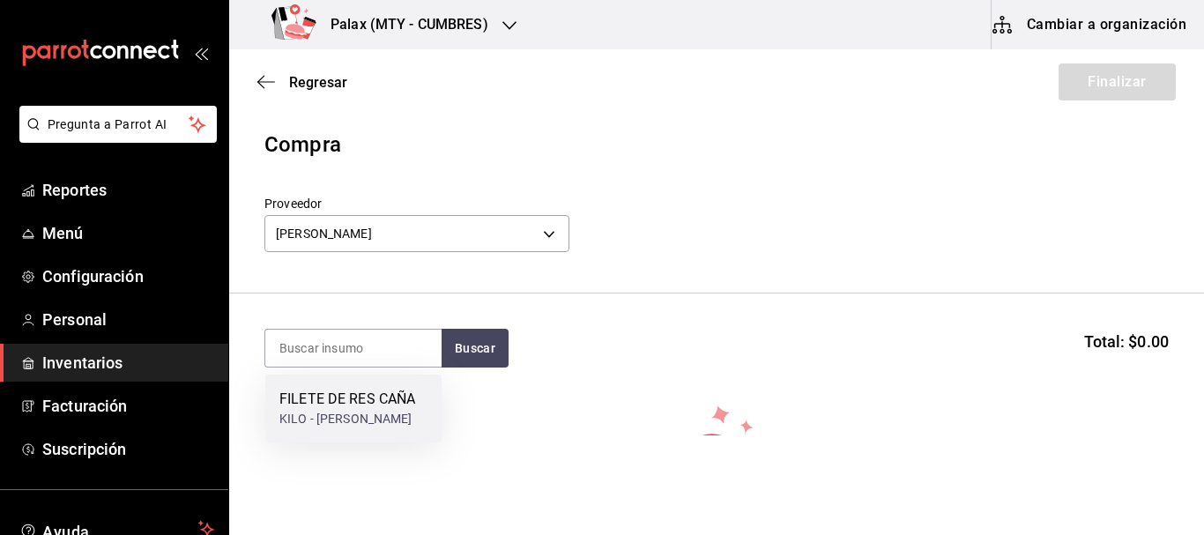
click at [353, 391] on div "FILETE DE RES CAÑA" at bounding box center [347, 399] width 136 height 21
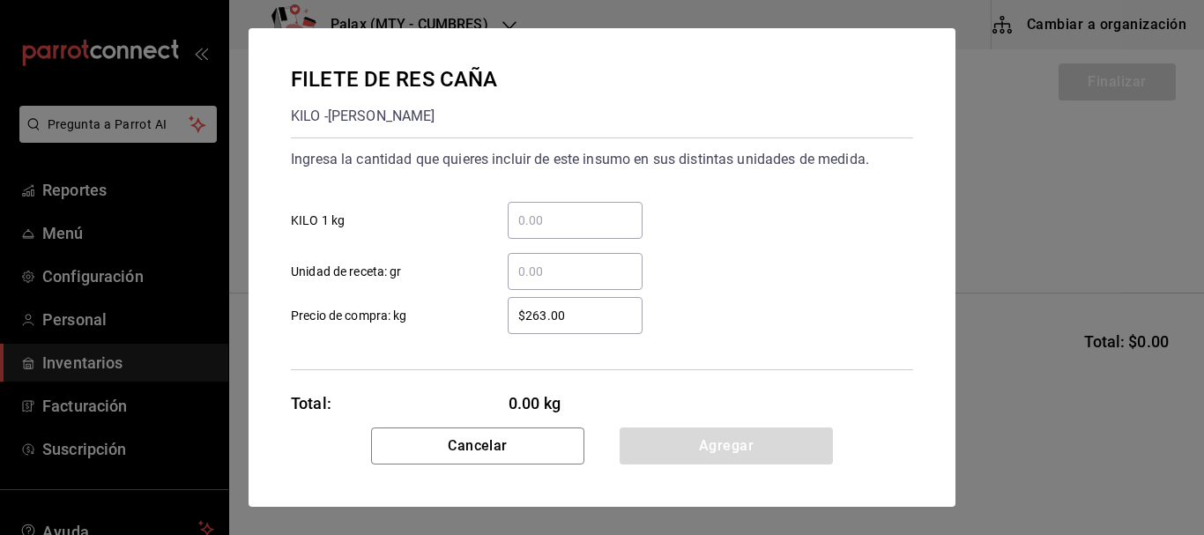
click at [599, 221] on input "​ KILO 1 kg" at bounding box center [575, 220] width 135 height 21
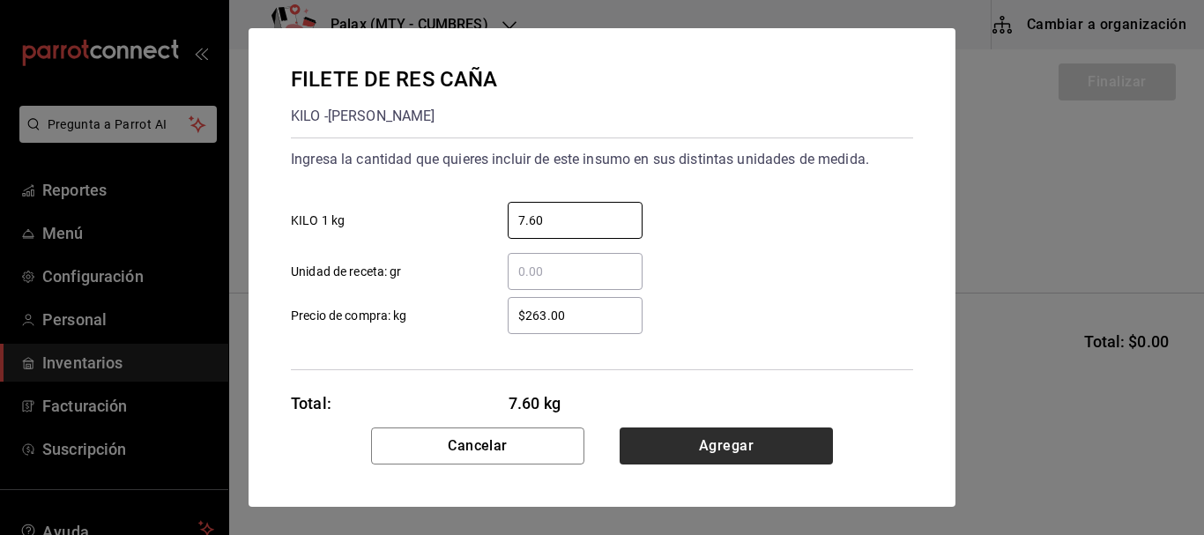
type input "7.60"
click at [695, 428] on button "Agregar" at bounding box center [726, 446] width 213 height 37
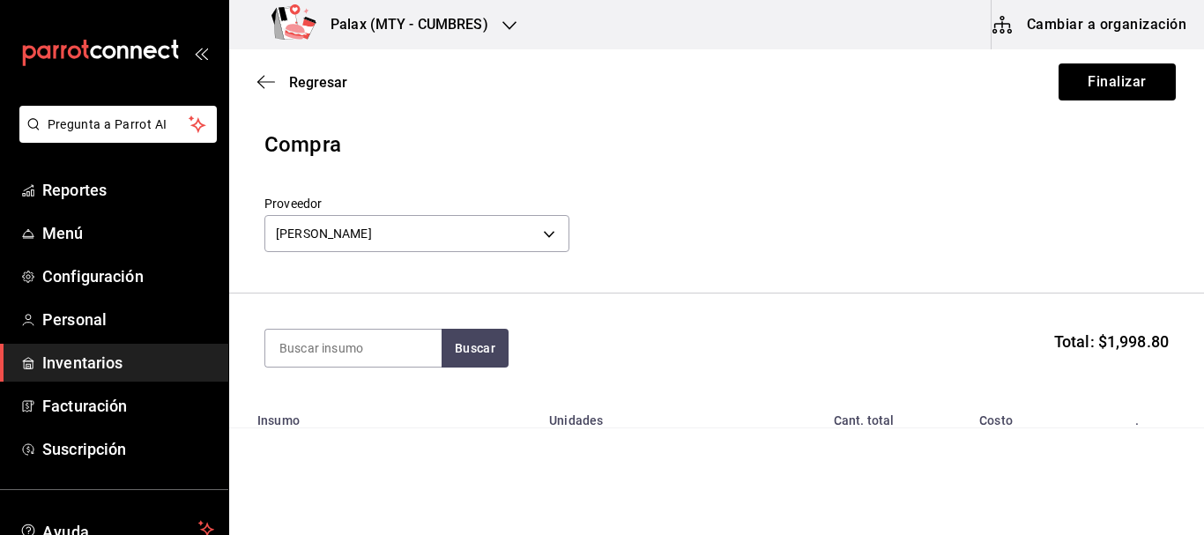
click at [466, 369] on section "Buscar Total: $1,998.80" at bounding box center [716, 348] width 975 height 109
click at [469, 353] on button "Buscar" at bounding box center [475, 348] width 67 height 39
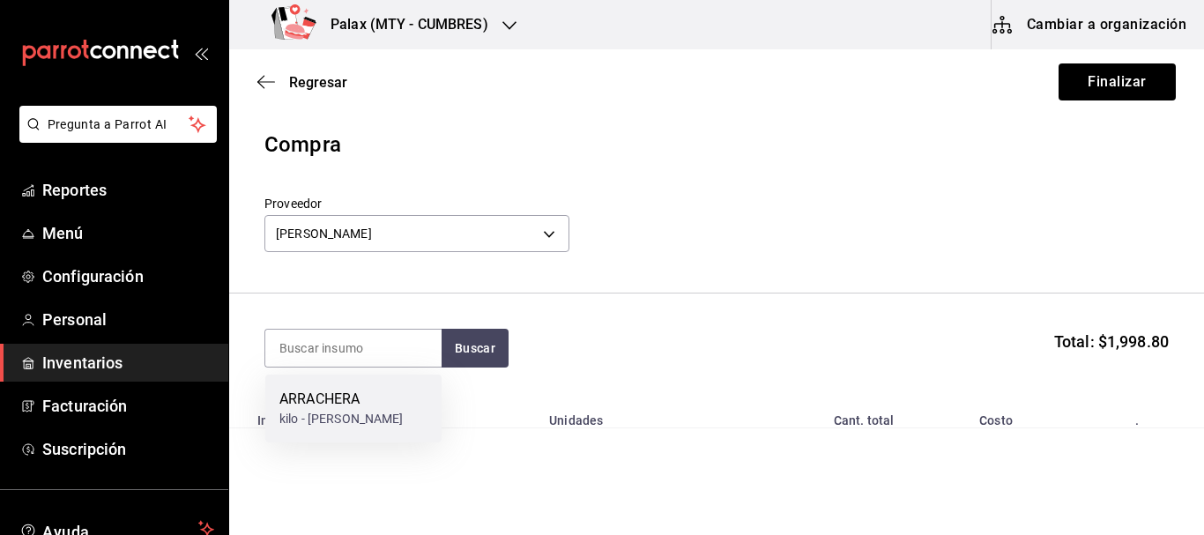
click at [345, 406] on div "ARRACHERA" at bounding box center [341, 399] width 124 height 21
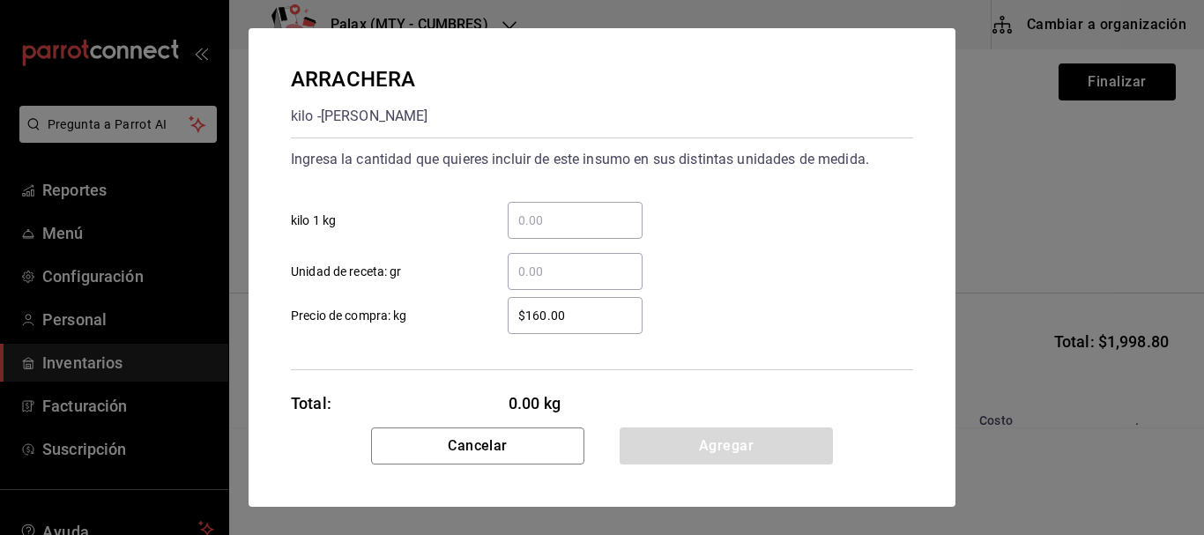
click at [591, 215] on input "​ kilo 1 kg" at bounding box center [575, 220] width 135 height 21
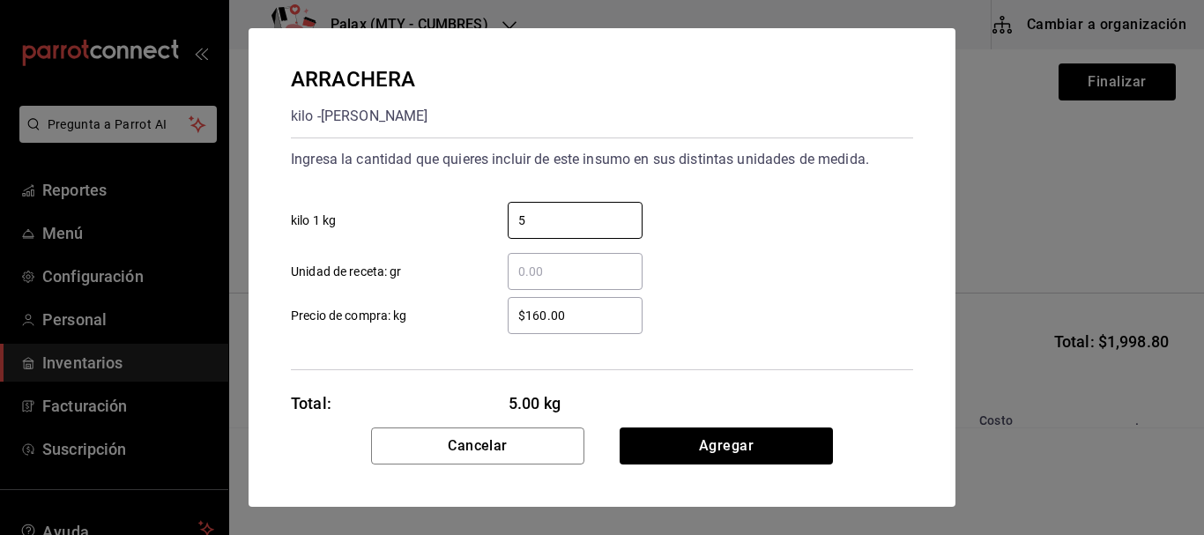
type input "5"
click at [771, 242] on div "​ Unidad de receta: gr" at bounding box center [595, 264] width 637 height 51
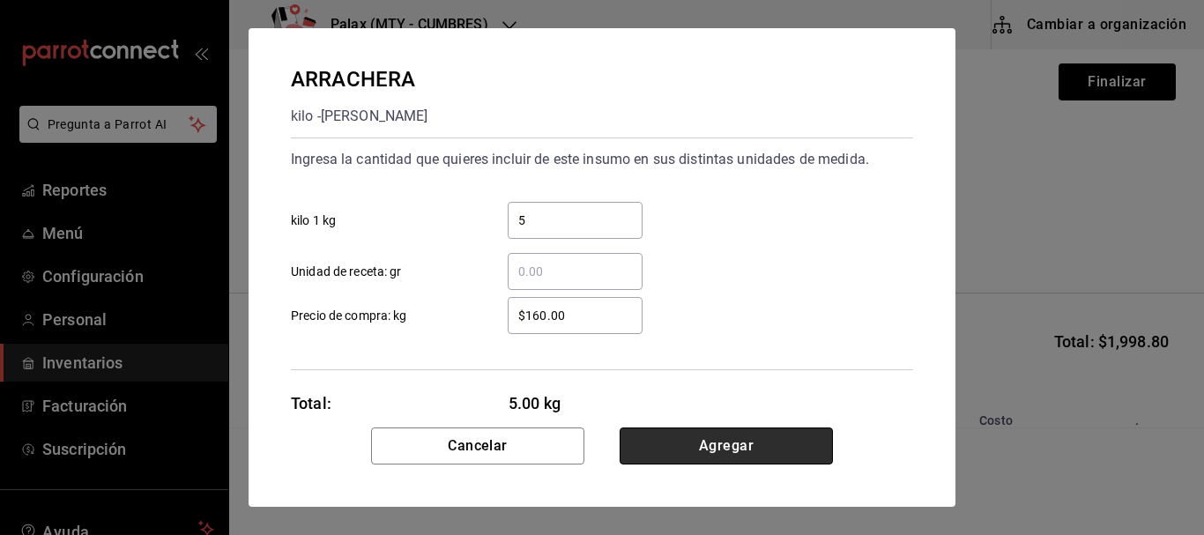
click at [763, 451] on button "Agregar" at bounding box center [726, 446] width 213 height 37
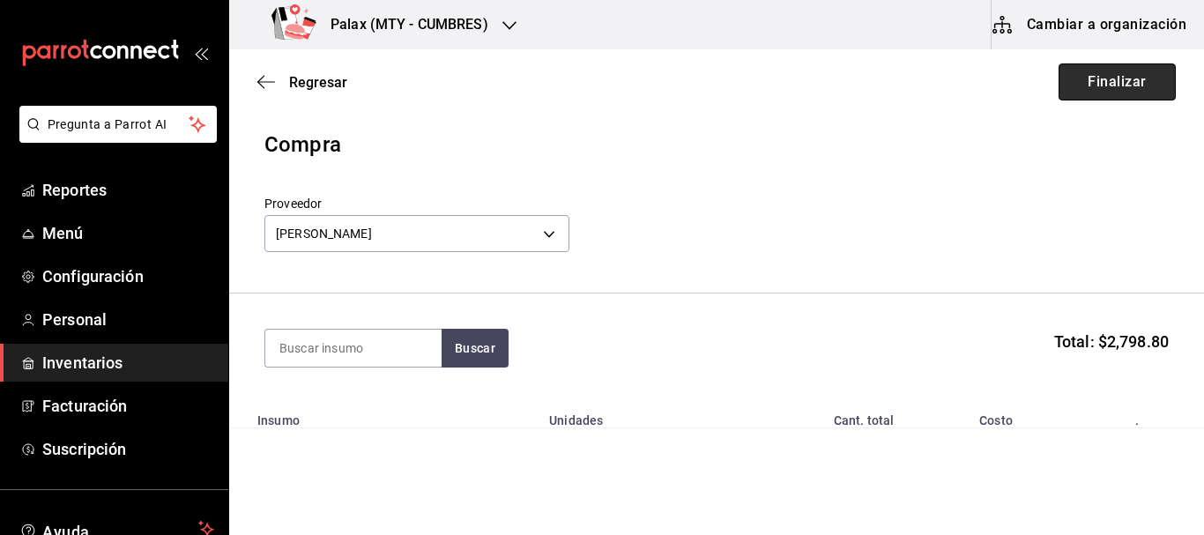
click at [1084, 74] on button "Finalizar" at bounding box center [1117, 81] width 117 height 37
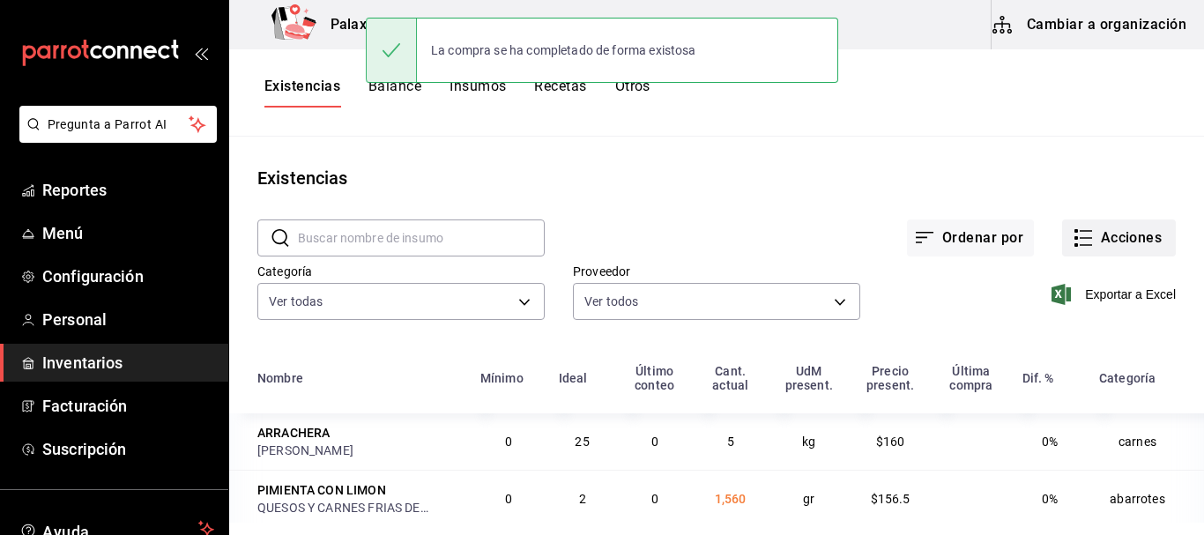
click at [1102, 234] on button "Acciones" at bounding box center [1119, 238] width 114 height 37
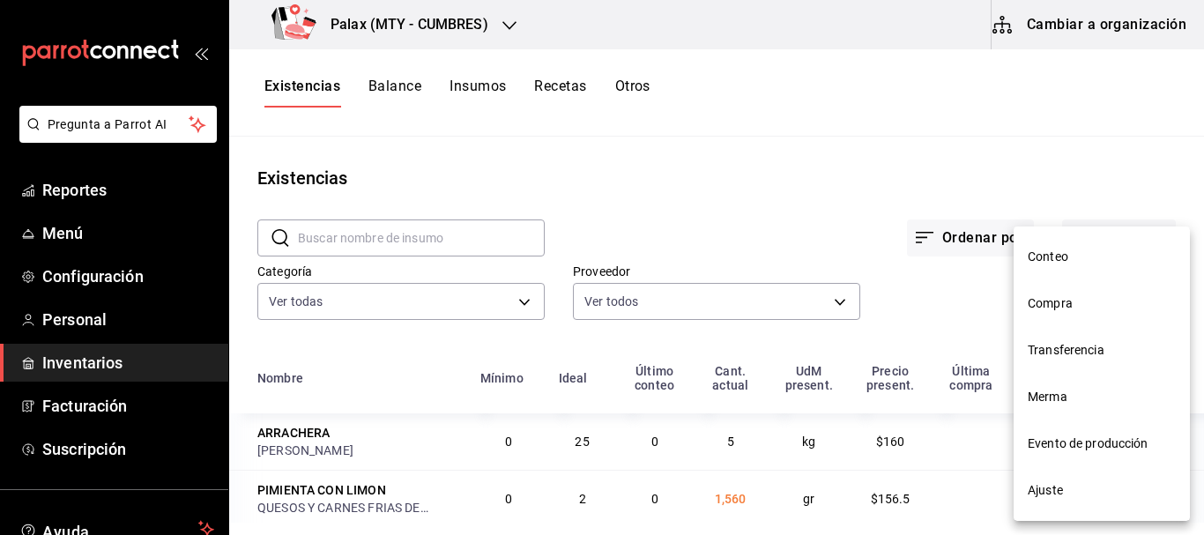
click at [1056, 309] on span "Compra" at bounding box center [1102, 303] width 148 height 19
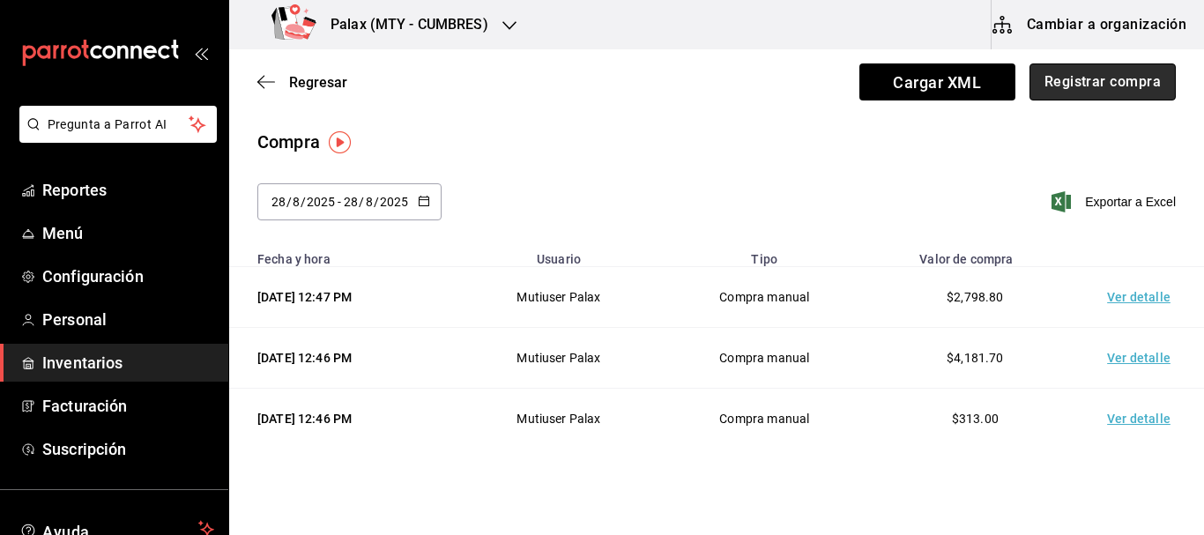
click at [1109, 82] on button "Registrar compra" at bounding box center [1103, 81] width 146 height 37
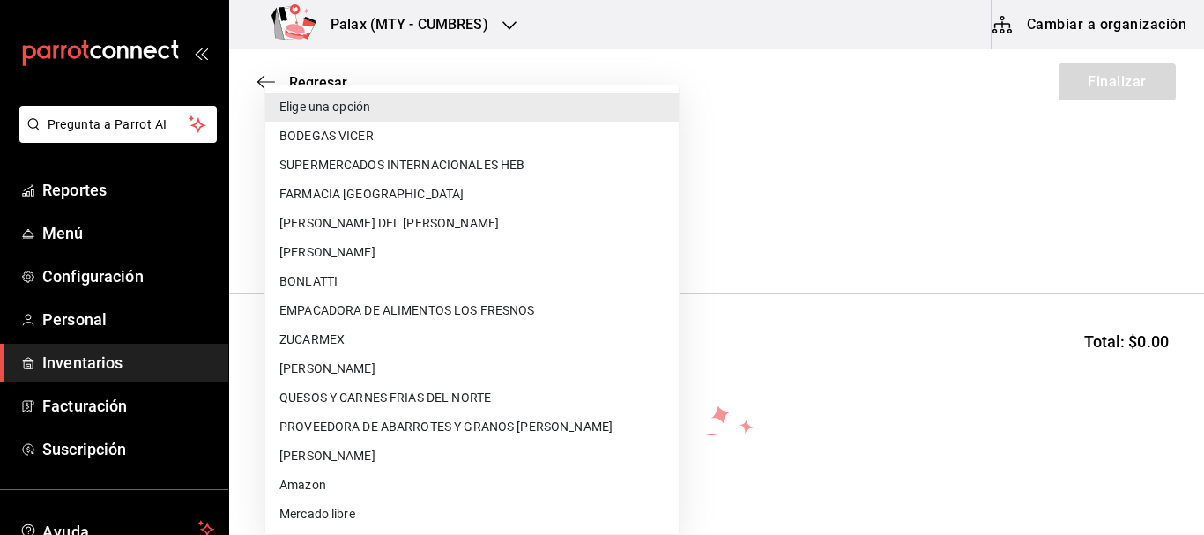
click at [431, 217] on body "Pregunta a Parrot AI Reportes Menú Configuración Personal Inventarios Facturaci…" at bounding box center [602, 218] width 1204 height 436
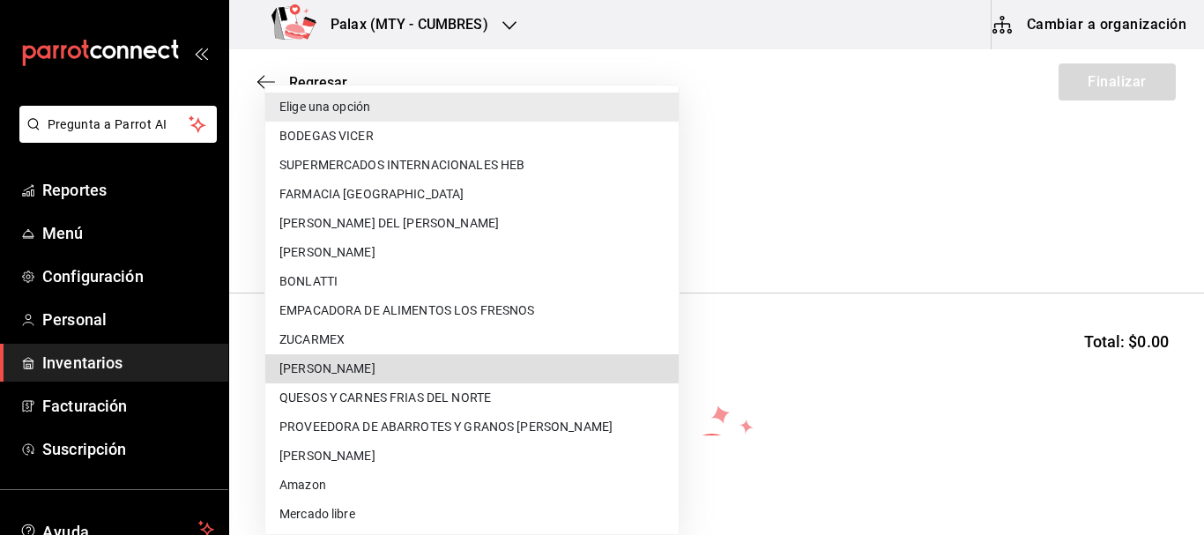
type input "1250e427-17b7-4e8b-9f34-f71d22092d62"
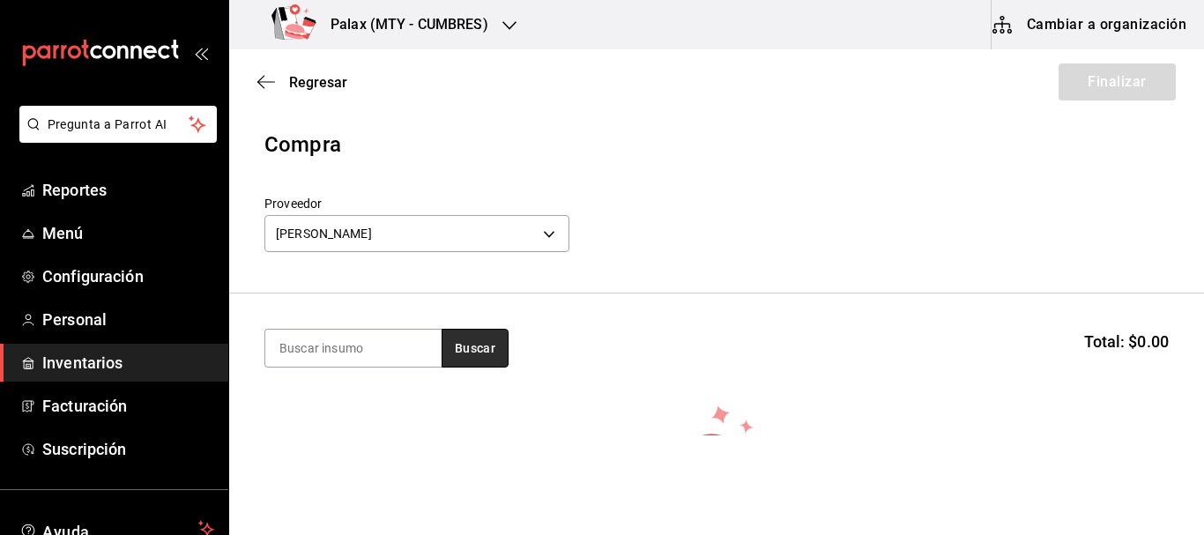
click at [485, 344] on button "Buscar" at bounding box center [475, 348] width 67 height 39
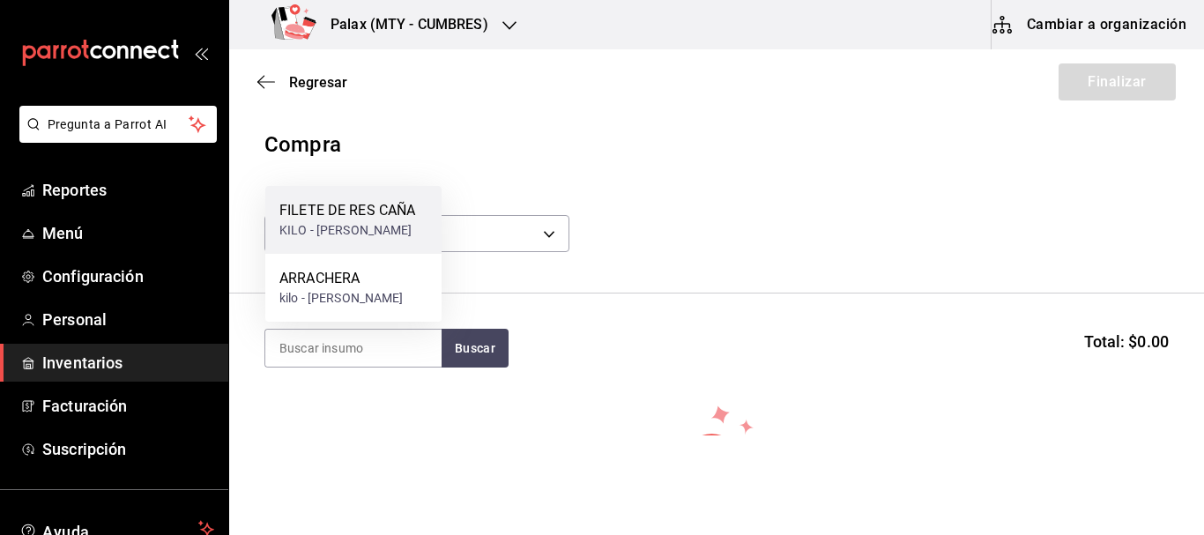
click at [352, 221] on div "KILO - JESUS MEJIA ENRIQUEZ" at bounding box center [347, 230] width 136 height 19
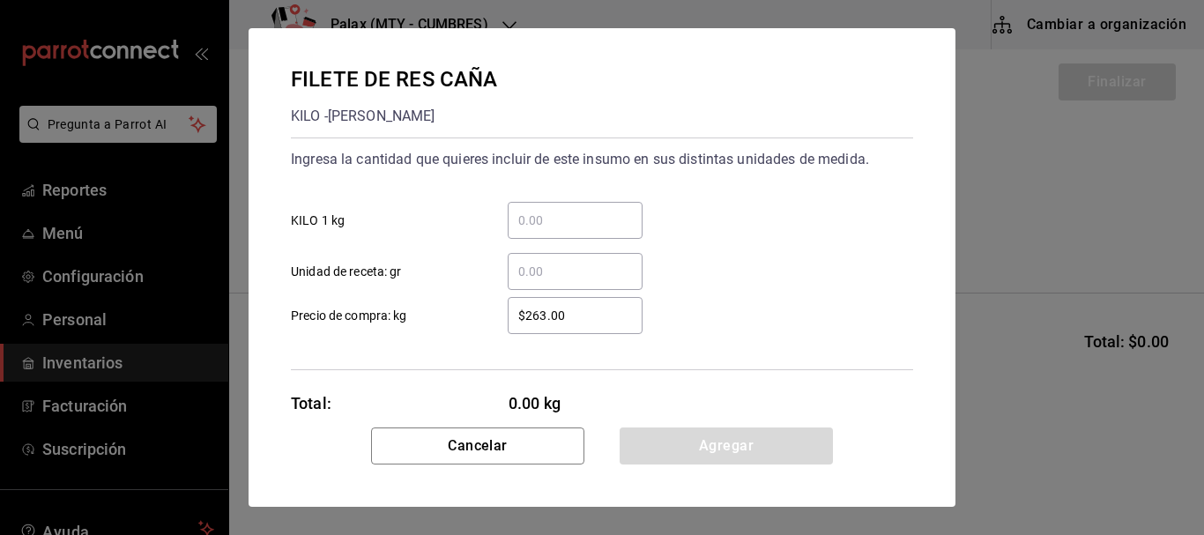
click at [553, 224] on input "​ KILO 1 kg" at bounding box center [575, 220] width 135 height 21
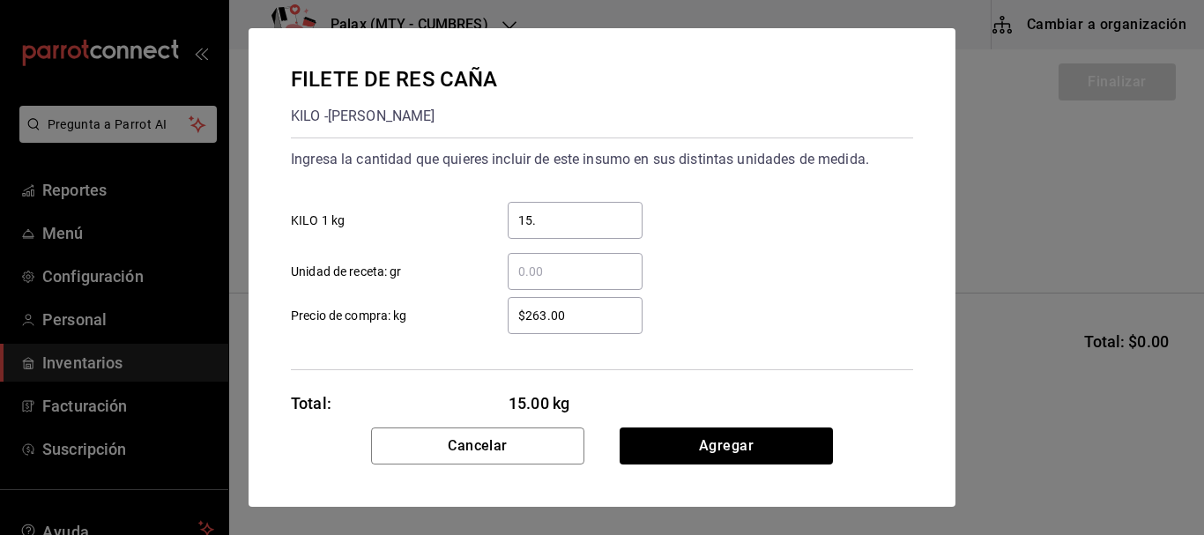
type input "15.9"
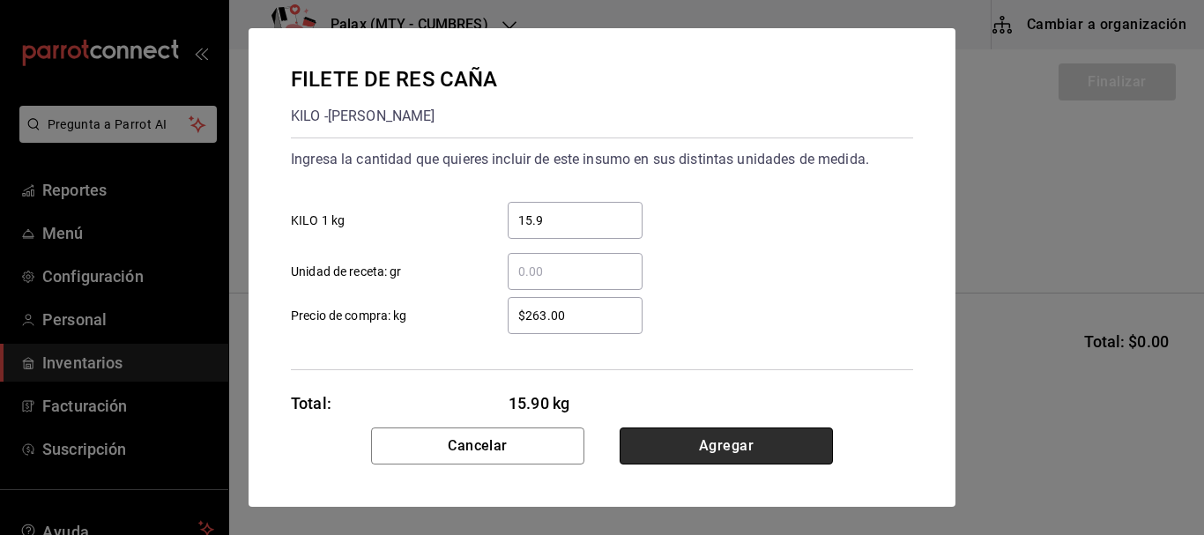
click at [786, 445] on button "Agregar" at bounding box center [726, 446] width 213 height 37
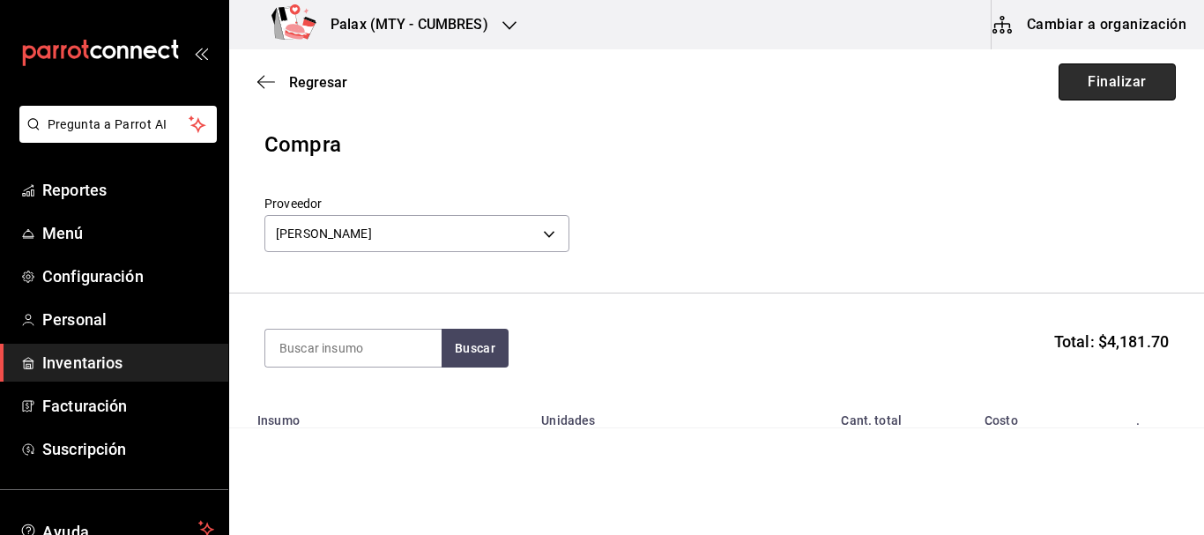
click at [1095, 92] on button "Finalizar" at bounding box center [1117, 81] width 117 height 37
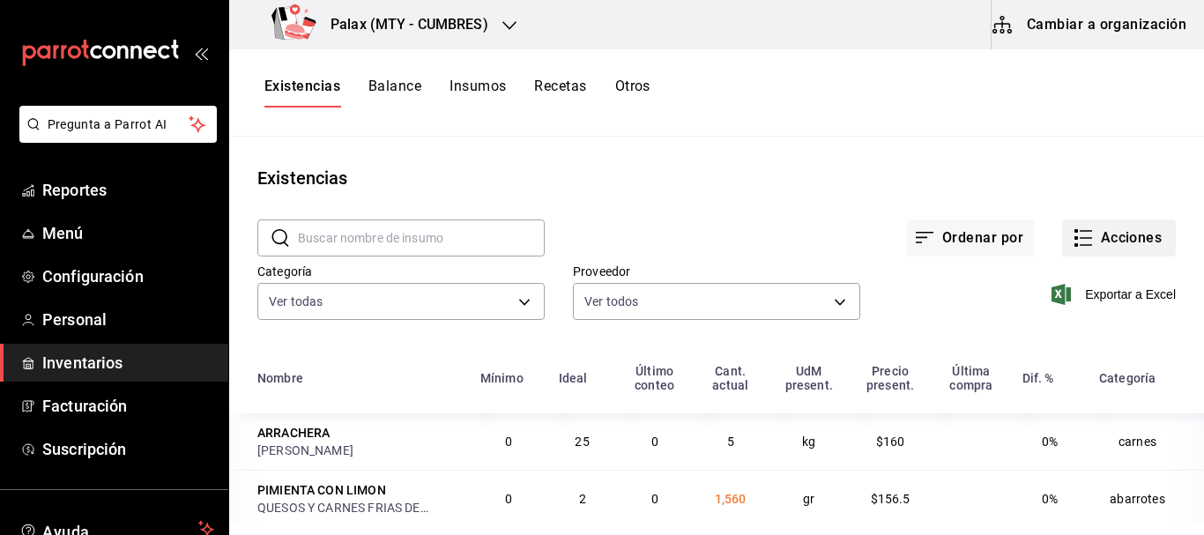
click at [1086, 232] on button "Acciones" at bounding box center [1119, 238] width 114 height 37
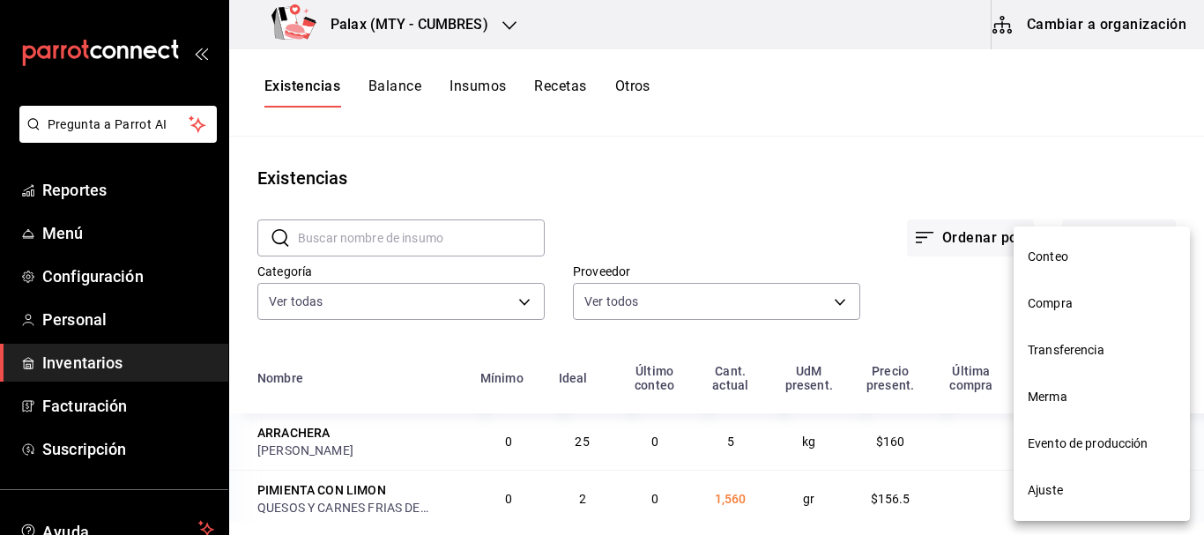
click at [1074, 302] on span "Compra" at bounding box center [1102, 303] width 148 height 19
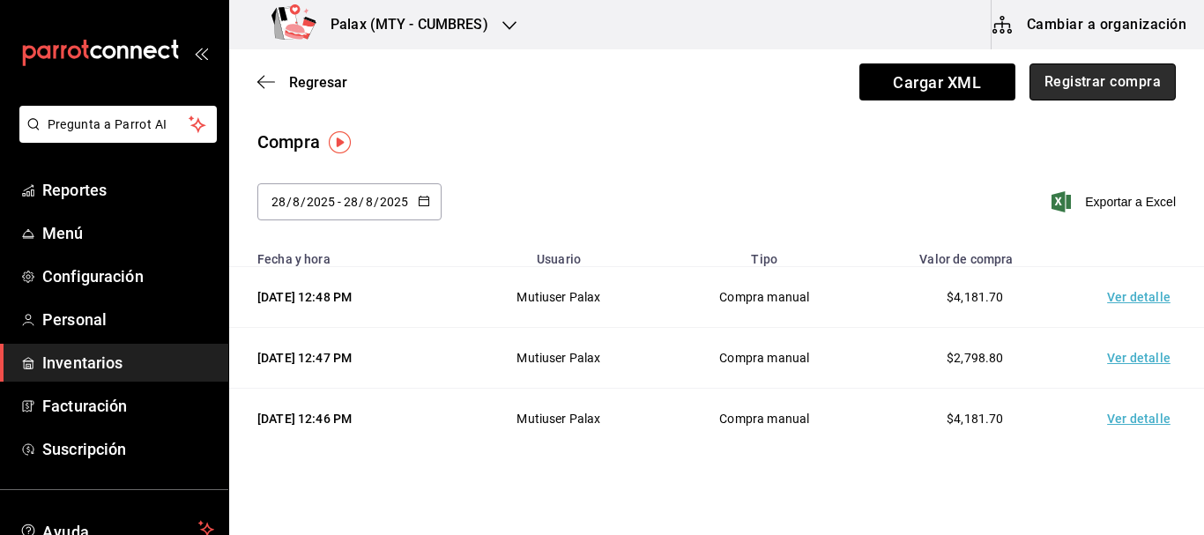
click at [1066, 90] on button "Registrar compra" at bounding box center [1103, 81] width 146 height 37
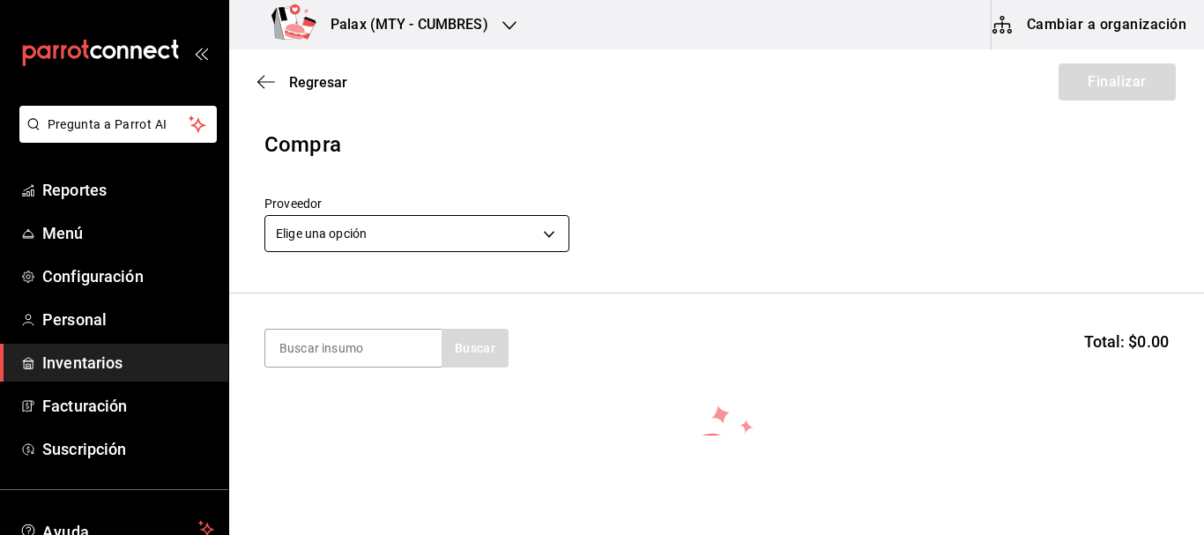
click at [463, 221] on body "Pregunta a Parrot AI Reportes Menú Configuración Personal Inventarios Facturaci…" at bounding box center [602, 218] width 1204 height 436
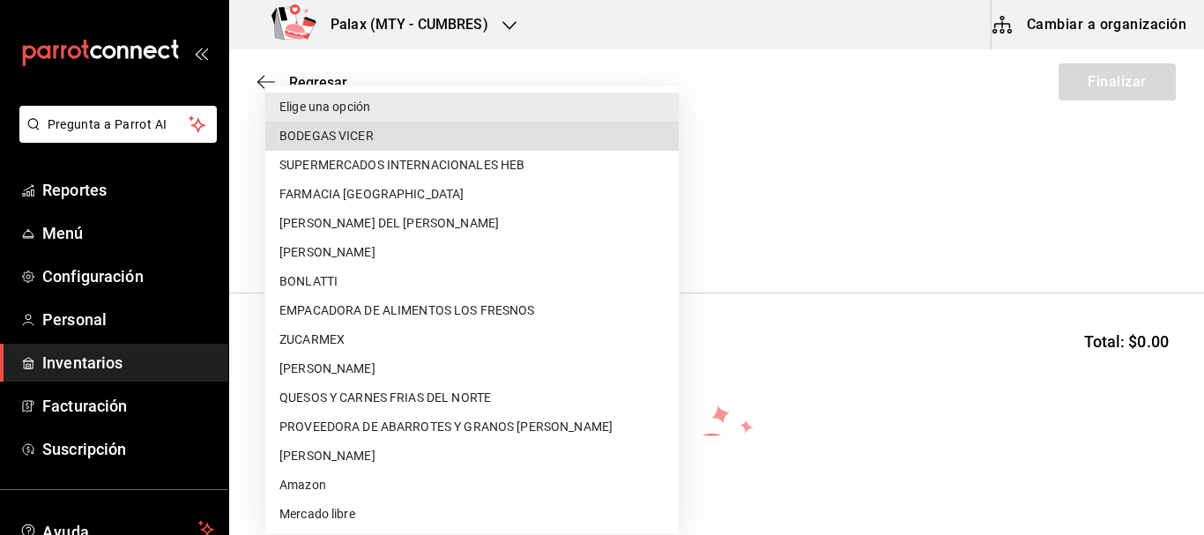
type input "77f3cbae-1961-442f-b02c-46f00d1c8b62"
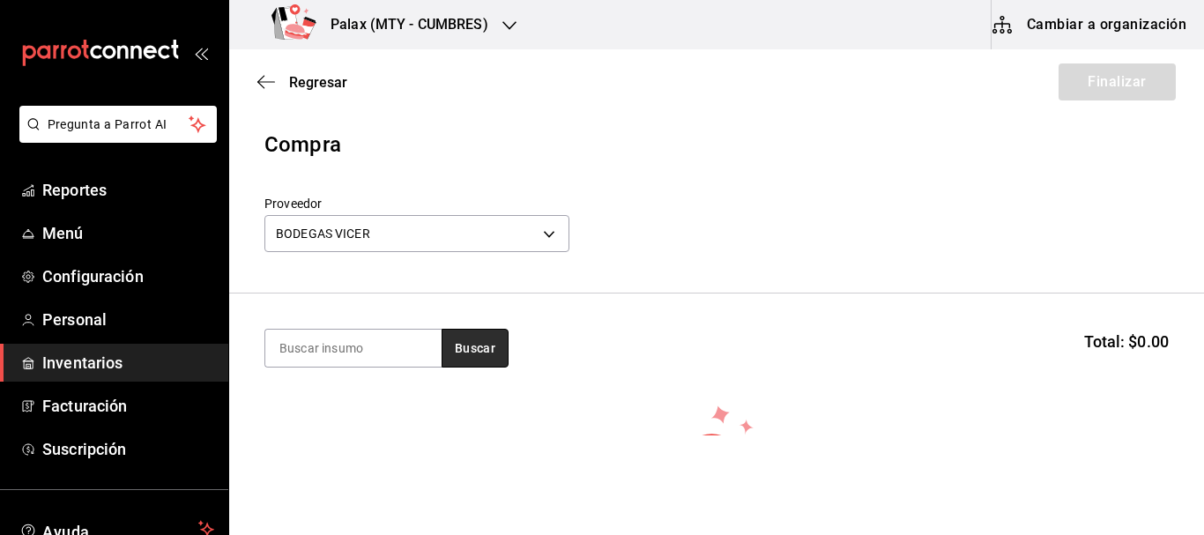
click at [471, 361] on button "Buscar" at bounding box center [475, 348] width 67 height 39
click at [344, 332] on input at bounding box center [353, 348] width 176 height 37
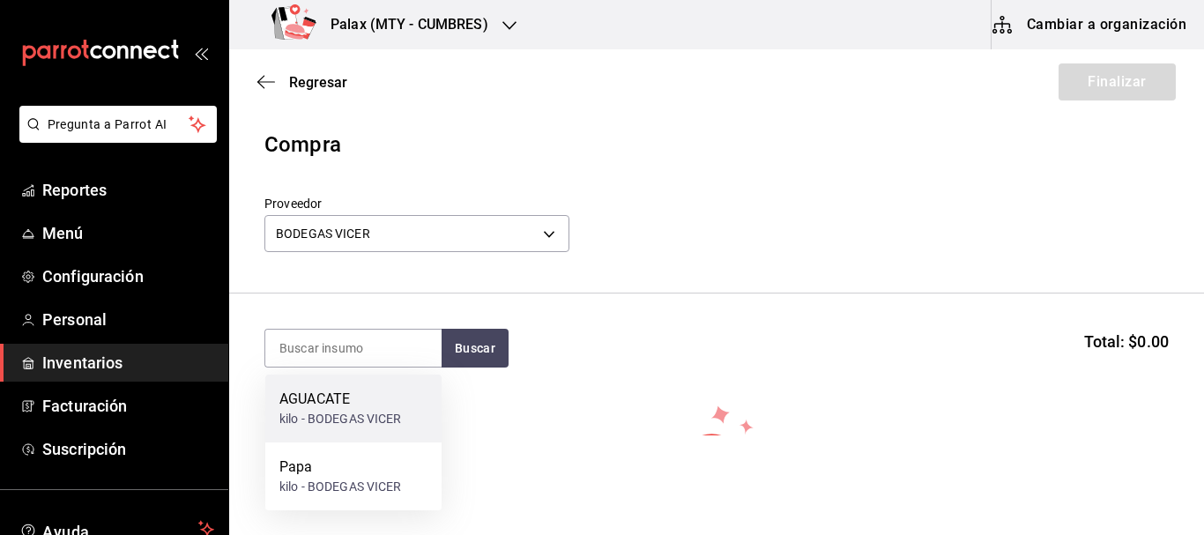
click at [319, 399] on div "AGUACATE" at bounding box center [340, 399] width 123 height 21
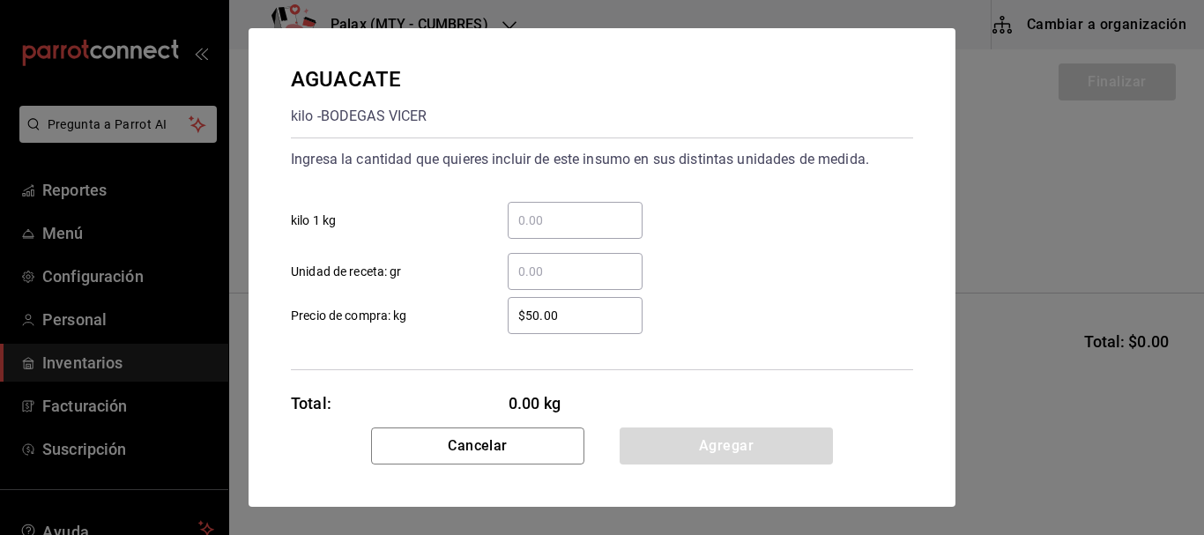
click at [607, 224] on input "​ kilo 1 kg" at bounding box center [575, 220] width 135 height 21
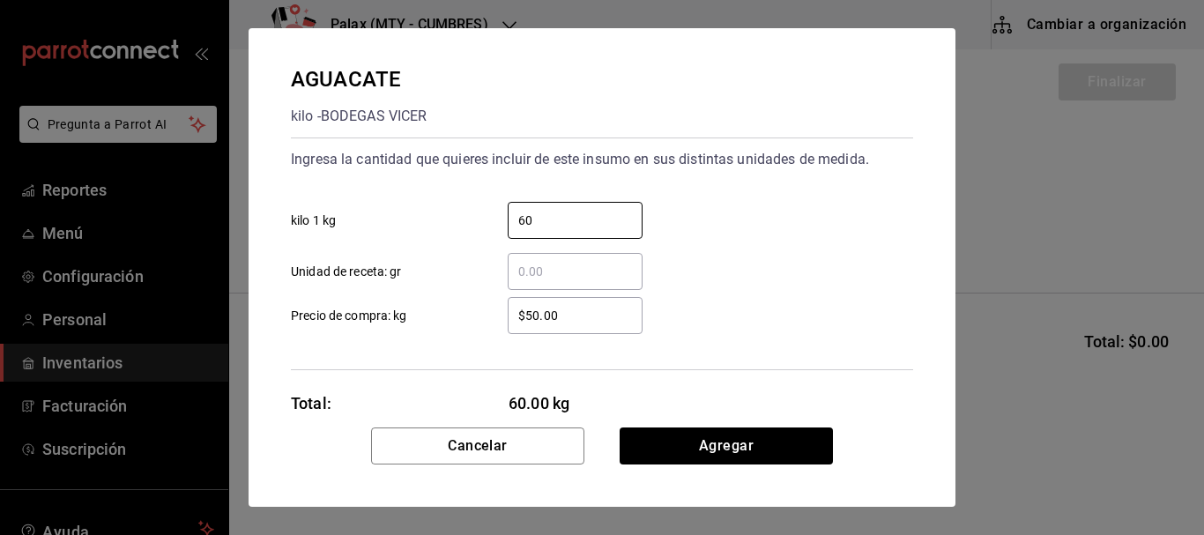
type input "60"
click at [799, 284] on div "$50.00 ​ Precio de compra: kg" at bounding box center [595, 308] width 637 height 51
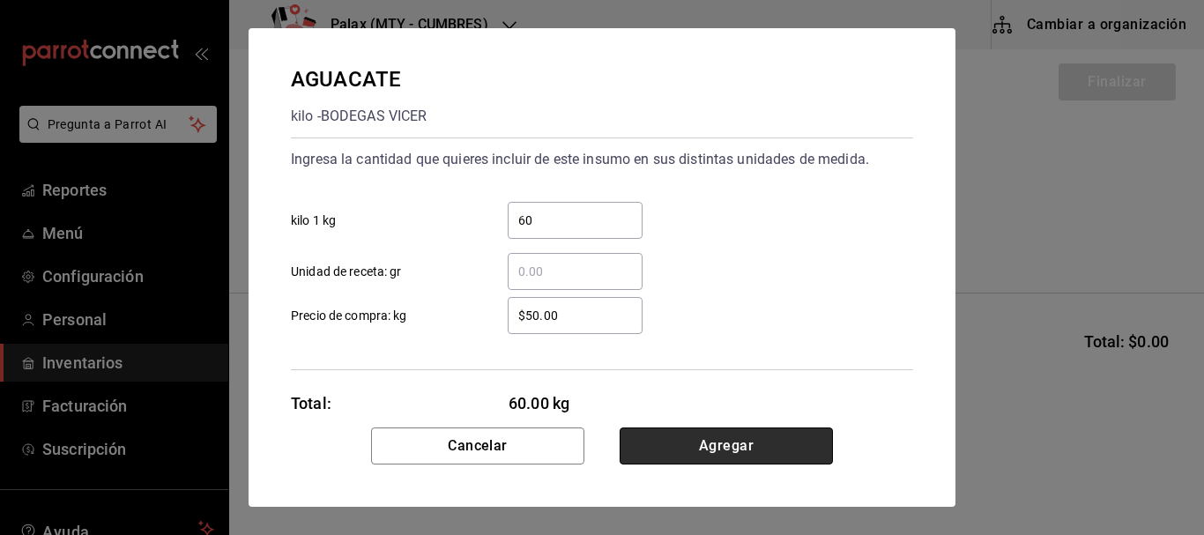
click at [723, 433] on button "Agregar" at bounding box center [726, 446] width 213 height 37
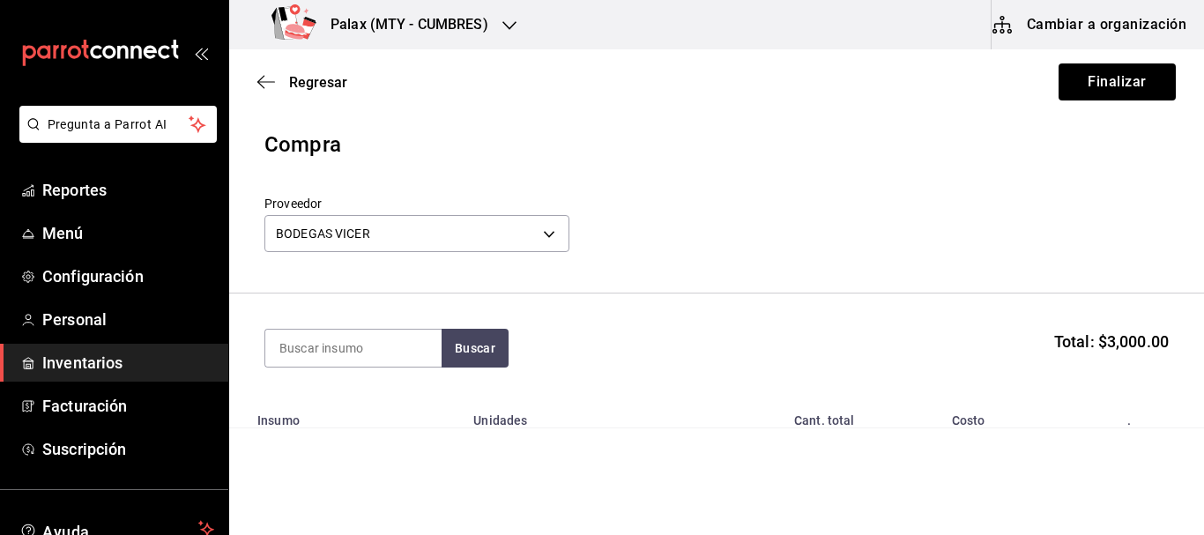
click at [634, 320] on section "Buscar Total: $3,000.00" at bounding box center [716, 348] width 975 height 109
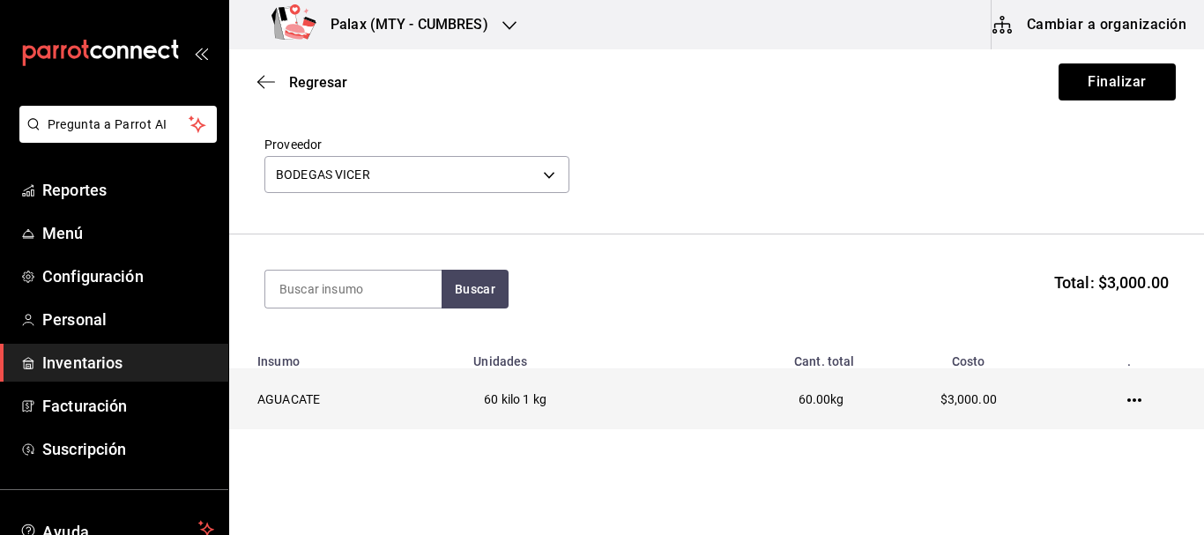
scroll to position [88, 0]
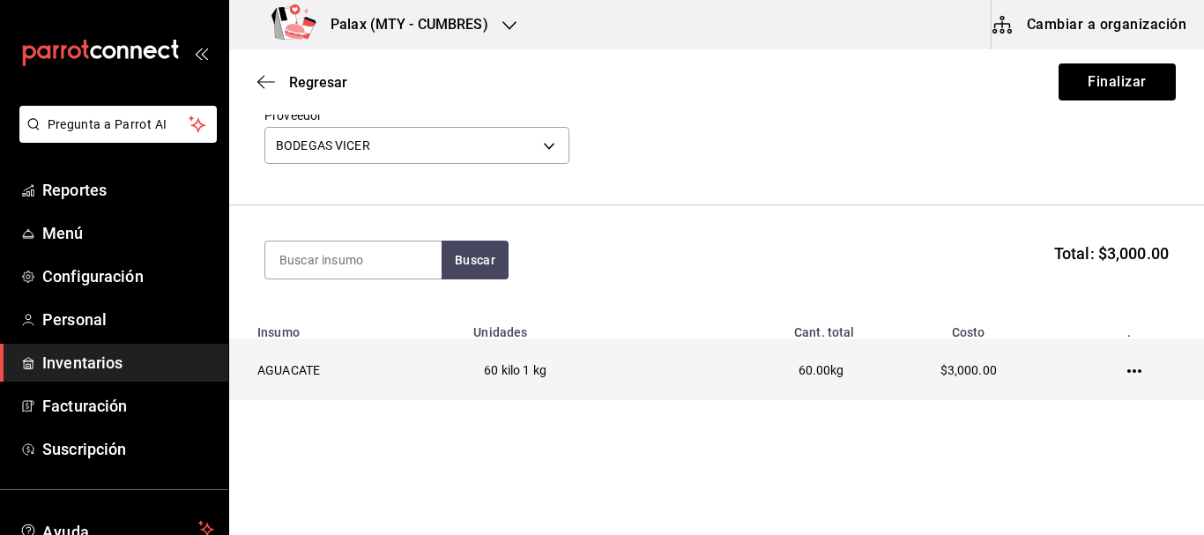
click at [1129, 375] on icon "button" at bounding box center [1135, 371] width 14 height 14
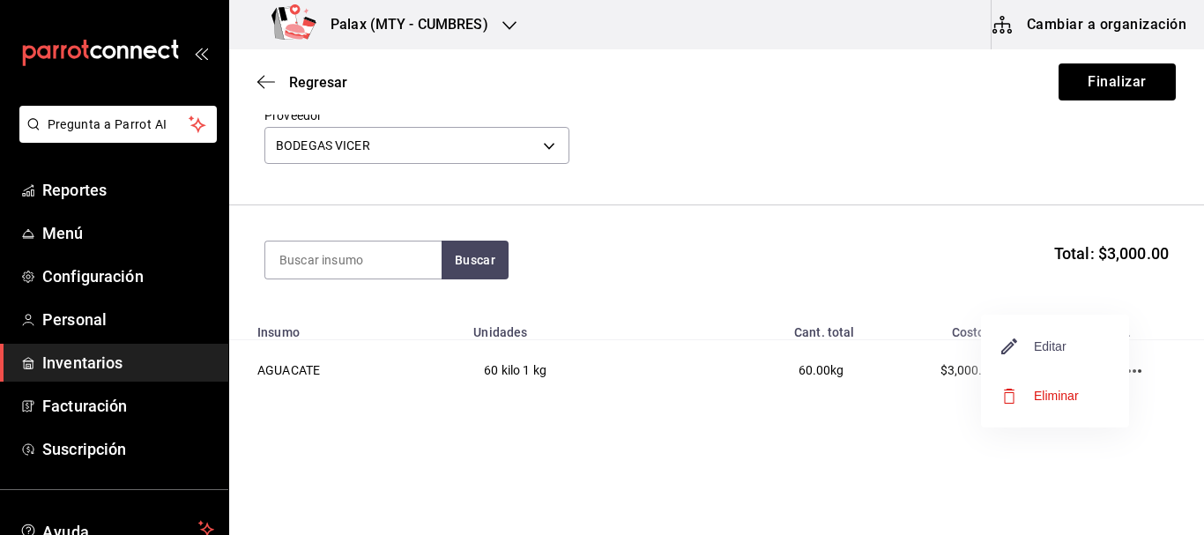
click at [1065, 352] on span "Editar" at bounding box center [1034, 346] width 64 height 21
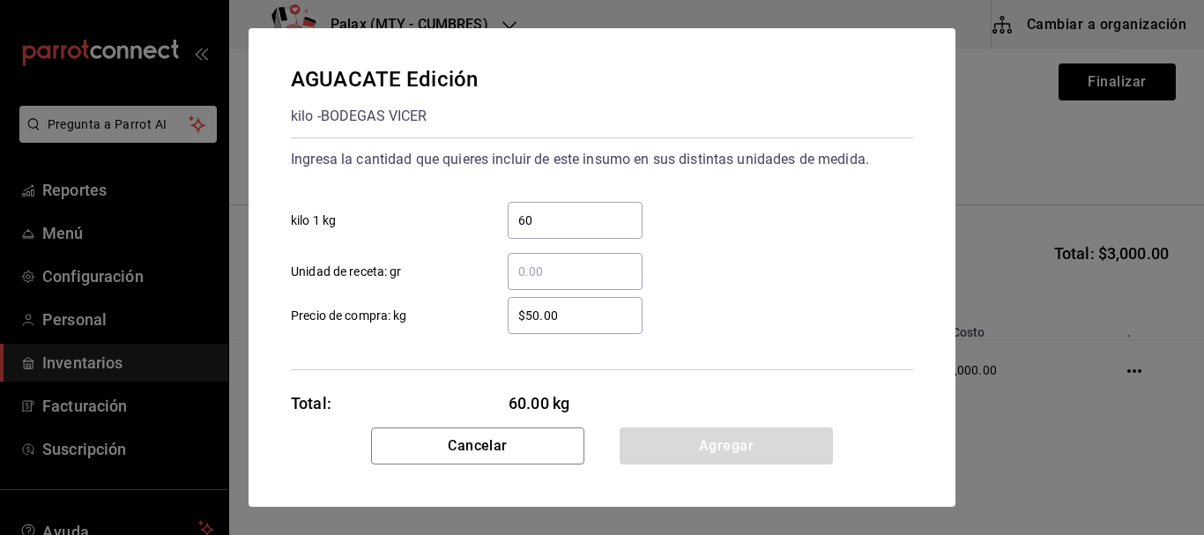
click at [568, 321] on input "$50.00" at bounding box center [575, 315] width 135 height 21
click at [579, 226] on input "60" at bounding box center [575, 220] width 135 height 21
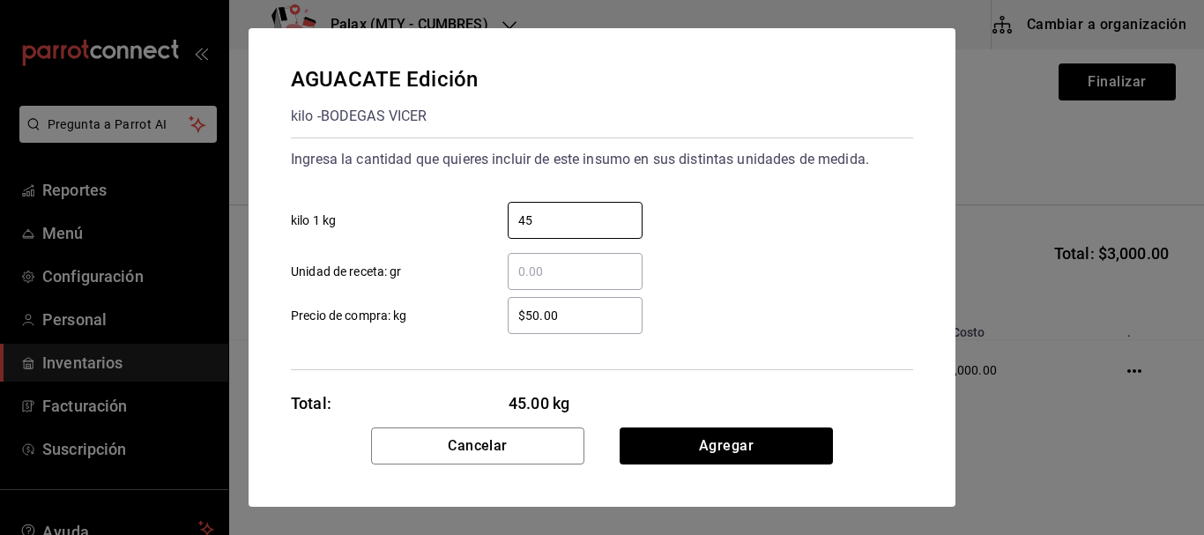
click at [757, 257] on div "​ Unidad de receta: gr" at bounding box center [595, 264] width 637 height 51
click at [577, 218] on input "45" at bounding box center [575, 220] width 135 height 21
type input "60"
click at [605, 320] on input "$50.00" at bounding box center [575, 315] width 135 height 21
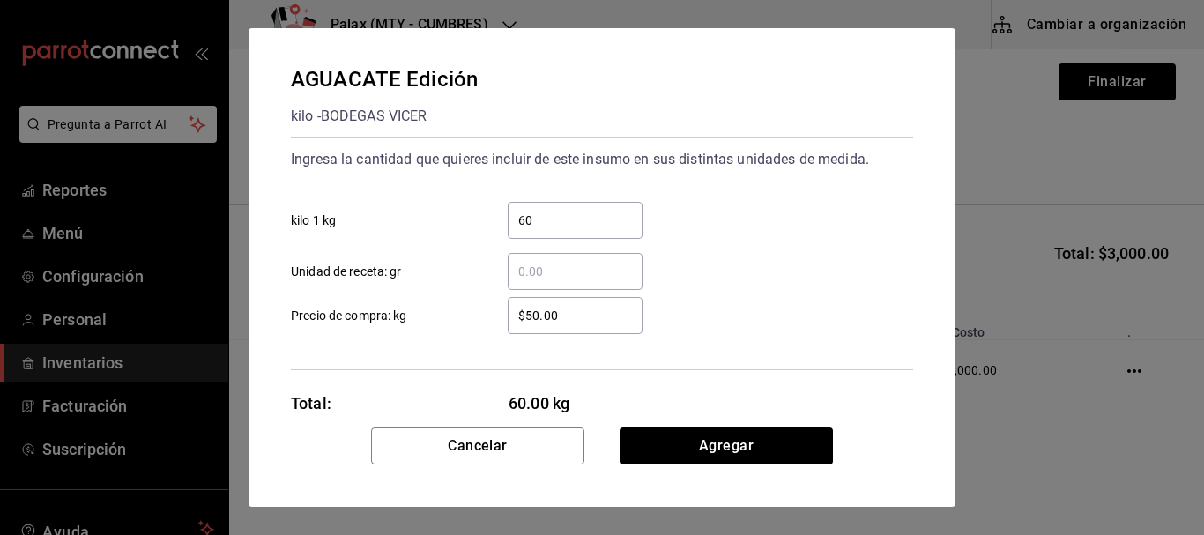
click at [605, 316] on input "$50.00" at bounding box center [575, 315] width 135 height 21
type input "$45"
drag, startPoint x: 727, startPoint y: 265, endPoint x: 729, endPoint y: 285, distance: 20.4
click at [727, 265] on div "​ Unidad de receta: gr" at bounding box center [595, 264] width 637 height 51
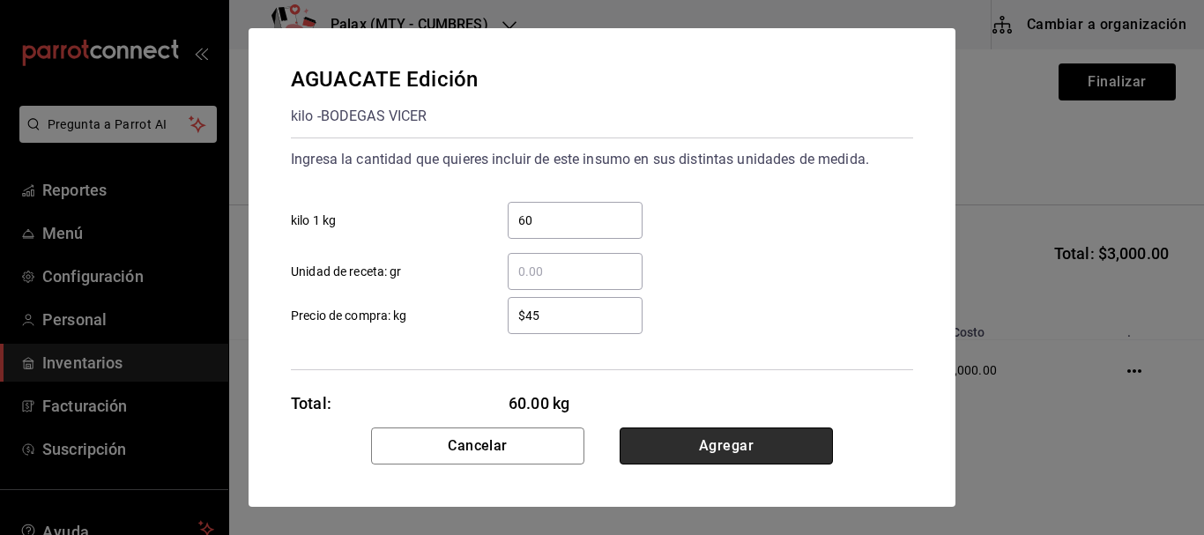
click at [756, 443] on button "Agregar" at bounding box center [726, 446] width 213 height 37
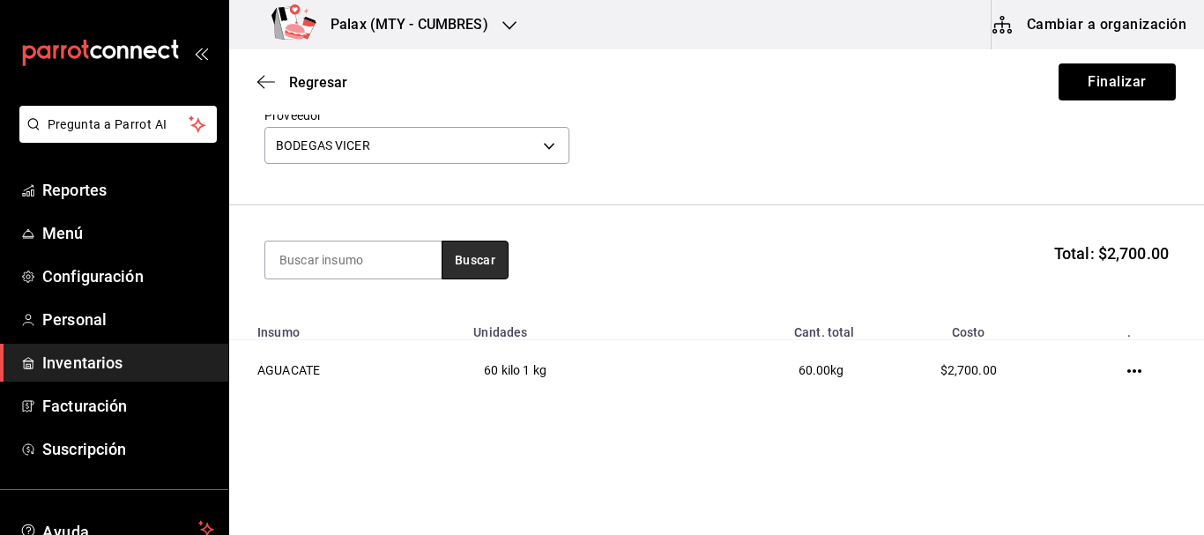
click at [458, 253] on button "Buscar" at bounding box center [475, 260] width 67 height 39
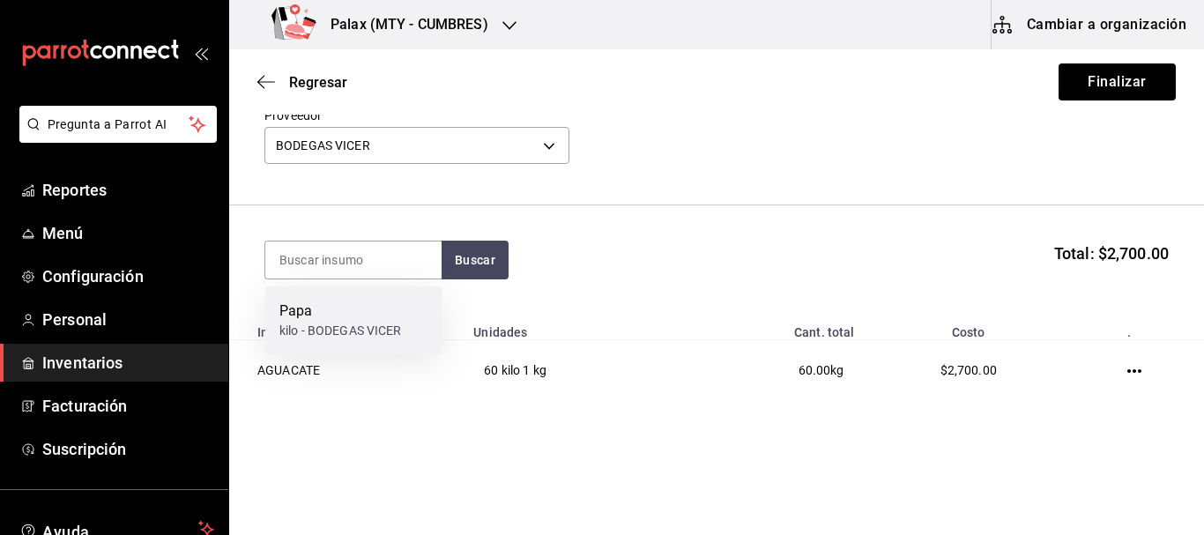
click at [367, 302] on div "Papa" at bounding box center [340, 311] width 123 height 21
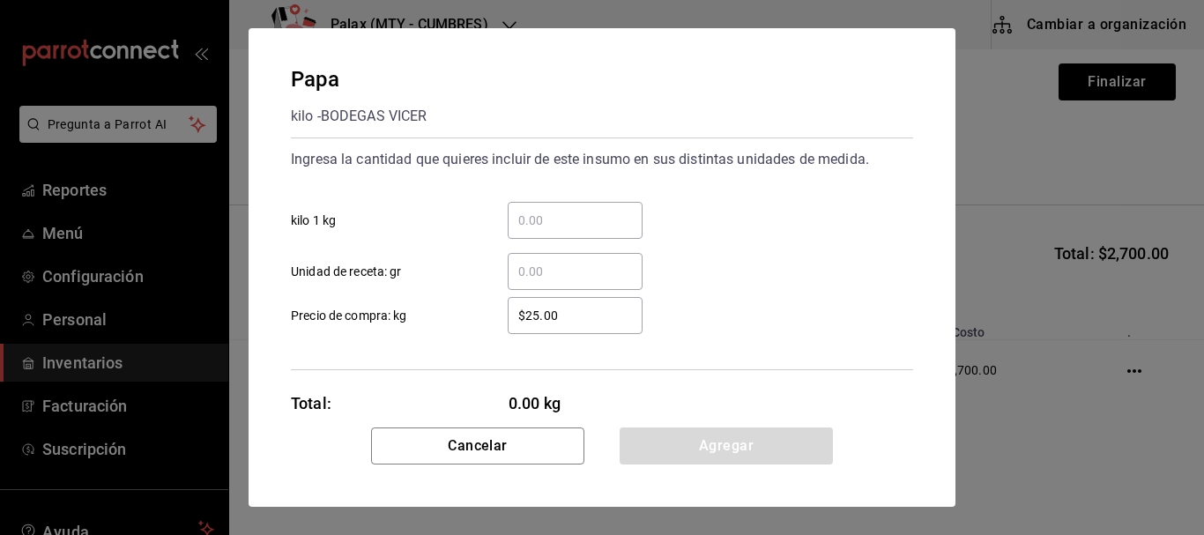
click at [564, 221] on input "​ kilo 1 kg" at bounding box center [575, 220] width 135 height 21
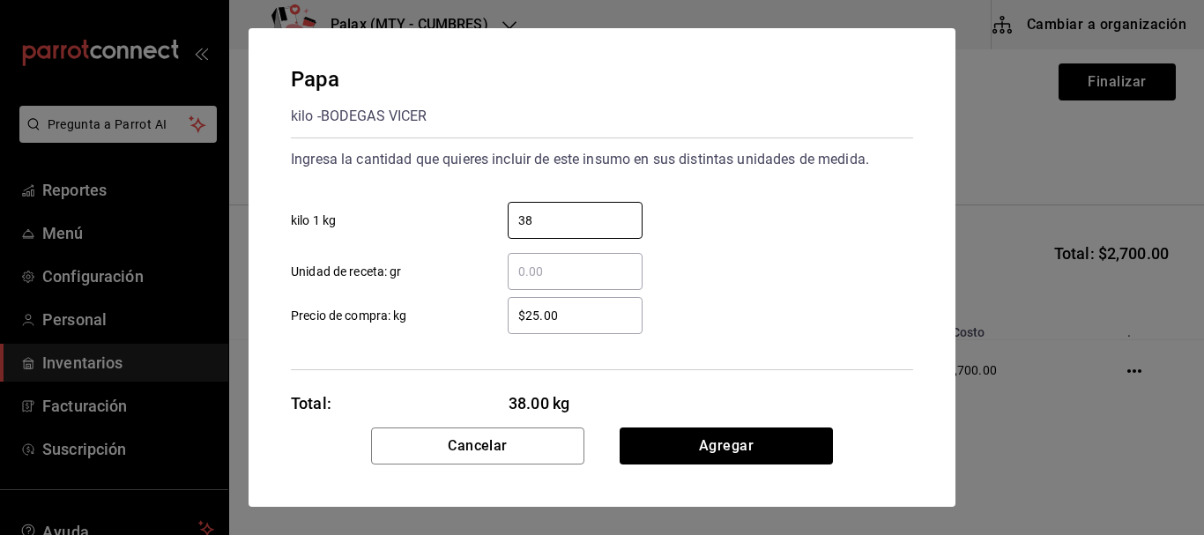
type input "38"
click at [740, 265] on div "​ Unidad de receta: gr" at bounding box center [595, 264] width 637 height 51
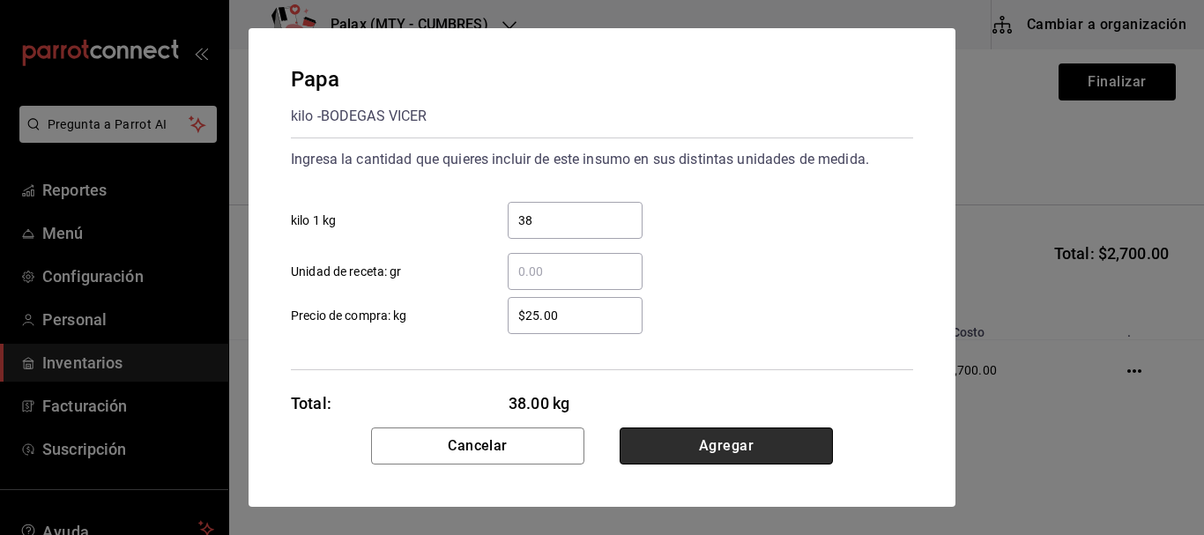
click at [733, 437] on button "Agregar" at bounding box center [726, 446] width 213 height 37
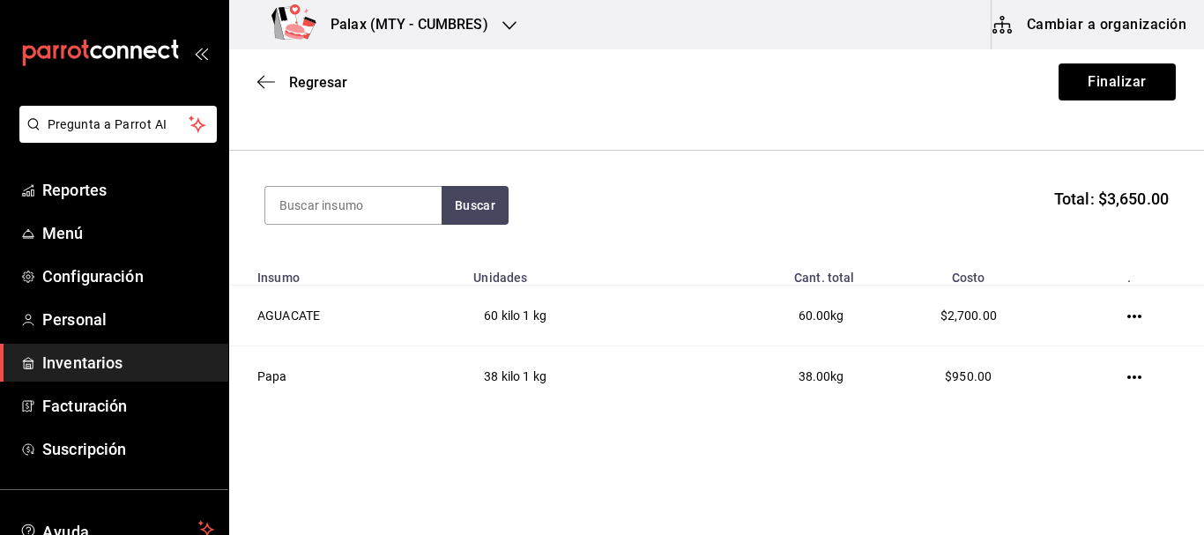
scroll to position [171, 0]
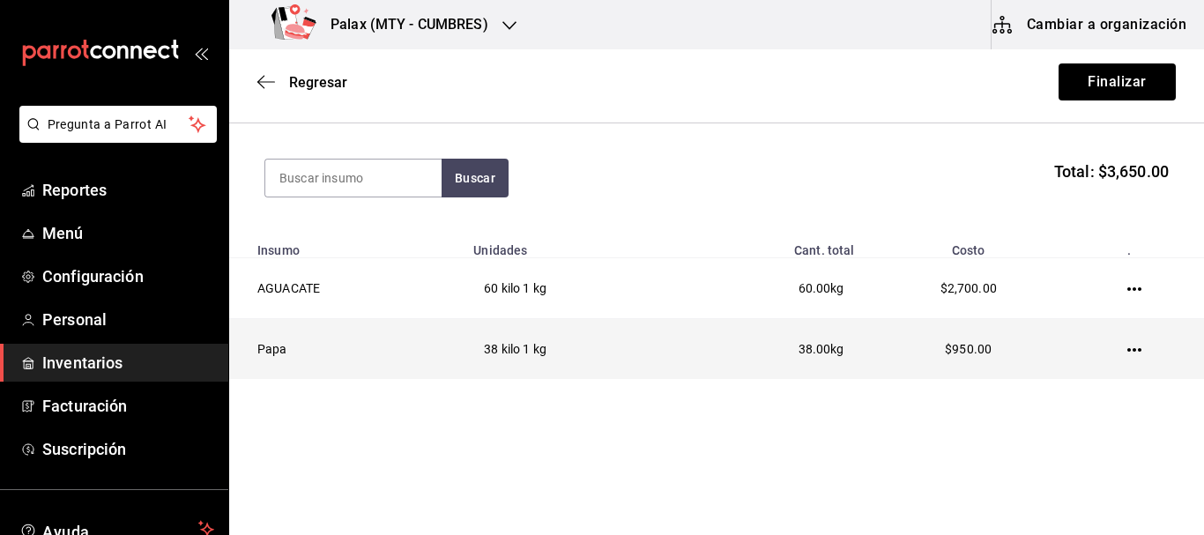
click at [1128, 347] on icon "button" at bounding box center [1135, 350] width 14 height 14
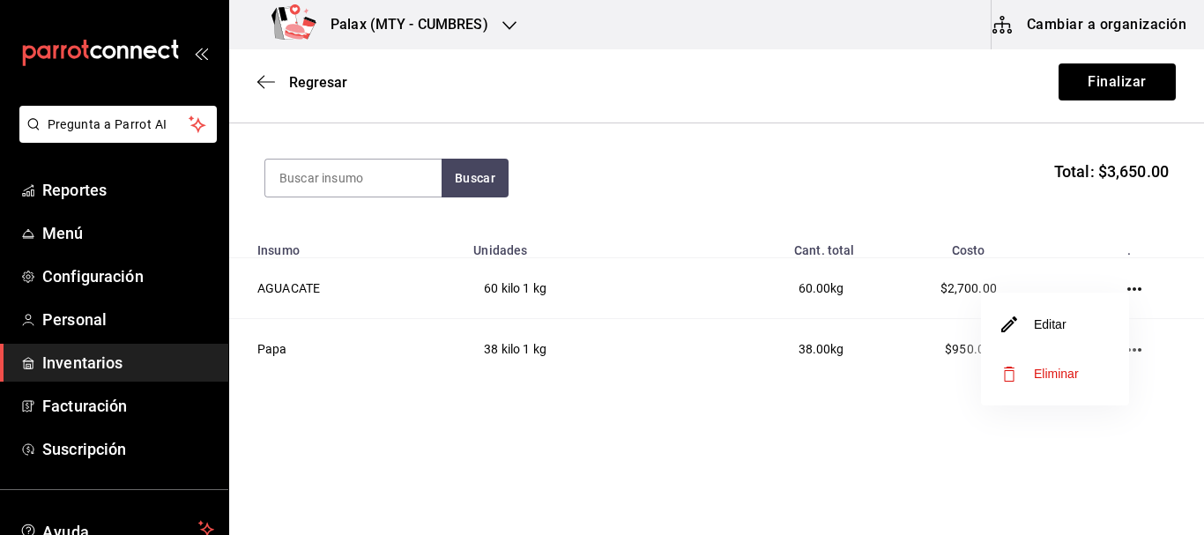
click at [1070, 336] on li "Editar" at bounding box center [1055, 324] width 148 height 49
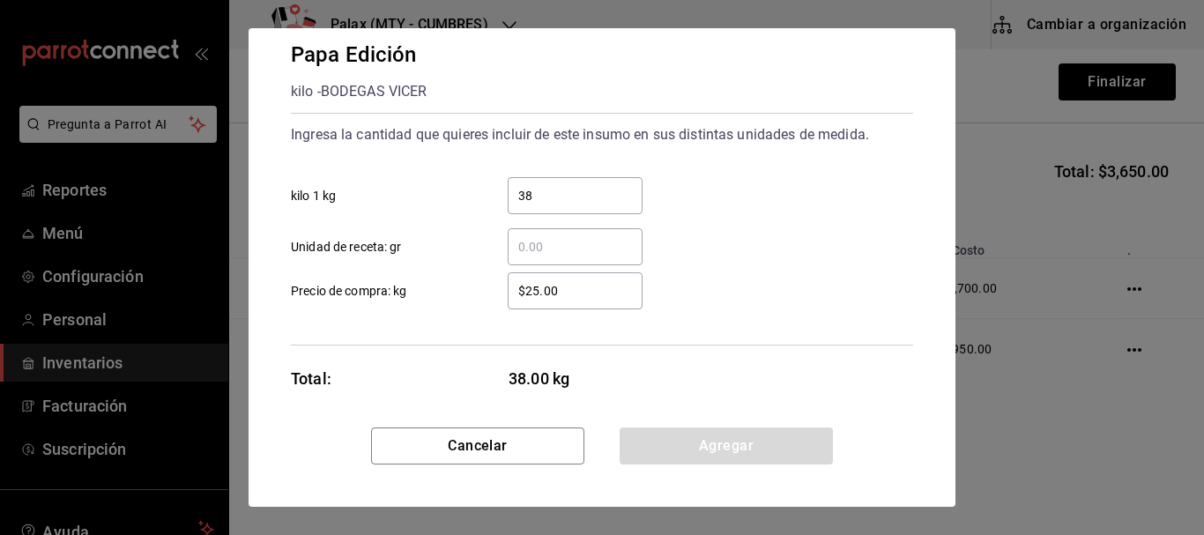
scroll to position [37, 0]
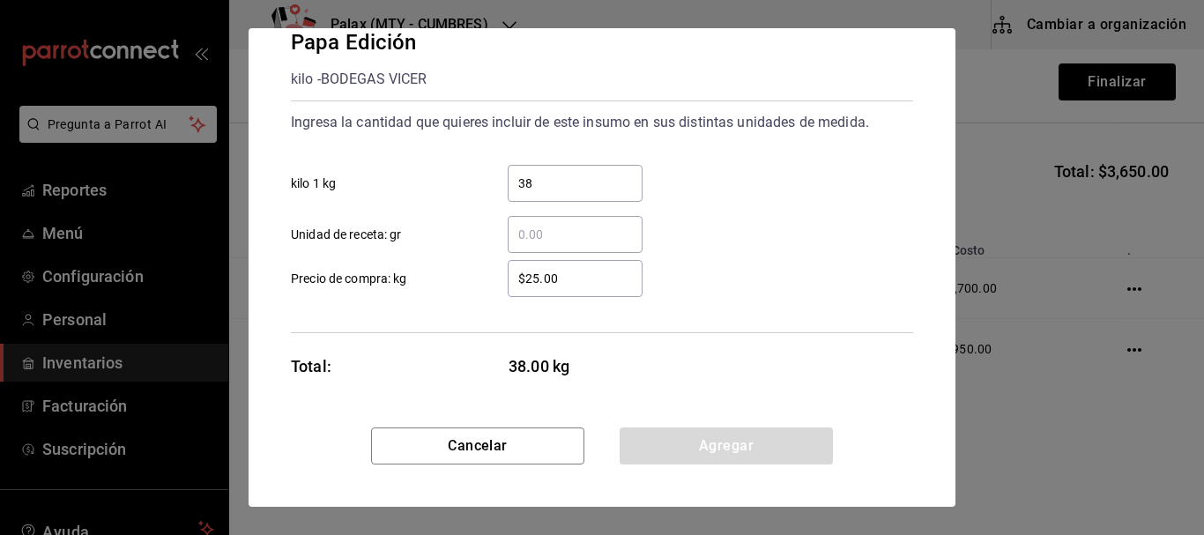
click at [543, 276] on input "$25.00" at bounding box center [575, 278] width 135 height 21
click at [537, 279] on input "$25.00" at bounding box center [575, 278] width 135 height 21
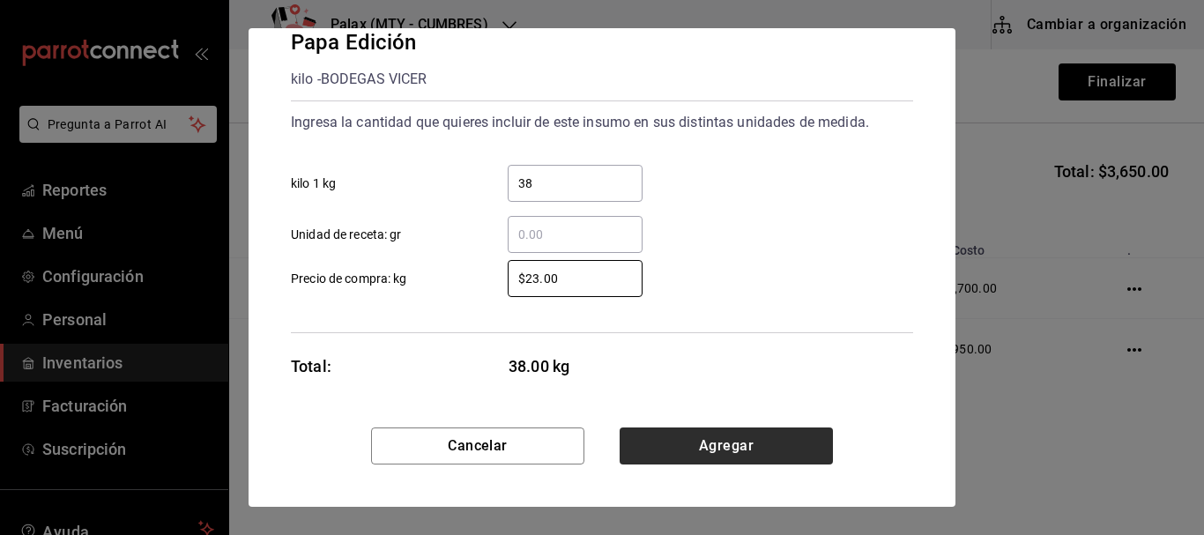
type input "$23.00"
click at [725, 450] on button "Agregar" at bounding box center [726, 446] width 213 height 37
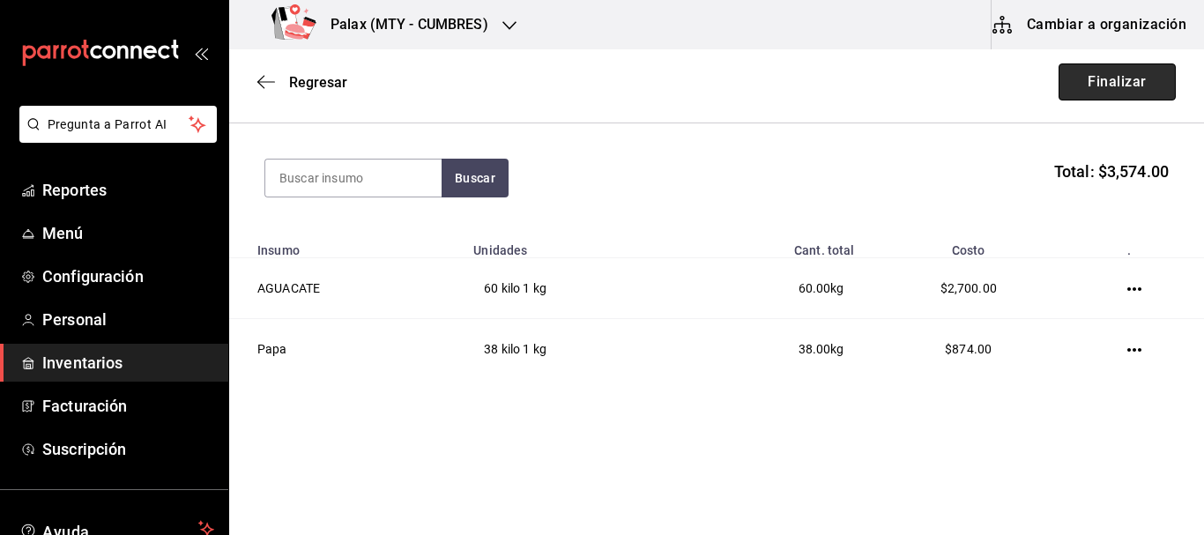
click at [1088, 71] on button "Finalizar" at bounding box center [1117, 81] width 117 height 37
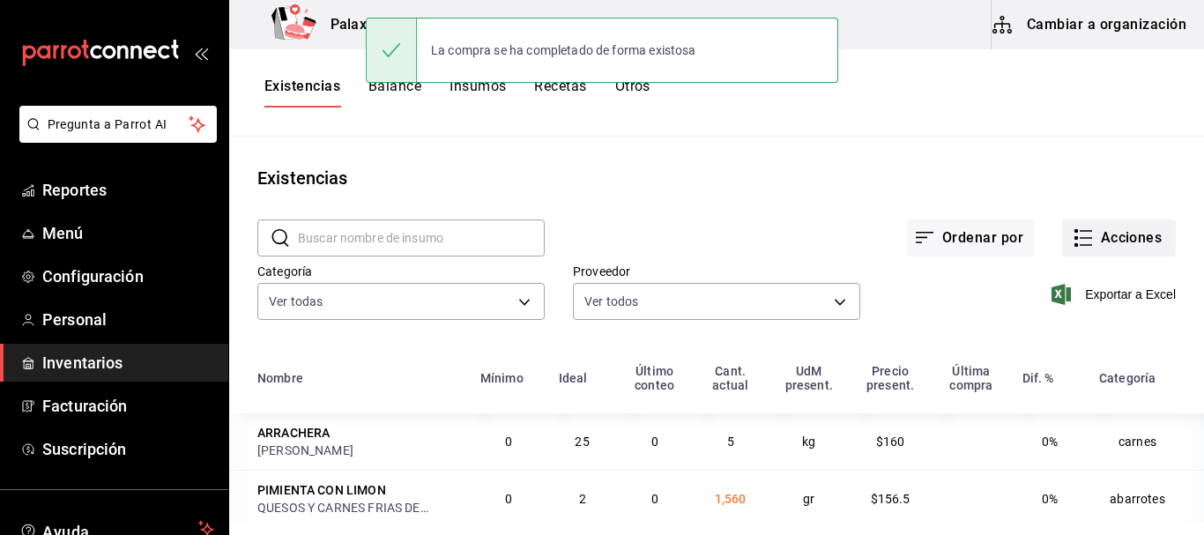
click at [1119, 236] on button "Acciones" at bounding box center [1119, 238] width 114 height 37
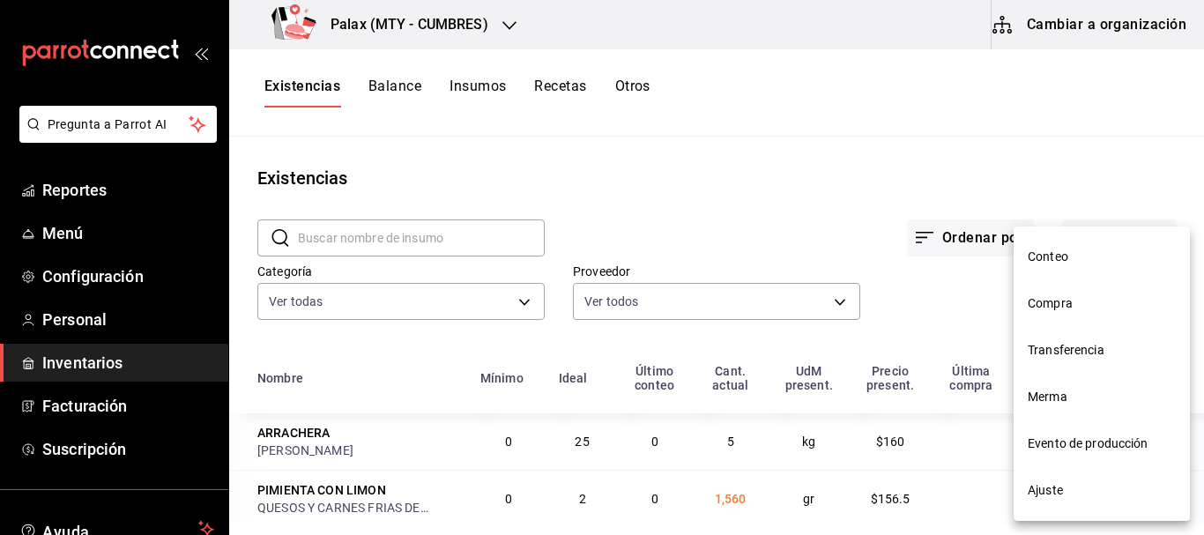
click at [1062, 299] on span "Compra" at bounding box center [1102, 303] width 148 height 19
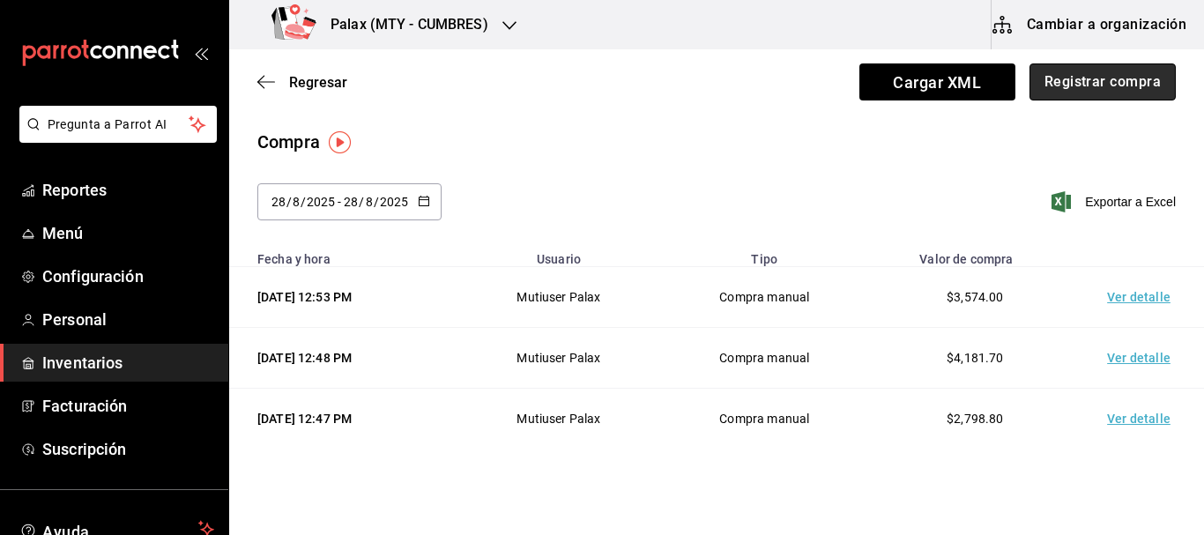
click at [1095, 84] on button "Registrar compra" at bounding box center [1103, 81] width 146 height 37
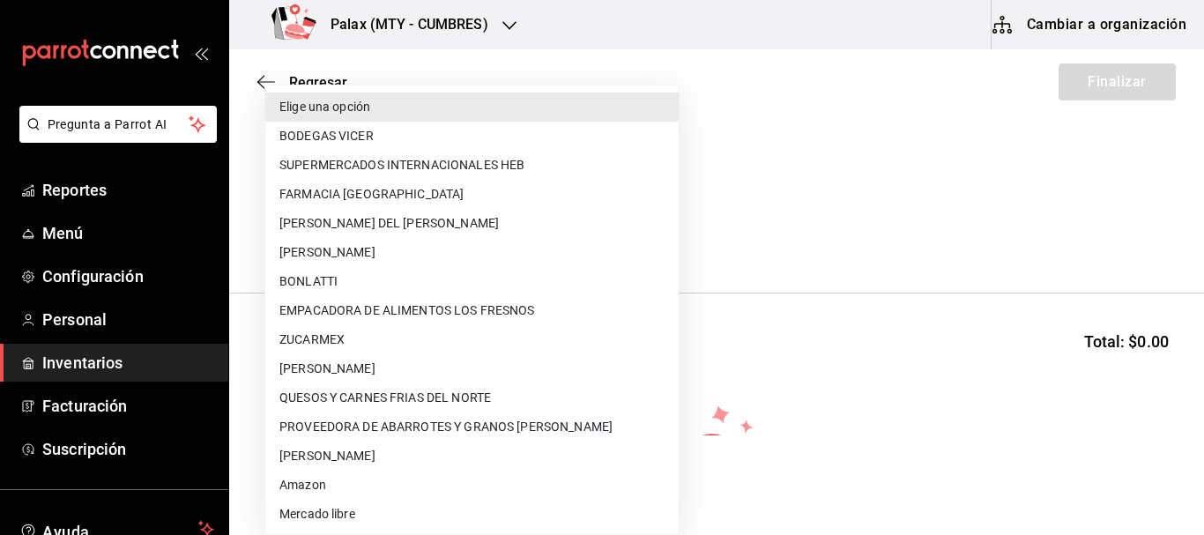
click at [452, 235] on body "Pregunta a Parrot AI Reportes Menú Configuración Personal Inventarios Facturaci…" at bounding box center [602, 218] width 1204 height 436
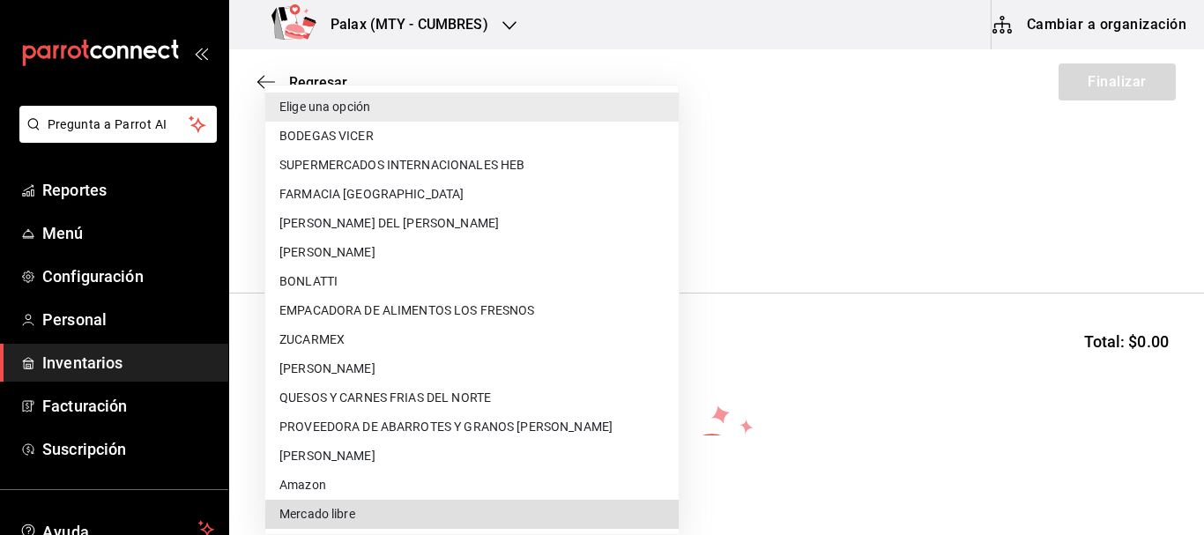
scroll to position [699, 0]
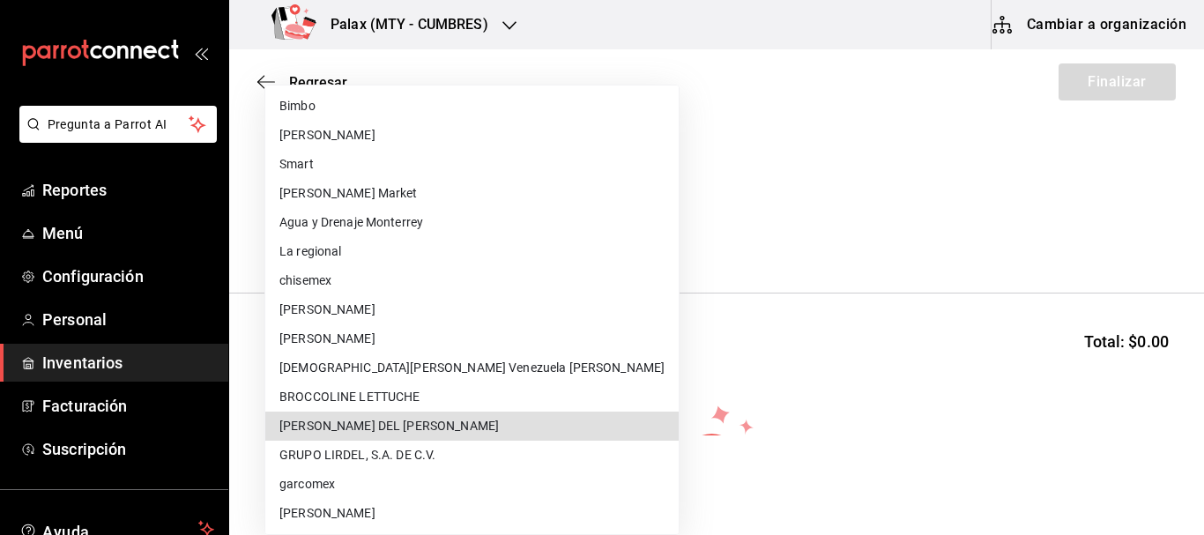
type input "fd515bf2-3d9c-40a5-8b73-3e7747f93a41"
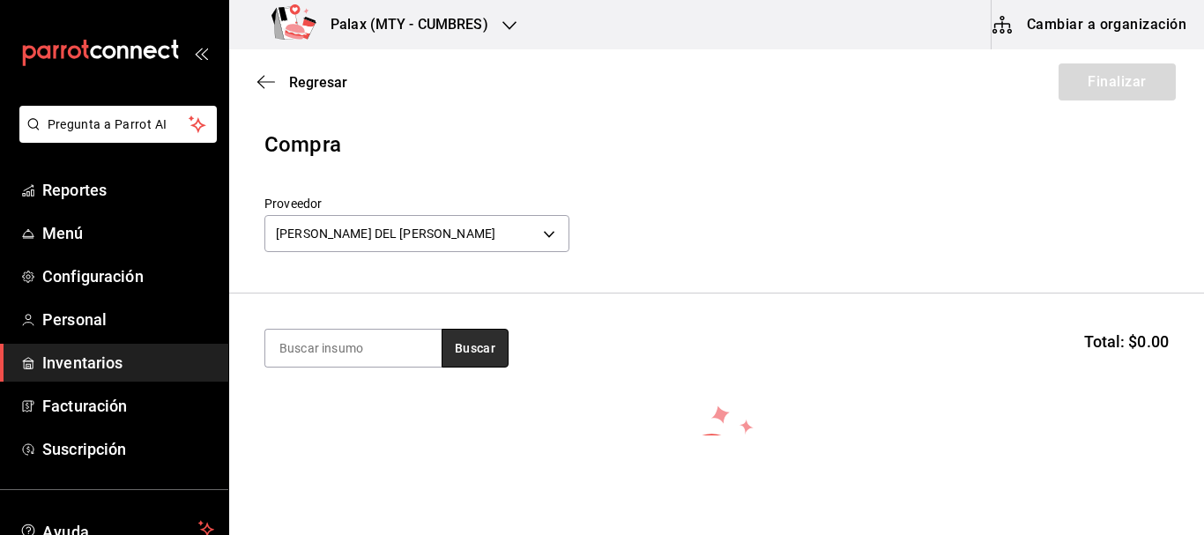
click at [468, 353] on button "Buscar" at bounding box center [475, 348] width 67 height 39
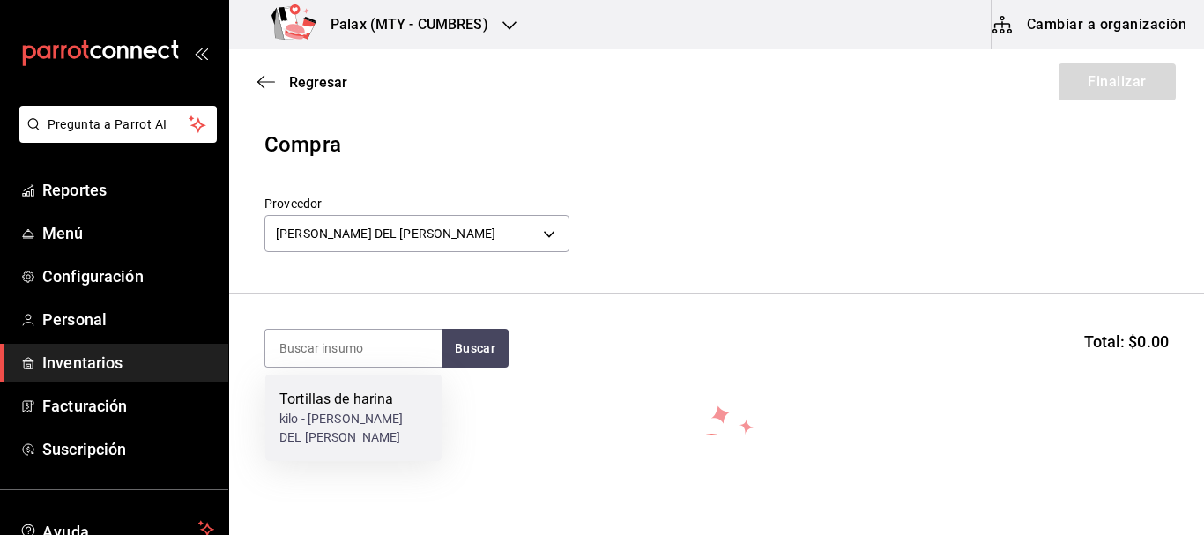
click at [362, 399] on div "Tortillas de harina" at bounding box center [353, 399] width 148 height 21
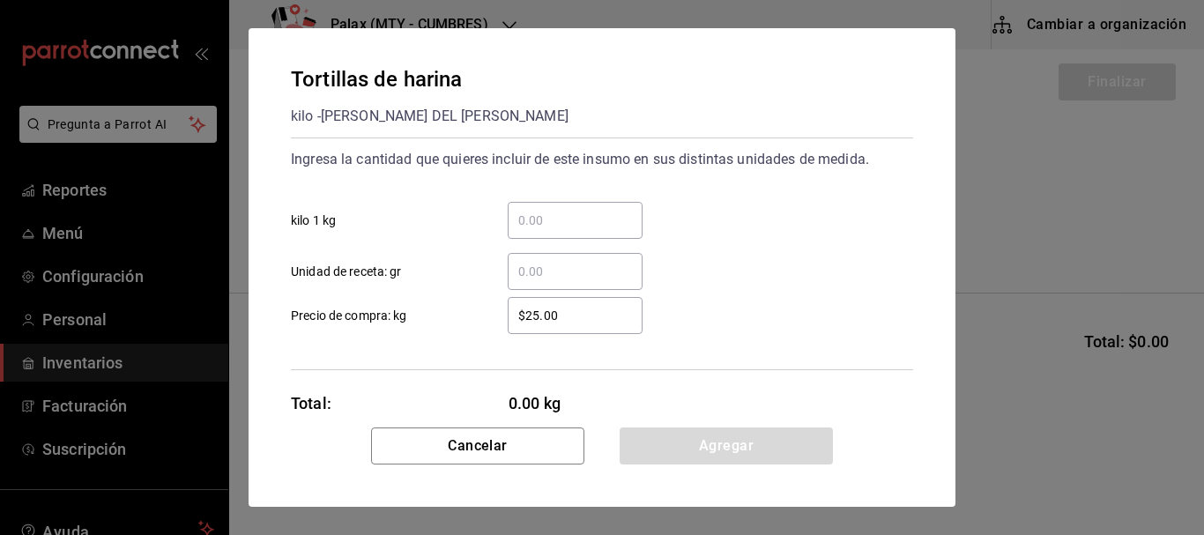
click at [589, 227] on input "​ kilo 1 kg" at bounding box center [575, 220] width 135 height 21
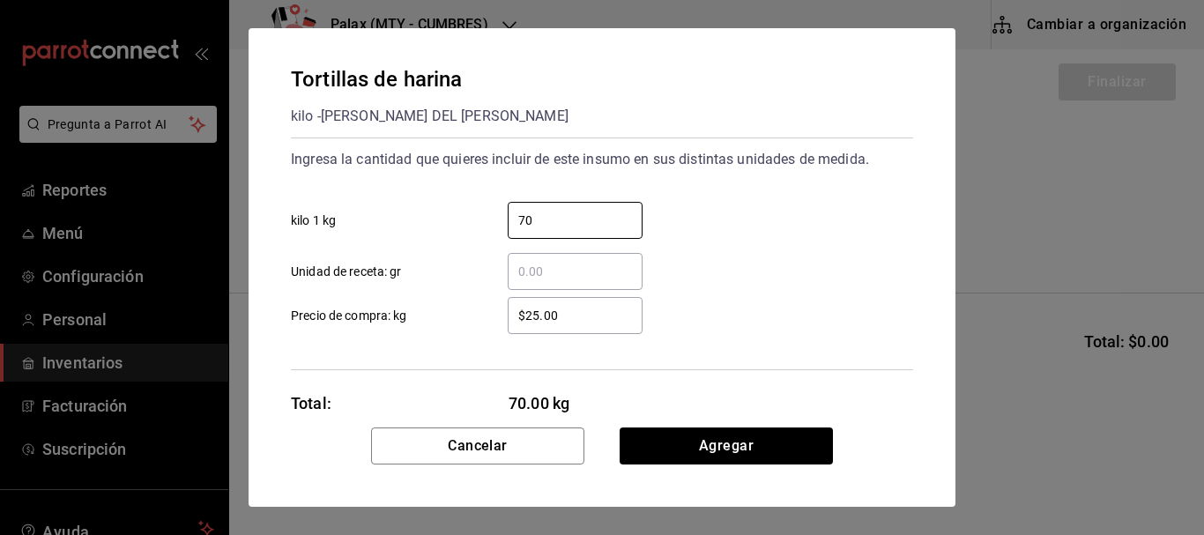
type input "70"
click at [774, 271] on div "​ Unidad de receta: gr" at bounding box center [595, 264] width 637 height 51
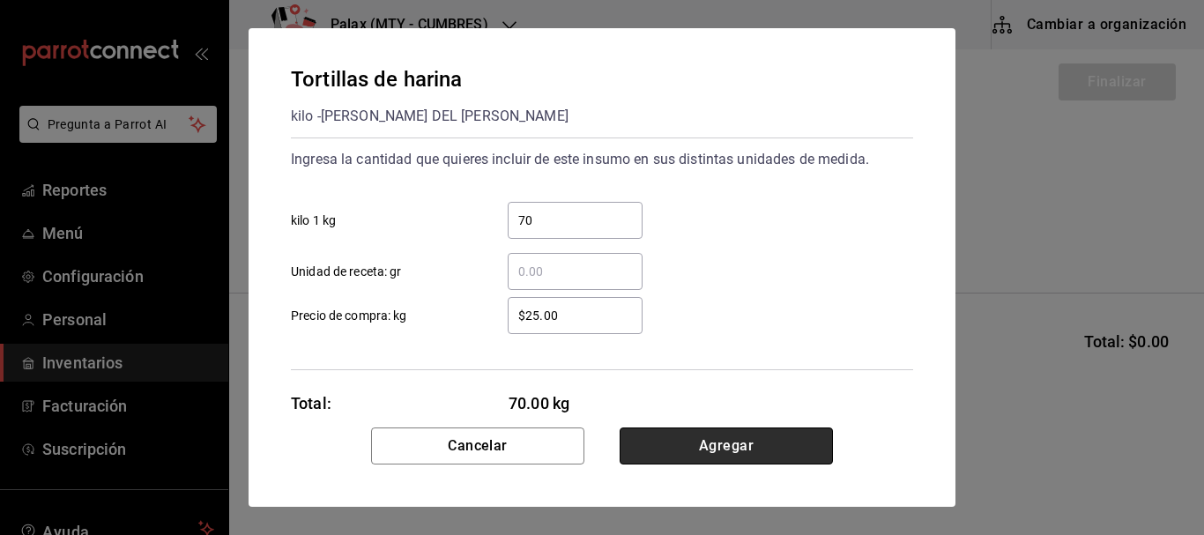
click at [743, 434] on button "Agregar" at bounding box center [726, 446] width 213 height 37
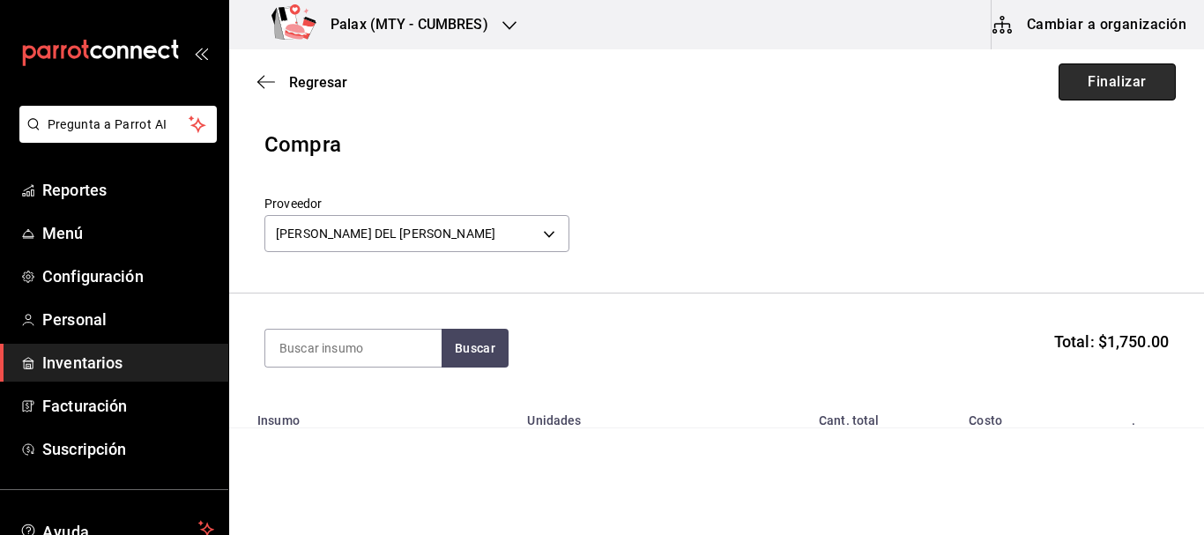
click at [1104, 88] on button "Finalizar" at bounding box center [1117, 81] width 117 height 37
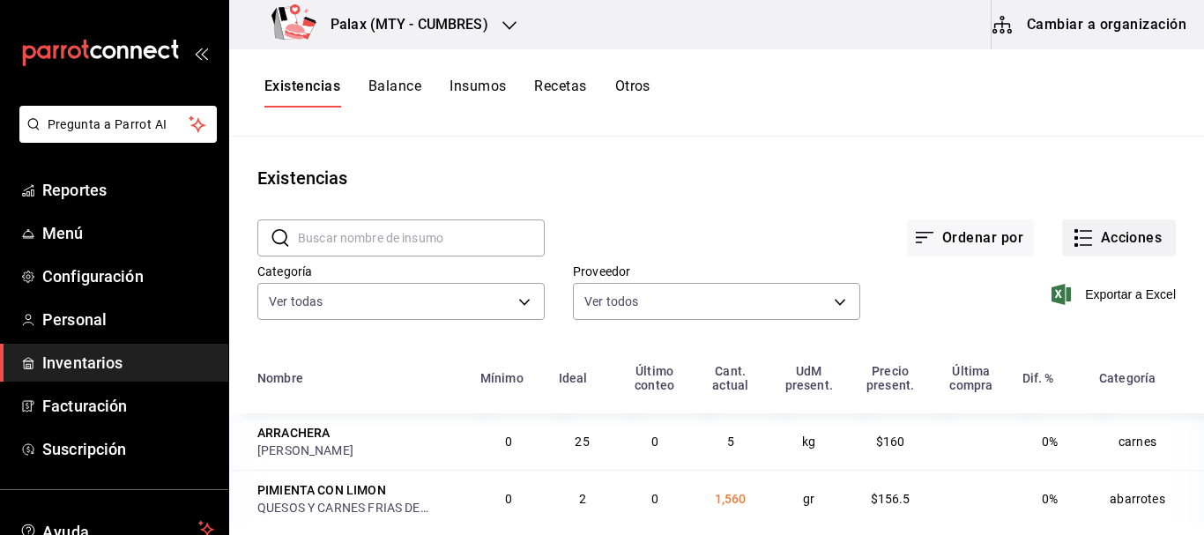
click at [1134, 220] on button "Acciones" at bounding box center [1119, 238] width 114 height 37
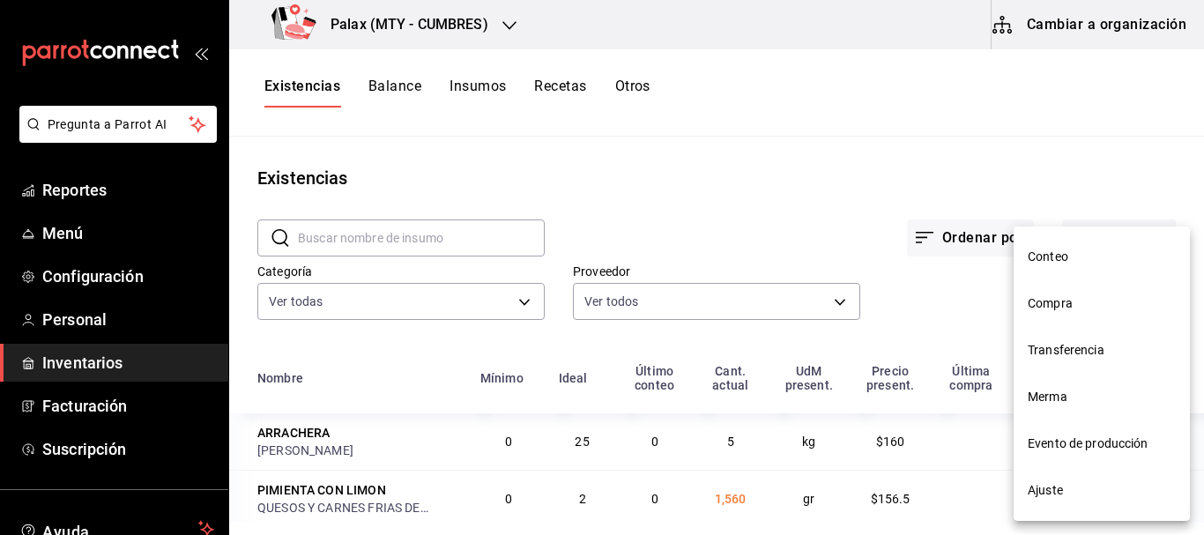
click at [1082, 300] on span "Compra" at bounding box center [1102, 303] width 148 height 19
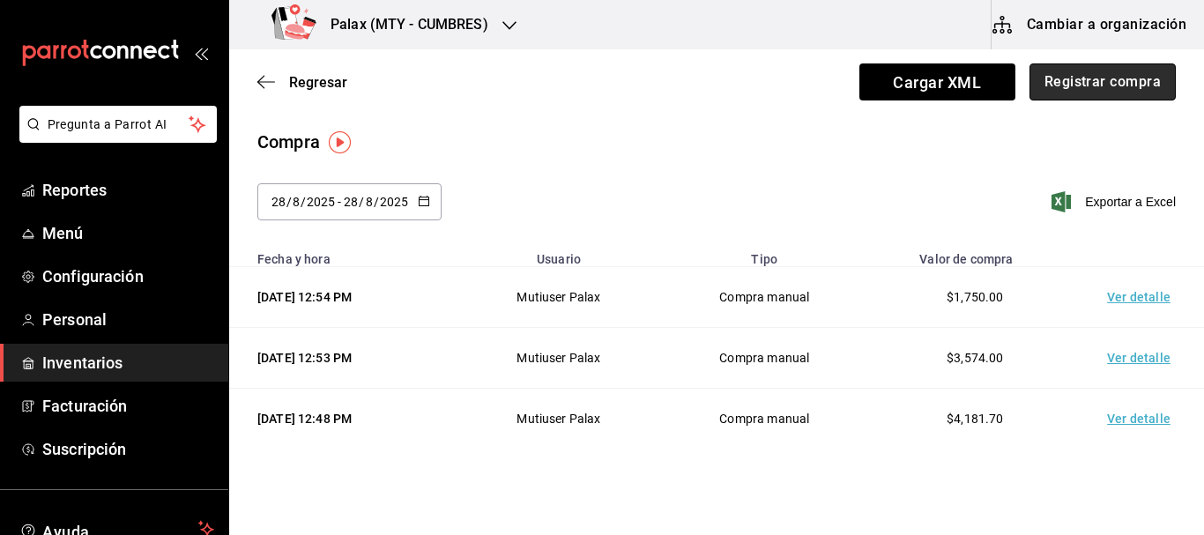
click at [1044, 77] on button "Registrar compra" at bounding box center [1103, 81] width 146 height 37
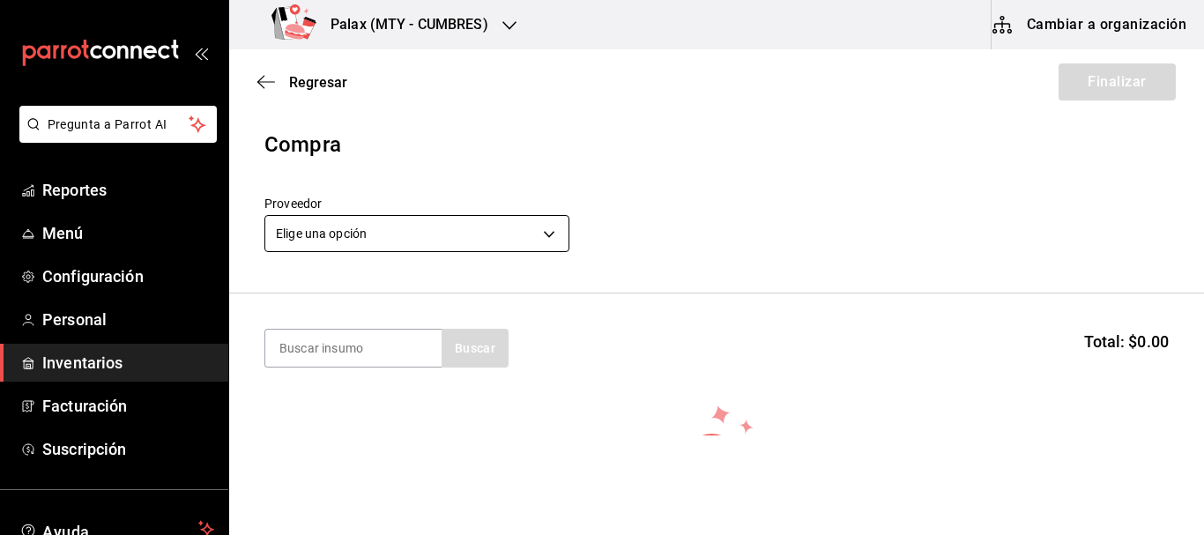
drag, startPoint x: 406, startPoint y: 205, endPoint x: 400, endPoint y: 234, distance: 29.7
click at [407, 206] on label "Proveedor" at bounding box center [417, 203] width 305 height 12
click at [400, 234] on body "Pregunta a Parrot AI Reportes Menú Configuración Personal Inventarios Facturaci…" at bounding box center [602, 218] width 1204 height 436
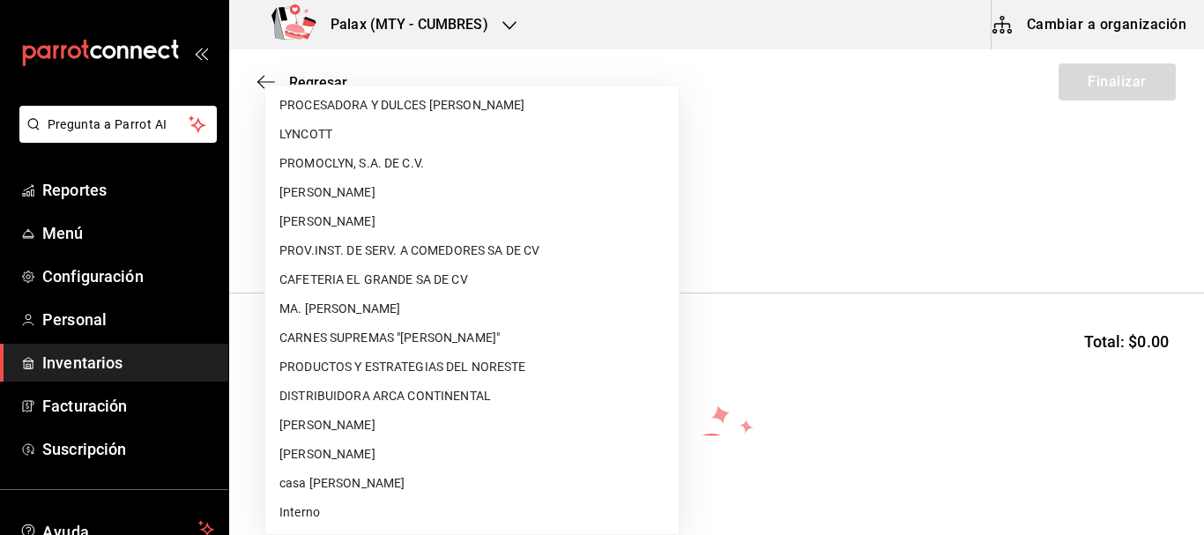
scroll to position [117, 0]
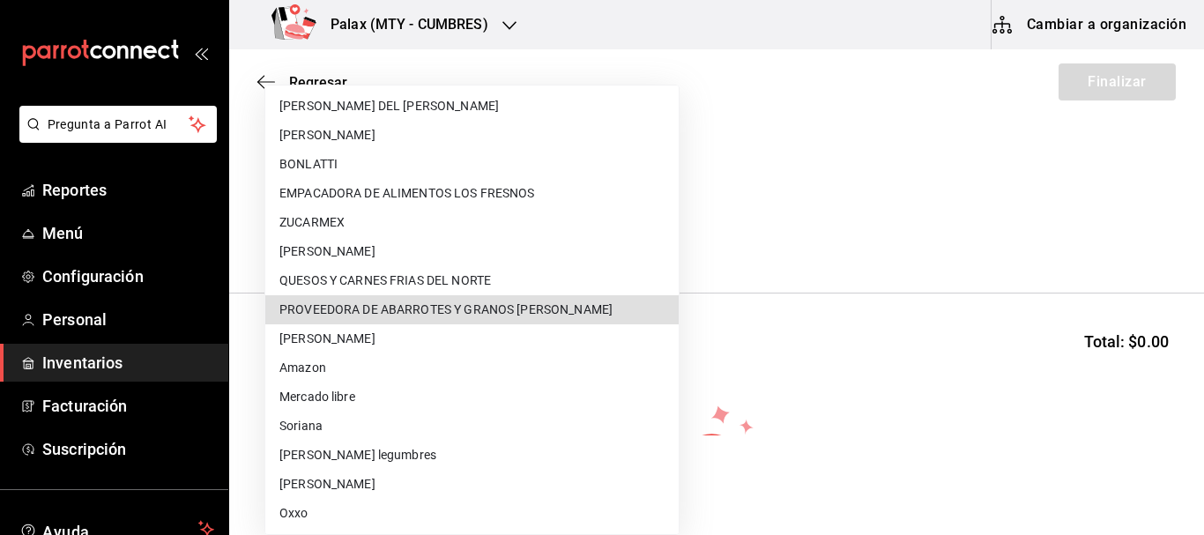
type input "4f76422a-5cc5-4a26-8dfb-c79a7d2955ca"
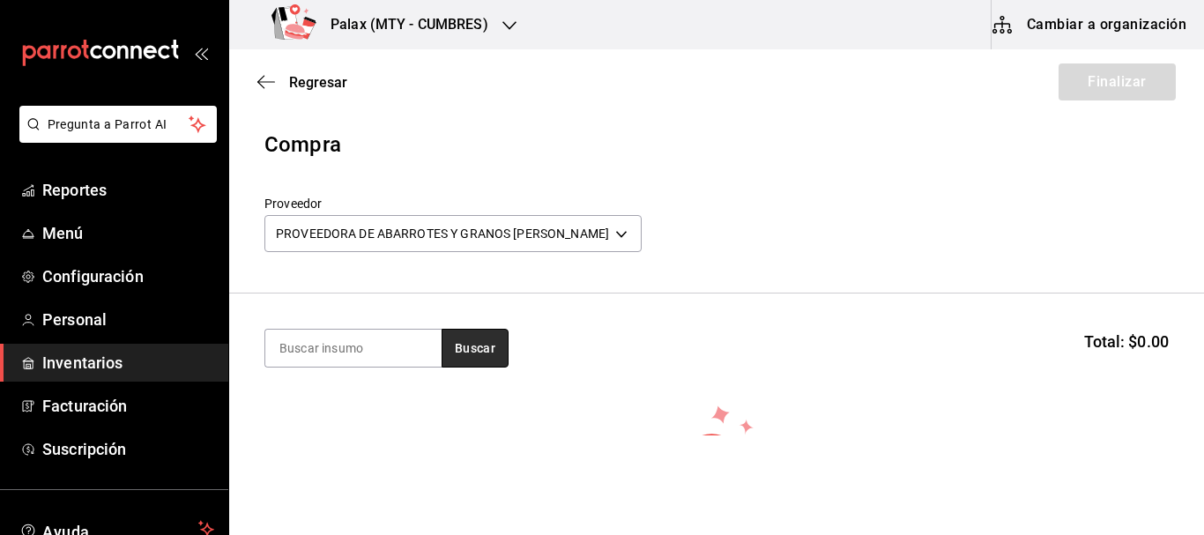
click at [466, 340] on button "Buscar" at bounding box center [475, 348] width 67 height 39
drag, startPoint x: 355, startPoint y: 351, endPoint x: 406, endPoint y: 347, distance: 50.4
click at [355, 350] on input at bounding box center [353, 348] width 176 height 37
click at [466, 344] on button "Buscar" at bounding box center [475, 348] width 67 height 39
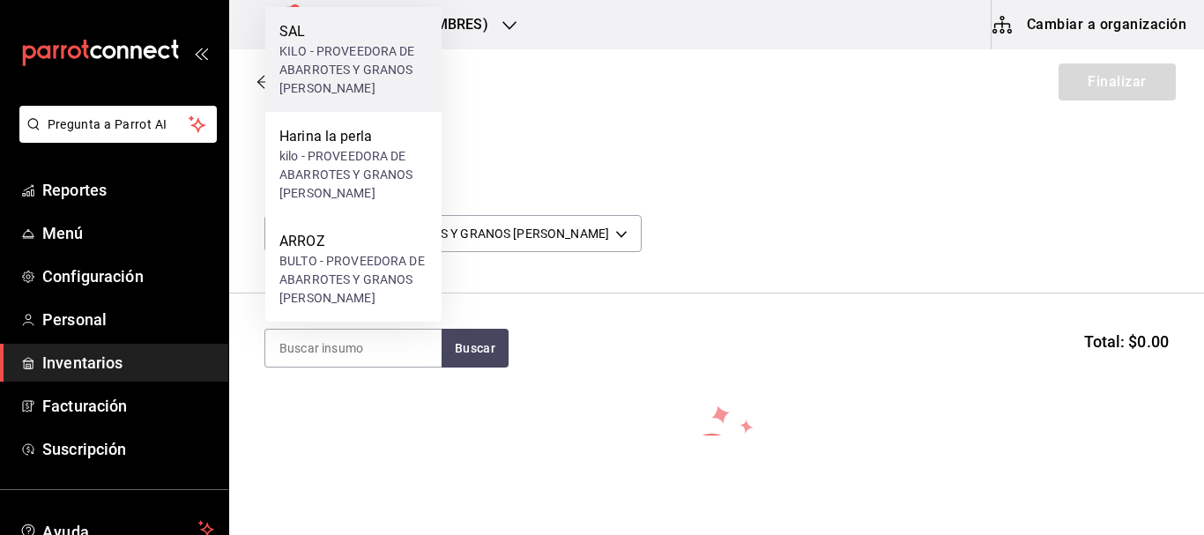
click at [328, 48] on div "KILO - PROVEEDORA DE ABARROTES Y GRANOS PUTZ" at bounding box center [353, 70] width 148 height 56
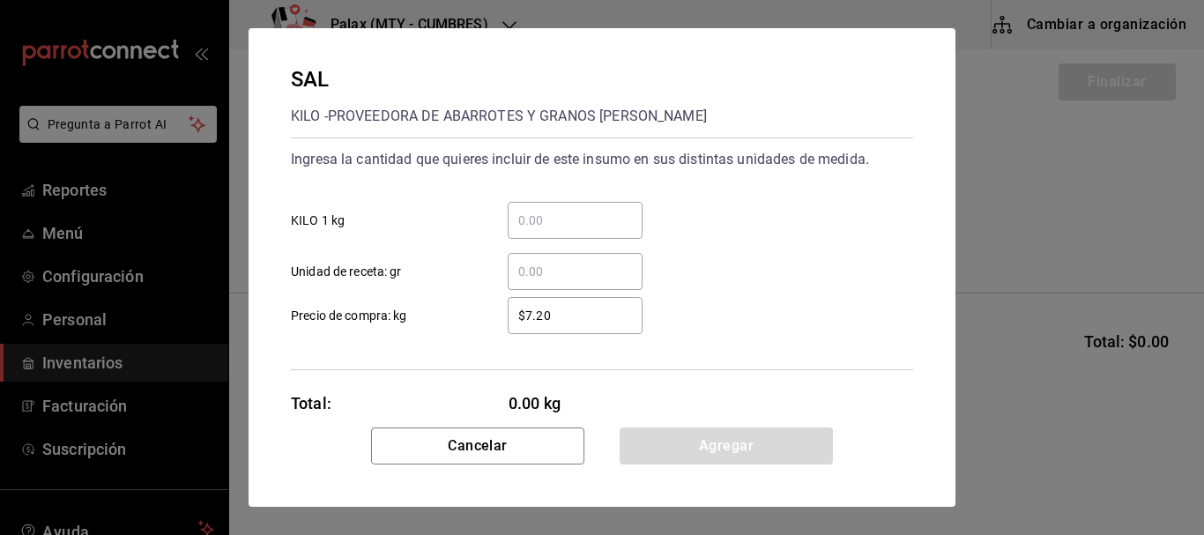
click at [571, 228] on input "​ KILO 1 kg" at bounding box center [575, 220] width 135 height 21
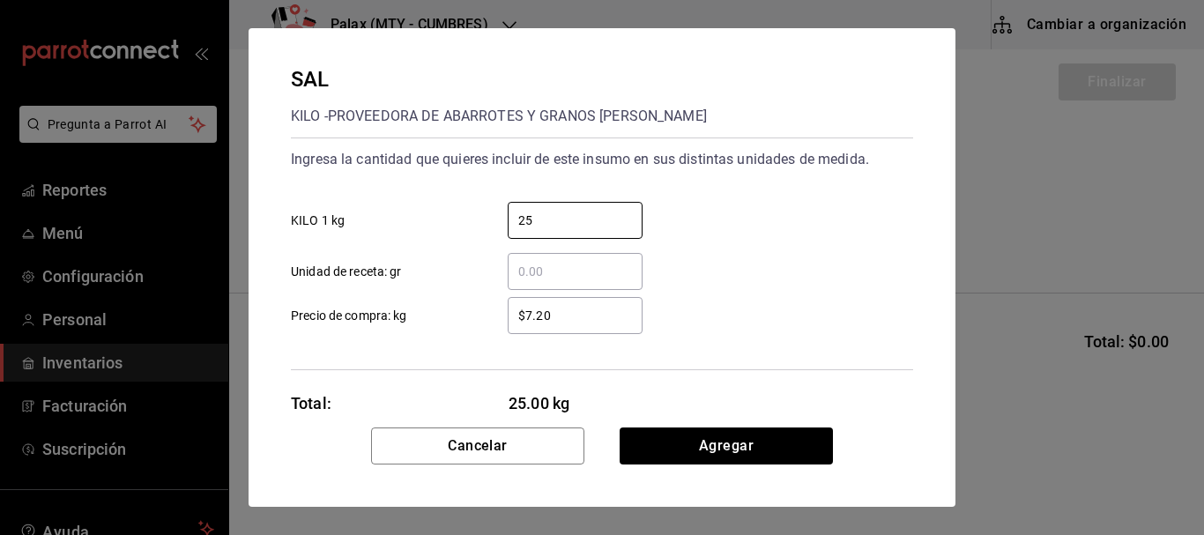
type input "25"
click at [710, 303] on div "$7.20 ​ Precio de compra: kg" at bounding box center [595, 308] width 637 height 51
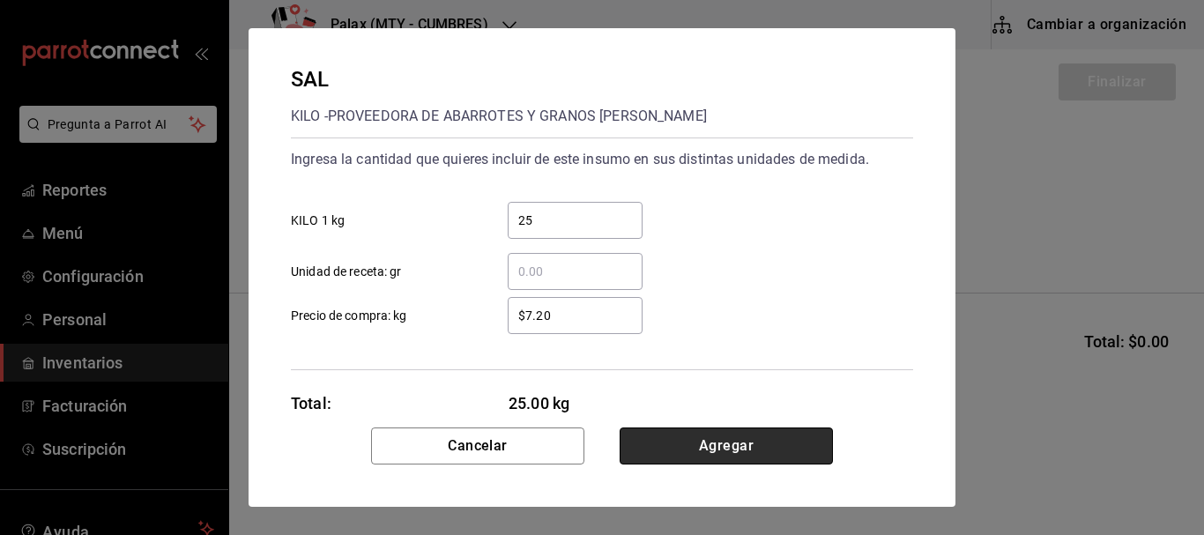
click at [724, 458] on button "Agregar" at bounding box center [726, 446] width 213 height 37
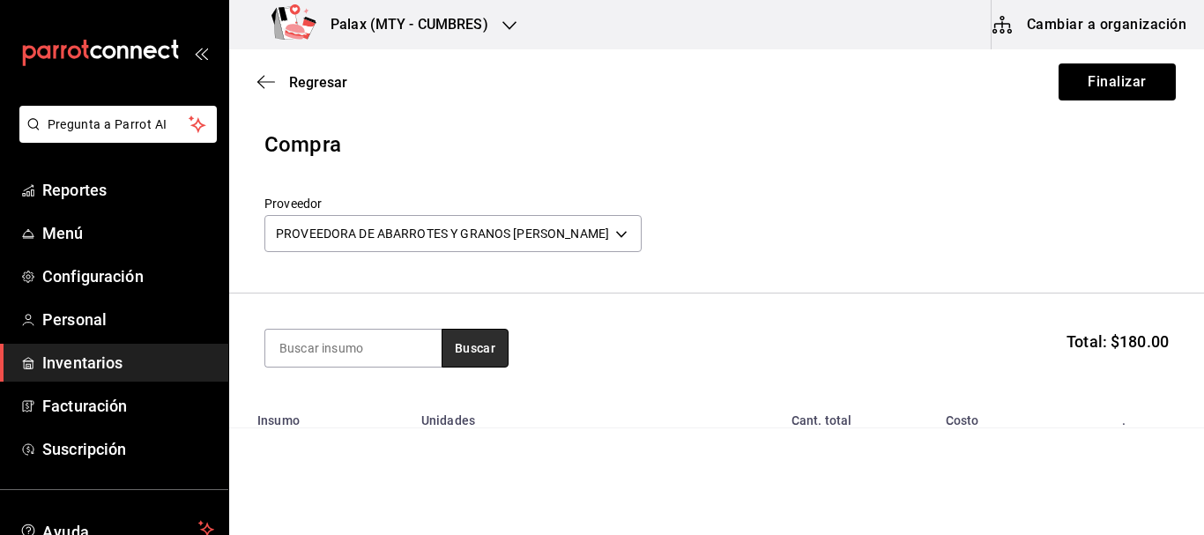
click at [475, 343] on button "Buscar" at bounding box center [475, 348] width 67 height 39
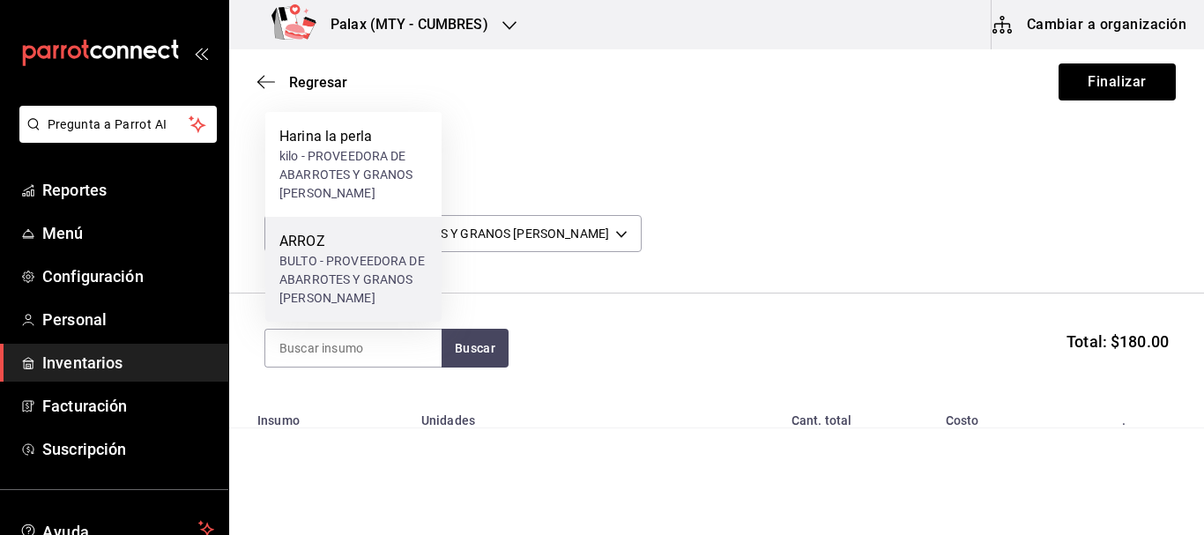
click at [335, 257] on div "BULTO - PROVEEDORA DE ABARROTES Y GRANOS PUTZ" at bounding box center [353, 280] width 148 height 56
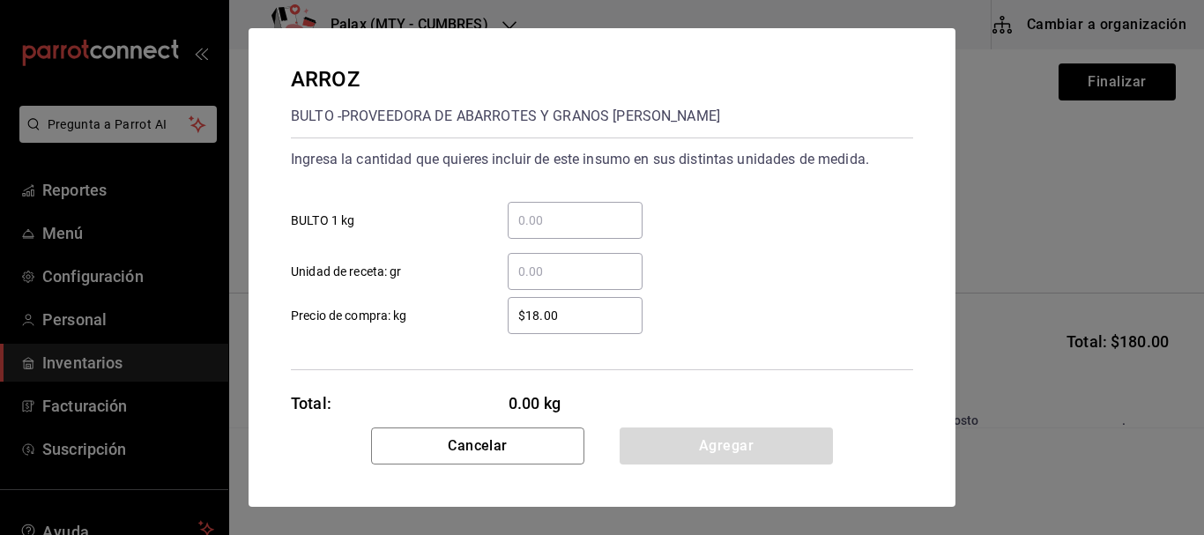
click at [586, 224] on input "​ BULTO 1 kg" at bounding box center [575, 220] width 135 height 21
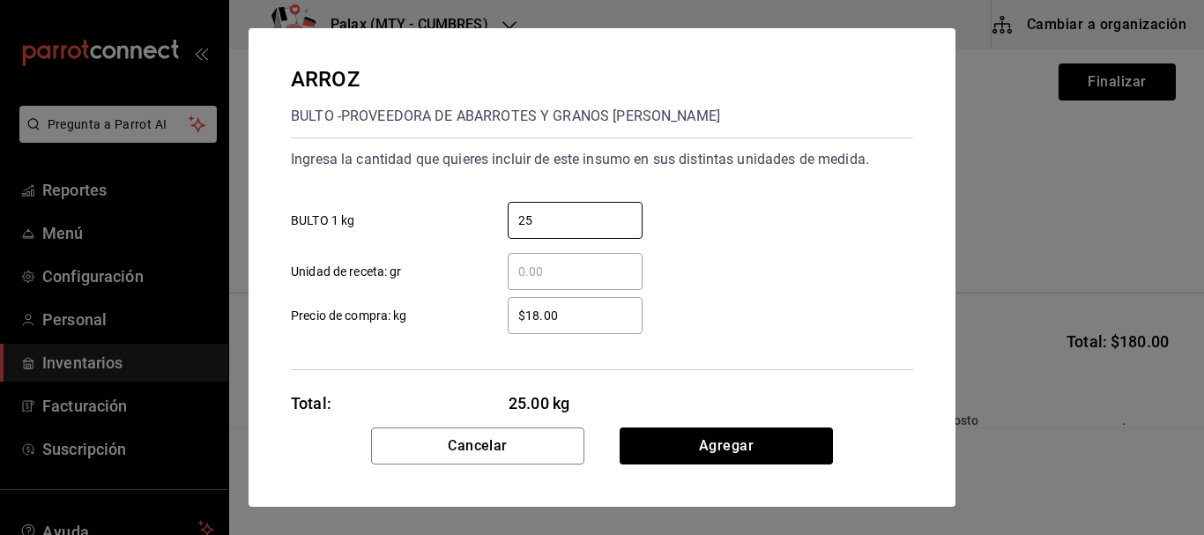
type input "25"
click at [784, 324] on div "$18.00 ​ Precio de compra: kg" at bounding box center [595, 308] width 637 height 51
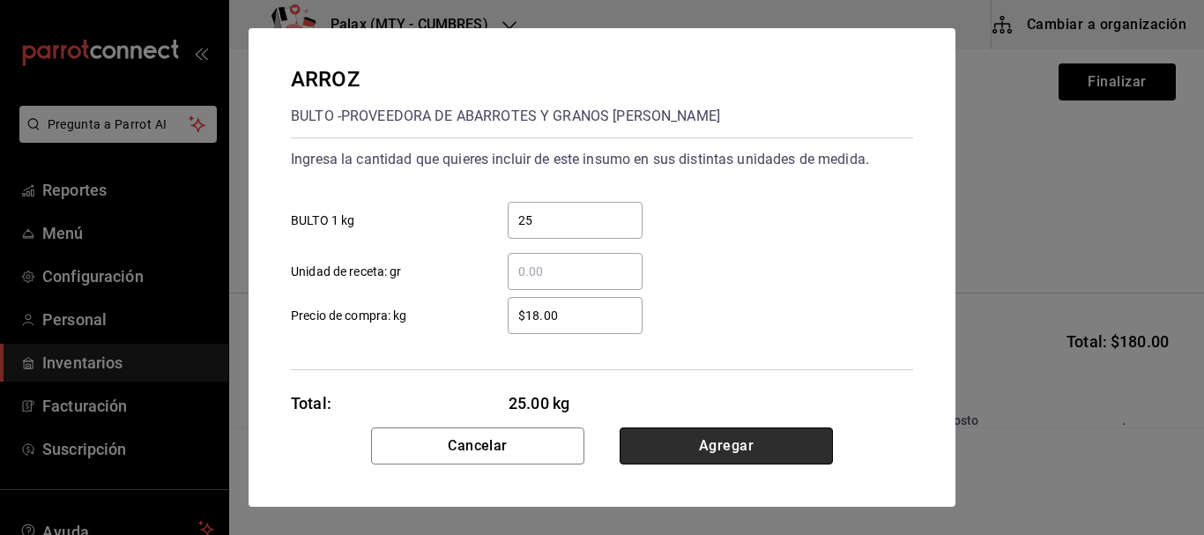
click at [753, 443] on button "Agregar" at bounding box center [726, 446] width 213 height 37
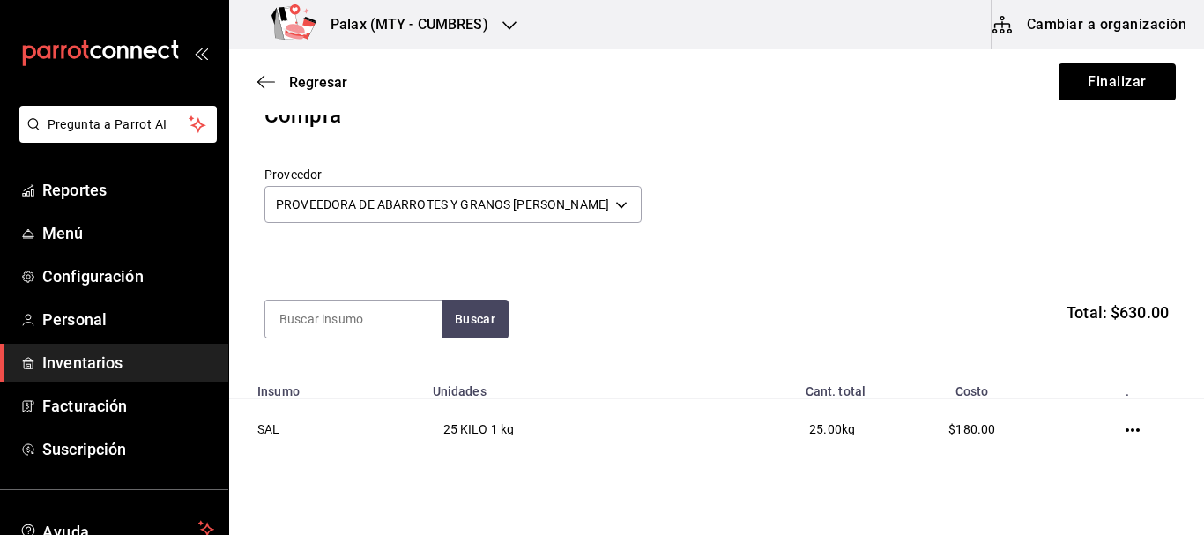
scroll to position [0, 0]
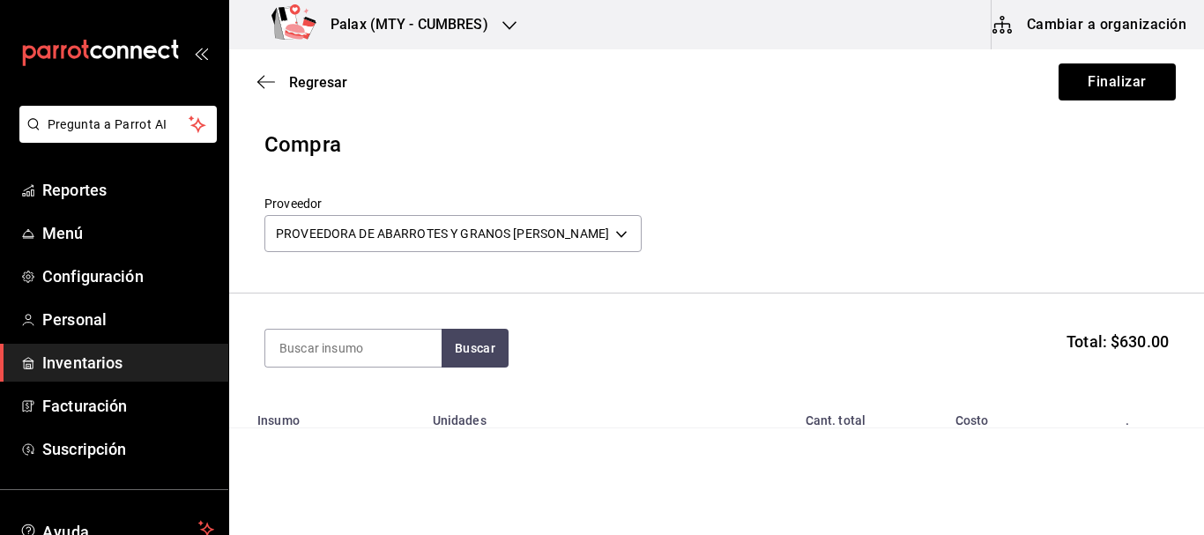
click at [471, 376] on section "Buscar Total: $630.00" at bounding box center [716, 348] width 975 height 109
click at [473, 348] on button "Buscar" at bounding box center [475, 348] width 67 height 39
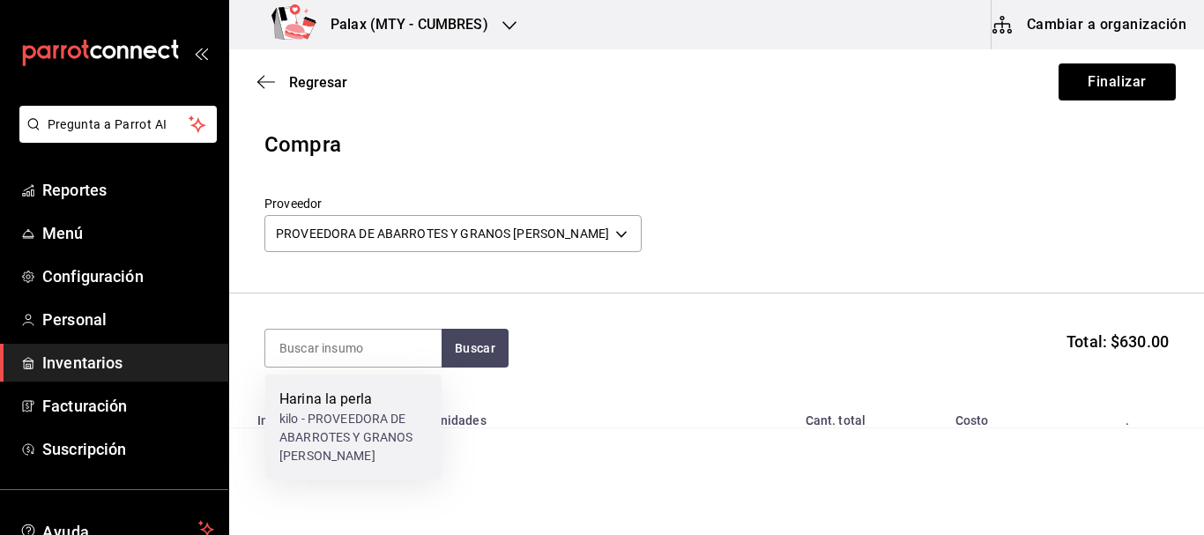
click at [345, 403] on div "Harina la perla" at bounding box center [353, 399] width 148 height 21
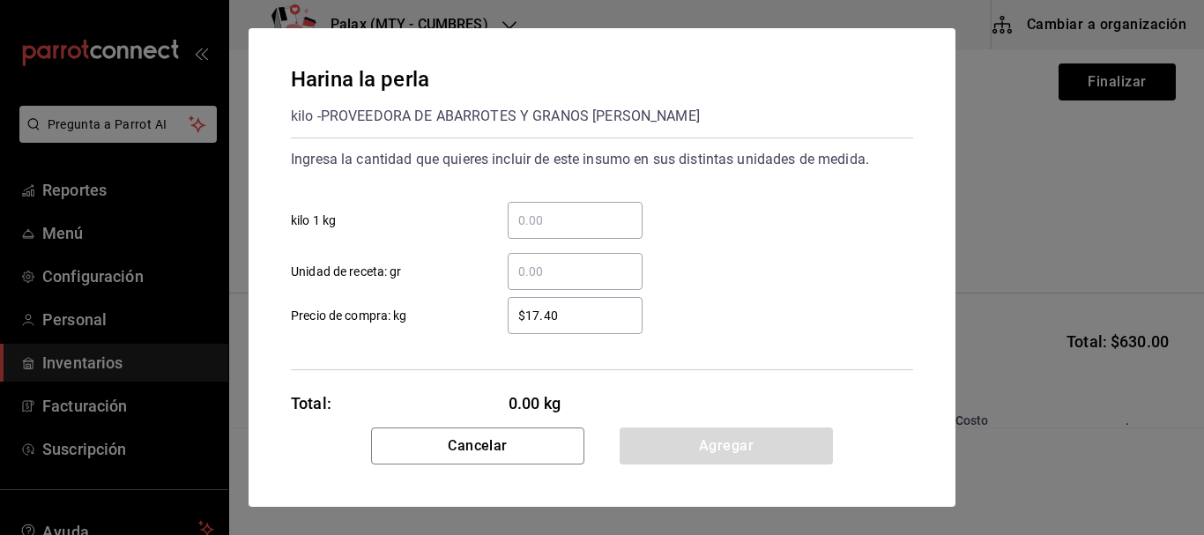
click at [574, 229] on input "​ kilo 1 kg" at bounding box center [575, 220] width 135 height 21
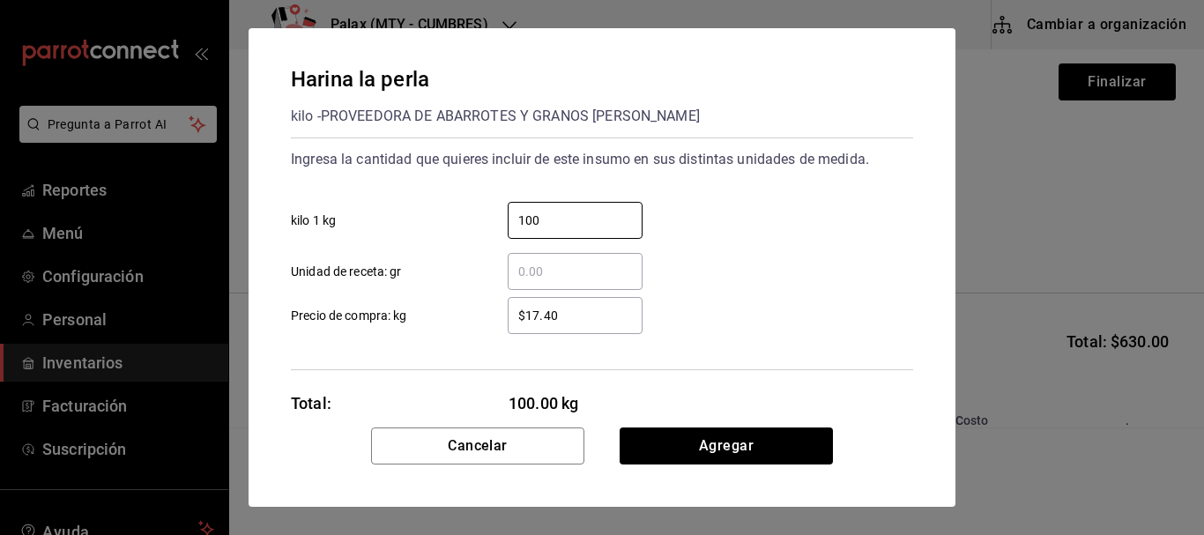
type input "100"
click at [799, 282] on div "​ Unidad de receta: gr" at bounding box center [595, 264] width 637 height 51
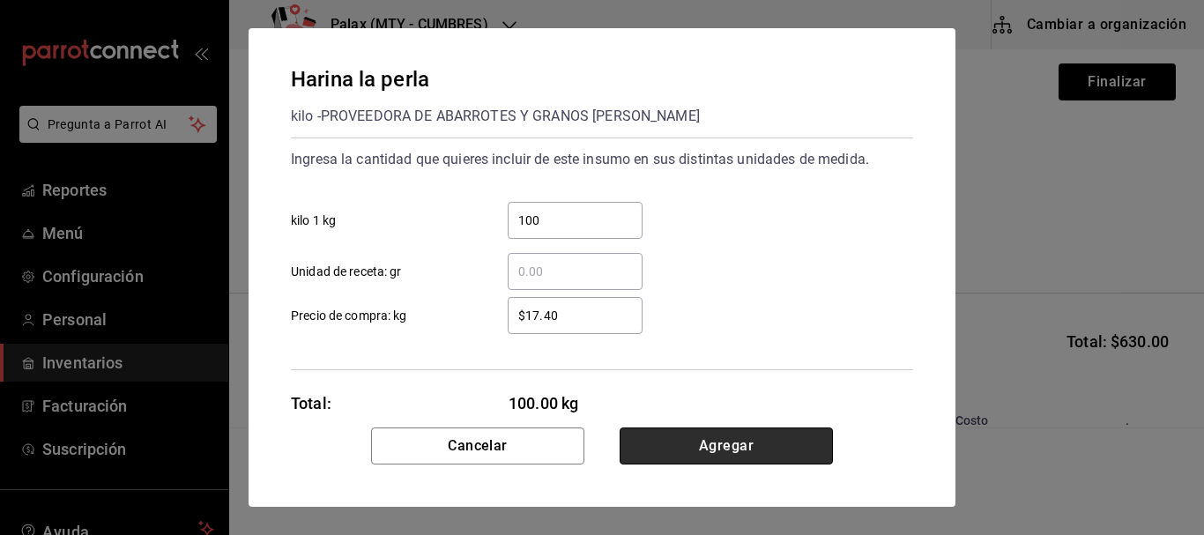
click at [756, 443] on button "Agregar" at bounding box center [726, 446] width 213 height 37
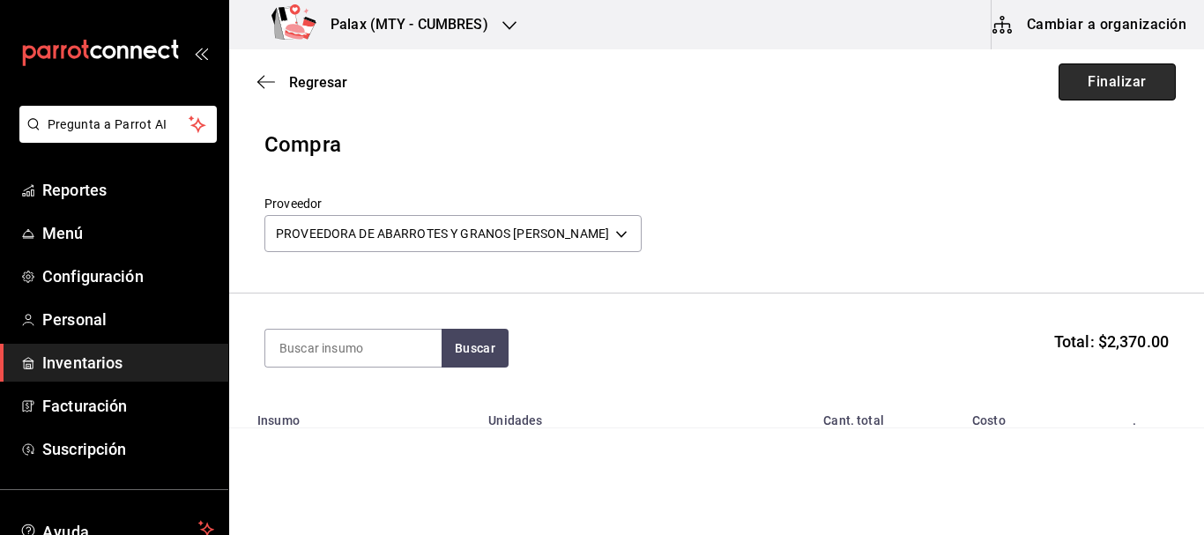
click at [1089, 78] on button "Finalizar" at bounding box center [1117, 81] width 117 height 37
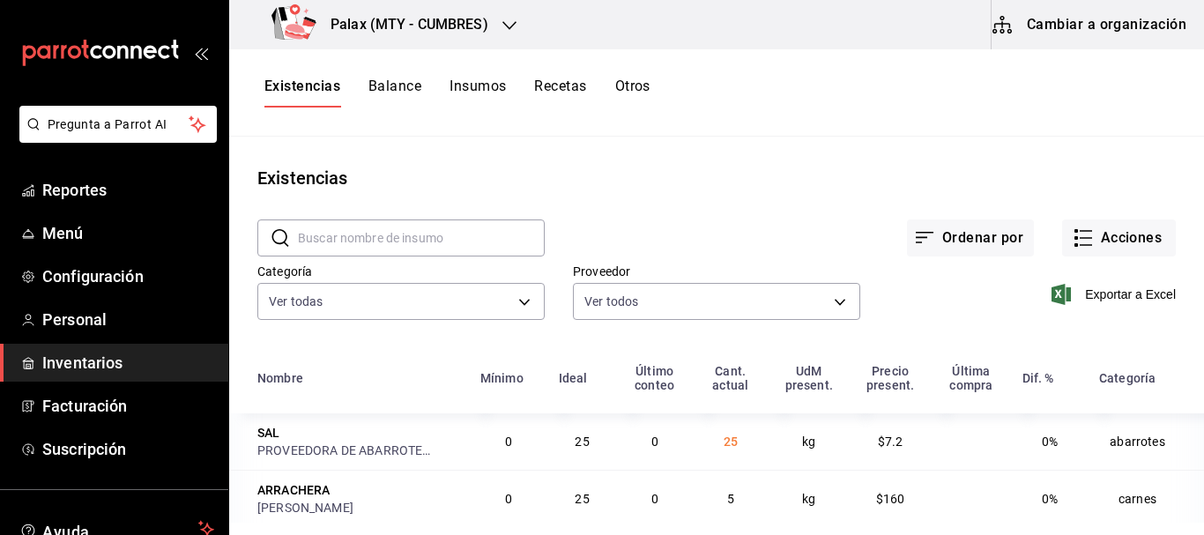
click at [1092, 257] on div "Exportar a Excel" at bounding box center [1019, 280] width 316 height 90
click at [1099, 248] on button "Acciones" at bounding box center [1119, 238] width 114 height 37
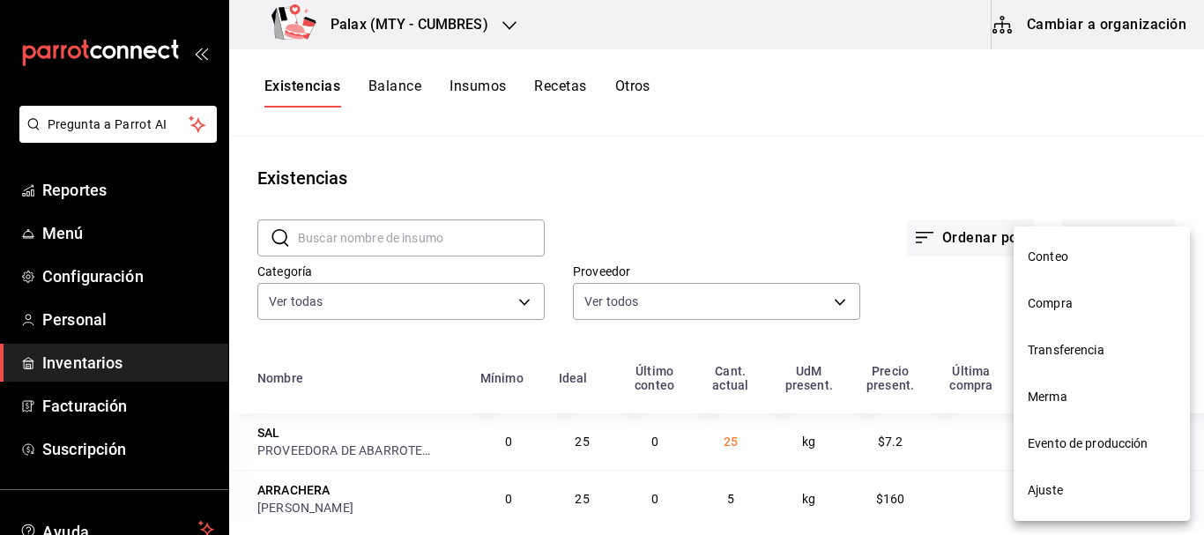
click at [1089, 304] on span "Compra" at bounding box center [1102, 303] width 148 height 19
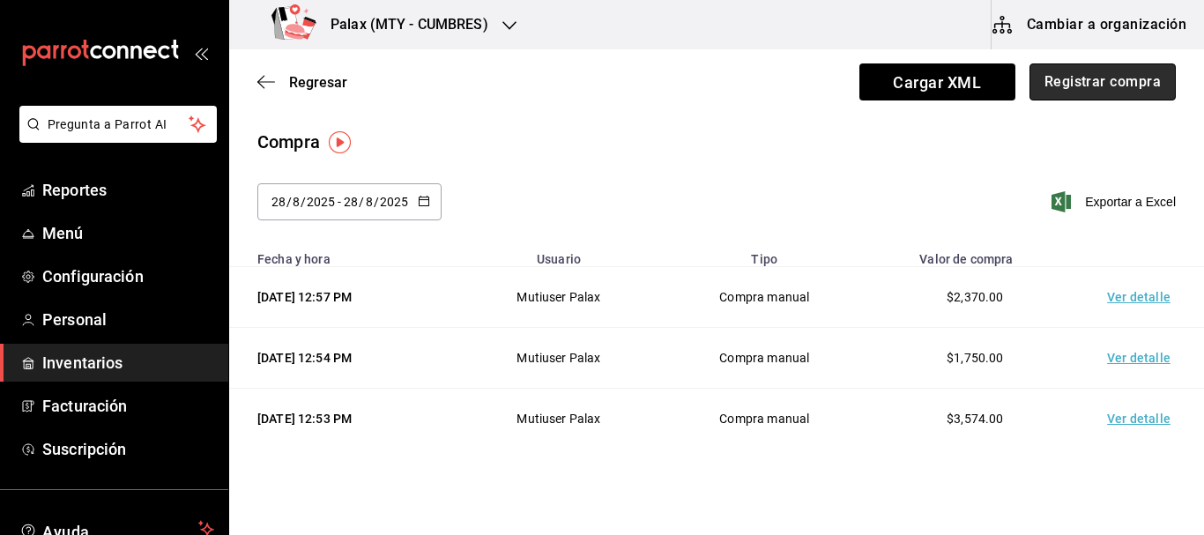
click at [1055, 85] on button "Registrar compra" at bounding box center [1103, 81] width 146 height 37
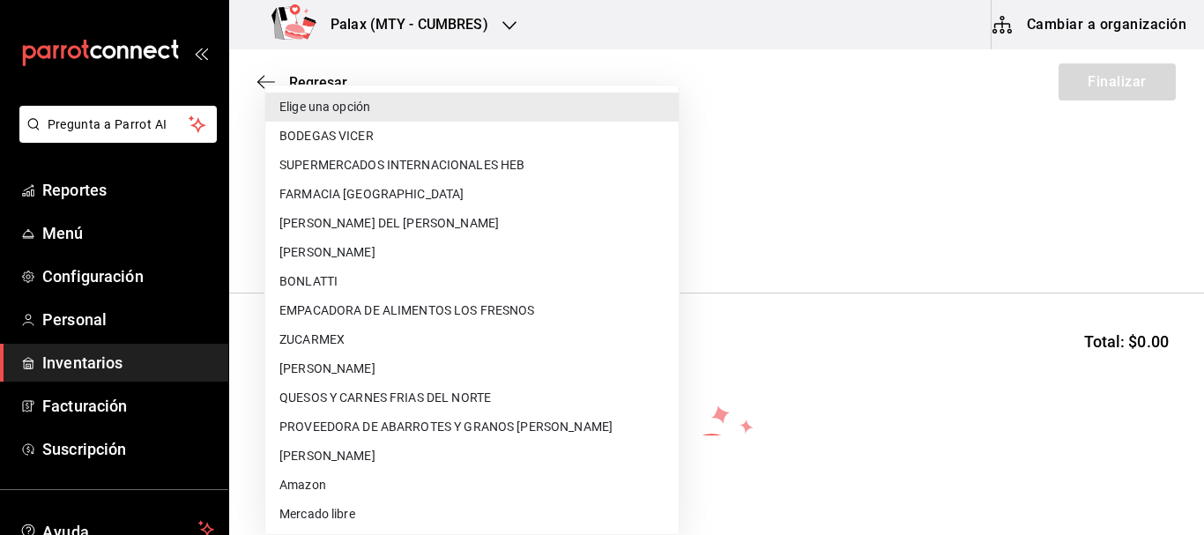
click at [457, 242] on body "Pregunta a Parrot AI Reportes Menú Configuración Personal Inventarios Facturaci…" at bounding box center [602, 218] width 1204 height 436
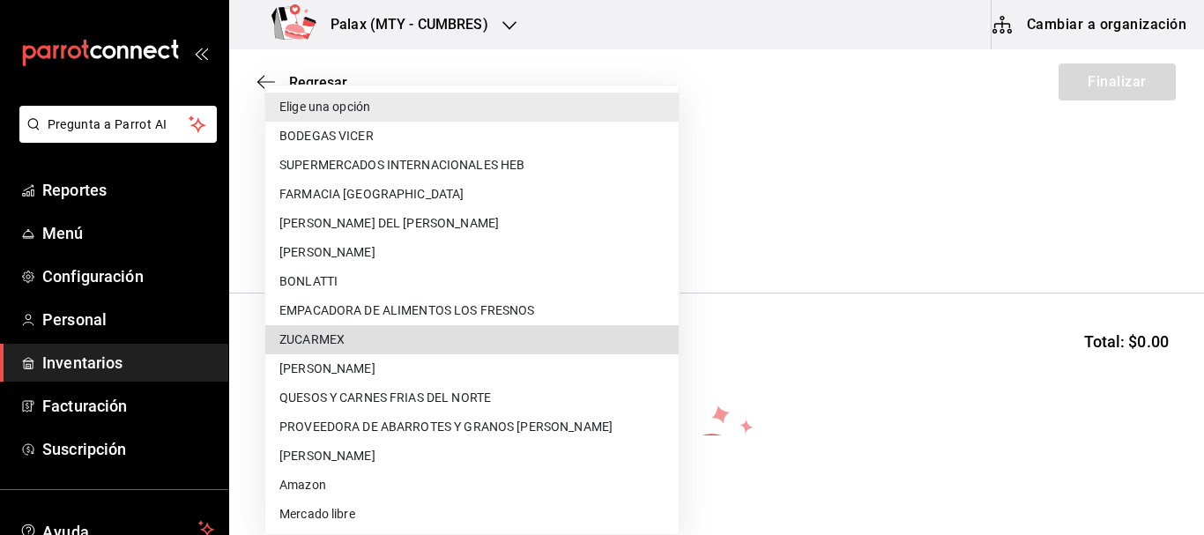
click at [428, 341] on li "ZUCARMEX" at bounding box center [472, 339] width 414 height 29
type input "097f3a30-480c-4cee-8810-952f4c31f037"
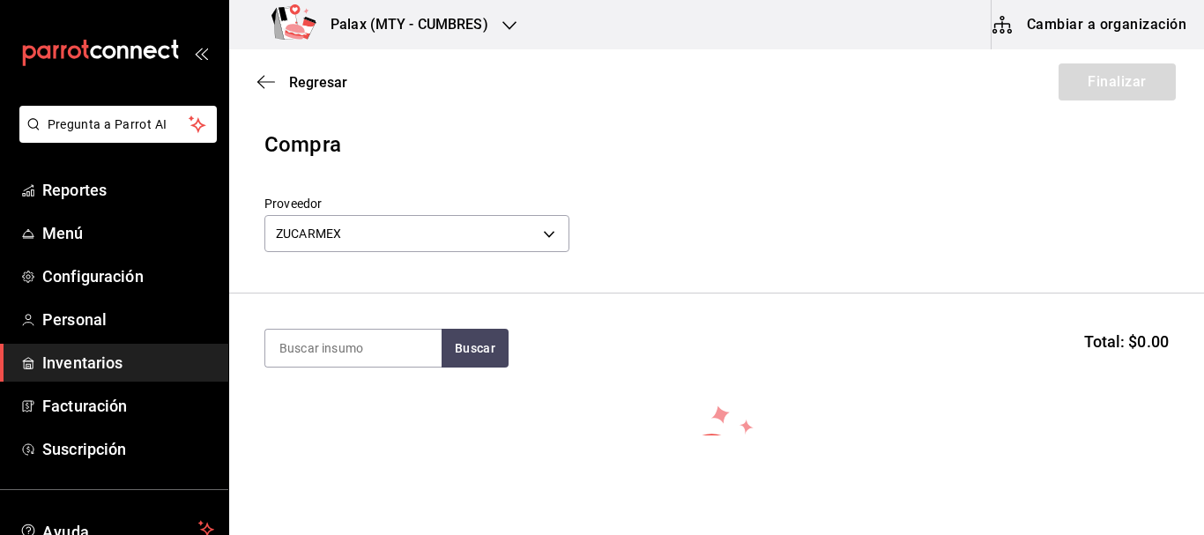
click at [496, 328] on section "Buscar Total: $0.00" at bounding box center [716, 348] width 975 height 109
click at [481, 351] on button "Buscar" at bounding box center [475, 348] width 67 height 39
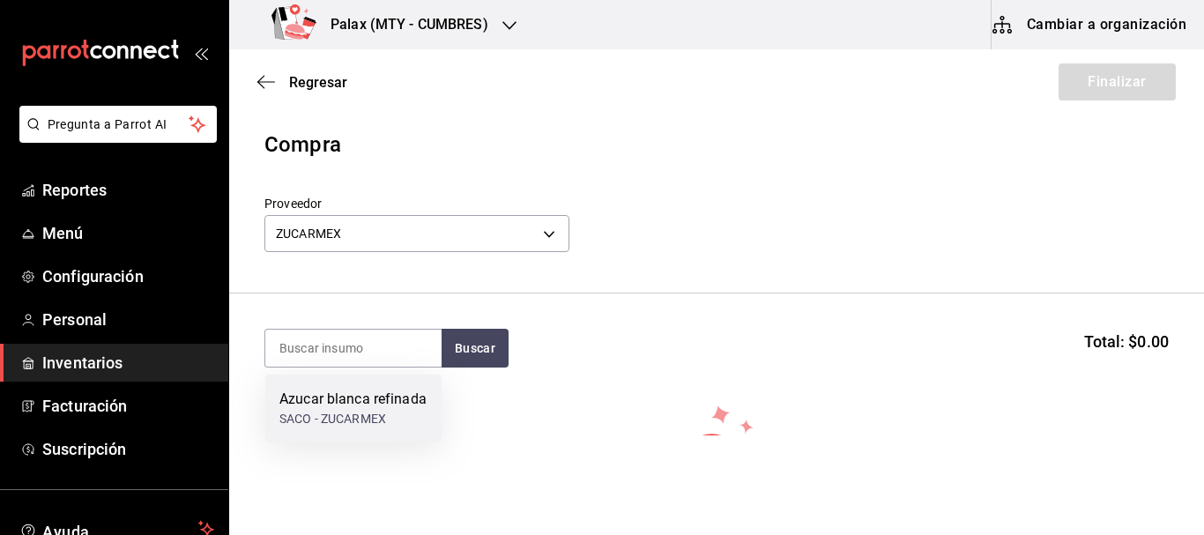
click at [339, 421] on div "SACO - ZUCARMEX" at bounding box center [352, 419] width 147 height 19
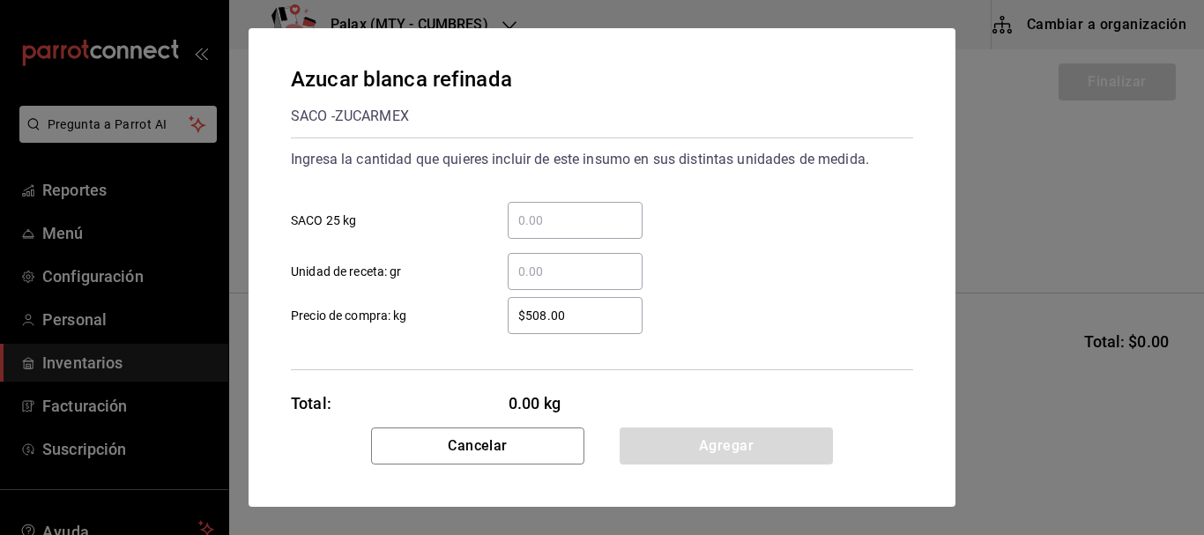
click at [579, 220] on input "​ SACO 25 kg" at bounding box center [575, 220] width 135 height 21
click at [774, 229] on div "​ SACO 25 kg" at bounding box center [595, 213] width 637 height 51
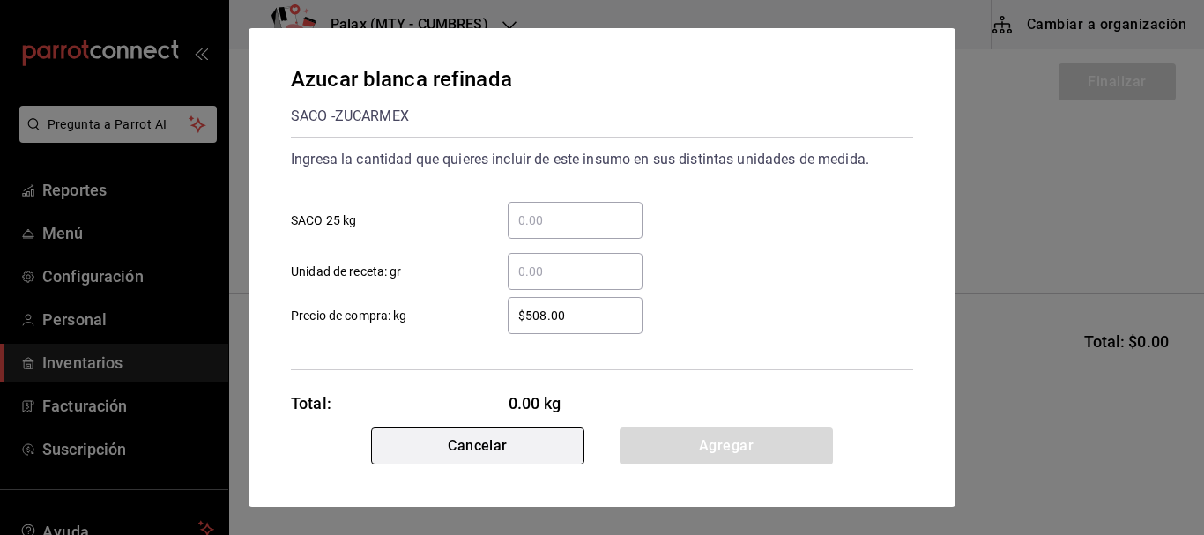
click at [539, 457] on button "Cancelar" at bounding box center [477, 446] width 213 height 37
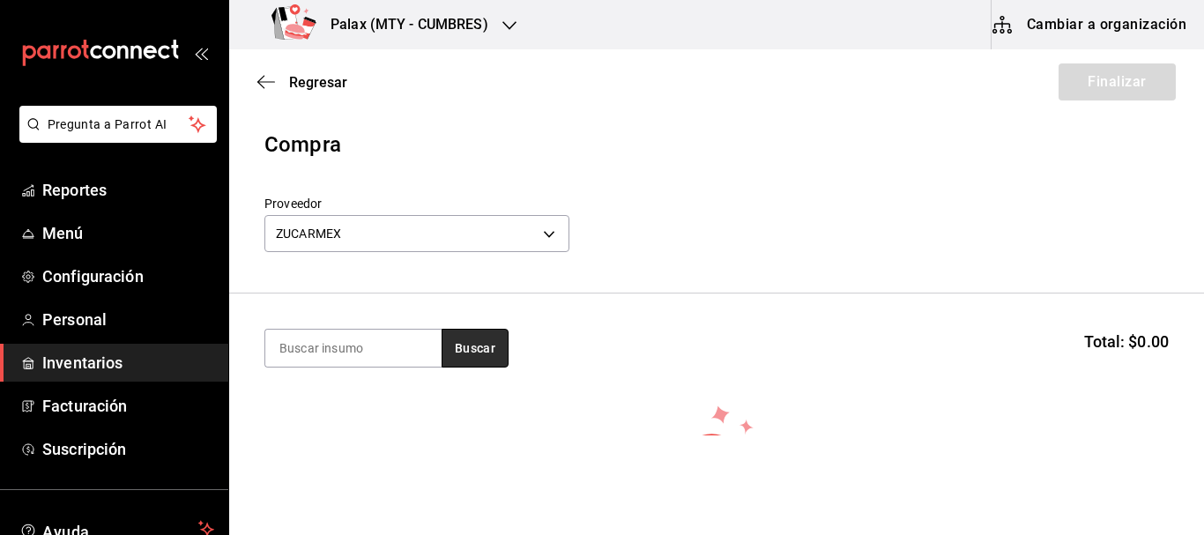
click at [468, 352] on button "Buscar" at bounding box center [475, 348] width 67 height 39
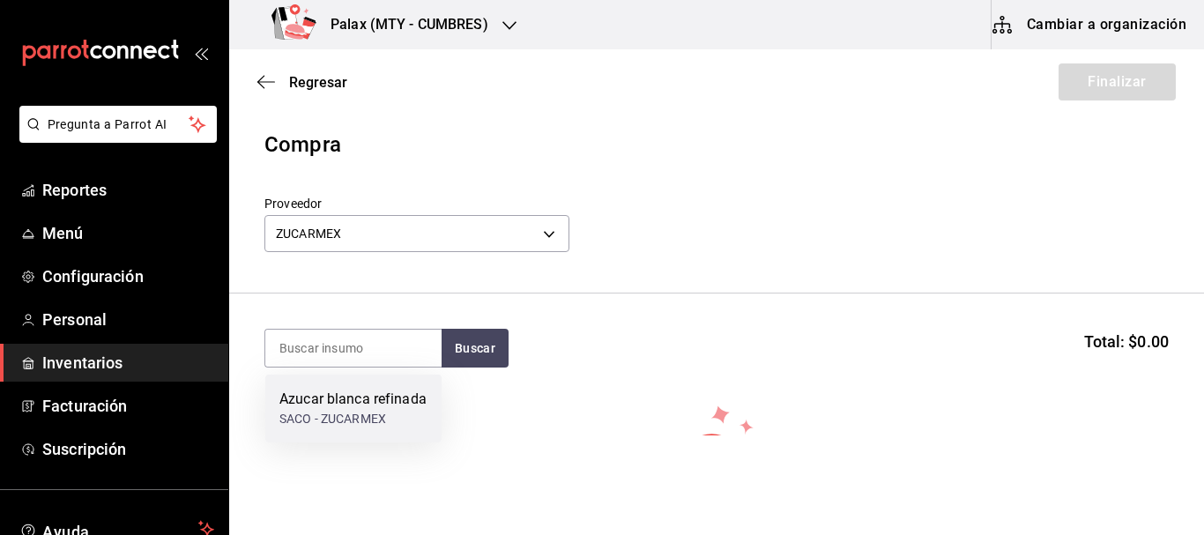
click at [362, 410] on div "SACO - ZUCARMEX" at bounding box center [352, 419] width 147 height 19
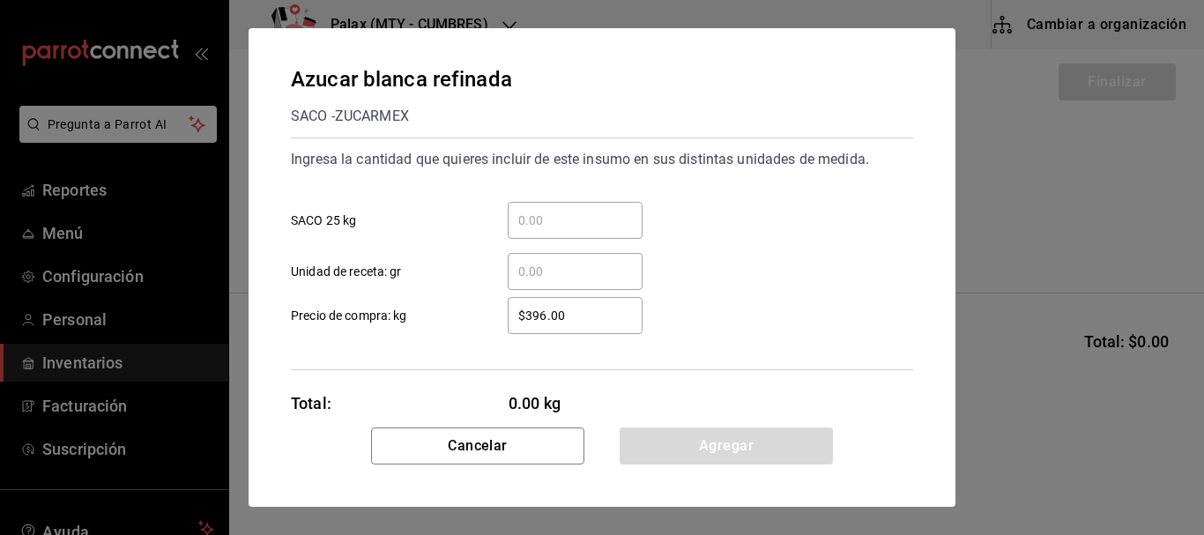
click at [550, 208] on div "​" at bounding box center [575, 220] width 135 height 37
click at [550, 210] on input "​ SACO 25 kg" at bounding box center [575, 220] width 135 height 21
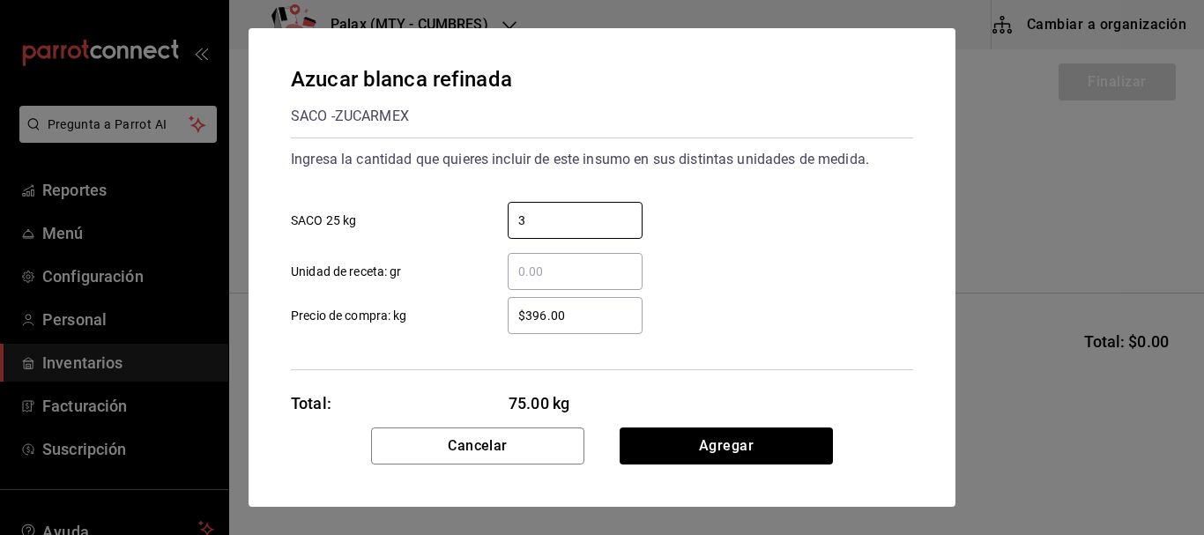
type input "3"
click at [835, 237] on div "3 ​ SACO 25 kg" at bounding box center [595, 213] width 637 height 51
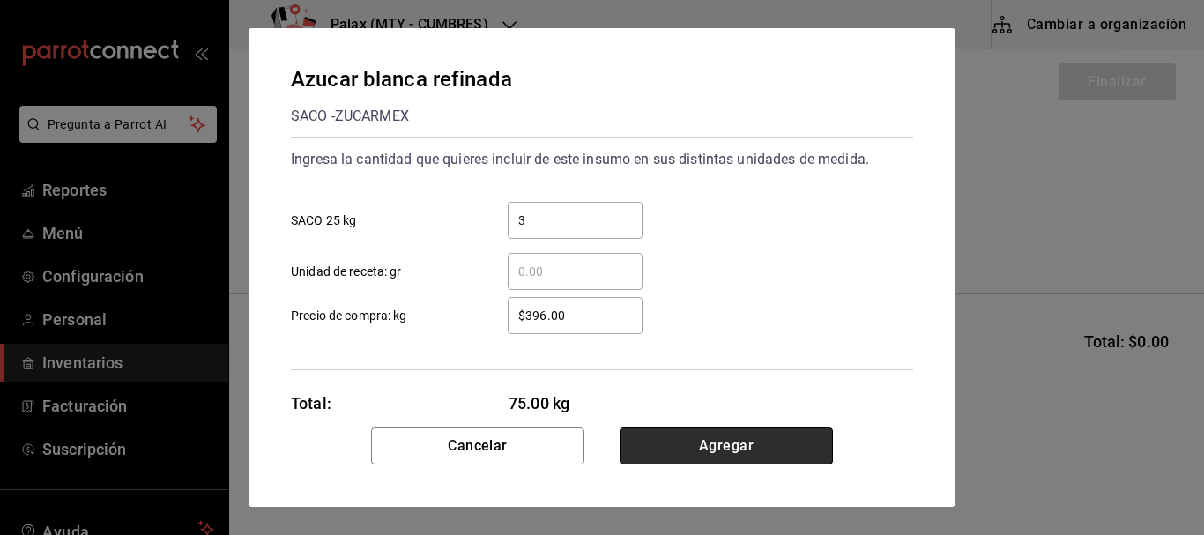
click at [704, 458] on button "Agregar" at bounding box center [726, 446] width 213 height 37
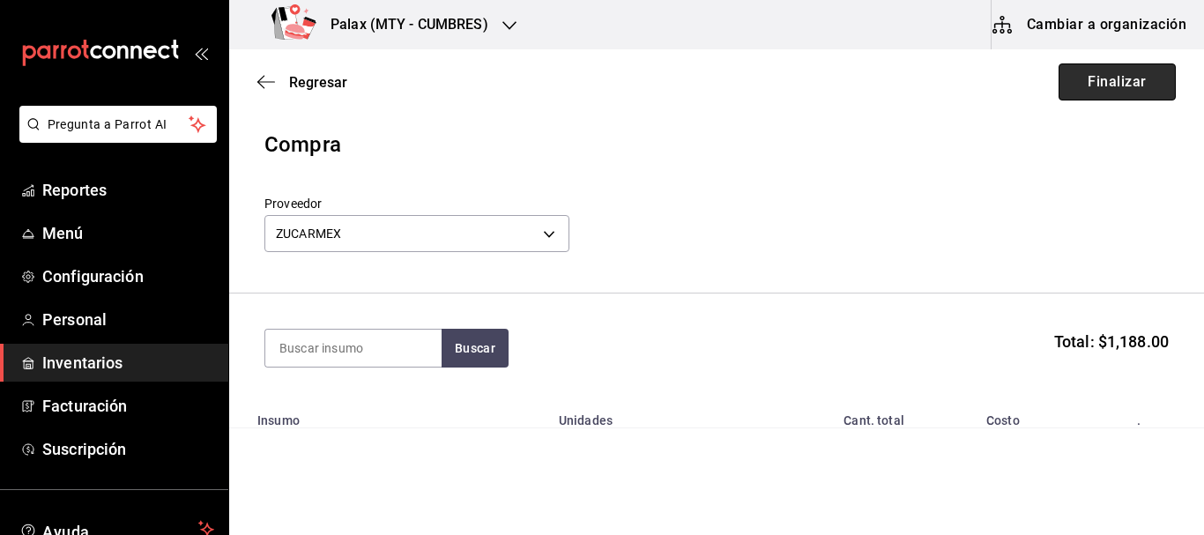
click at [1108, 74] on button "Finalizar" at bounding box center [1117, 81] width 117 height 37
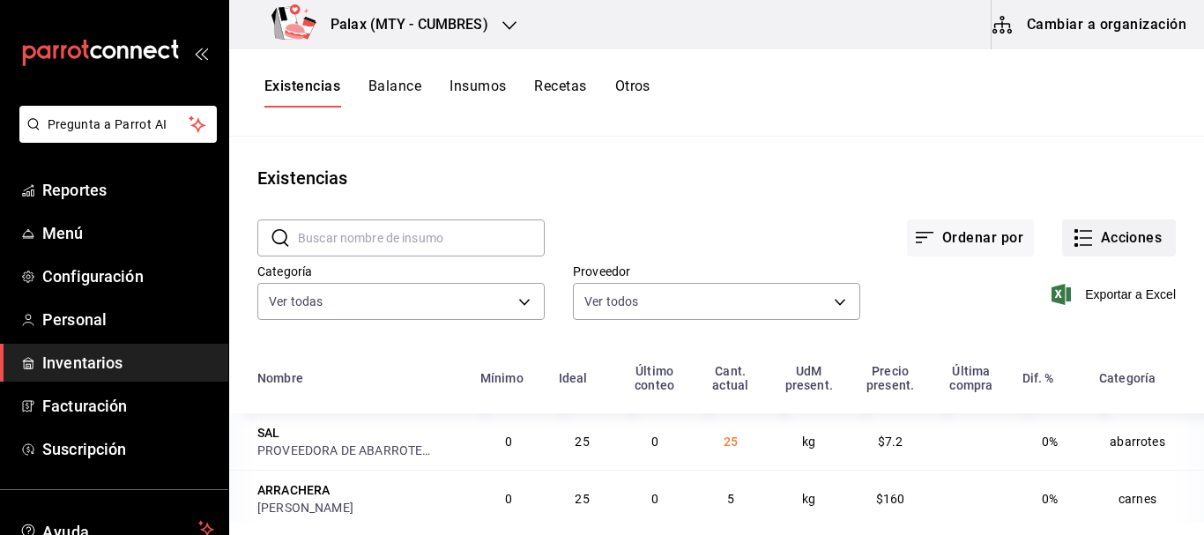
click at [1112, 242] on button "Acciones" at bounding box center [1119, 238] width 114 height 37
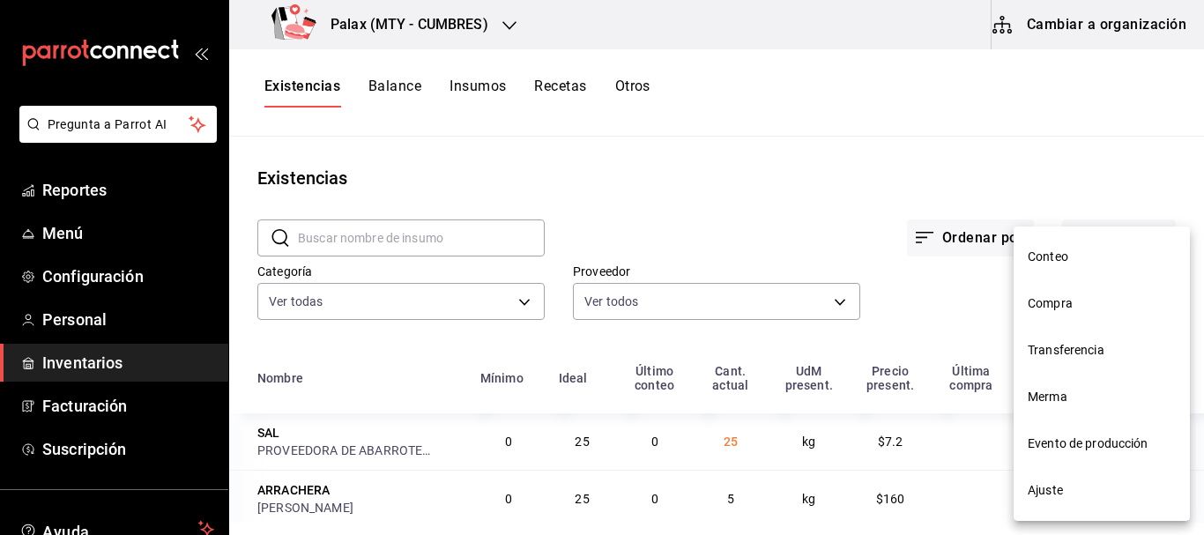
click at [1075, 295] on span "Compra" at bounding box center [1102, 303] width 148 height 19
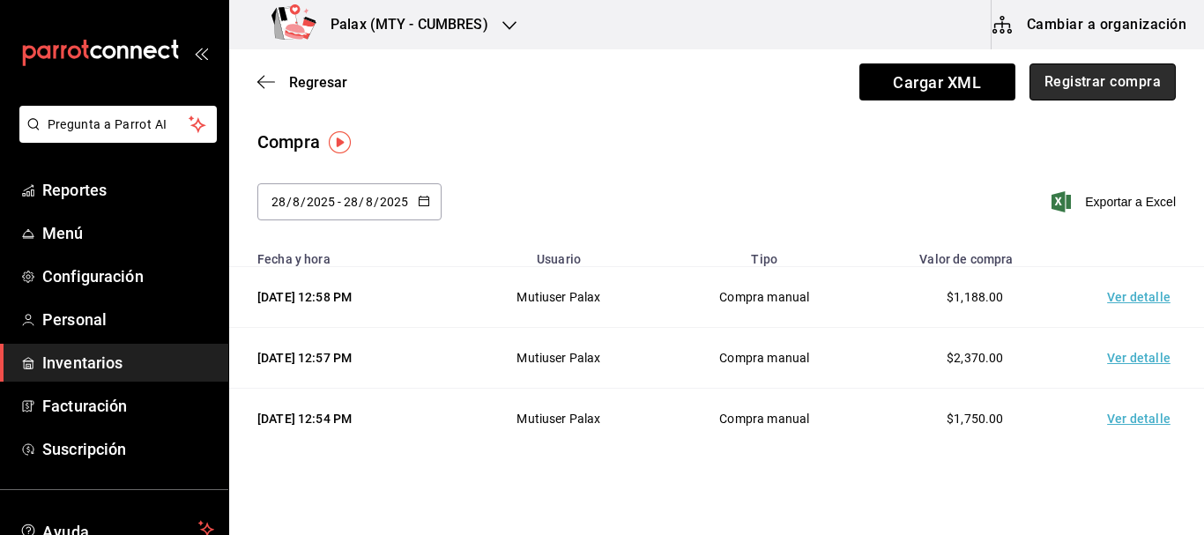
click at [1078, 79] on button "Registrar compra" at bounding box center [1103, 81] width 146 height 37
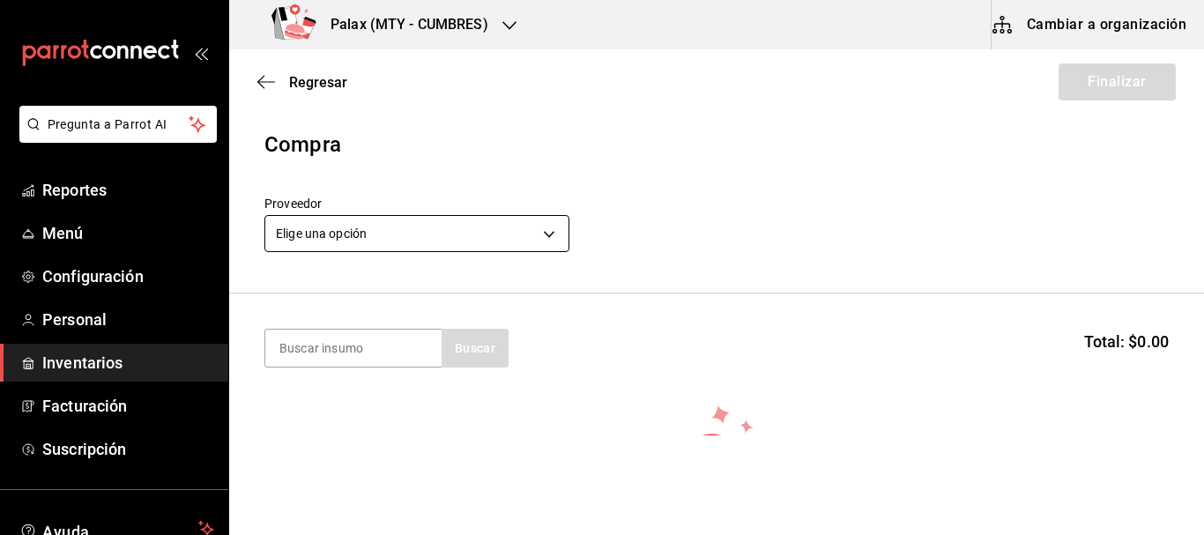
click at [468, 219] on body "Pregunta a Parrot AI Reportes Menú Configuración Personal Inventarios Facturaci…" at bounding box center [602, 218] width 1204 height 436
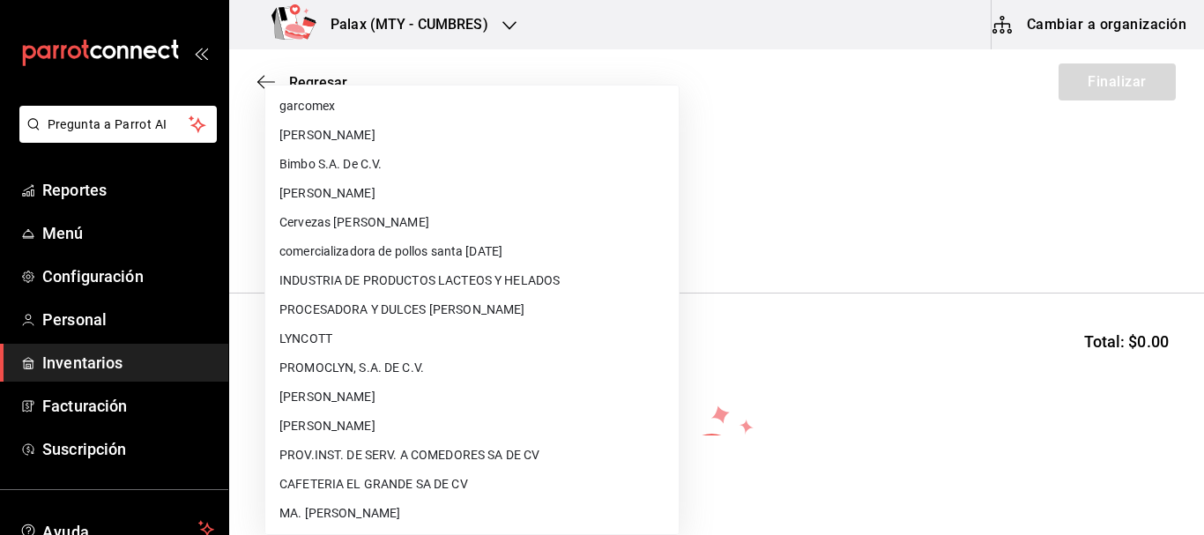
scroll to position [1282, 0]
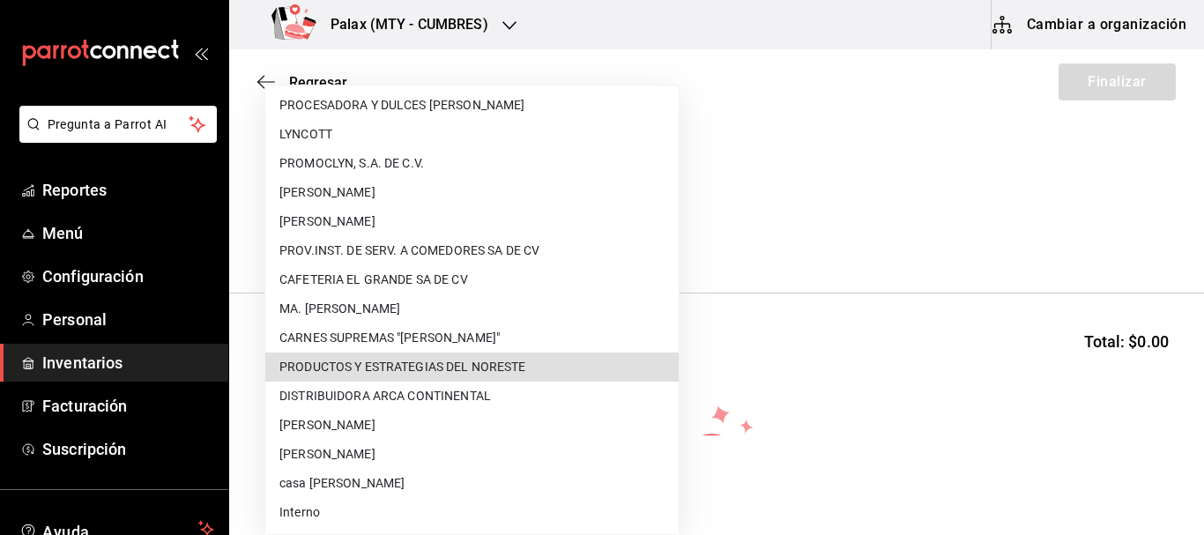
type input "14f89c8d-6abc-4b6e-aa3f-517815c41859"
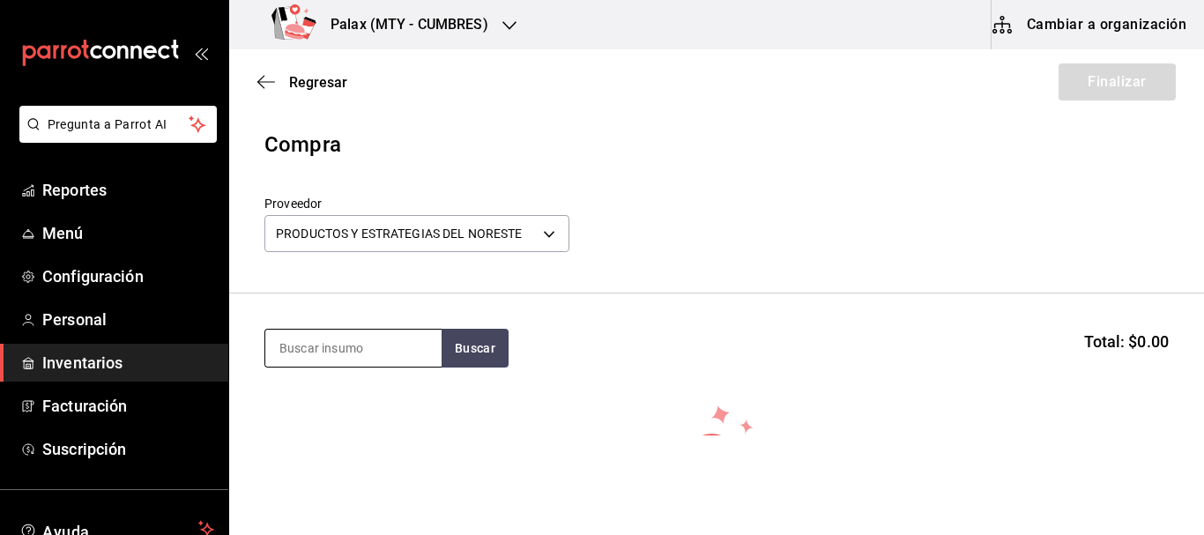
click at [386, 361] on input at bounding box center [353, 348] width 176 height 37
type input "CARTA"
click at [493, 327] on section "CARTA Buscar Total: $0.00" at bounding box center [716, 348] width 975 height 109
click at [488, 339] on button "Buscar" at bounding box center [475, 348] width 67 height 39
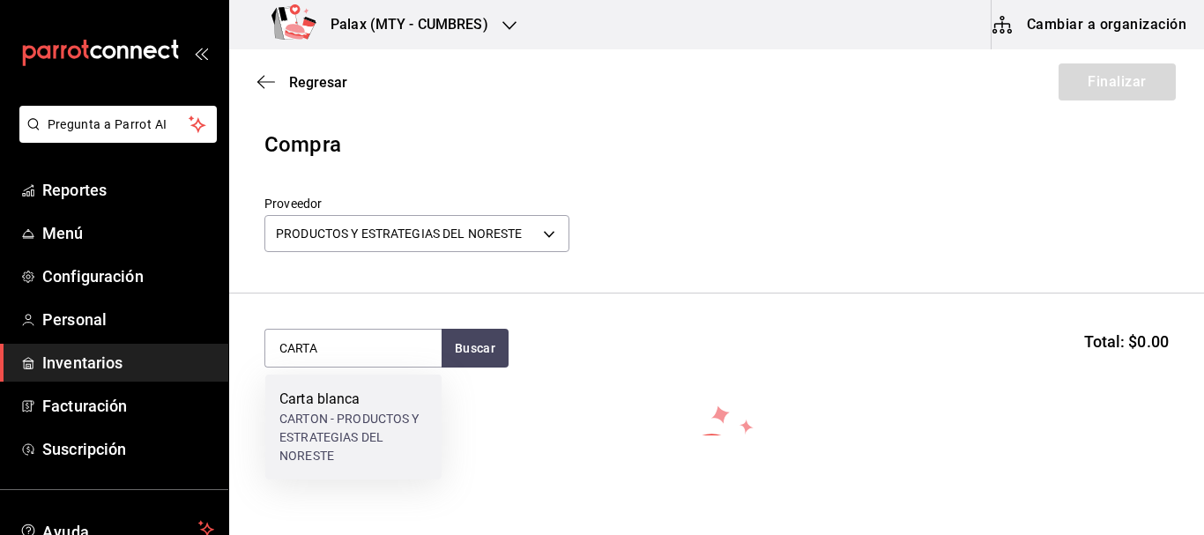
click at [359, 394] on div "Carta blanca" at bounding box center [353, 399] width 148 height 21
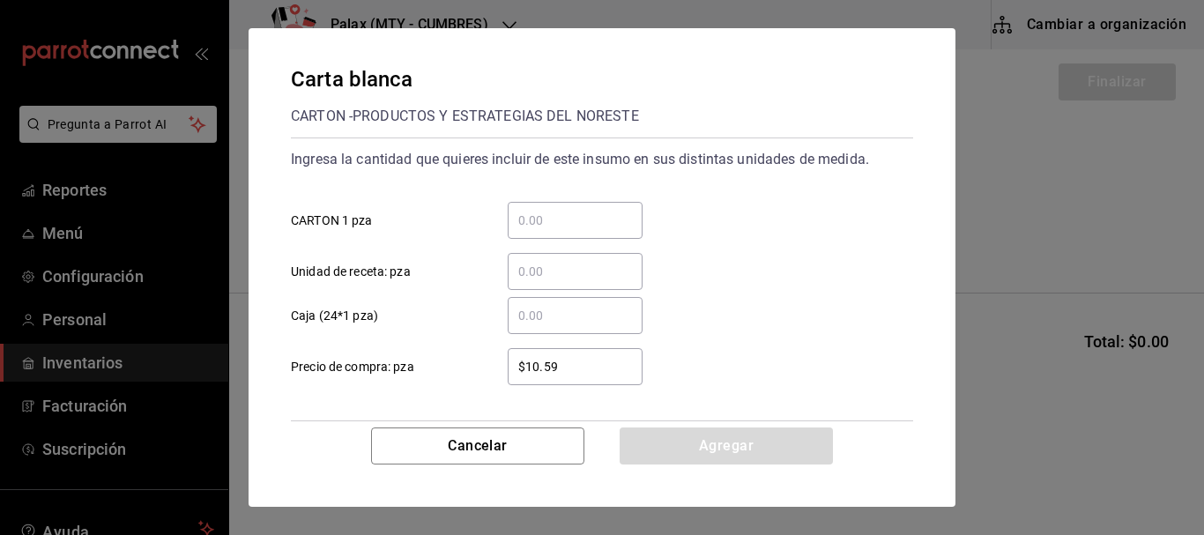
click at [613, 205] on div "​" at bounding box center [575, 220] width 135 height 37
click at [613, 210] on input "​ CARTON 1 pza" at bounding box center [575, 220] width 135 height 21
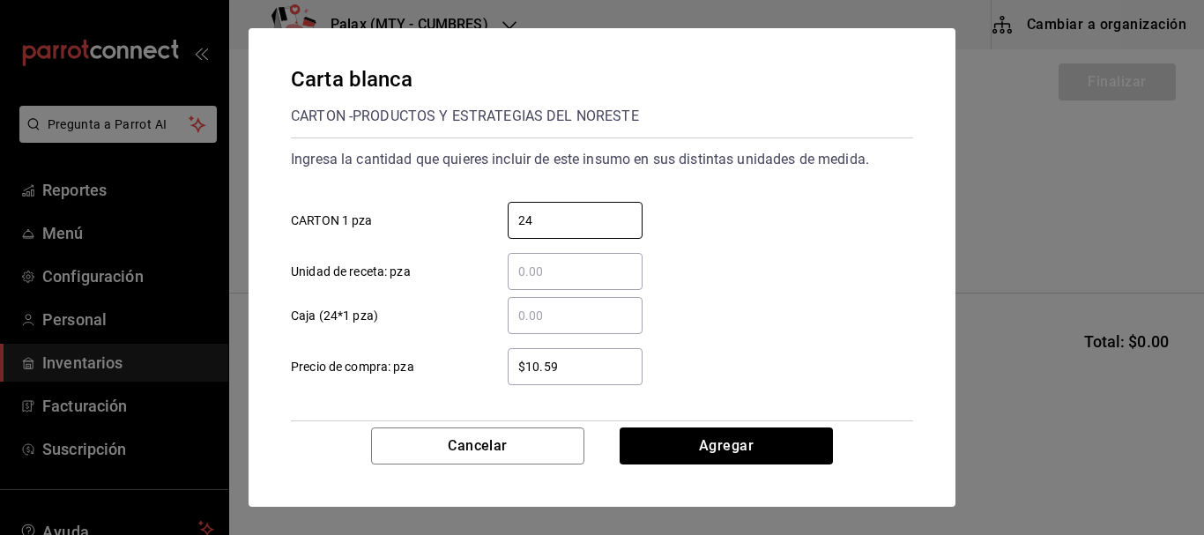
type input "24"
click at [792, 251] on div "​ Unidad de receta: pza" at bounding box center [595, 264] width 637 height 51
click at [757, 425] on div "Carta blanca CARTON - PRODUCTOS Y ESTRATEGIAS DEL NORESTE Ingresa la cantidad q…" at bounding box center [602, 227] width 707 height 399
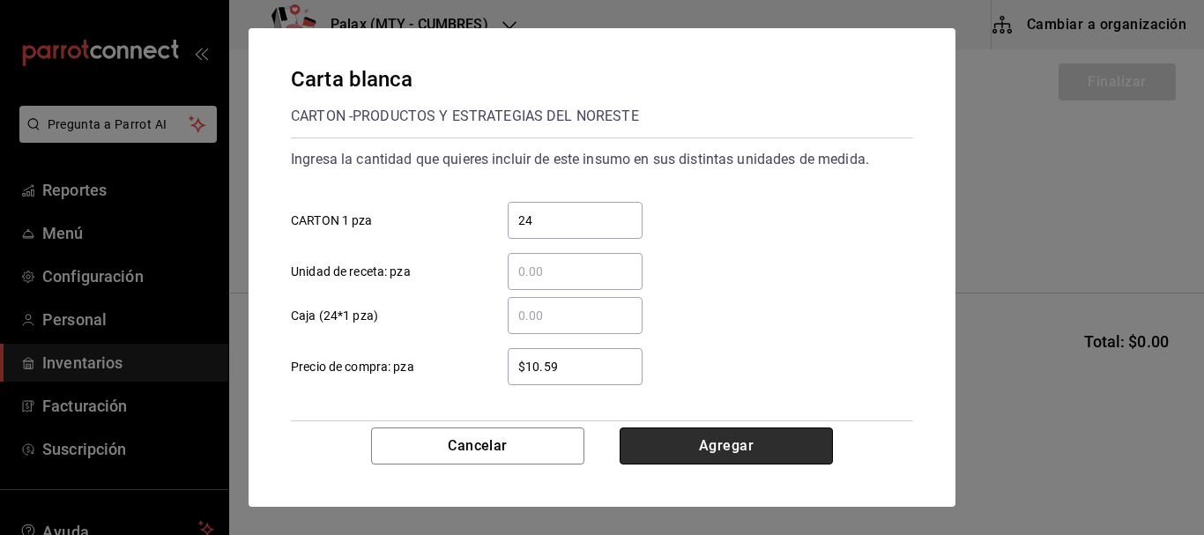
click at [749, 442] on button "Agregar" at bounding box center [726, 446] width 213 height 37
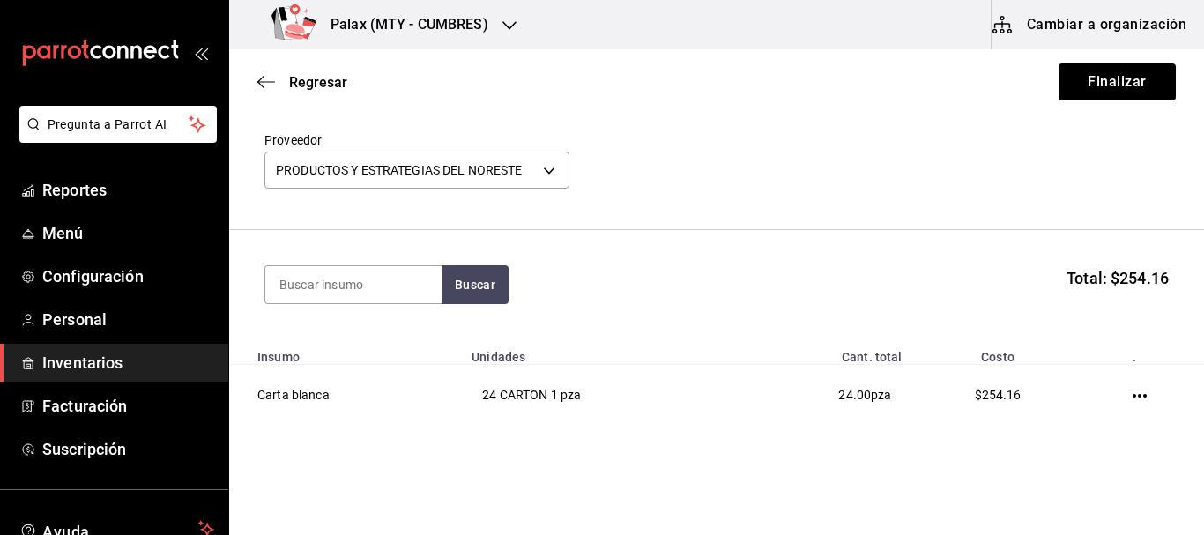
scroll to position [88, 0]
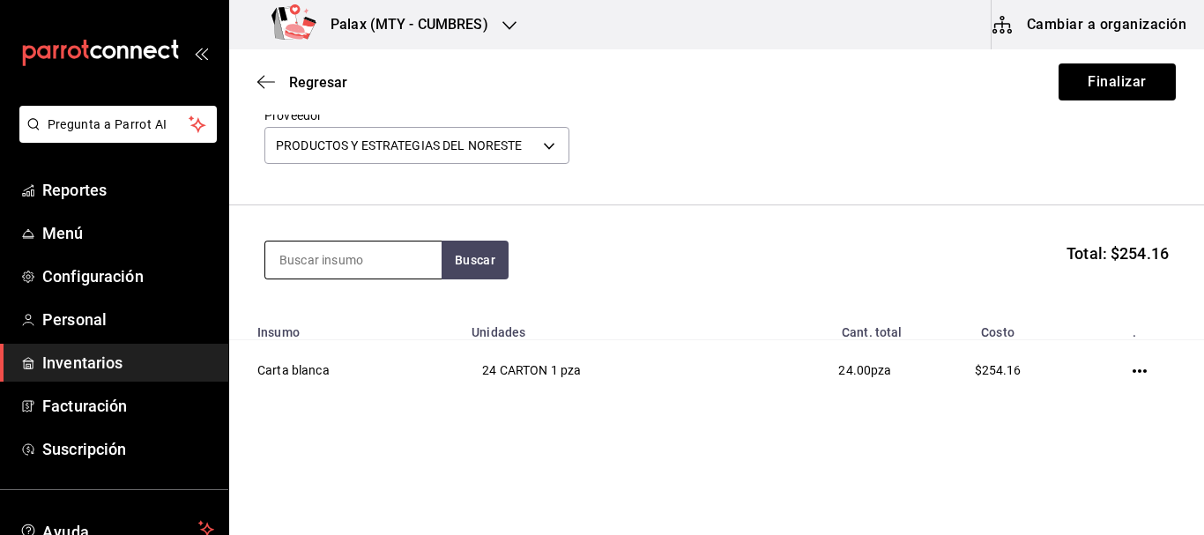
click at [373, 257] on input at bounding box center [353, 260] width 176 height 37
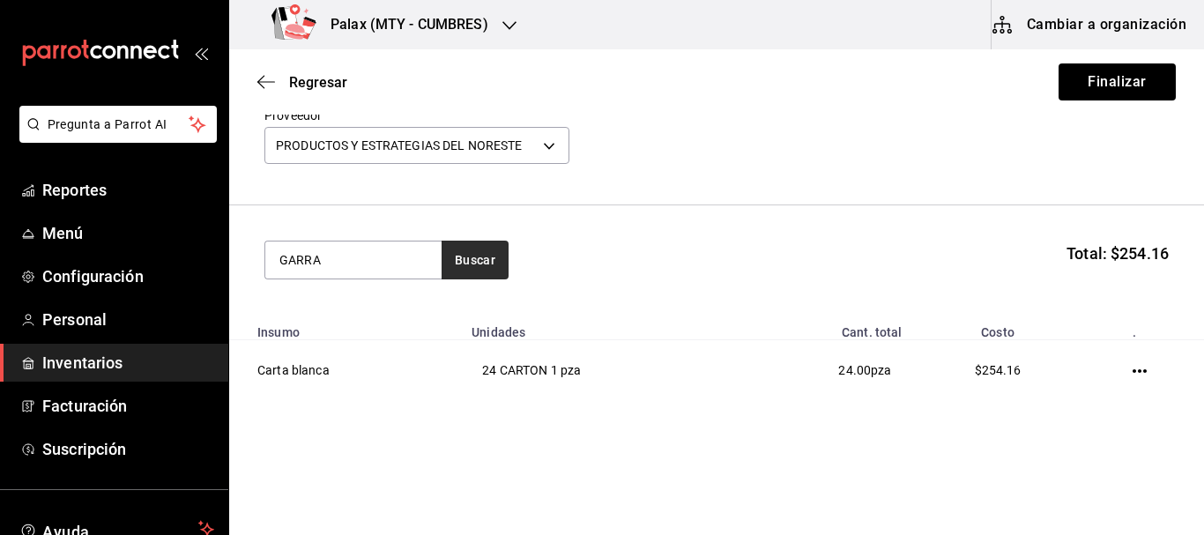
type input "GARRA"
click at [503, 274] on button "Buscar" at bounding box center [475, 260] width 67 height 39
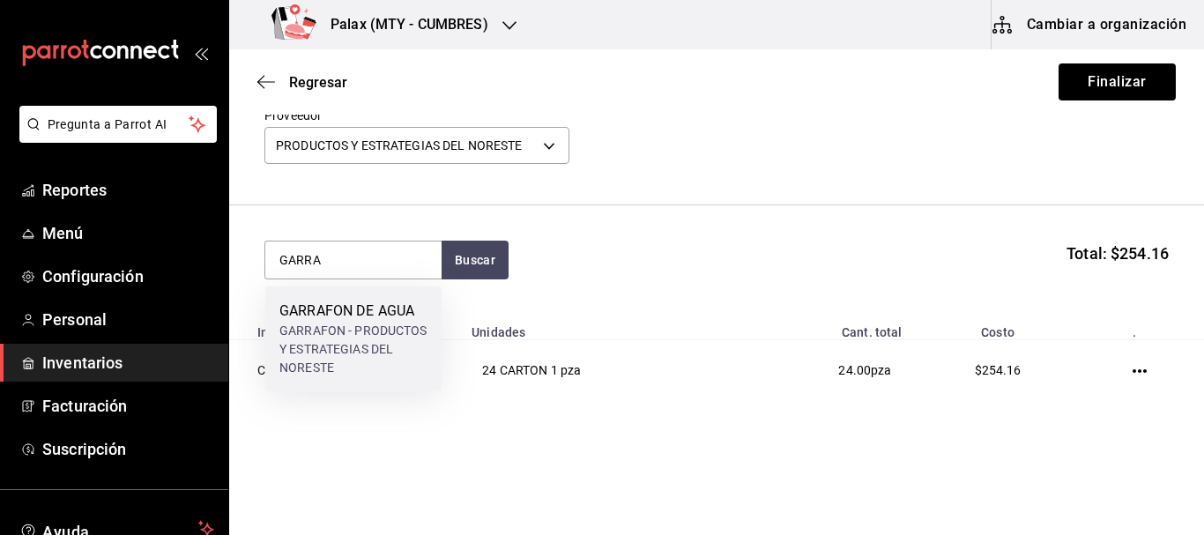
click at [371, 318] on div "GARRAFON DE AGUA" at bounding box center [353, 311] width 148 height 21
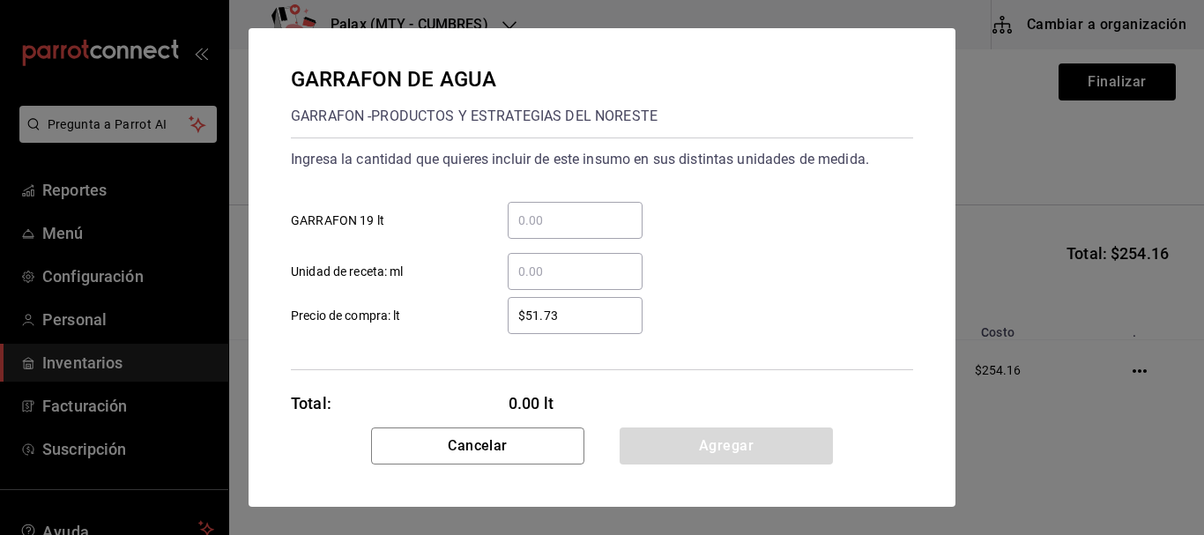
click at [580, 200] on div "​ GARRAFON 19 lt" at bounding box center [595, 213] width 637 height 51
click at [568, 211] on input "​ GARRAFON 19 lt" at bounding box center [575, 220] width 135 height 21
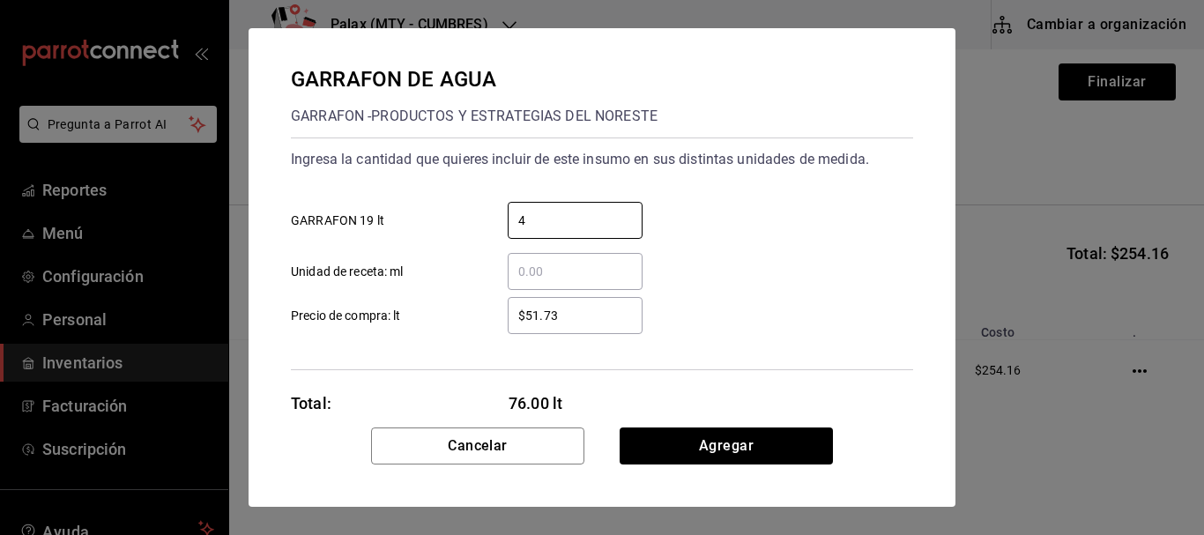
type input "4"
drag, startPoint x: 752, startPoint y: 207, endPoint x: 779, endPoint y: 398, distance: 192.3
click at [754, 207] on div "4 ​ GARRAFON 19 lt" at bounding box center [595, 213] width 637 height 51
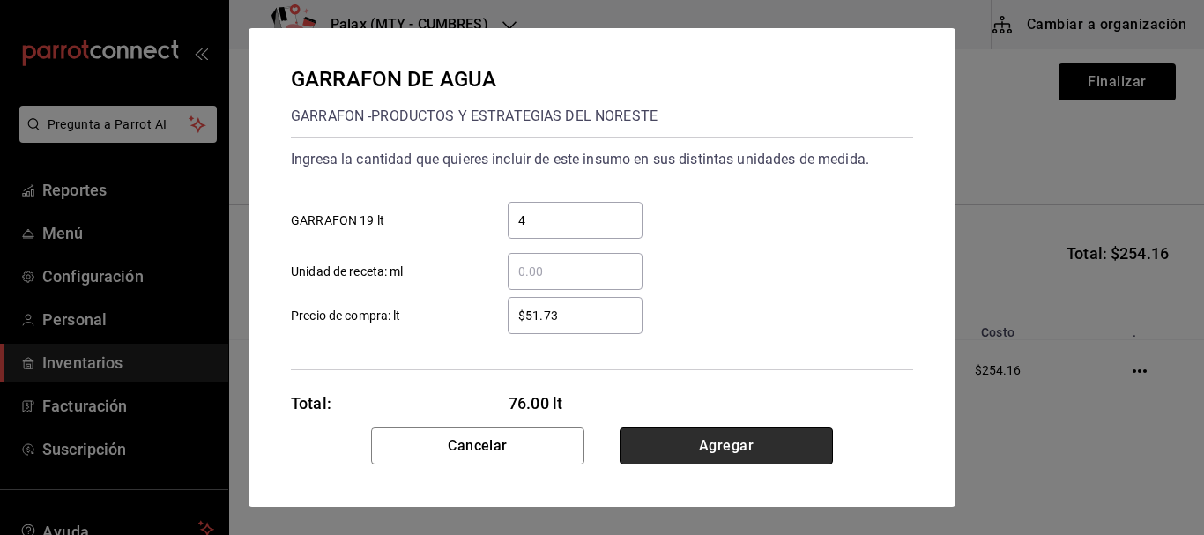
click at [754, 443] on button "Agregar" at bounding box center [726, 446] width 213 height 37
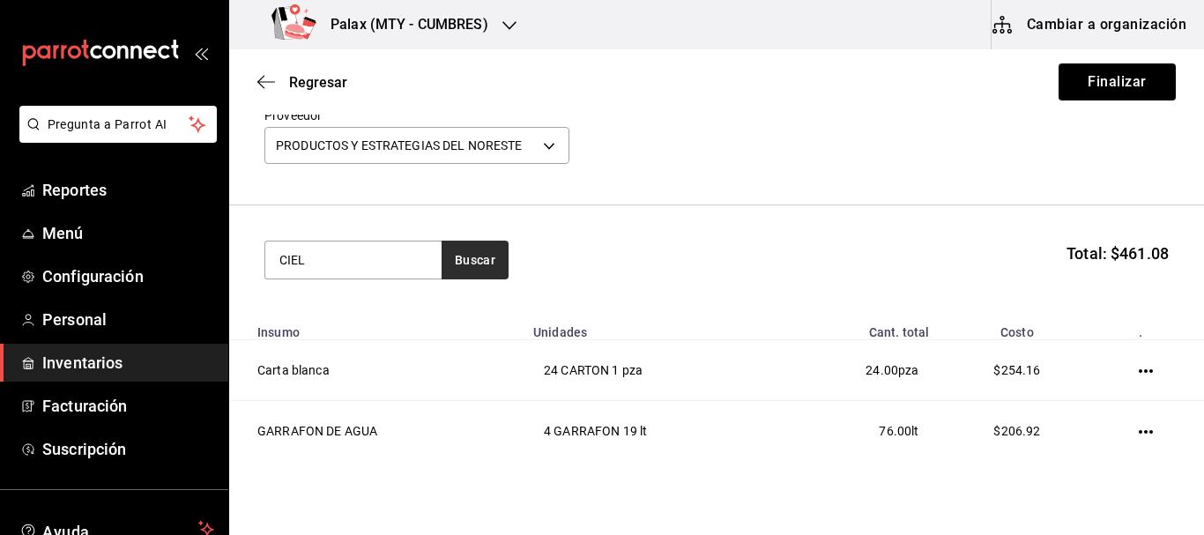
type input "CIEL"
click at [499, 260] on button "Buscar" at bounding box center [475, 260] width 67 height 39
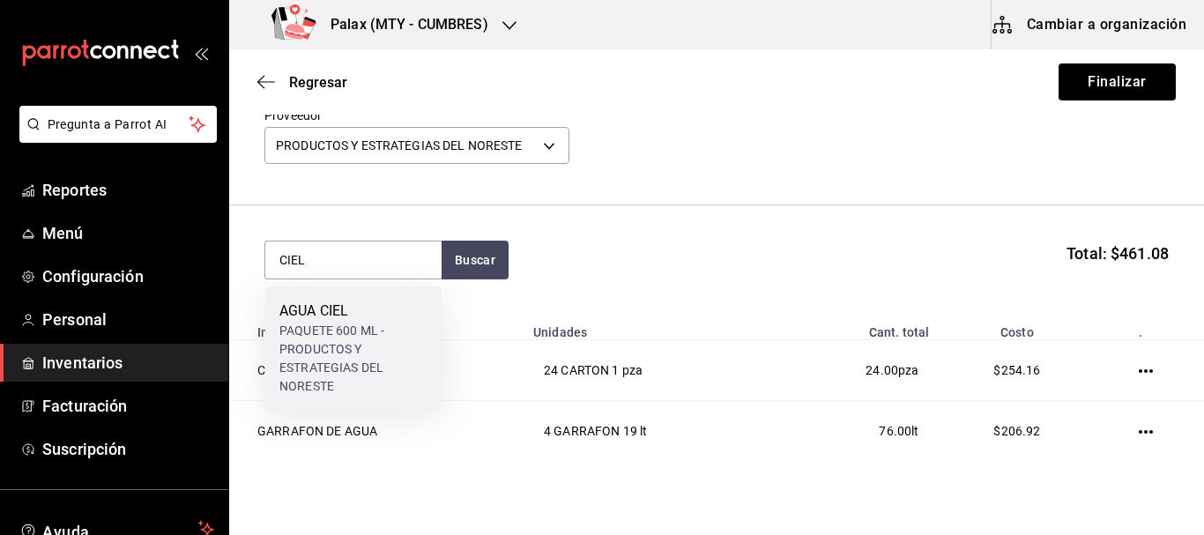
click at [384, 324] on div "PAQUETE 600 ML - PRODUCTOS Y ESTRATEGIAS DEL NORESTE" at bounding box center [353, 359] width 148 height 74
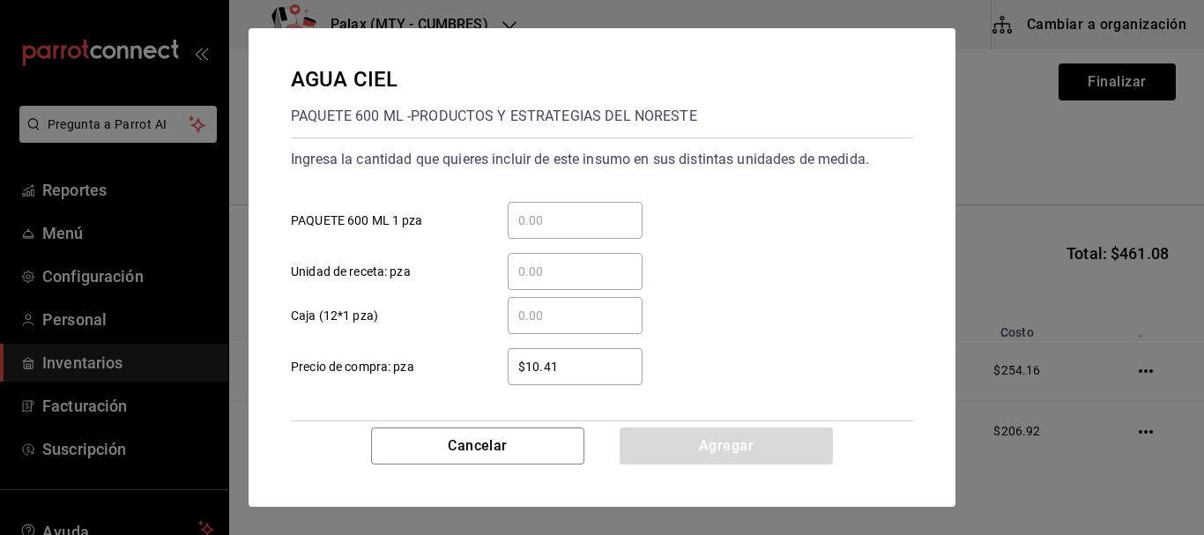
click at [599, 223] on input "​ PAQUETE 600 ML 1 pza" at bounding box center [575, 220] width 135 height 21
click at [797, 241] on div "​ Unidad de receta: pza" at bounding box center [595, 264] width 637 height 51
click at [596, 309] on input "​ Caja (12*1 pza)" at bounding box center [575, 315] width 135 height 21
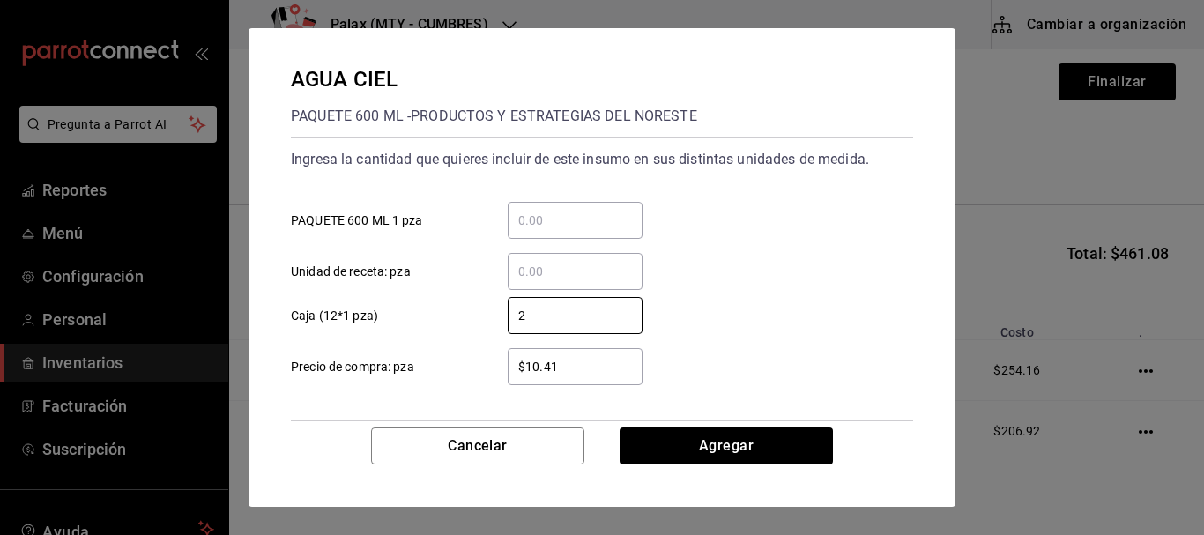
type input "2"
click at [767, 366] on div "$10.41 ​ Precio de compra: pza" at bounding box center [595, 359] width 637 height 51
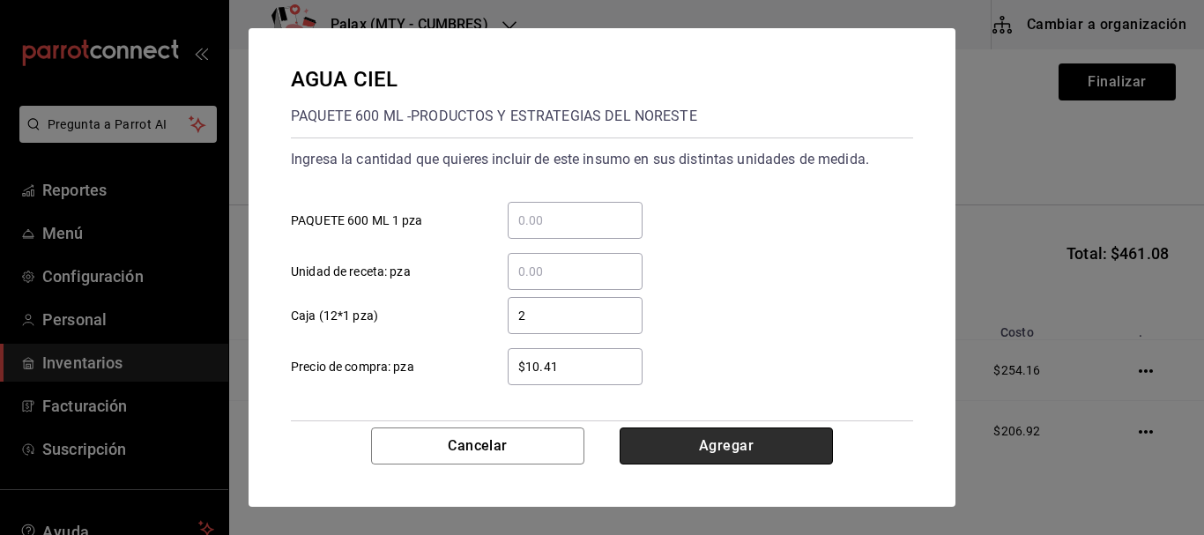
click at [737, 458] on button "Agregar" at bounding box center [726, 446] width 213 height 37
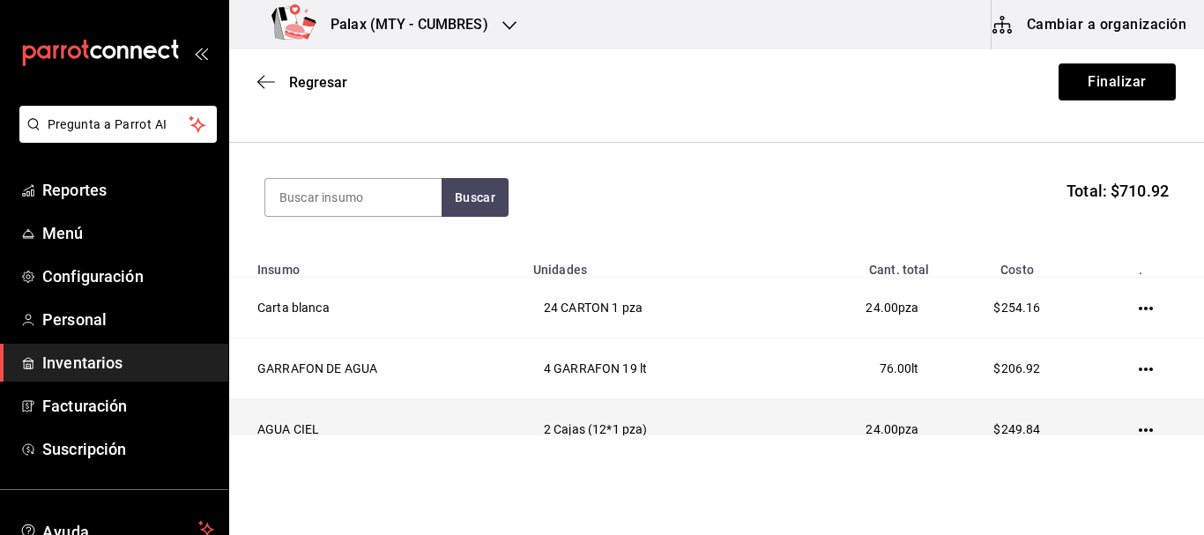
scroll to position [232, 0]
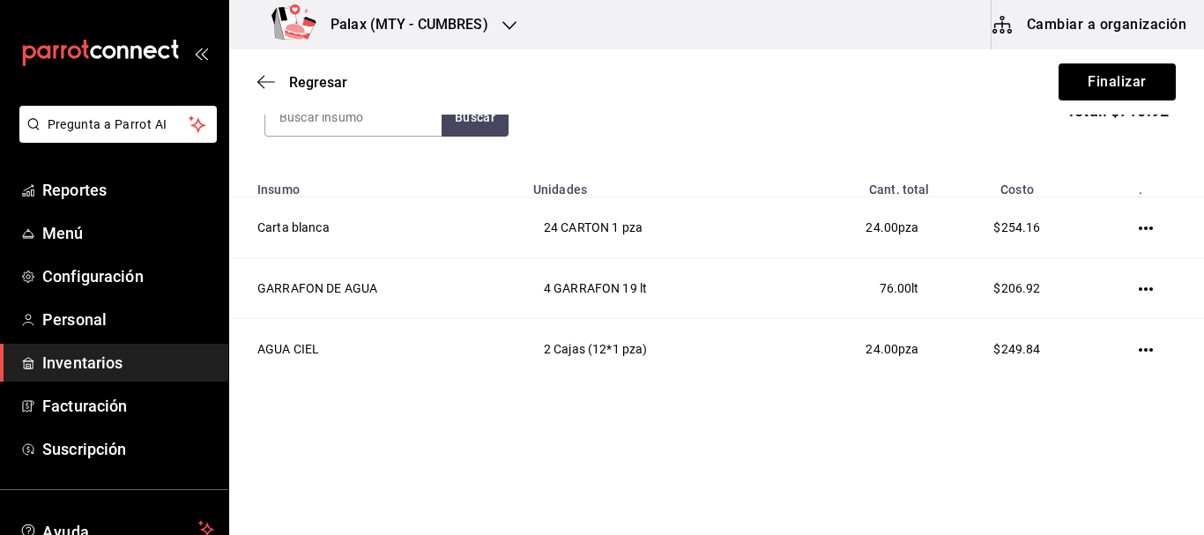
click at [322, 113] on div "Regresar Finalizar" at bounding box center [716, 81] width 975 height 65
click at [324, 121] on input at bounding box center [353, 117] width 176 height 37
type input "COCA COLA RE"
click at [472, 124] on button "Buscar" at bounding box center [475, 117] width 67 height 39
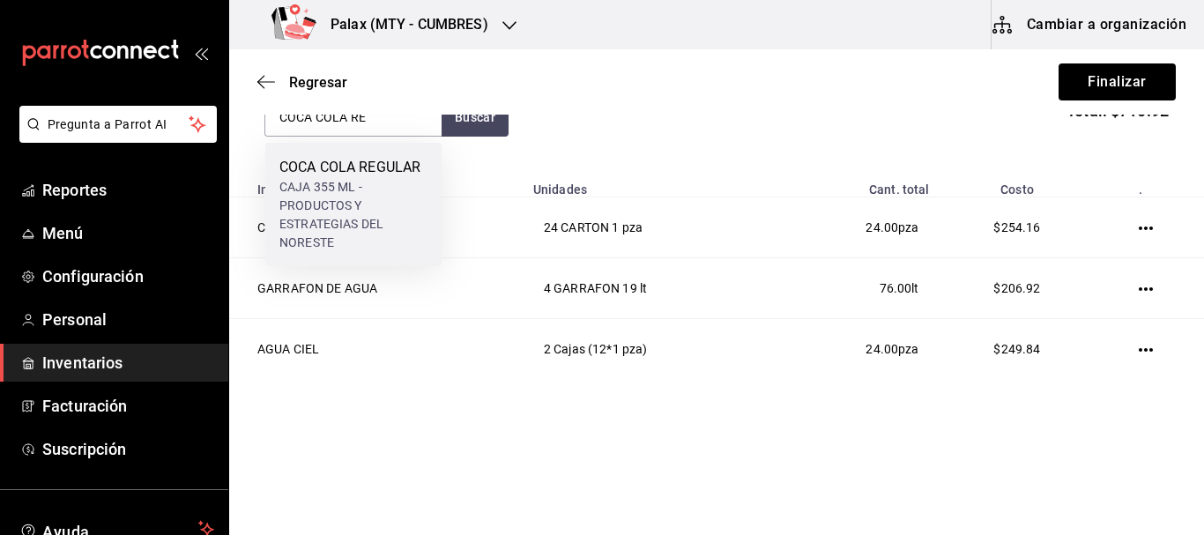
click at [358, 209] on div "CAJA 355 ML - PRODUCTOS Y ESTRATEGIAS DEL NORESTE" at bounding box center [353, 215] width 148 height 74
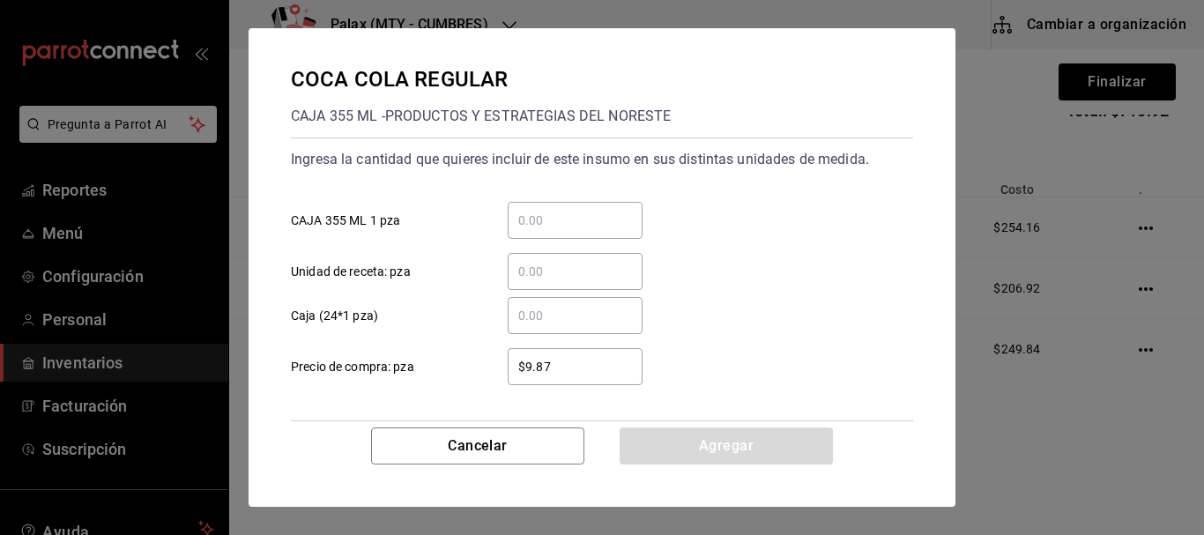
click at [609, 317] on input "​ Caja (24*1 pza)" at bounding box center [575, 315] width 135 height 21
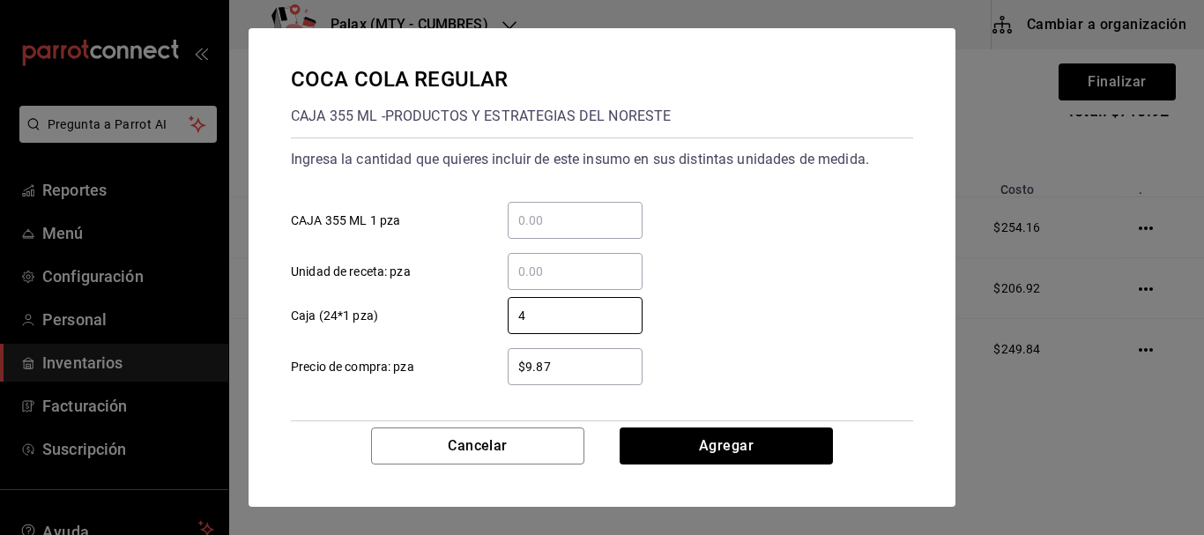
type input "4"
click at [807, 323] on div "4 ​ Caja (24*1 pza)" at bounding box center [595, 308] width 637 height 51
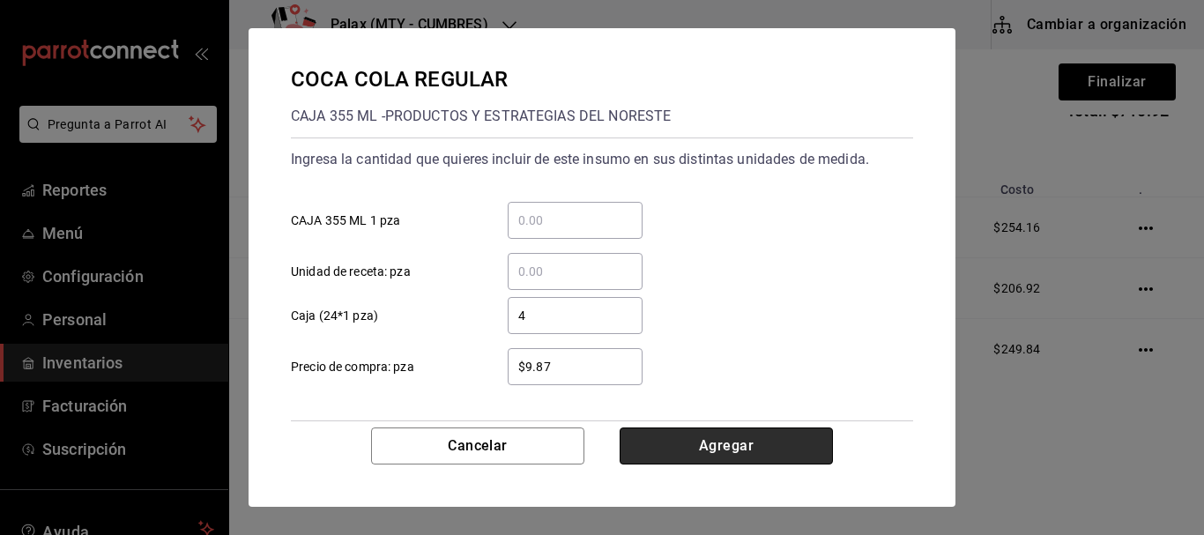
click at [725, 443] on button "Agregar" at bounding box center [726, 446] width 213 height 37
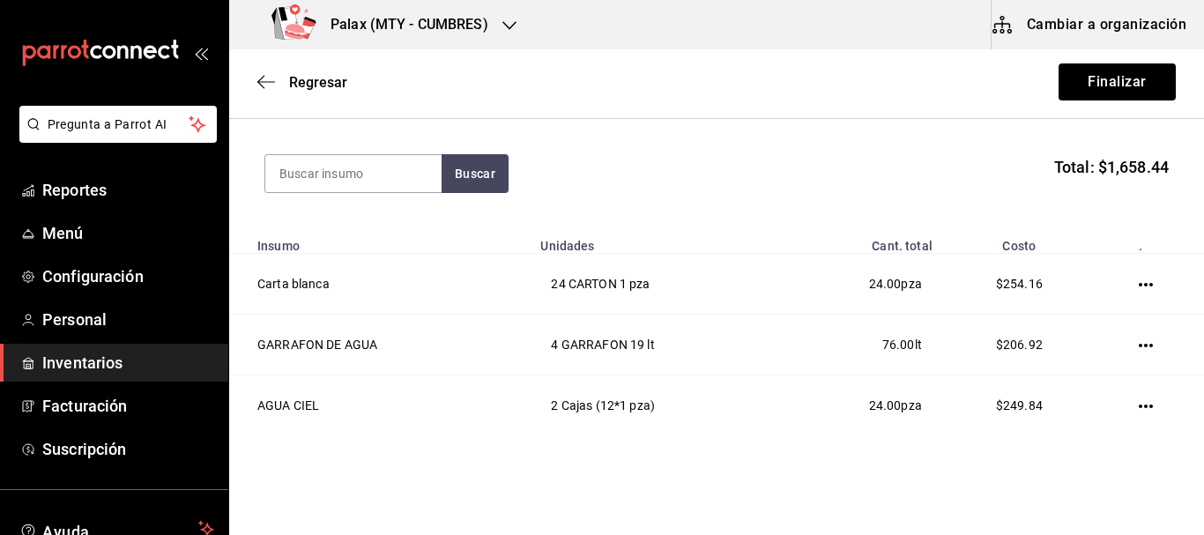
scroll to position [116, 0]
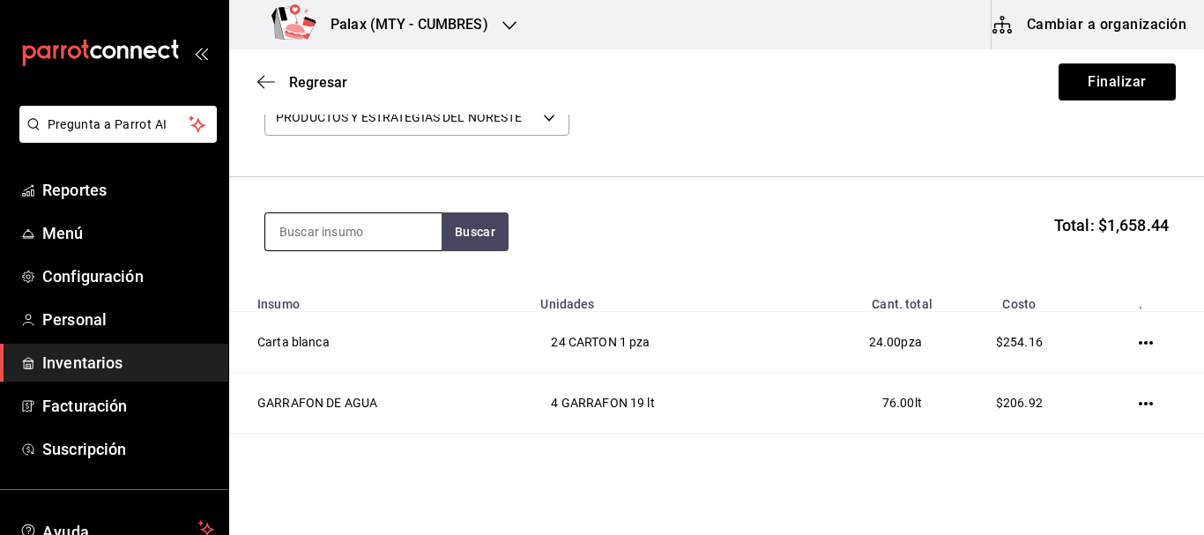
click at [397, 236] on input at bounding box center [353, 231] width 176 height 37
type input "MINERAL"
click at [469, 239] on button "Buscar" at bounding box center [475, 231] width 67 height 39
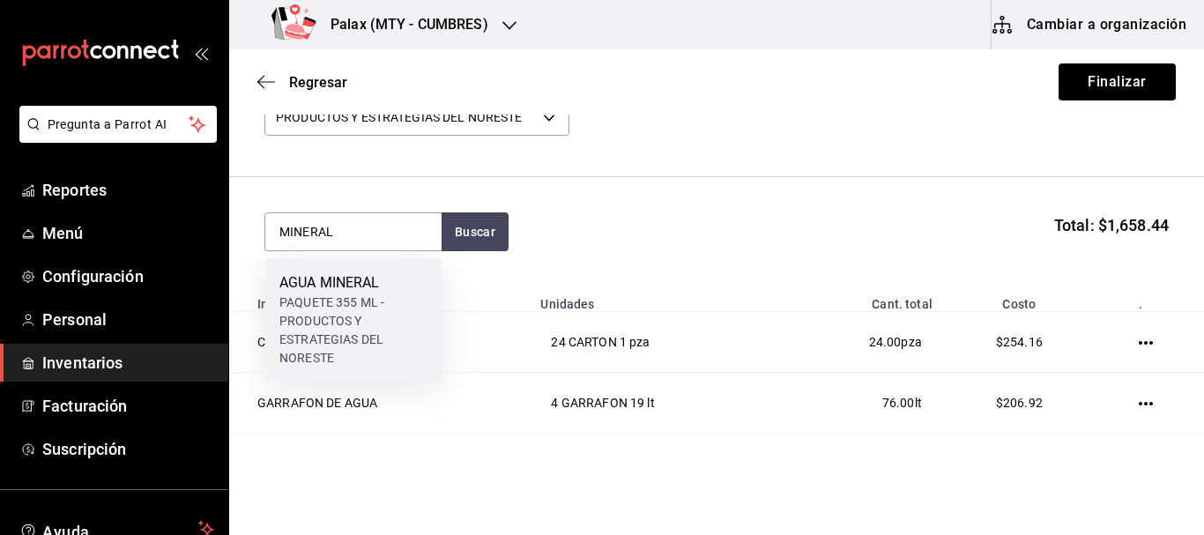
click at [396, 298] on div "PAQUETE 355 ML - PRODUCTOS Y ESTRATEGIAS DEL NORESTE" at bounding box center [353, 331] width 148 height 74
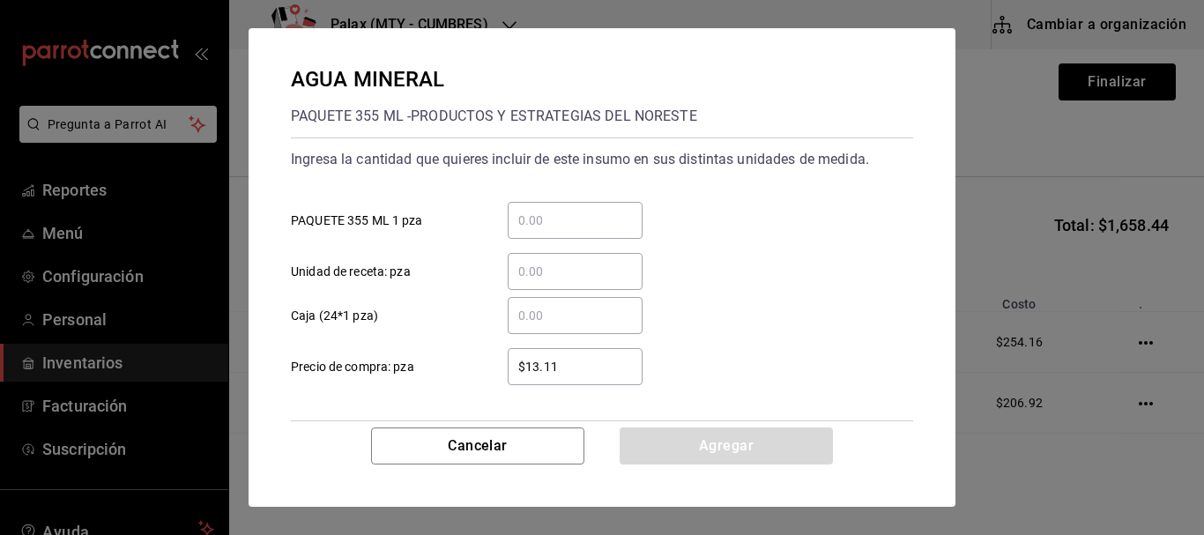
click at [559, 325] on input "​ Caja (24*1 pza)" at bounding box center [575, 315] width 135 height 21
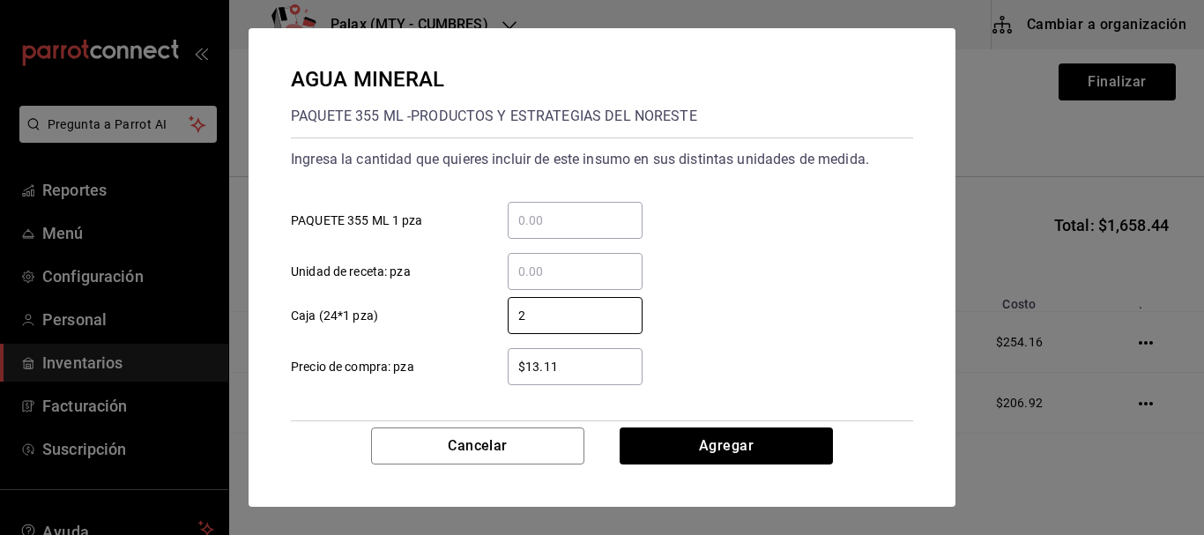
type input "2"
click at [840, 262] on div "​ Unidad de receta: pza" at bounding box center [595, 264] width 637 height 51
click at [694, 467] on div "Cancelar Agregar" at bounding box center [602, 467] width 707 height 79
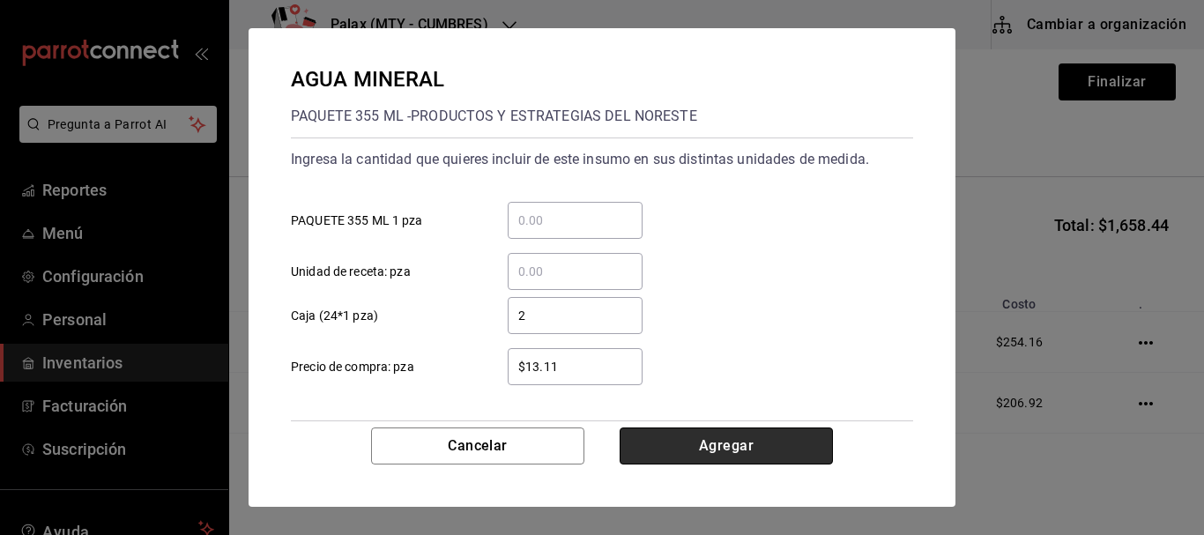
click at [706, 453] on button "Agregar" at bounding box center [726, 446] width 213 height 37
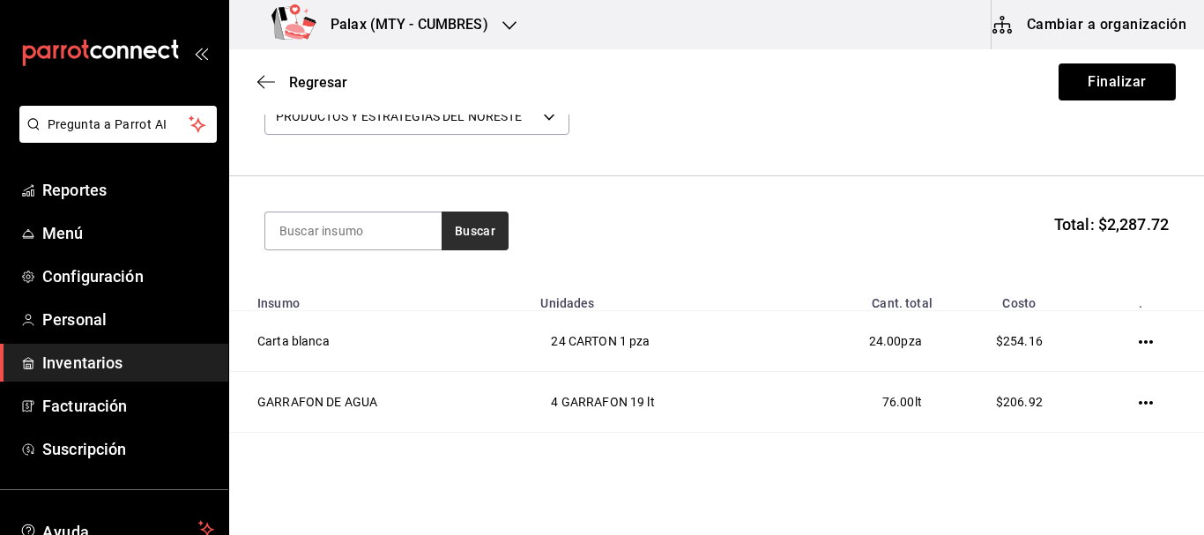
scroll to position [89, 0]
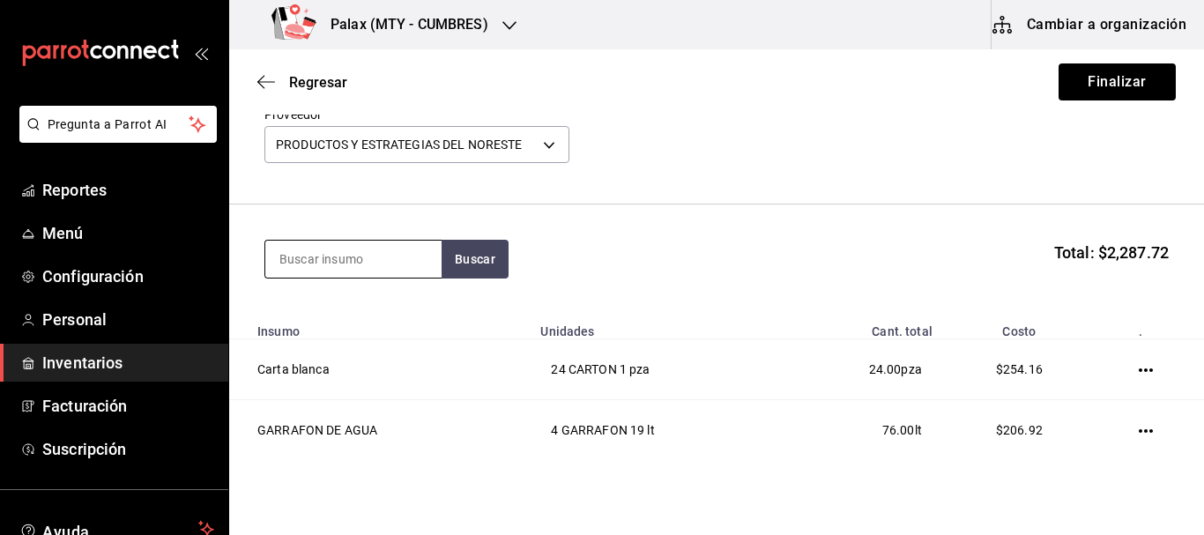
click at [388, 258] on input at bounding box center [353, 259] width 176 height 37
type input "LIGHT"
click at [500, 259] on button "Buscar" at bounding box center [475, 259] width 67 height 39
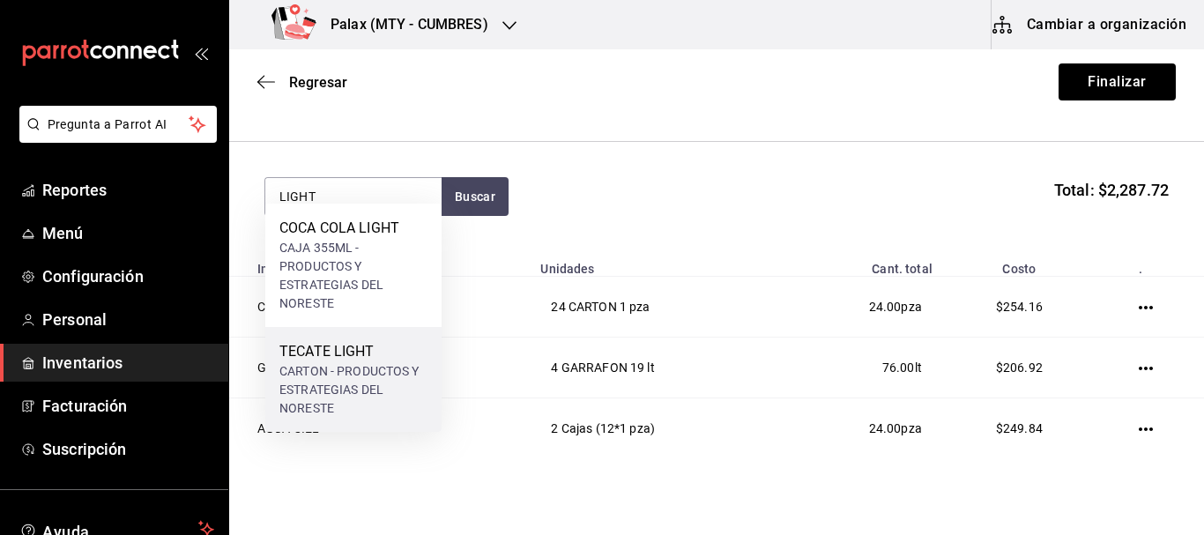
scroll to position [177, 0]
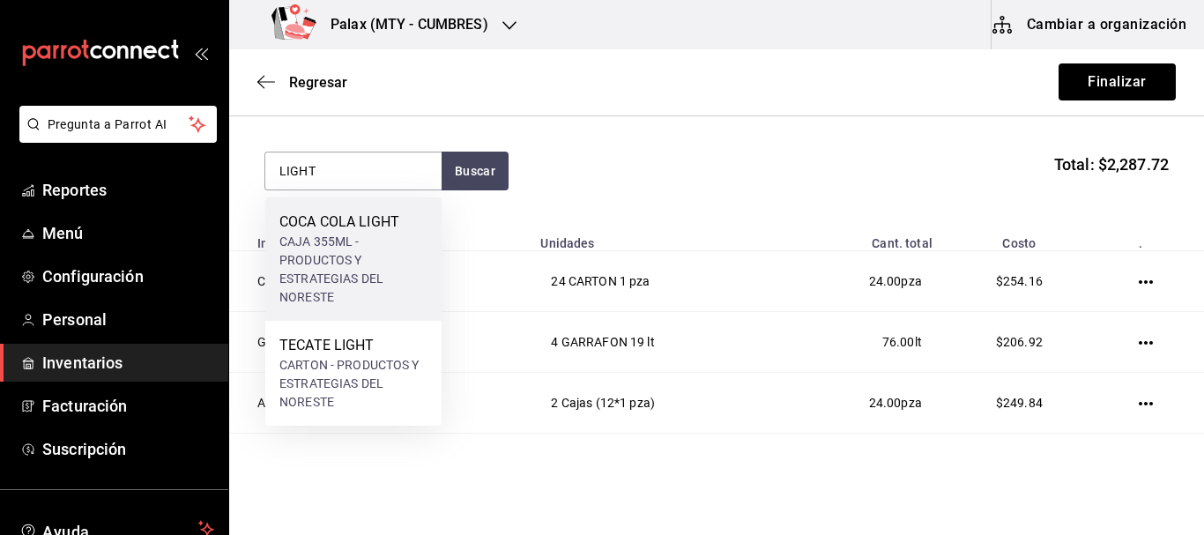
click at [355, 247] on div "CAJA 355ML - PRODUCTOS Y ESTRATEGIAS DEL NORESTE" at bounding box center [353, 270] width 148 height 74
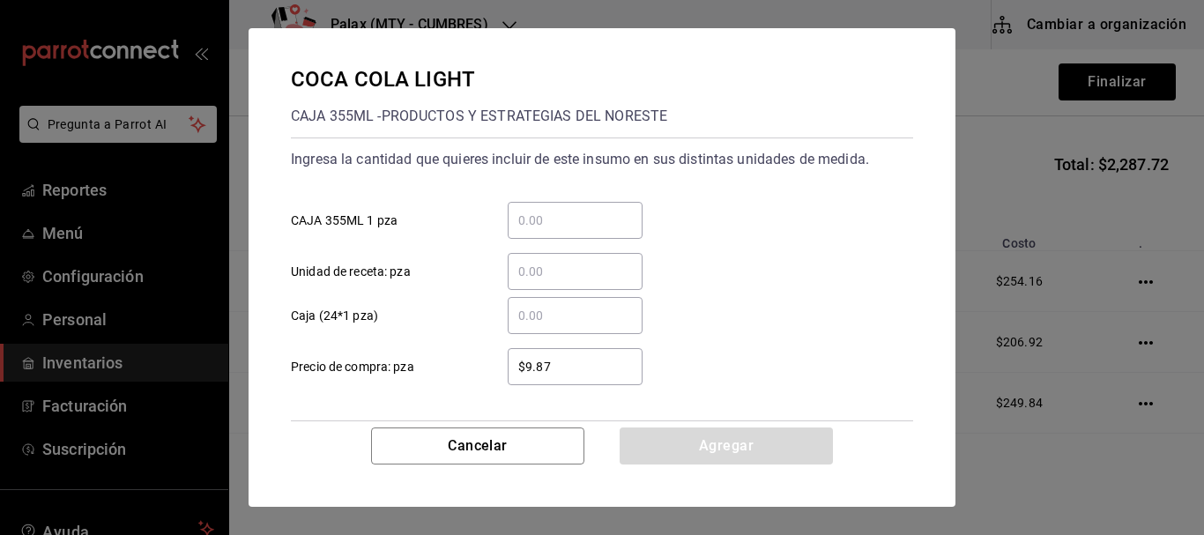
click at [572, 331] on div "​" at bounding box center [575, 315] width 135 height 37
click at [572, 326] on input "​ Caja (24*1 pza)" at bounding box center [575, 315] width 135 height 21
type input "2"
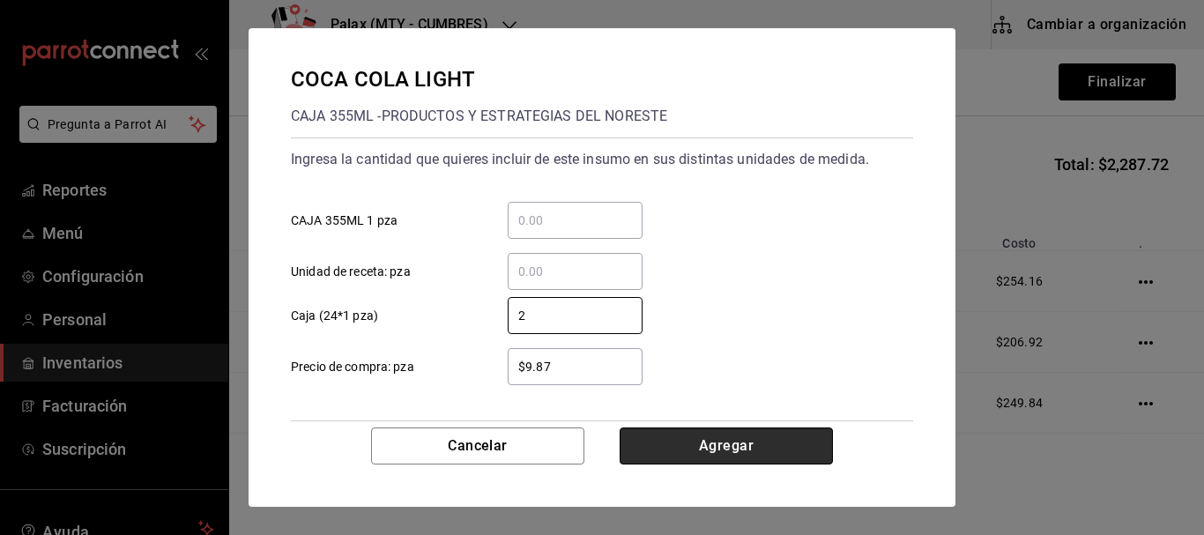
click at [730, 460] on button "Agregar" at bounding box center [726, 446] width 213 height 37
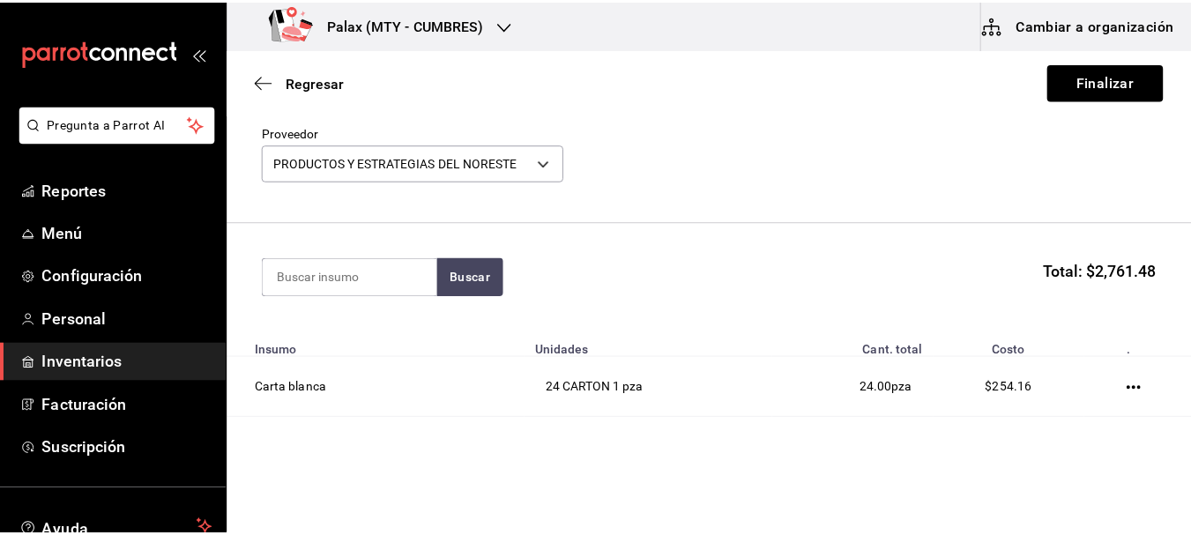
scroll to position [62, 0]
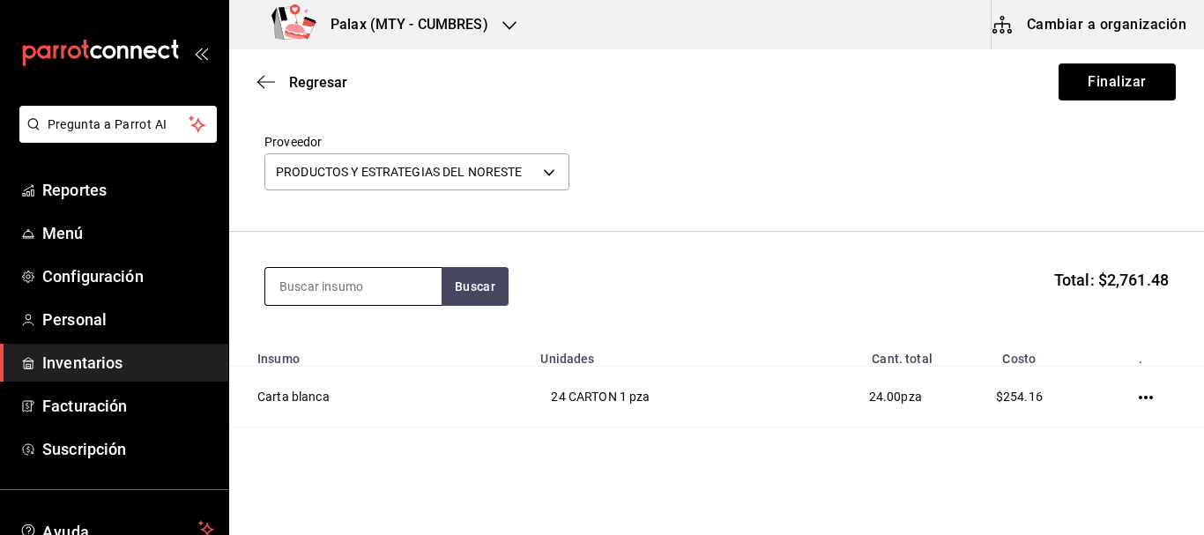
click at [340, 275] on input at bounding box center [353, 286] width 176 height 37
type input "SIN AZUC"
click at [463, 301] on button "Buscar" at bounding box center [475, 286] width 67 height 39
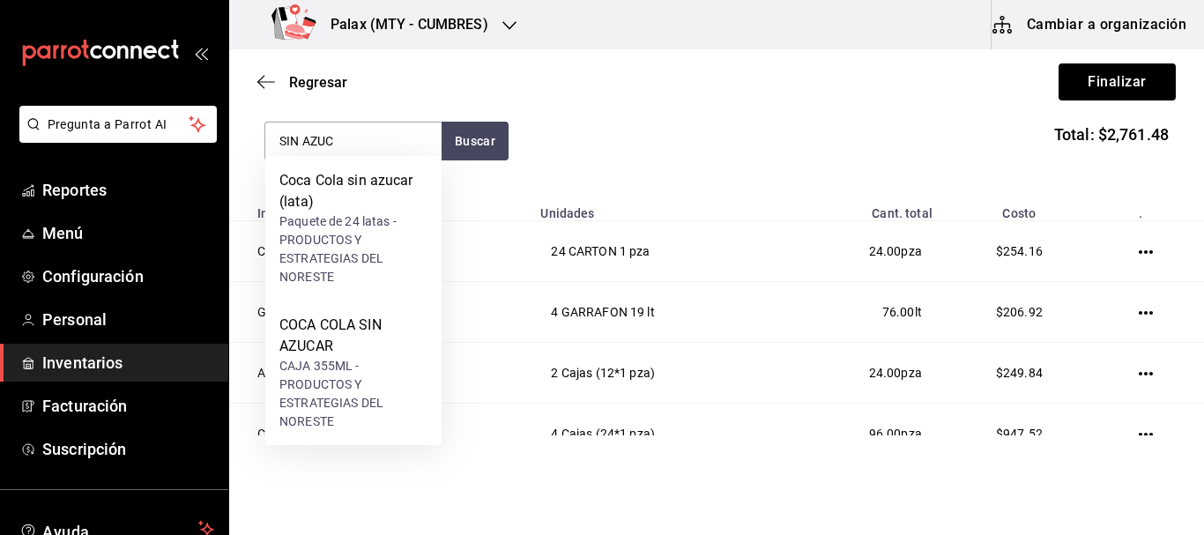
scroll to position [238, 0]
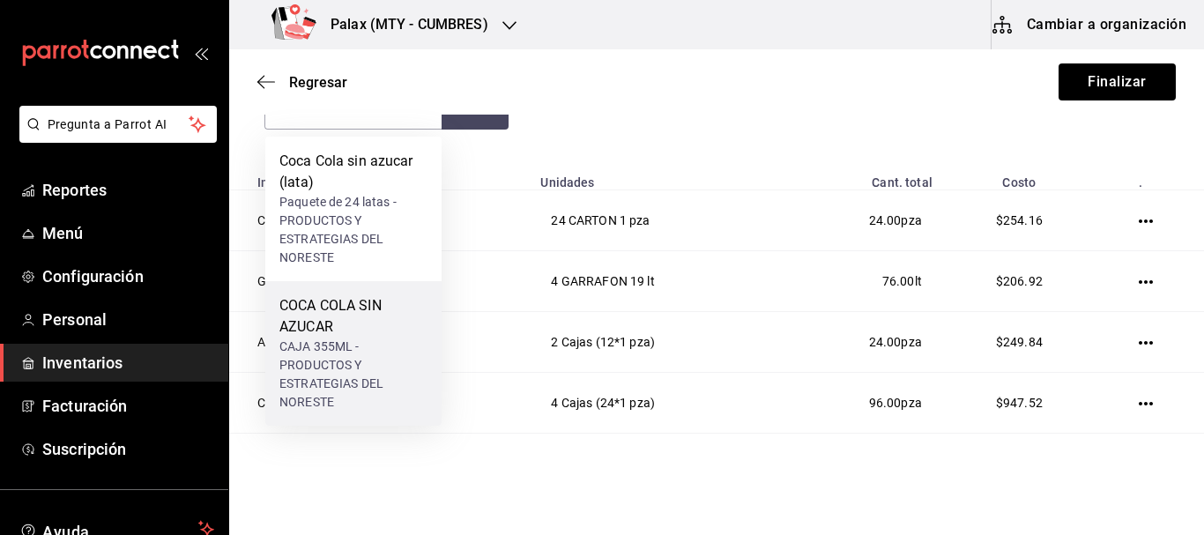
click at [336, 330] on div "COCA COLA SIN AZUCAR" at bounding box center [353, 316] width 148 height 42
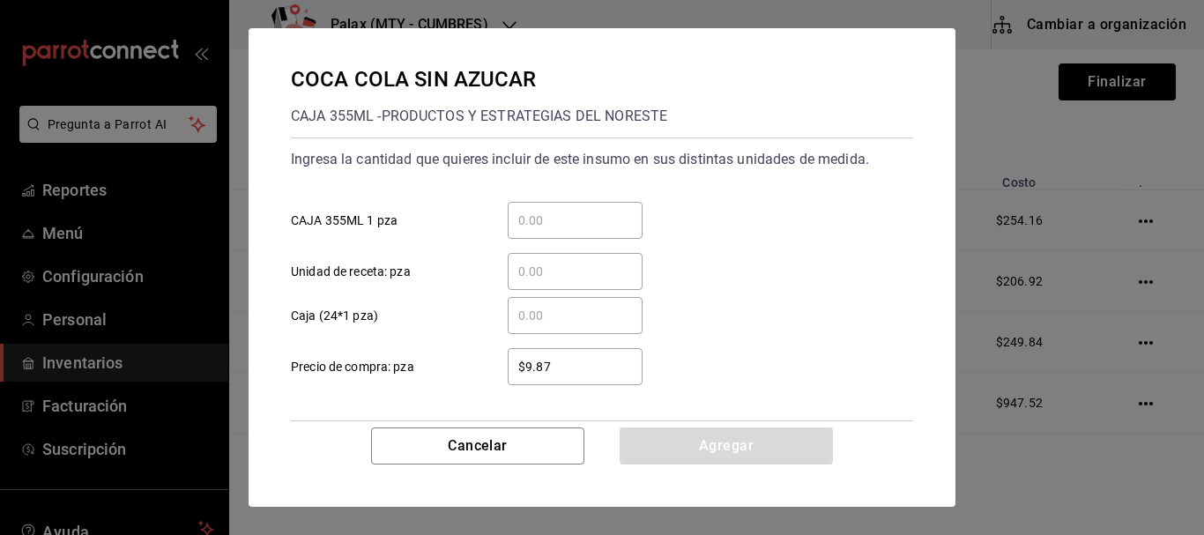
click at [538, 327] on div "​" at bounding box center [575, 315] width 135 height 37
click at [538, 326] on input "​ Caja (24*1 pza)" at bounding box center [575, 315] width 135 height 21
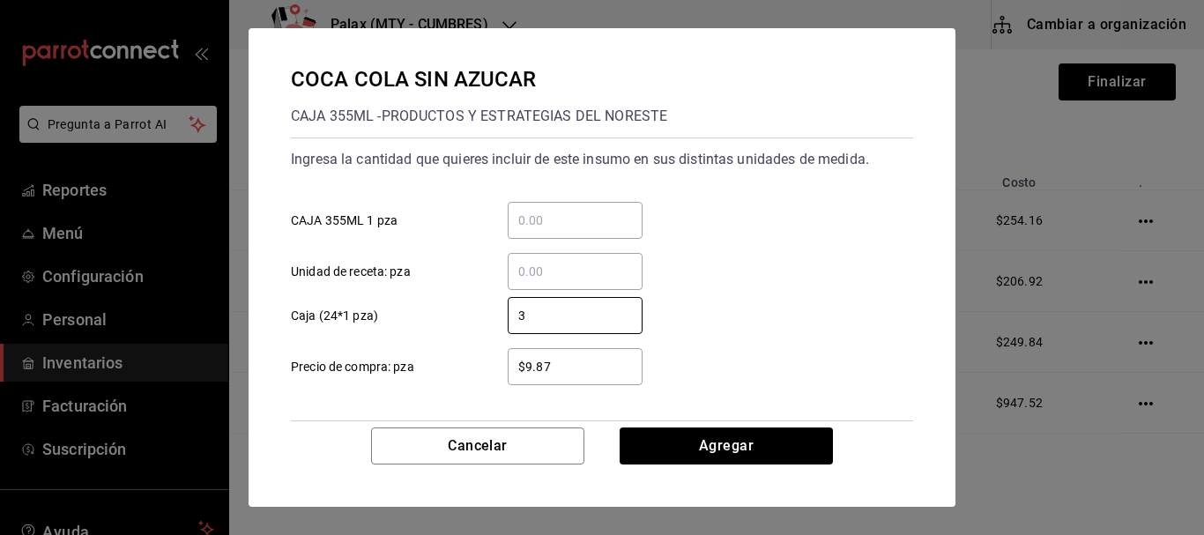
type input "3"
click at [734, 299] on div "3 ​ Caja (24*1 pza)" at bounding box center [595, 308] width 637 height 51
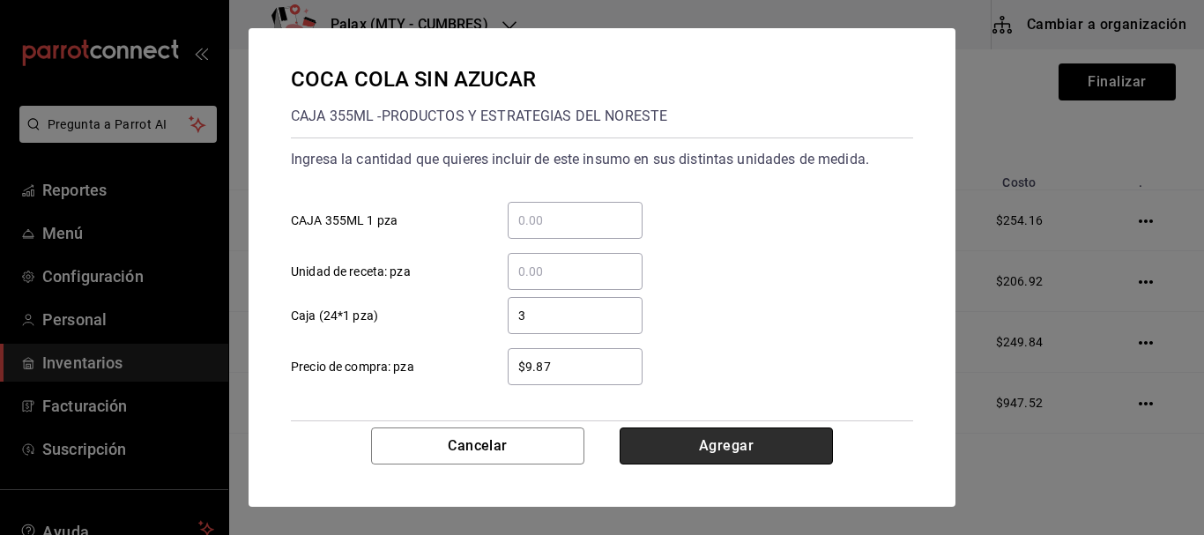
click at [717, 428] on button "Agregar" at bounding box center [726, 446] width 213 height 37
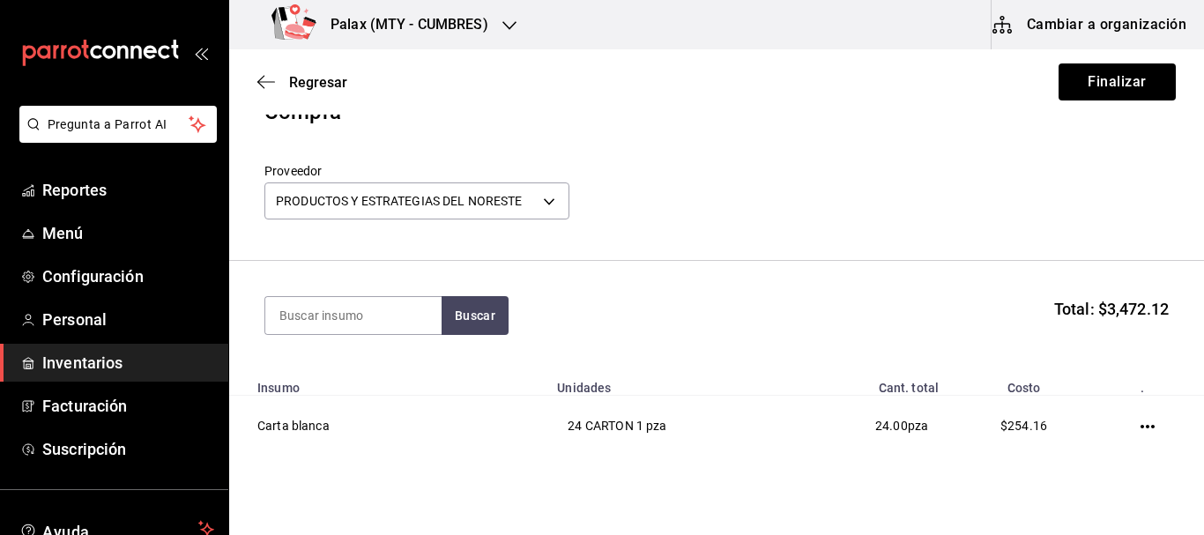
scroll to position [0, 0]
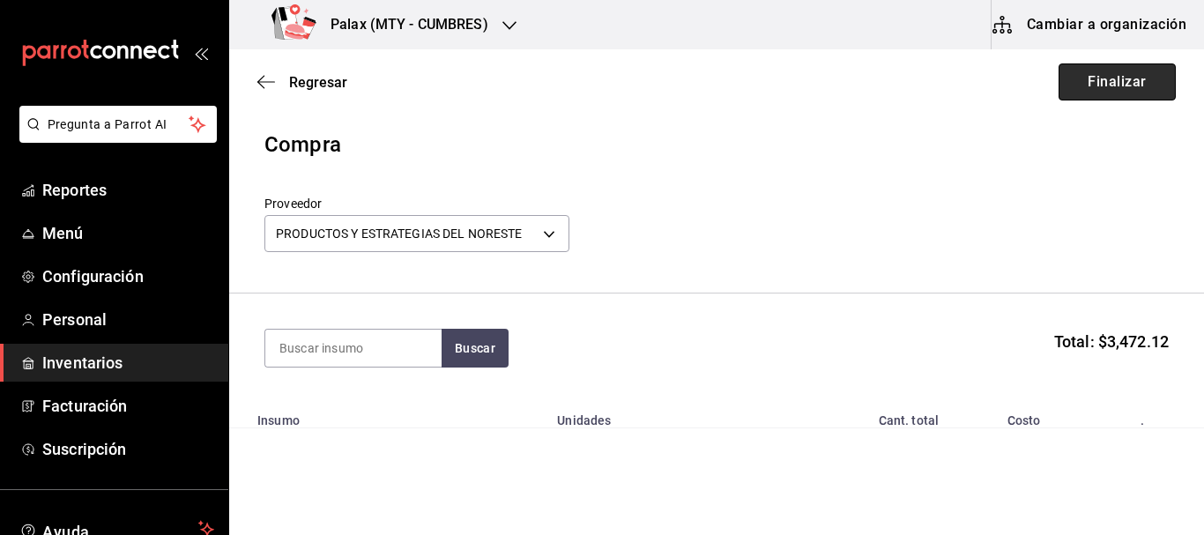
click at [1114, 78] on button "Finalizar" at bounding box center [1117, 81] width 117 height 37
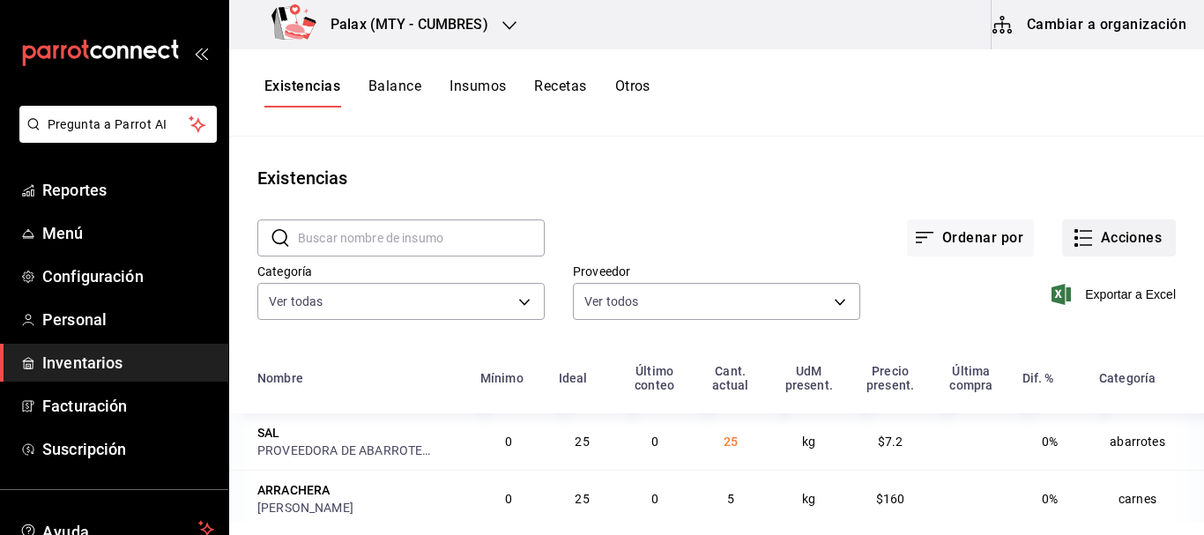
click at [1098, 250] on button "Acciones" at bounding box center [1119, 238] width 114 height 37
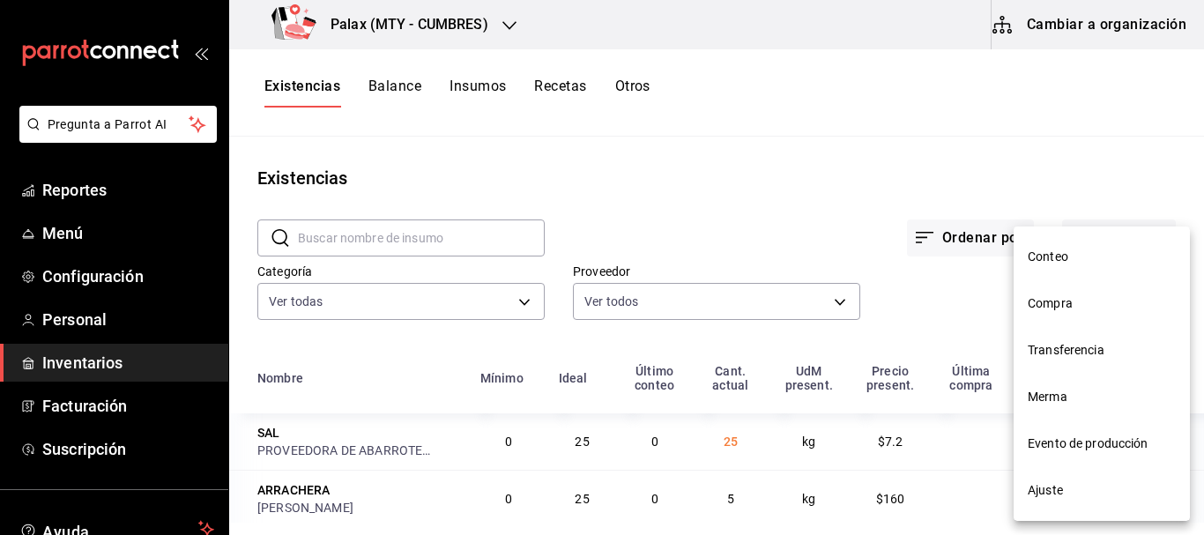
click at [1062, 295] on span "Compra" at bounding box center [1102, 303] width 148 height 19
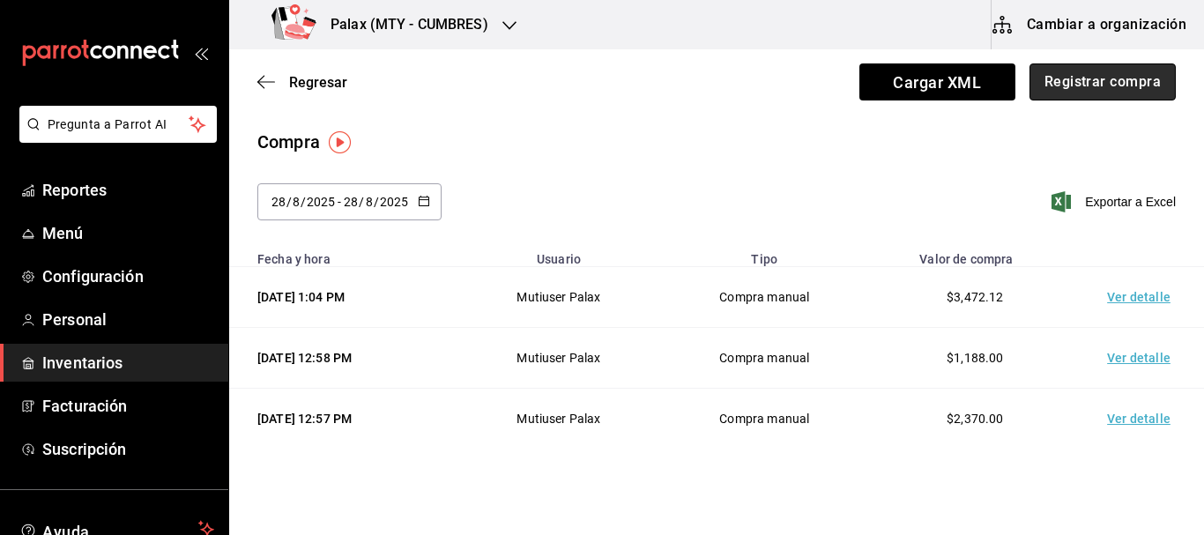
click at [1138, 90] on button "Registrar compra" at bounding box center [1103, 81] width 146 height 37
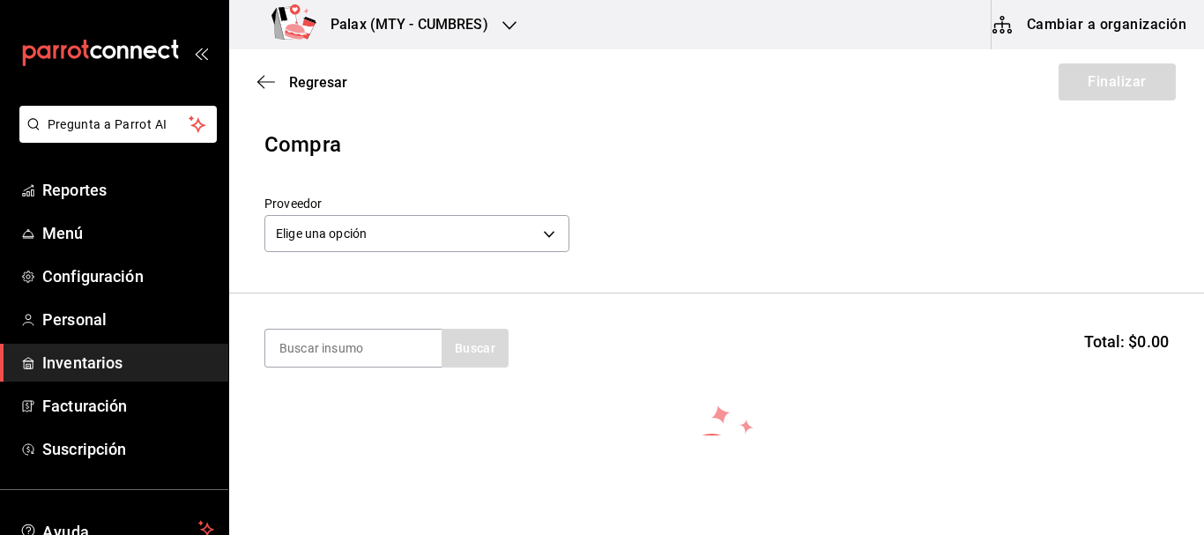
click at [376, 202] on label "Proveedor" at bounding box center [417, 203] width 305 height 12
click at [369, 237] on body "Pregunta a Parrot AI Reportes Menú Configuración Personal Inventarios Facturaci…" at bounding box center [602, 218] width 1204 height 436
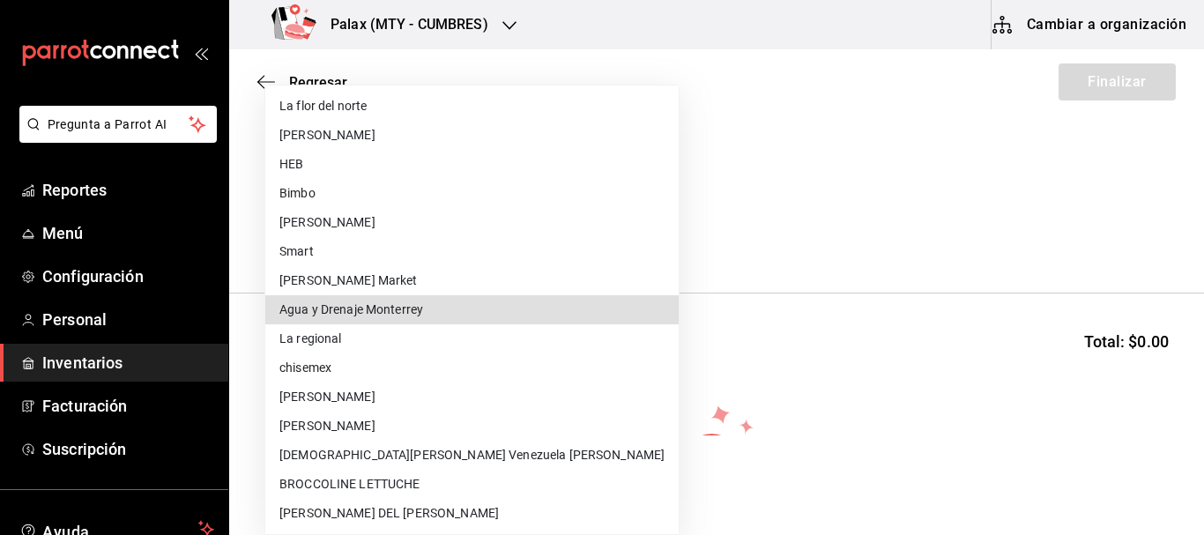
scroll to position [1165, 0]
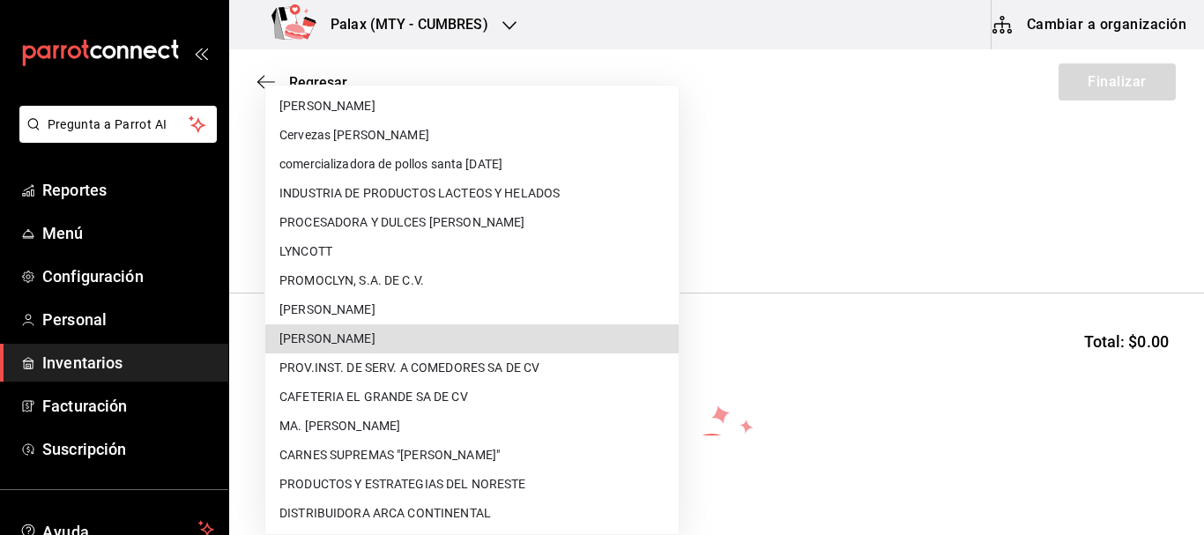
click at [468, 336] on li "[PERSON_NAME]" at bounding box center [472, 338] width 414 height 29
type input "c763ef67-2bdd-4a40-9a6a-7628ff7427ad"
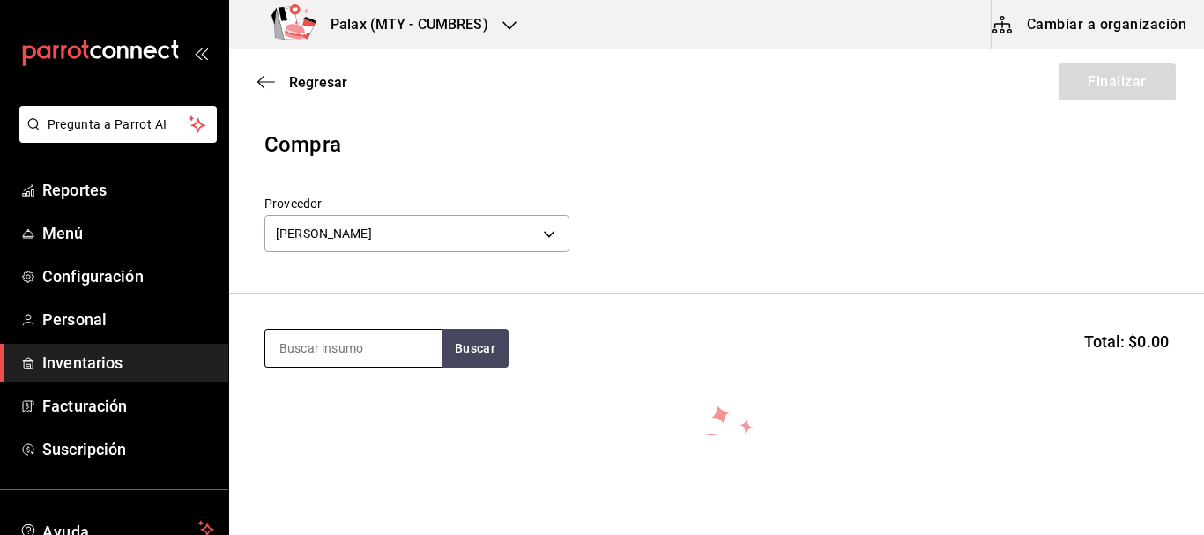
click at [416, 345] on input at bounding box center [353, 348] width 176 height 37
click at [451, 340] on button "Buscar" at bounding box center [475, 348] width 67 height 39
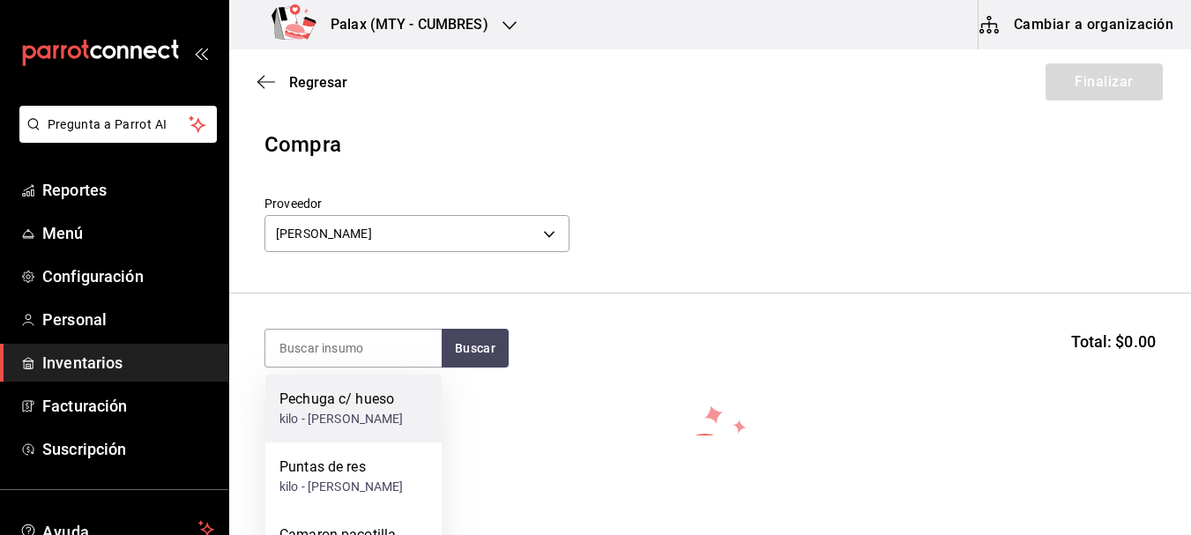
click at [343, 421] on div "kilo - ALEJANDRO JAVIER SALAS VELAZCO" at bounding box center [341, 419] width 124 height 19
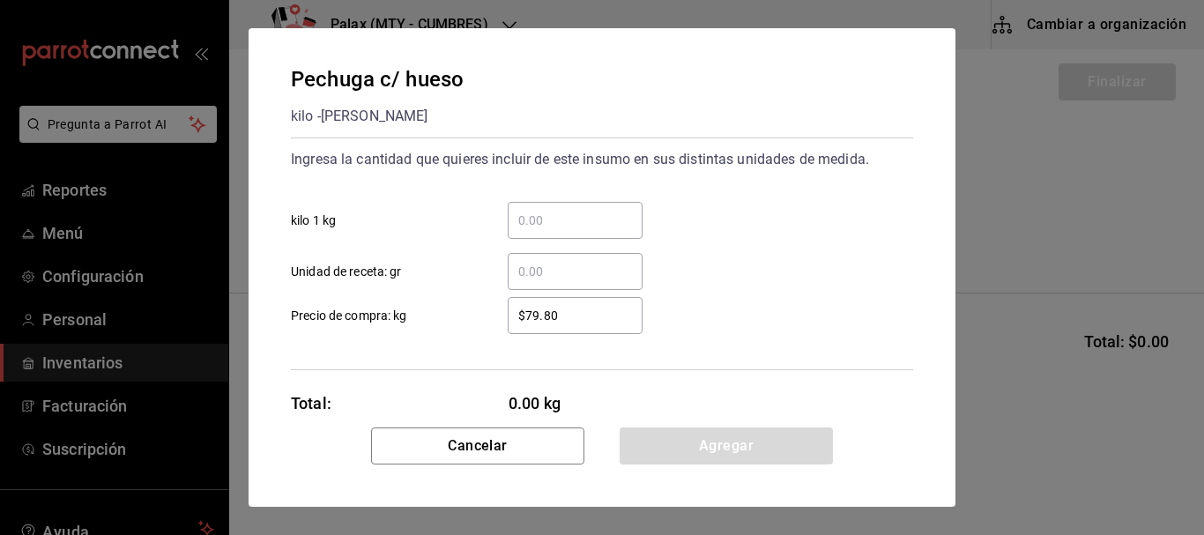
click at [569, 214] on input "​ kilo 1 kg" at bounding box center [575, 220] width 135 height 21
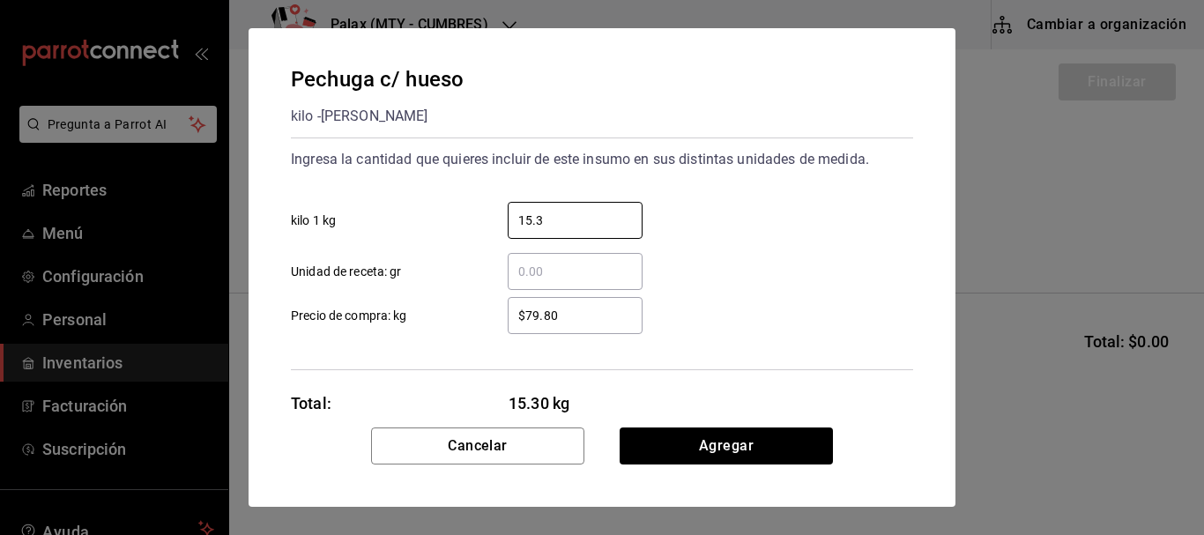
type input "15.3"
drag, startPoint x: 808, startPoint y: 272, endPoint x: 791, endPoint y: 315, distance: 45.5
click at [808, 269] on div "​ Unidad de receta: gr" at bounding box center [595, 264] width 637 height 51
click at [773, 427] on div "Pechuga c/ hueso kilo - ALEJANDRO JAVIER SALAS VELAZCO Ingresa la cantidad que …" at bounding box center [602, 227] width 707 height 399
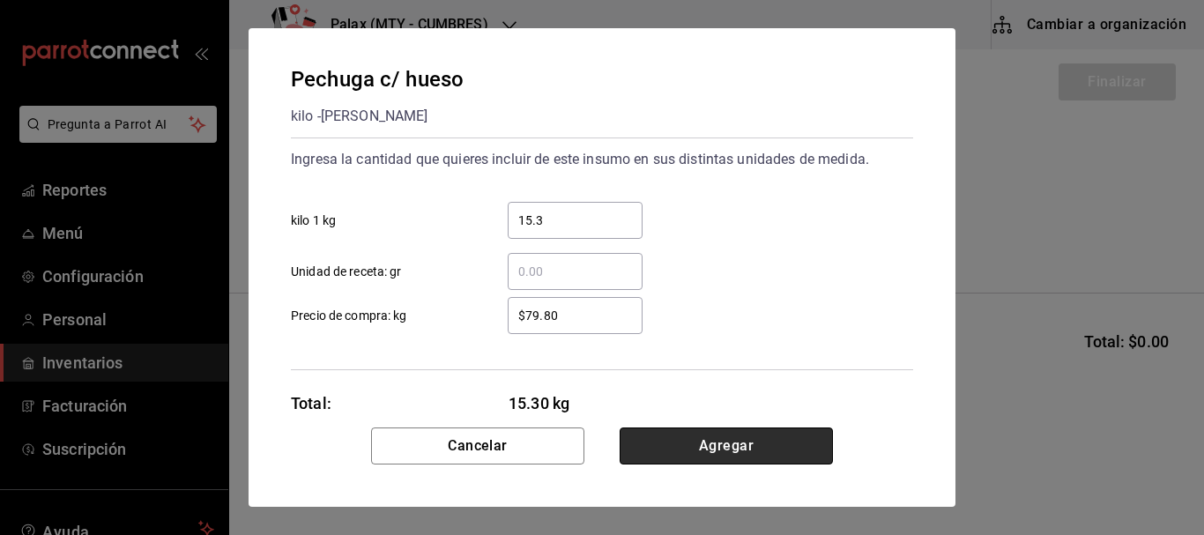
click at [773, 442] on button "Agregar" at bounding box center [726, 446] width 213 height 37
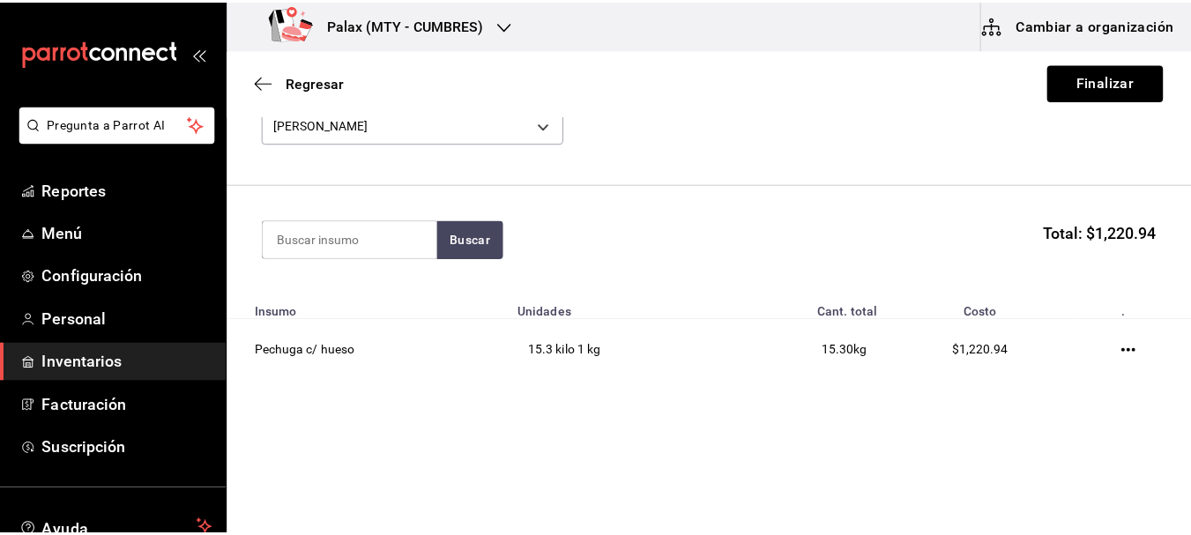
scroll to position [110, 0]
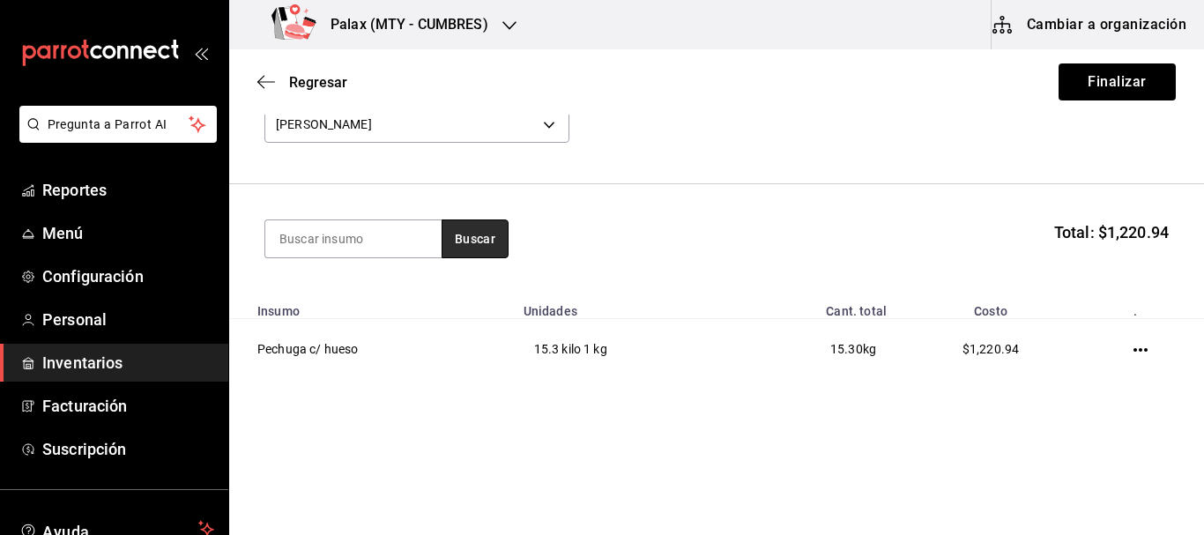
click at [464, 246] on button "Buscar" at bounding box center [475, 239] width 67 height 39
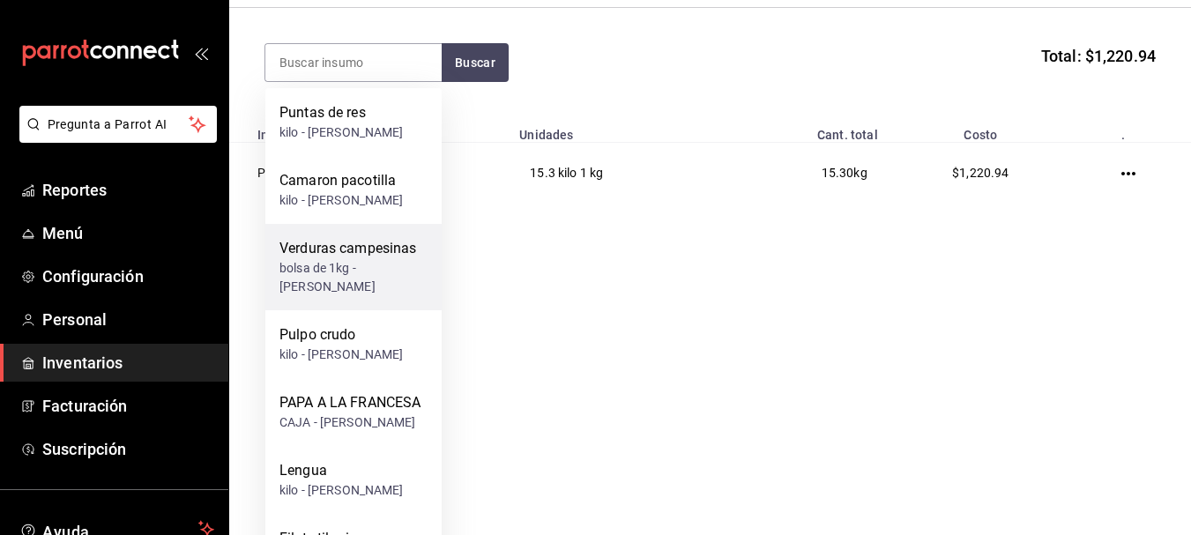
scroll to position [265, 0]
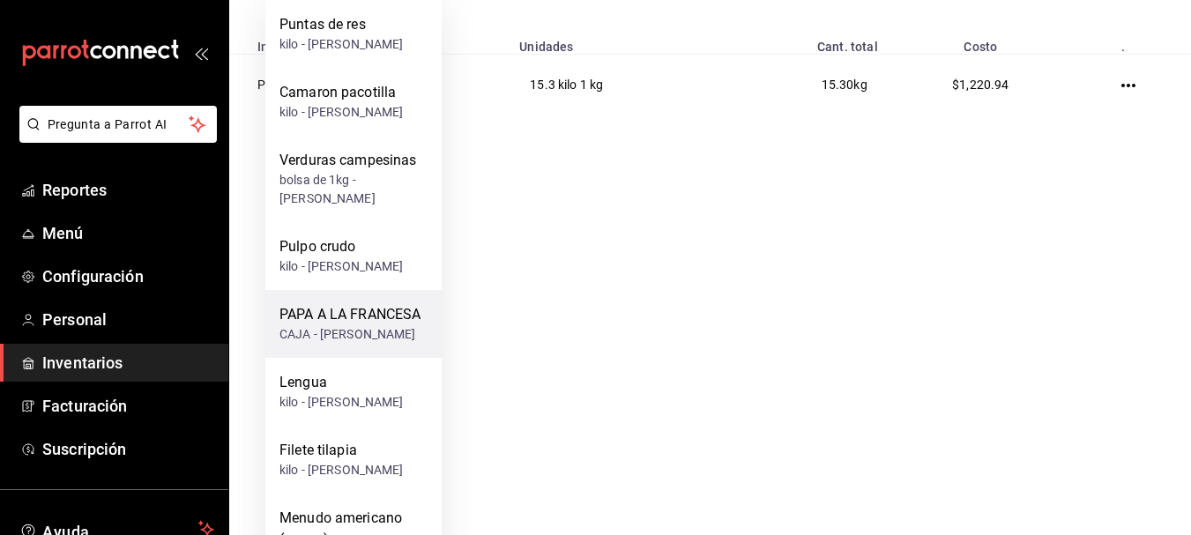
click at [368, 344] on div "CAJA - ALEJANDRO JAVIER SALAS VELAZCO" at bounding box center [349, 334] width 141 height 19
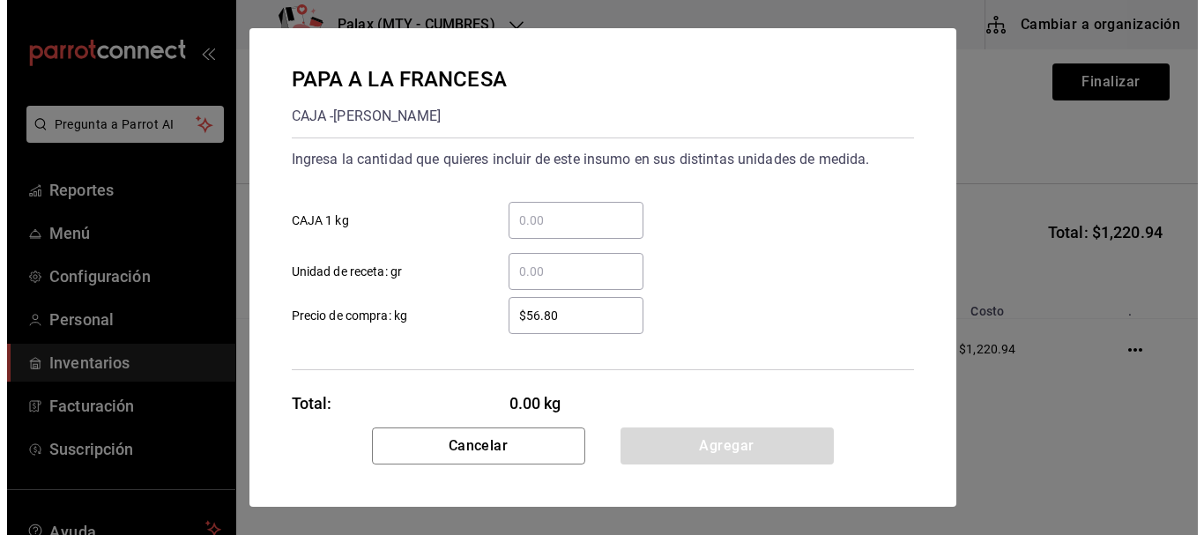
scroll to position [0, 0]
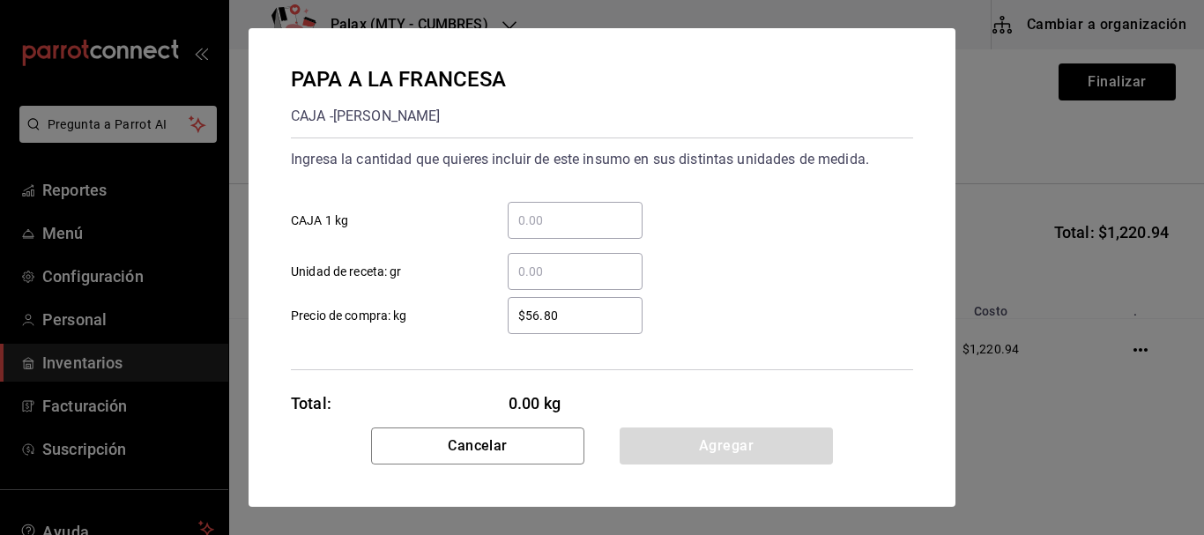
click at [616, 242] on div "​ Unidad de receta: gr" at bounding box center [595, 264] width 637 height 51
click at [612, 221] on input "​ CAJA 1 kg" at bounding box center [575, 220] width 135 height 21
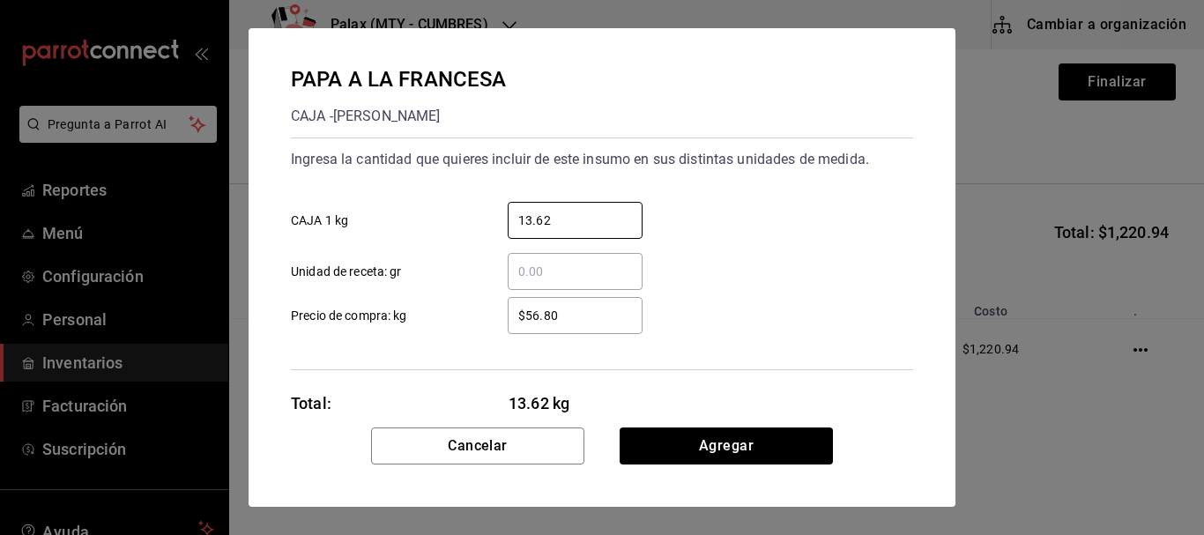
type input "13.62"
click at [764, 372] on div "PAPA A LA FRANCESA CAJA - ALEJANDRO JAVIER SALAS VELAZCO Ingresa la cantidad qu…" at bounding box center [602, 227] width 707 height 399
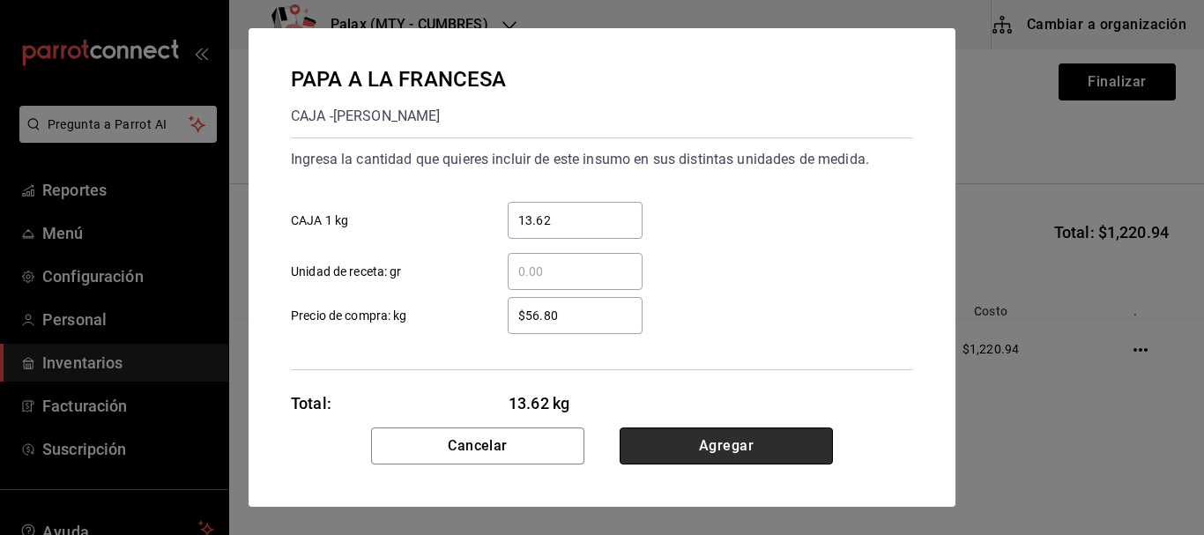
click at [757, 443] on button "Agregar" at bounding box center [726, 446] width 213 height 37
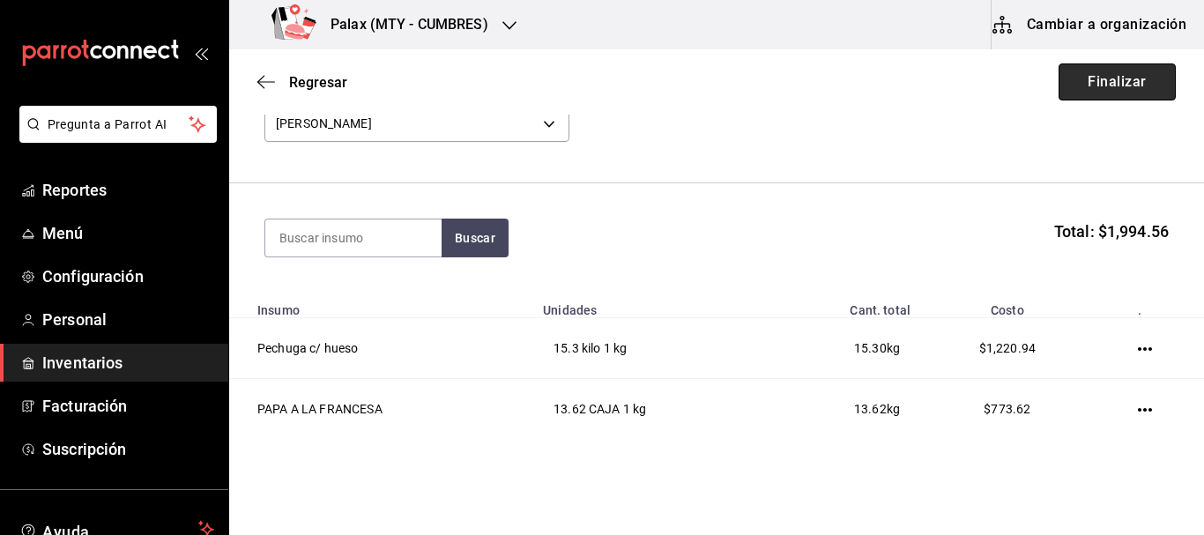
click at [1099, 92] on button "Finalizar" at bounding box center [1117, 81] width 117 height 37
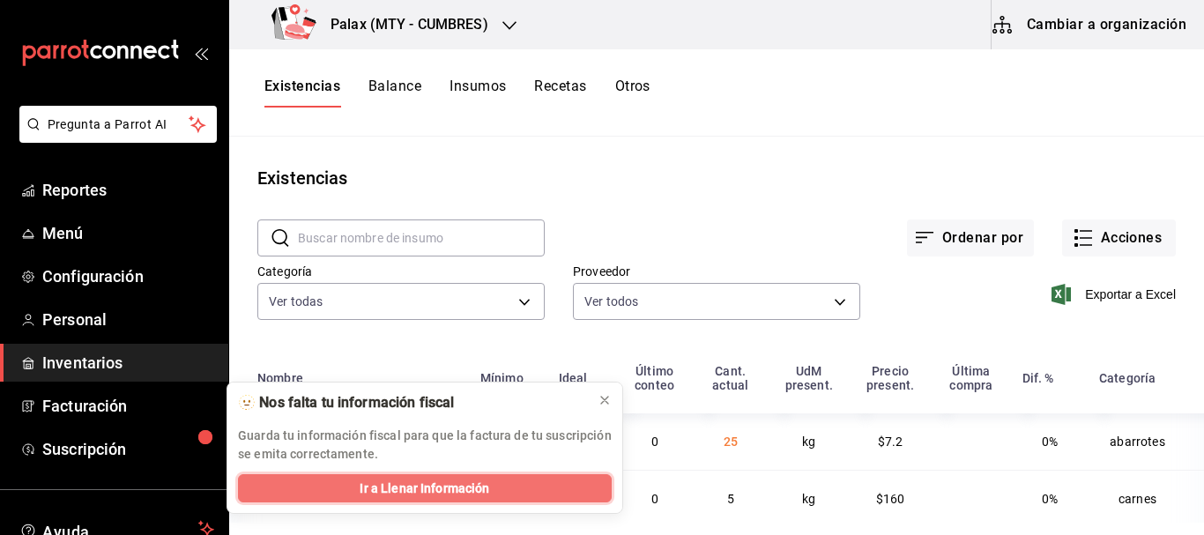
click at [483, 496] on span "Ir a Llenar Información" at bounding box center [425, 489] width 130 height 19
